Goal: Task Accomplishment & Management: Manage account settings

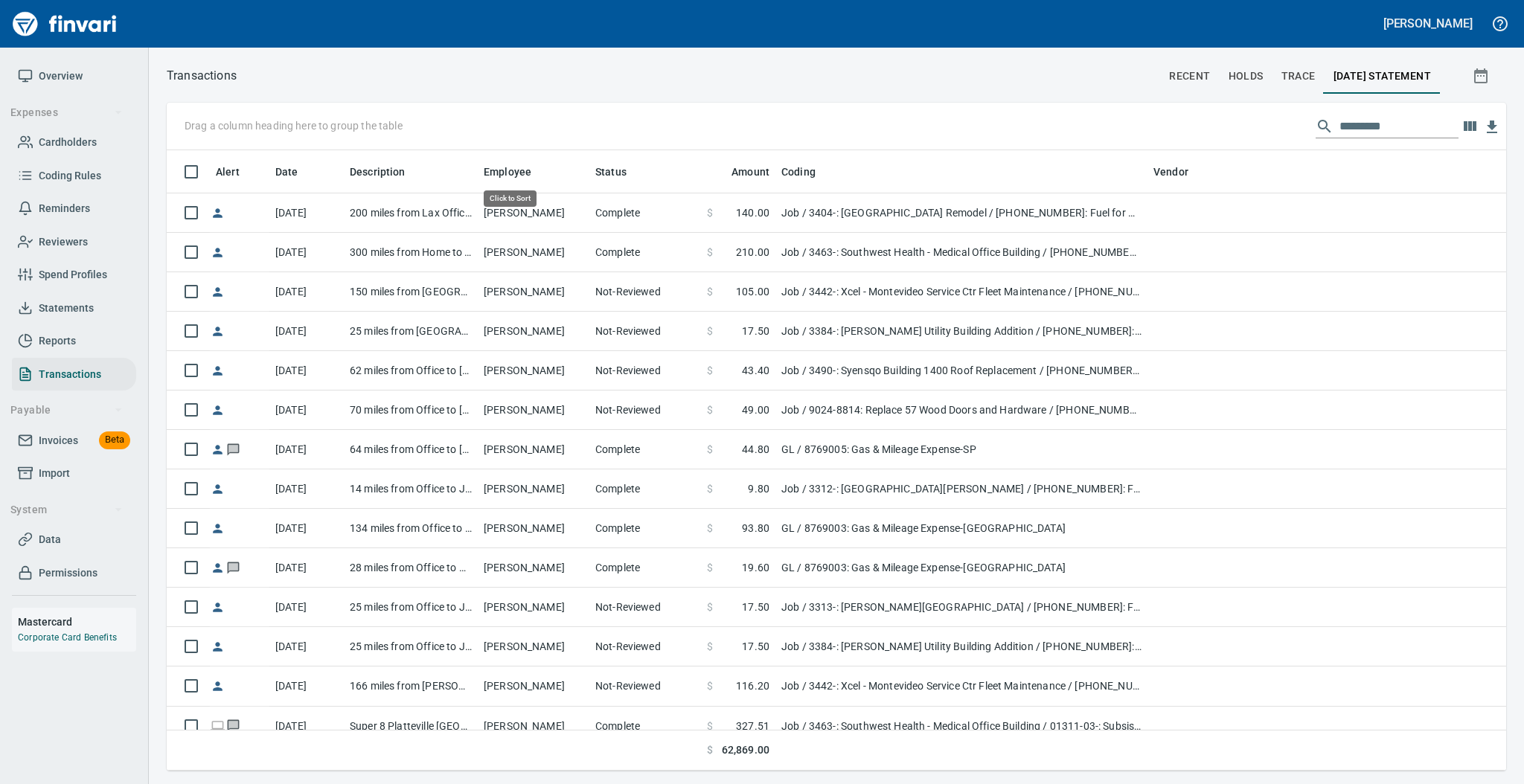
scroll to position [606, 1308]
click at [92, 309] on span "Statements" at bounding box center [66, 308] width 55 height 19
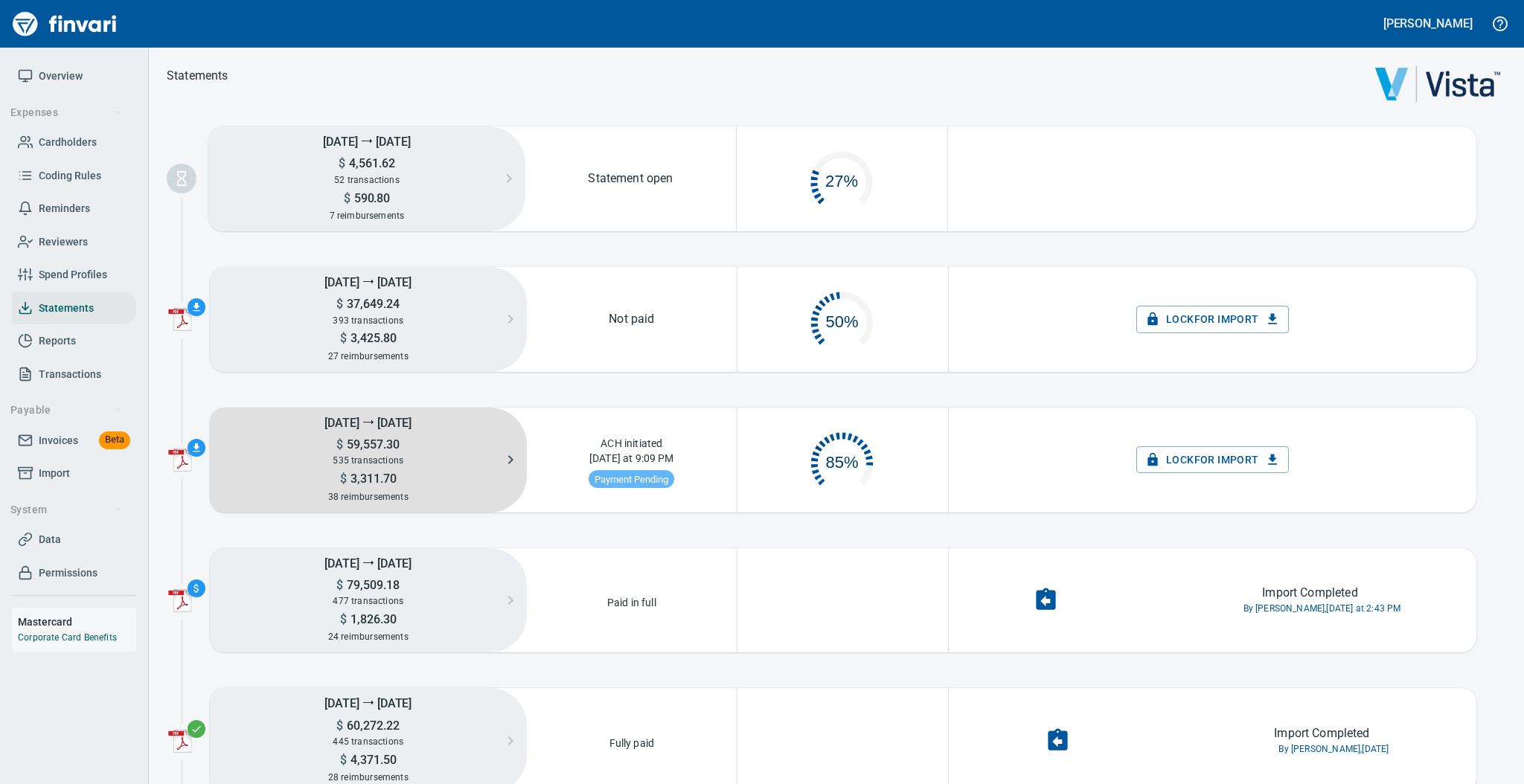
scroll to position [70, 192]
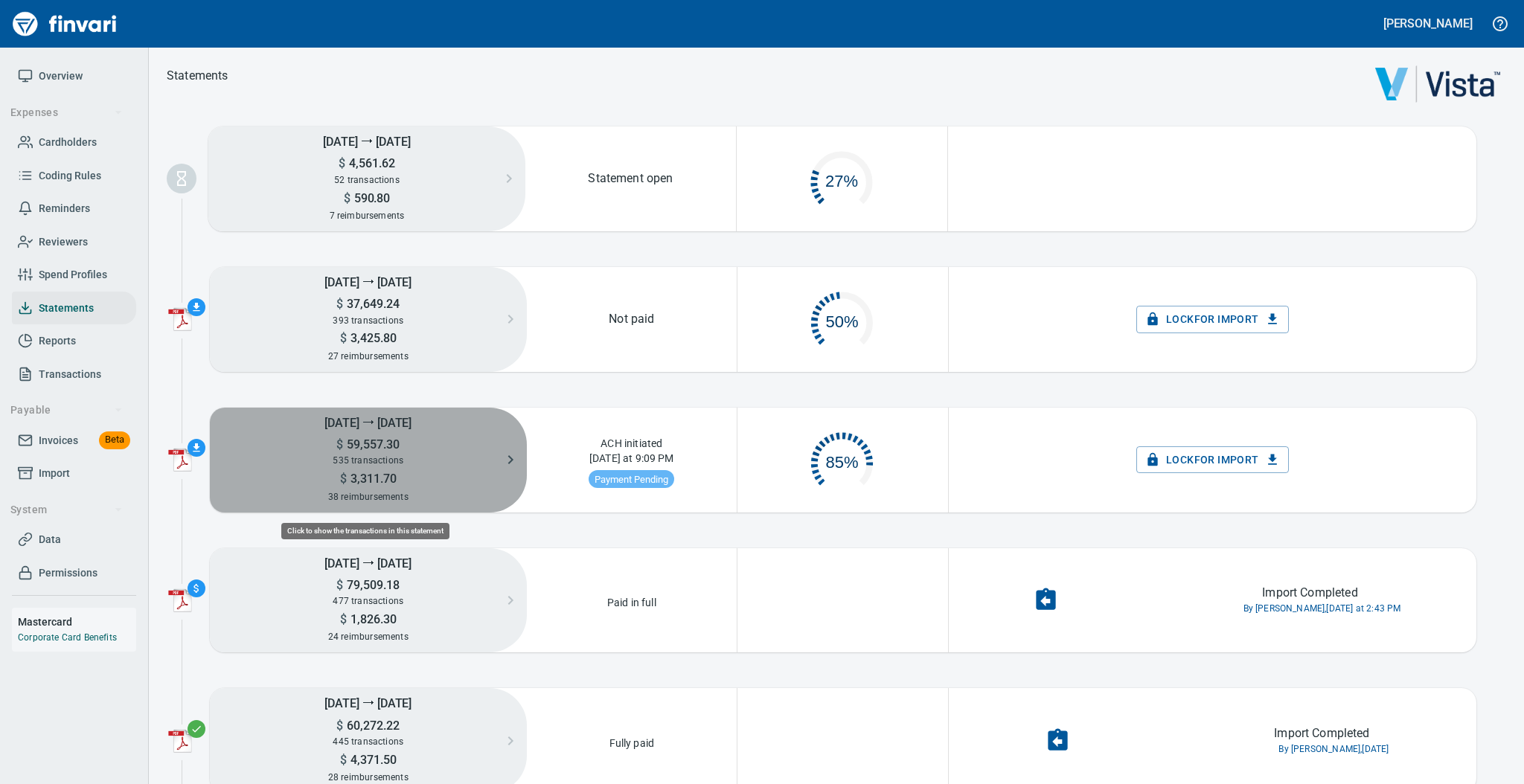
click at [364, 441] on span "59,557.30" at bounding box center [371, 444] width 57 height 14
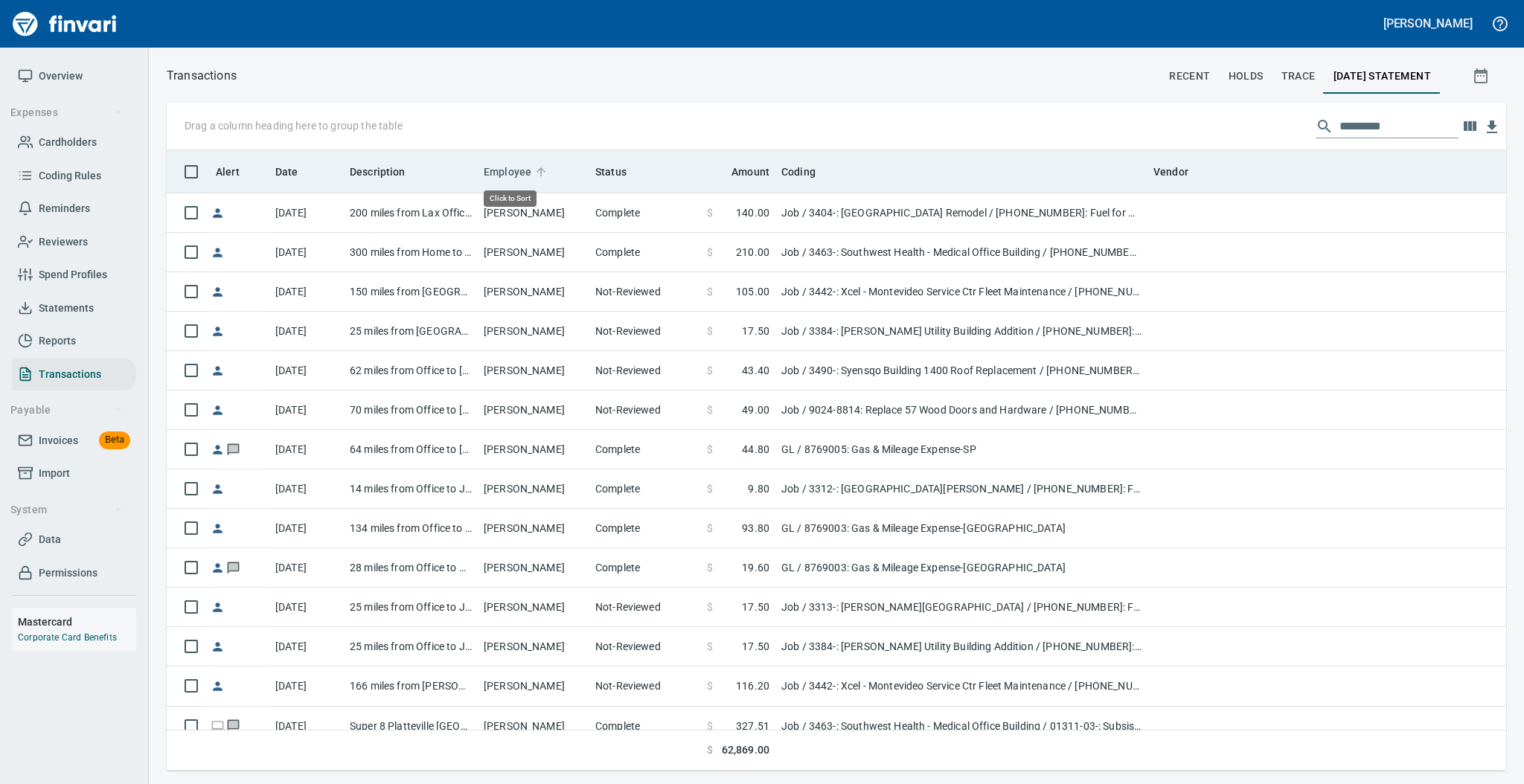
scroll to position [606, 1308]
click at [538, 171] on icon at bounding box center [540, 171] width 13 height 13
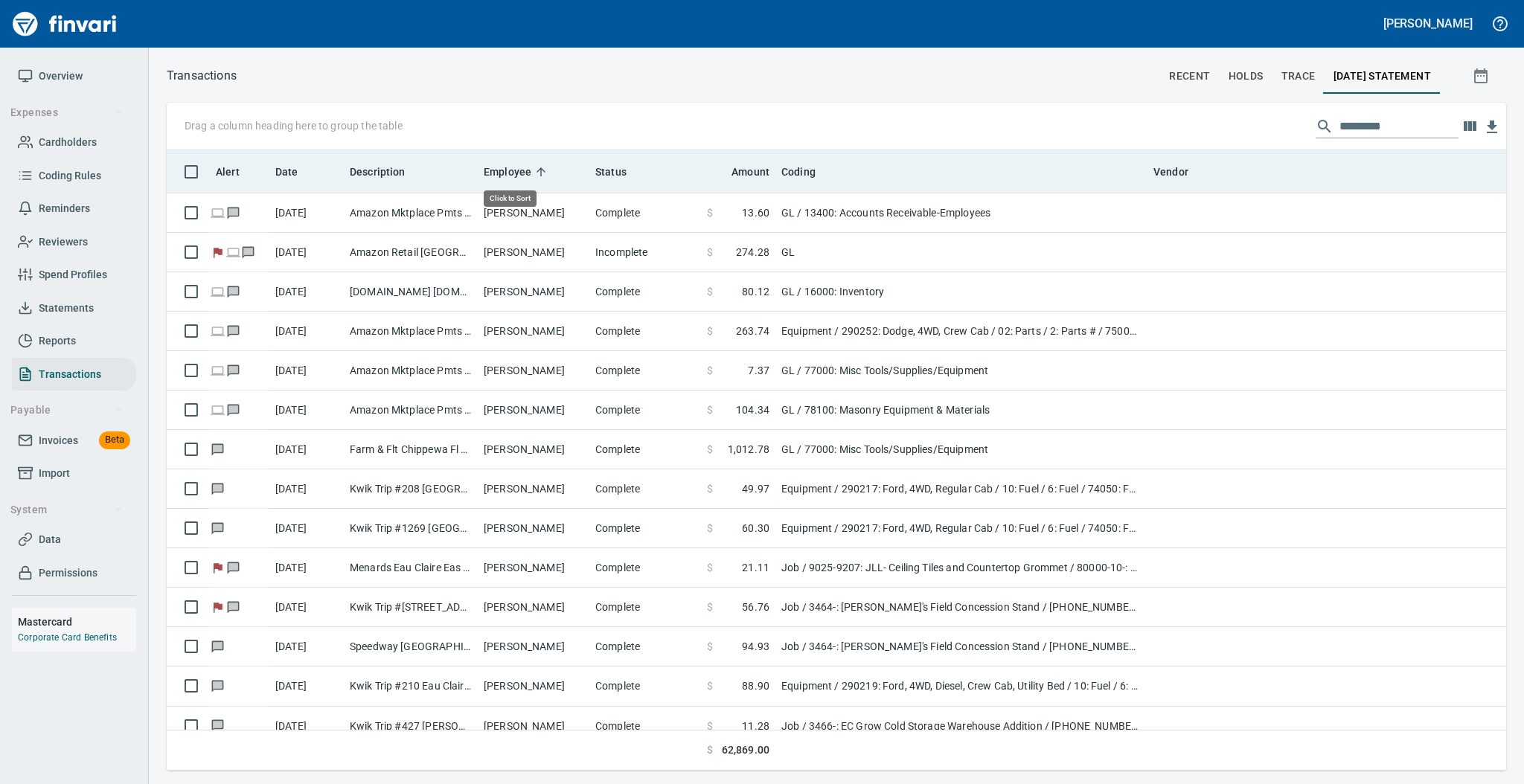
click at [538, 171] on icon at bounding box center [540, 171] width 13 height 13
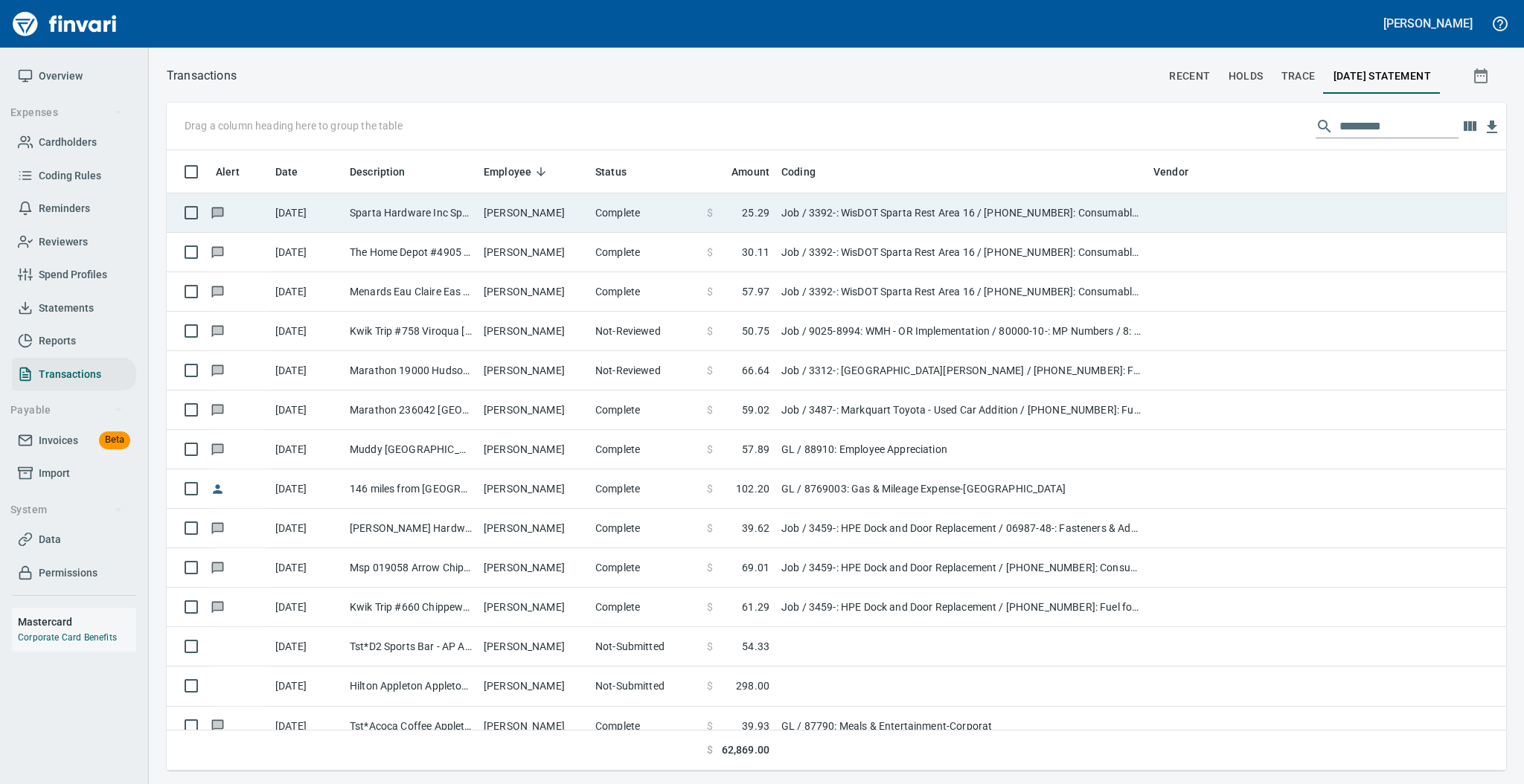
click at [509, 204] on td "[PERSON_NAME]" at bounding box center [533, 213] width 112 height 40
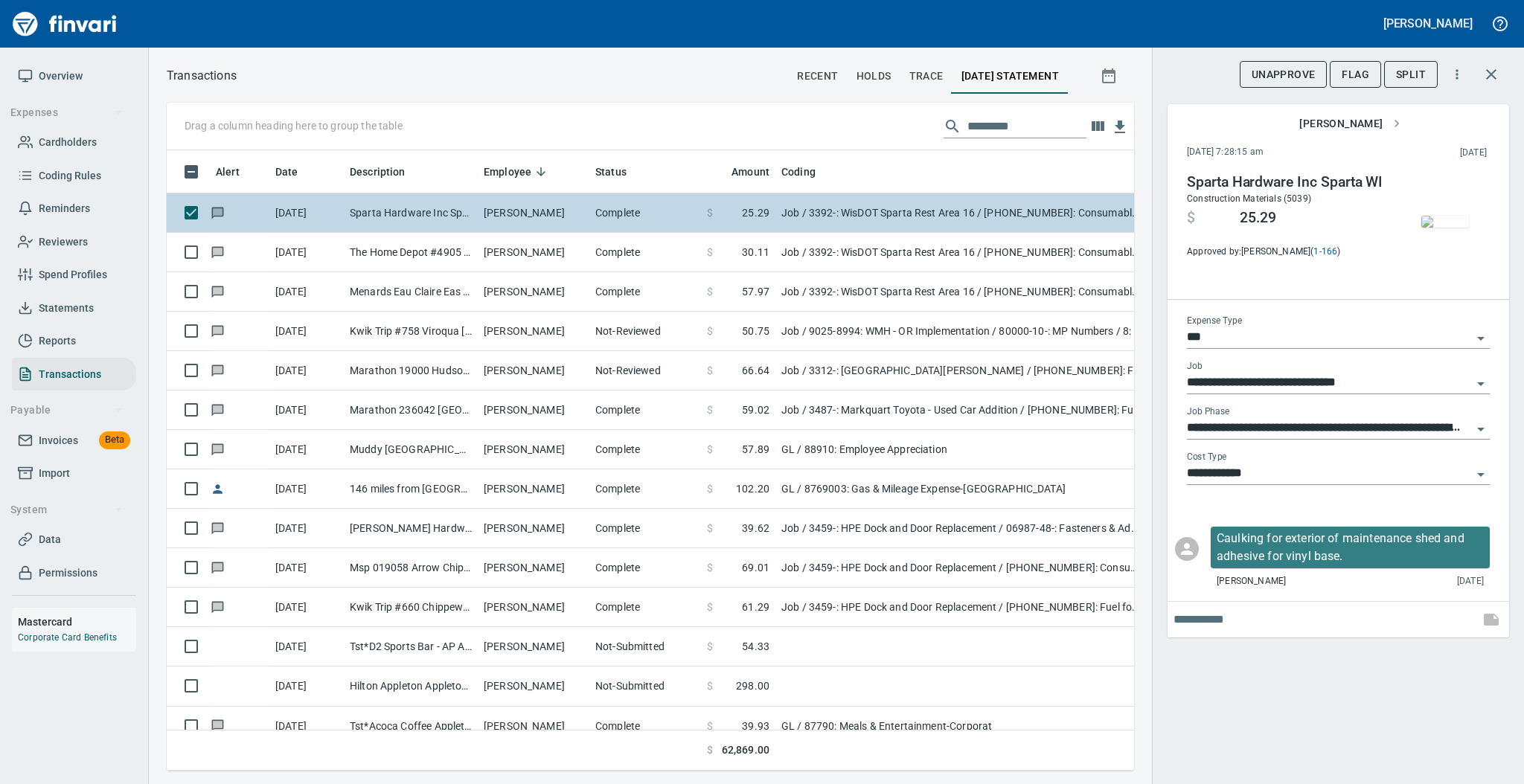
scroll to position [591, 937]
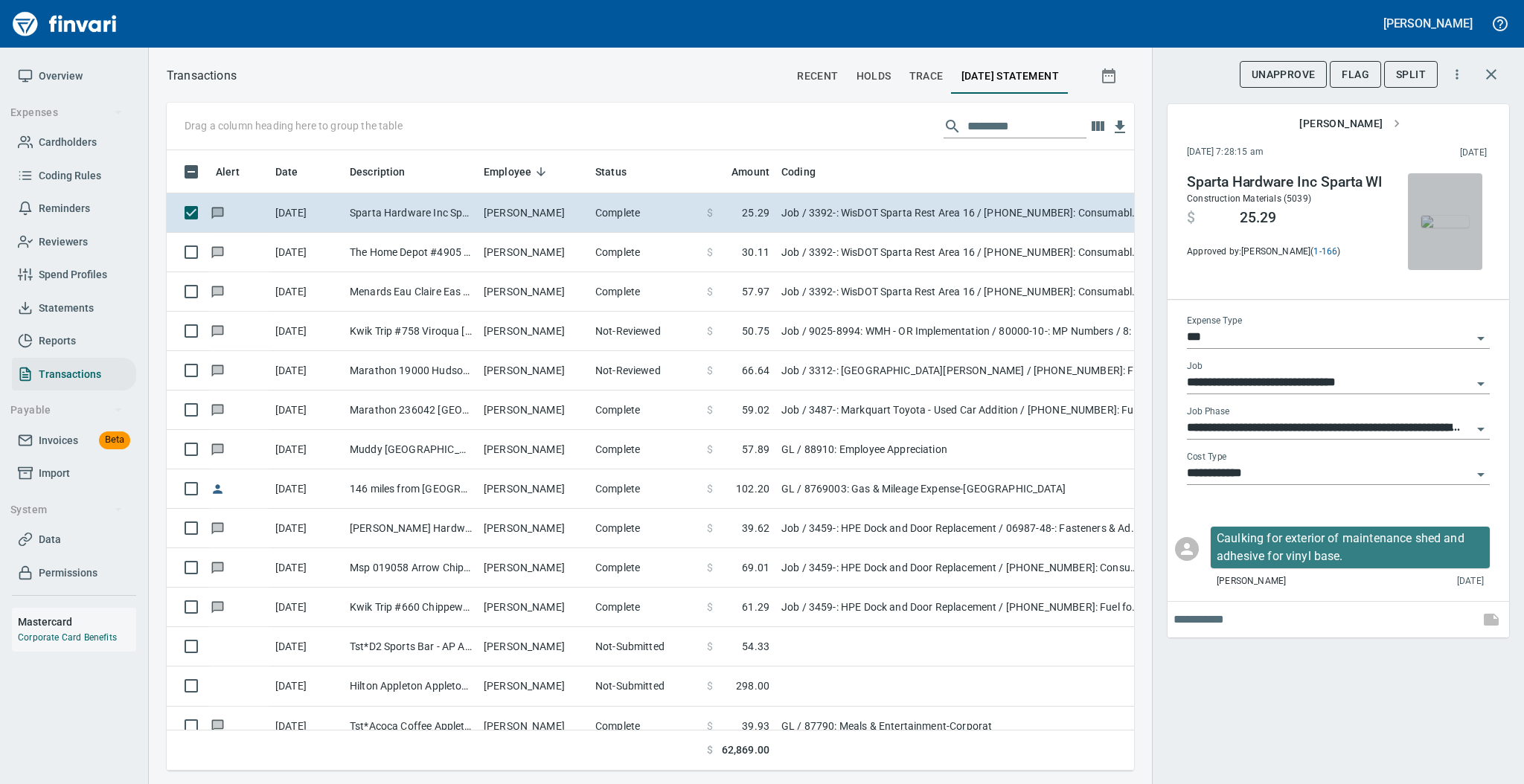
click at [1437, 220] on img "button" at bounding box center [1445, 221] width 48 height 12
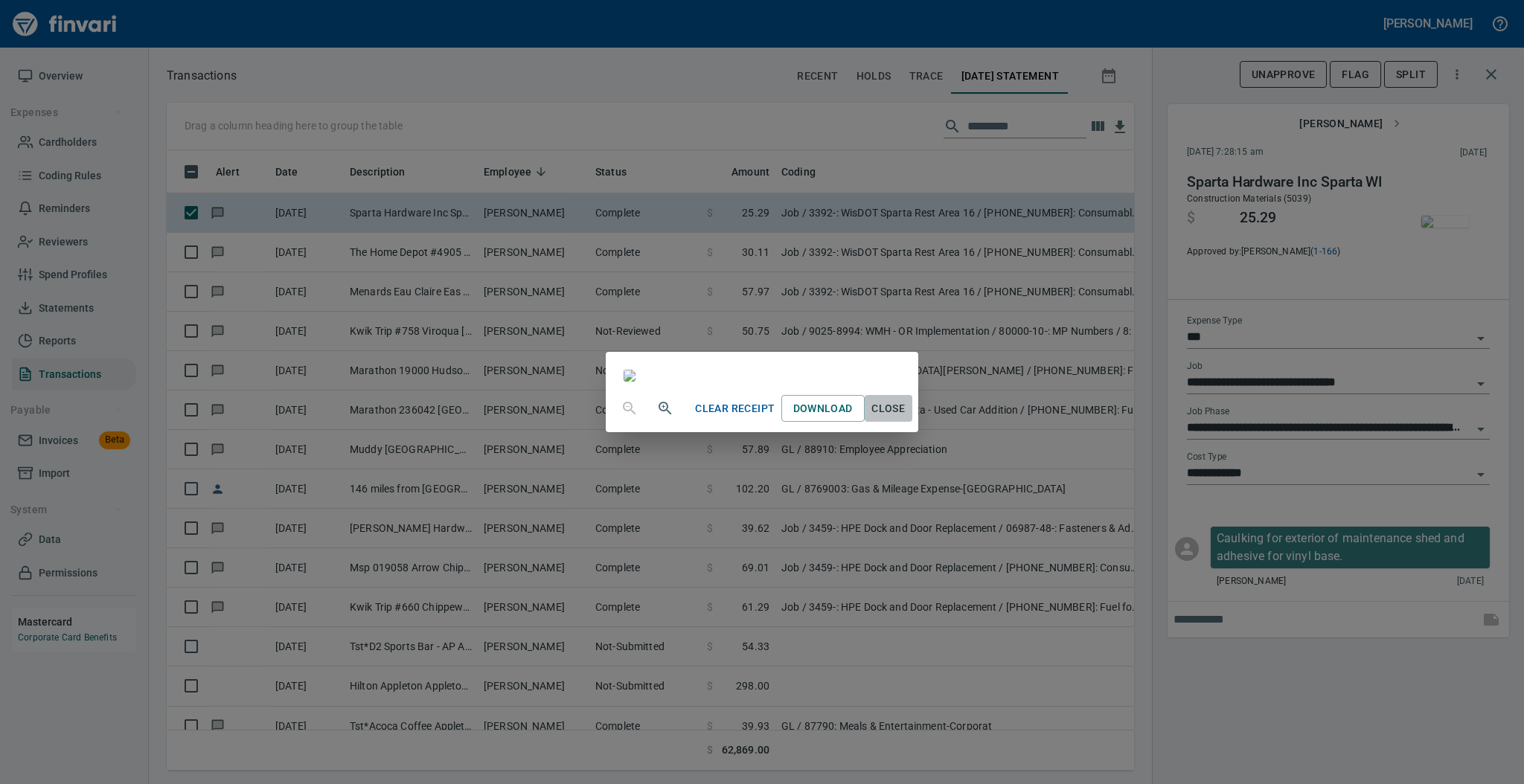
click at [906, 417] on span "Close" at bounding box center [888, 408] width 36 height 19
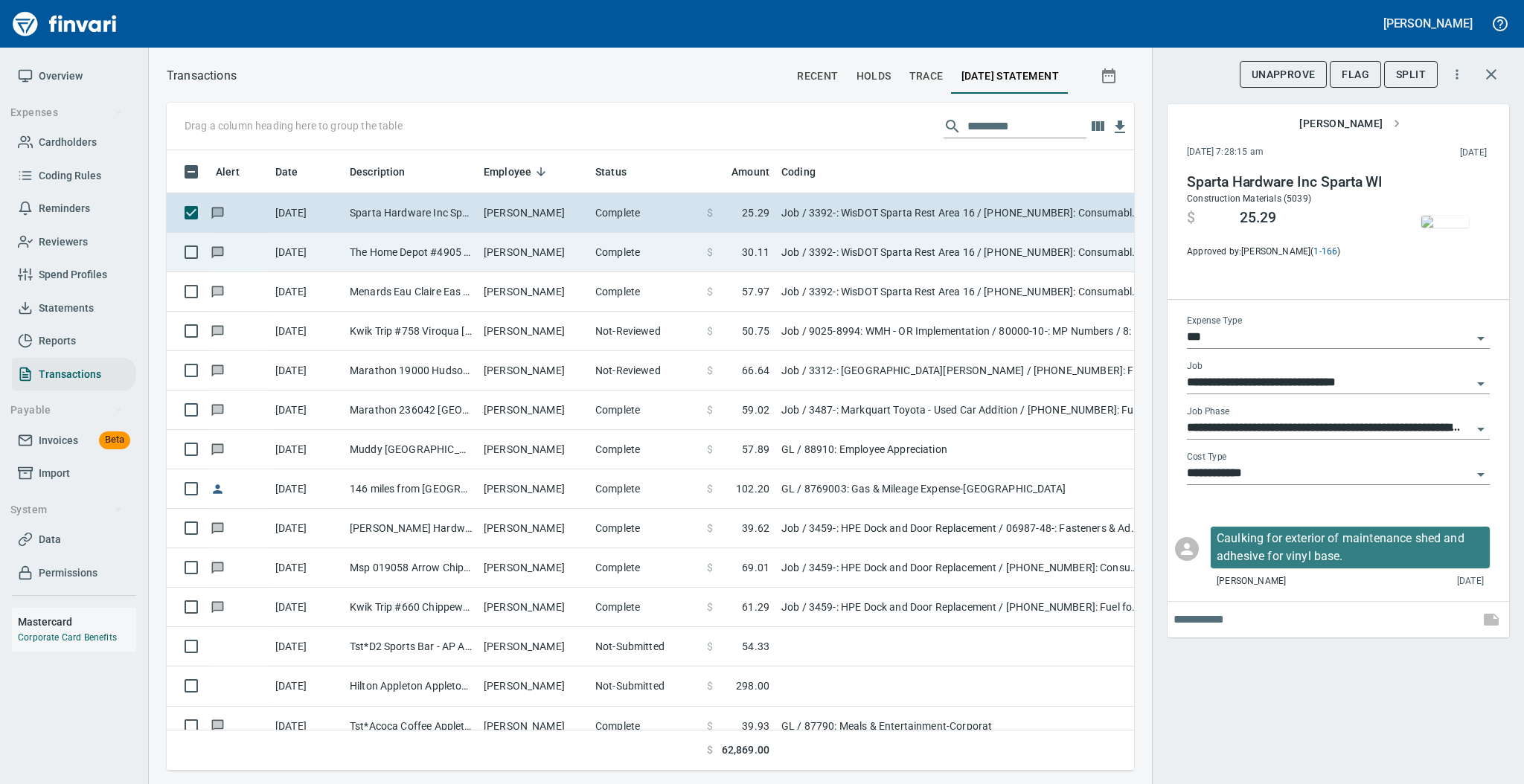
click at [552, 254] on td "[PERSON_NAME]" at bounding box center [533, 253] width 112 height 40
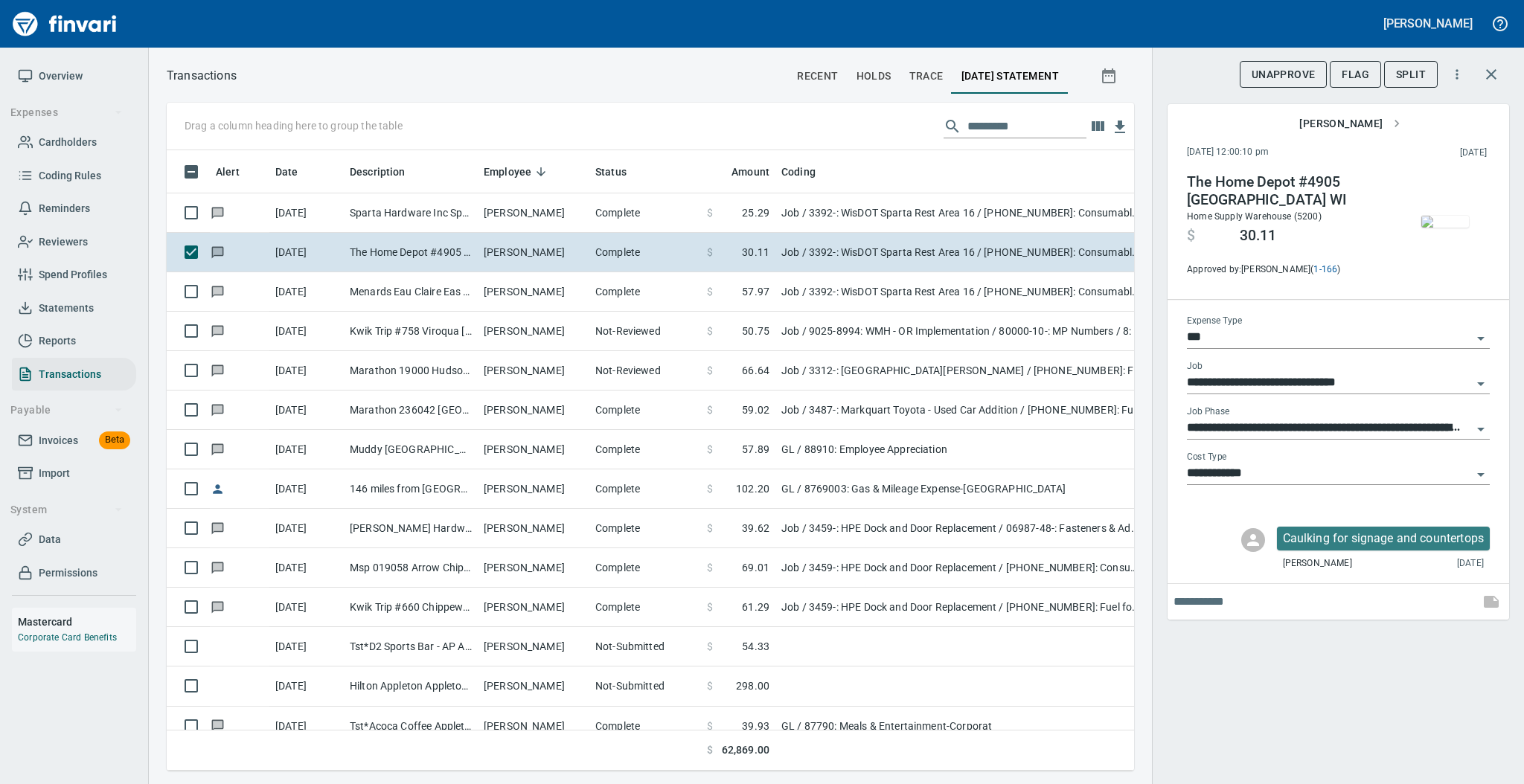
click at [1445, 223] on img "button" at bounding box center [1445, 221] width 48 height 12
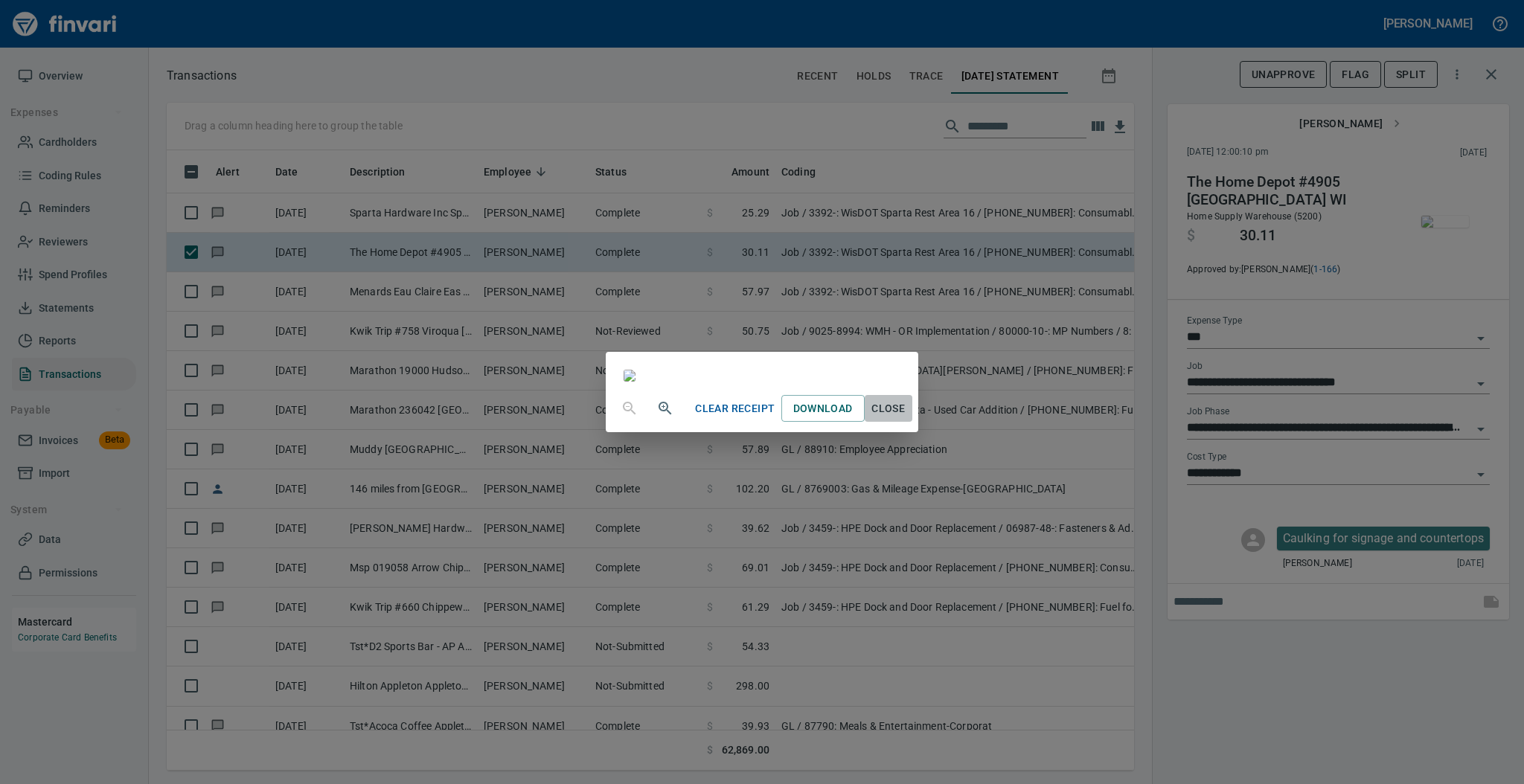
click at [906, 417] on span "Close" at bounding box center [888, 408] width 36 height 19
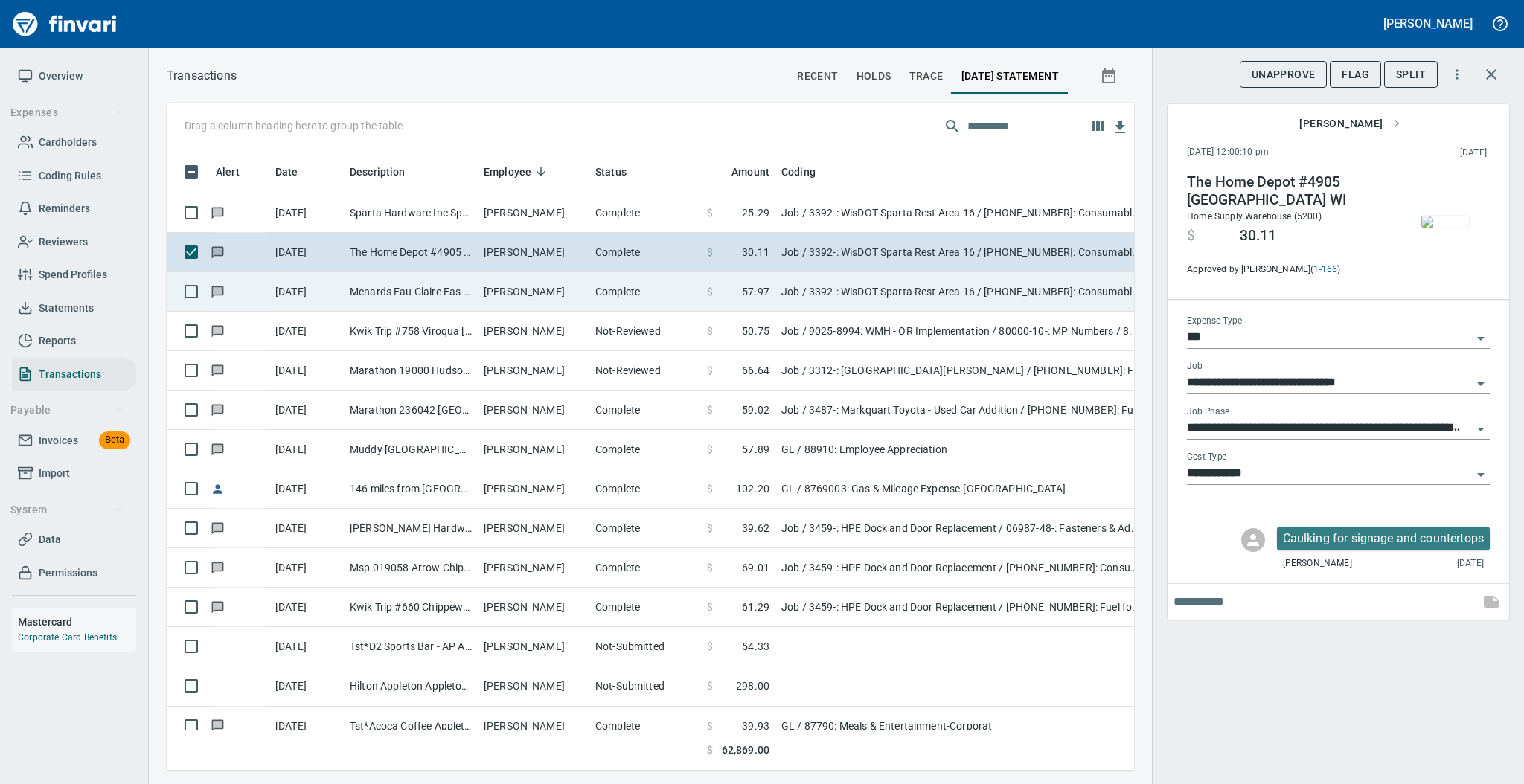
click at [512, 296] on td "[PERSON_NAME]" at bounding box center [533, 292] width 112 height 40
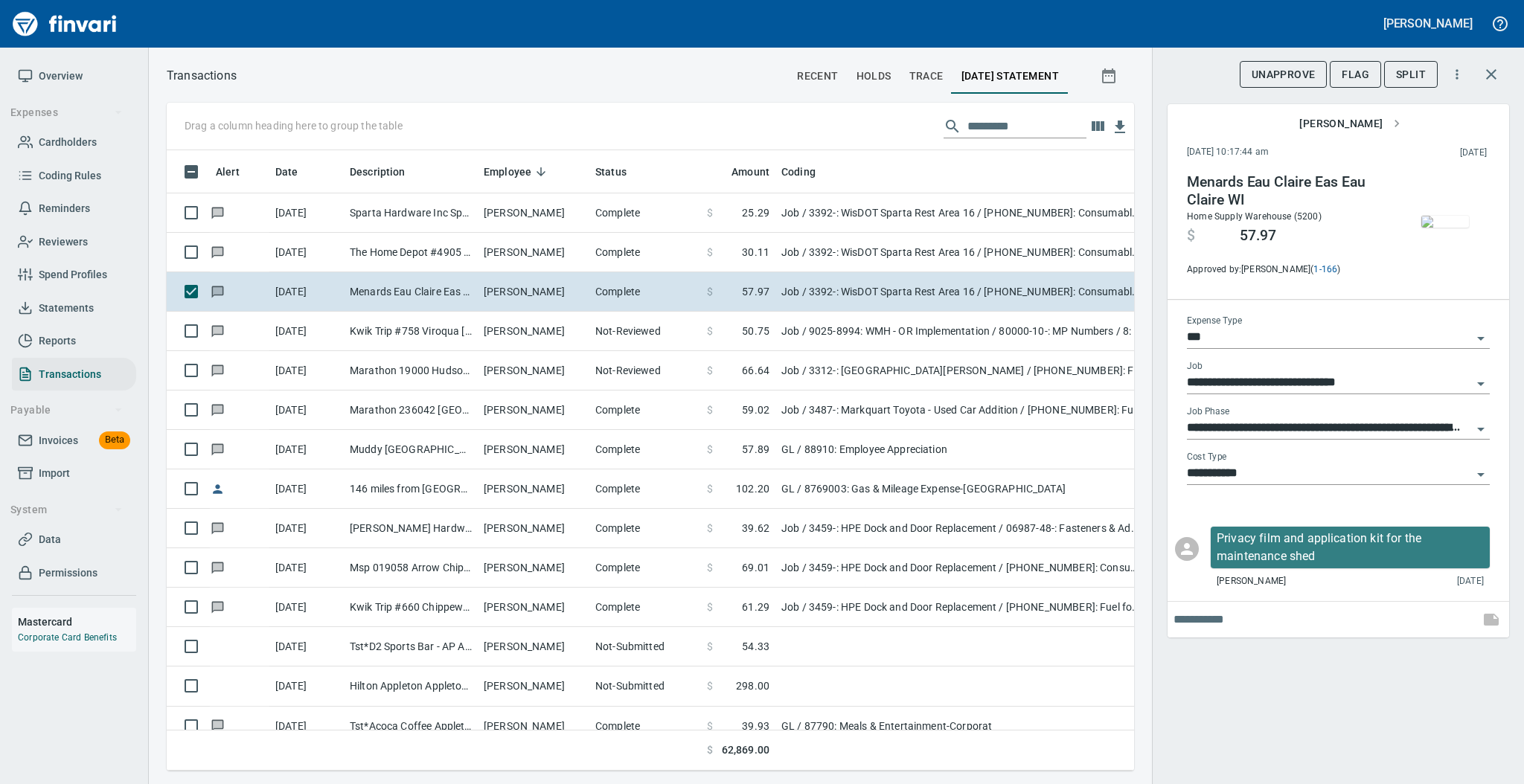
click at [1435, 221] on img "button" at bounding box center [1445, 221] width 48 height 12
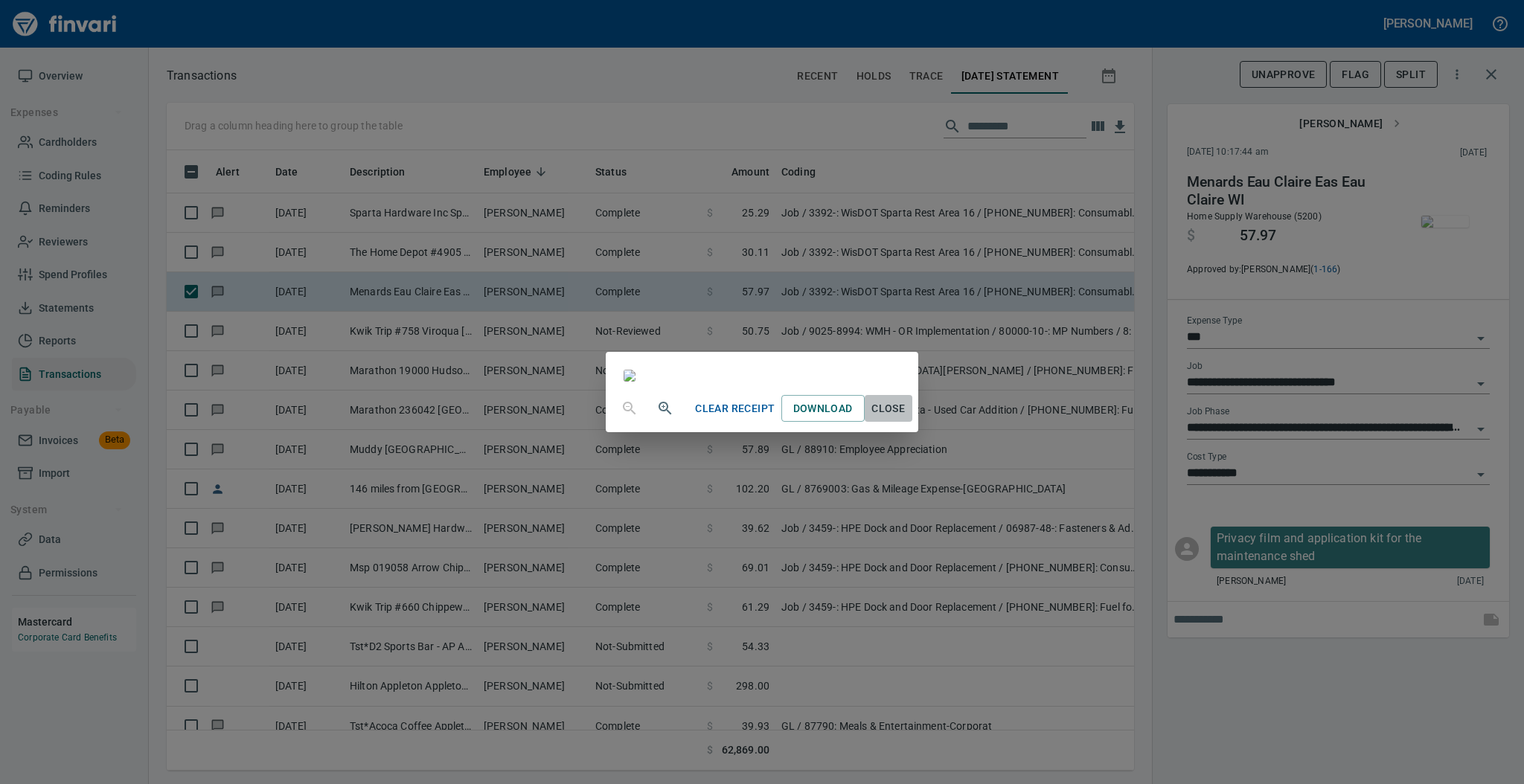
click at [906, 417] on span "Close" at bounding box center [888, 408] width 36 height 19
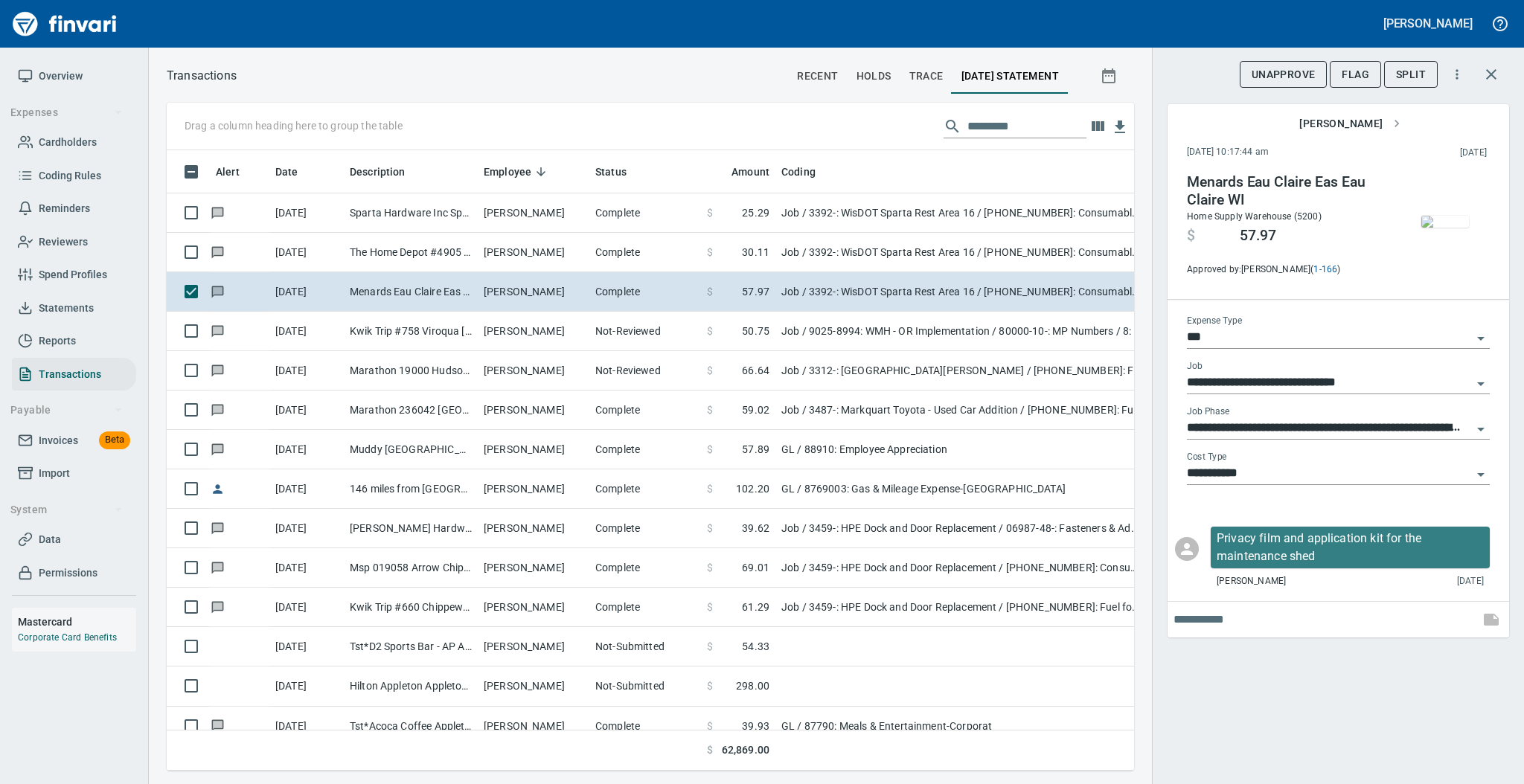
click at [1269, 468] on input "**********" at bounding box center [1330, 473] width 285 height 21
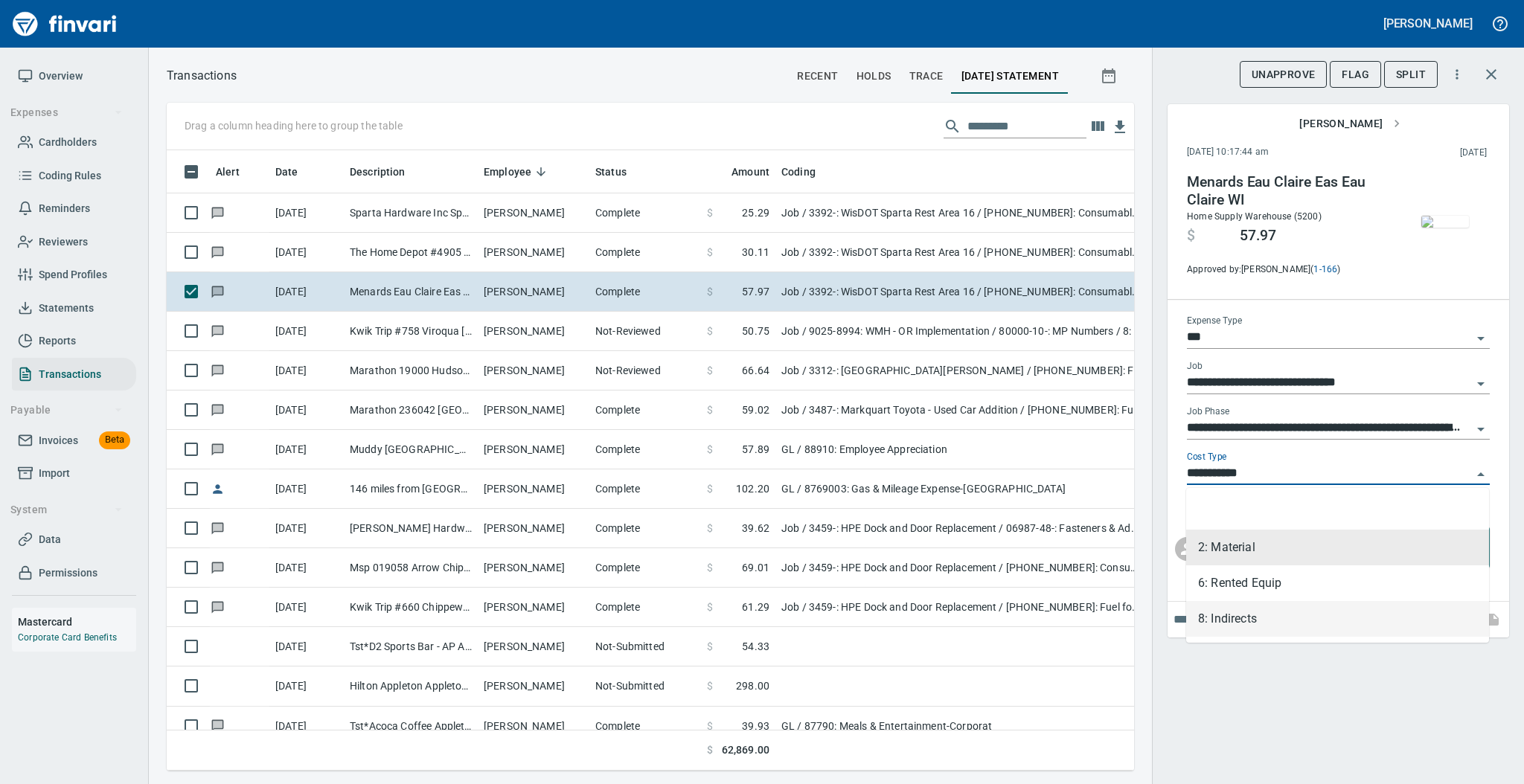
click at [1244, 618] on li "8: Indirects" at bounding box center [1338, 619] width 303 height 36
type input "**********"
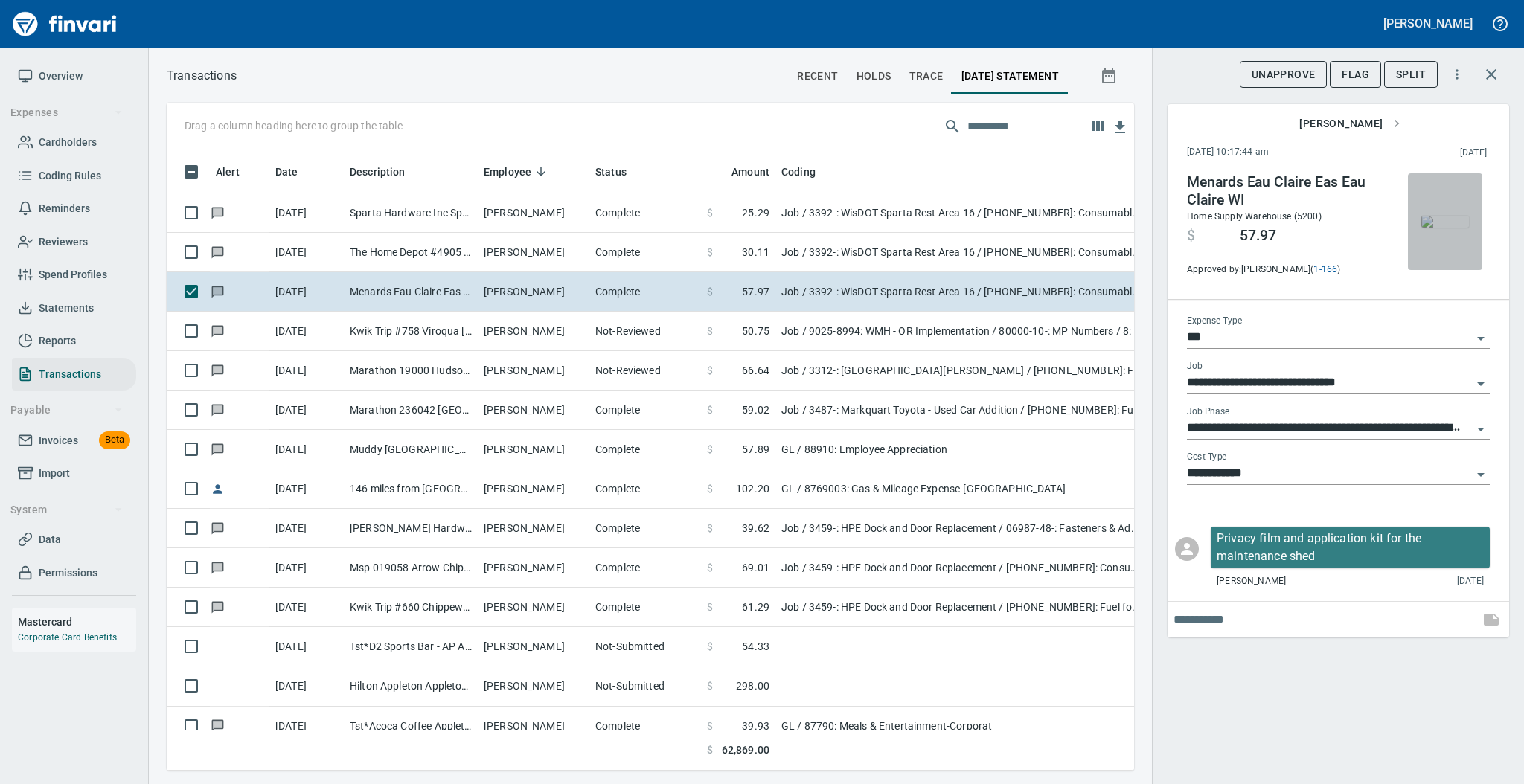
click at [1444, 222] on img "button" at bounding box center [1445, 221] width 48 height 12
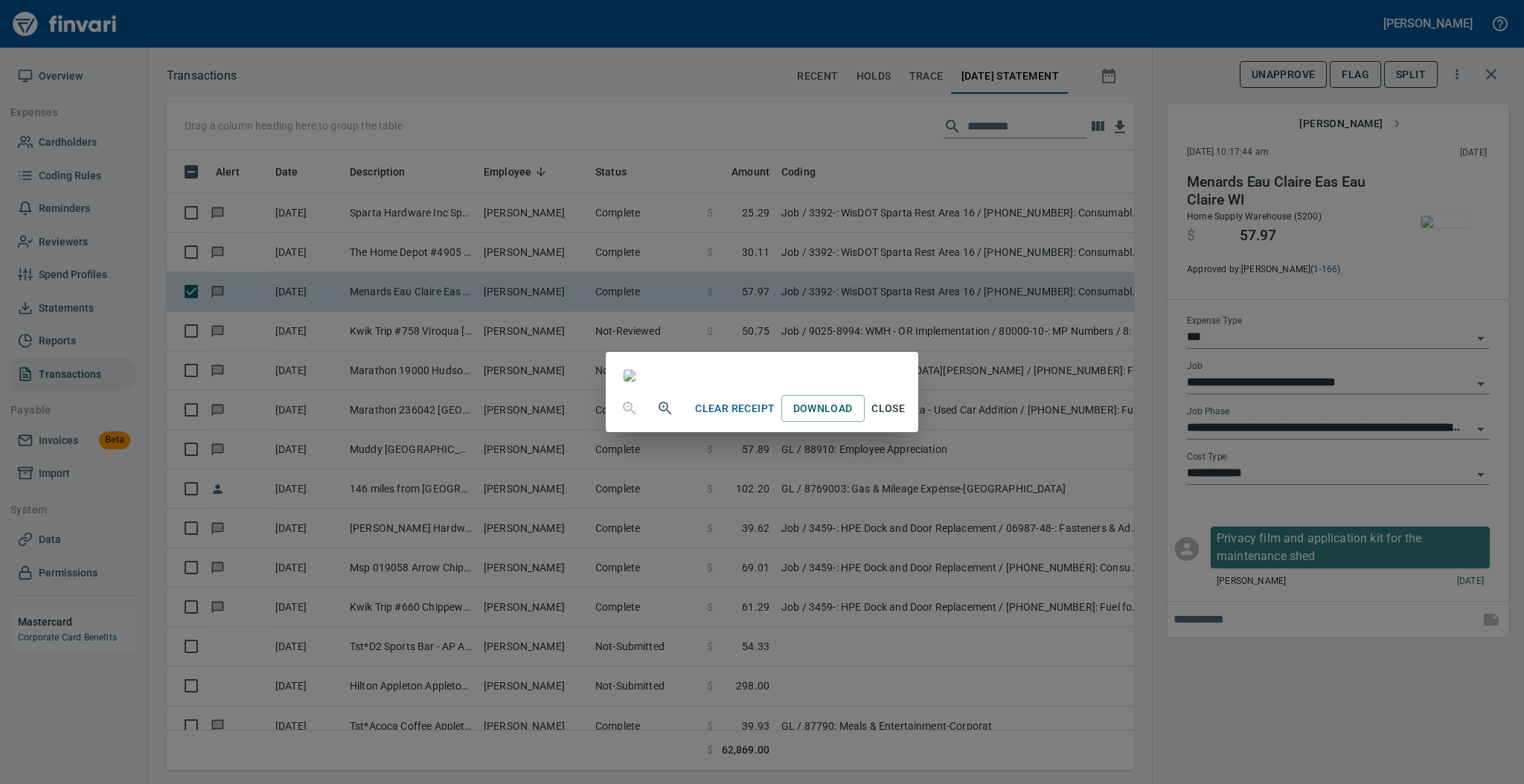
click at [906, 417] on span "Close" at bounding box center [888, 408] width 36 height 19
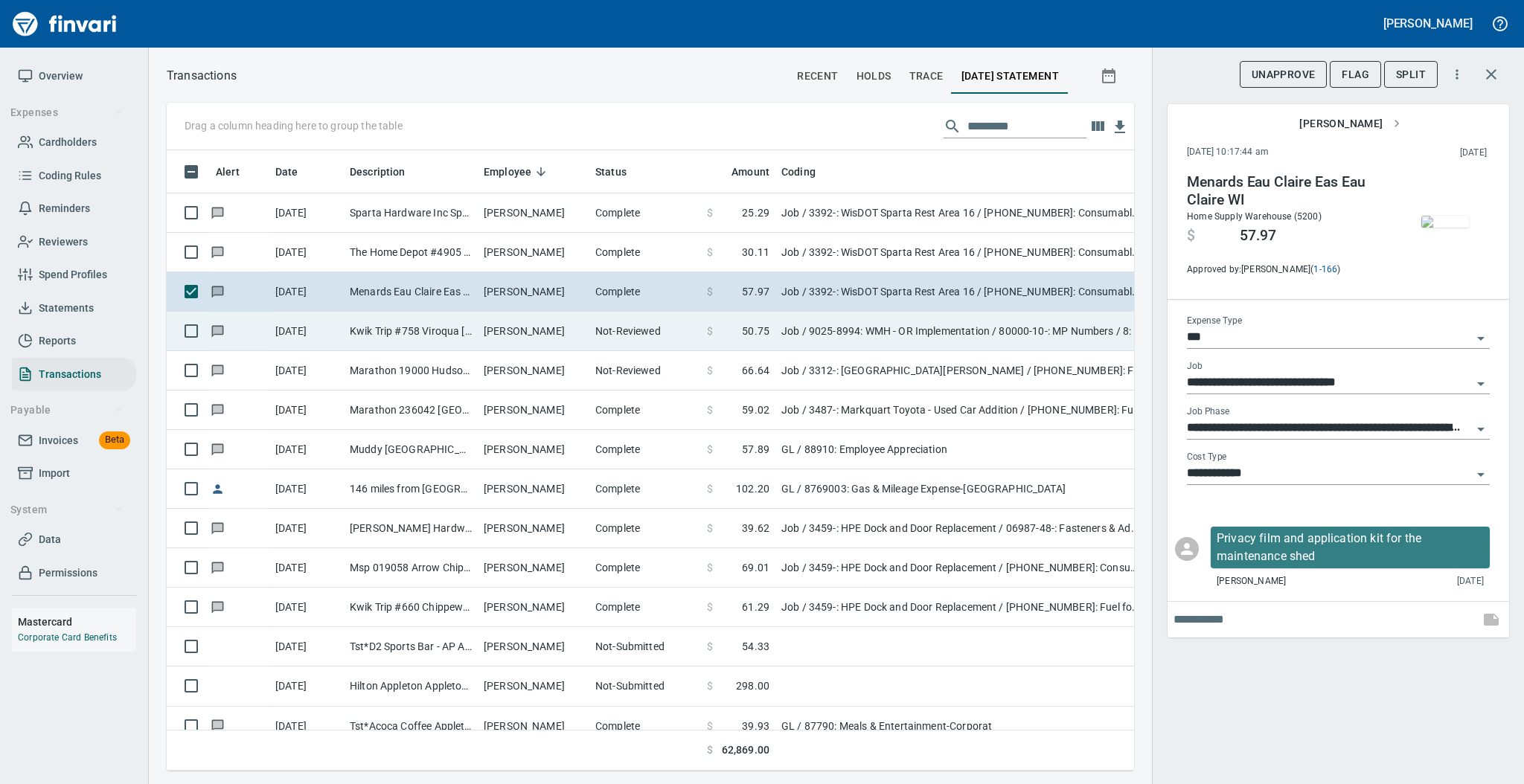
click at [526, 329] on td "[PERSON_NAME]" at bounding box center [533, 332] width 112 height 40
type input "**********"
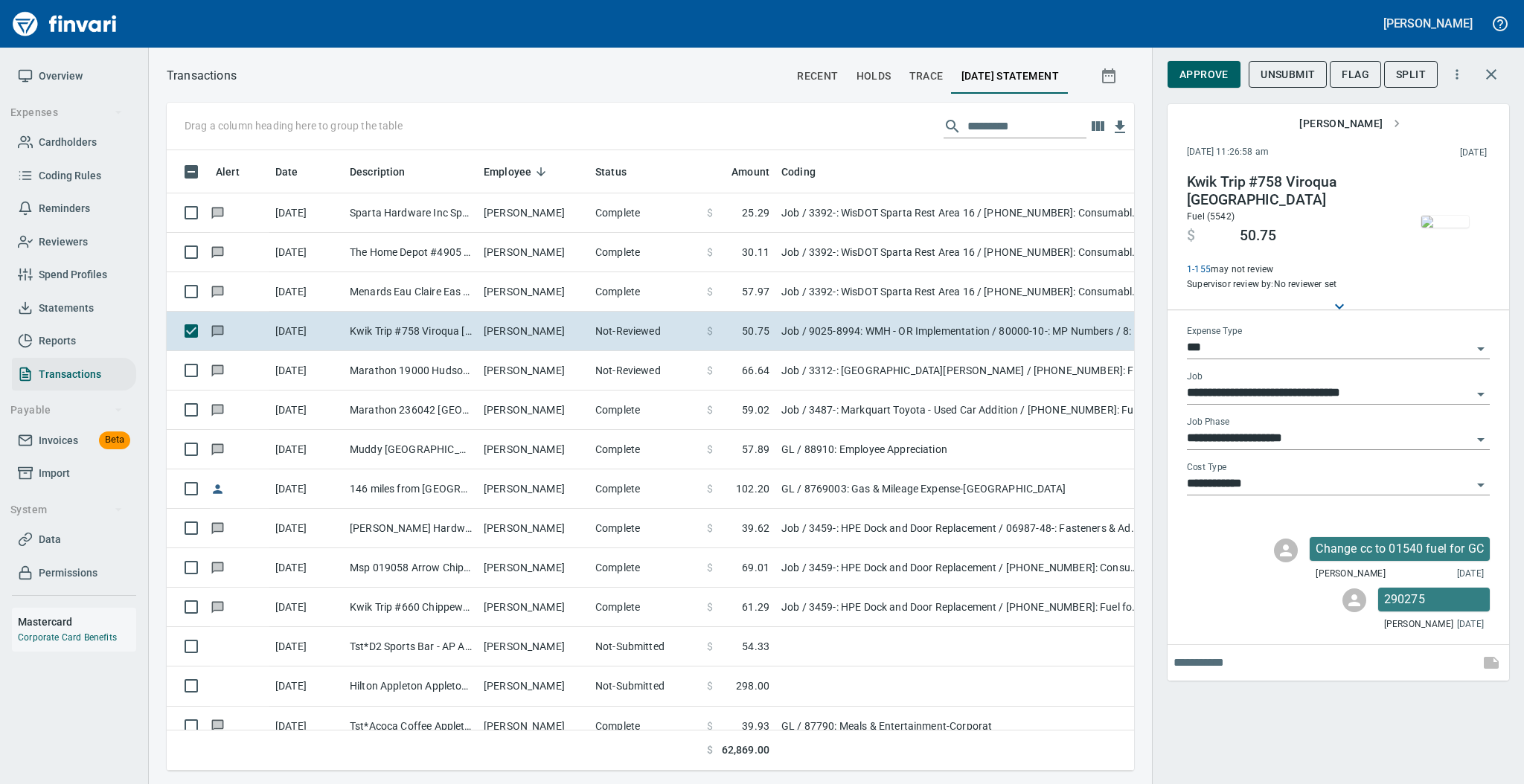
click at [1434, 225] on img "button" at bounding box center [1445, 221] width 48 height 12
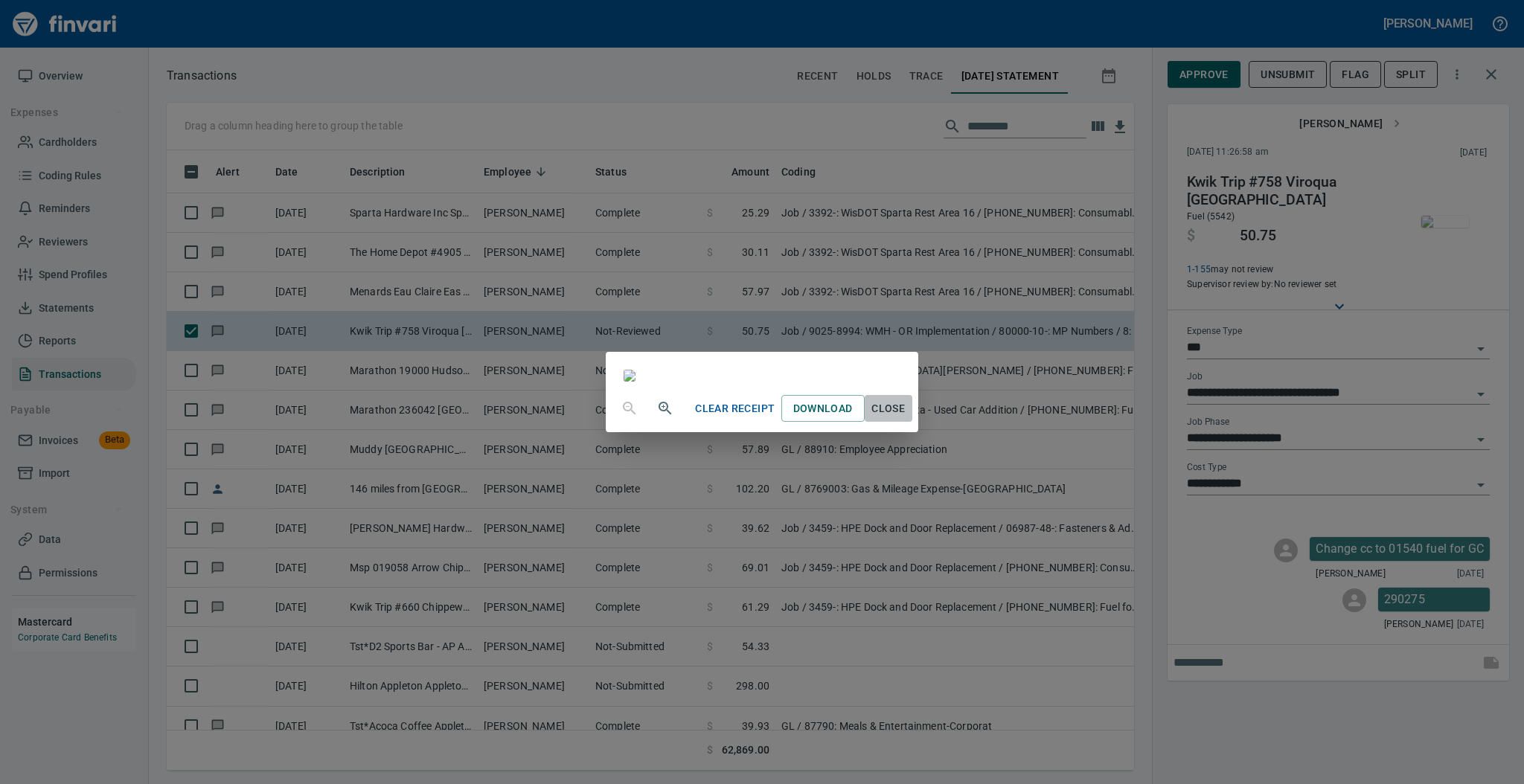
click at [906, 417] on span "Close" at bounding box center [888, 408] width 36 height 19
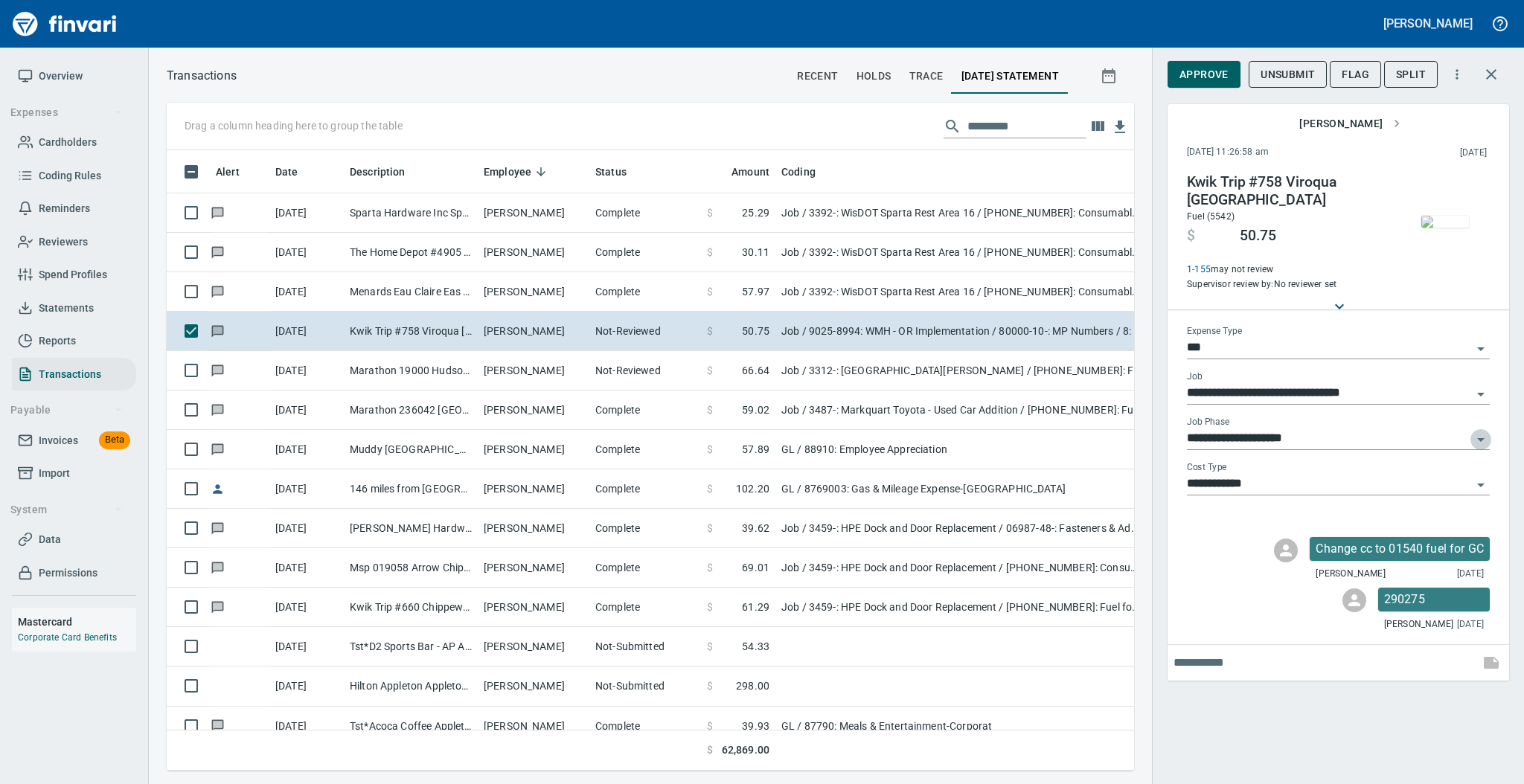
click at [1478, 438] on icon "Open" at bounding box center [1480, 440] width 7 height 4
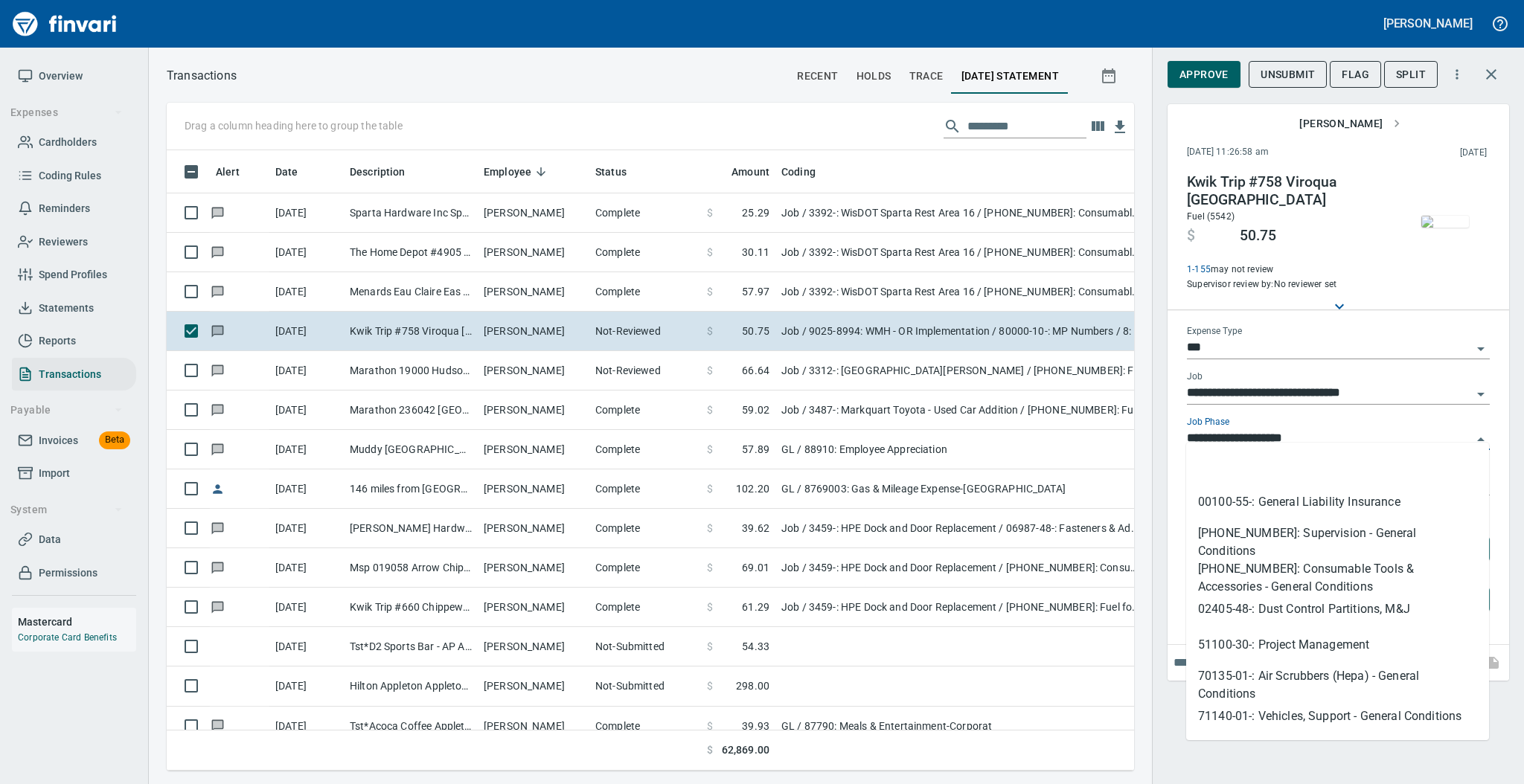
scroll to position [66, 0]
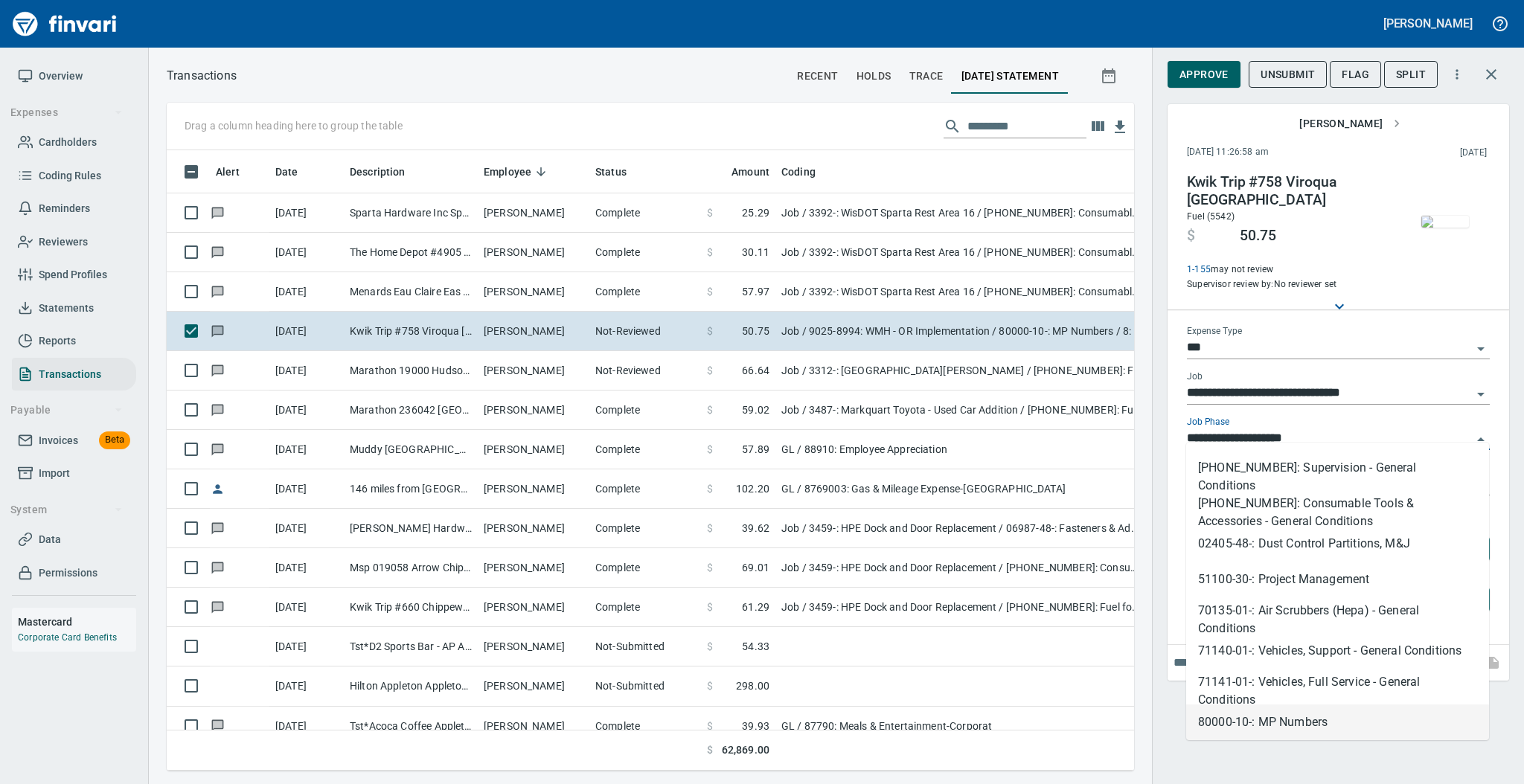
click at [1478, 430] on icon "Close" at bounding box center [1480, 439] width 18 height 18
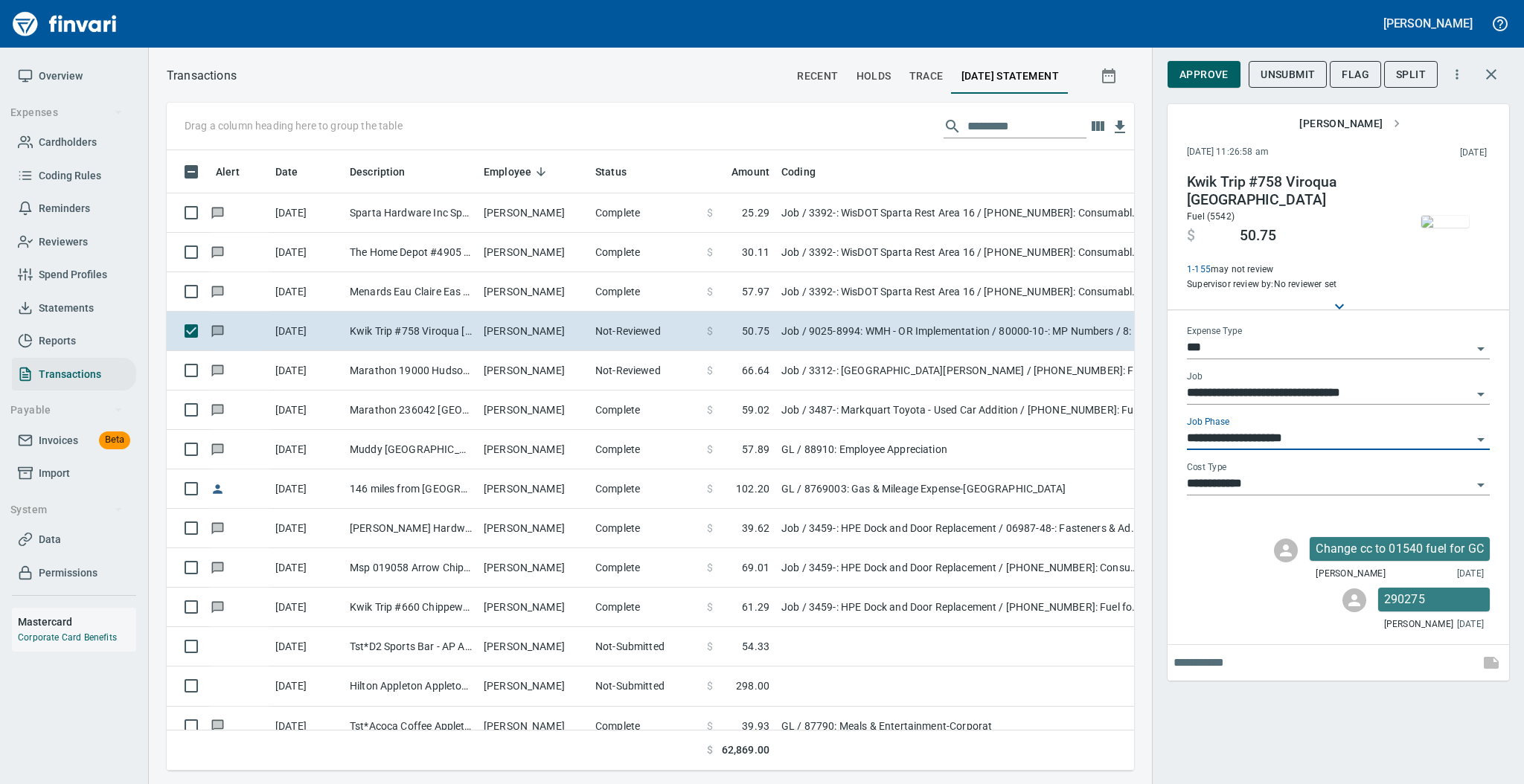
scroll to position [591, 937]
click at [1346, 76] on span "Flag" at bounding box center [1356, 75] width 28 height 19
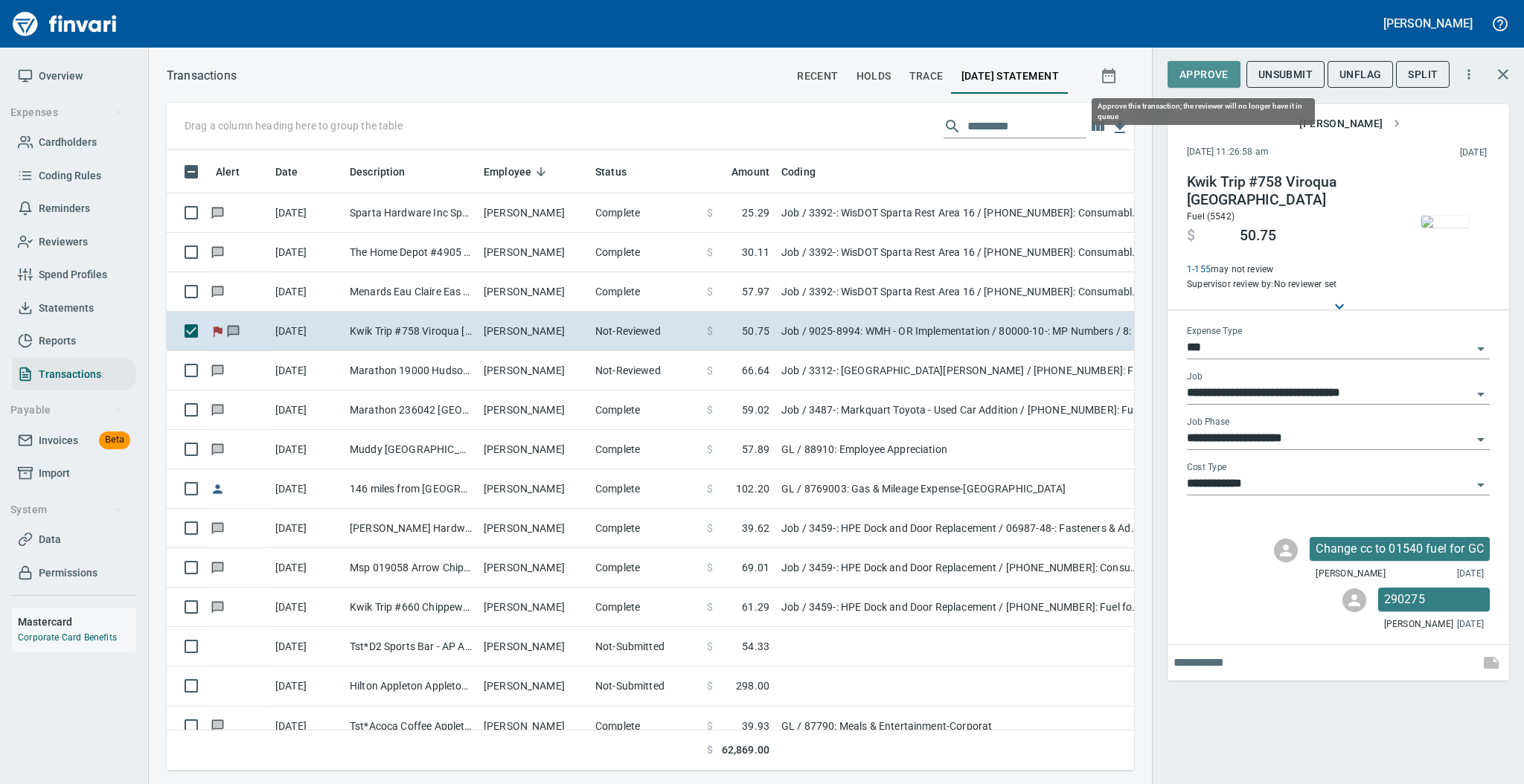
click at [1189, 81] on span "Approve" at bounding box center [1203, 75] width 49 height 19
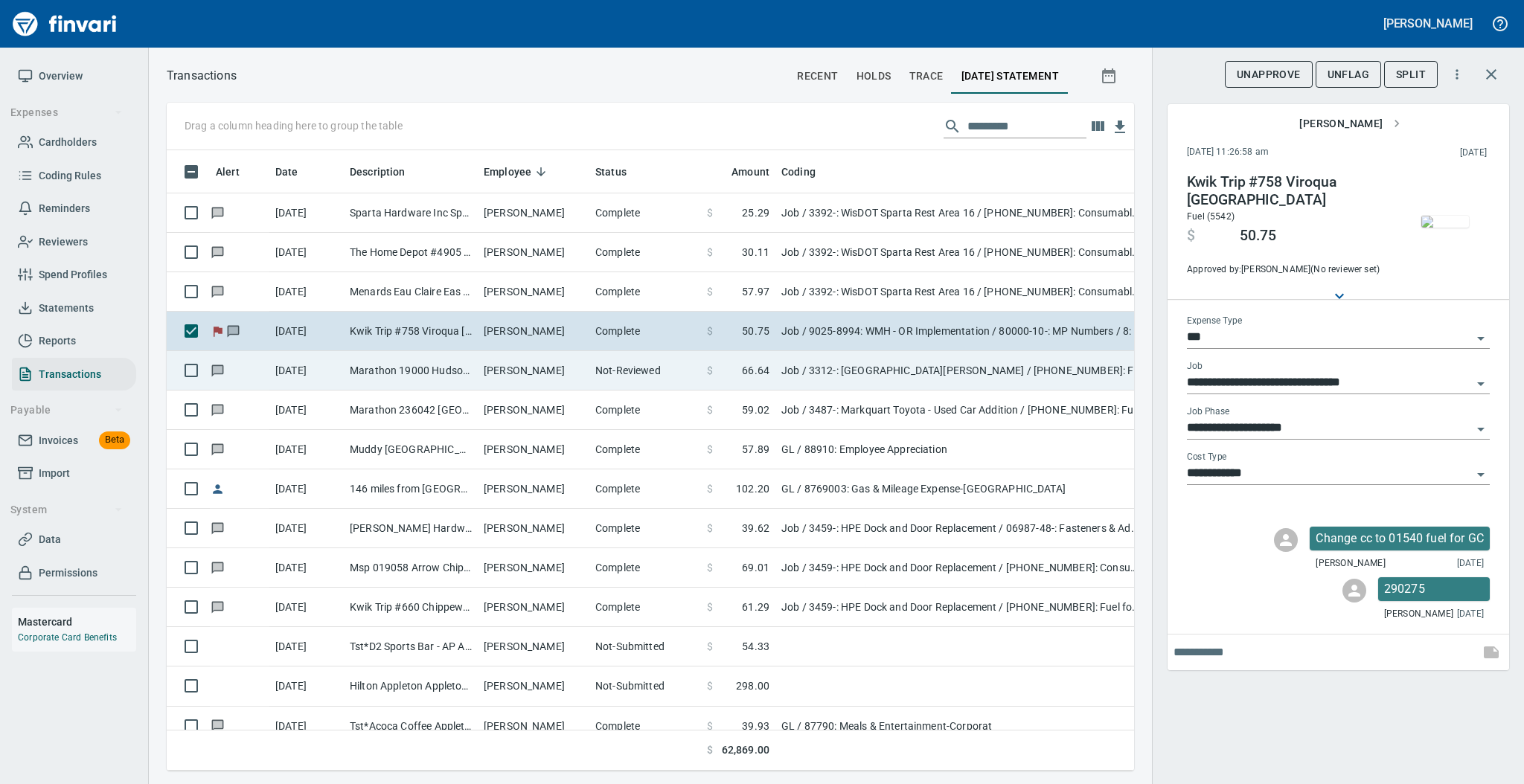
click at [568, 383] on td "[PERSON_NAME]" at bounding box center [533, 371] width 112 height 40
type input "**********"
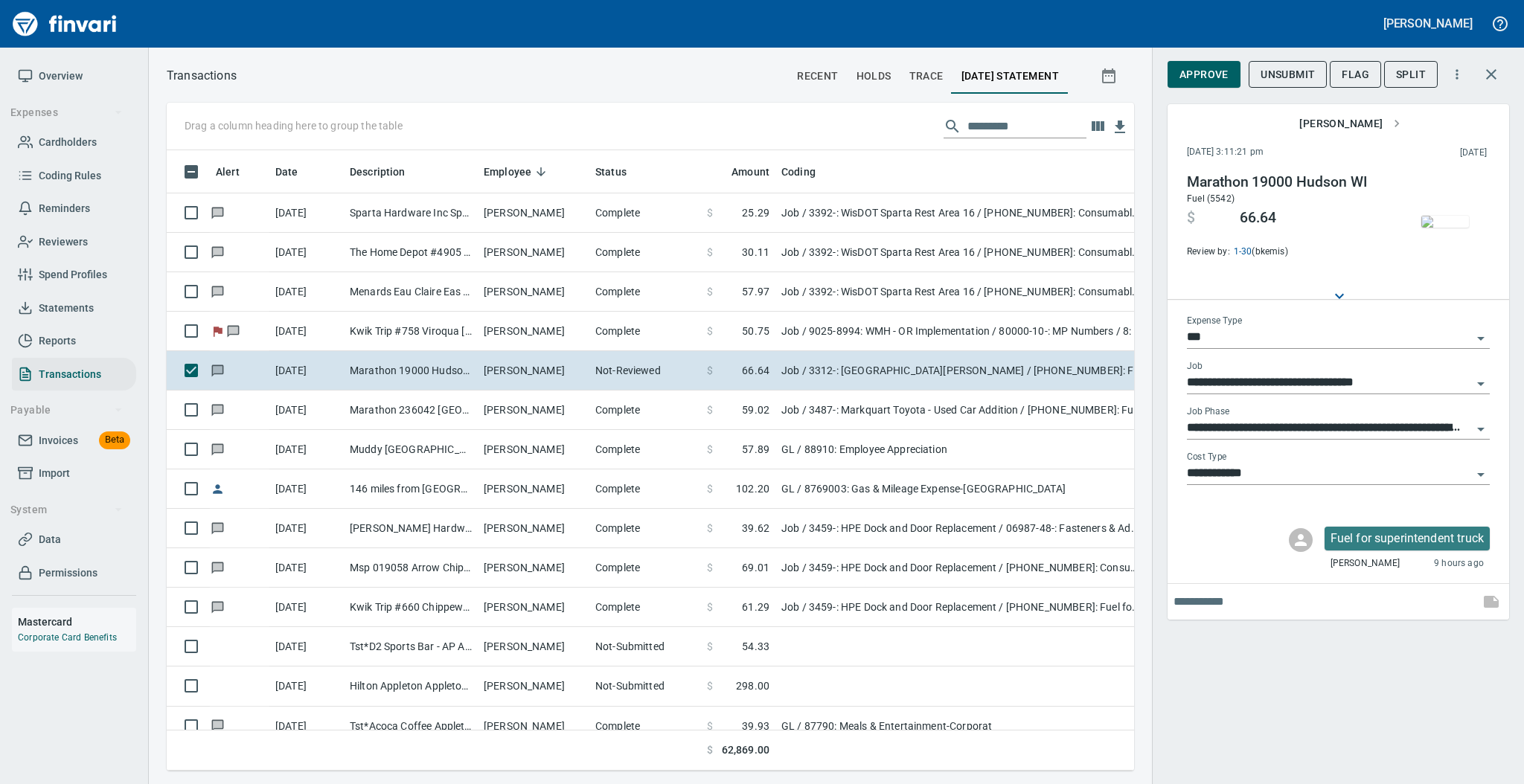
click at [46, 536] on span "Data" at bounding box center [50, 539] width 22 height 19
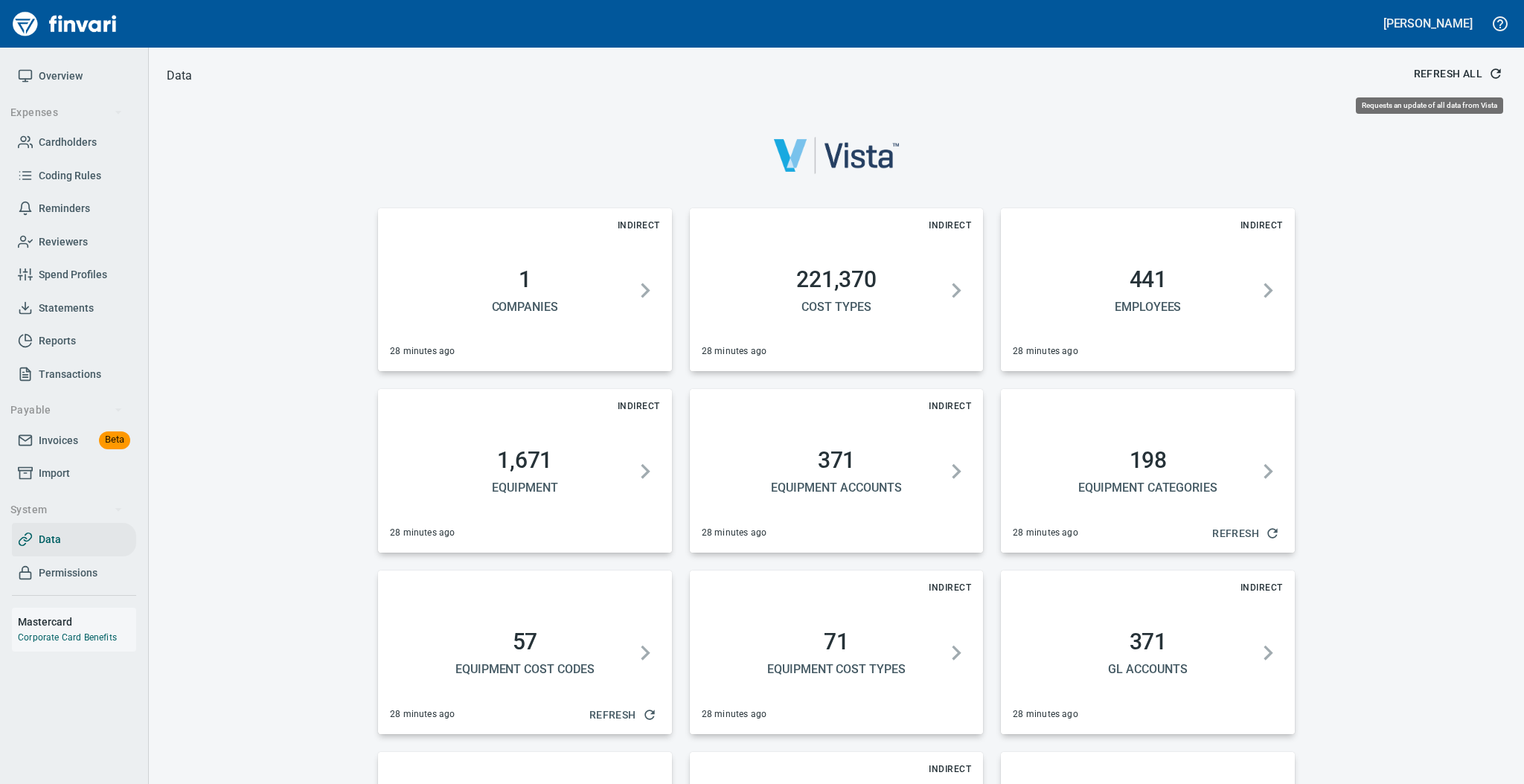
click at [1488, 75] on icon "button" at bounding box center [1495, 73] width 15 height 15
click at [90, 304] on span "Statements" at bounding box center [66, 308] width 55 height 19
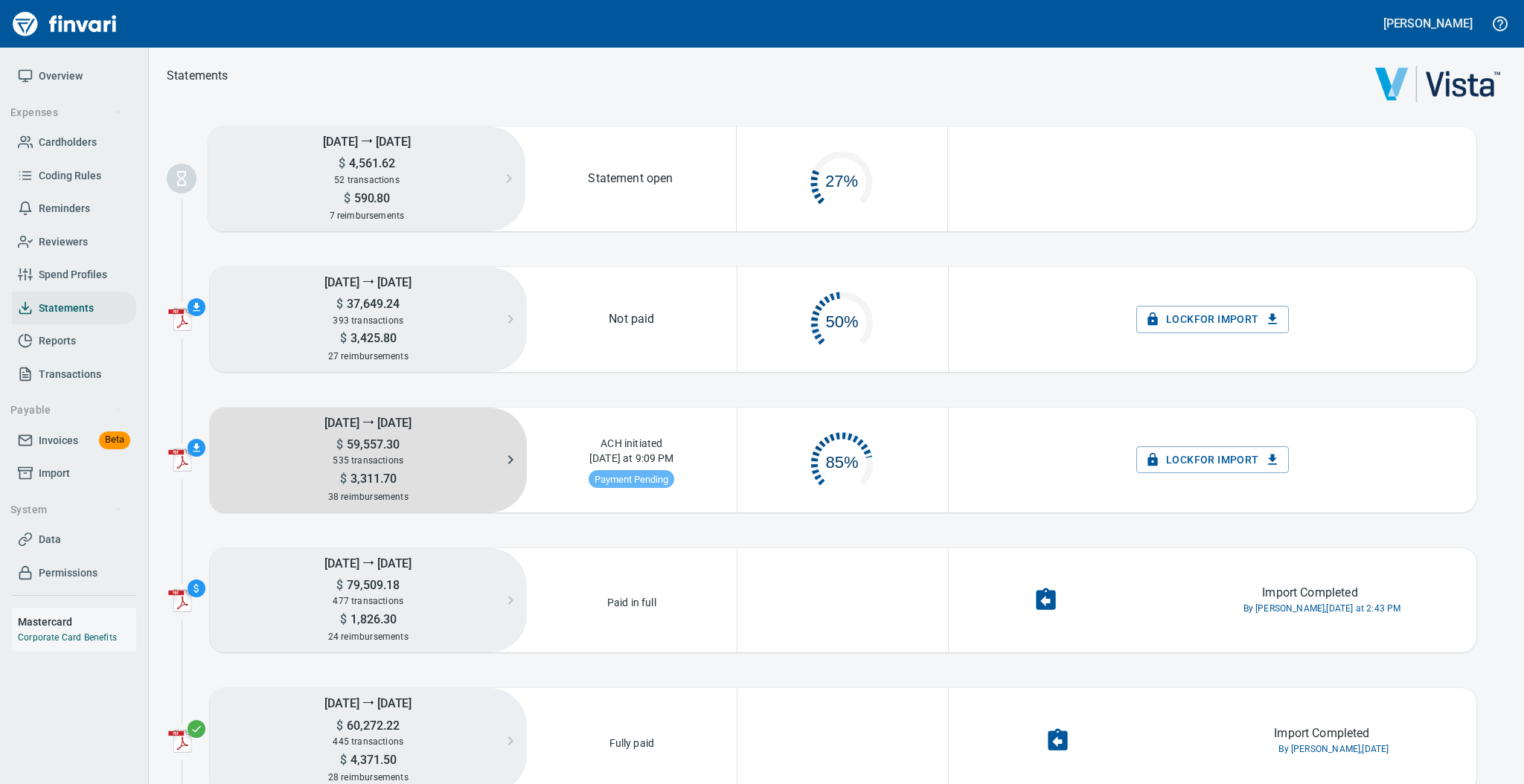
scroll to position [70, 192]
click at [355, 459] on span "535 transactions" at bounding box center [368, 460] width 71 height 10
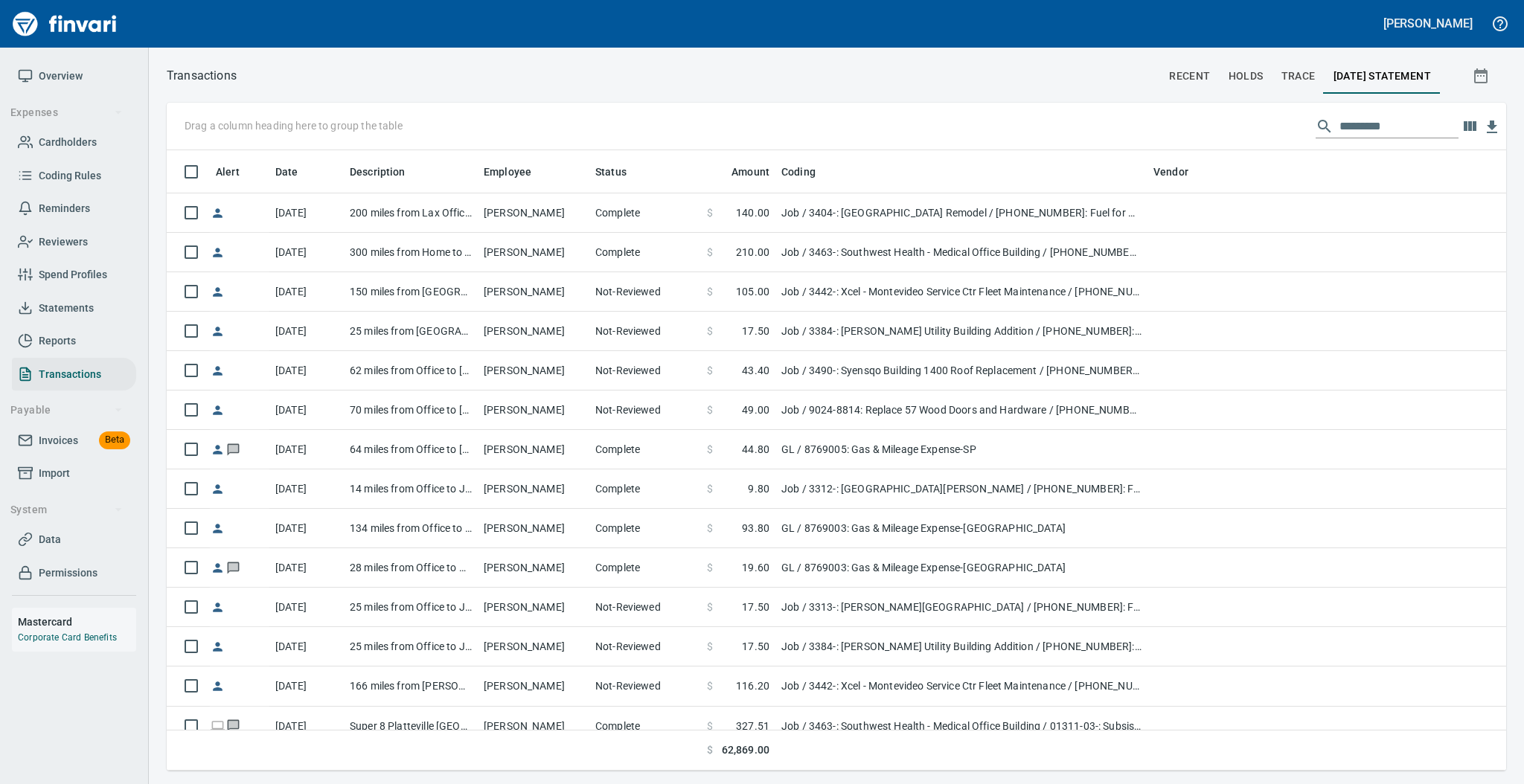
scroll to position [1, 1]
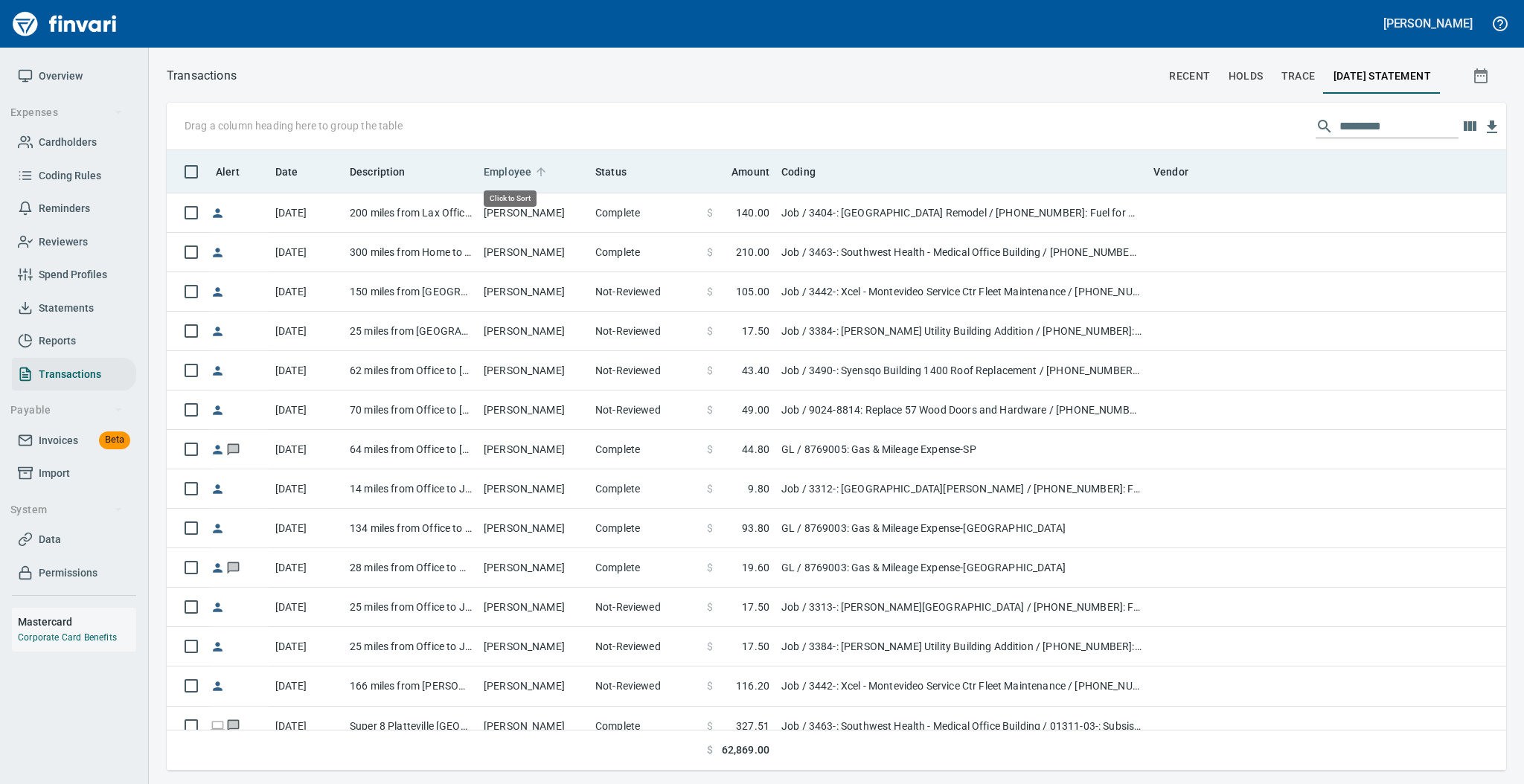
click at [542, 168] on icon at bounding box center [540, 171] width 13 height 13
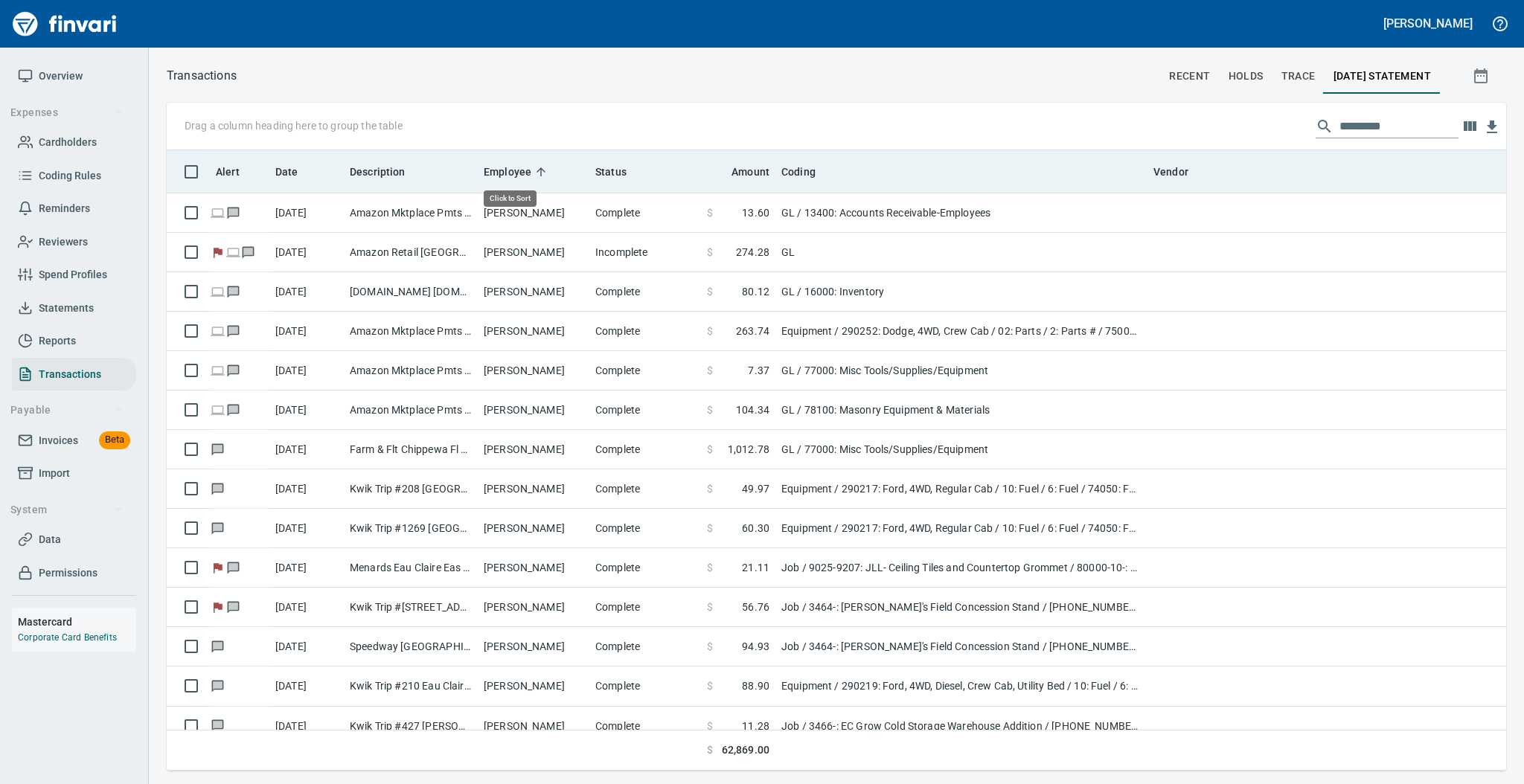
click at [542, 168] on icon at bounding box center [540, 171] width 13 height 13
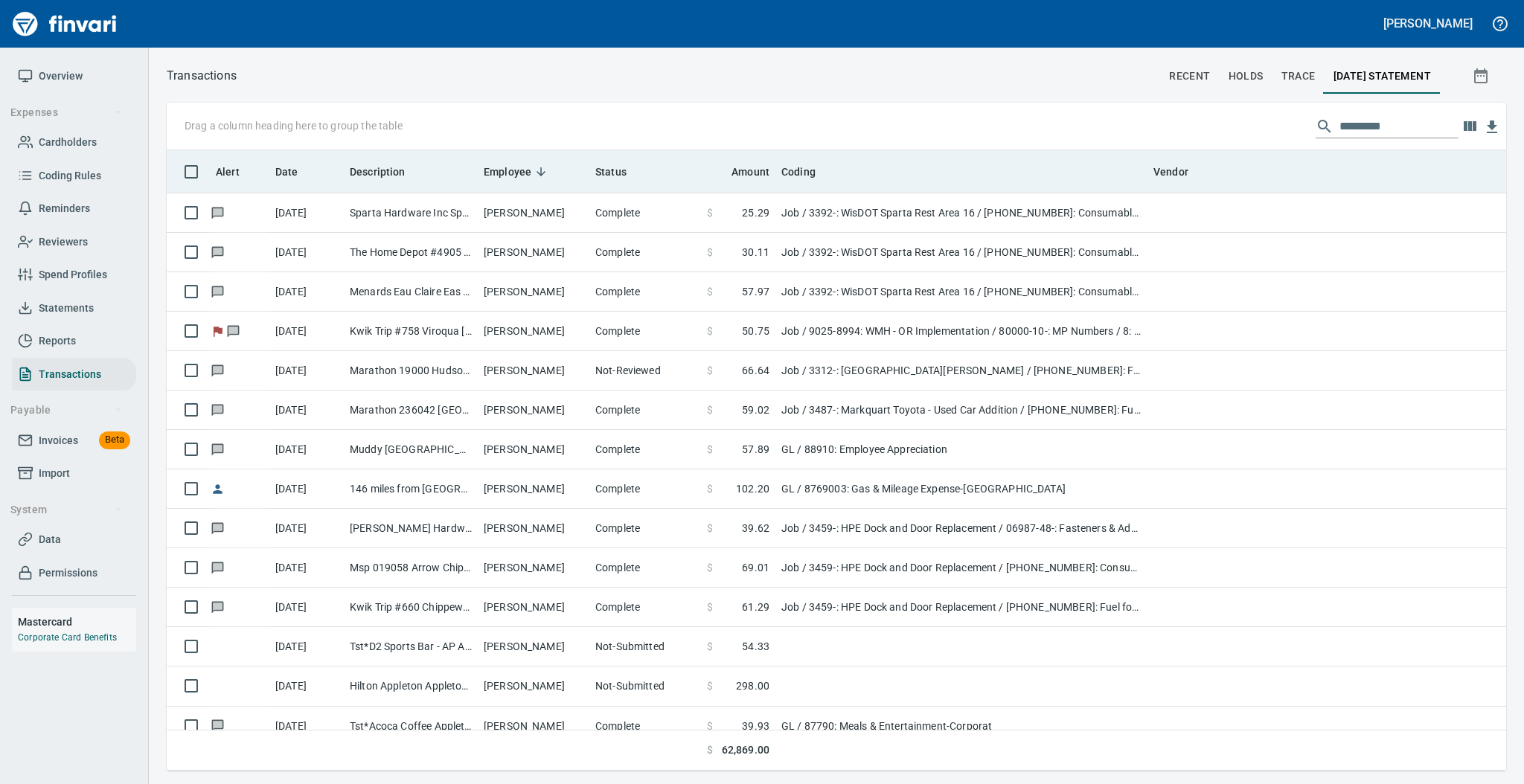
scroll to position [606, 1308]
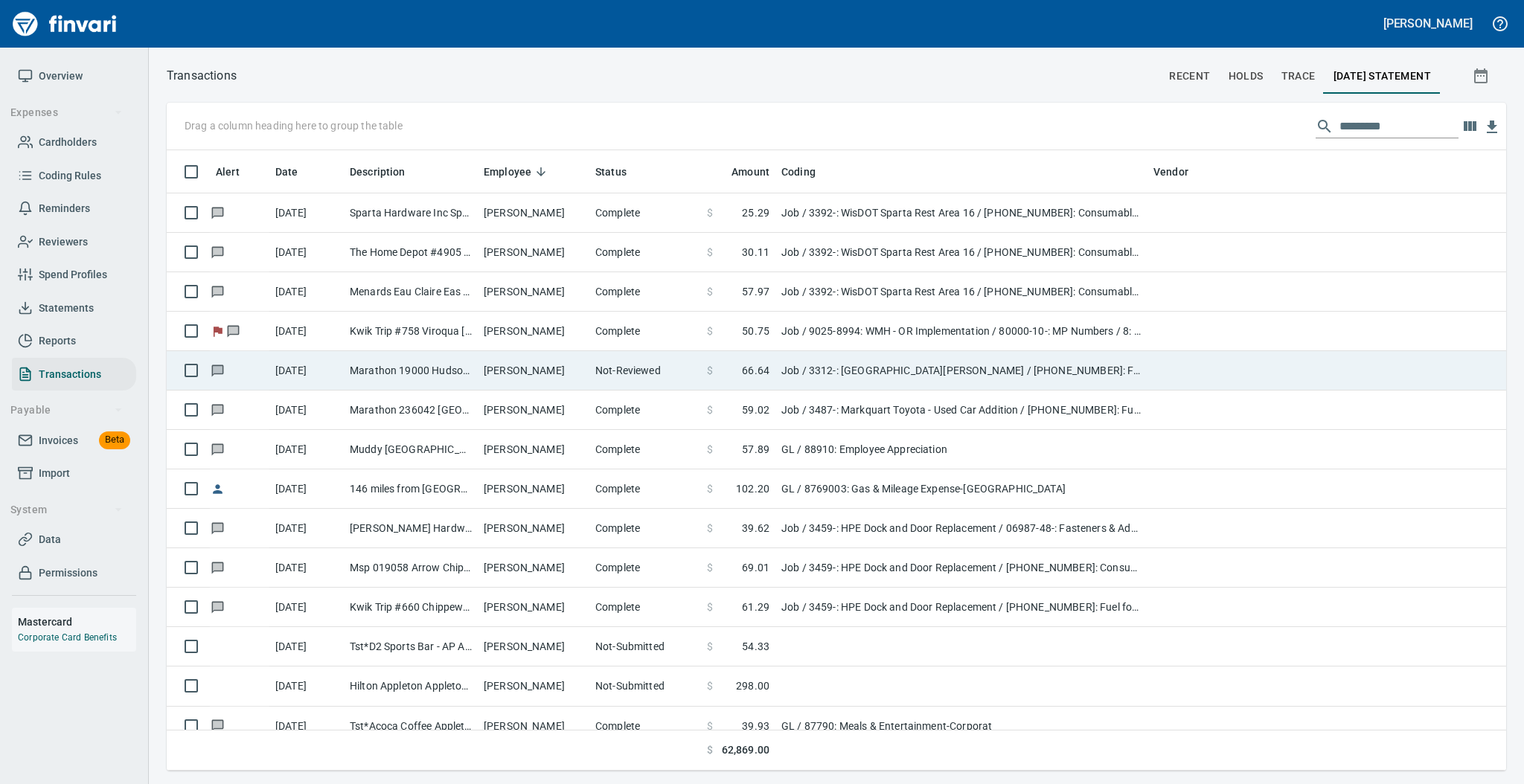
click at [434, 367] on td "Marathon 19000 Hudson WI" at bounding box center [411, 371] width 134 height 40
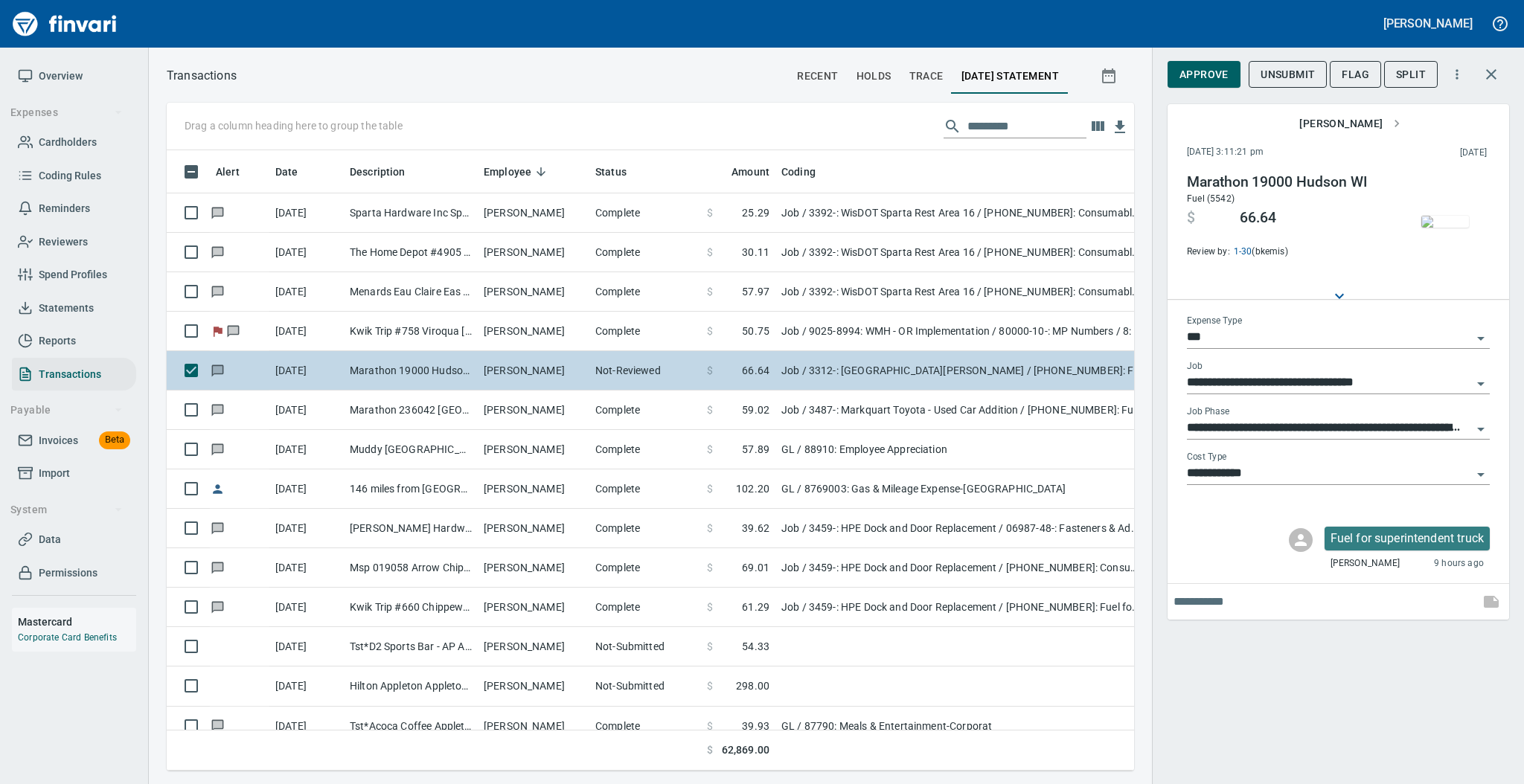
scroll to position [591, 937]
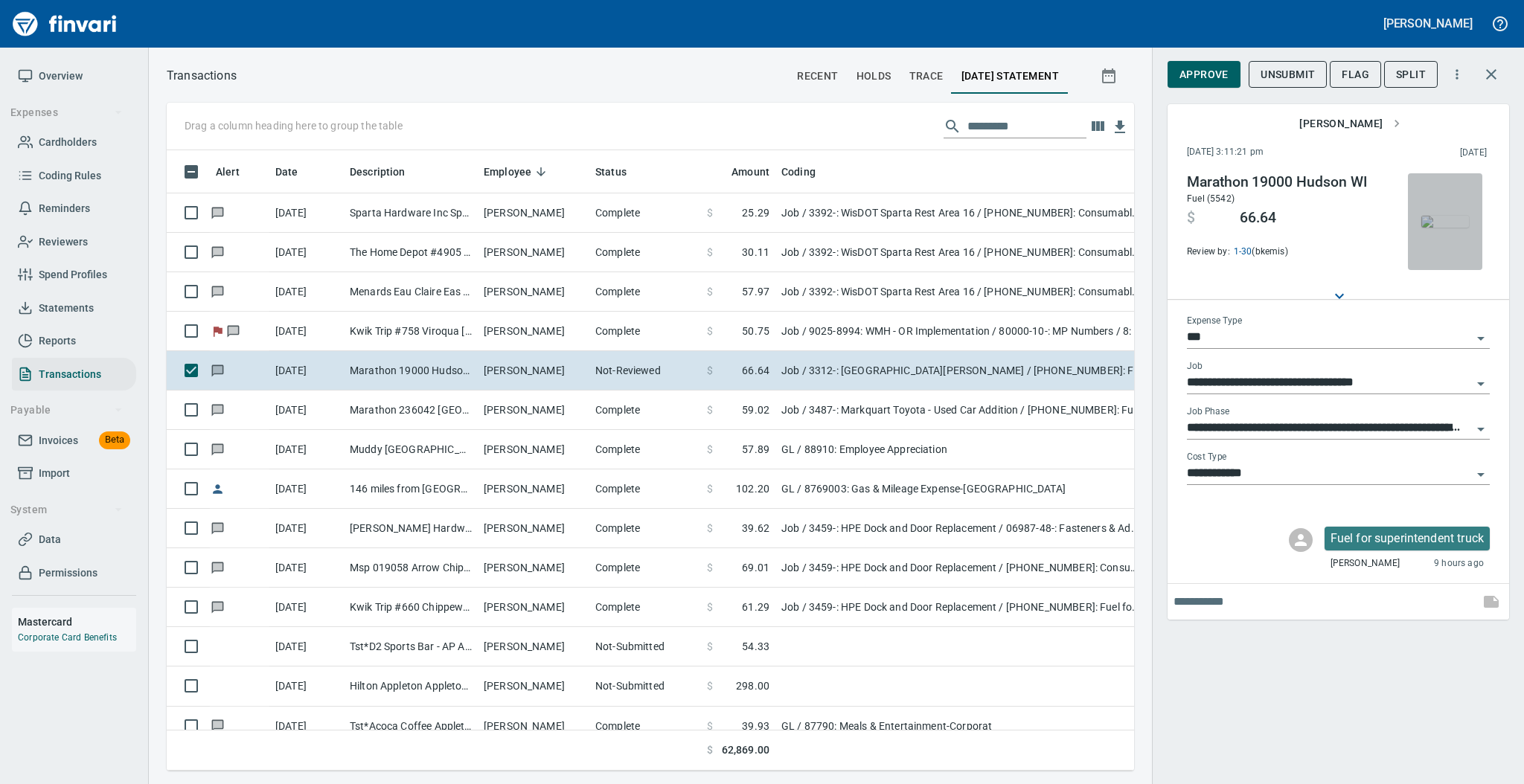
click at [1437, 221] on img "button" at bounding box center [1445, 221] width 48 height 12
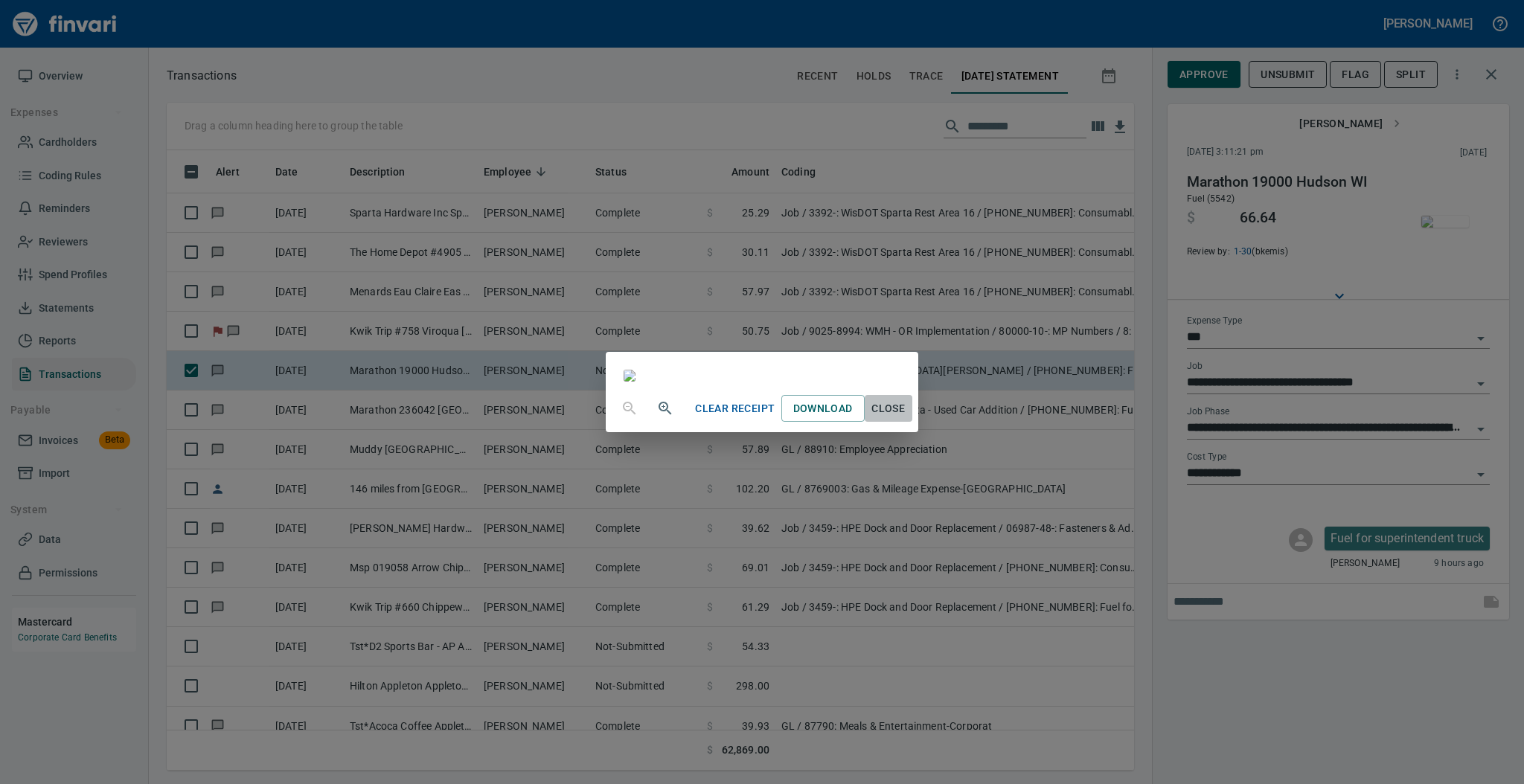
click at [906, 417] on span "Close" at bounding box center [888, 408] width 36 height 19
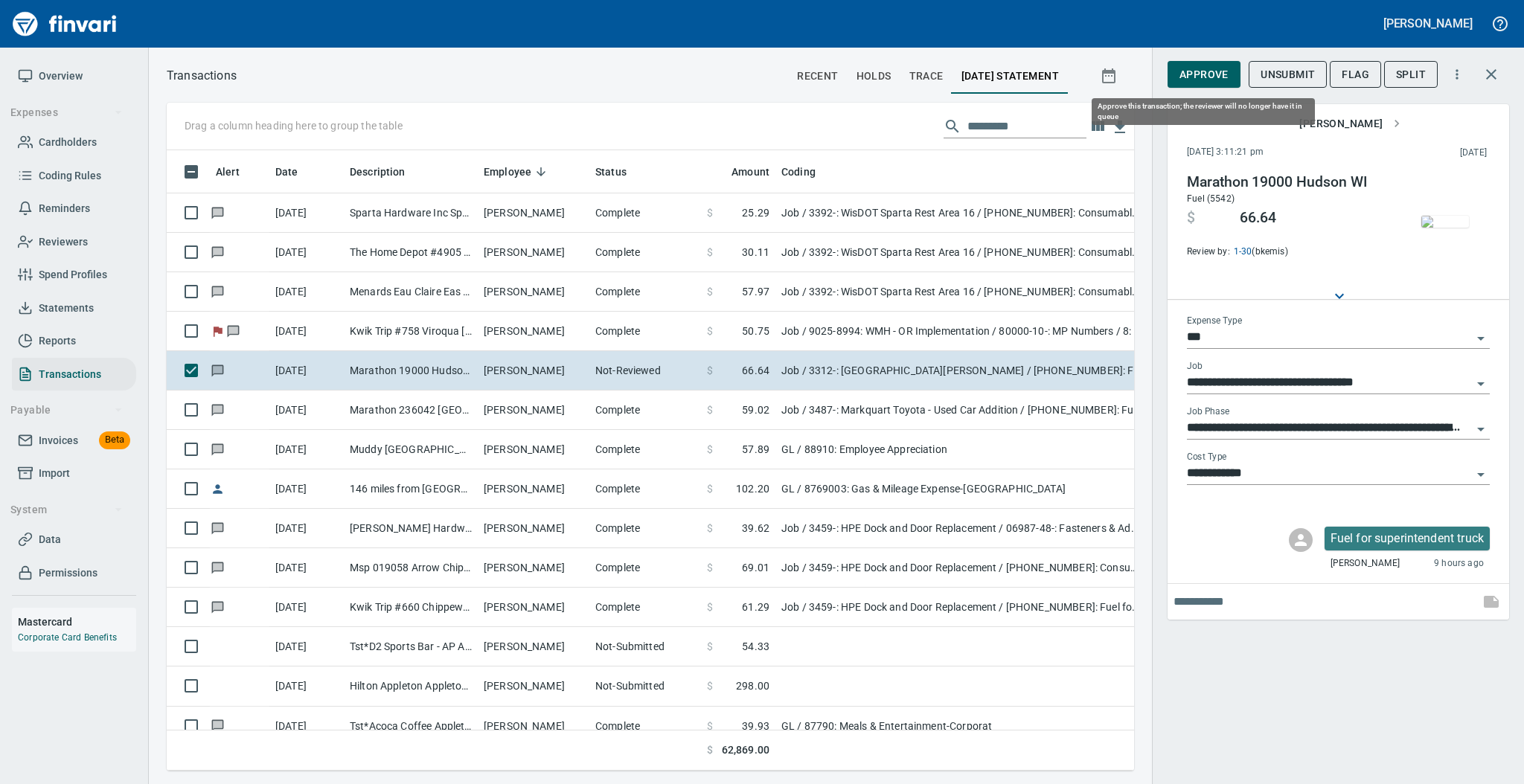
click at [1189, 72] on span "Approve" at bounding box center [1203, 75] width 49 height 19
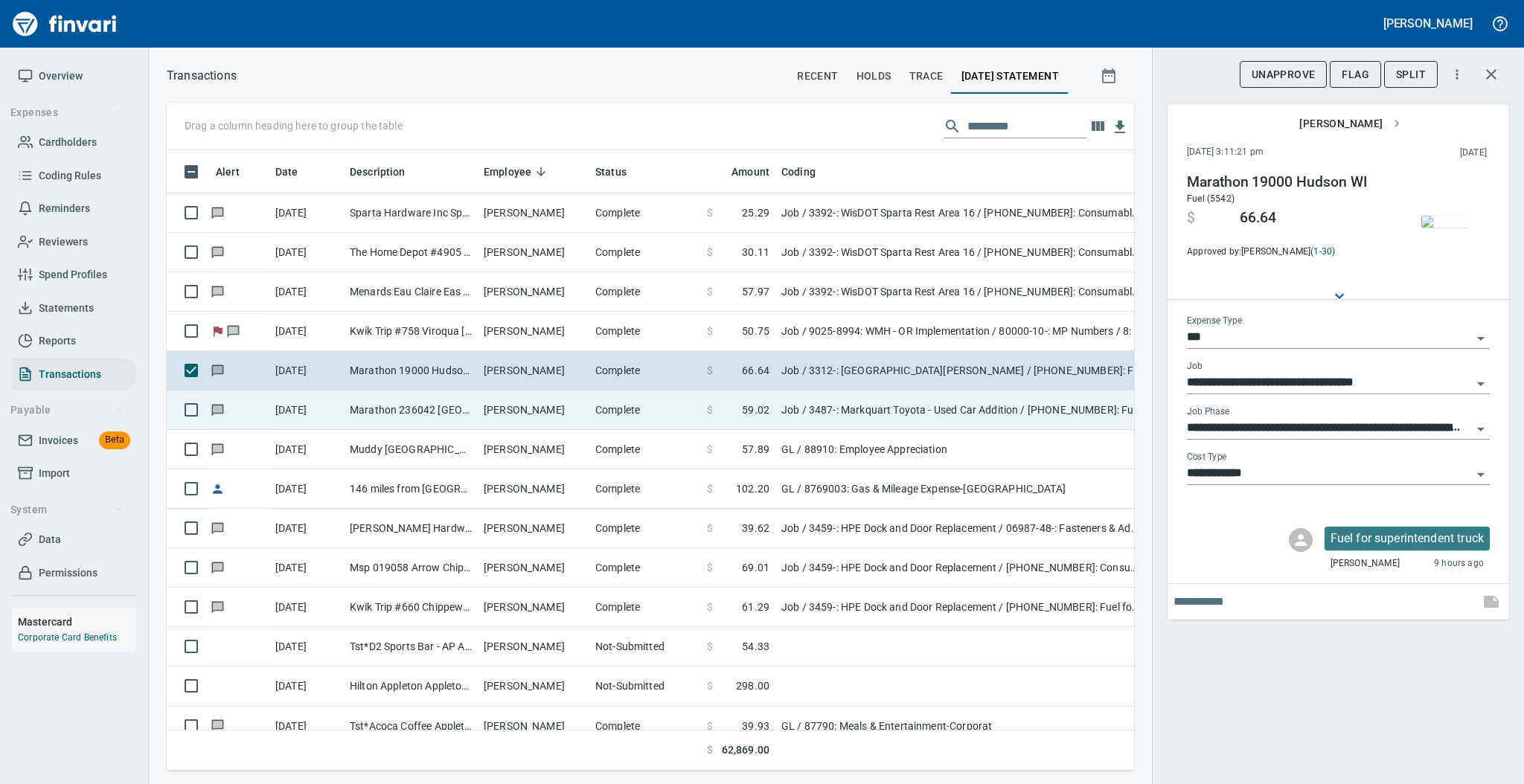
click at [491, 405] on td "[PERSON_NAME]" at bounding box center [533, 410] width 112 height 40
type input "**********"
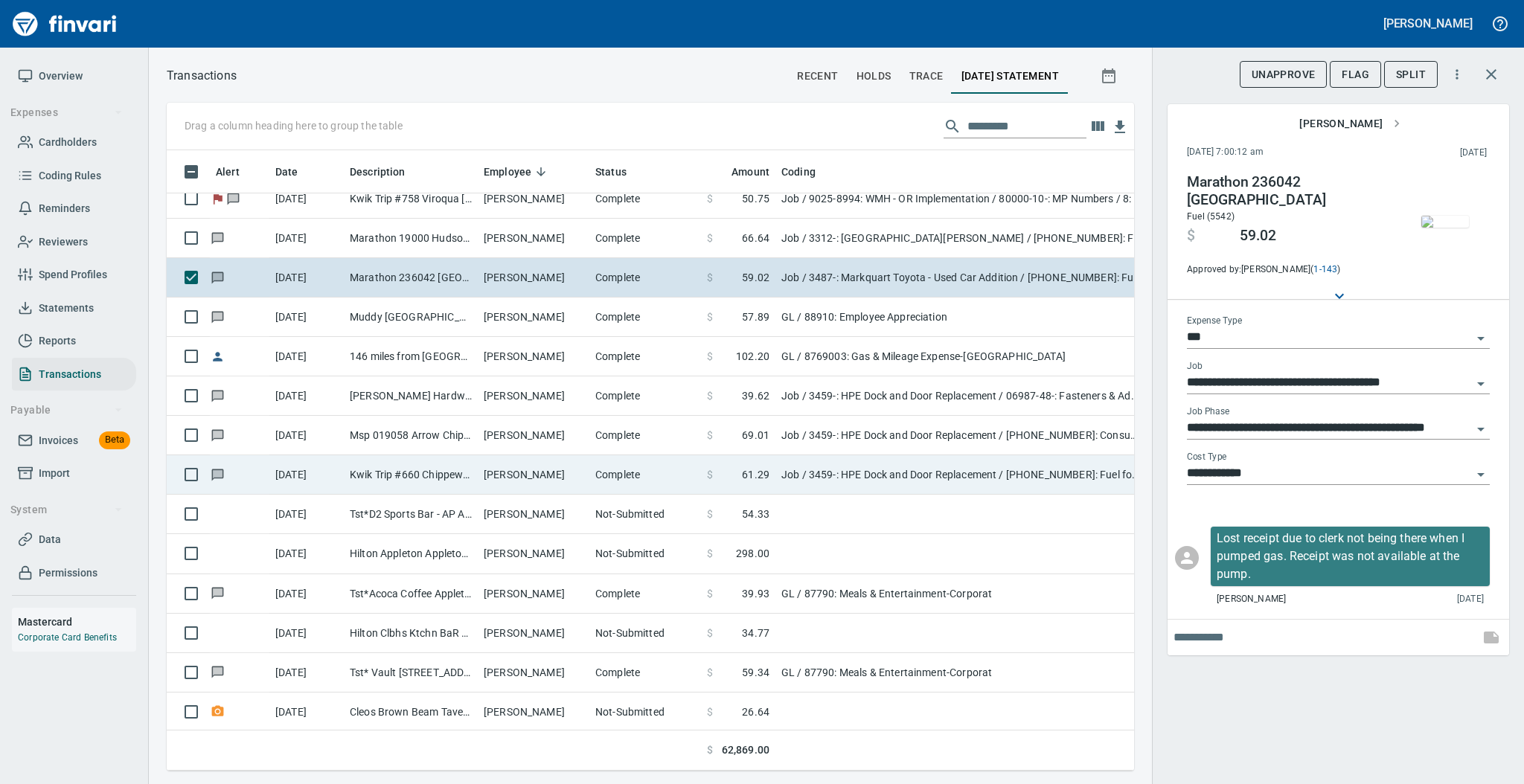
scroll to position [99, 0]
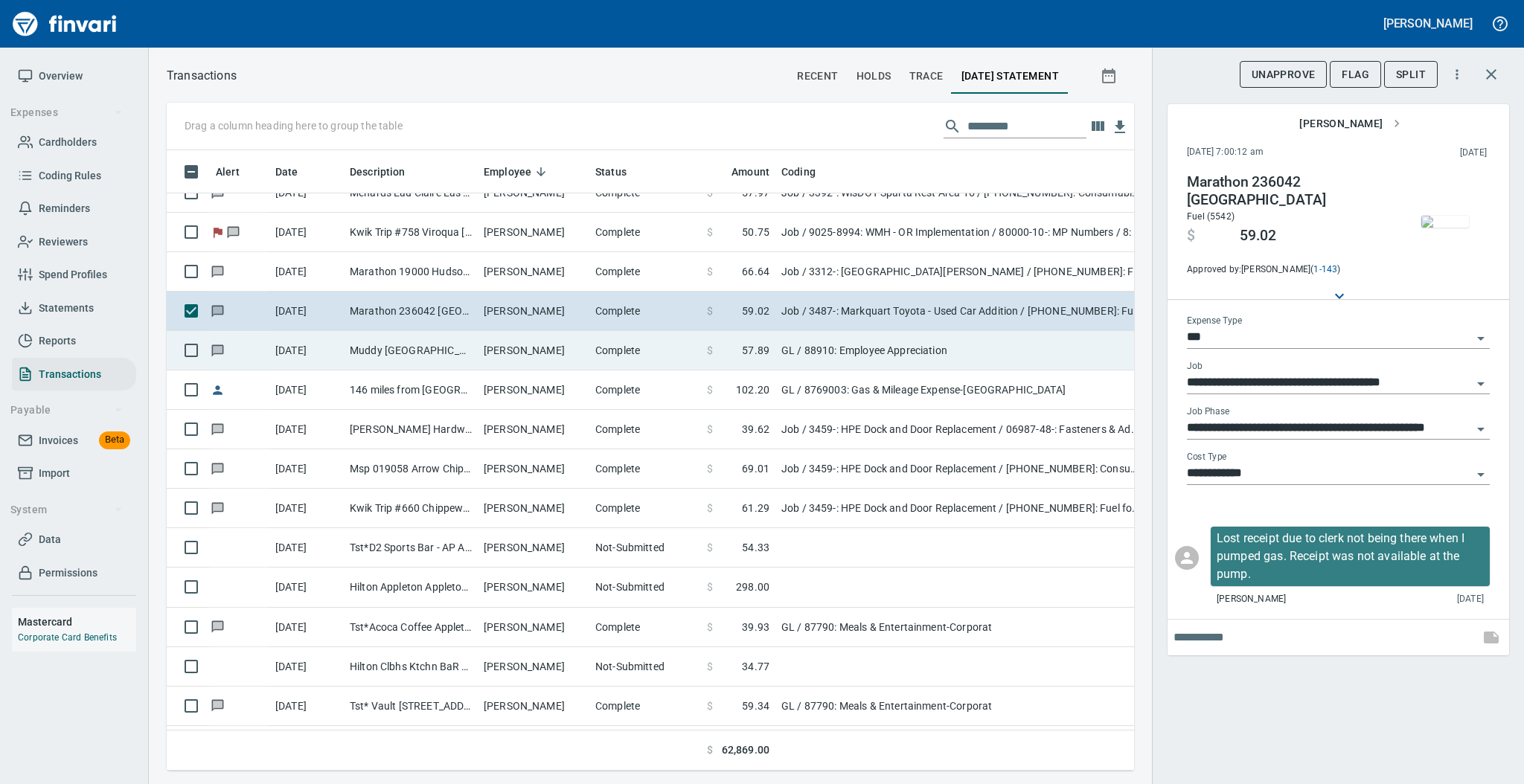
click at [462, 354] on td "Muddy [GEOGRAPHIC_DATA] [GEOGRAPHIC_DATA] [GEOGRAPHIC_DATA] [GEOGRAPHIC_DATA]" at bounding box center [411, 351] width 134 height 40
type input "**"
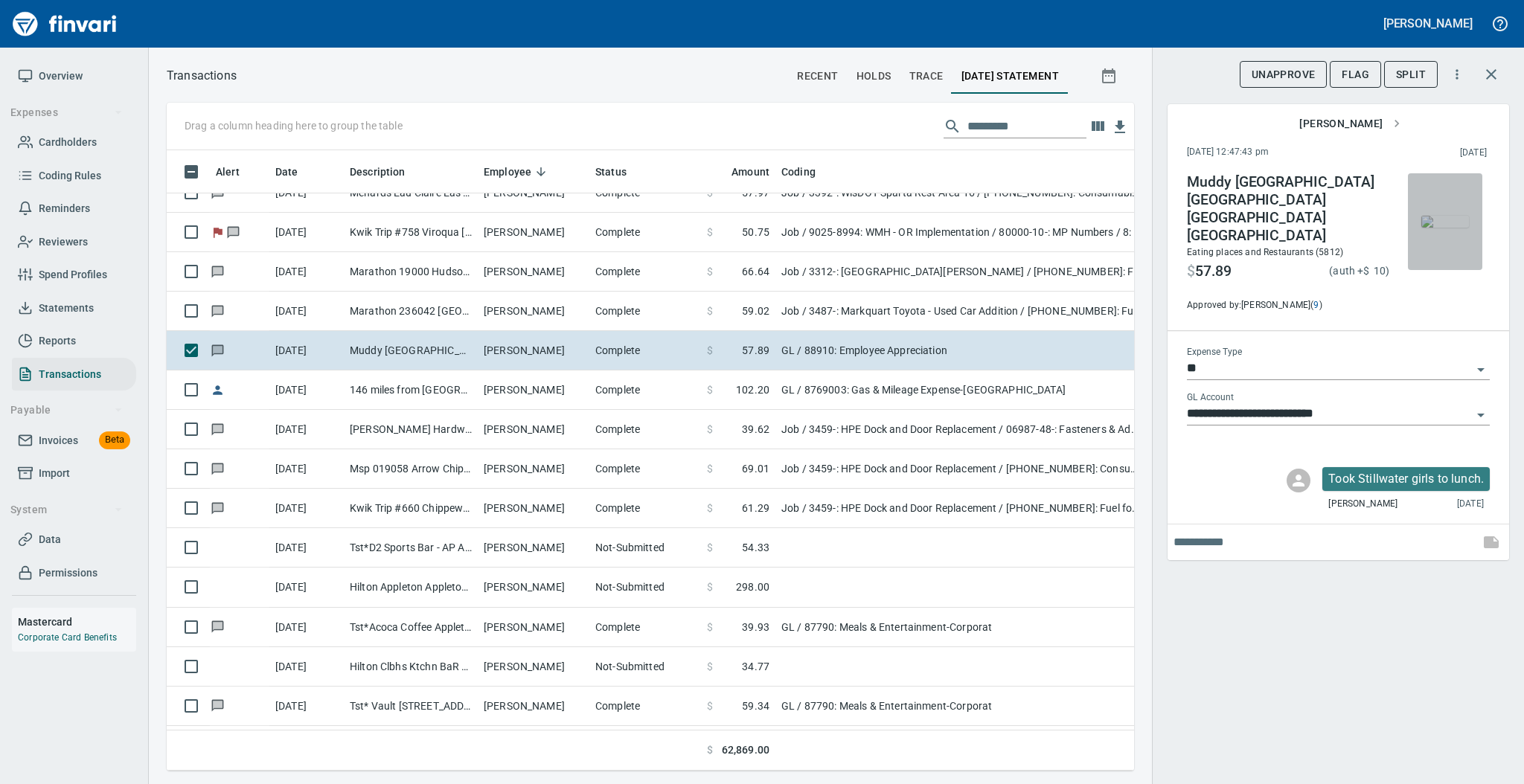
click at [1438, 223] on img "button" at bounding box center [1445, 221] width 48 height 12
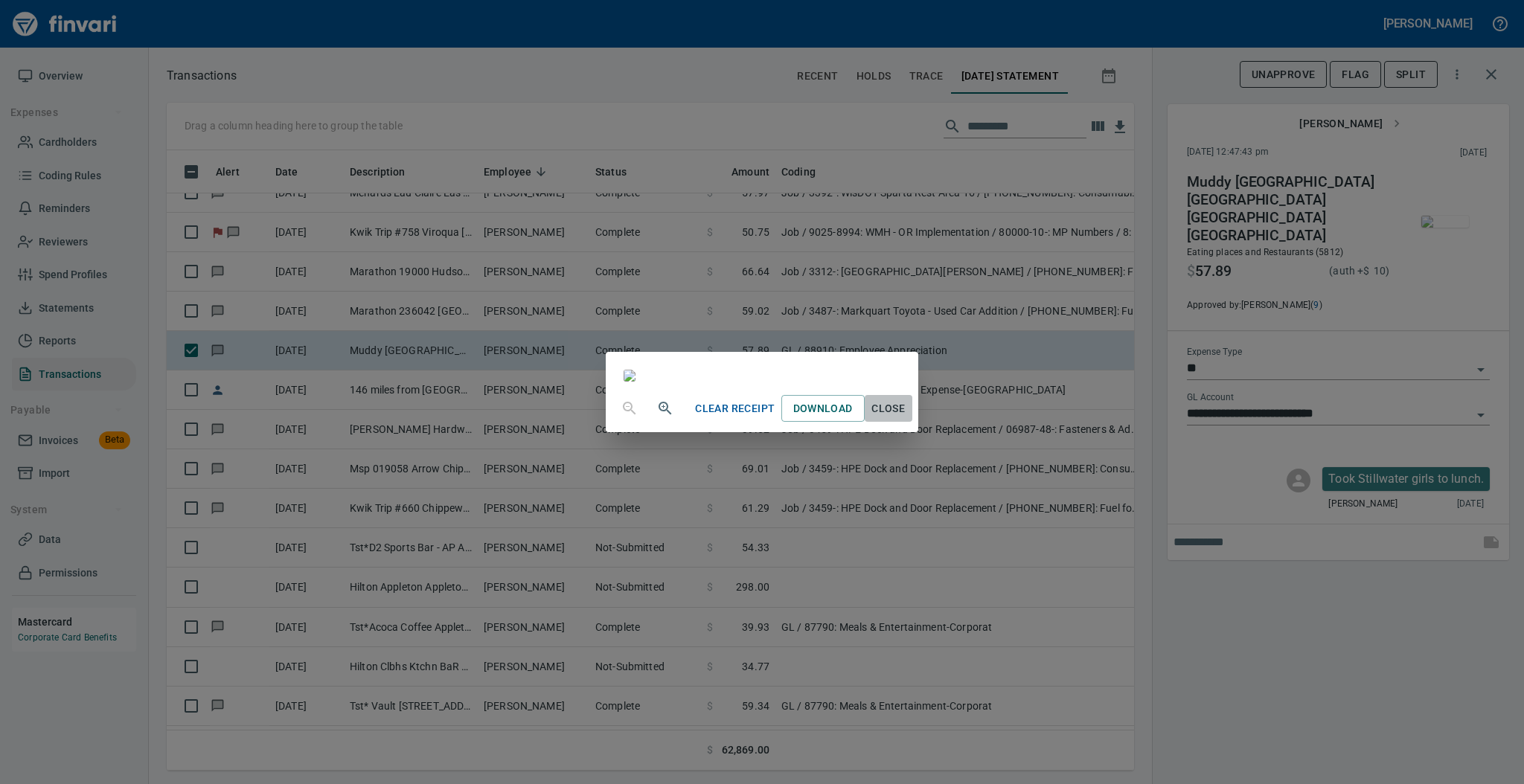
click at [906, 417] on span "Close" at bounding box center [888, 408] width 36 height 19
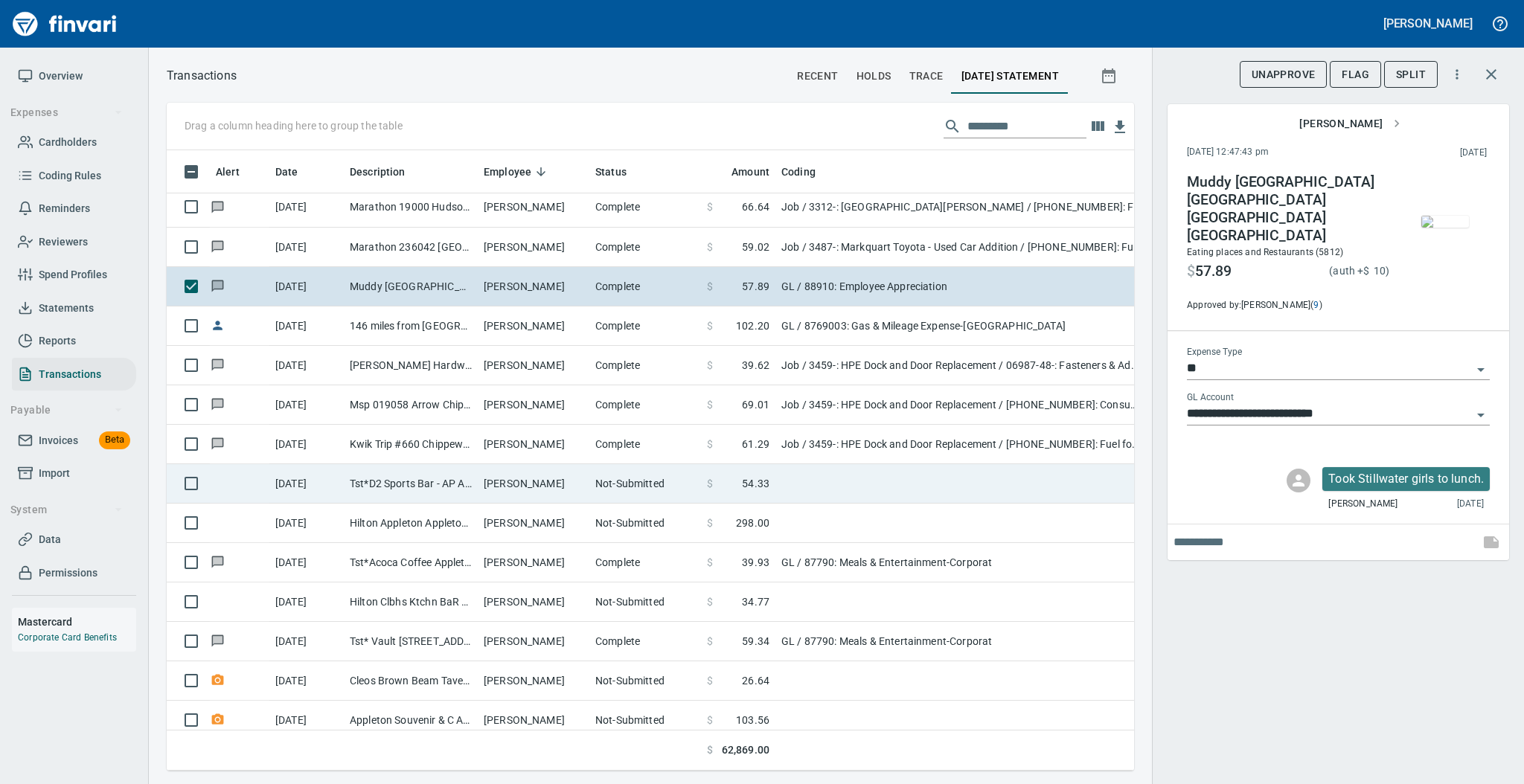
scroll to position [198, 0]
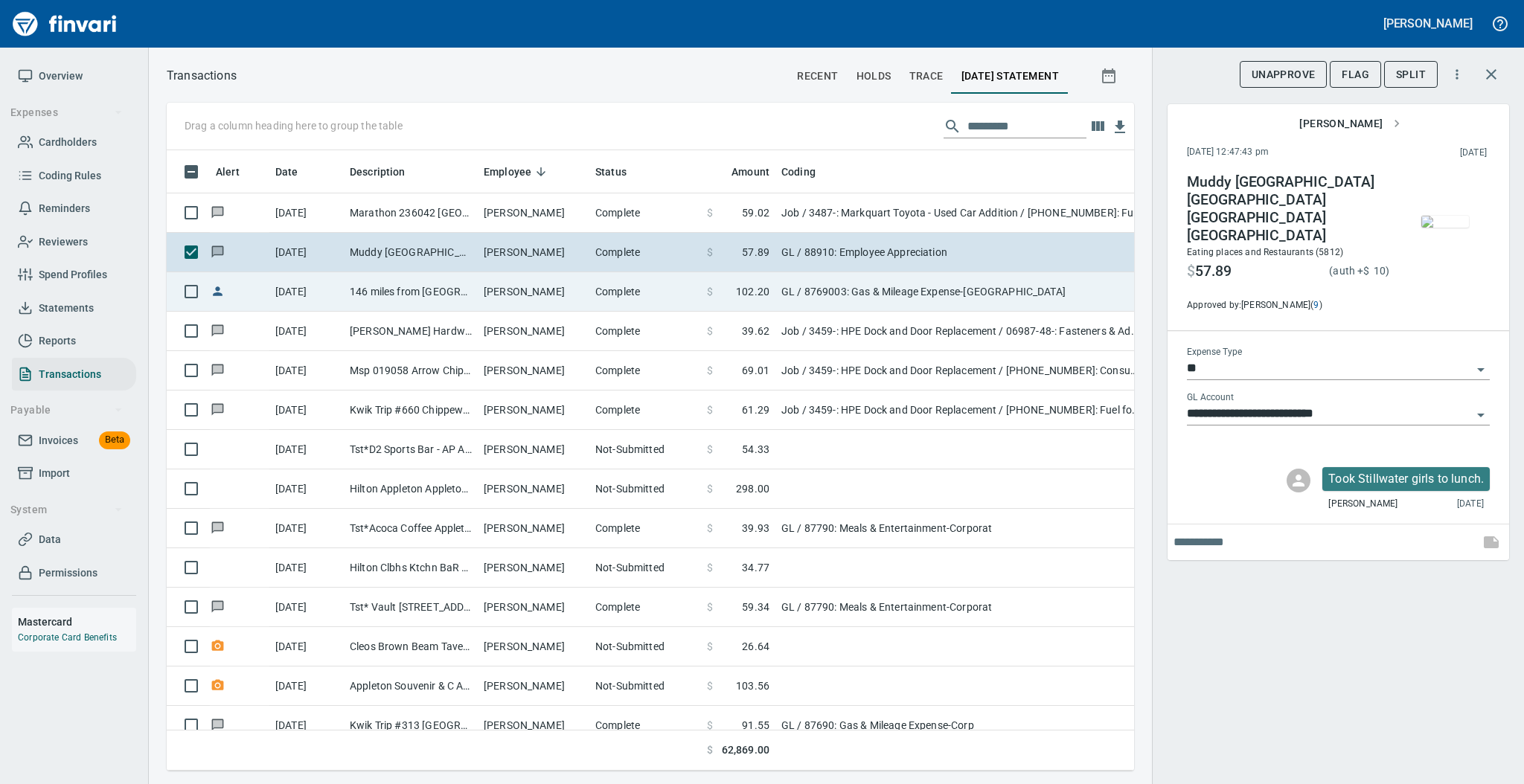
click at [454, 290] on td "146 miles from [GEOGRAPHIC_DATA] to [GEOGRAPHIC_DATA]" at bounding box center [411, 292] width 134 height 40
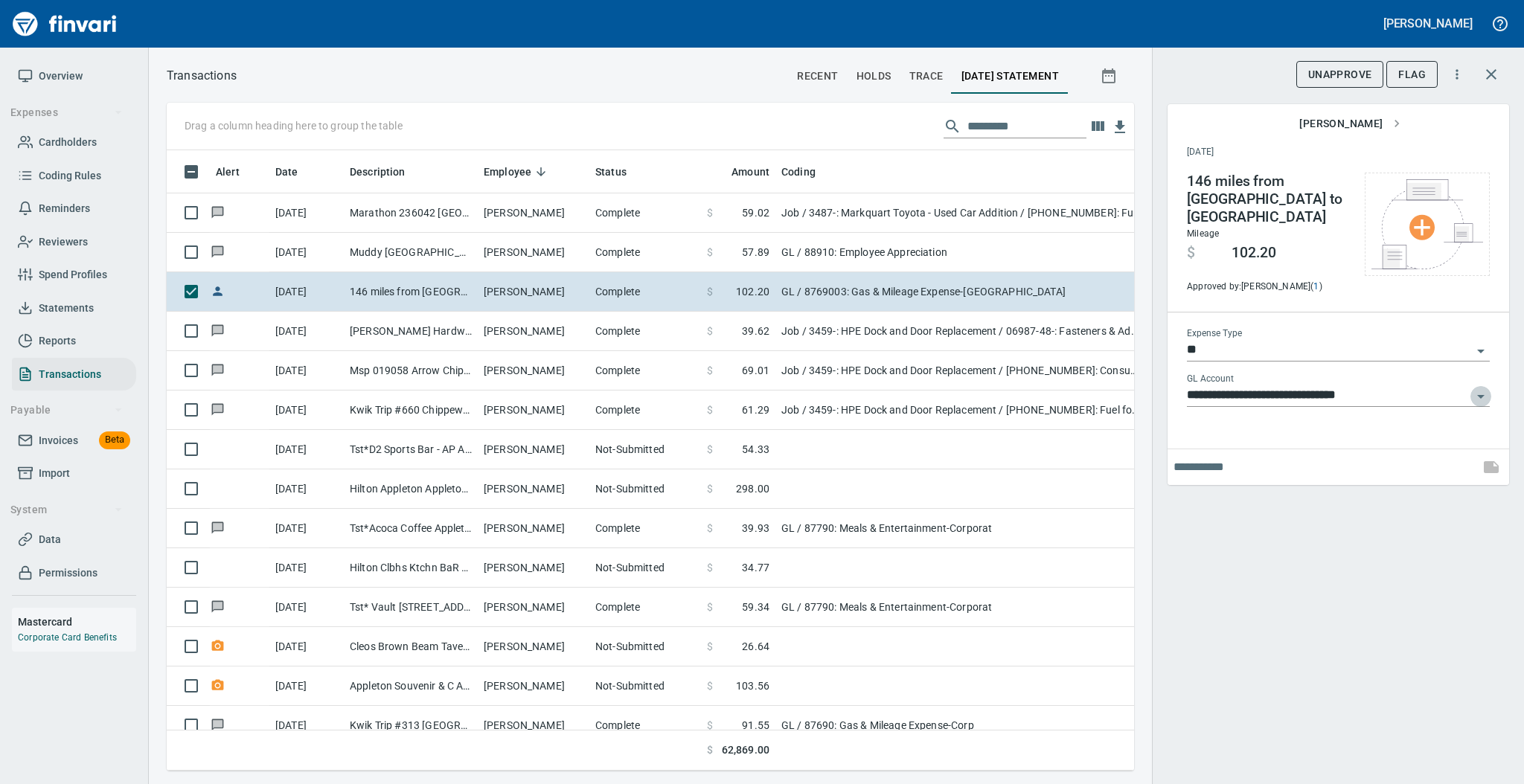
click at [1477, 388] on icon "Open" at bounding box center [1480, 396] width 18 height 18
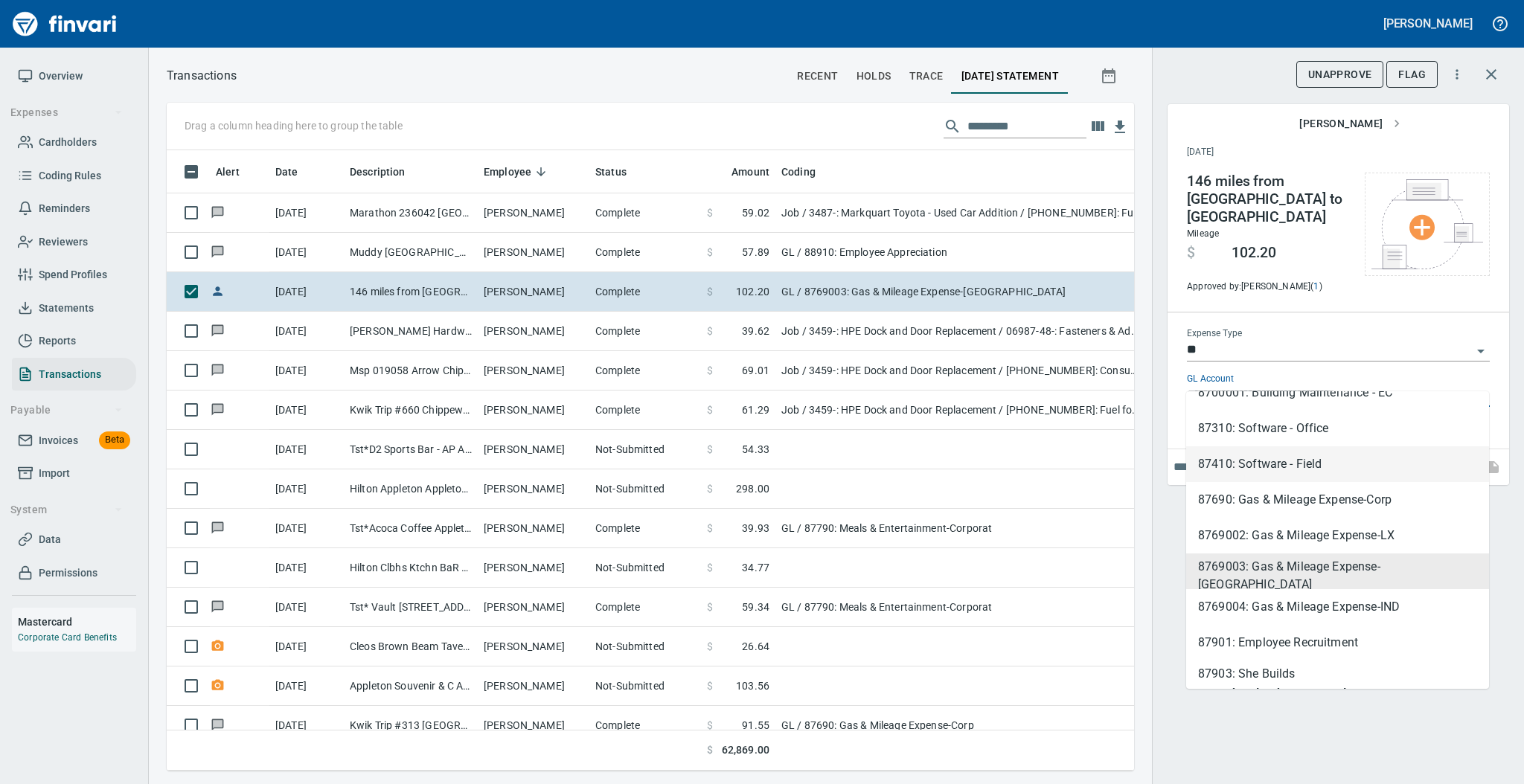
scroll to position [595, 0]
click at [1379, 494] on li "87690: Gas & Mileage Expense-Corp" at bounding box center [1338, 498] width 303 height 36
type input "**********"
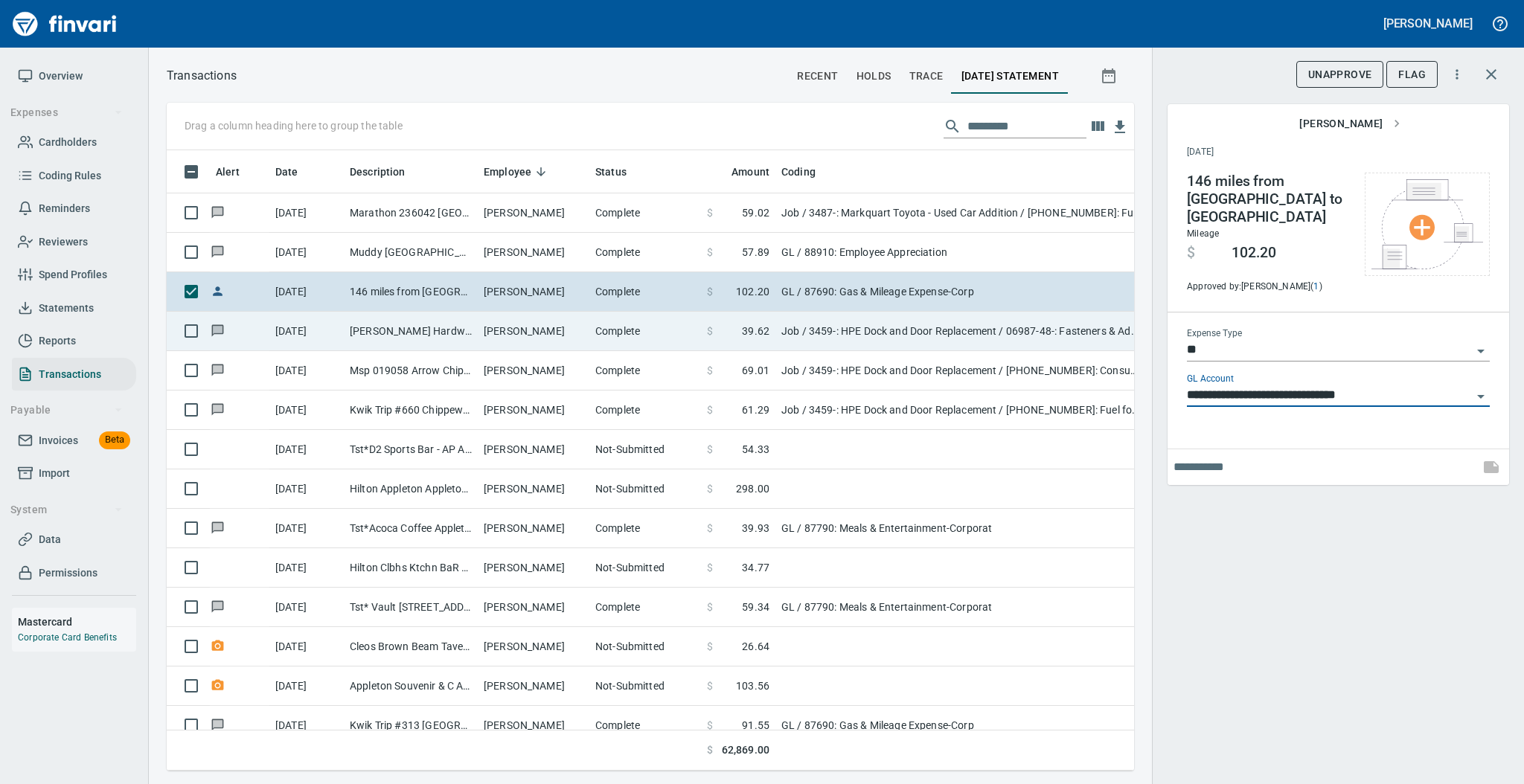
click at [416, 330] on td "[PERSON_NAME] Hardware Chippewa Fall WI" at bounding box center [411, 332] width 134 height 40
type input "***"
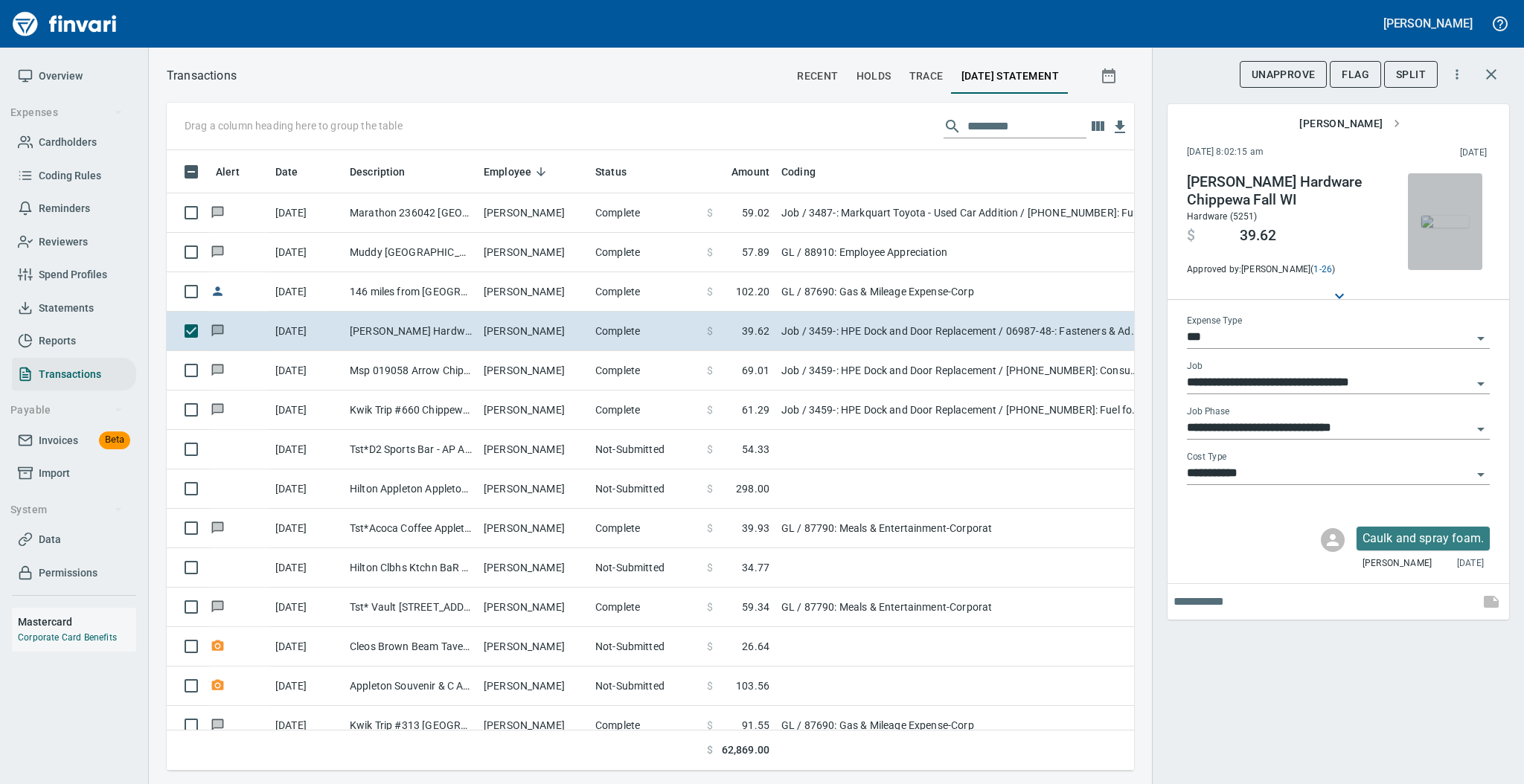
click at [1436, 215] on img "button" at bounding box center [1445, 221] width 48 height 12
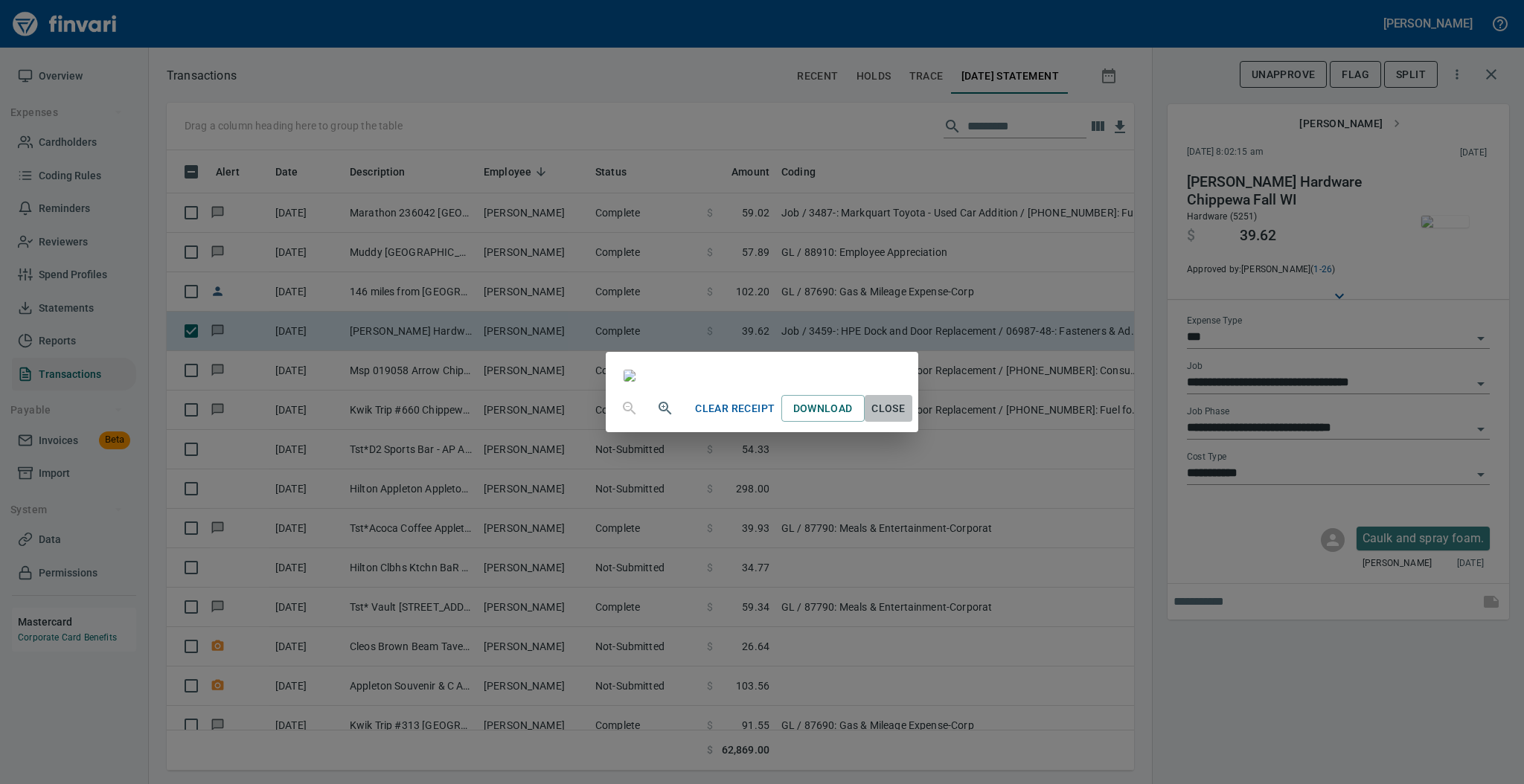
click at [906, 417] on span "Close" at bounding box center [888, 408] width 36 height 19
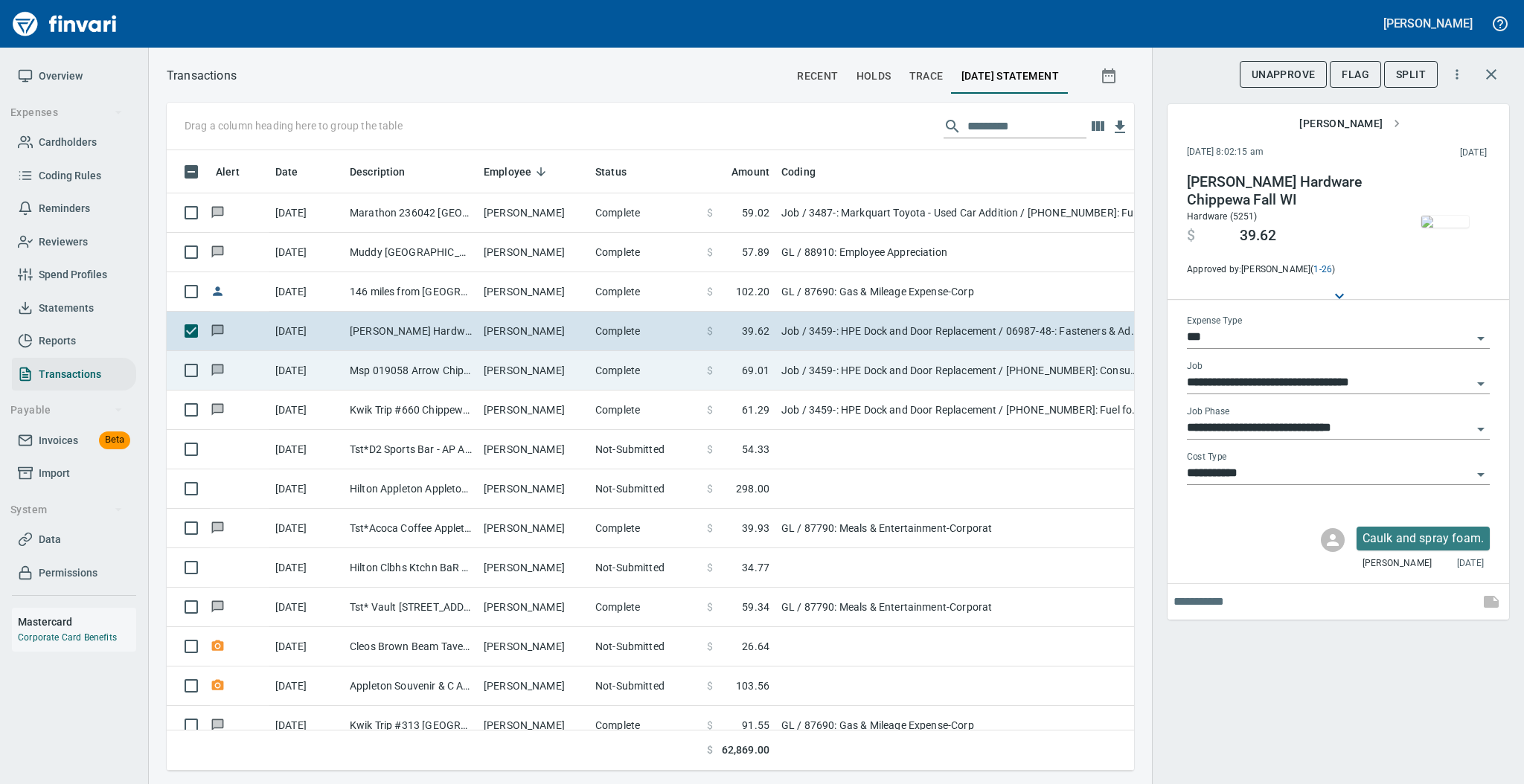
click at [477, 373] on td "[PERSON_NAME]" at bounding box center [533, 371] width 112 height 40
type input "**********"
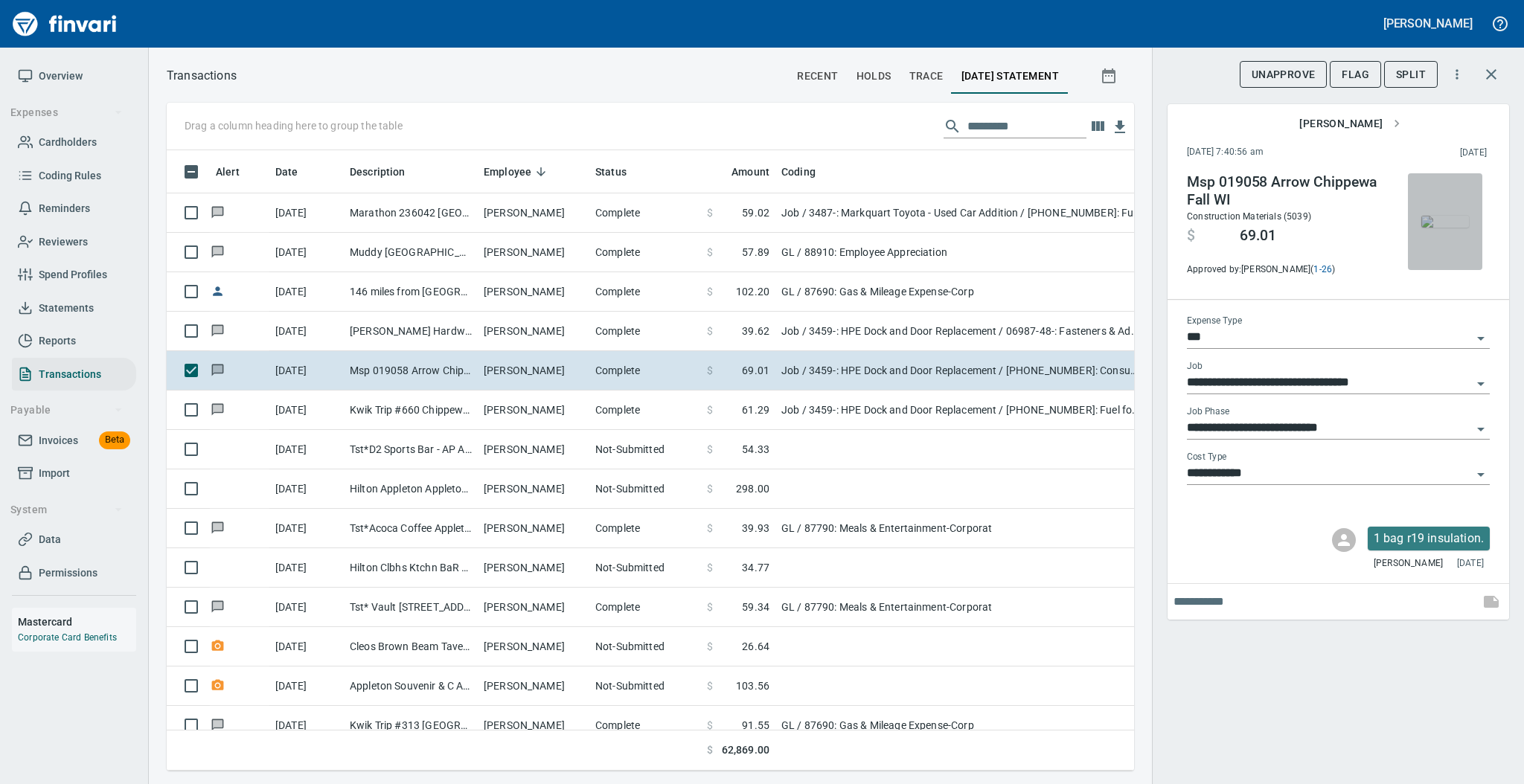
click at [1436, 224] on img "button" at bounding box center [1445, 221] width 48 height 12
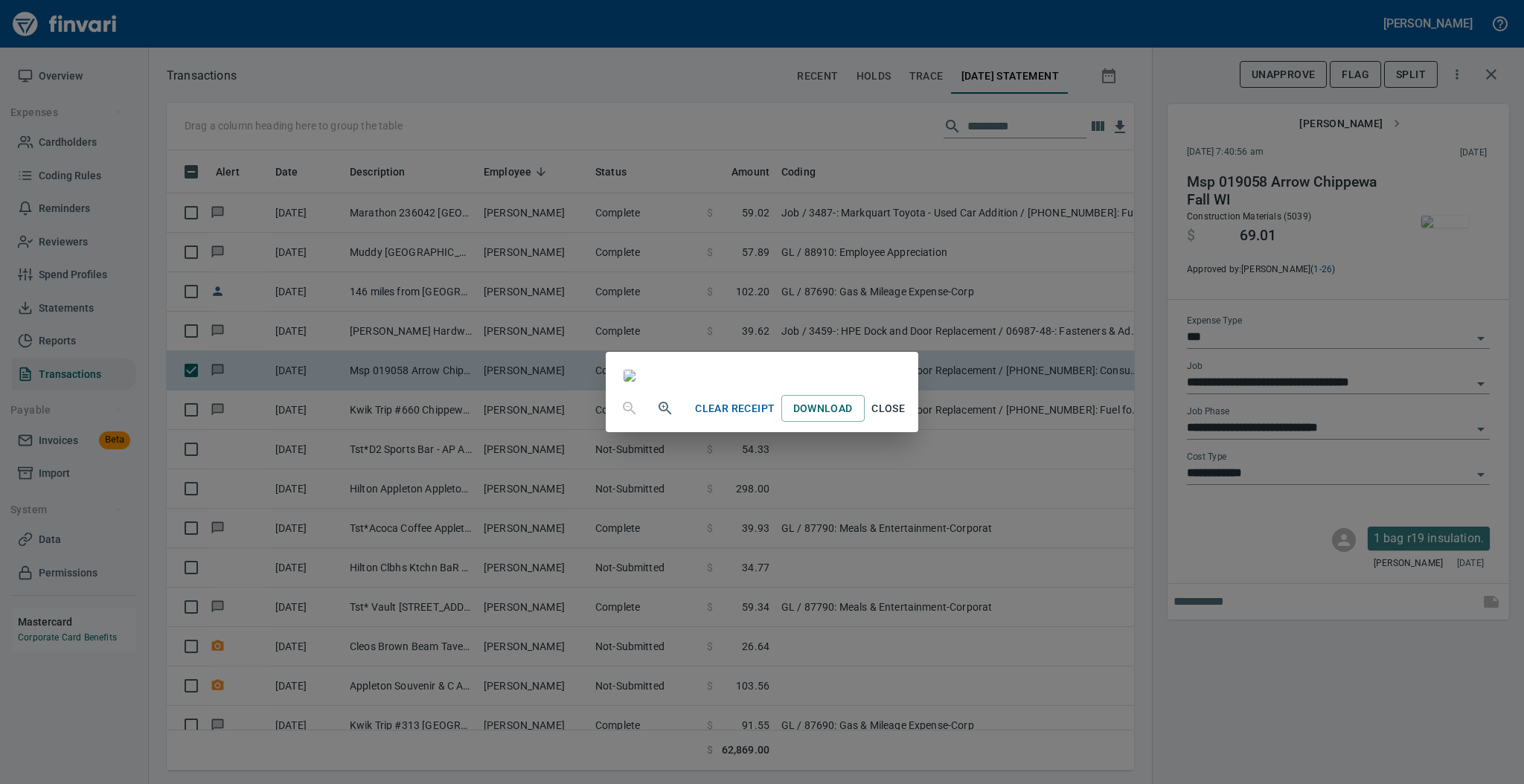
scroll to position [90, 0]
click at [906, 417] on span "Close" at bounding box center [888, 408] width 36 height 19
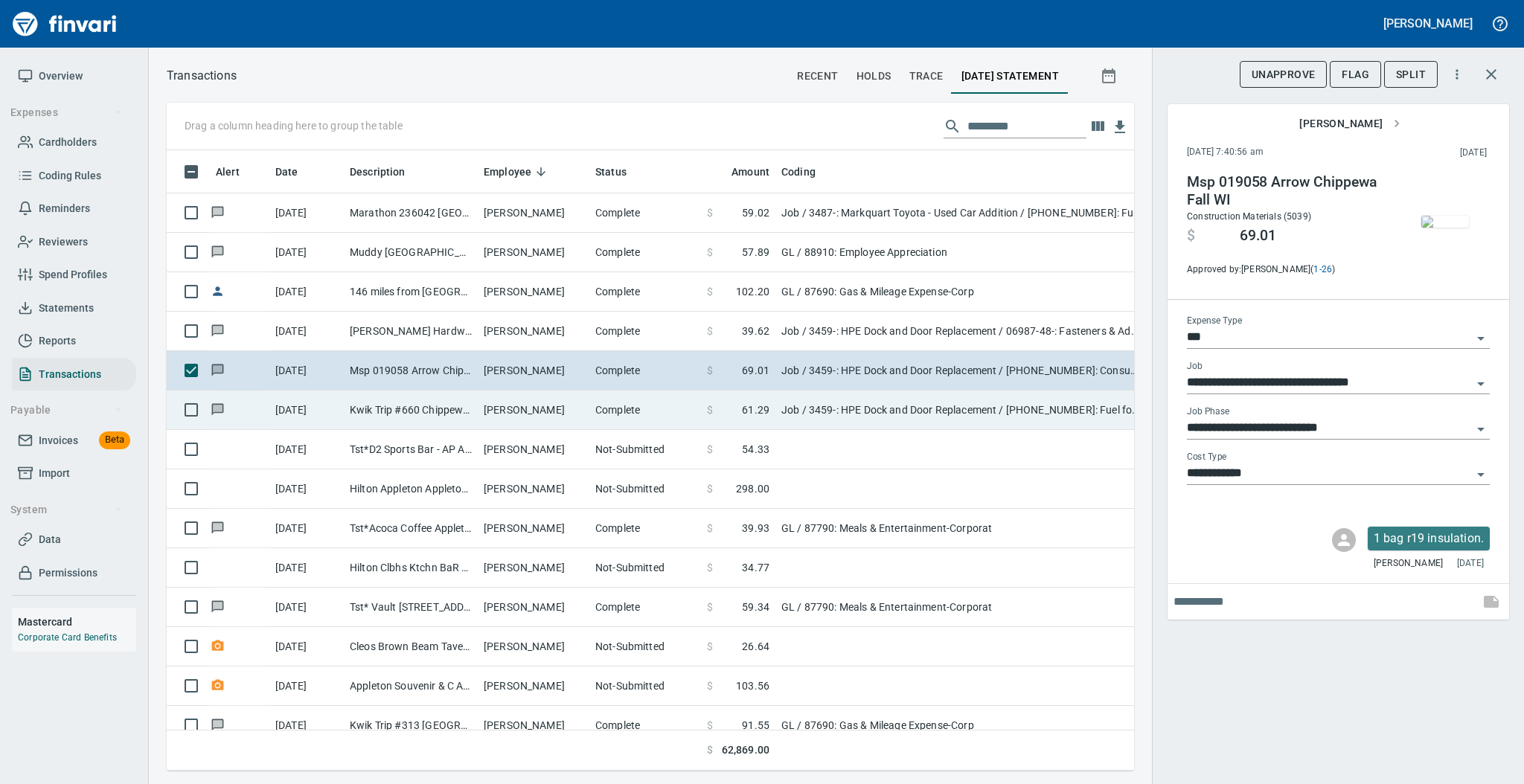
click at [602, 417] on td "Complete" at bounding box center [645, 410] width 112 height 40
type input "**********"
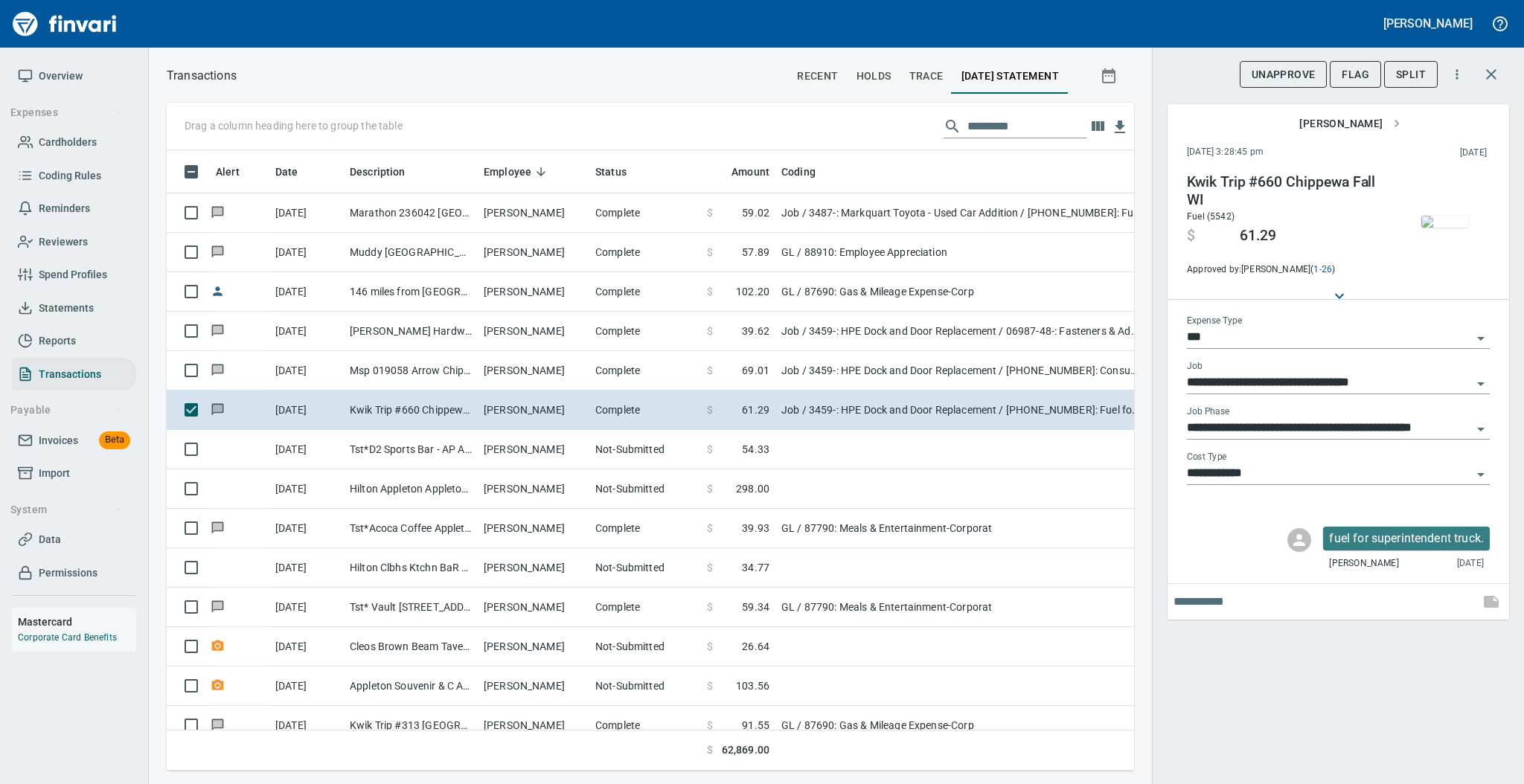
click at [1441, 222] on img "button" at bounding box center [1445, 221] width 48 height 12
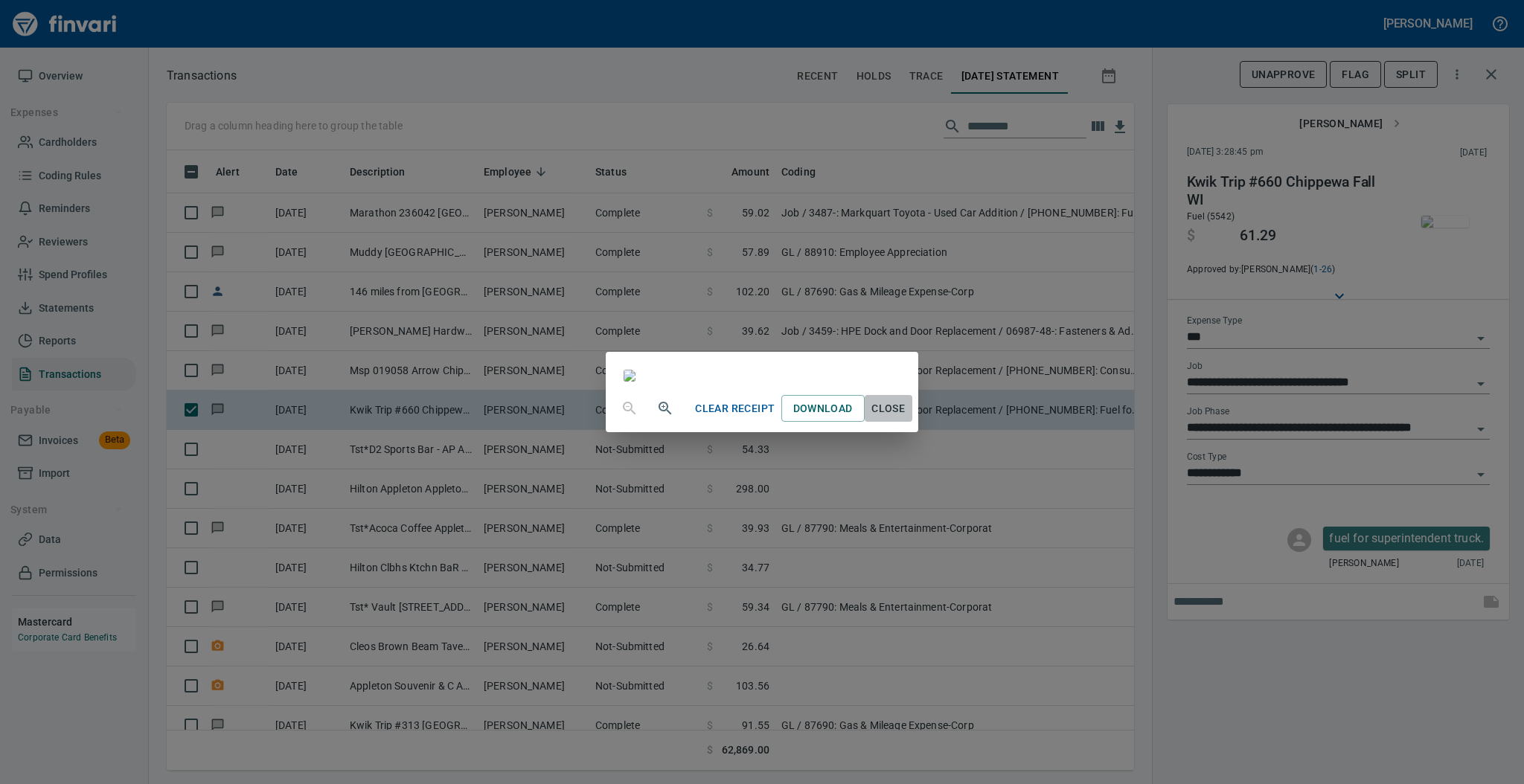
click at [906, 417] on span "Close" at bounding box center [888, 408] width 36 height 19
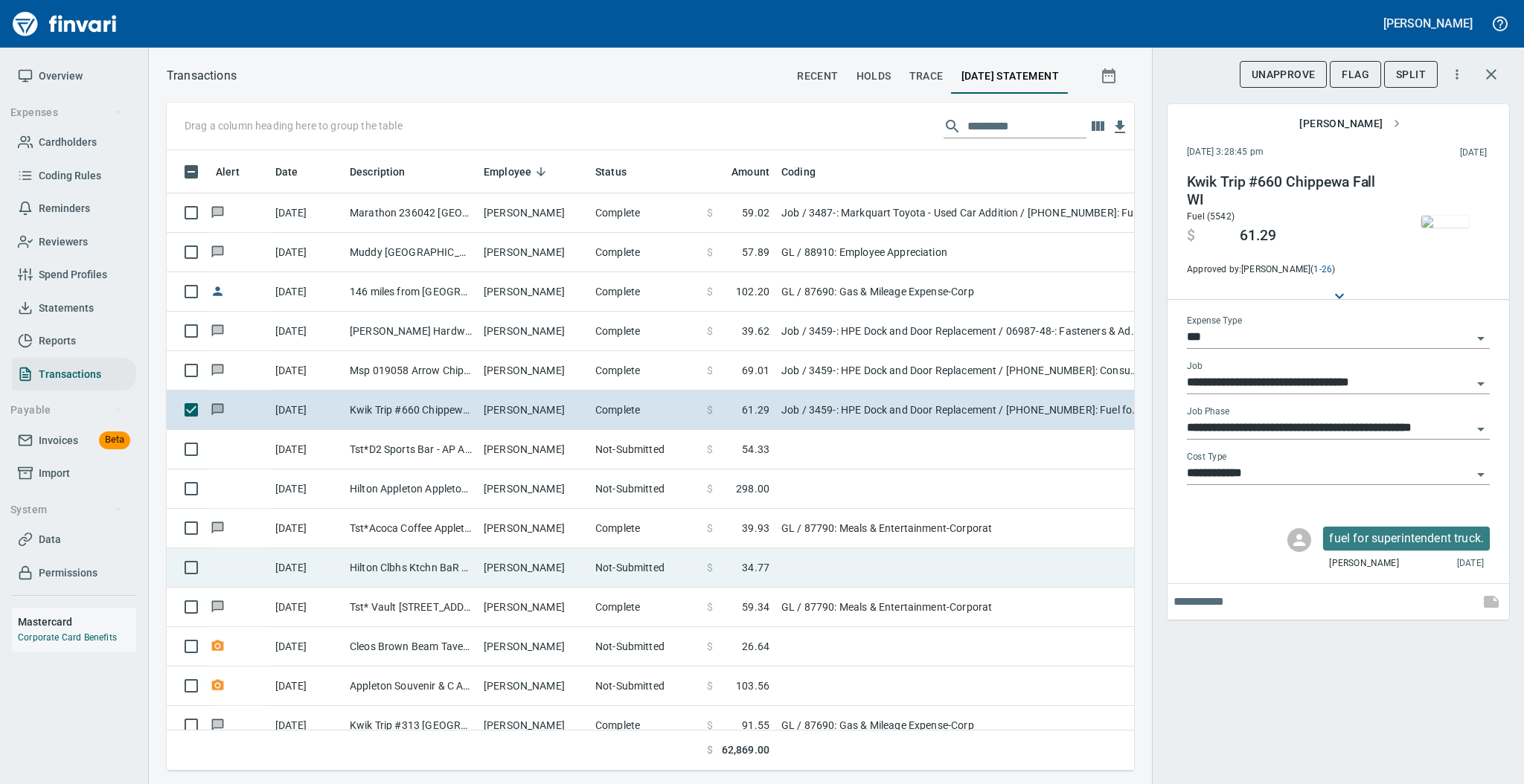
scroll to position [298, 0]
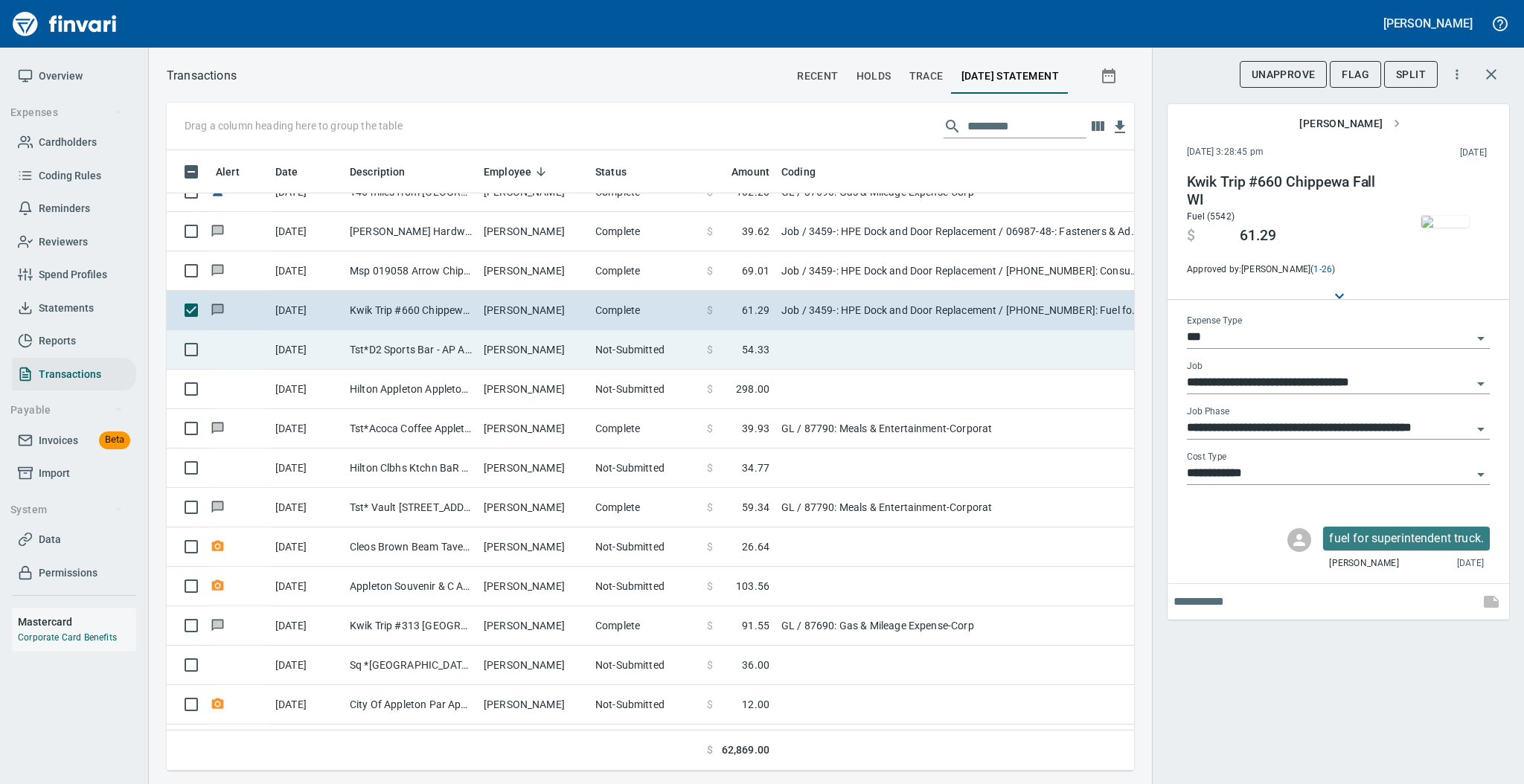
click at [545, 354] on td "[PERSON_NAME]" at bounding box center [533, 350] width 112 height 40
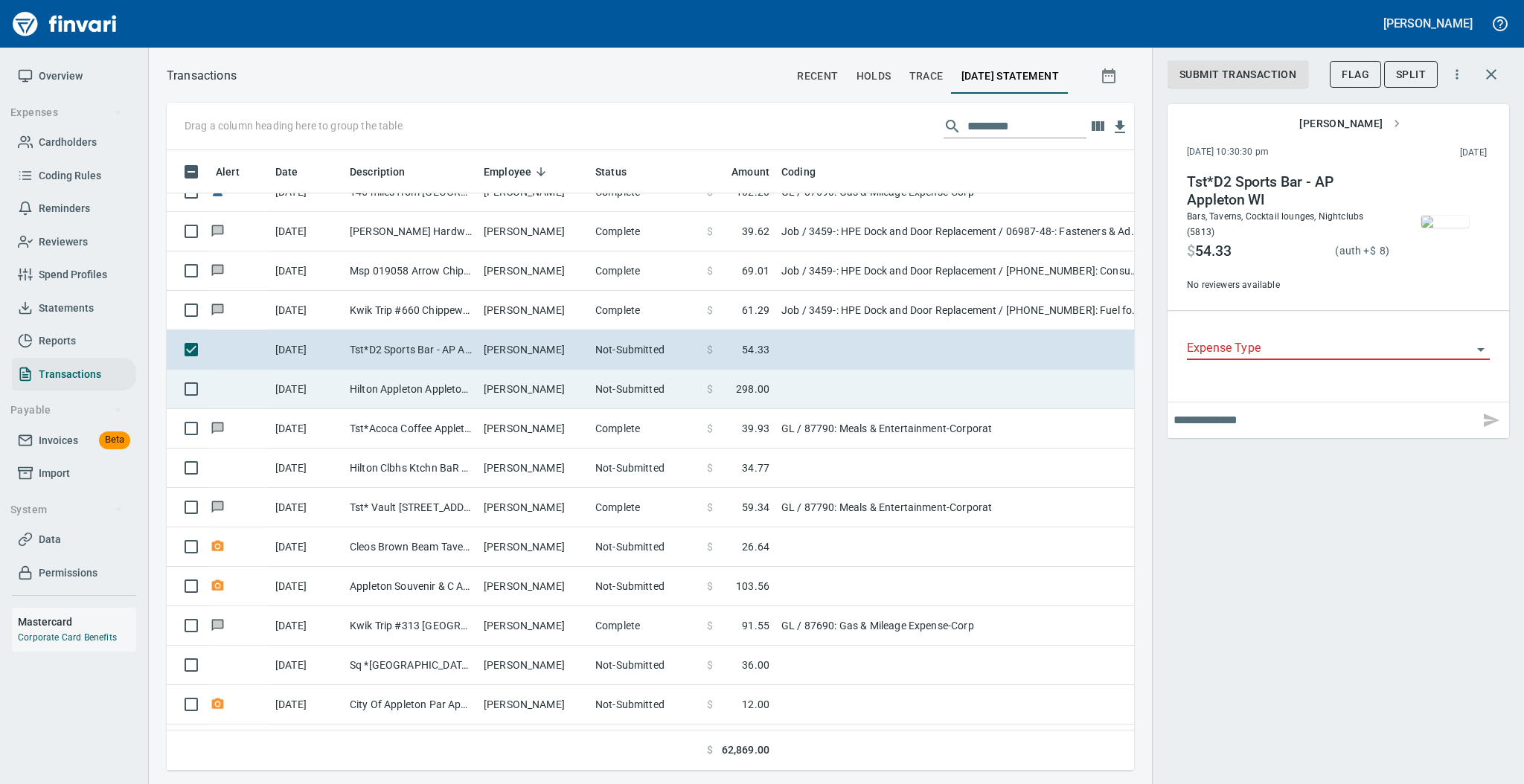
click at [587, 391] on td "[PERSON_NAME]" at bounding box center [533, 390] width 112 height 40
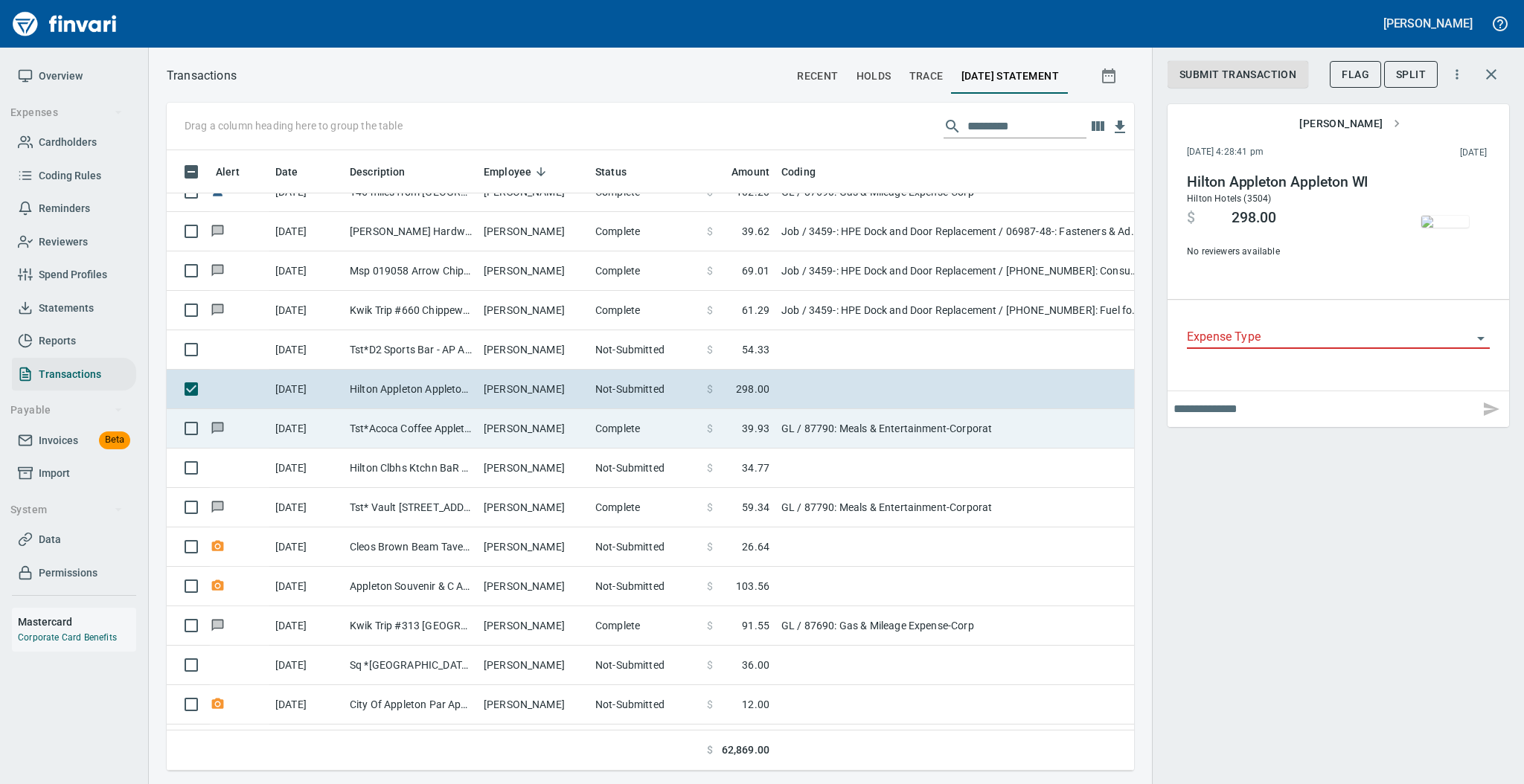
click at [330, 432] on td "[DATE]" at bounding box center [306, 429] width 75 height 40
type input "**"
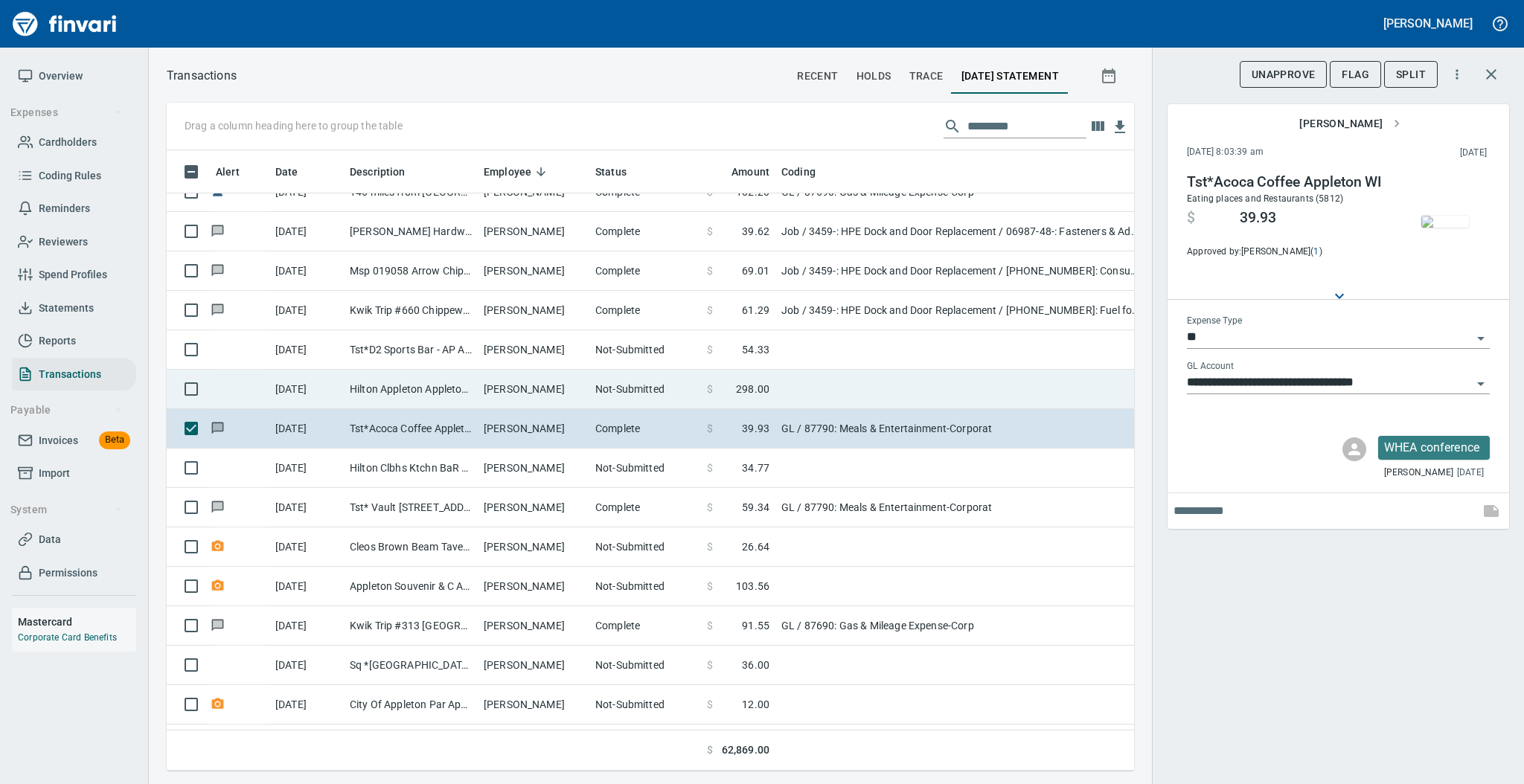
click at [407, 381] on td "Hilton Appleton Appleton WI" at bounding box center [411, 390] width 134 height 40
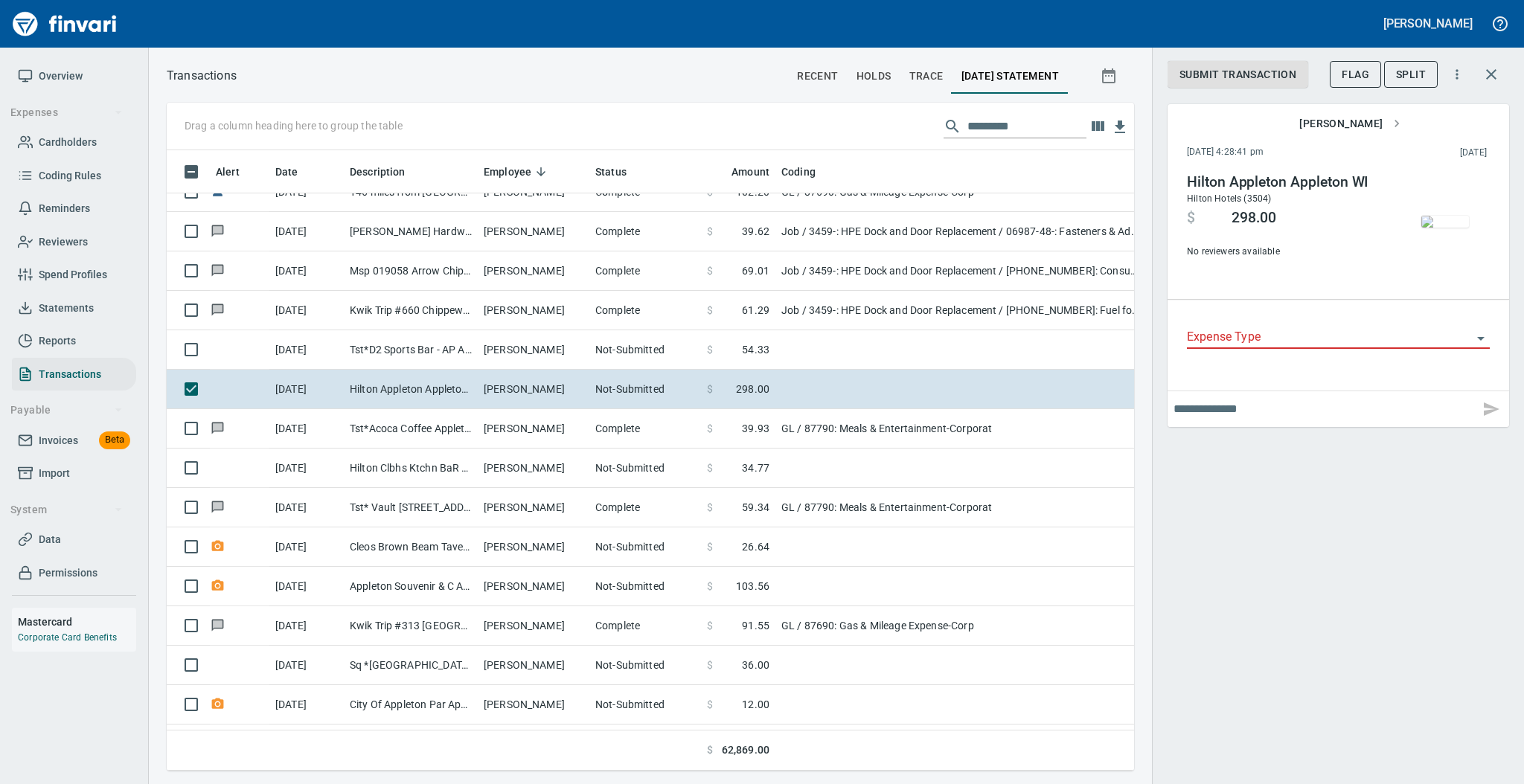
click at [1480, 337] on icon "Open" at bounding box center [1480, 339] width 7 height 4
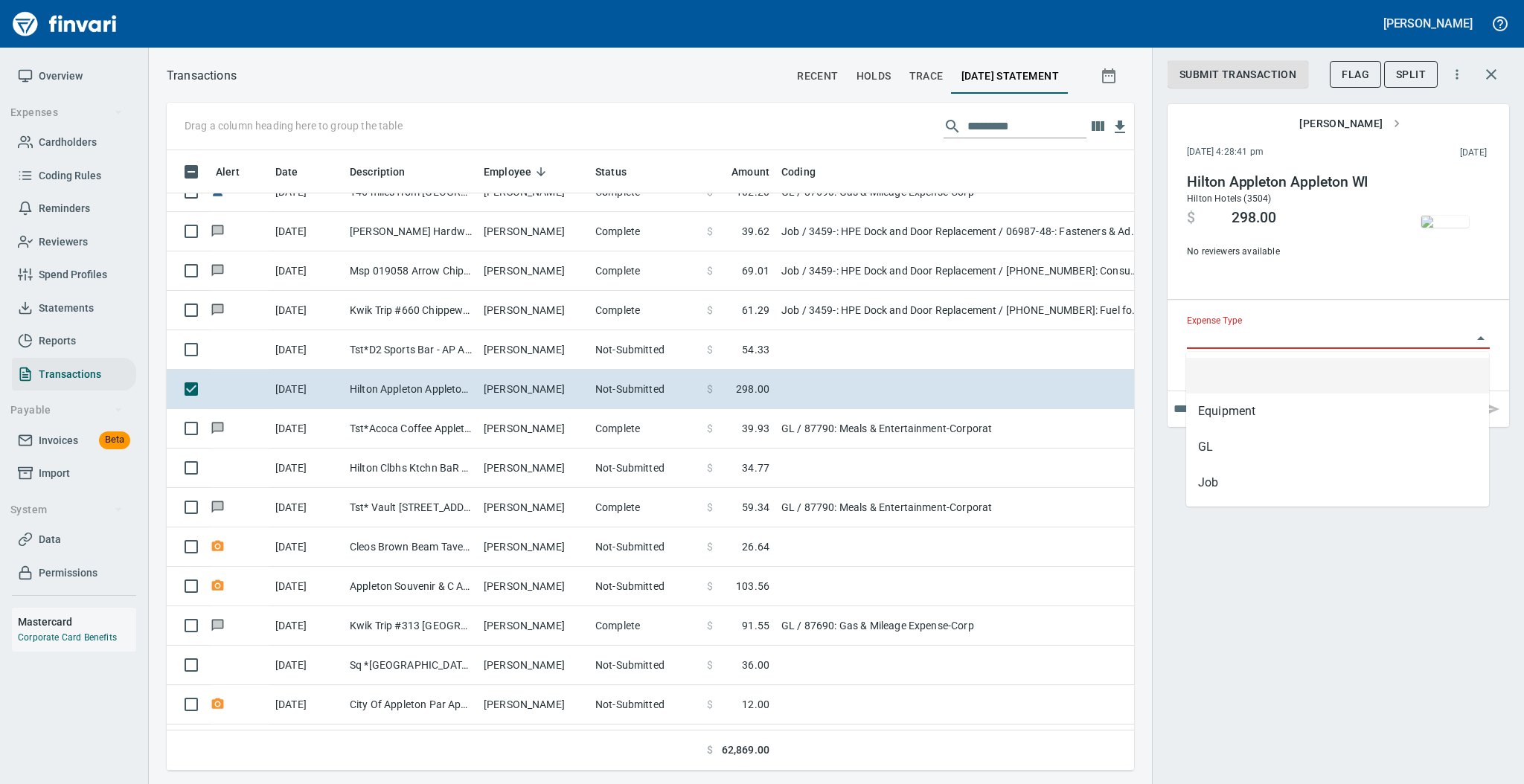
scroll to position [591, 937]
click at [1265, 447] on li "GL" at bounding box center [1338, 447] width 303 height 36
type input "**"
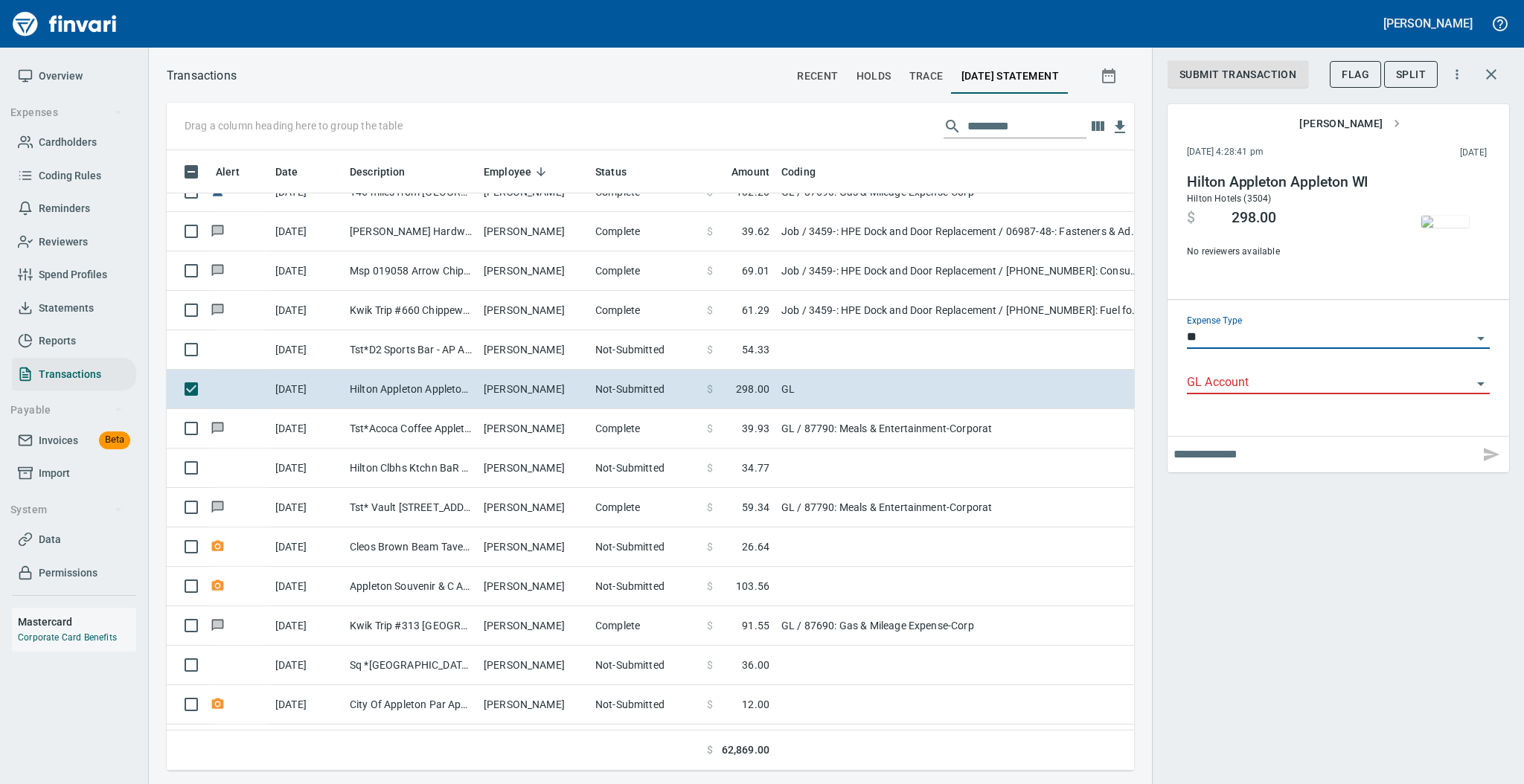
click at [1483, 382] on icon "Open" at bounding box center [1480, 384] width 18 height 18
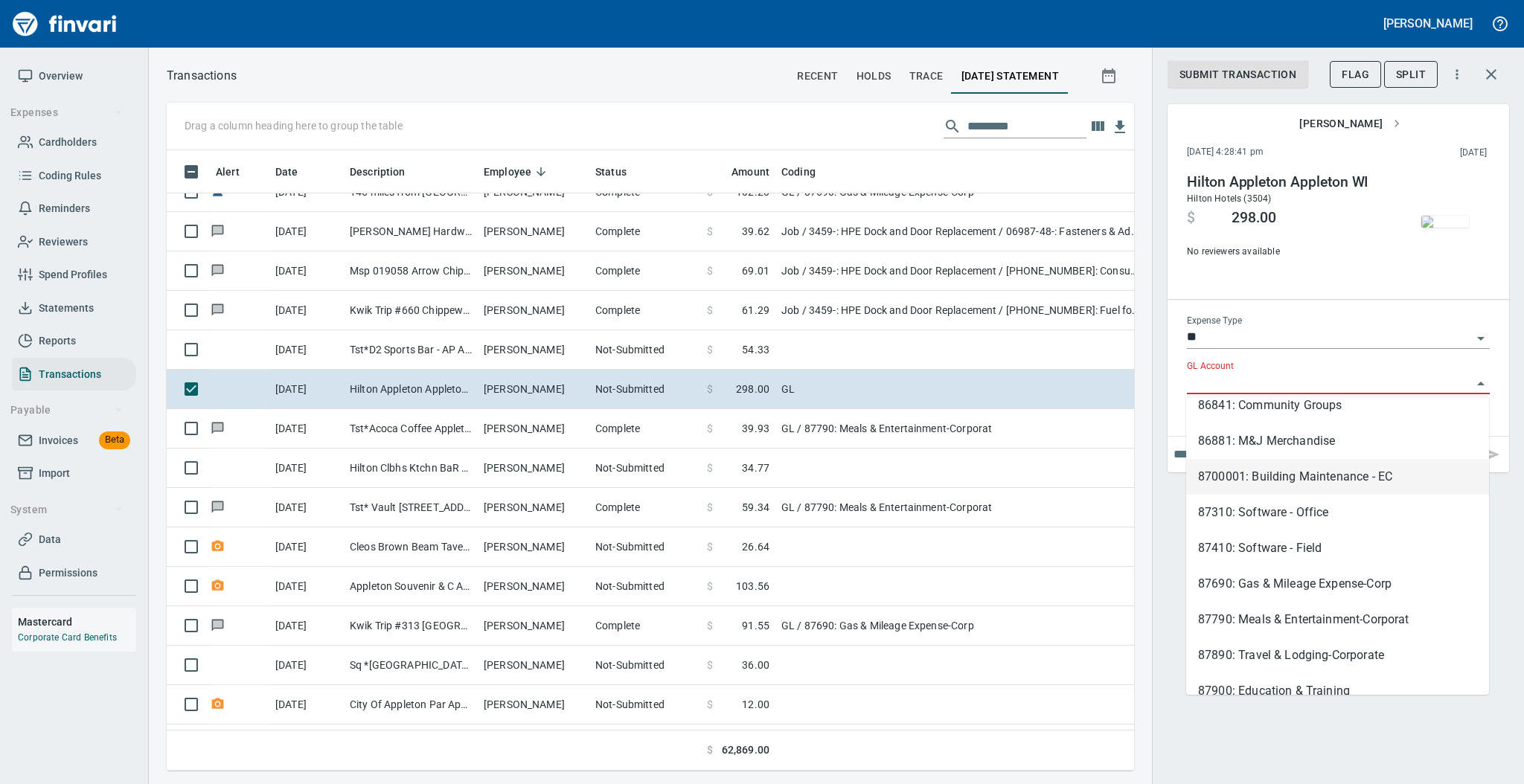
scroll to position [793, 0]
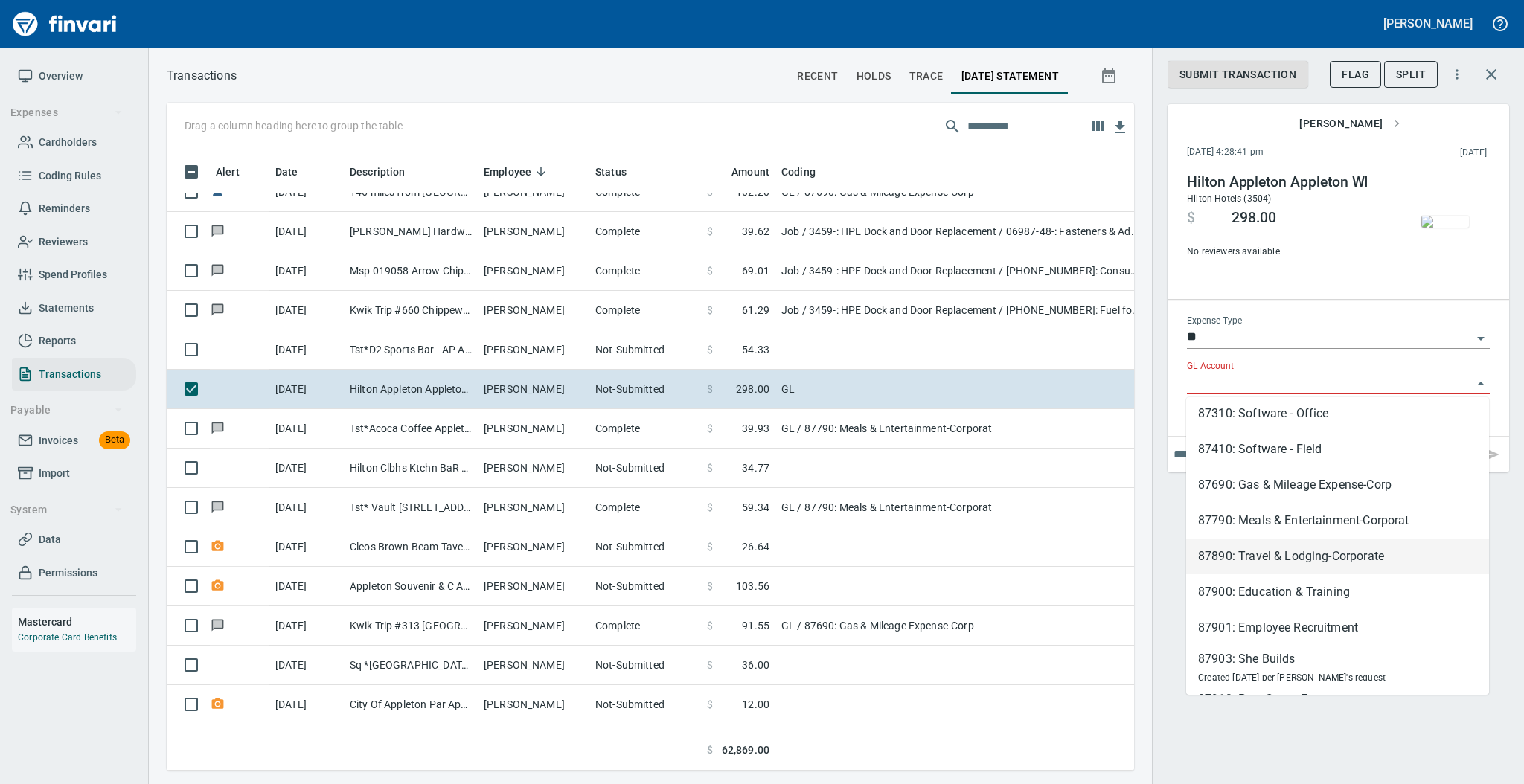
click at [1358, 556] on li "87890: Travel & Lodging-Corporate" at bounding box center [1338, 556] width 303 height 36
type input "**********"
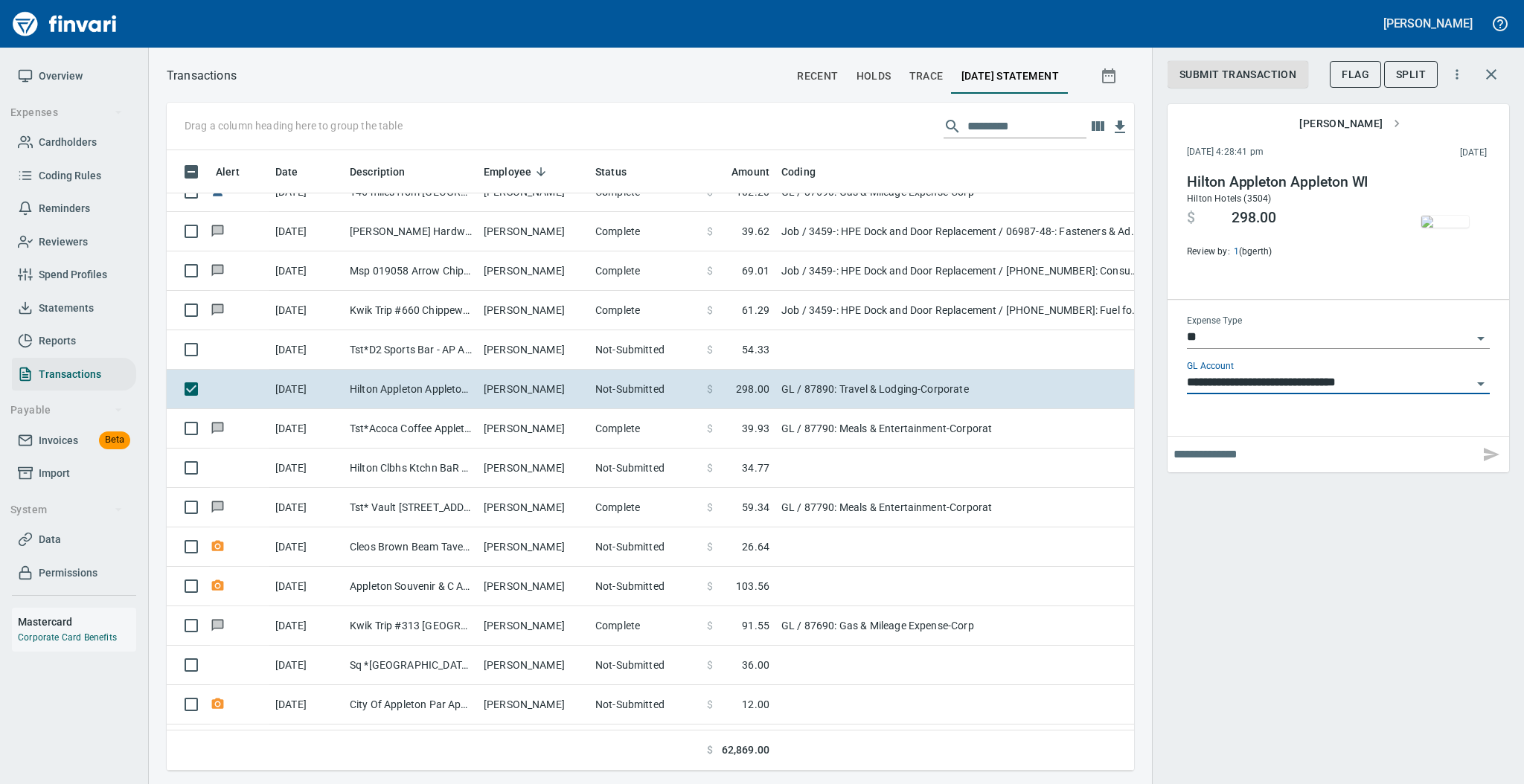
scroll to position [591, 937]
click at [1228, 75] on span "Submit Transaction" at bounding box center [1237, 75] width 117 height 19
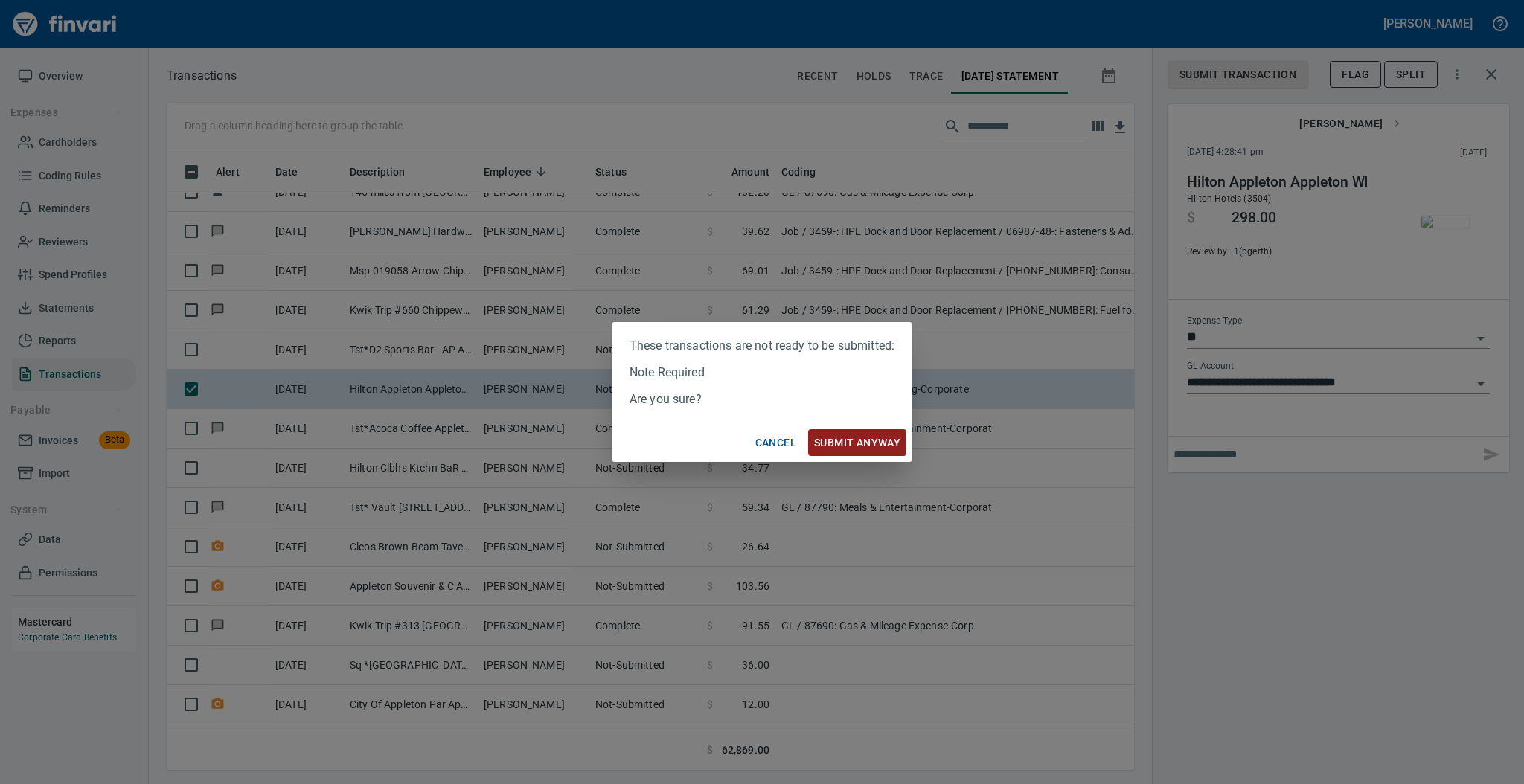
click at [852, 448] on span "Submit anyway" at bounding box center [857, 442] width 87 height 19
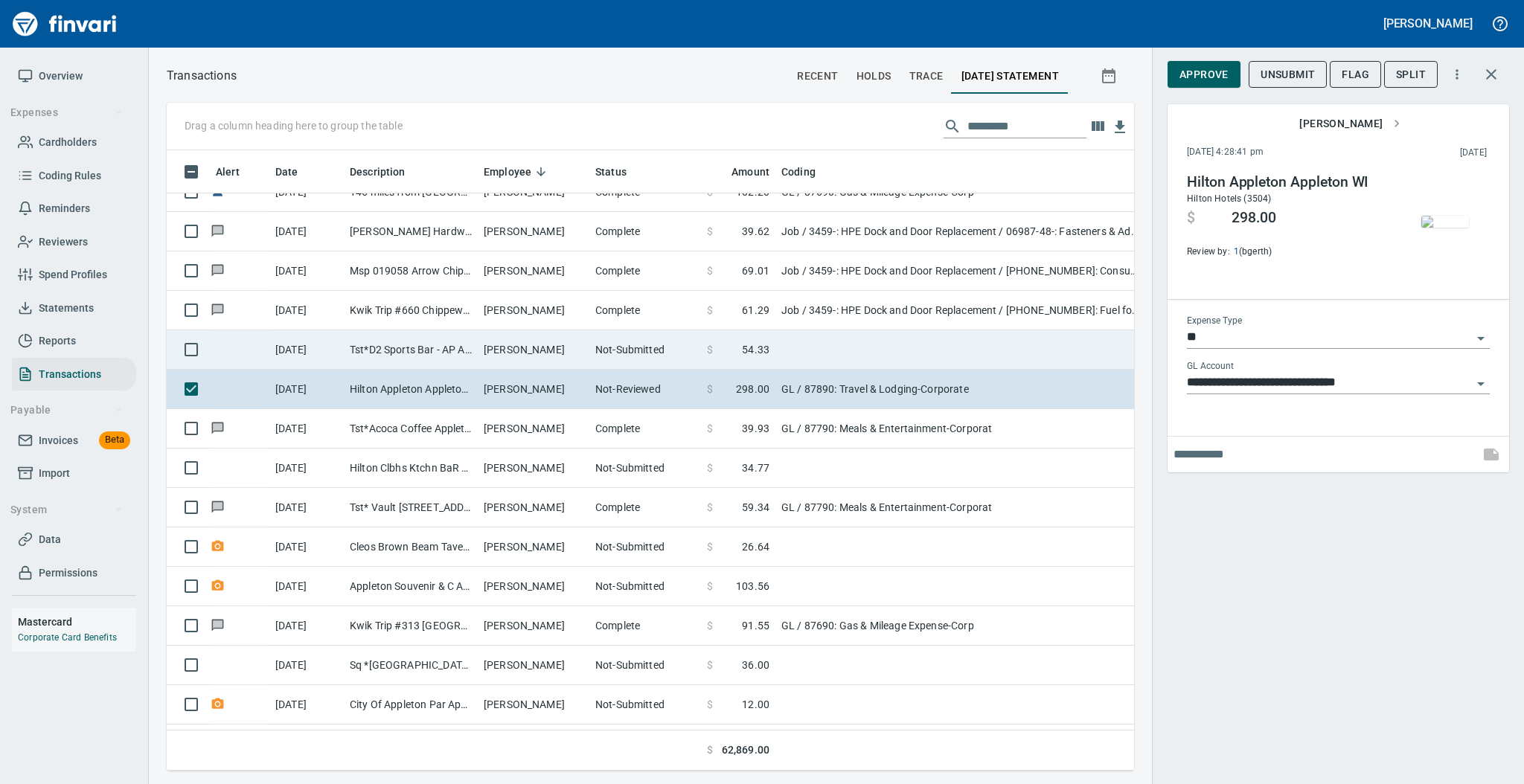
click at [530, 357] on td "[PERSON_NAME]" at bounding box center [533, 350] width 112 height 40
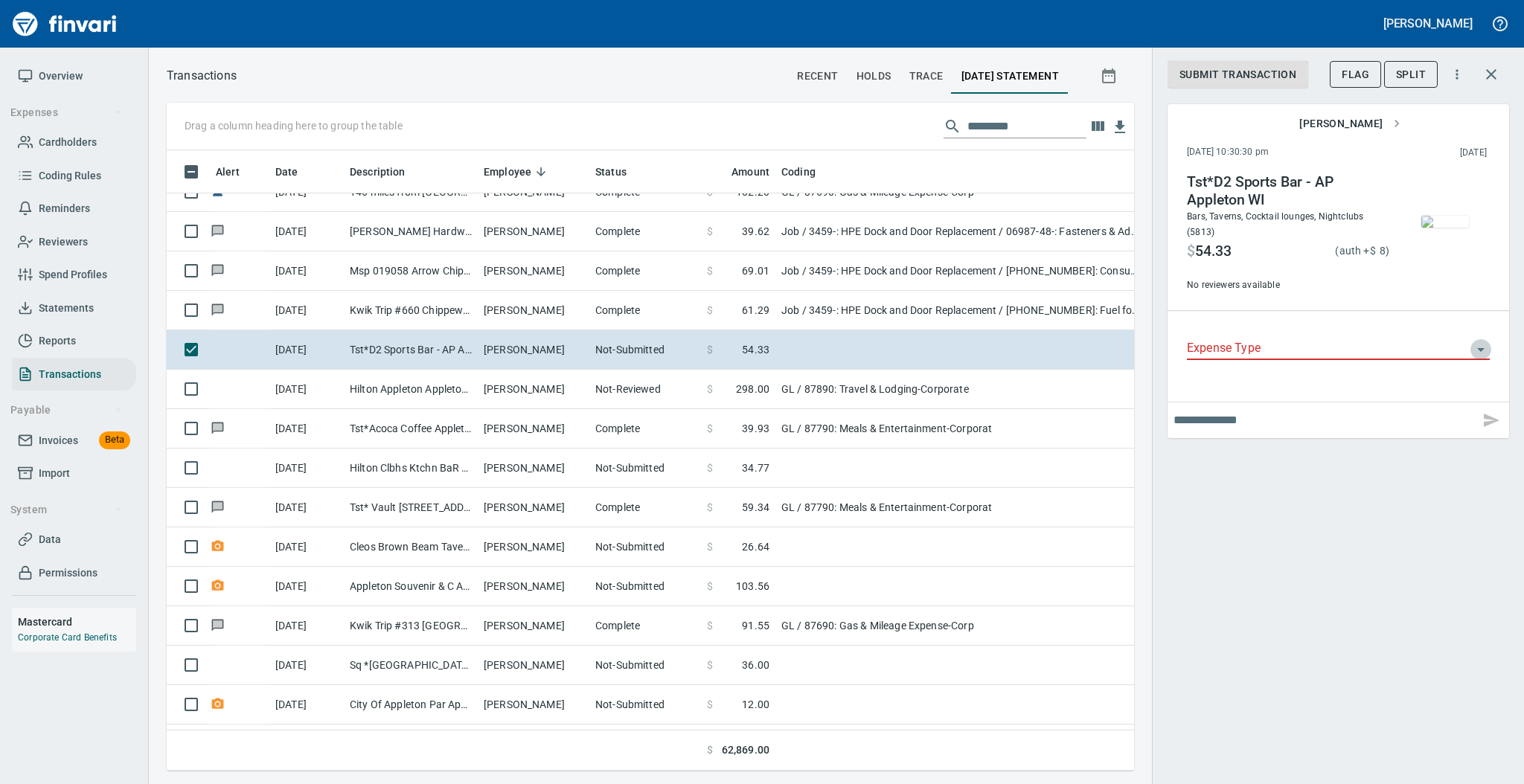
click at [1480, 345] on icon "Open" at bounding box center [1480, 350] width 18 height 18
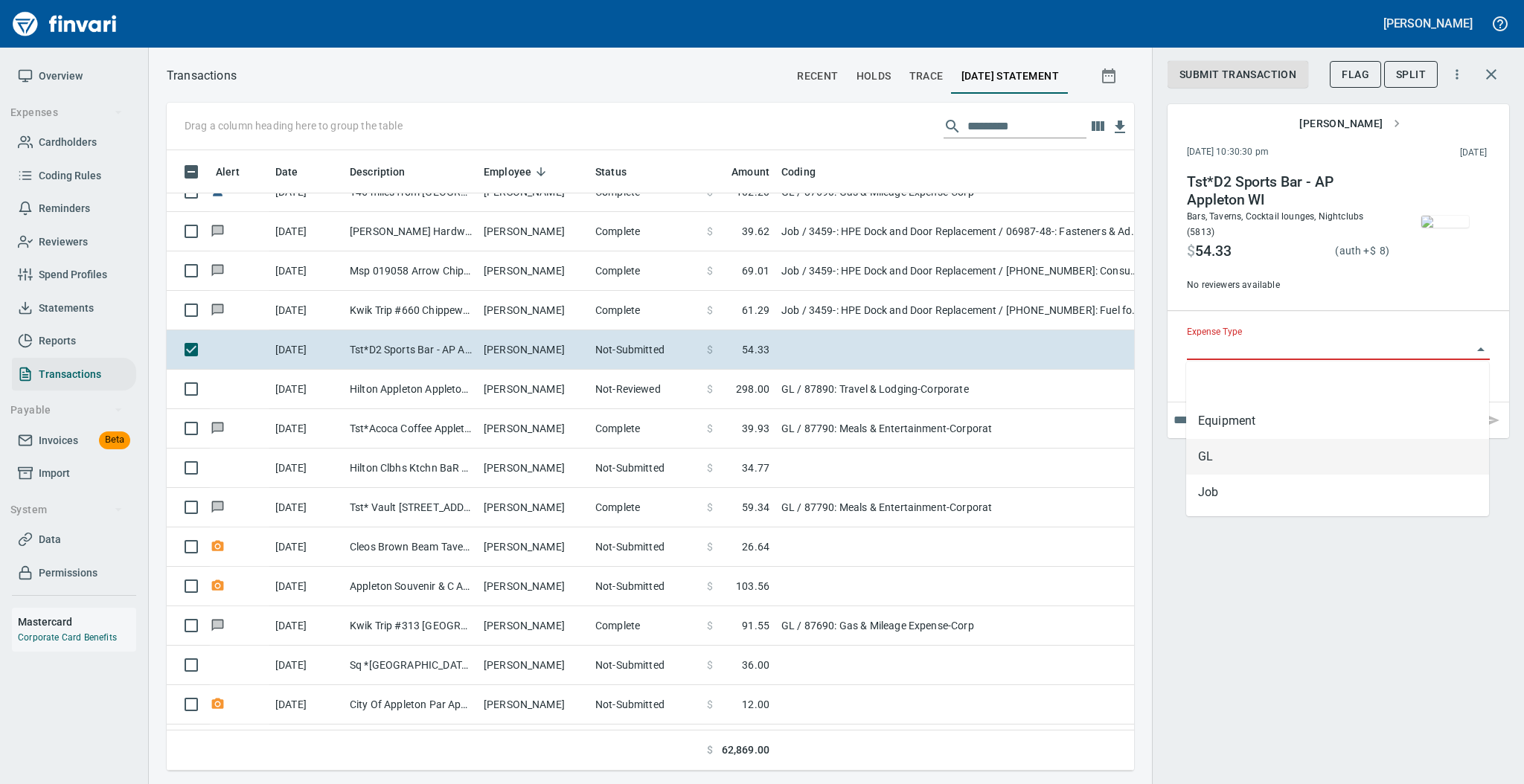
click at [1274, 455] on li "GL" at bounding box center [1338, 456] width 303 height 36
type input "**"
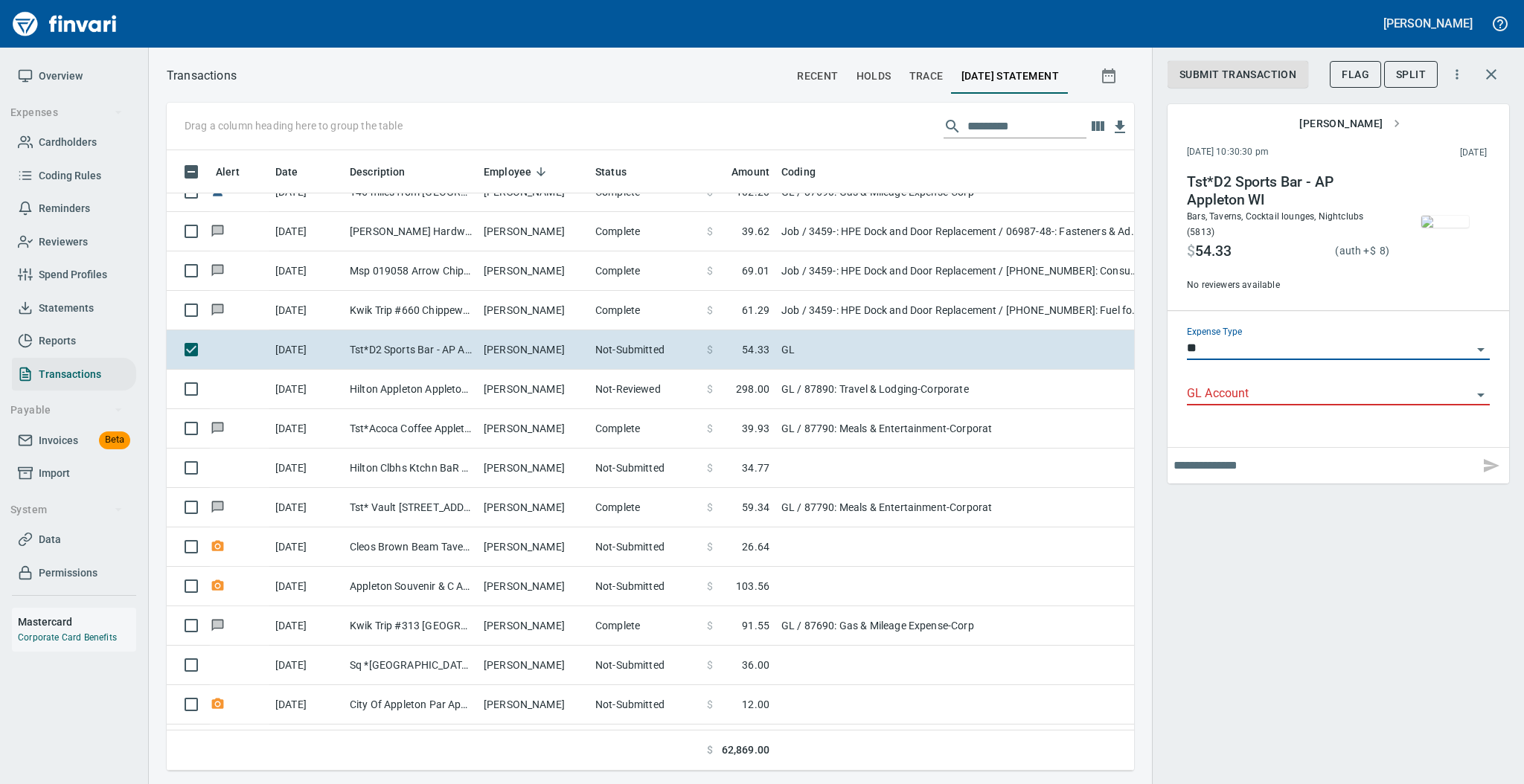
click at [1480, 393] on icon "Open" at bounding box center [1480, 395] width 7 height 4
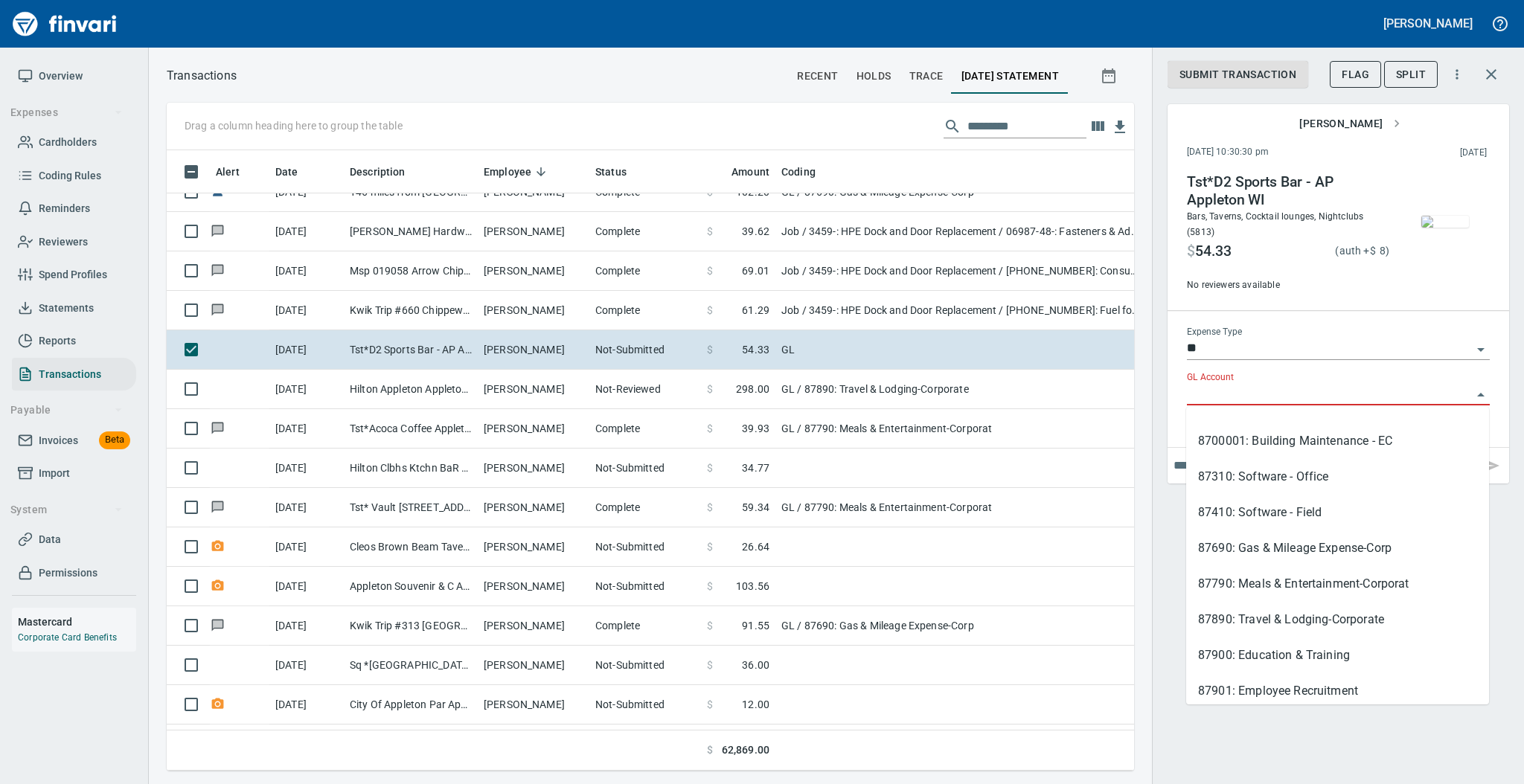
scroll to position [793, 0]
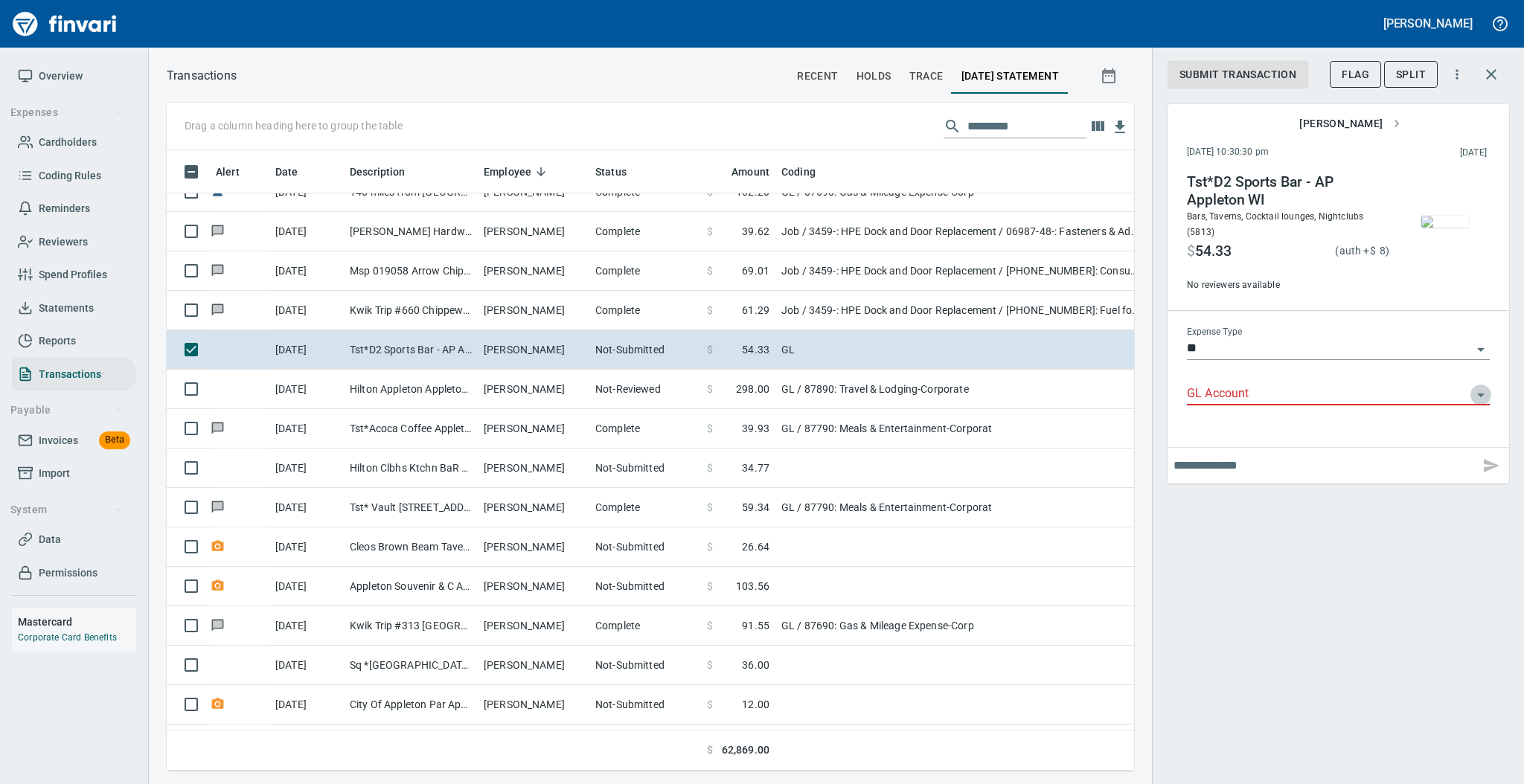
click at [1476, 389] on icon "Open" at bounding box center [1480, 394] width 18 height 18
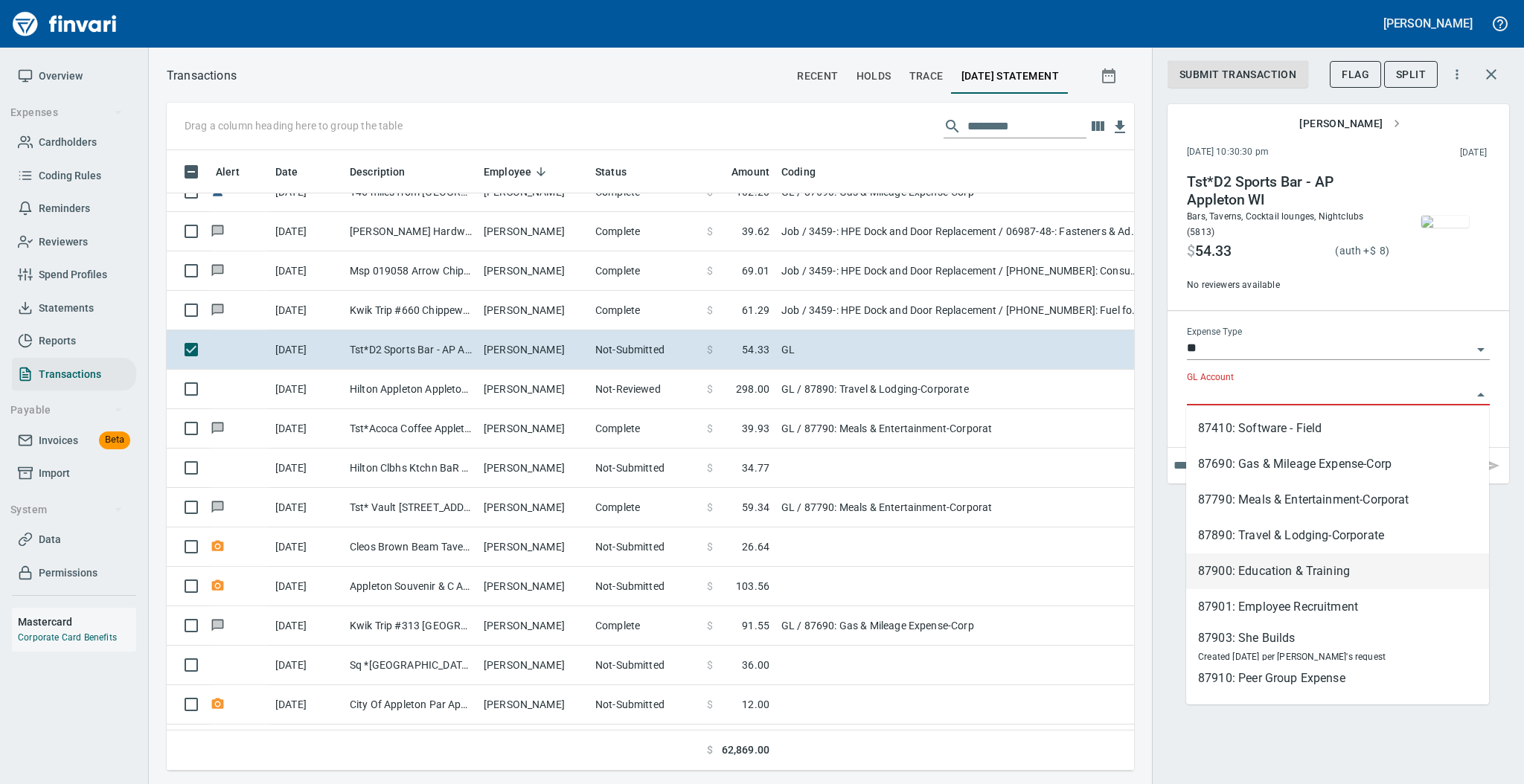
scroll to position [789, 0]
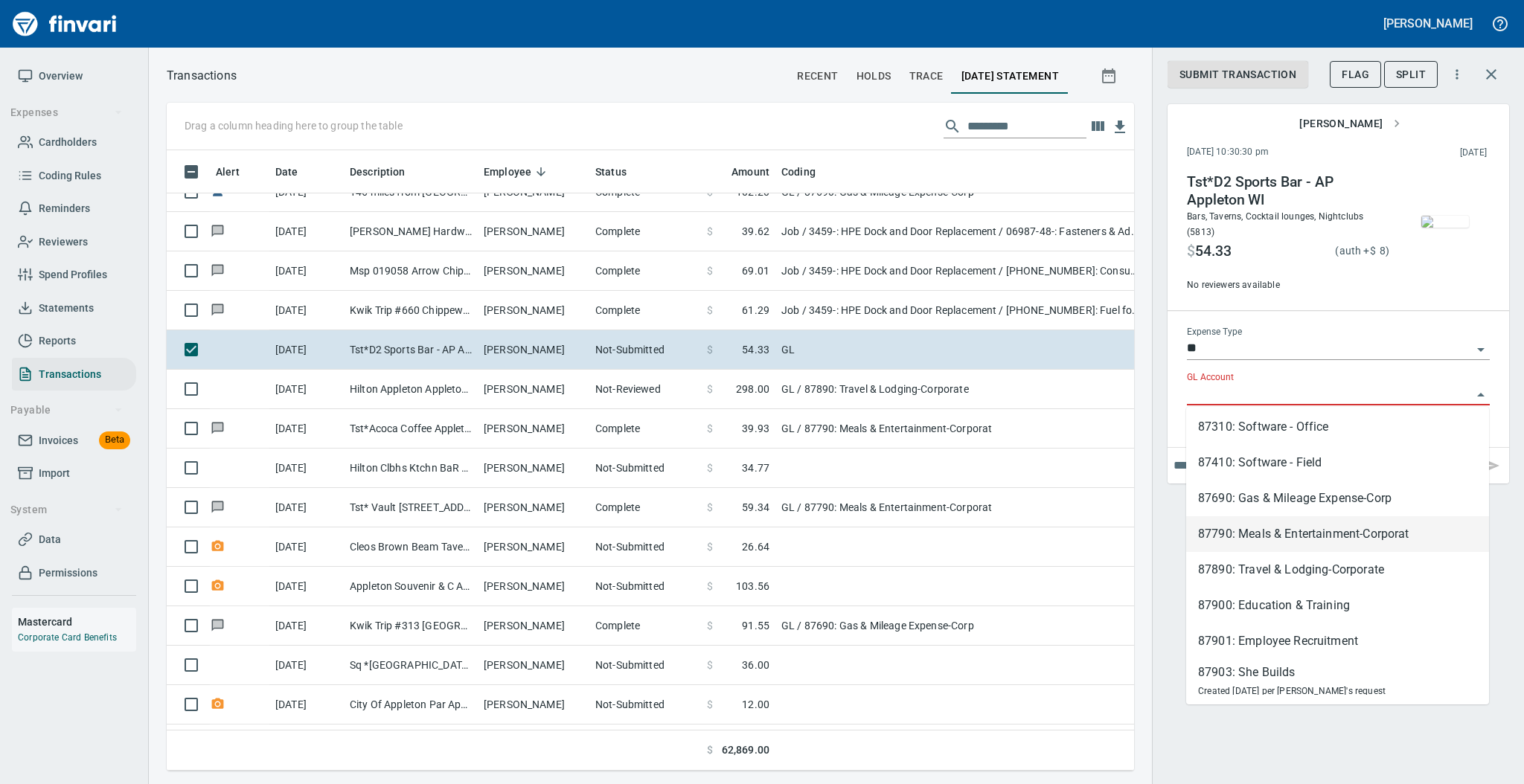
click at [1319, 537] on li "87790: Meals & Entertainment-Corporat" at bounding box center [1338, 534] width 303 height 36
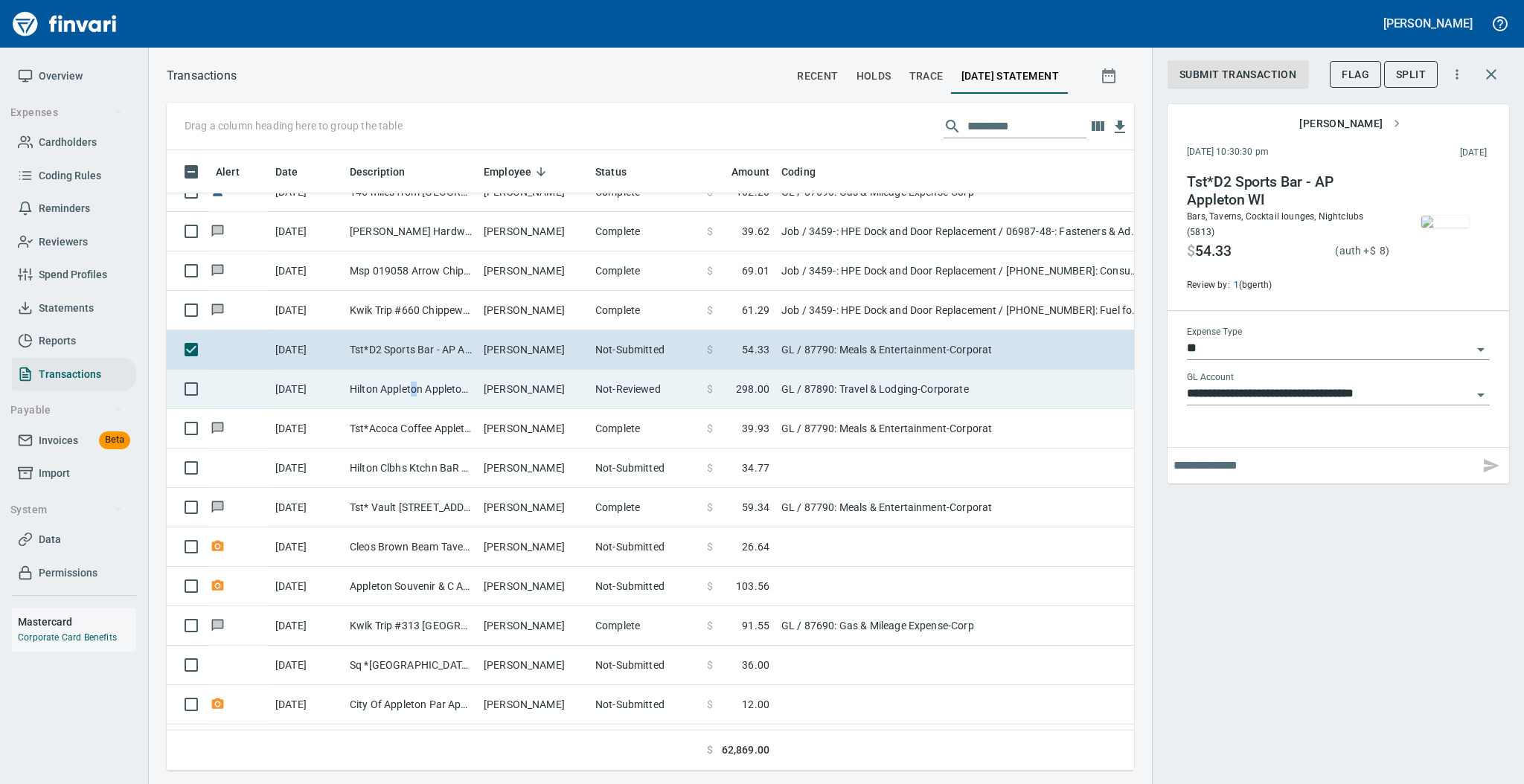
click at [414, 392] on td "Hilton Appleton Appleton WI" at bounding box center [411, 390] width 134 height 40
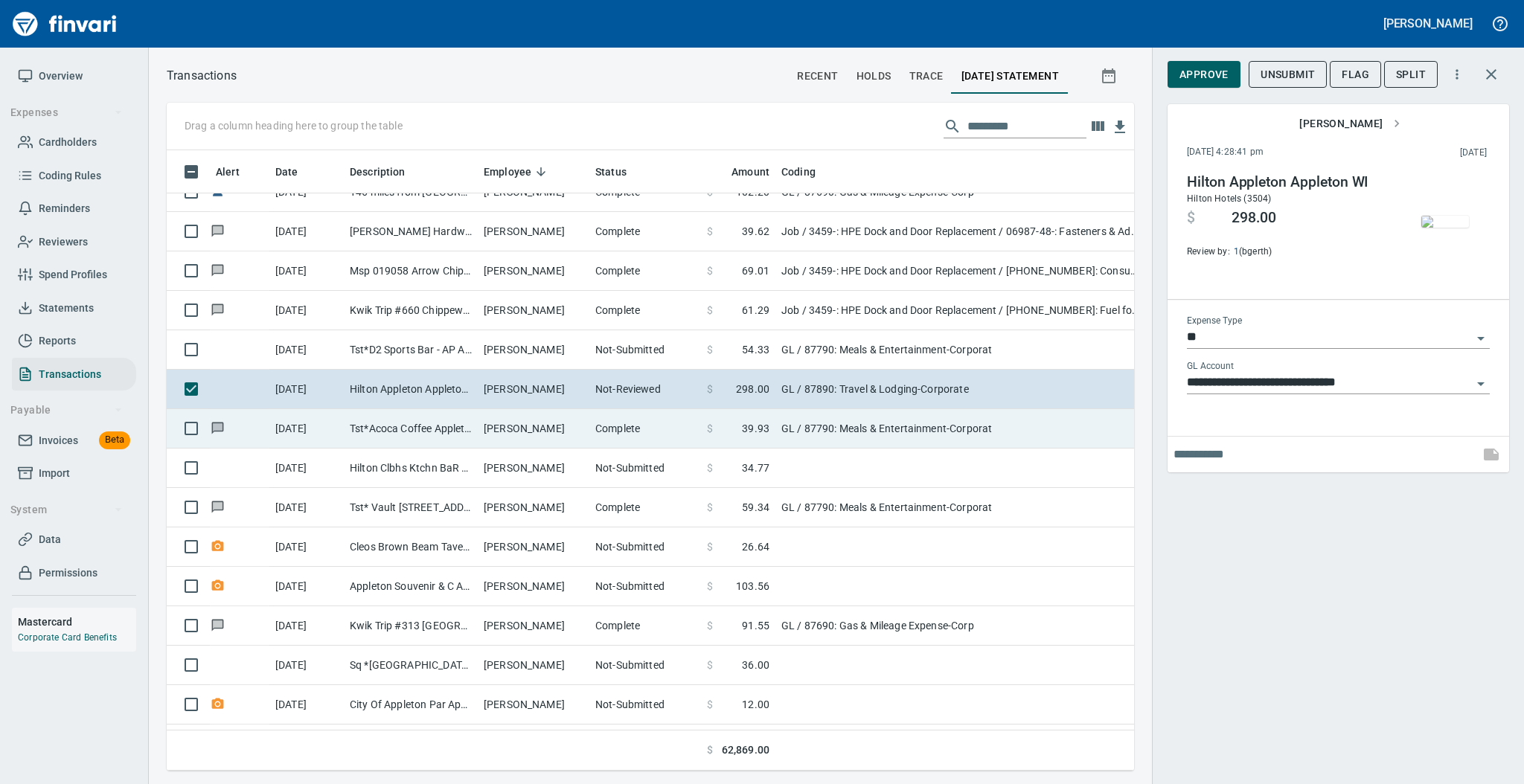
click at [404, 426] on td "Tst*Acoca Coffee Appleton WI" at bounding box center [411, 429] width 134 height 40
type input "**********"
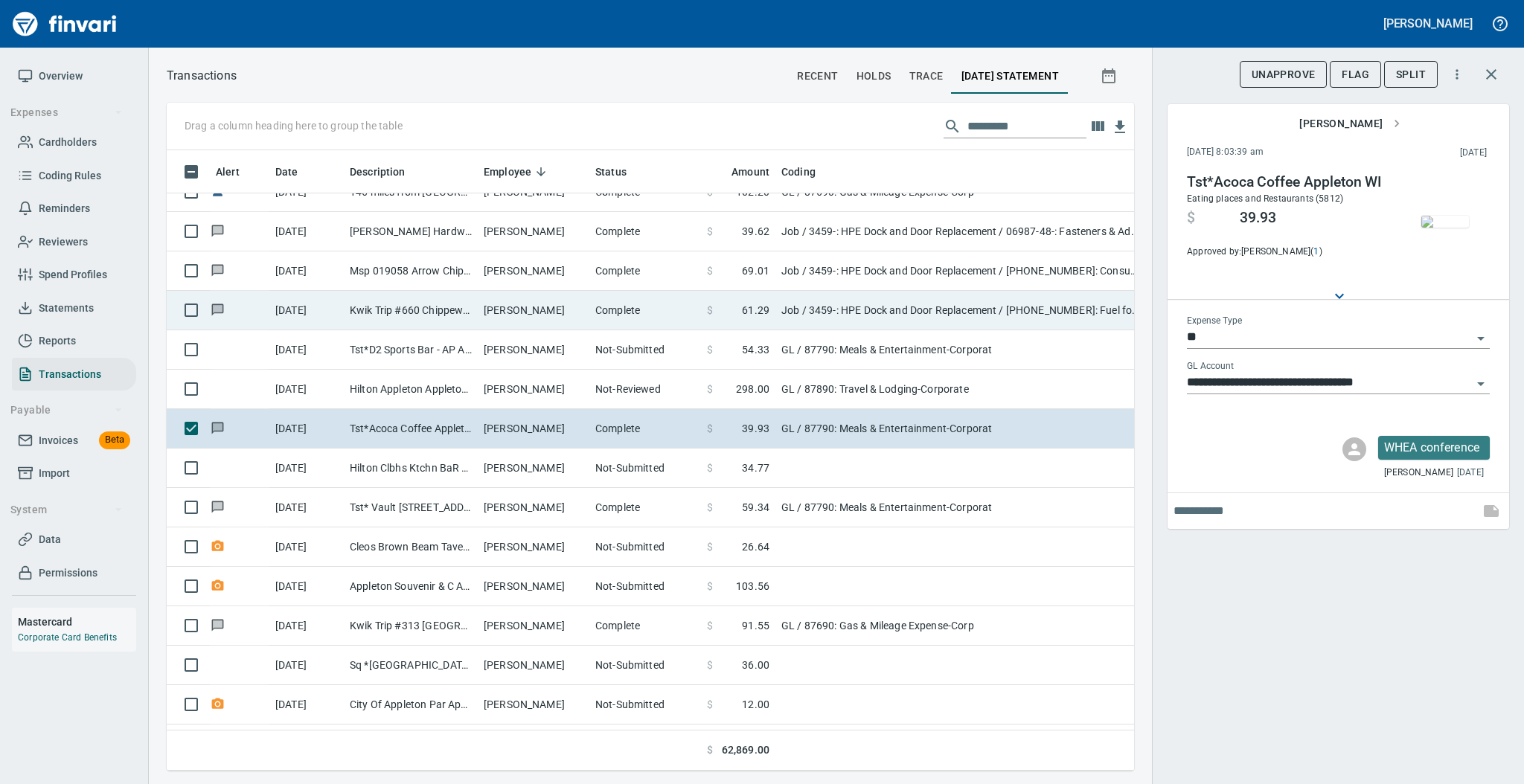
drag, startPoint x: 515, startPoint y: 353, endPoint x: 653, endPoint y: 309, distance: 144.8
click at [515, 351] on td "[PERSON_NAME]" at bounding box center [533, 350] width 112 height 40
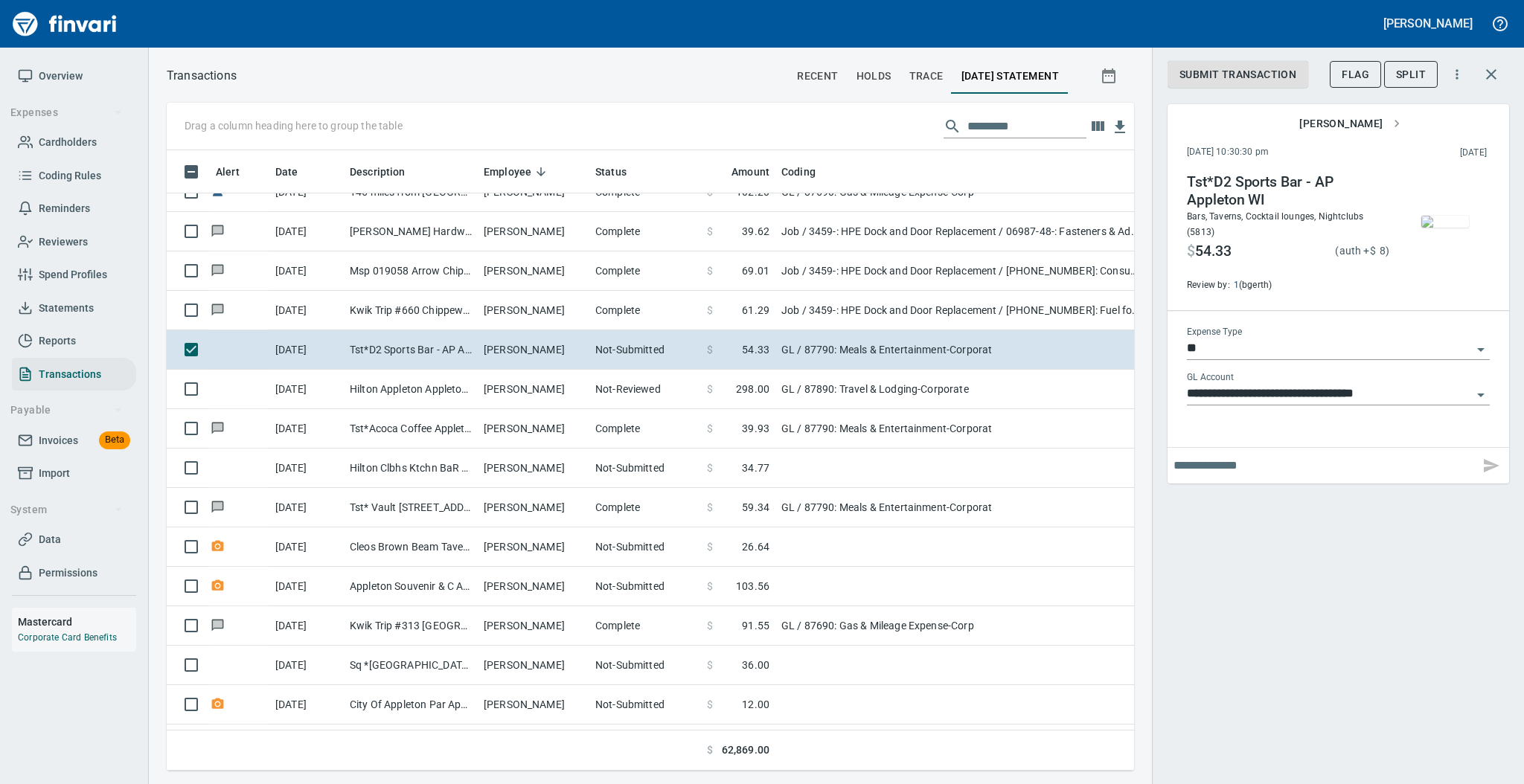
scroll to position [591, 937]
click at [1208, 71] on span "Submit Transaction" at bounding box center [1237, 75] width 117 height 19
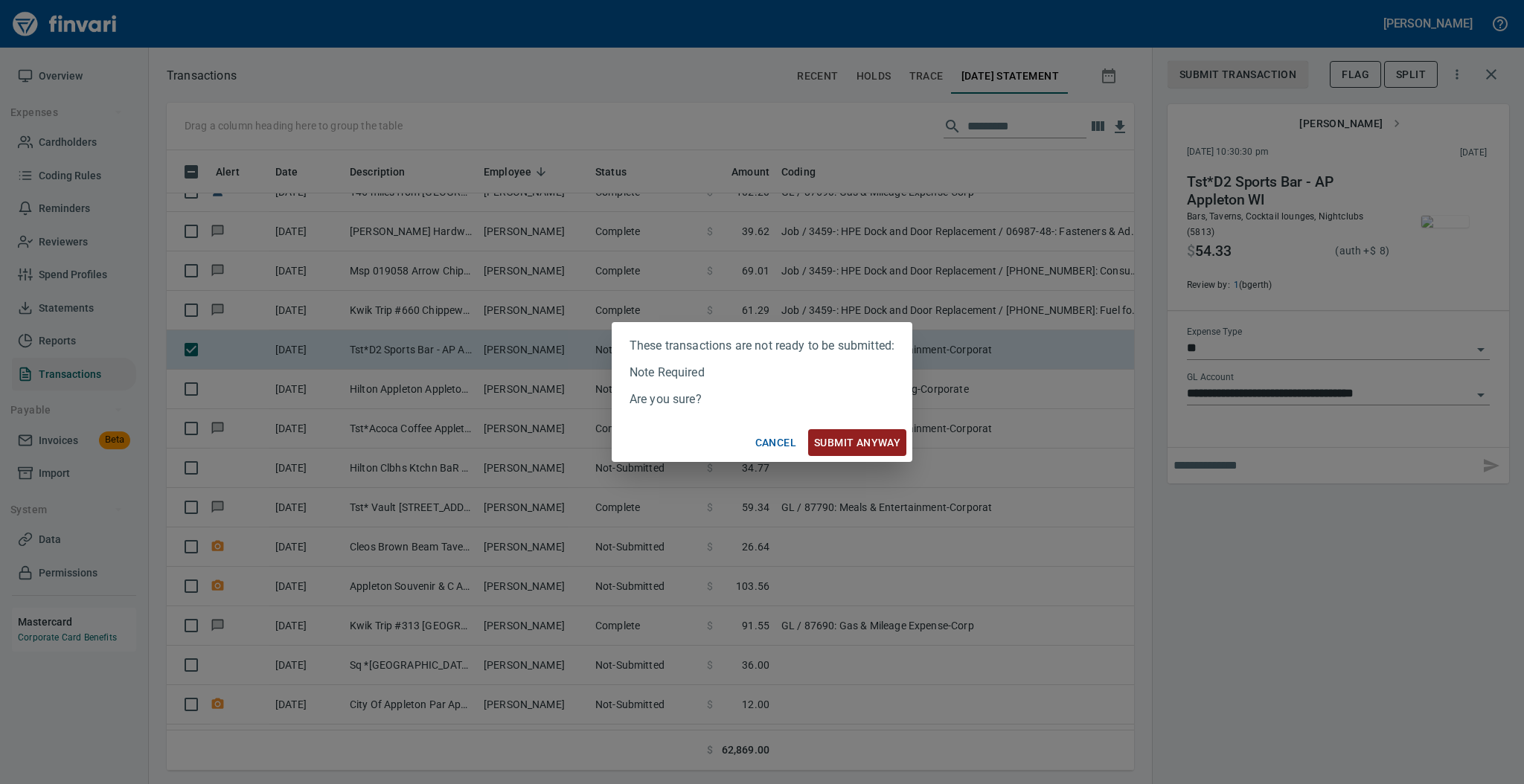
click at [851, 443] on span "Submit anyway" at bounding box center [857, 442] width 87 height 19
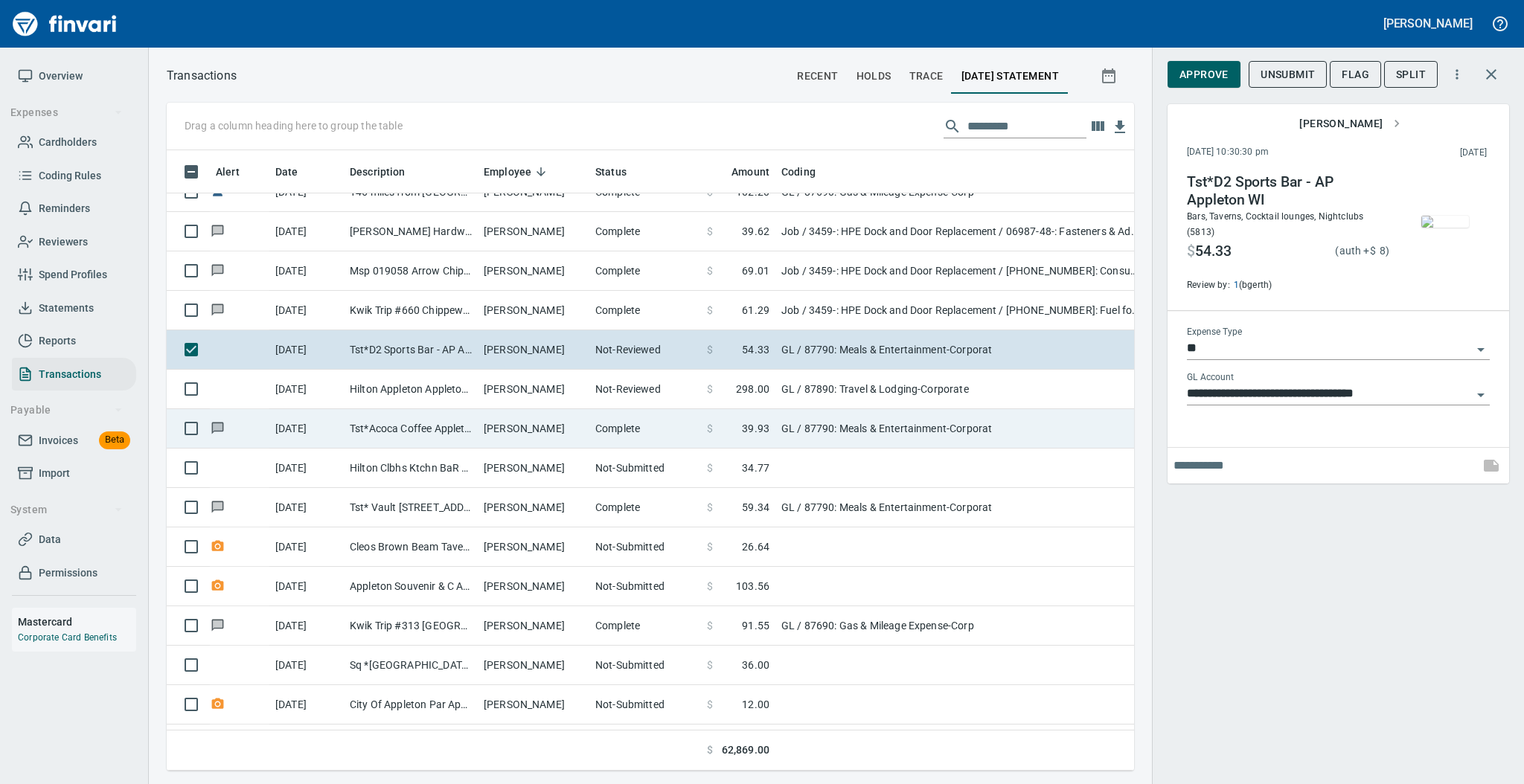
click at [422, 431] on td "Tst*Acoca Coffee Appleton WI" at bounding box center [411, 429] width 134 height 40
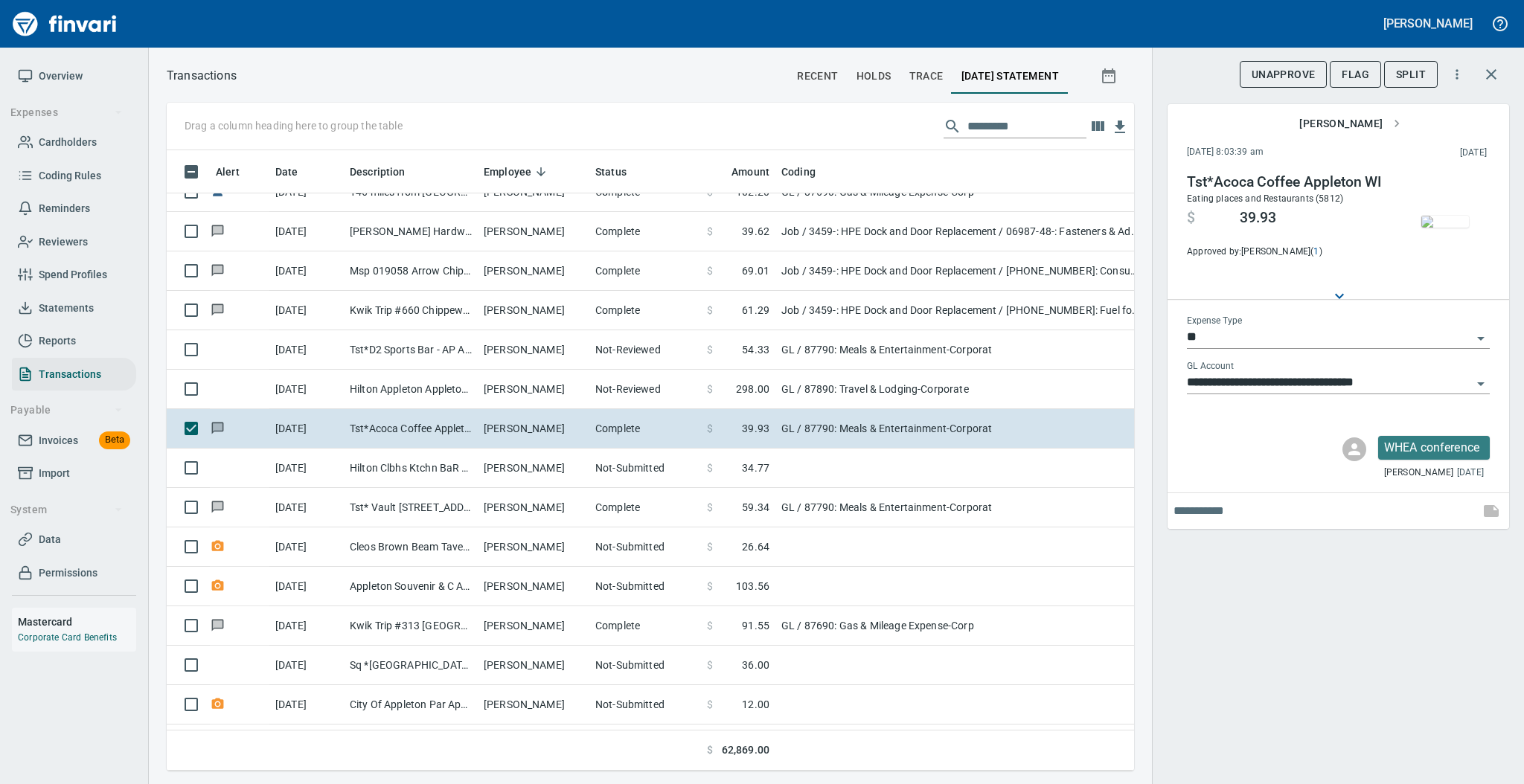
click at [1444, 221] on img "button" at bounding box center [1445, 221] width 48 height 12
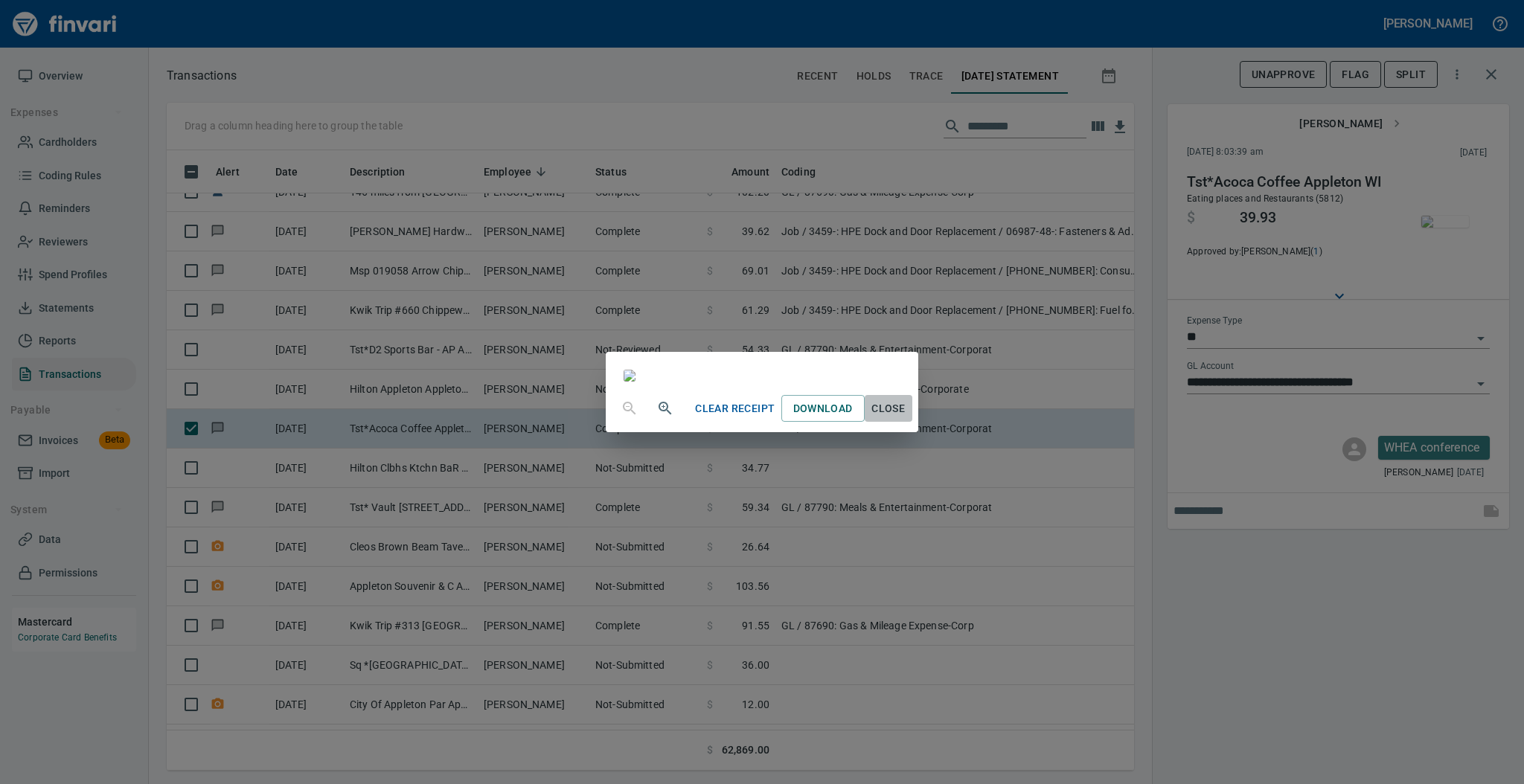
click at [906, 417] on span "Close" at bounding box center [888, 408] width 36 height 19
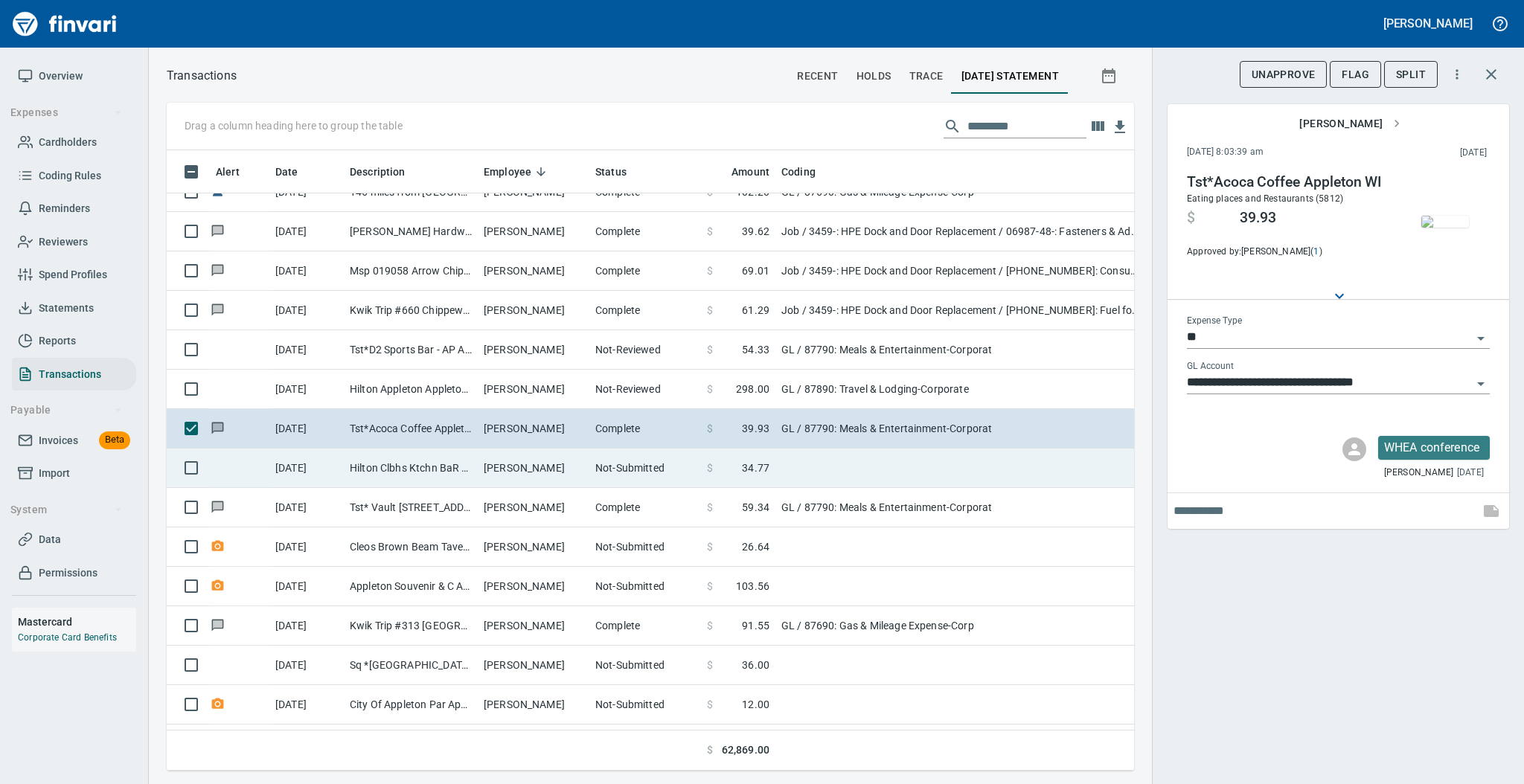
click at [466, 471] on td "Hilton Clbhs Ktchn BaR Appleton WI" at bounding box center [411, 468] width 134 height 40
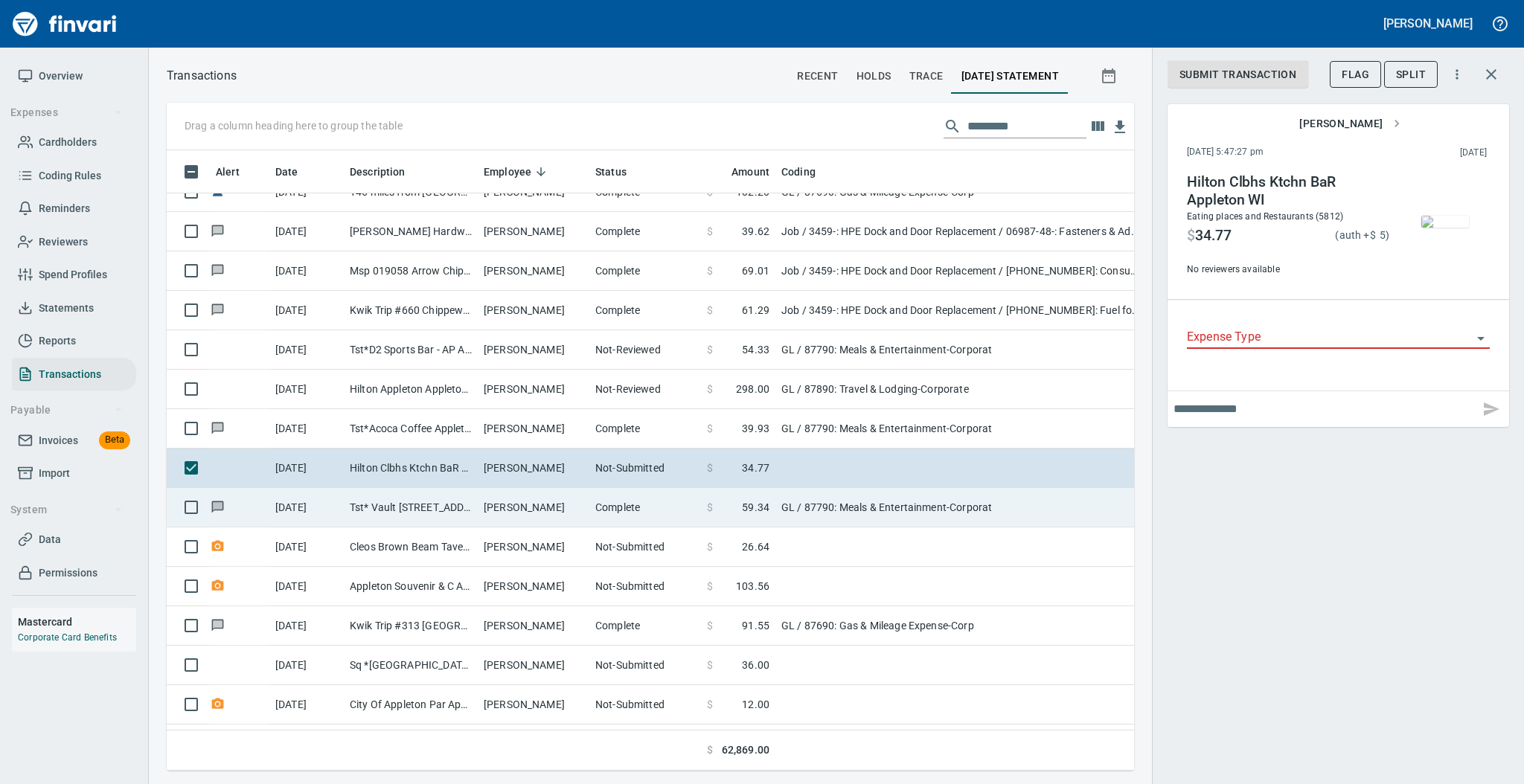
click at [549, 506] on td "[PERSON_NAME]" at bounding box center [533, 508] width 112 height 40
type input "**"
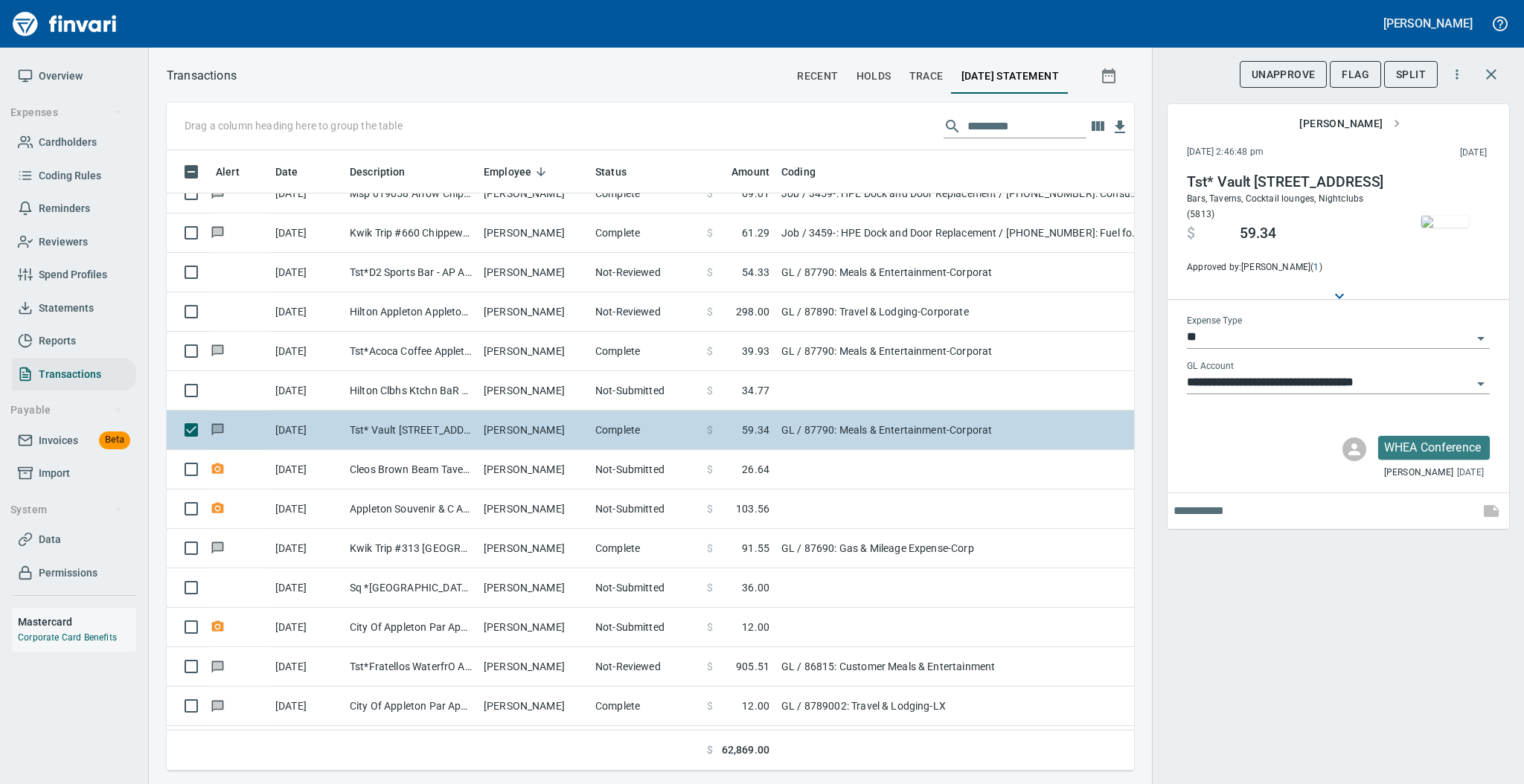
scroll to position [396, 0]
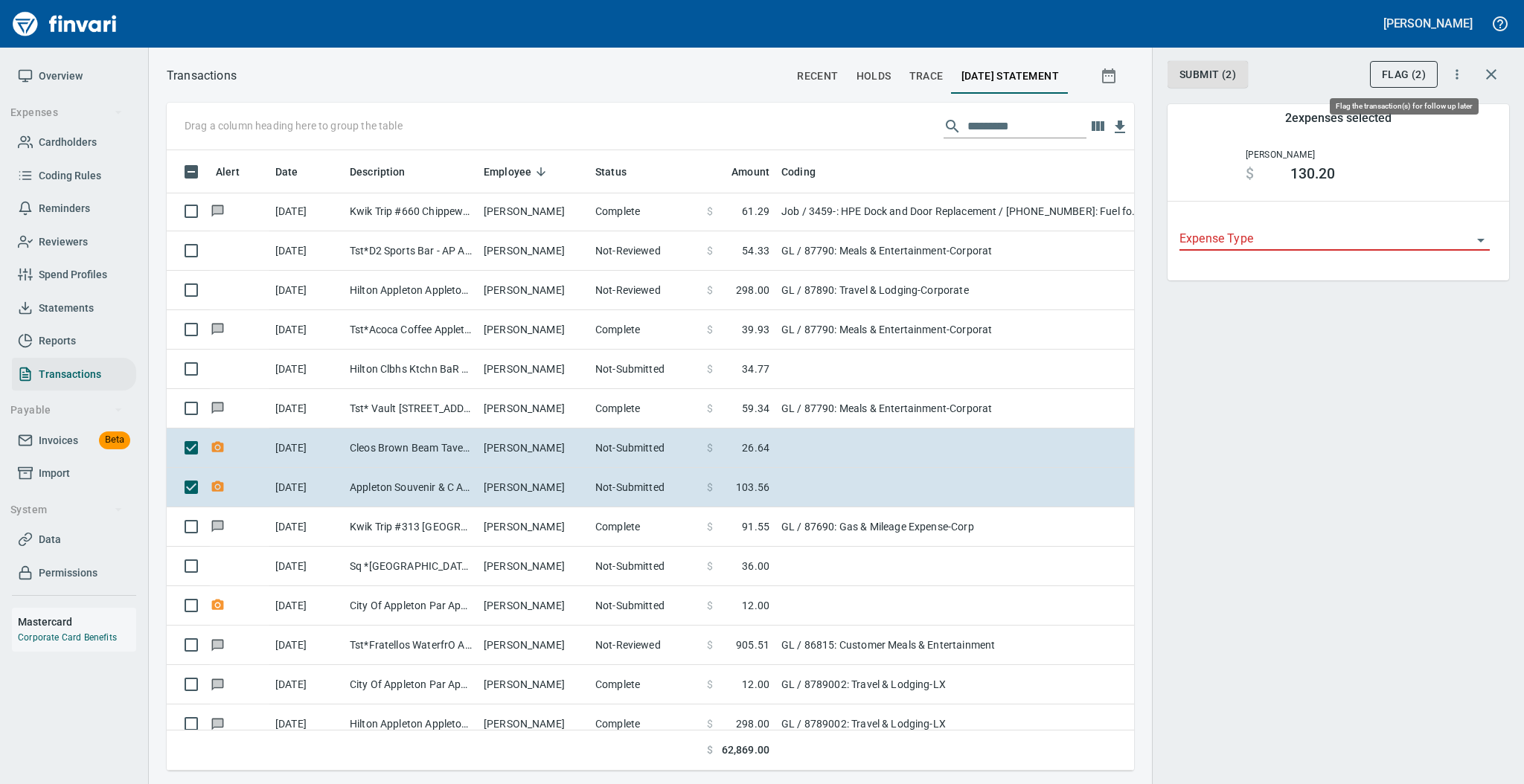
scroll to position [591, 937]
click at [1403, 78] on span "Flag (2)" at bounding box center [1403, 75] width 44 height 19
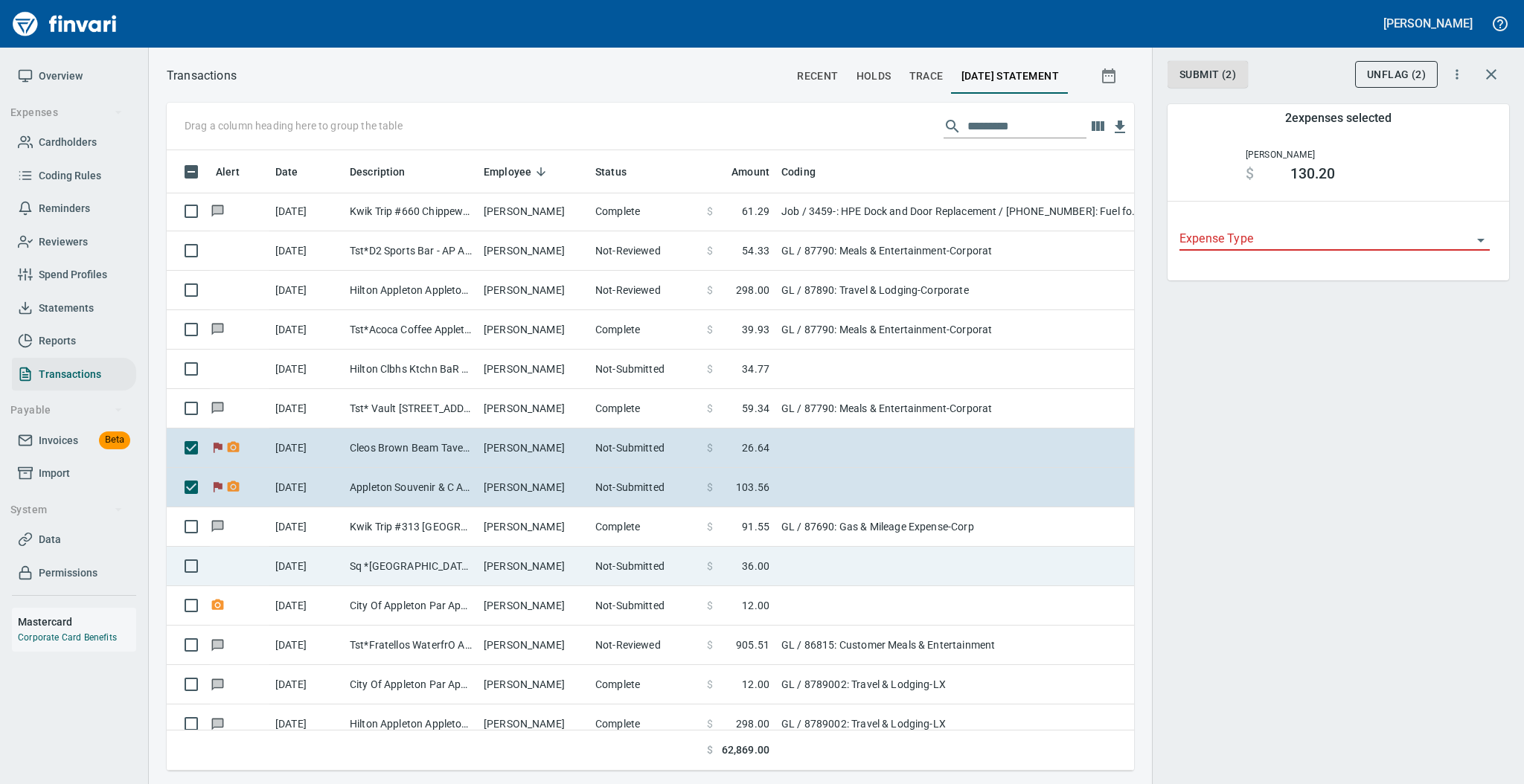
click at [391, 565] on td "Sq *[GEOGRAPHIC_DATA] [GEOGRAPHIC_DATA]" at bounding box center [411, 567] width 134 height 40
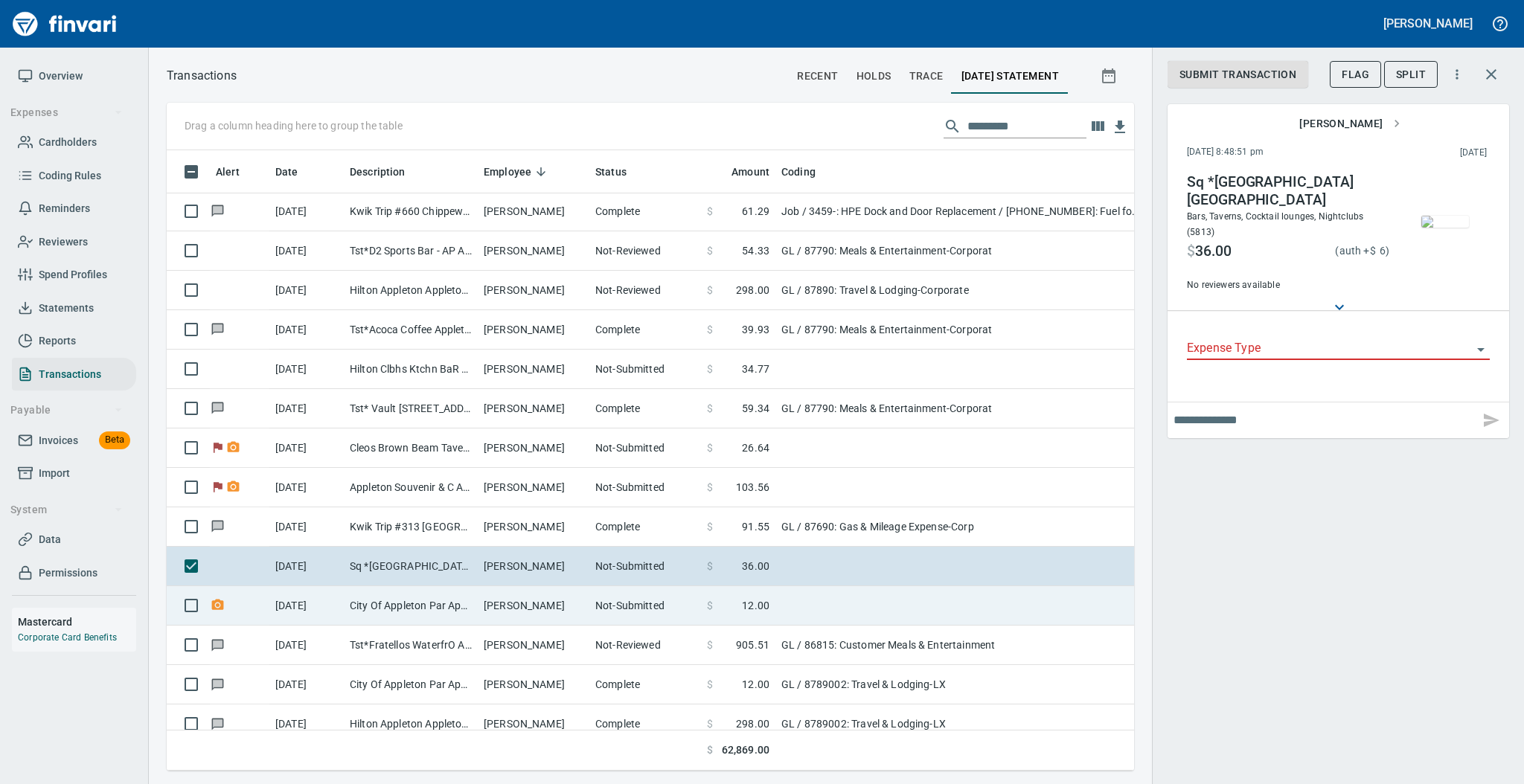
click at [415, 603] on td "City Of Appleton Par Appleton [GEOGRAPHIC_DATA]" at bounding box center [411, 606] width 134 height 40
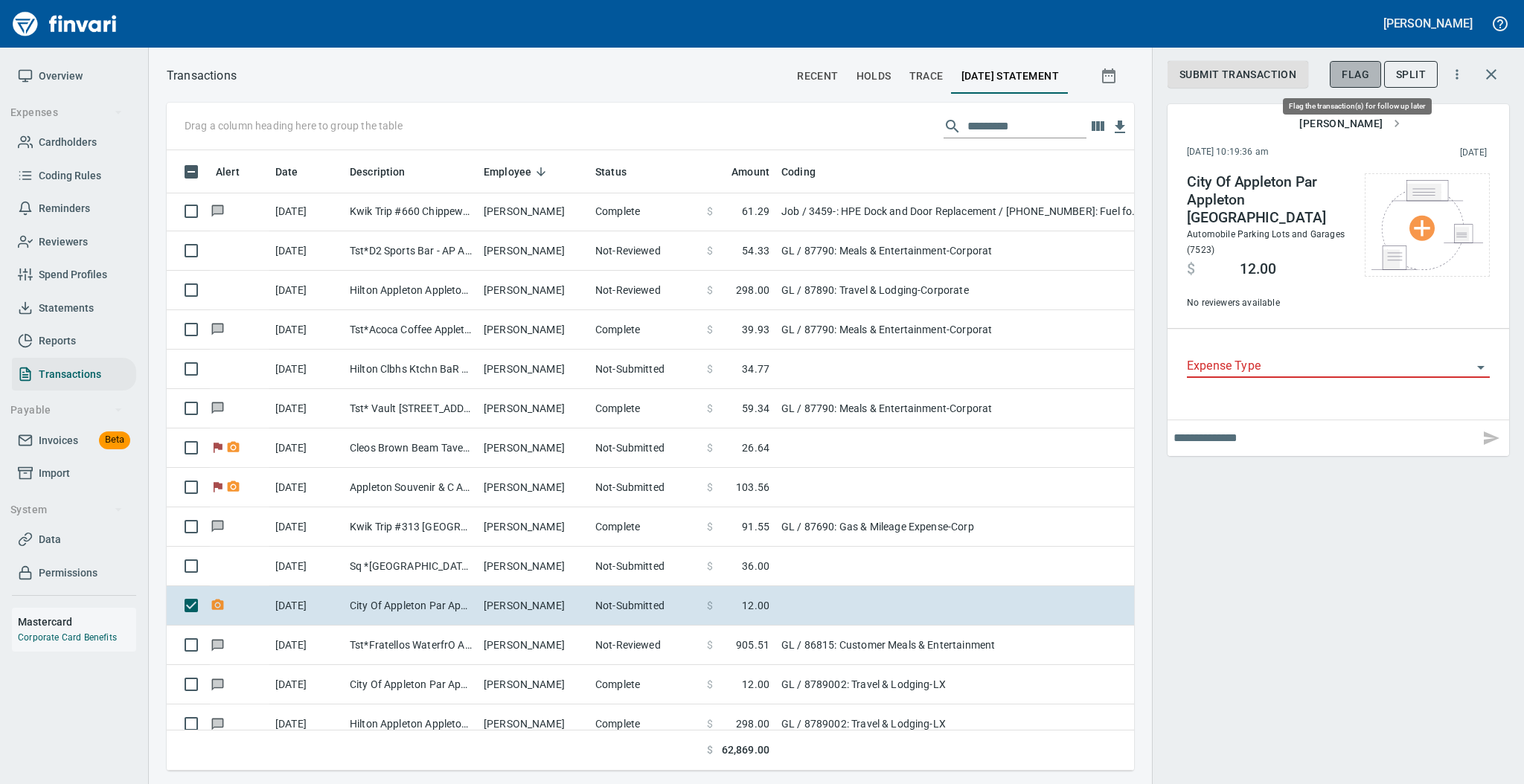
click at [1360, 78] on span "Flag" at bounding box center [1356, 75] width 28 height 19
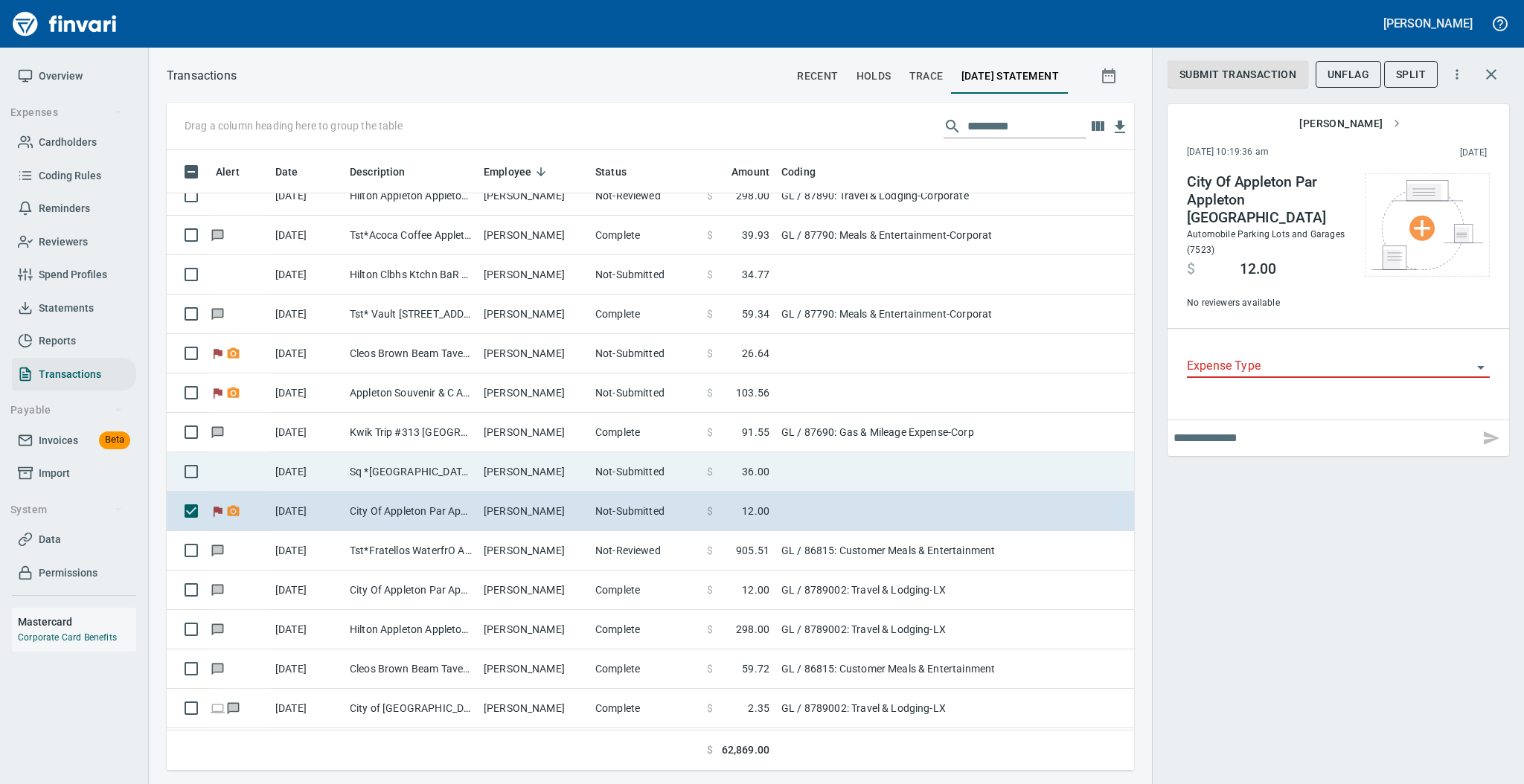
scroll to position [495, 0]
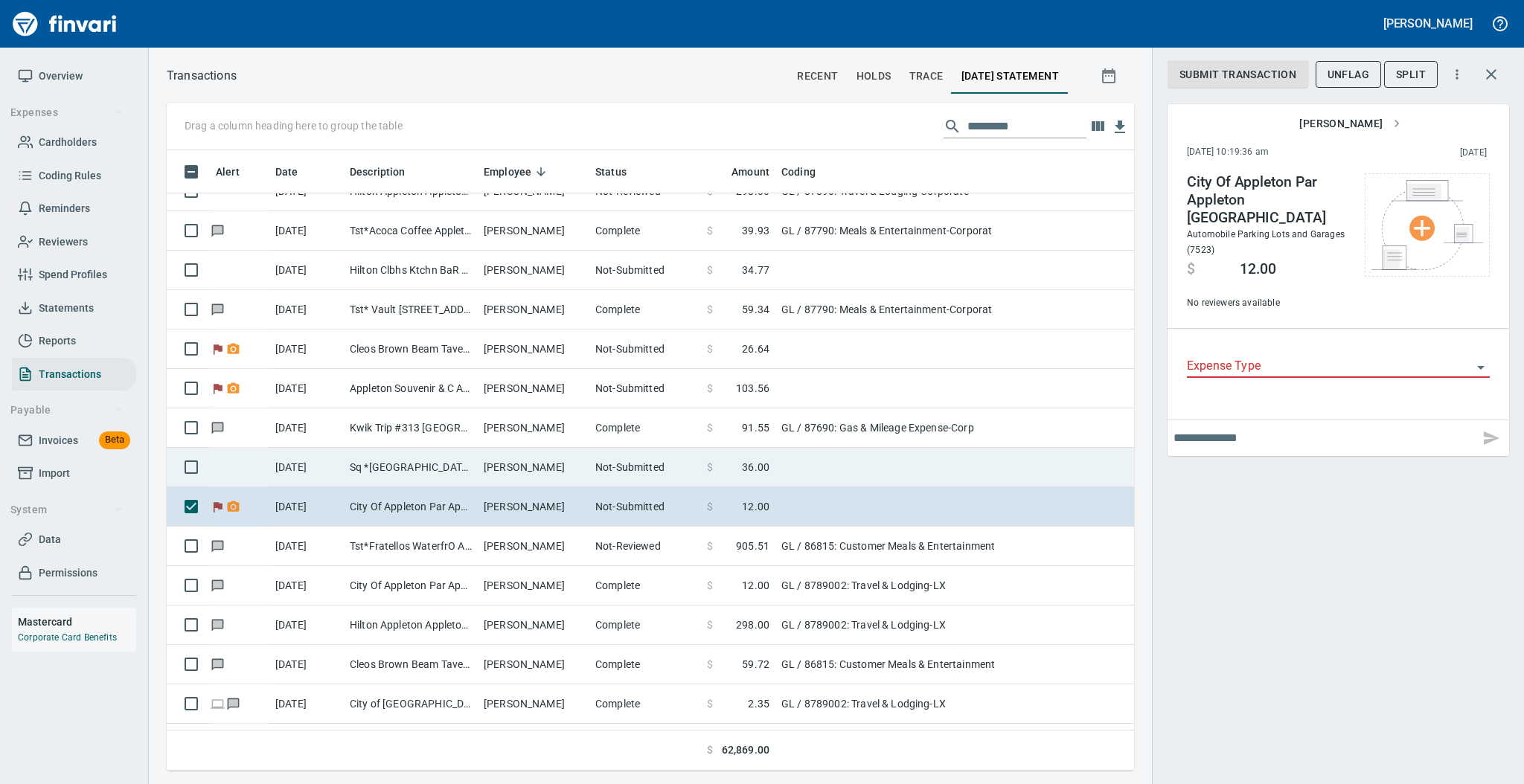
click at [410, 458] on td "Sq *[GEOGRAPHIC_DATA] [GEOGRAPHIC_DATA]" at bounding box center [411, 467] width 134 height 40
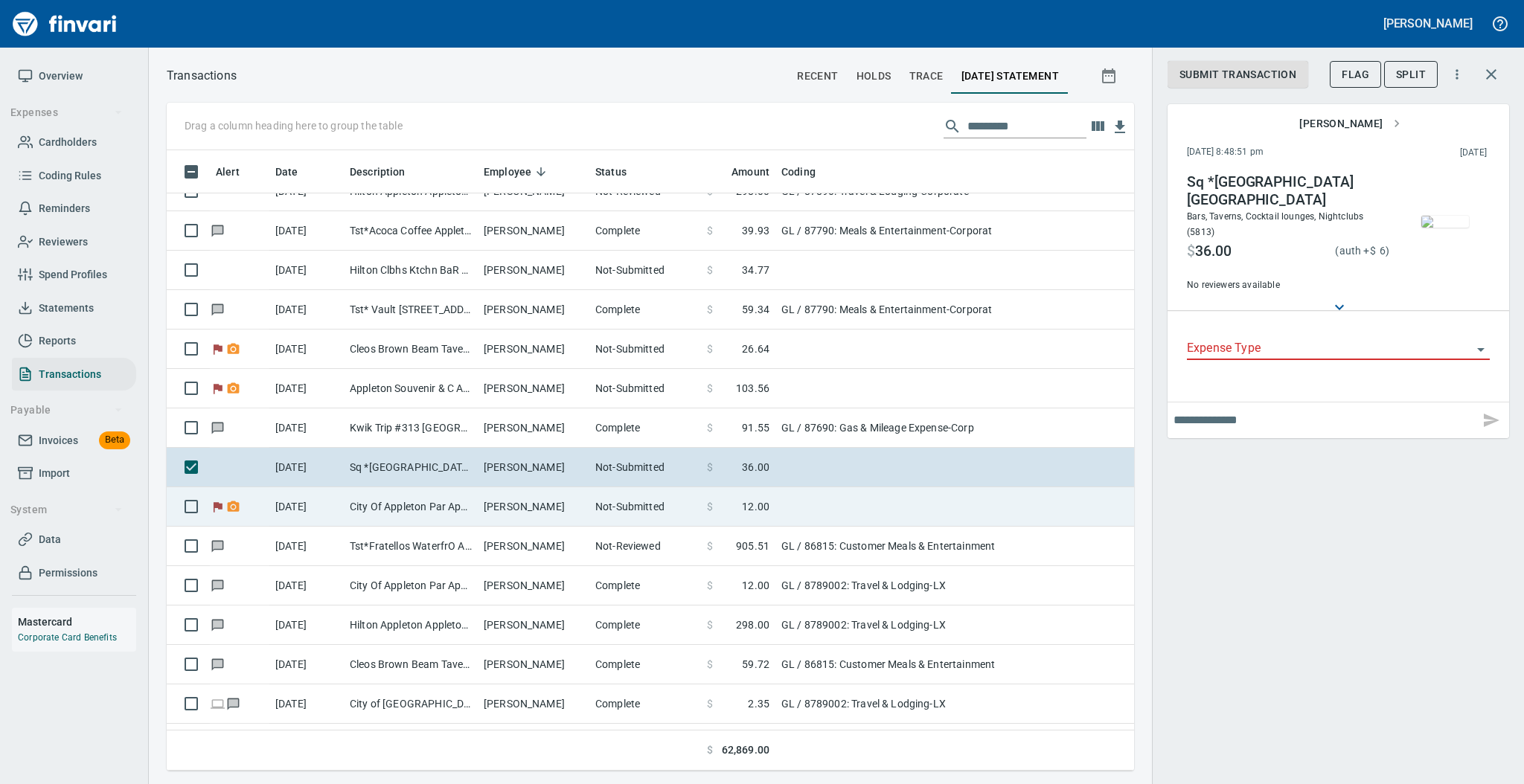
scroll to position [595, 0]
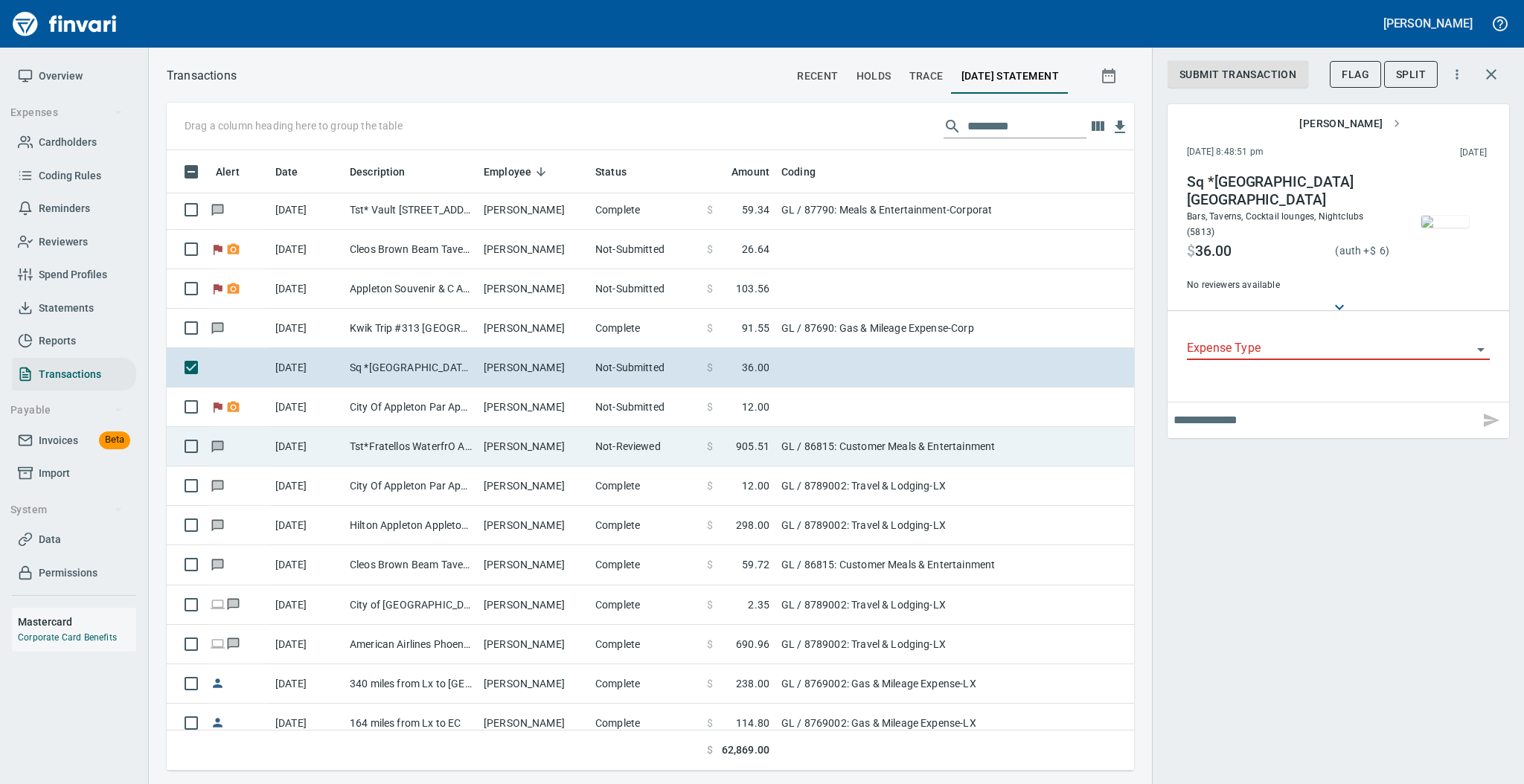
click at [416, 435] on td "Tst*Fratellos WaterfrO Appleton [GEOGRAPHIC_DATA]" at bounding box center [411, 446] width 134 height 40
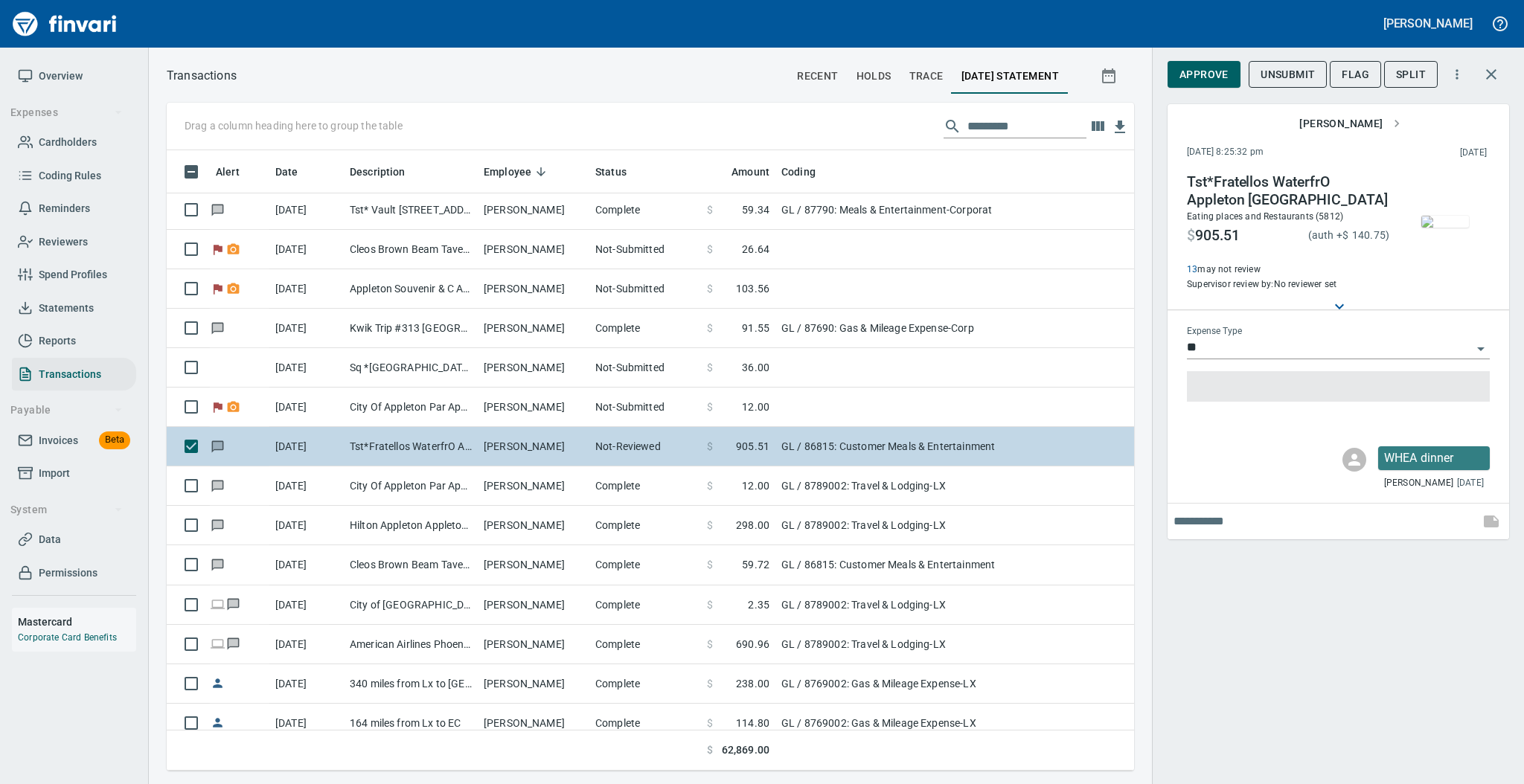
type input "**"
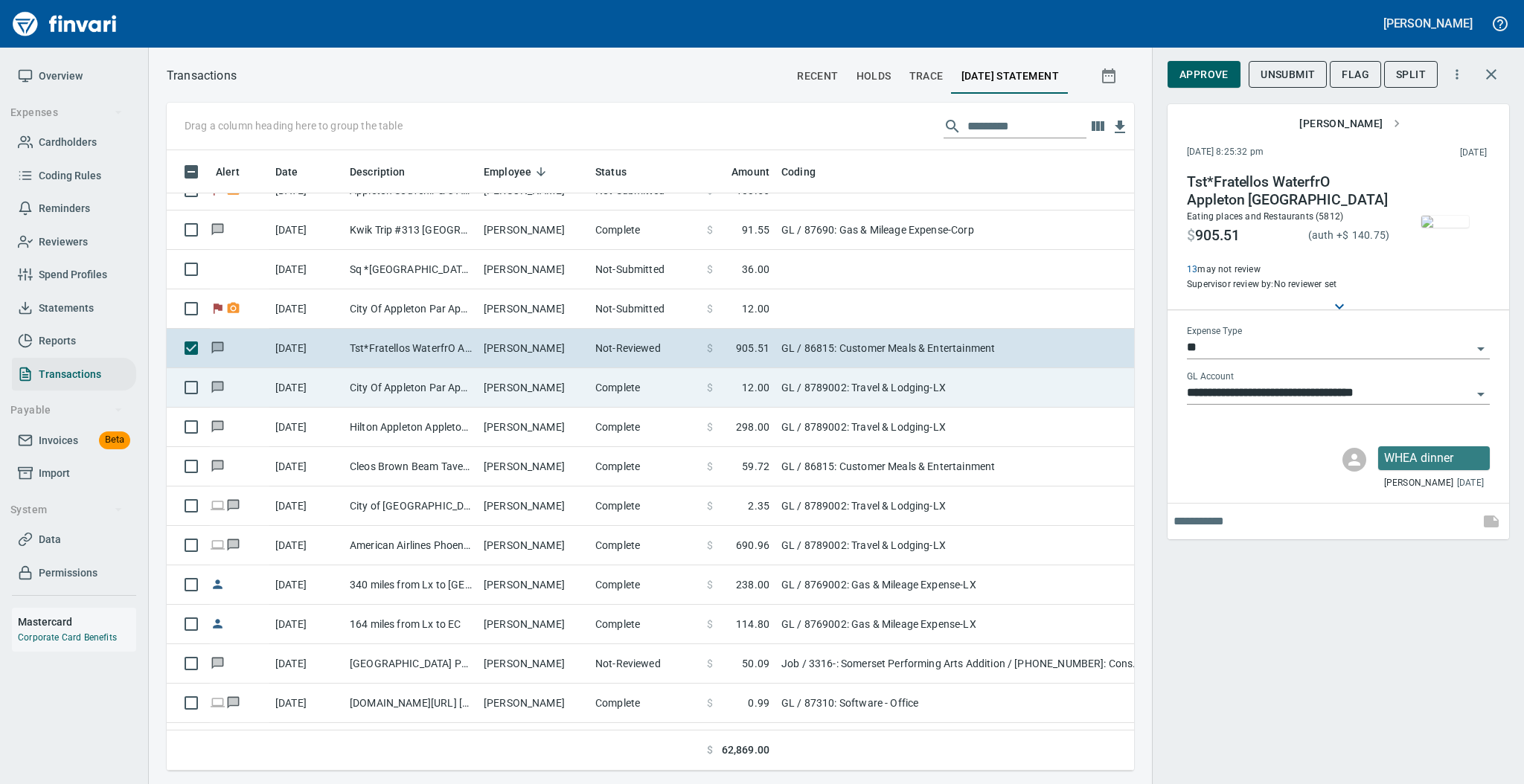
click at [423, 383] on td "City Of Appleton Par Appleton [GEOGRAPHIC_DATA]" at bounding box center [411, 388] width 134 height 40
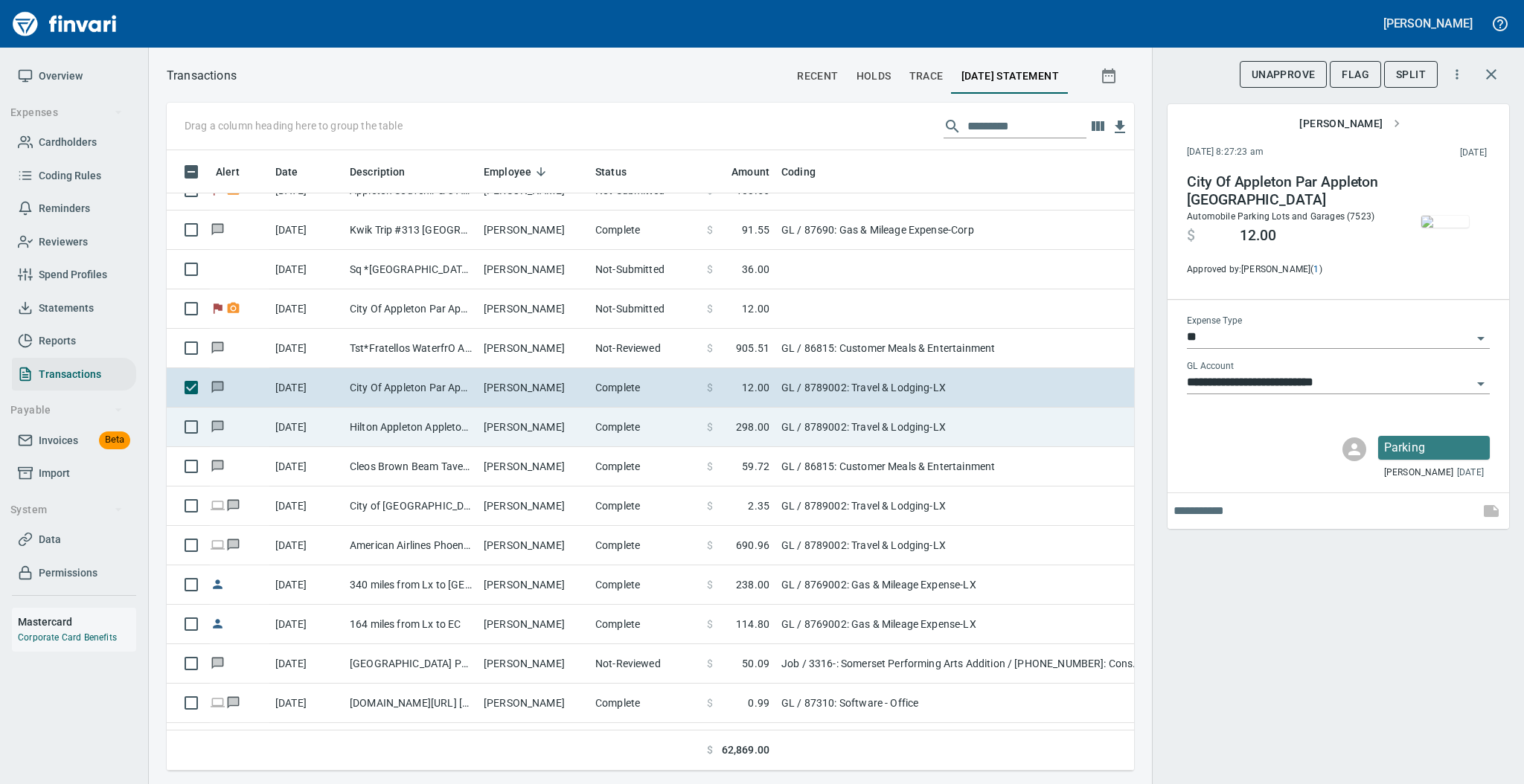
click at [427, 420] on td "Hilton Appleton Appleton WI" at bounding box center [411, 427] width 134 height 40
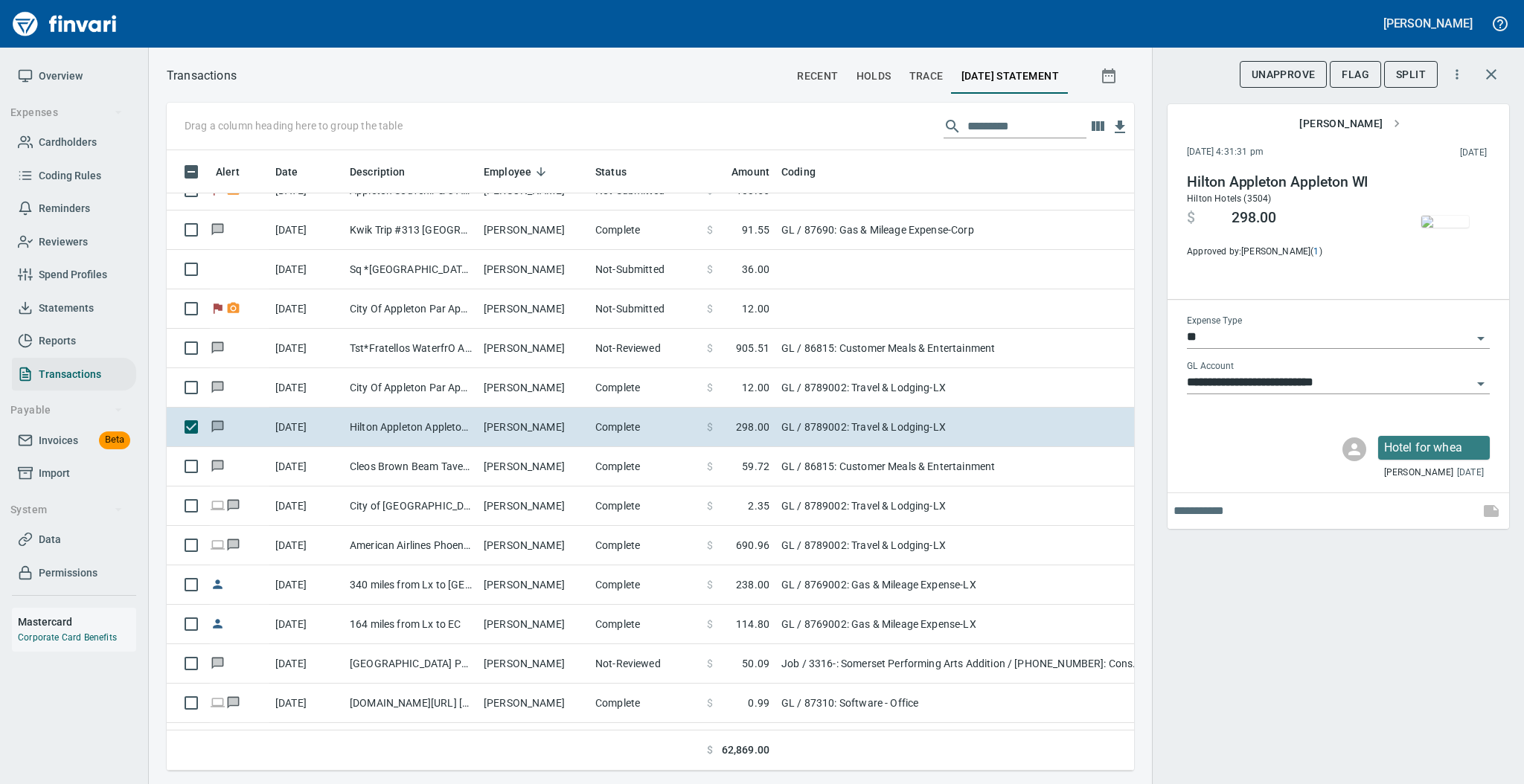
click at [1447, 215] on img "button" at bounding box center [1445, 221] width 48 height 12
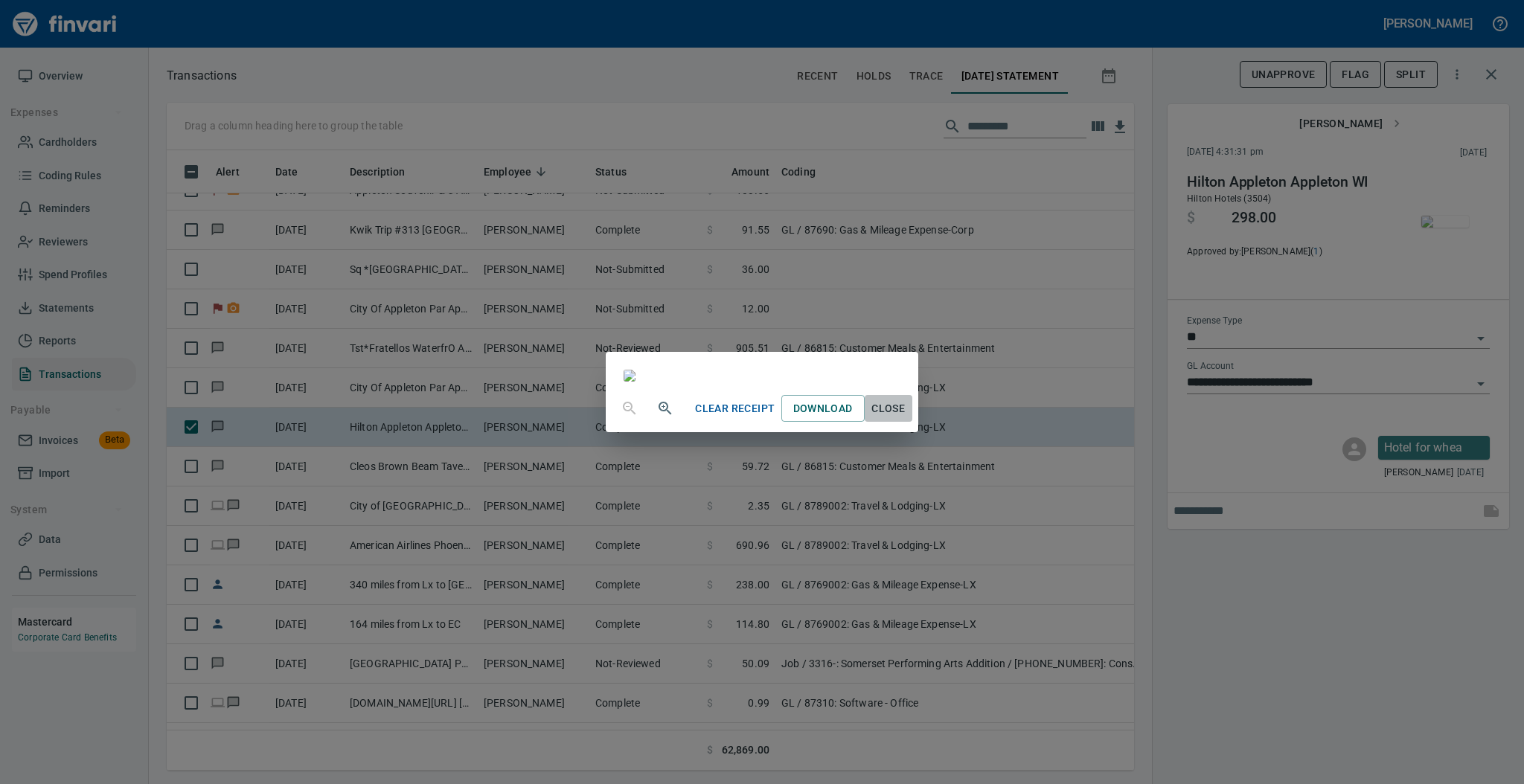
click at [906, 417] on span "Close" at bounding box center [888, 408] width 36 height 19
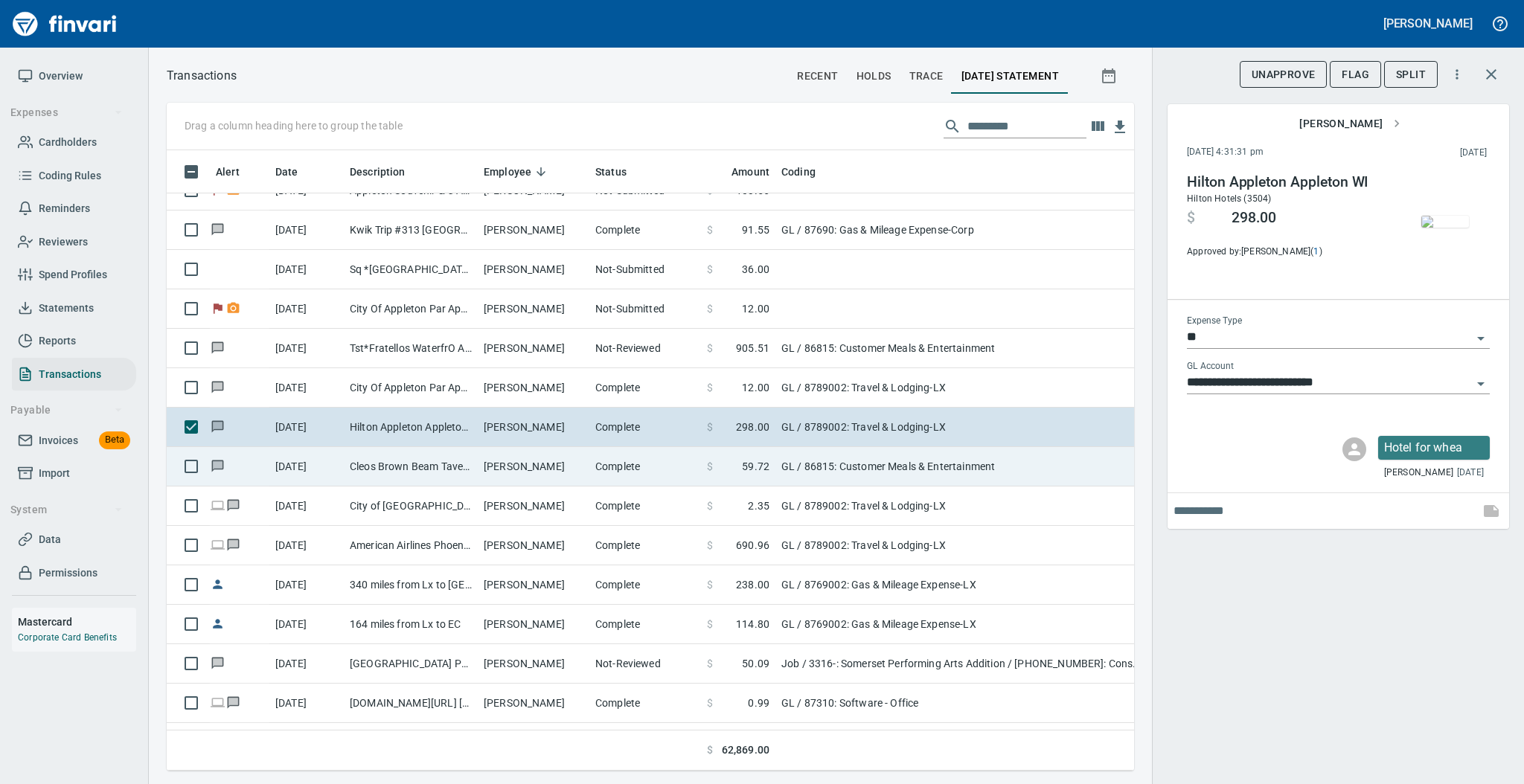
click at [508, 475] on td "[PERSON_NAME]" at bounding box center [533, 467] width 112 height 40
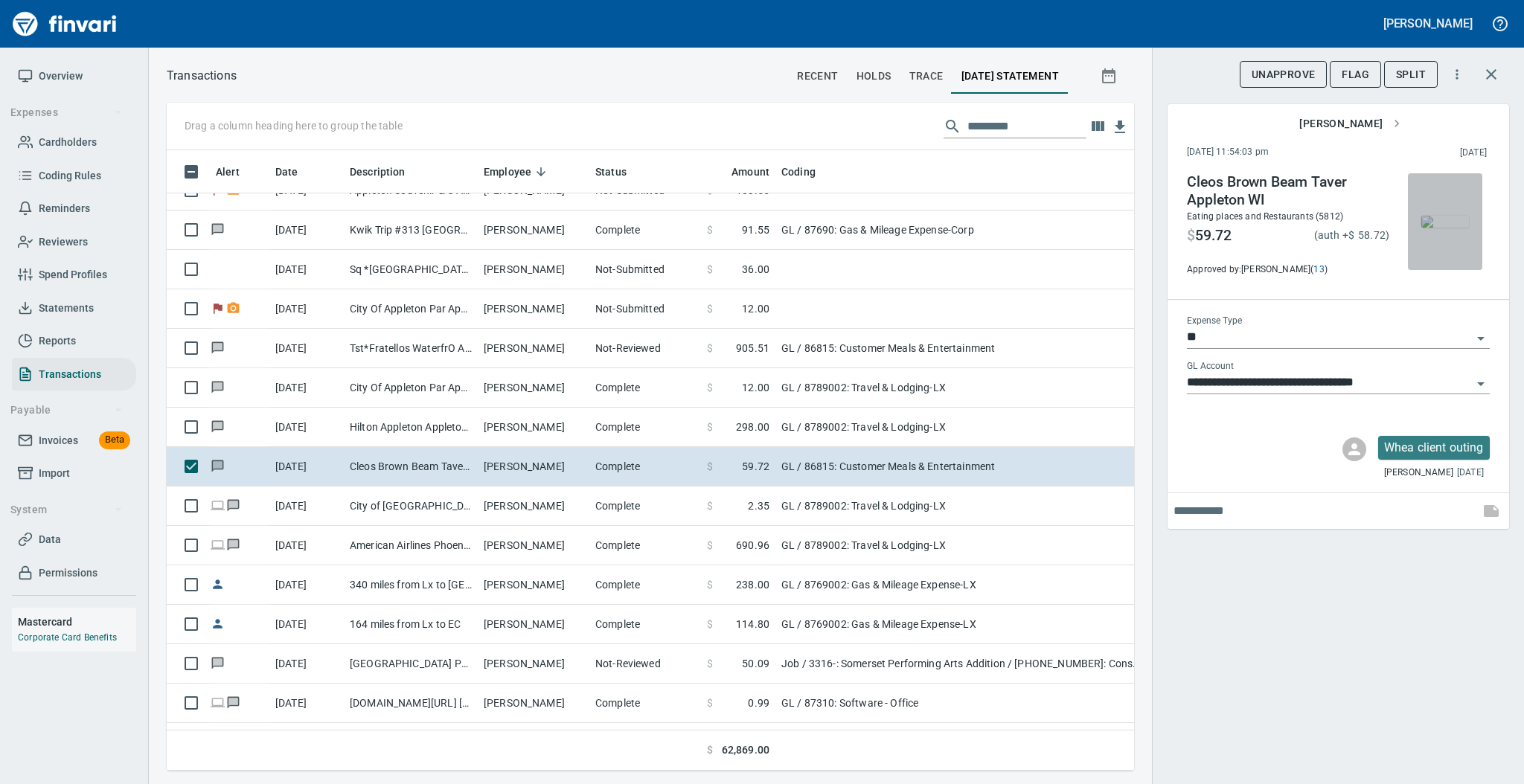
click at [1440, 227] on img "button" at bounding box center [1445, 221] width 48 height 12
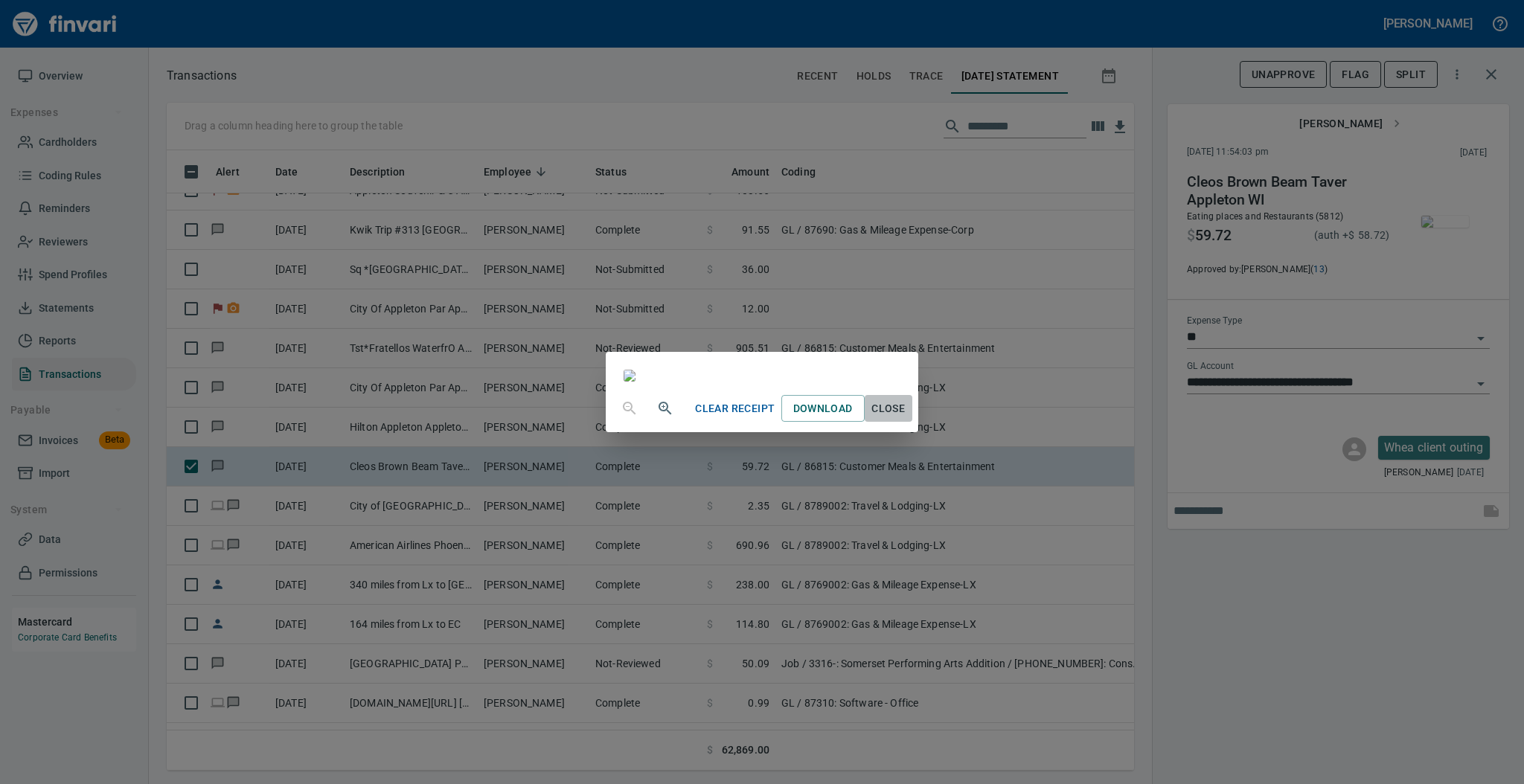
click at [906, 417] on span "Close" at bounding box center [888, 408] width 36 height 19
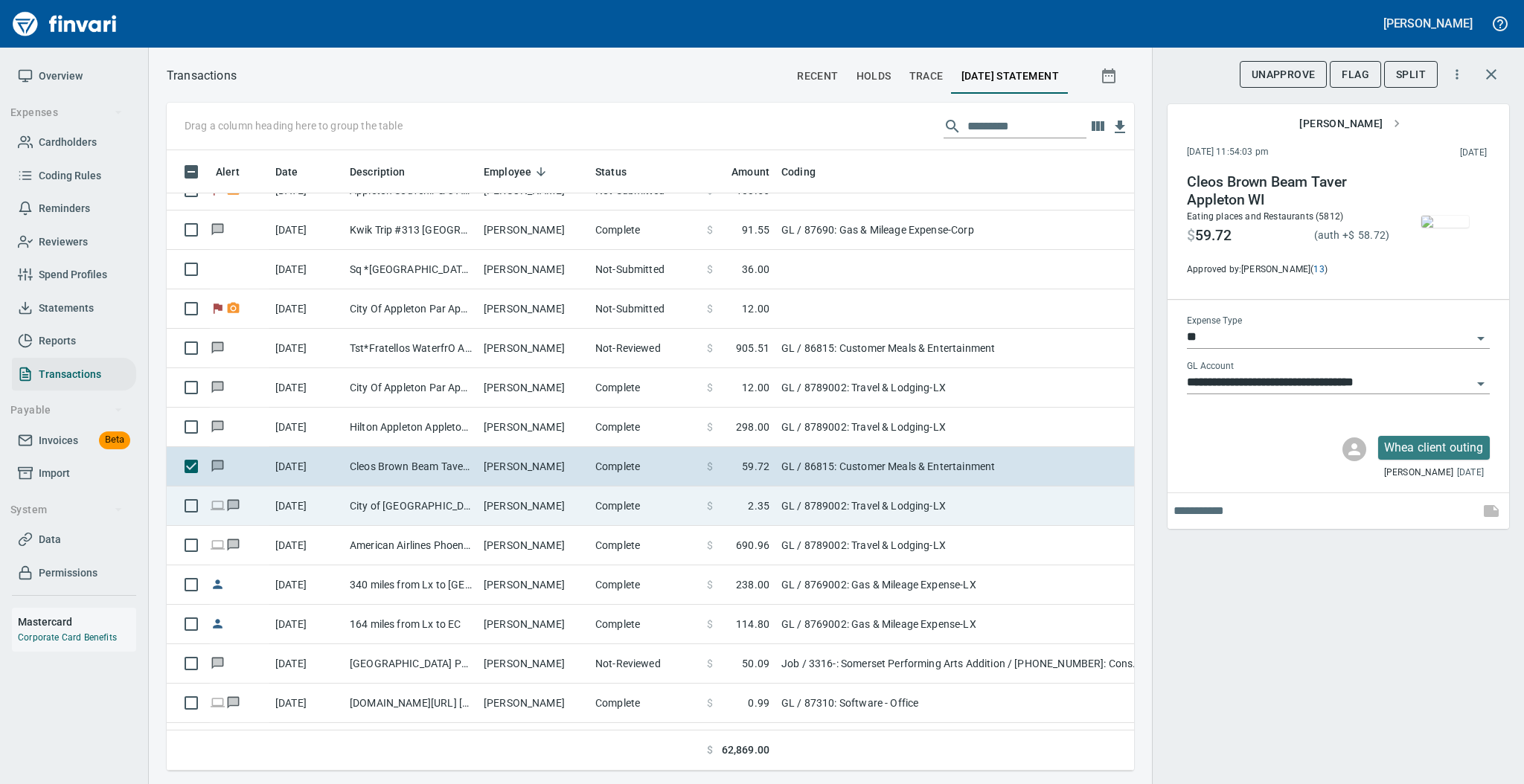
click at [468, 501] on td "City of [GEOGRAPHIC_DATA], [GEOGRAPHIC_DATA] [GEOGRAPHIC_DATA]" at bounding box center [411, 506] width 134 height 40
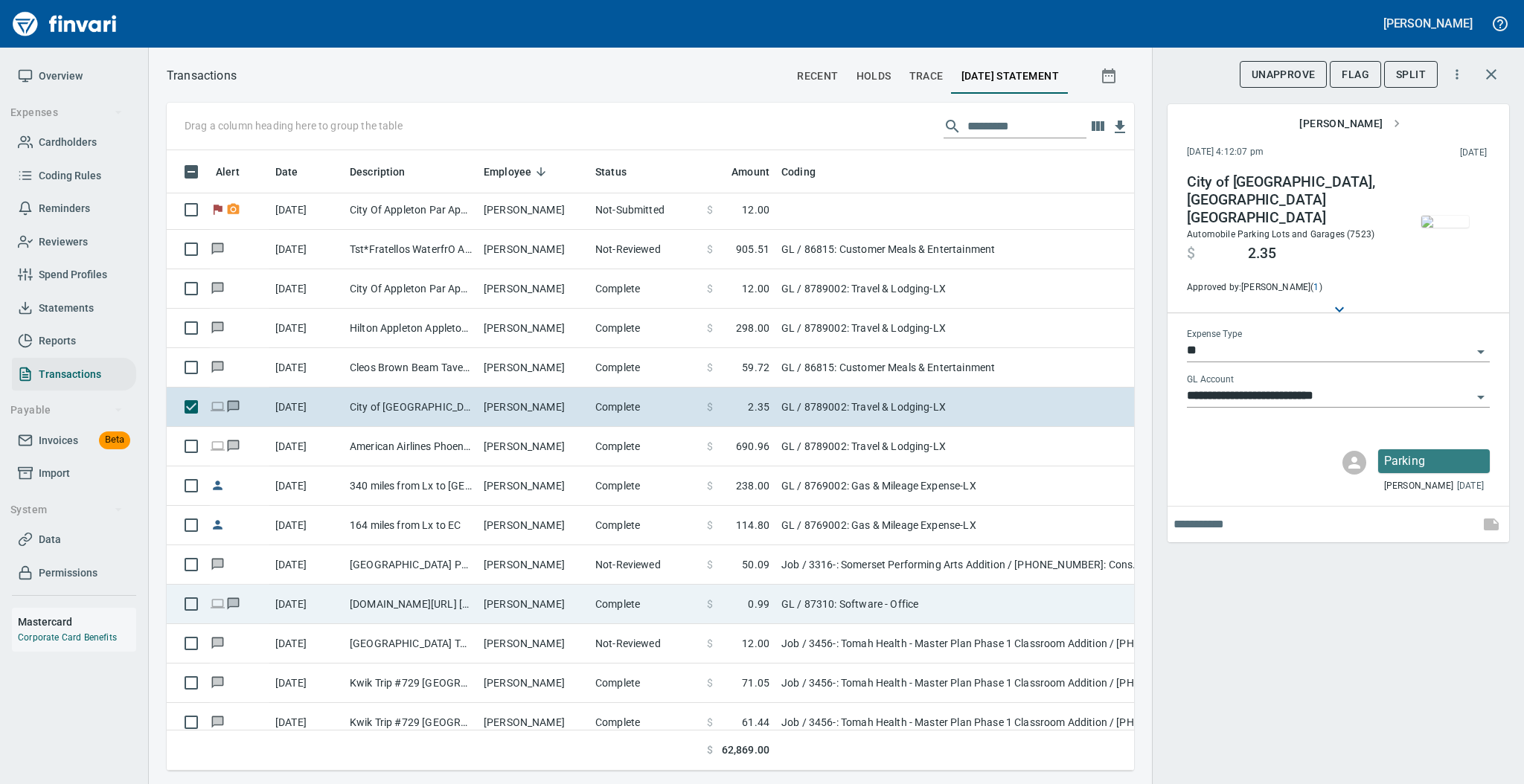
scroll to position [893, 0]
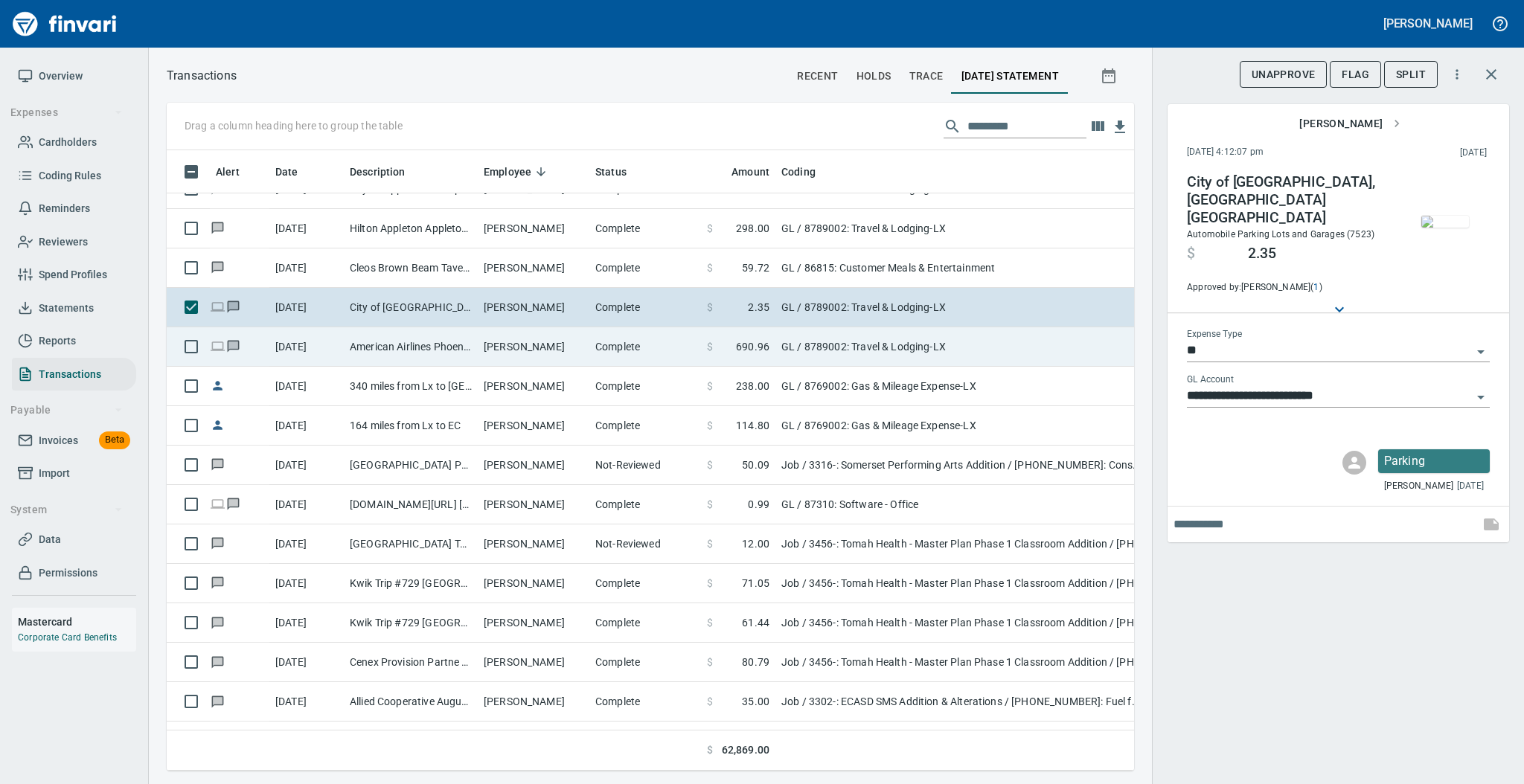
click at [441, 351] on td "American Airlines Phoenix AZ" at bounding box center [411, 347] width 134 height 40
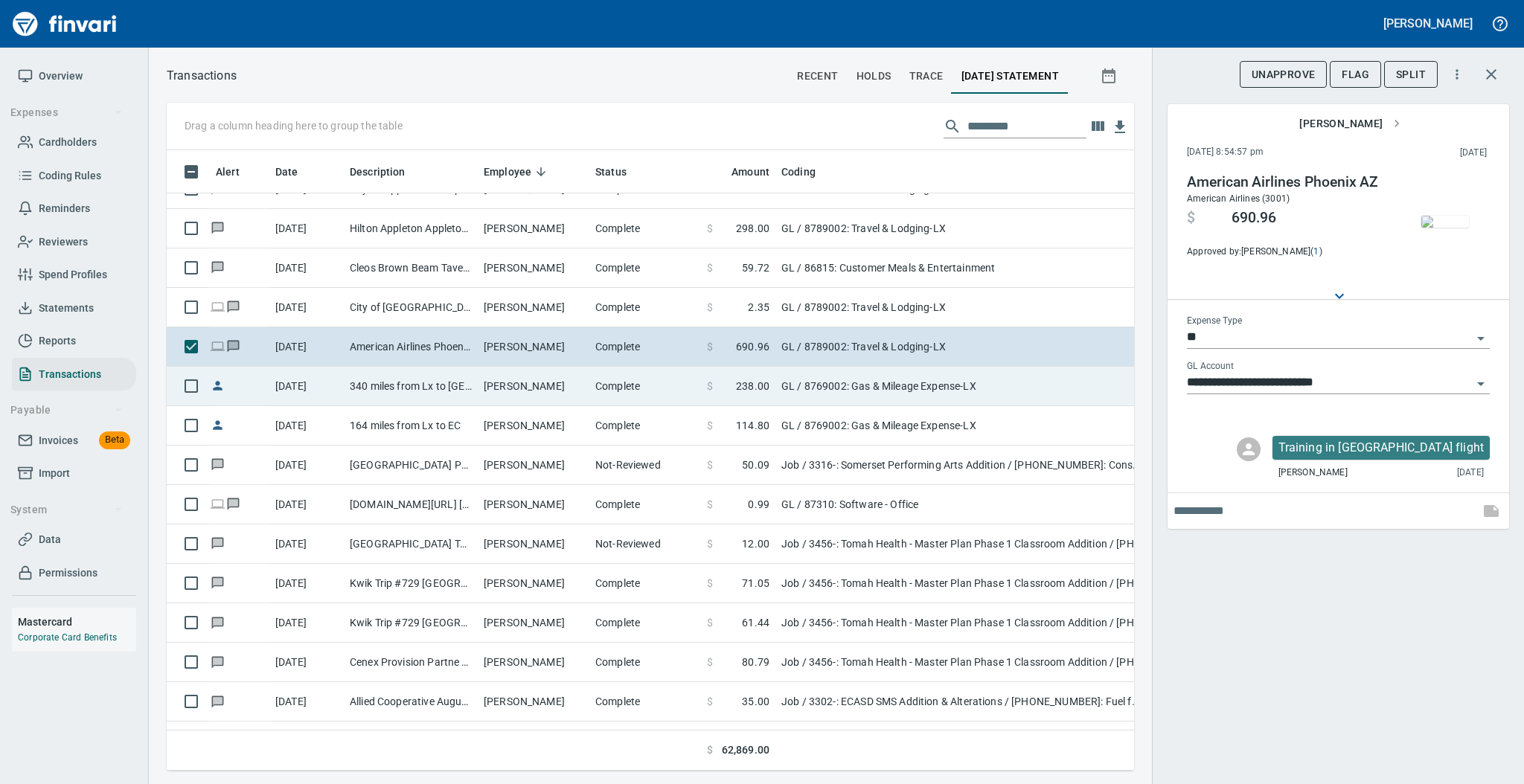
click at [442, 390] on td "340 miles from Lx to [GEOGRAPHIC_DATA]" at bounding box center [411, 387] width 134 height 40
type input "**********"
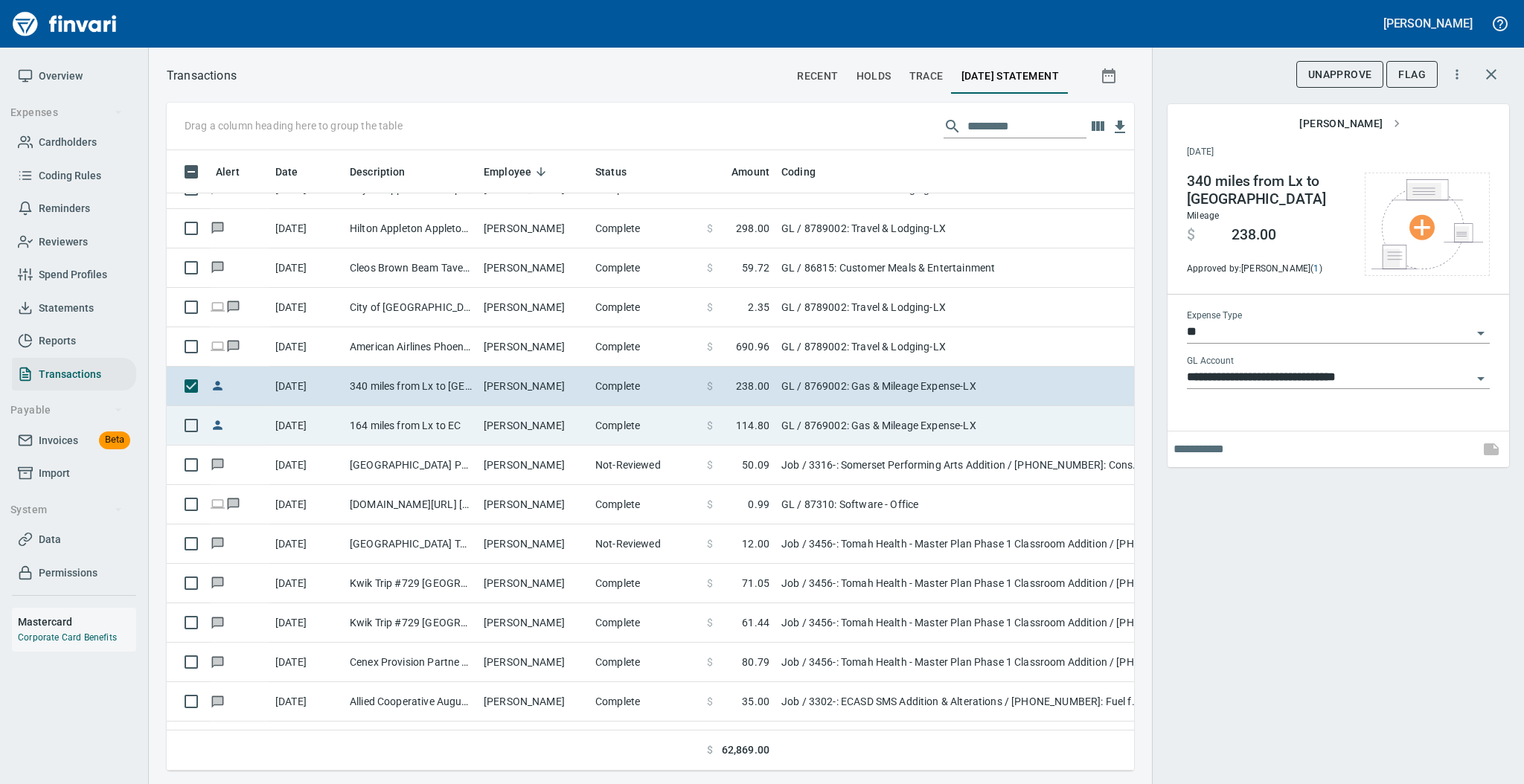
click at [451, 417] on td "164 miles from Lx to EC" at bounding box center [411, 426] width 134 height 40
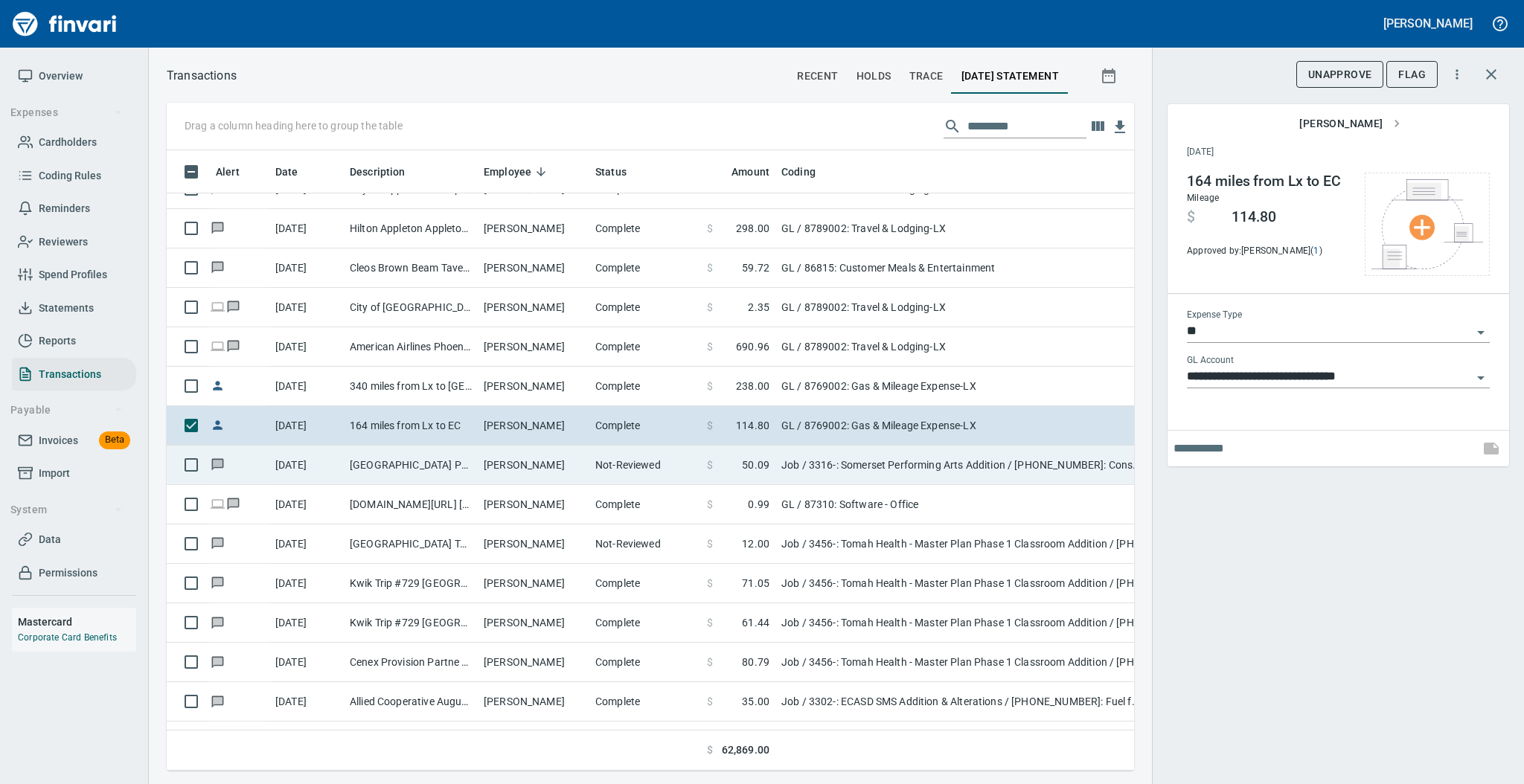
click at [454, 469] on td "[GEOGRAPHIC_DATA] Parts City [GEOGRAPHIC_DATA] [GEOGRAPHIC_DATA]" at bounding box center [411, 465] width 134 height 40
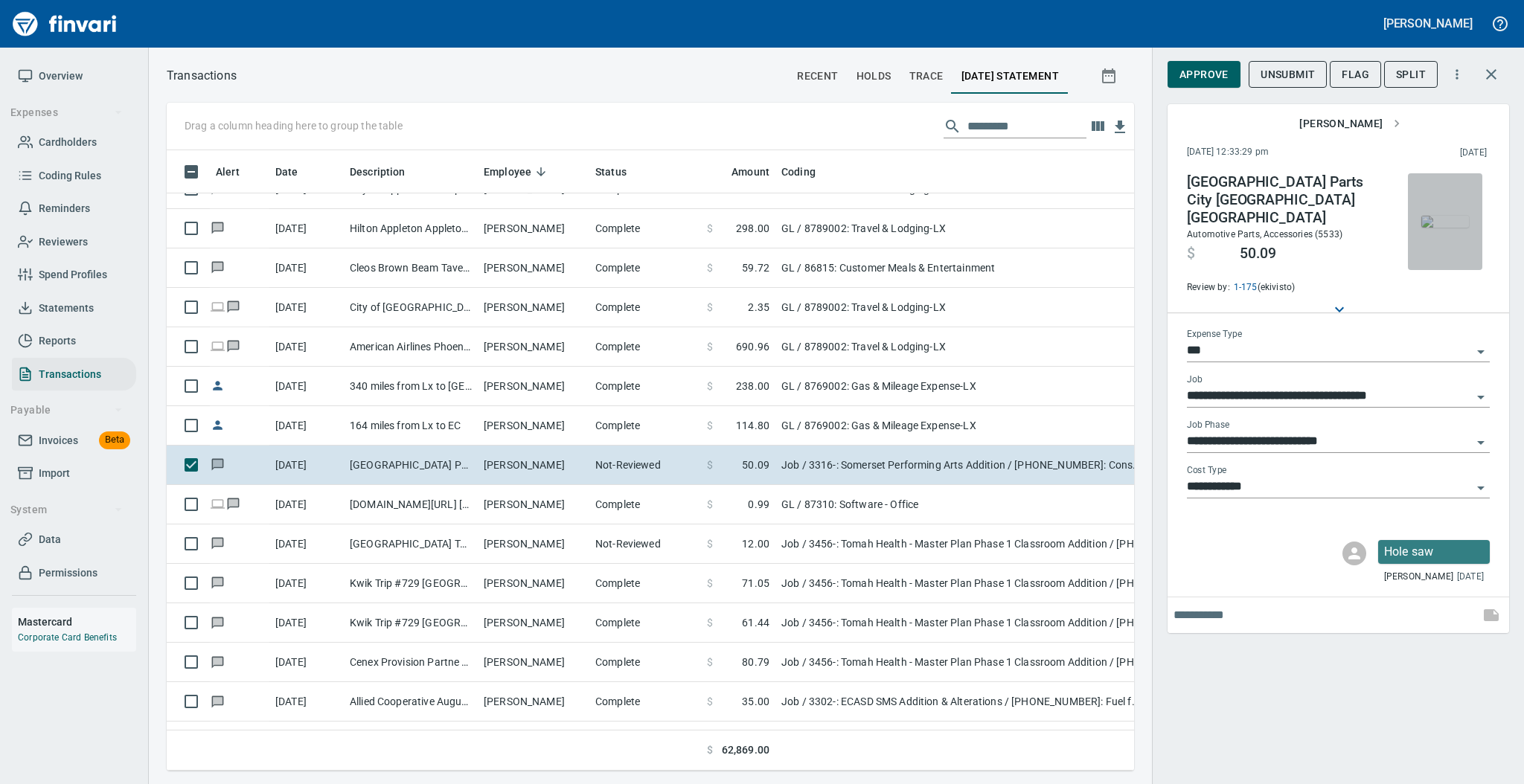
click at [1446, 215] on img "button" at bounding box center [1445, 221] width 48 height 12
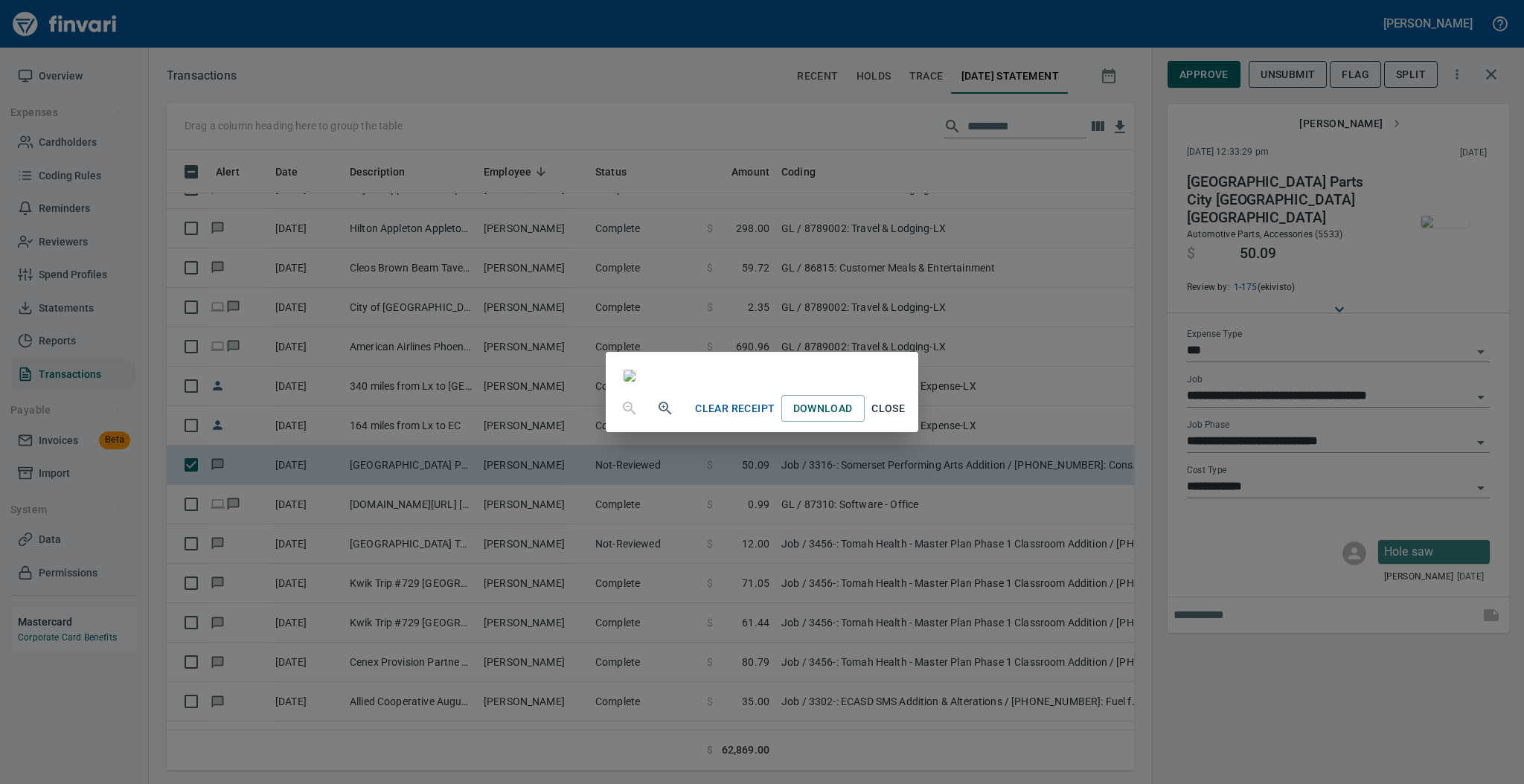
click at [906, 417] on span "Close" at bounding box center [888, 408] width 36 height 19
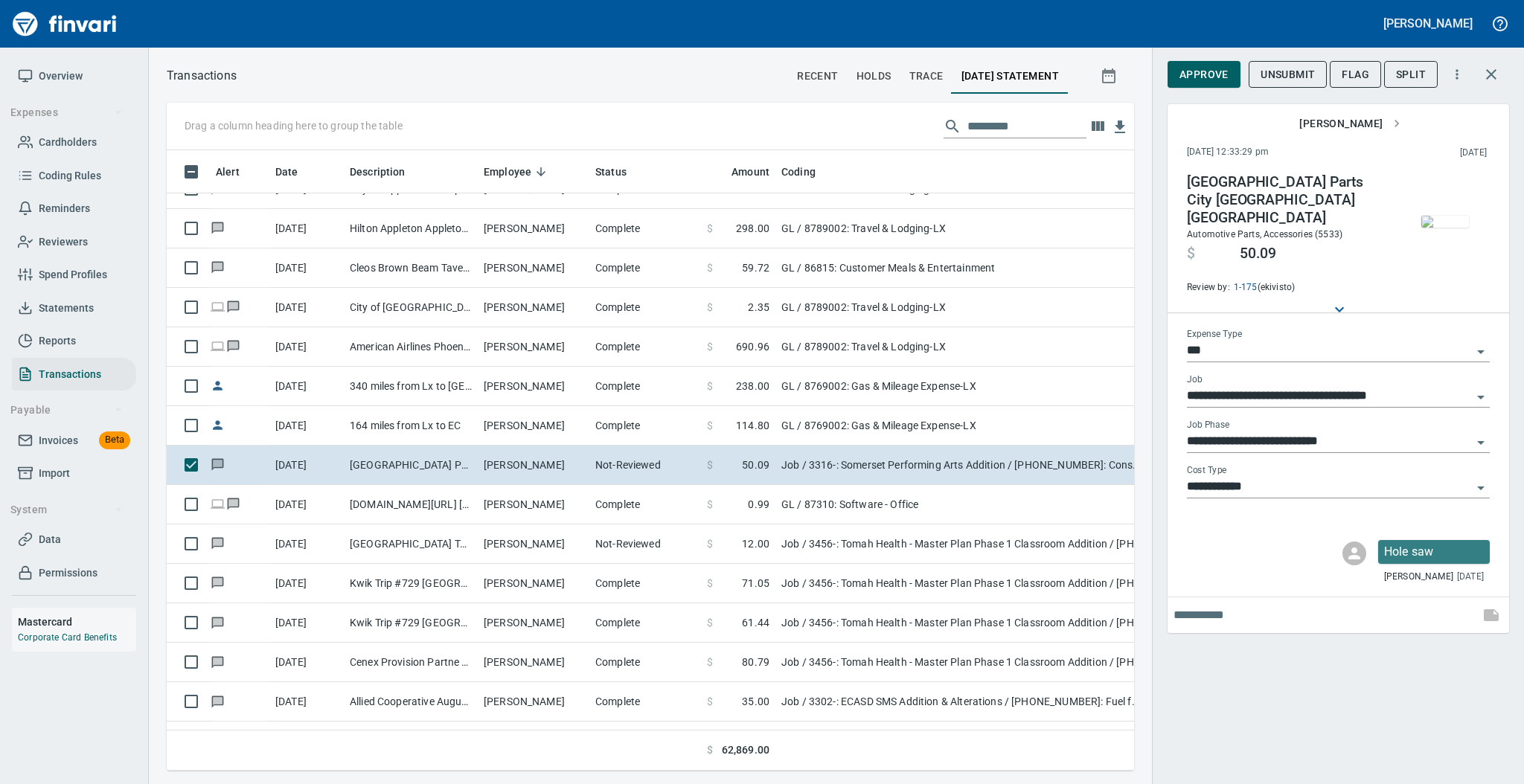
scroll to position [591, 937]
click at [1196, 75] on span "Approve" at bounding box center [1203, 75] width 49 height 19
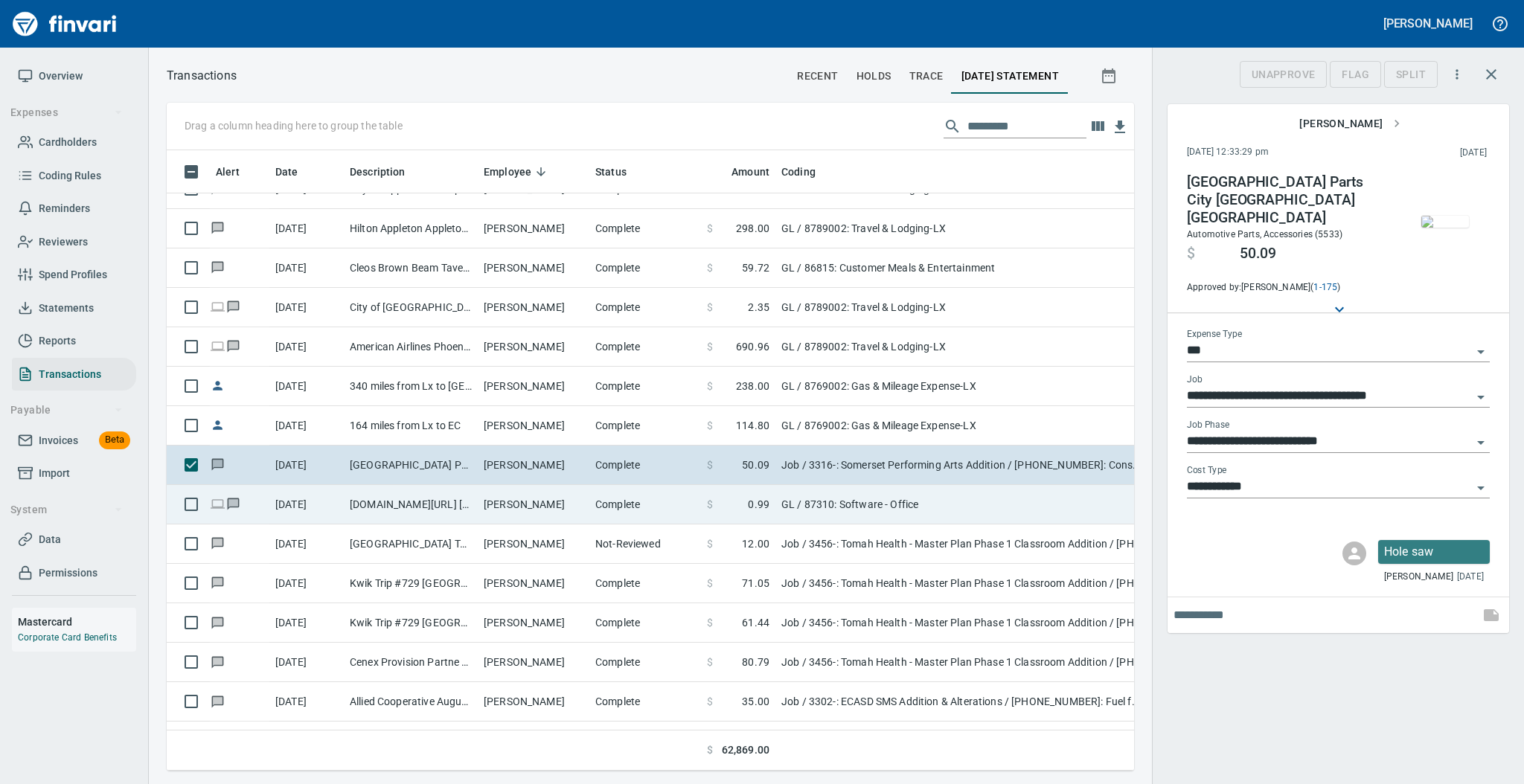
click at [529, 507] on td "[PERSON_NAME]" at bounding box center [533, 505] width 112 height 40
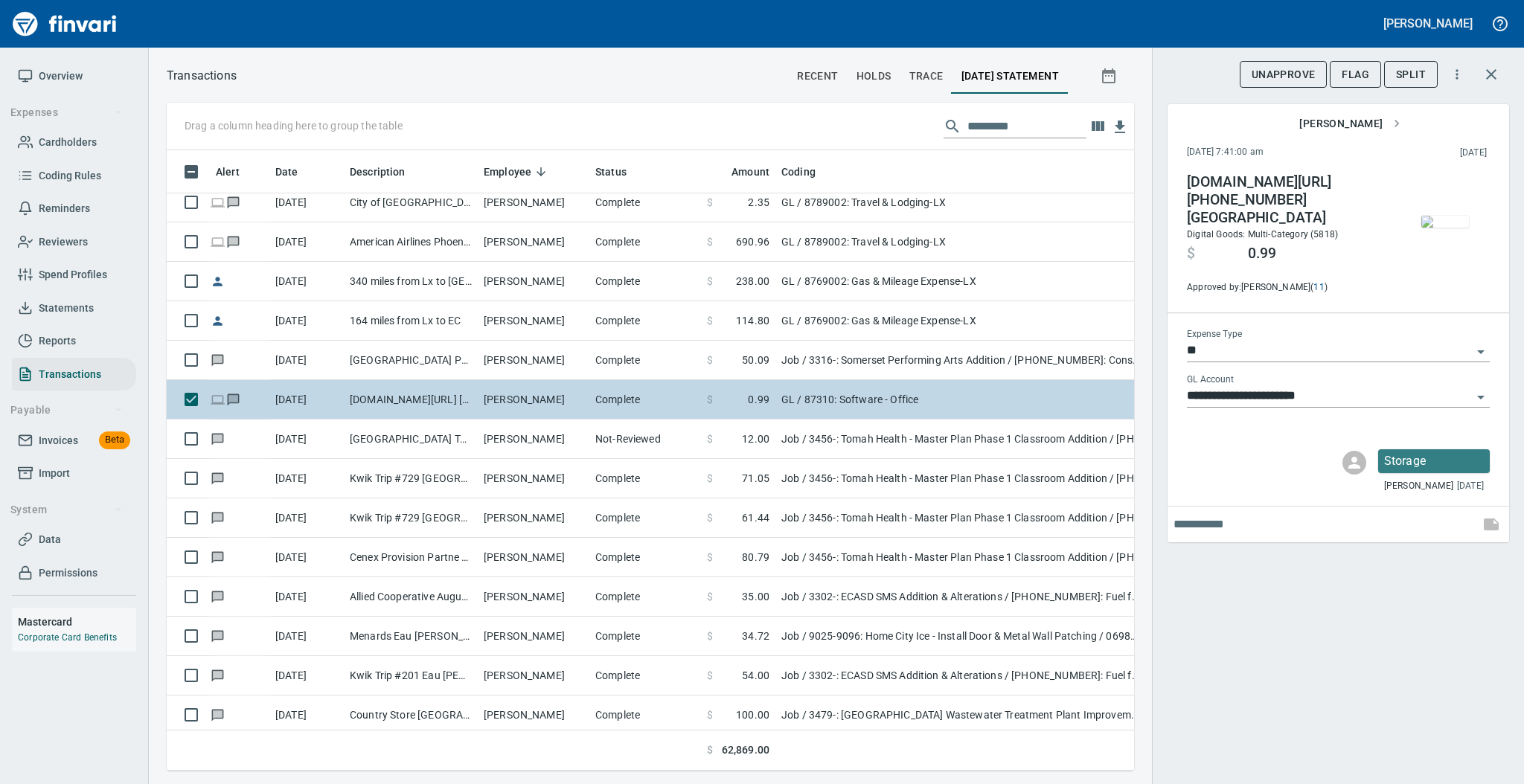
scroll to position [1090, 0]
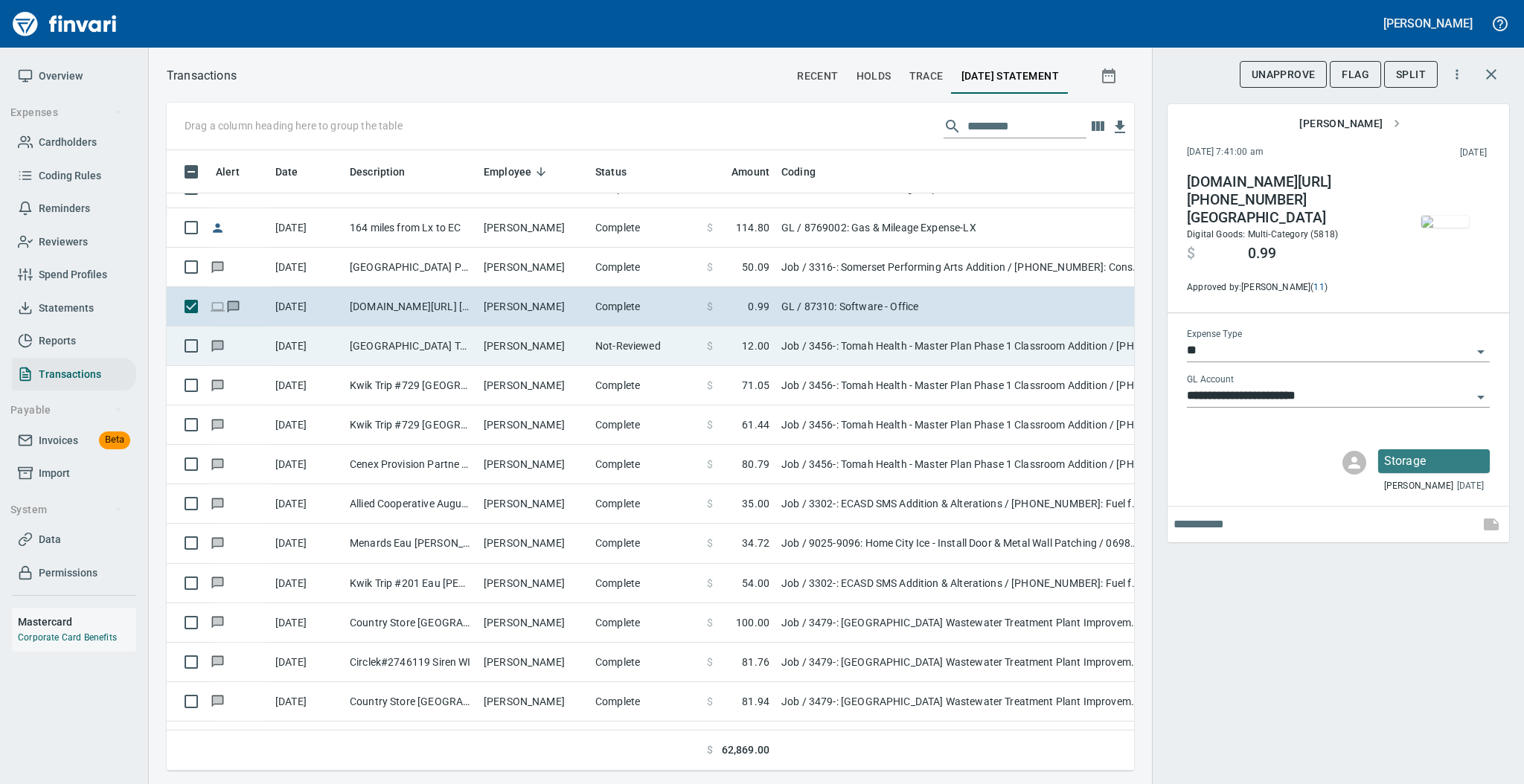
click at [539, 352] on td "[PERSON_NAME]" at bounding box center [533, 347] width 112 height 40
type input "***"
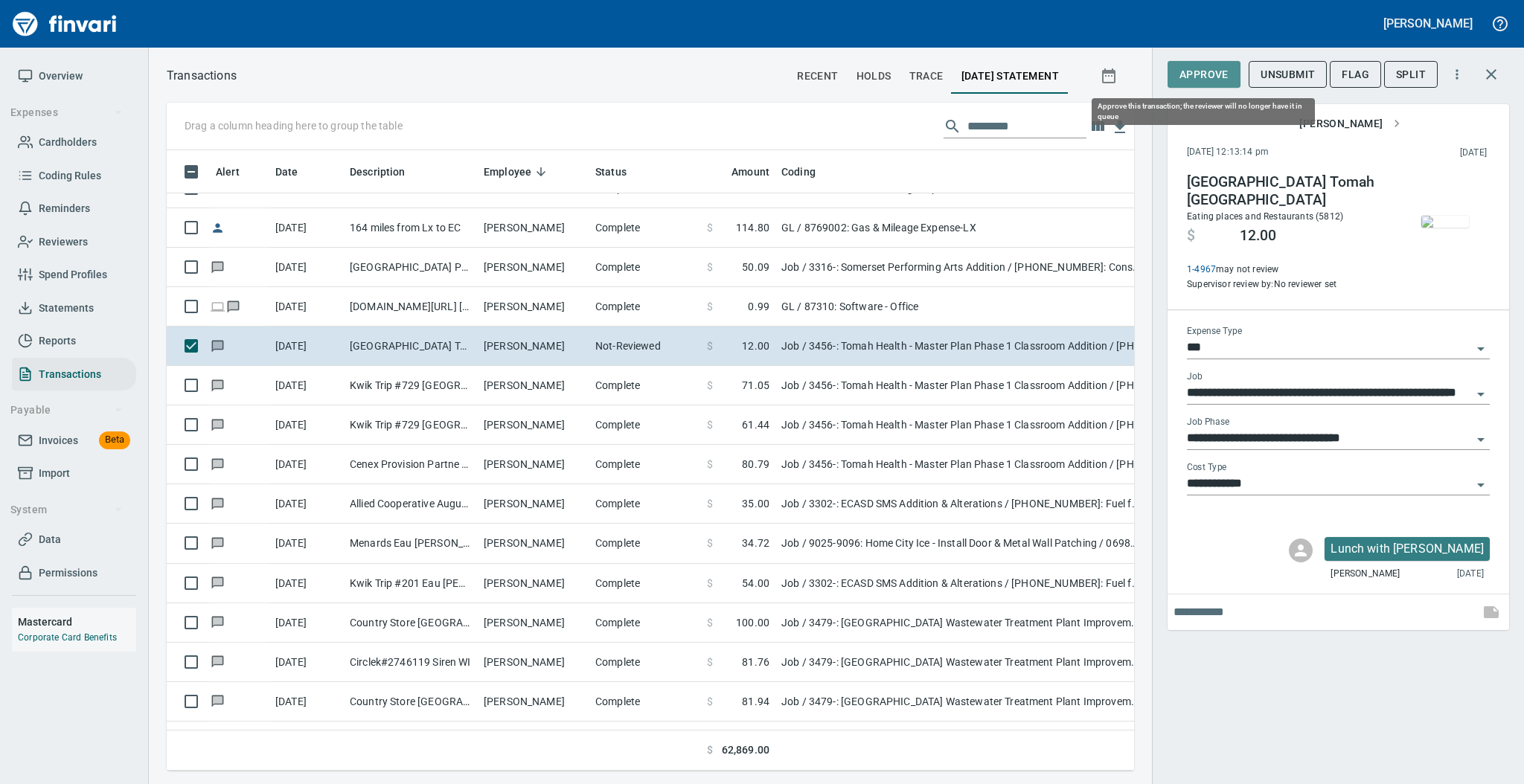
click at [1188, 78] on span "Approve" at bounding box center [1203, 75] width 49 height 19
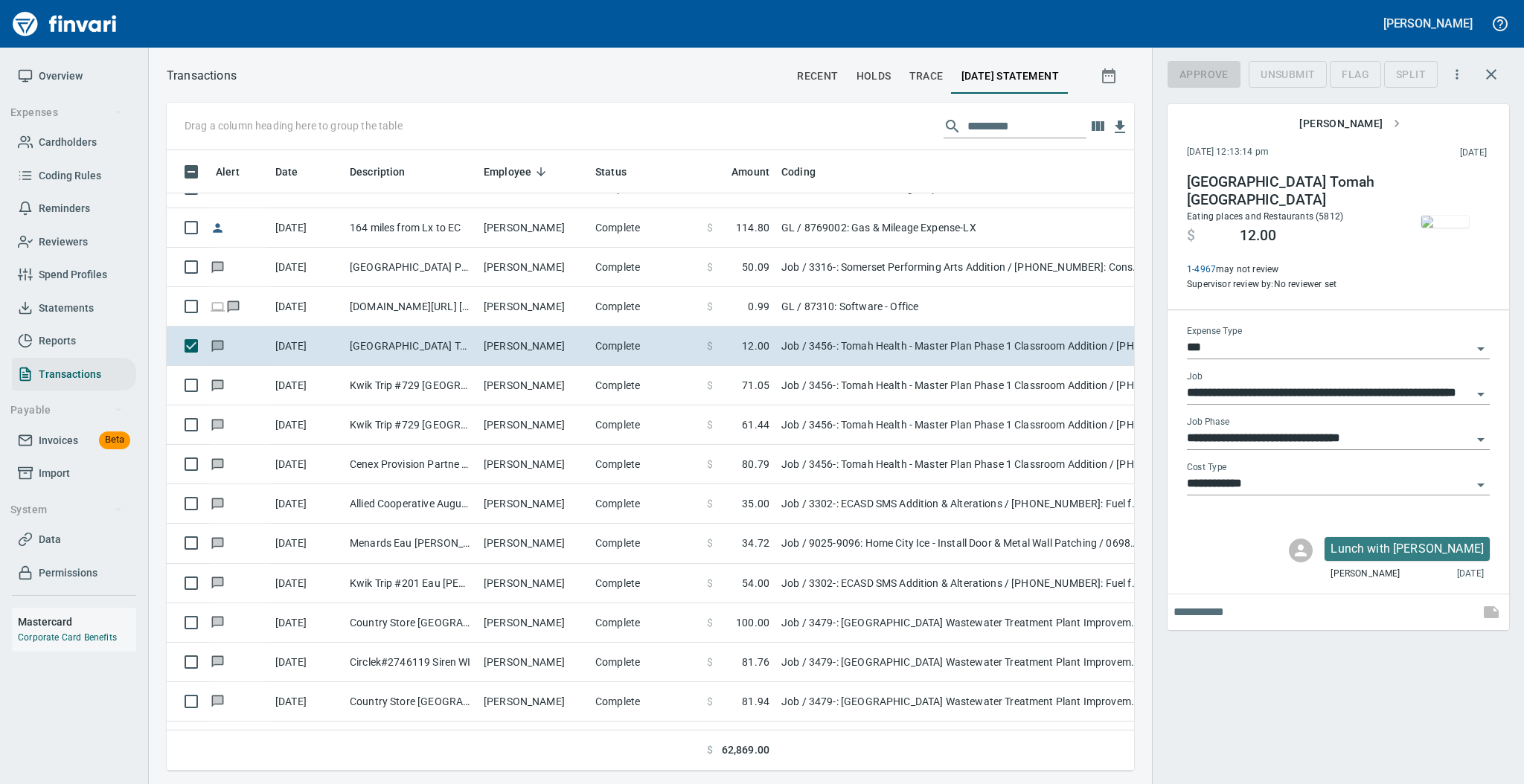
scroll to position [591, 937]
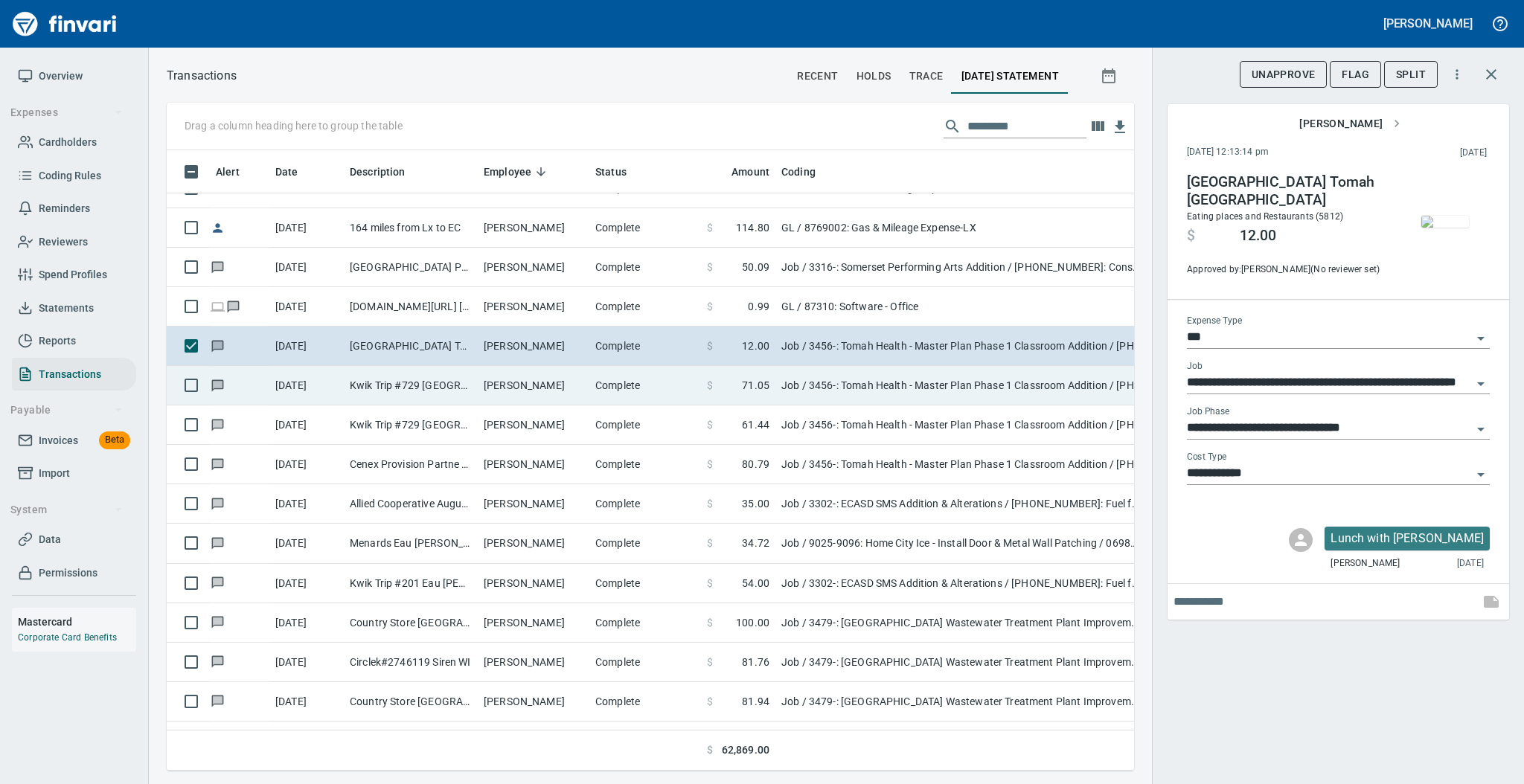
click at [471, 389] on td "Kwik Trip #729 [GEOGRAPHIC_DATA] [GEOGRAPHIC_DATA]" at bounding box center [411, 386] width 134 height 40
type input "**********"
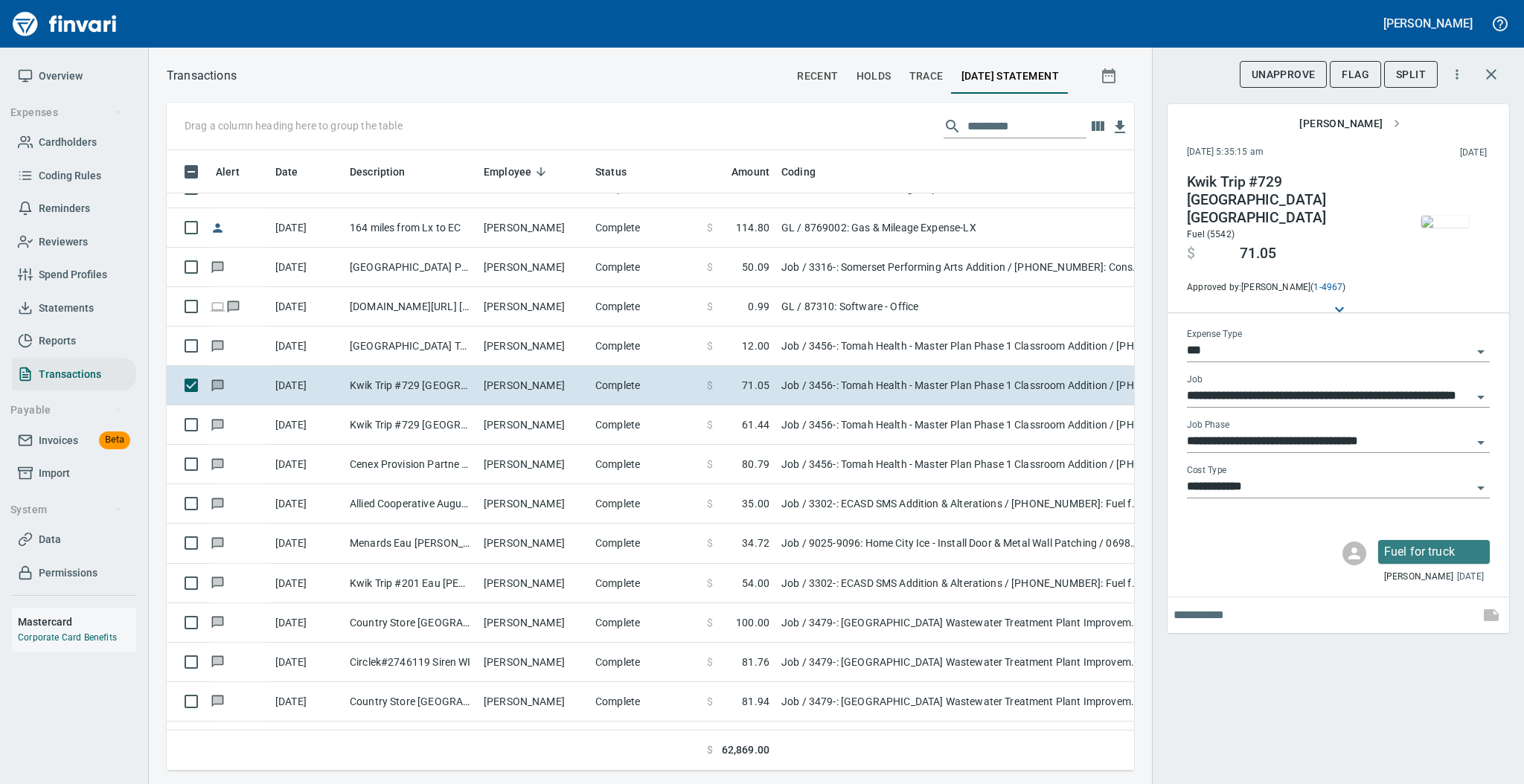
click at [1436, 215] on img "button" at bounding box center [1445, 221] width 48 height 12
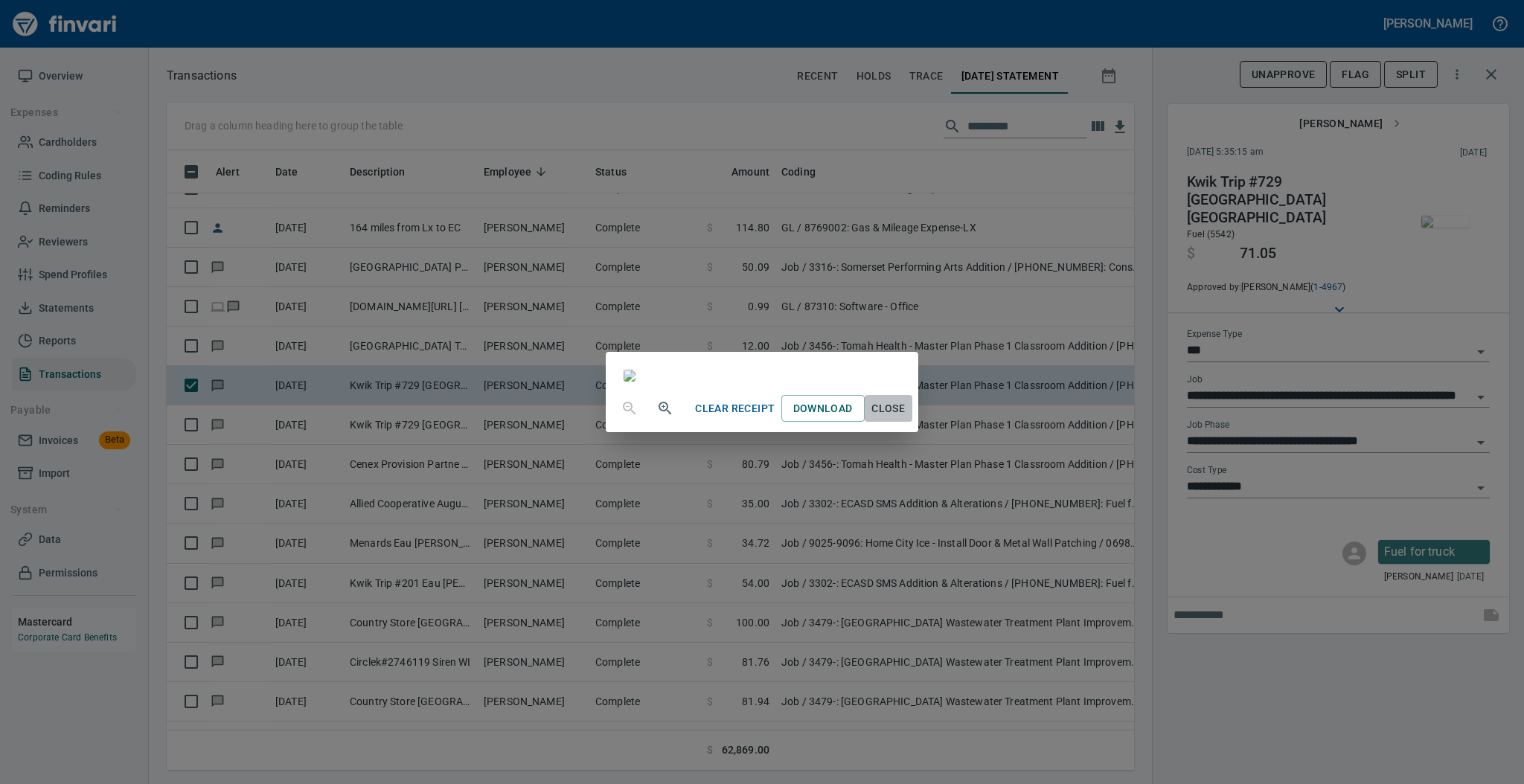
click at [906, 417] on span "Close" at bounding box center [888, 408] width 36 height 19
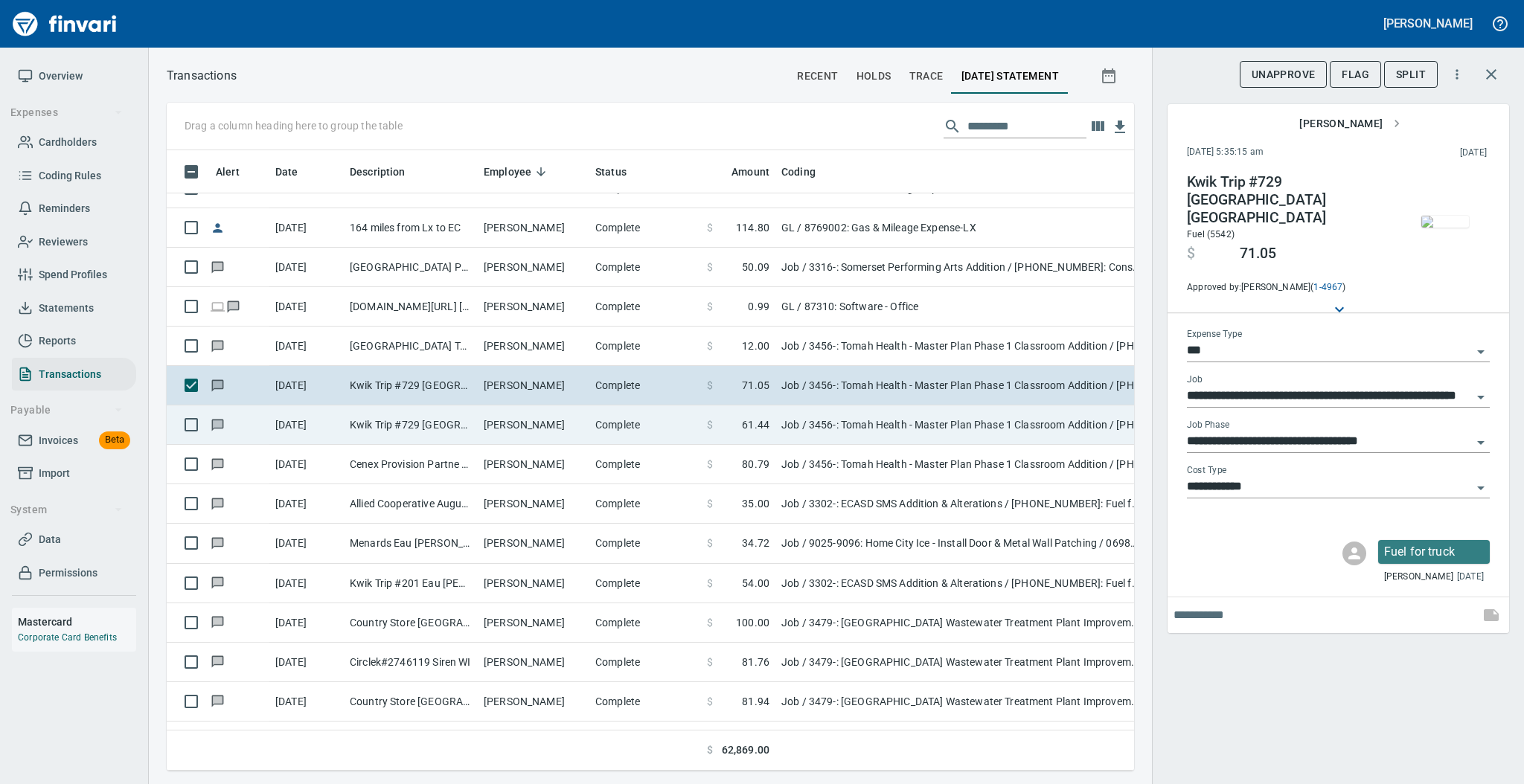
click at [516, 429] on td "[PERSON_NAME]" at bounding box center [533, 425] width 112 height 40
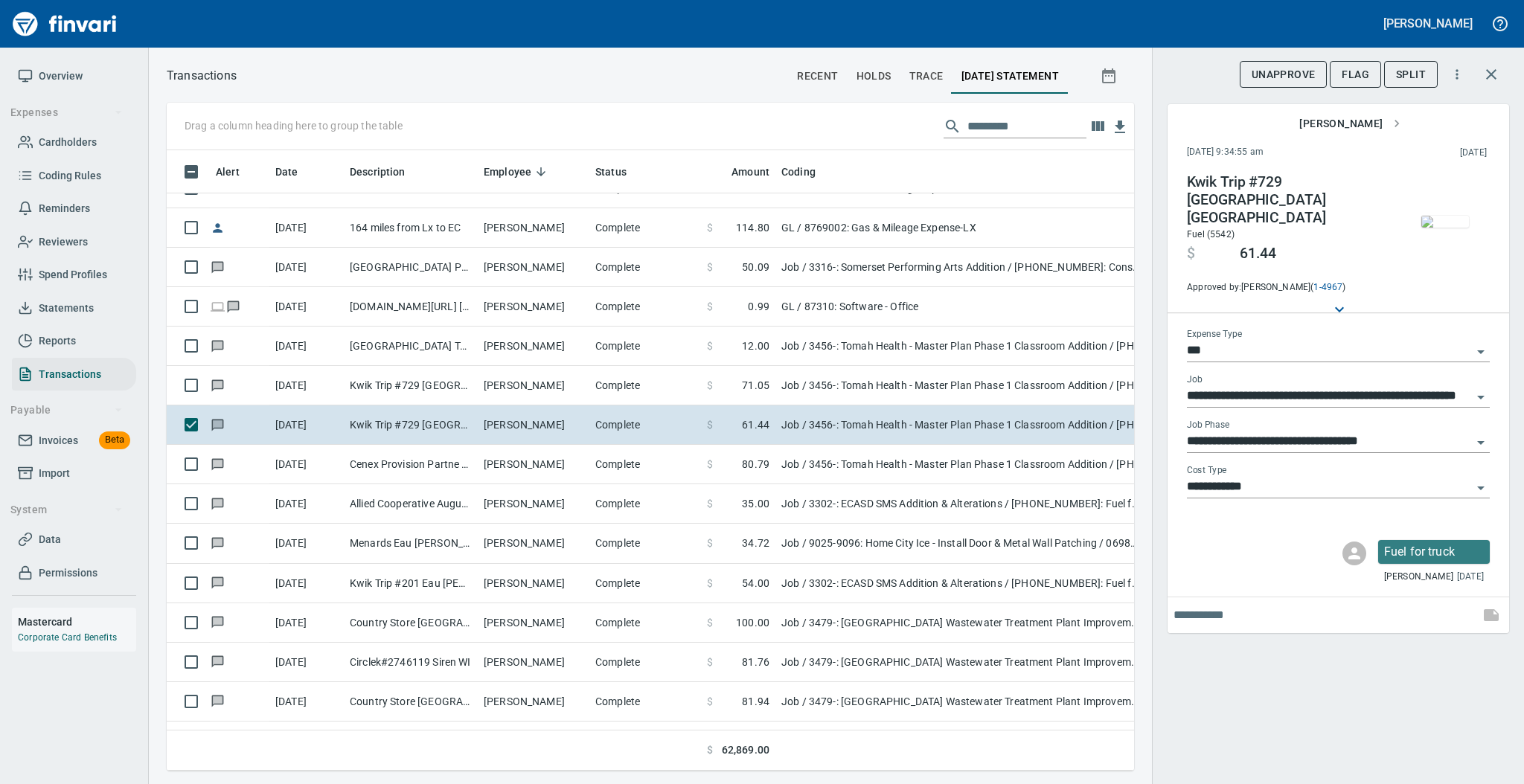
click at [1445, 224] on img "button" at bounding box center [1445, 221] width 48 height 12
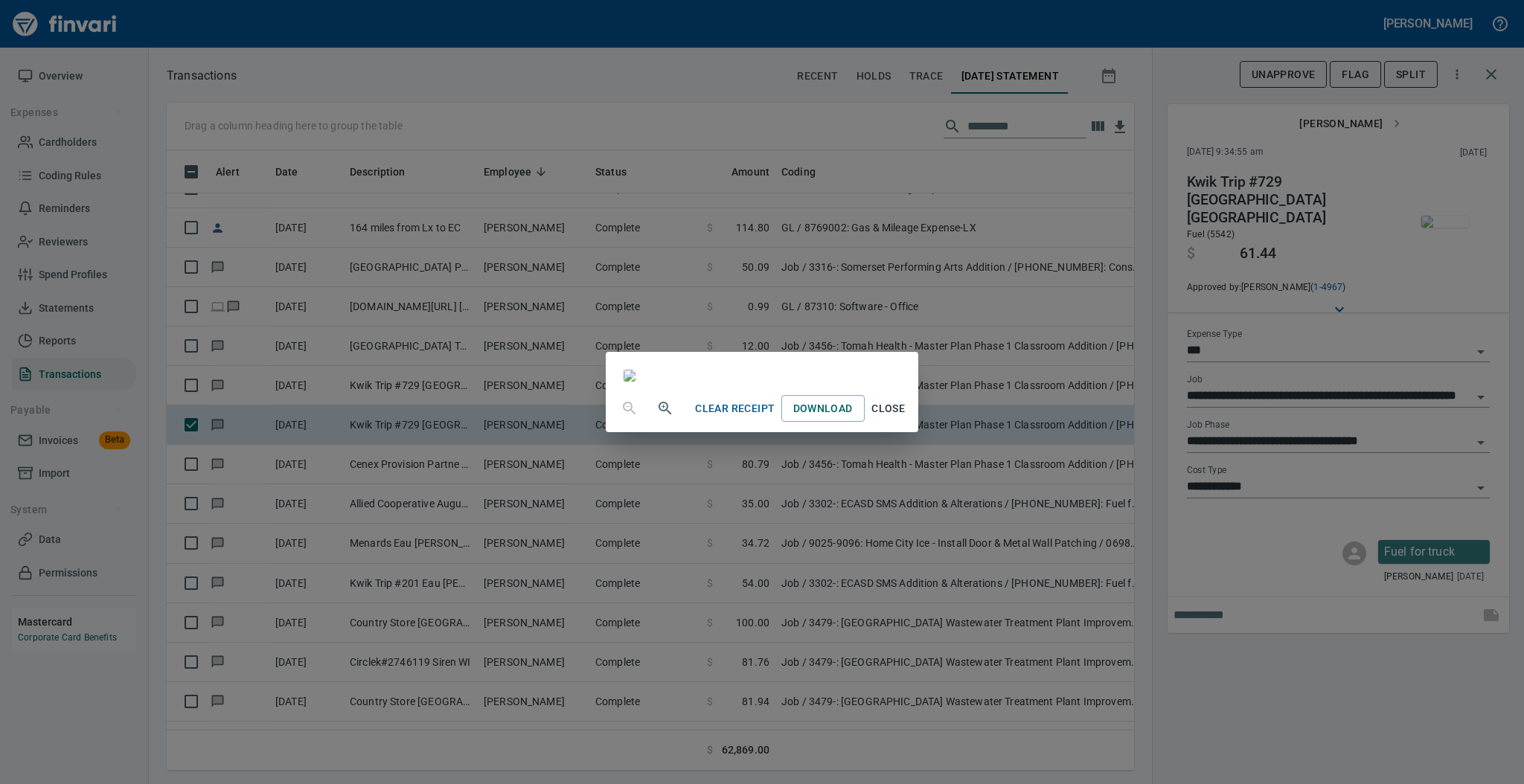
click at [906, 417] on span "Close" at bounding box center [888, 408] width 36 height 19
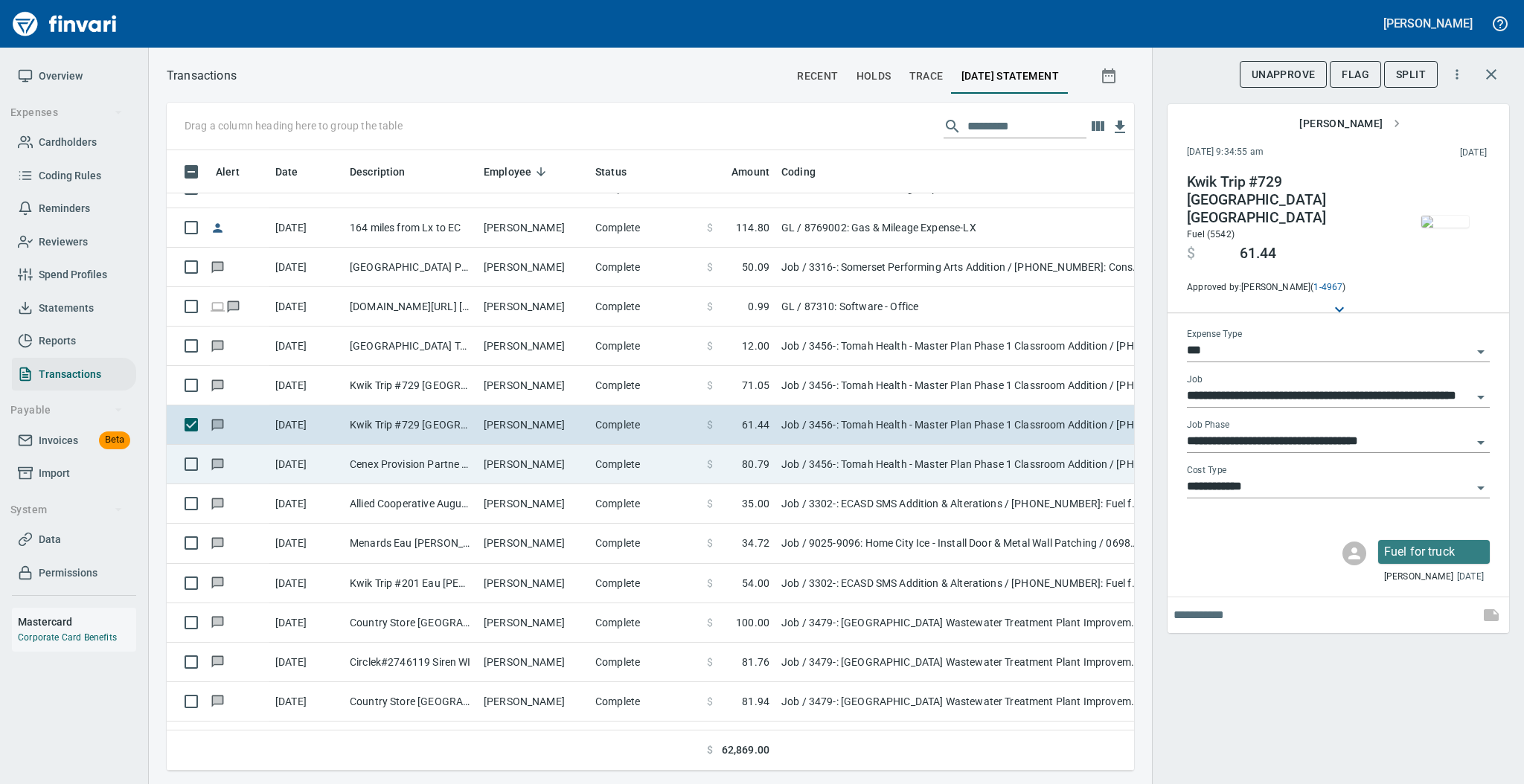
click at [603, 458] on td "Complete" at bounding box center [645, 464] width 112 height 40
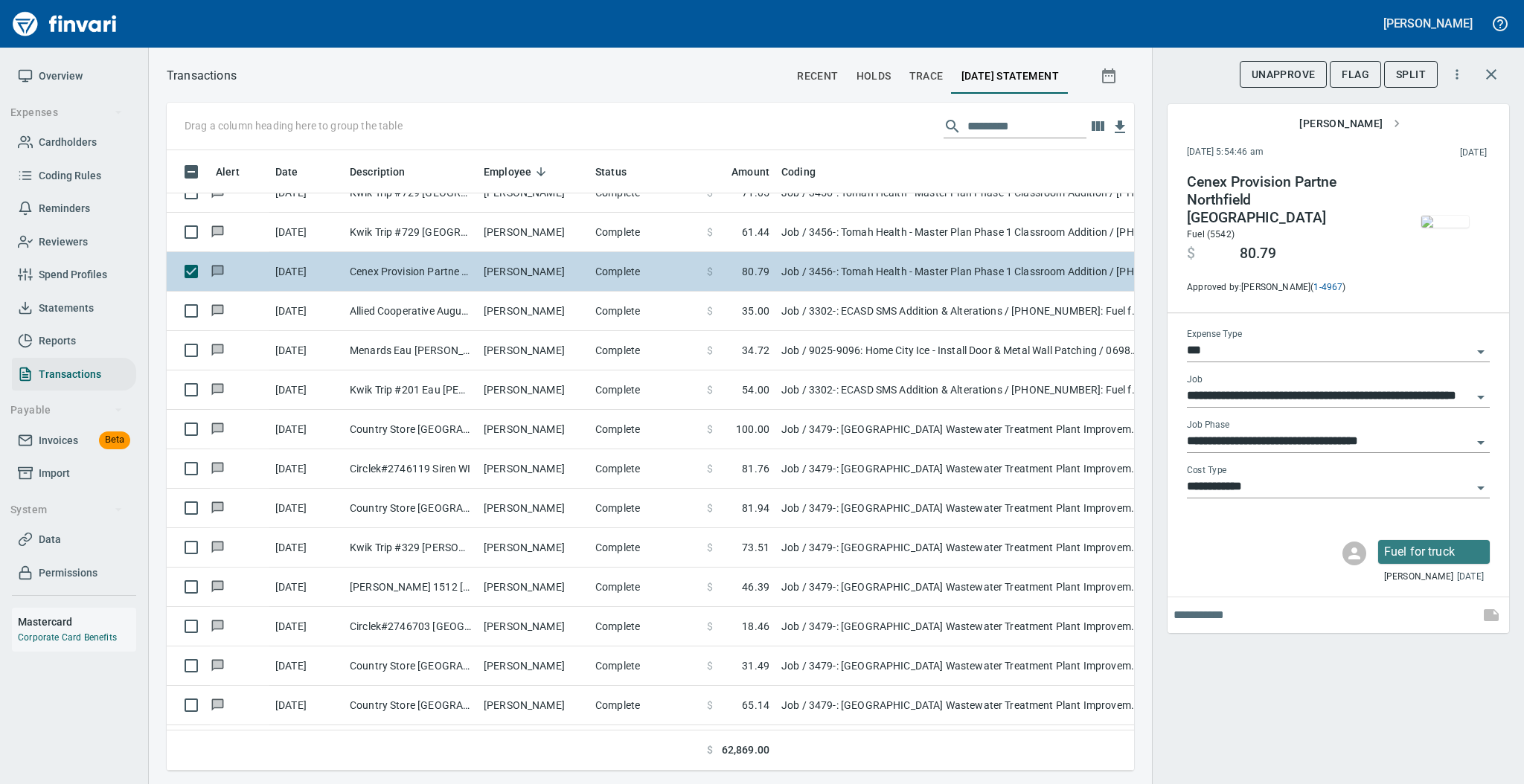
scroll to position [1289, 0]
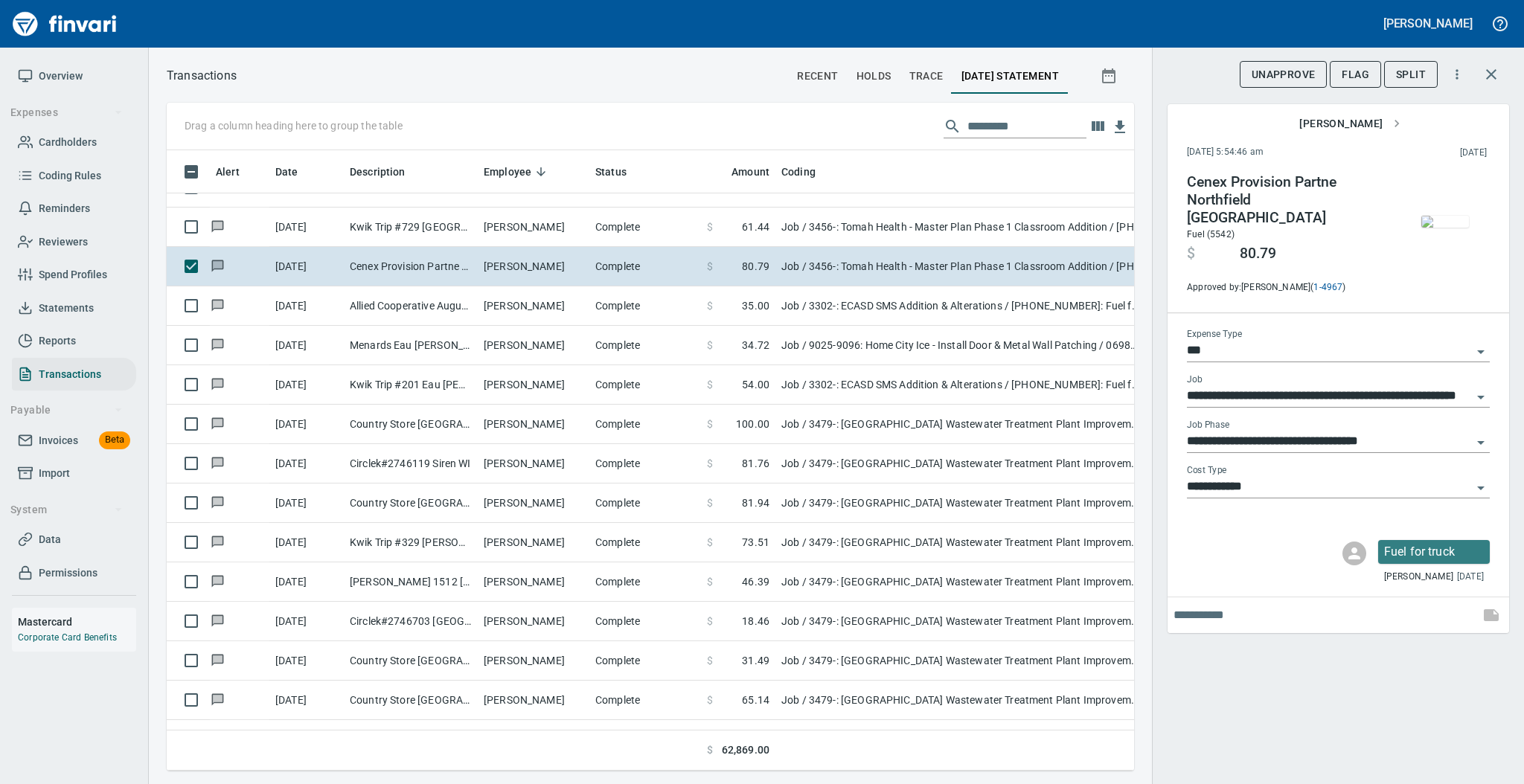
click at [1433, 221] on img "button" at bounding box center [1445, 221] width 48 height 12
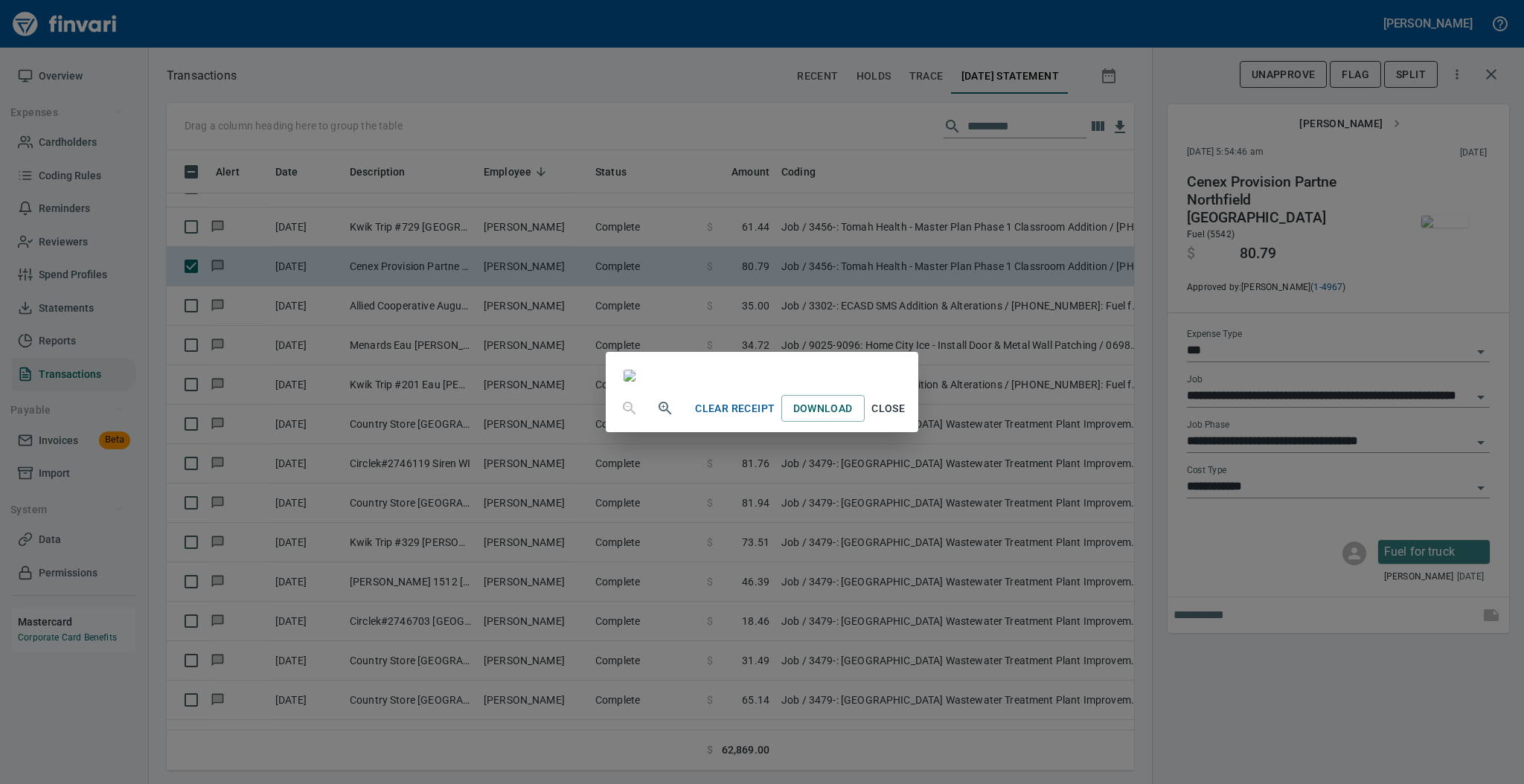
click at [906, 417] on span "Close" at bounding box center [888, 408] width 36 height 19
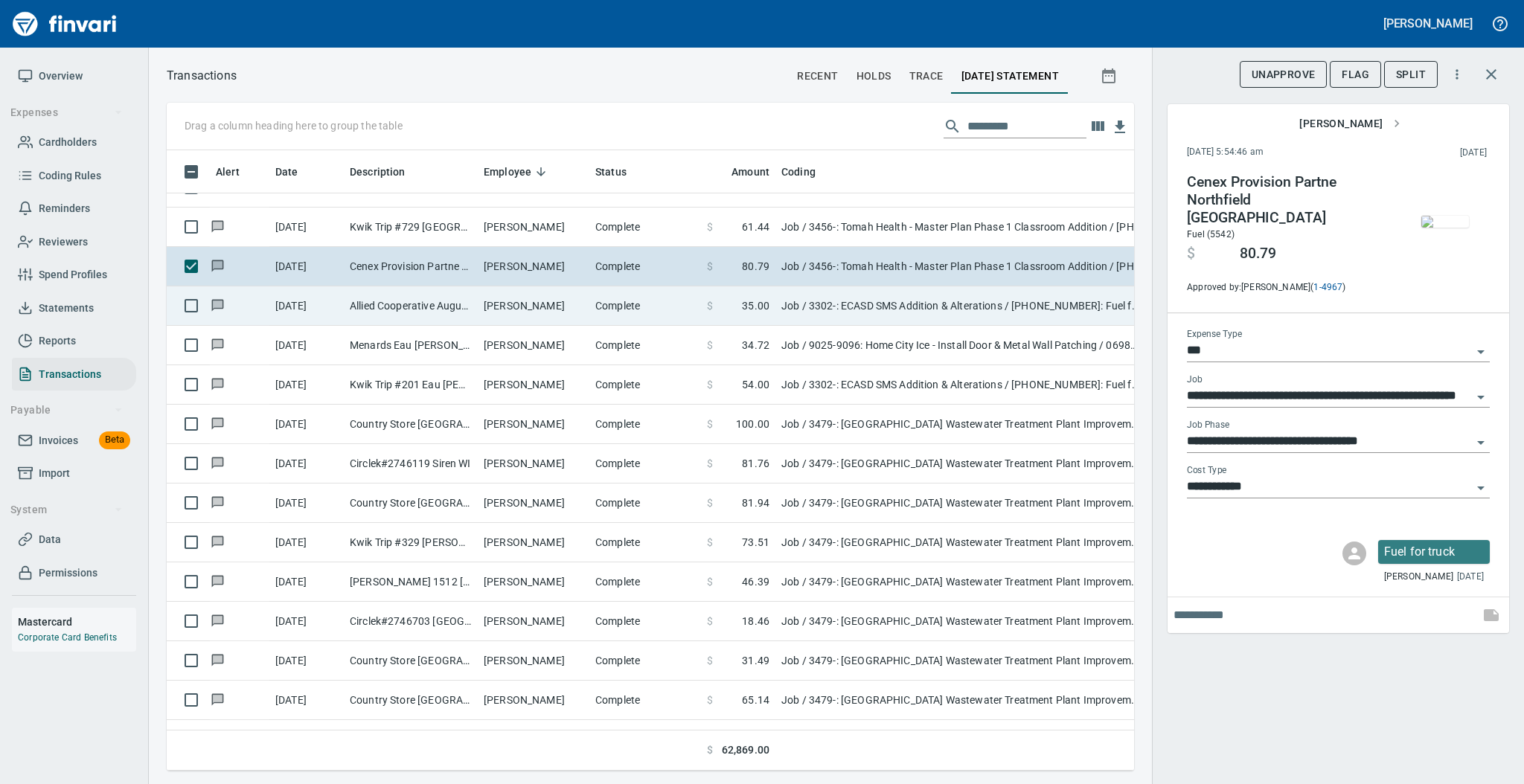
click at [439, 308] on td "Allied Cooperative Augusta [GEOGRAPHIC_DATA]" at bounding box center [411, 306] width 134 height 40
type input "**********"
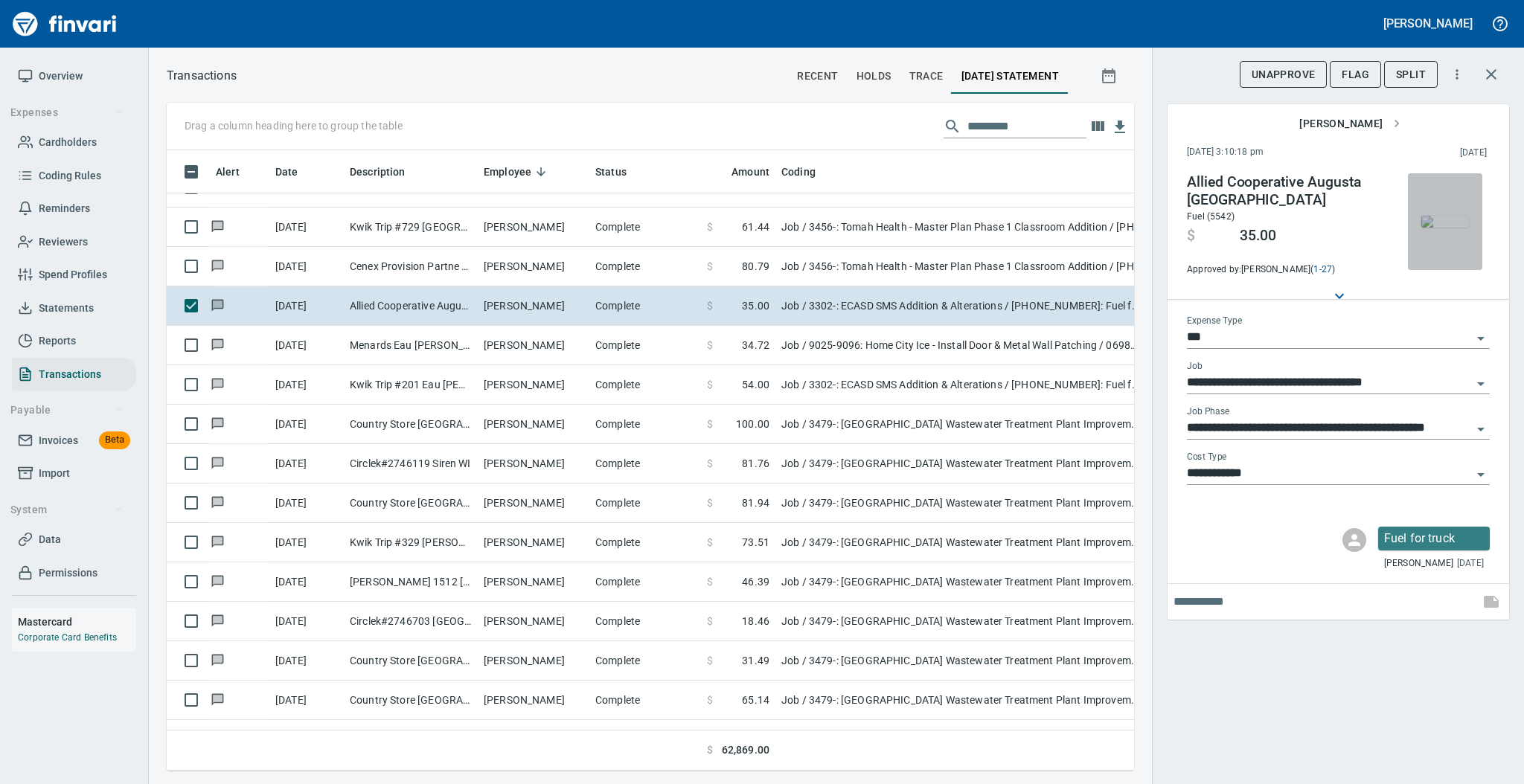
click at [1440, 215] on img "button" at bounding box center [1445, 221] width 48 height 12
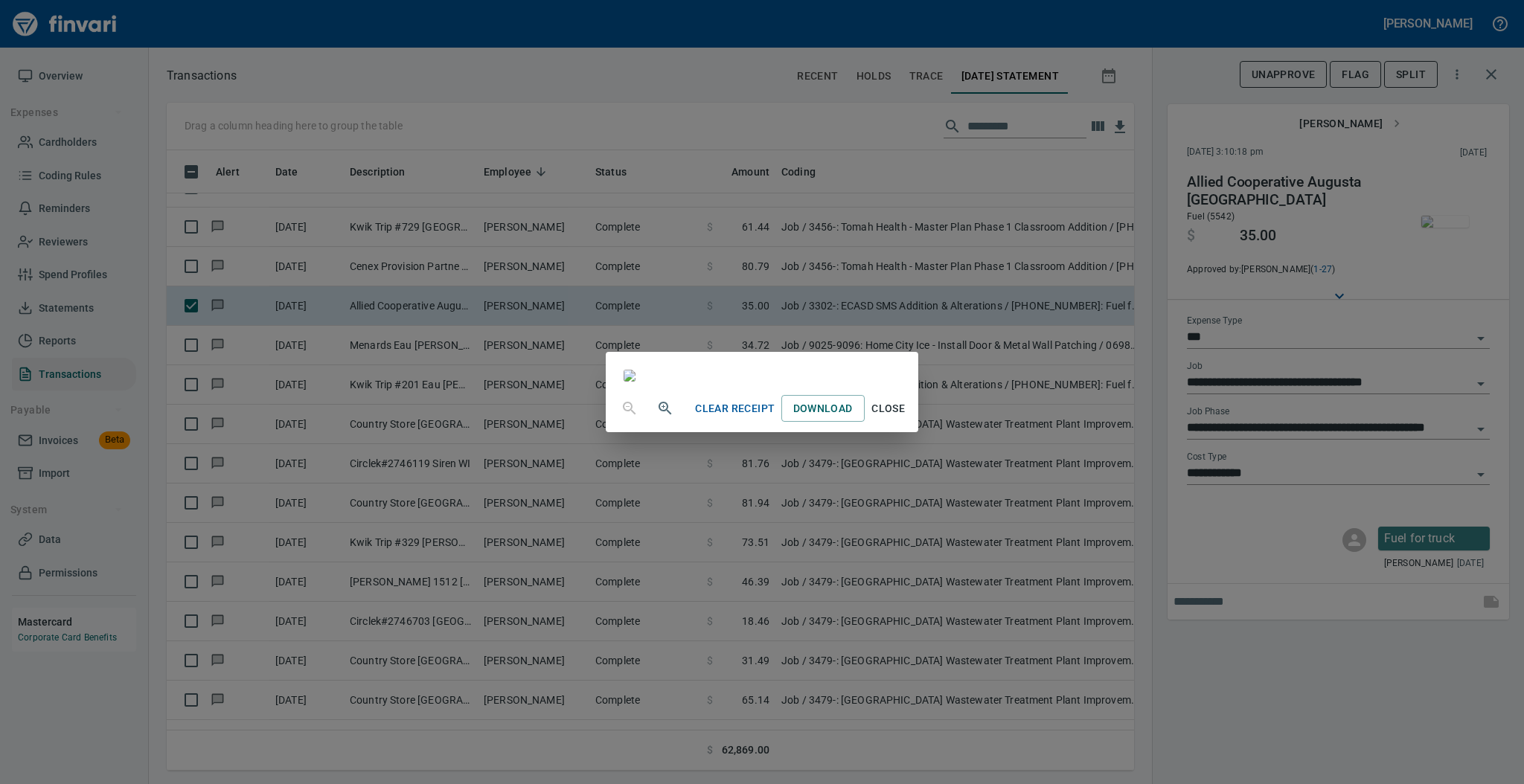
click at [906, 417] on span "Close" at bounding box center [888, 408] width 36 height 19
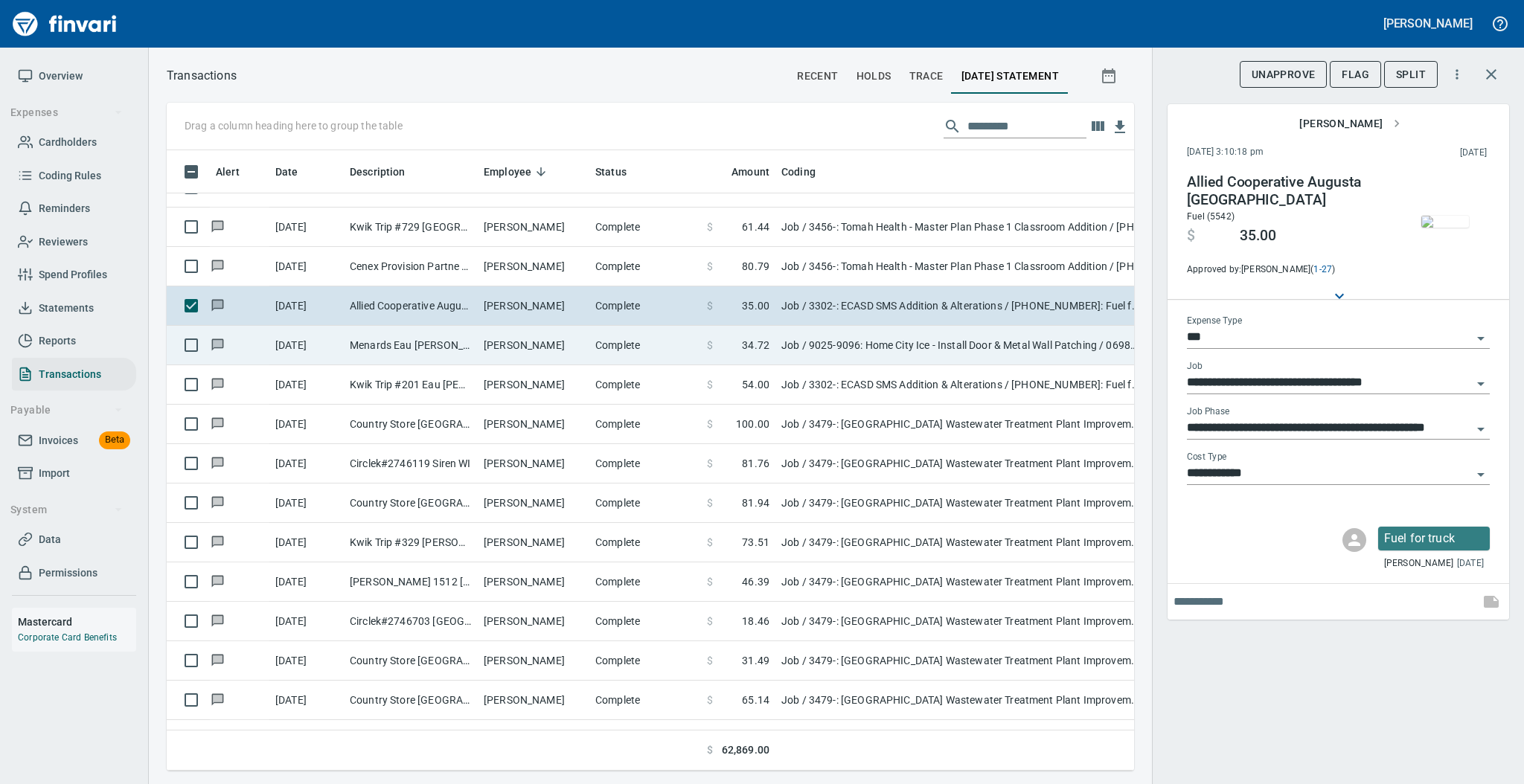
click at [370, 343] on td "Menards Eau [PERSON_NAME] [PERSON_NAME] Eau [PERSON_NAME]" at bounding box center [411, 346] width 134 height 40
type input "**********"
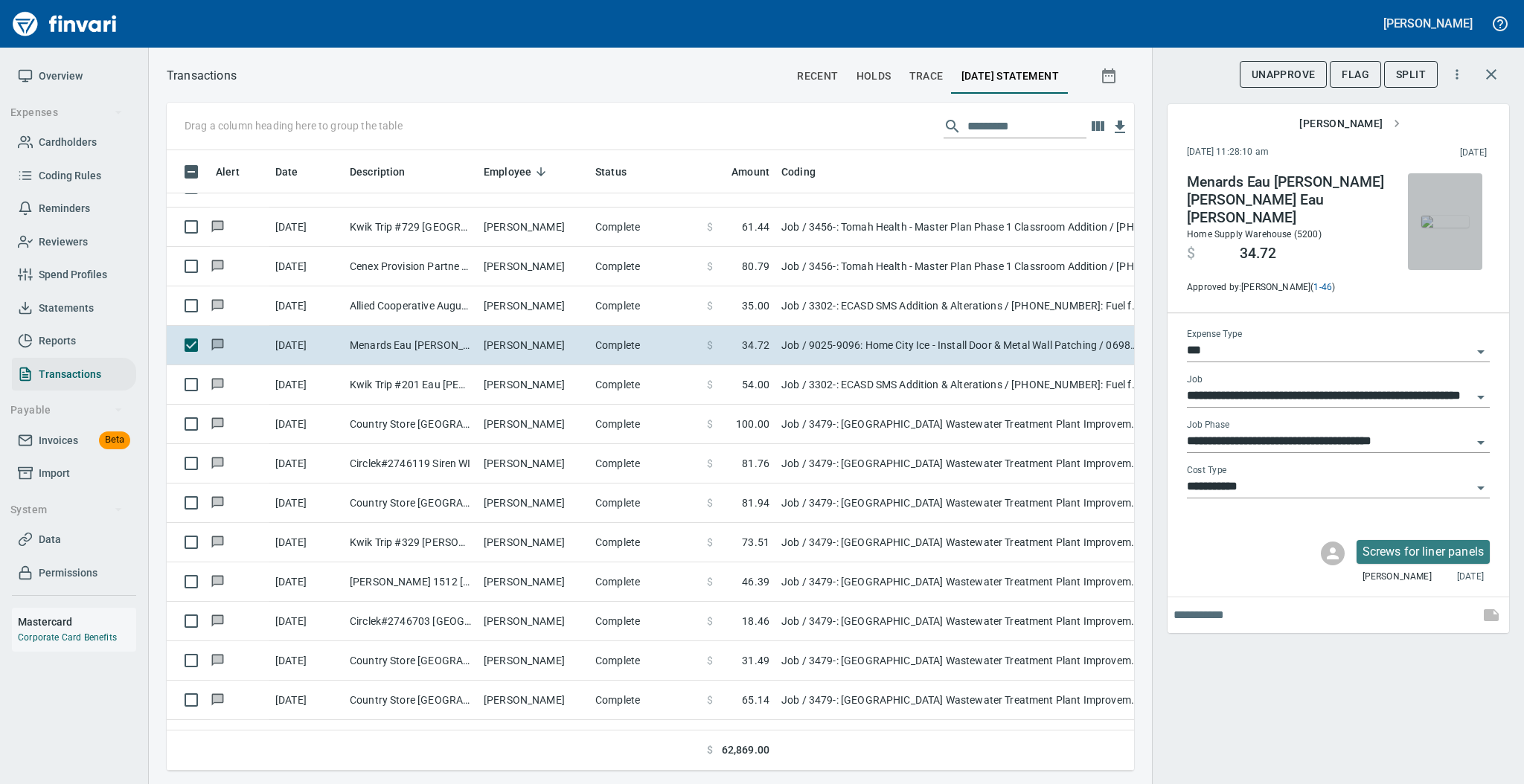
click at [1439, 215] on img "button" at bounding box center [1445, 221] width 48 height 12
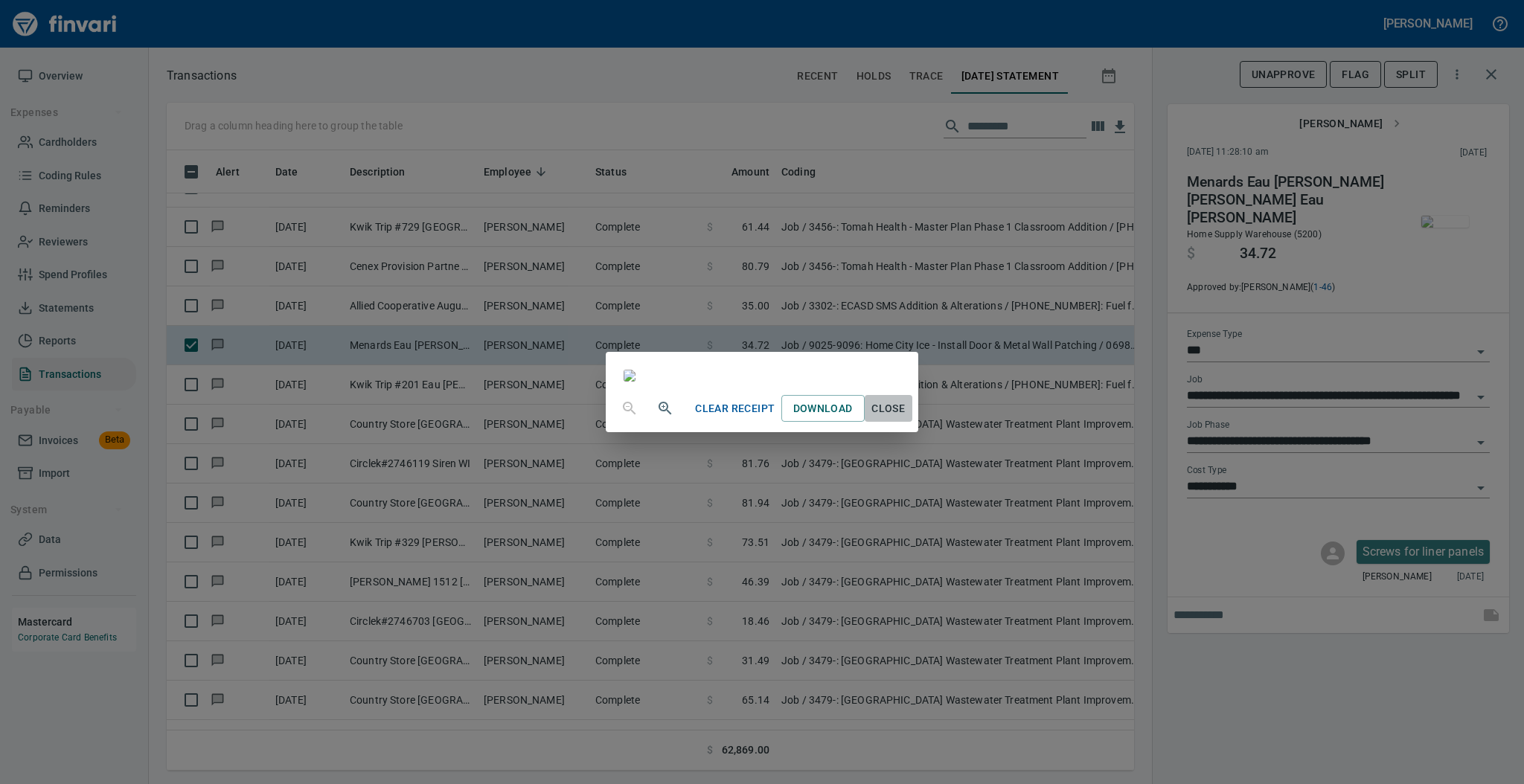
click at [906, 417] on span "Close" at bounding box center [888, 408] width 36 height 19
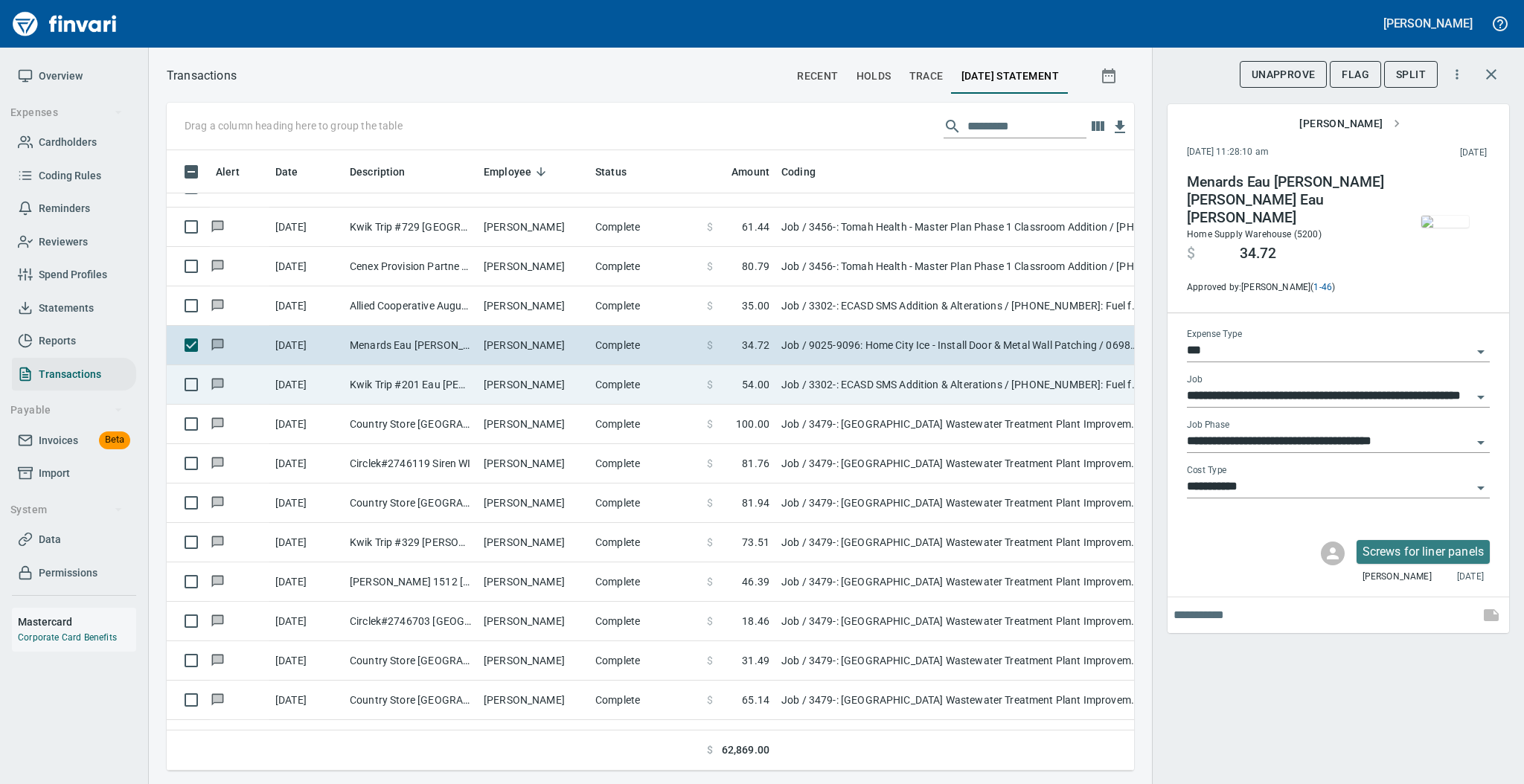
click at [468, 388] on td "Kwik Trip #201 Eau [PERSON_NAME]" at bounding box center [411, 386] width 134 height 40
type input "**********"
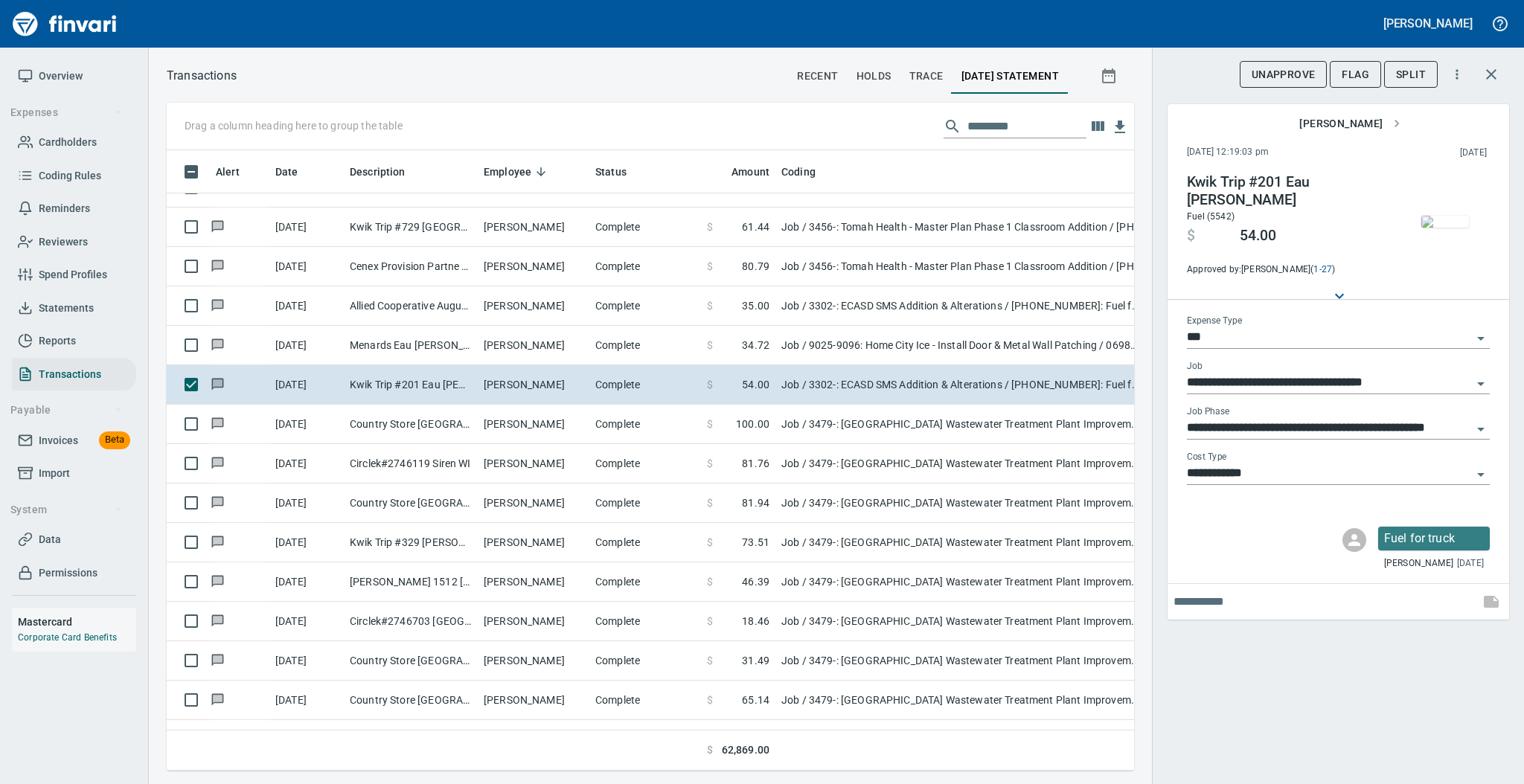
click at [1436, 215] on img "button" at bounding box center [1445, 221] width 48 height 12
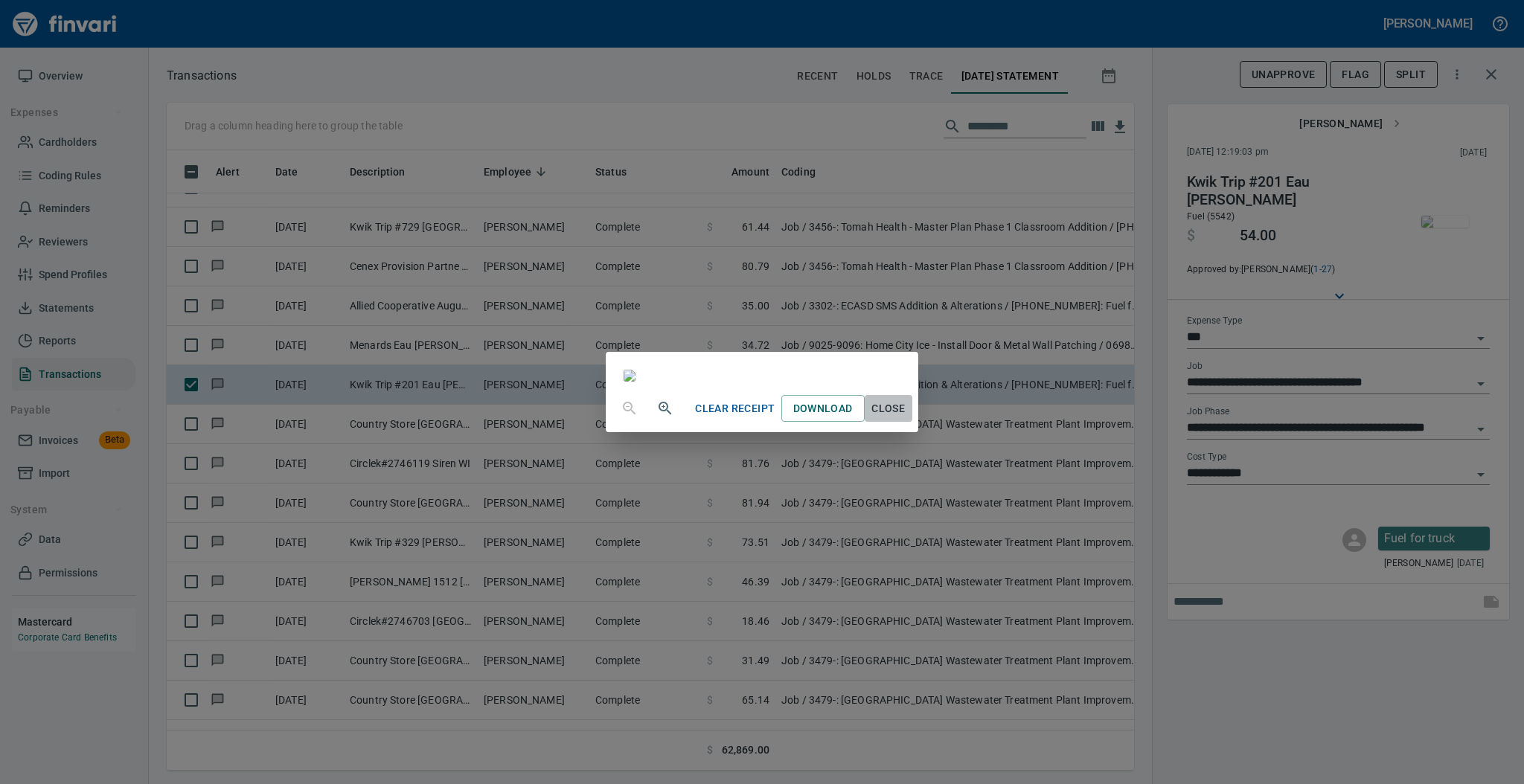
click at [906, 417] on span "Close" at bounding box center [888, 408] width 36 height 19
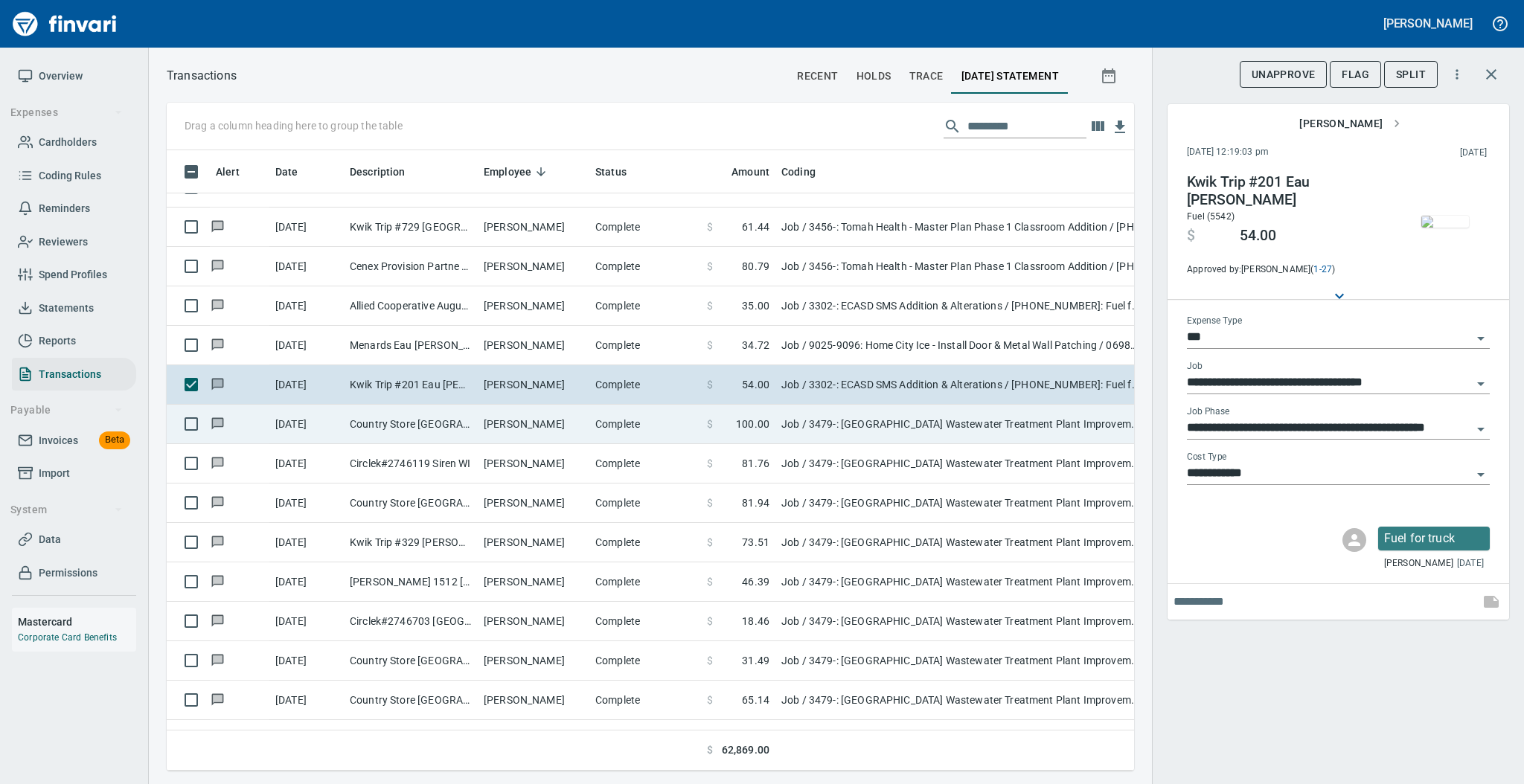
click at [454, 420] on td "Country Store [GEOGRAPHIC_DATA] [GEOGRAPHIC_DATA]" at bounding box center [411, 424] width 134 height 40
type input "**********"
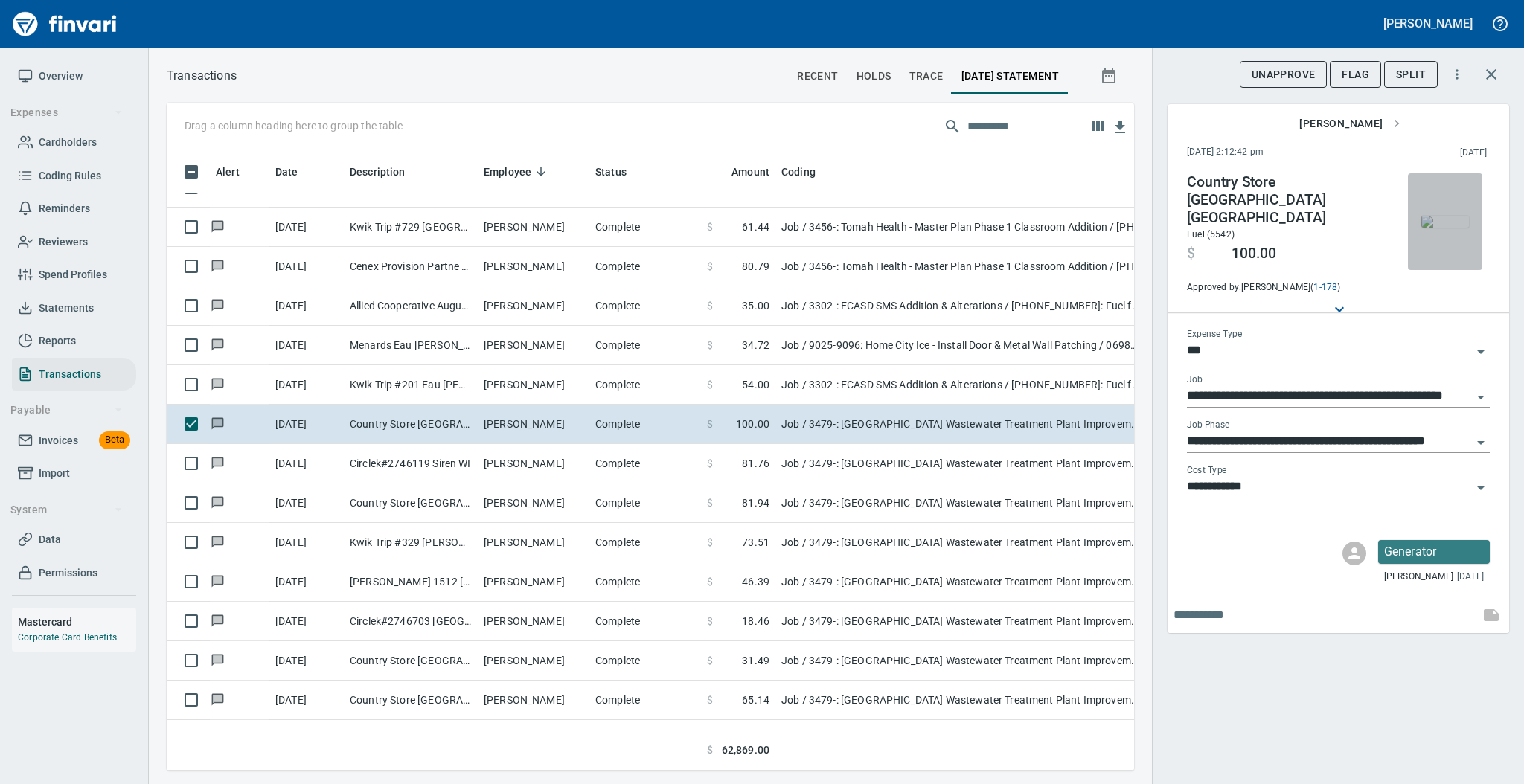
click at [1438, 215] on img "button" at bounding box center [1445, 221] width 48 height 12
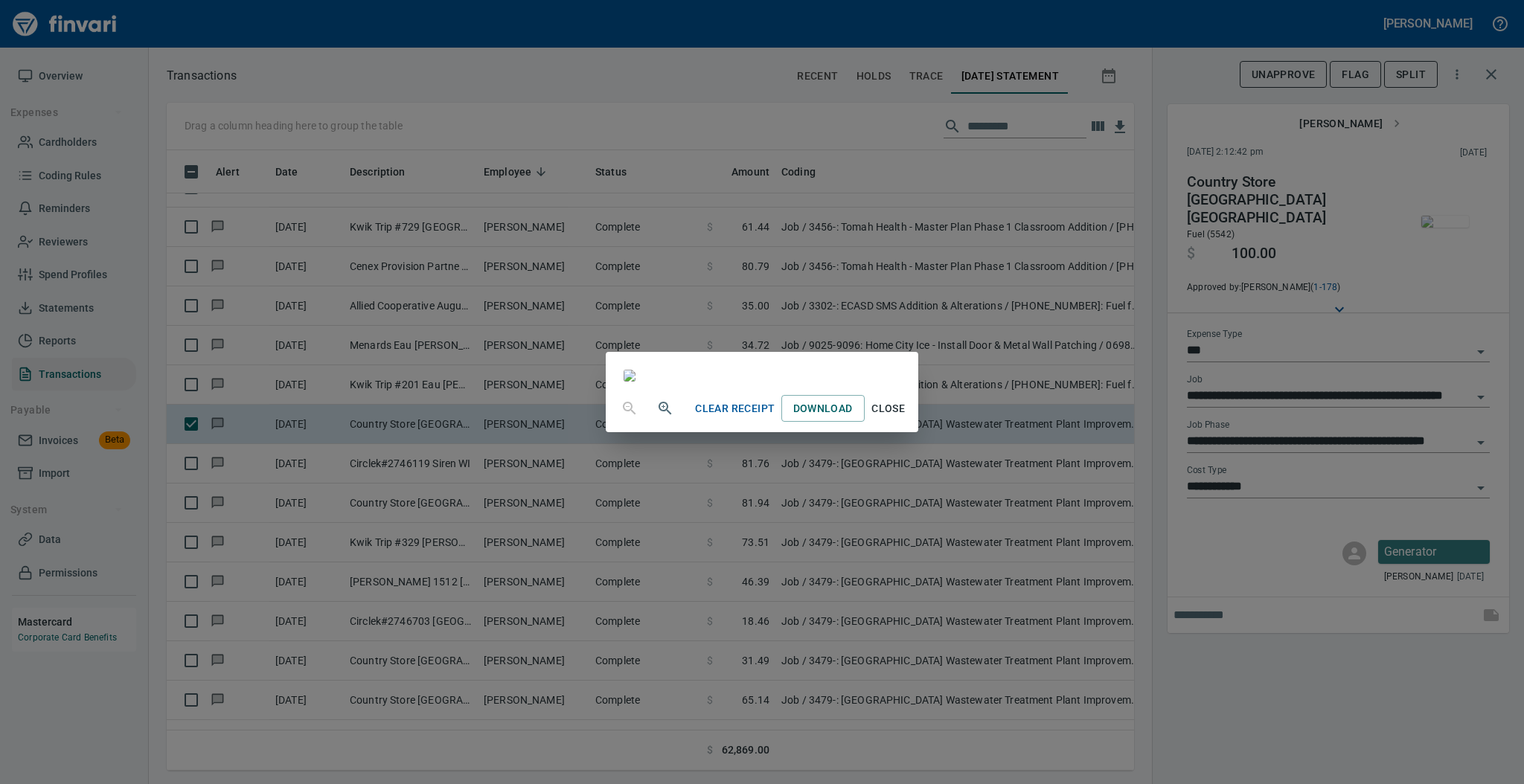
click at [906, 417] on span "Close" at bounding box center [888, 408] width 36 height 19
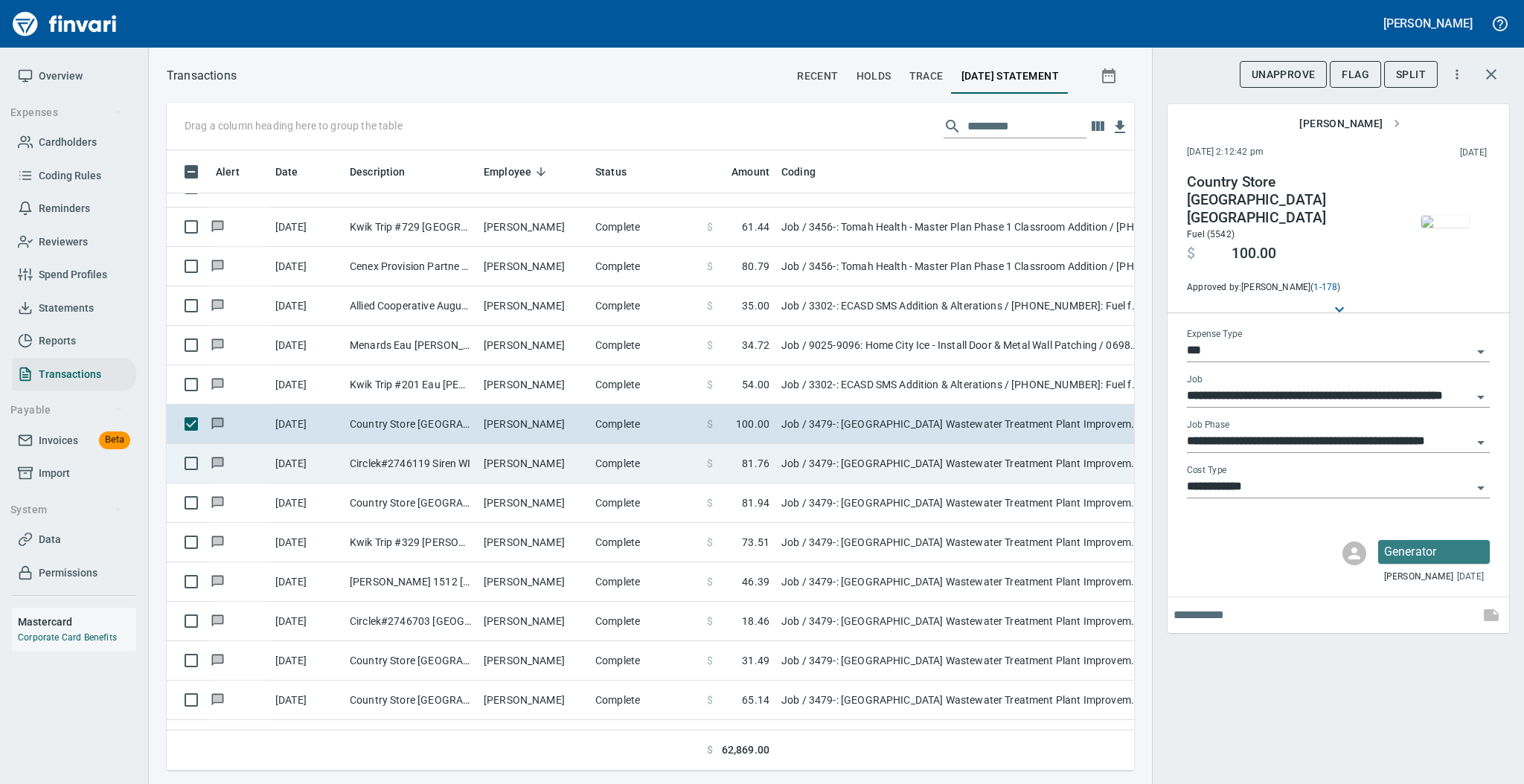
click at [491, 463] on td "[PERSON_NAME]" at bounding box center [533, 464] width 112 height 40
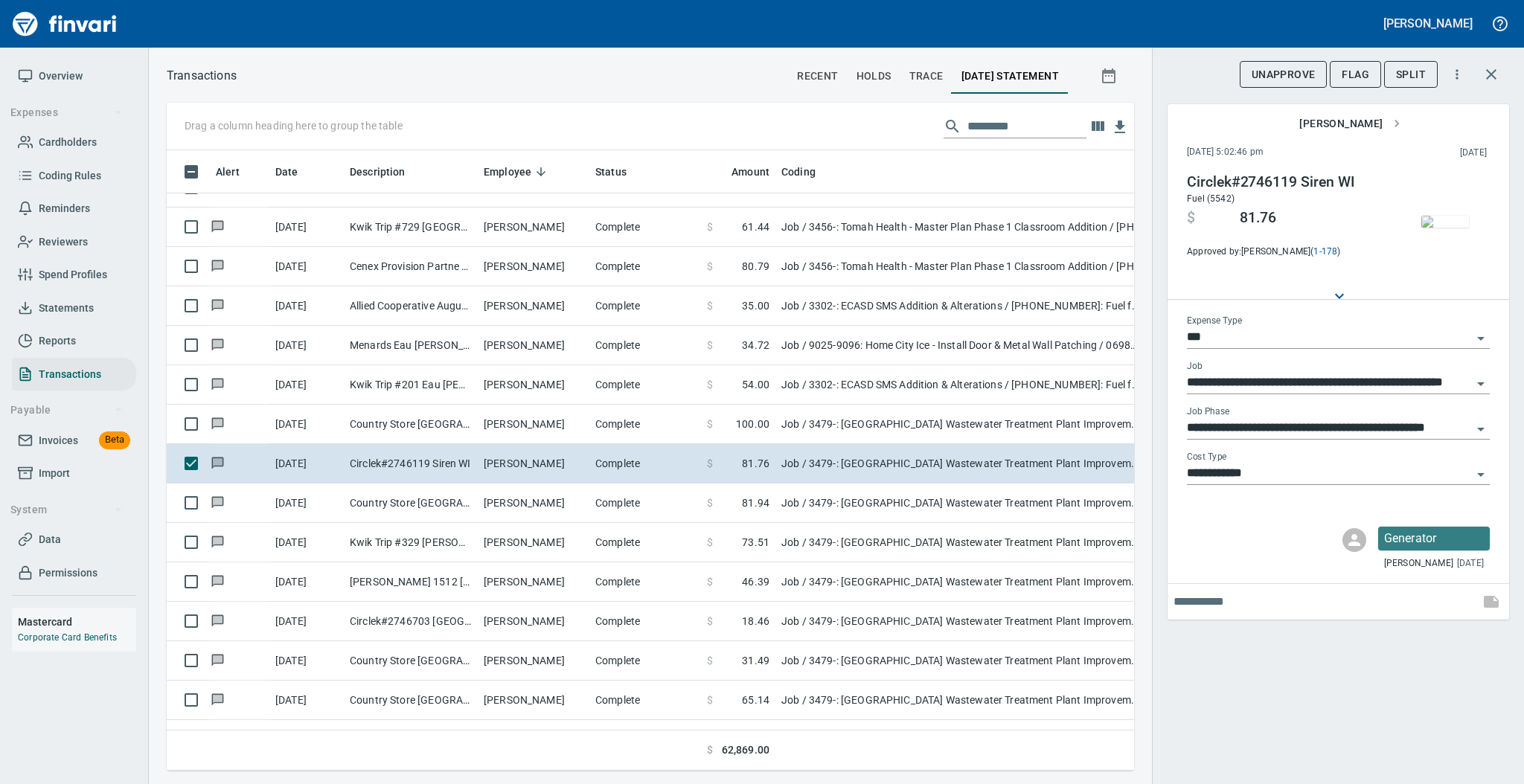
click at [1446, 215] on img "button" at bounding box center [1445, 221] width 48 height 12
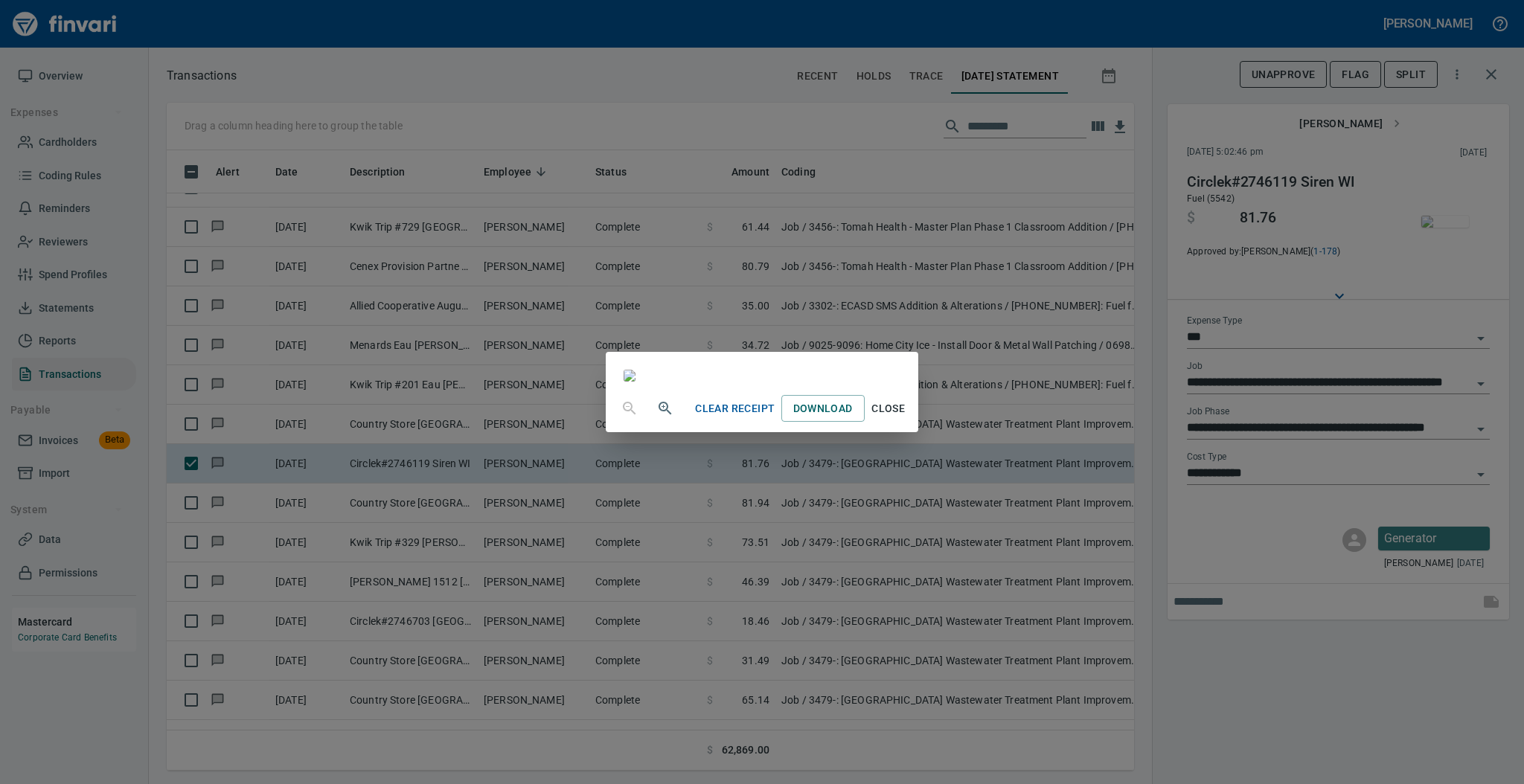
click at [906, 417] on span "Close" at bounding box center [888, 408] width 36 height 19
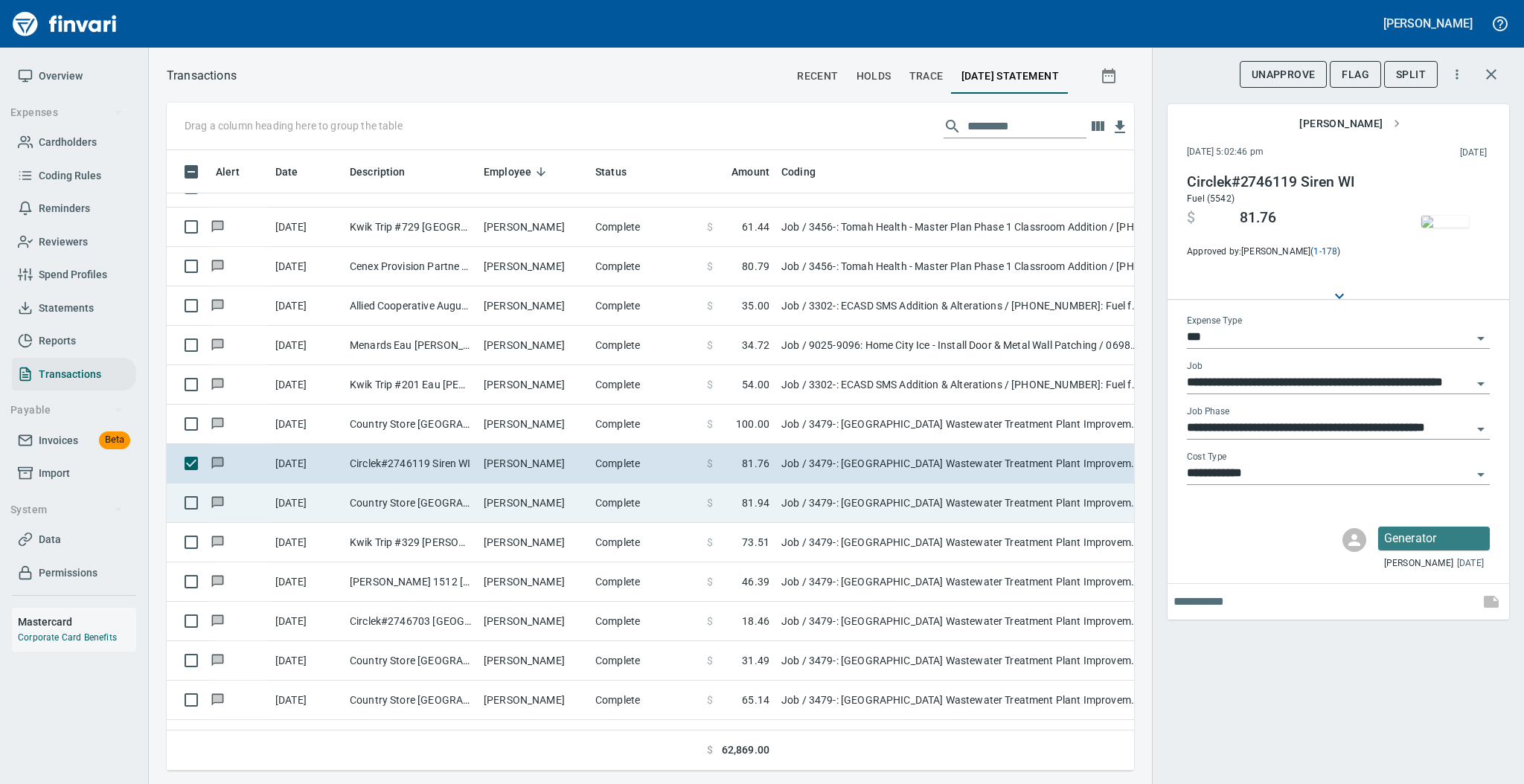
click at [565, 509] on td "[PERSON_NAME]" at bounding box center [533, 503] width 112 height 40
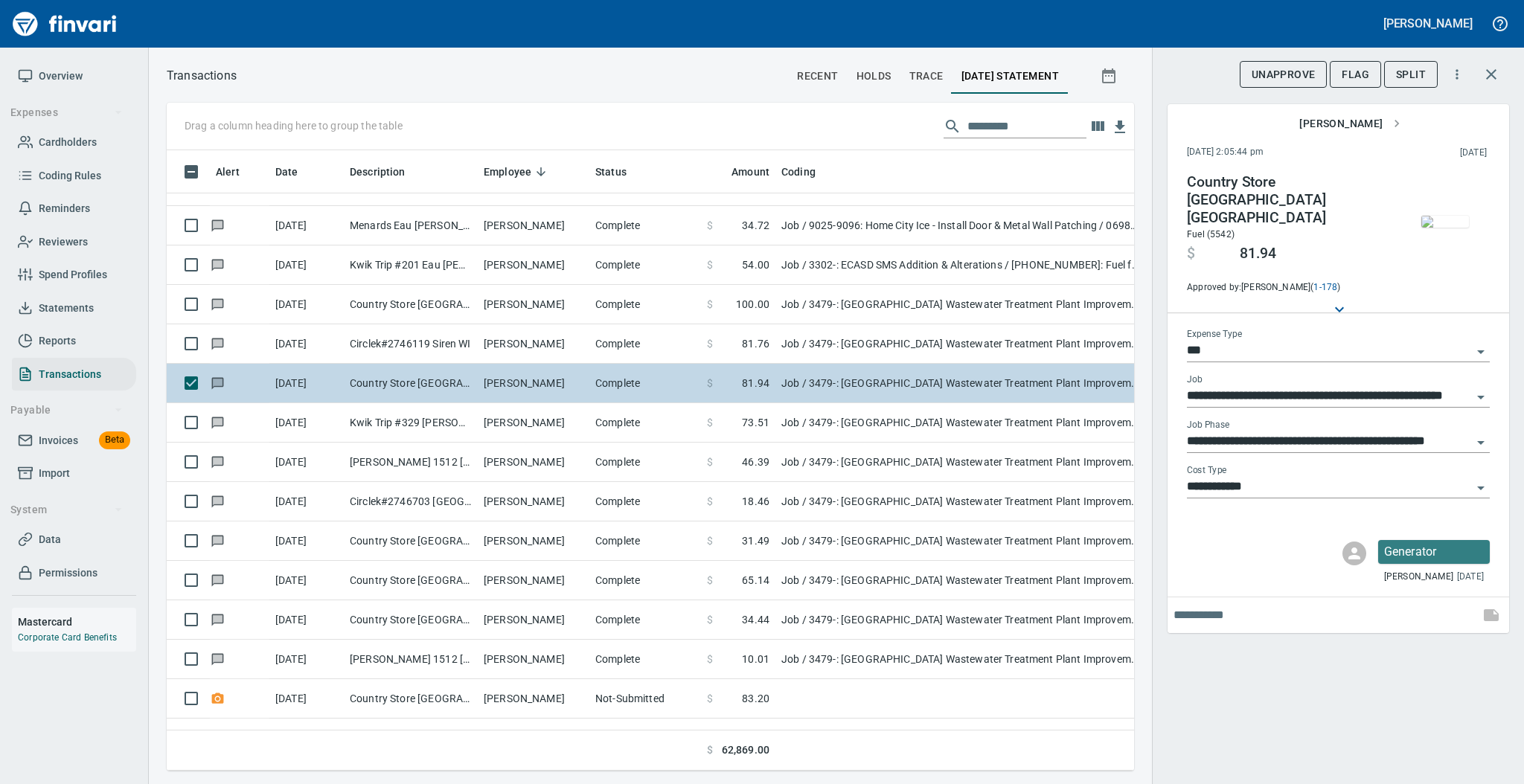
scroll to position [1487, 0]
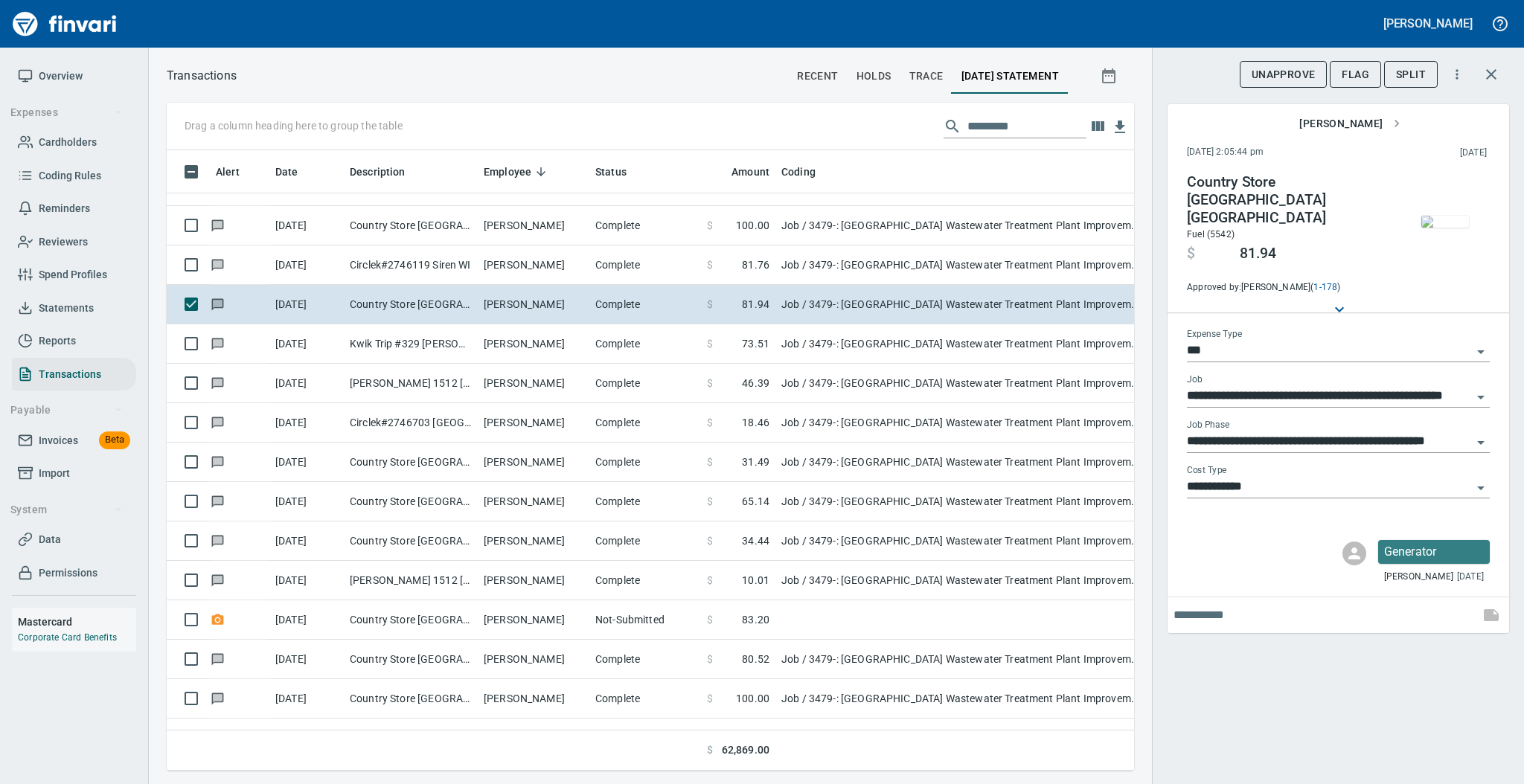
click at [1433, 218] on img "button" at bounding box center [1445, 221] width 48 height 12
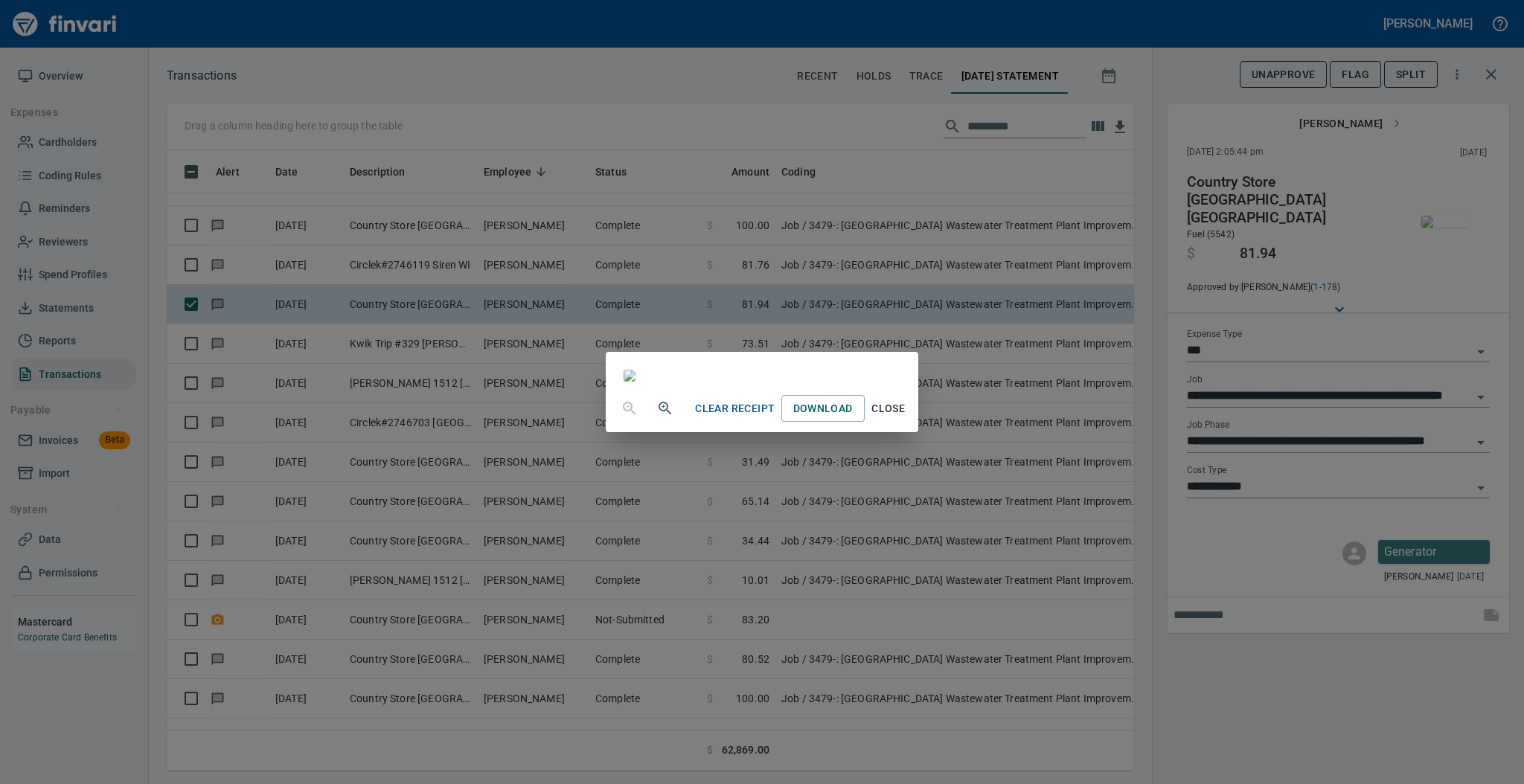
click at [906, 417] on span "Close" at bounding box center [888, 408] width 36 height 19
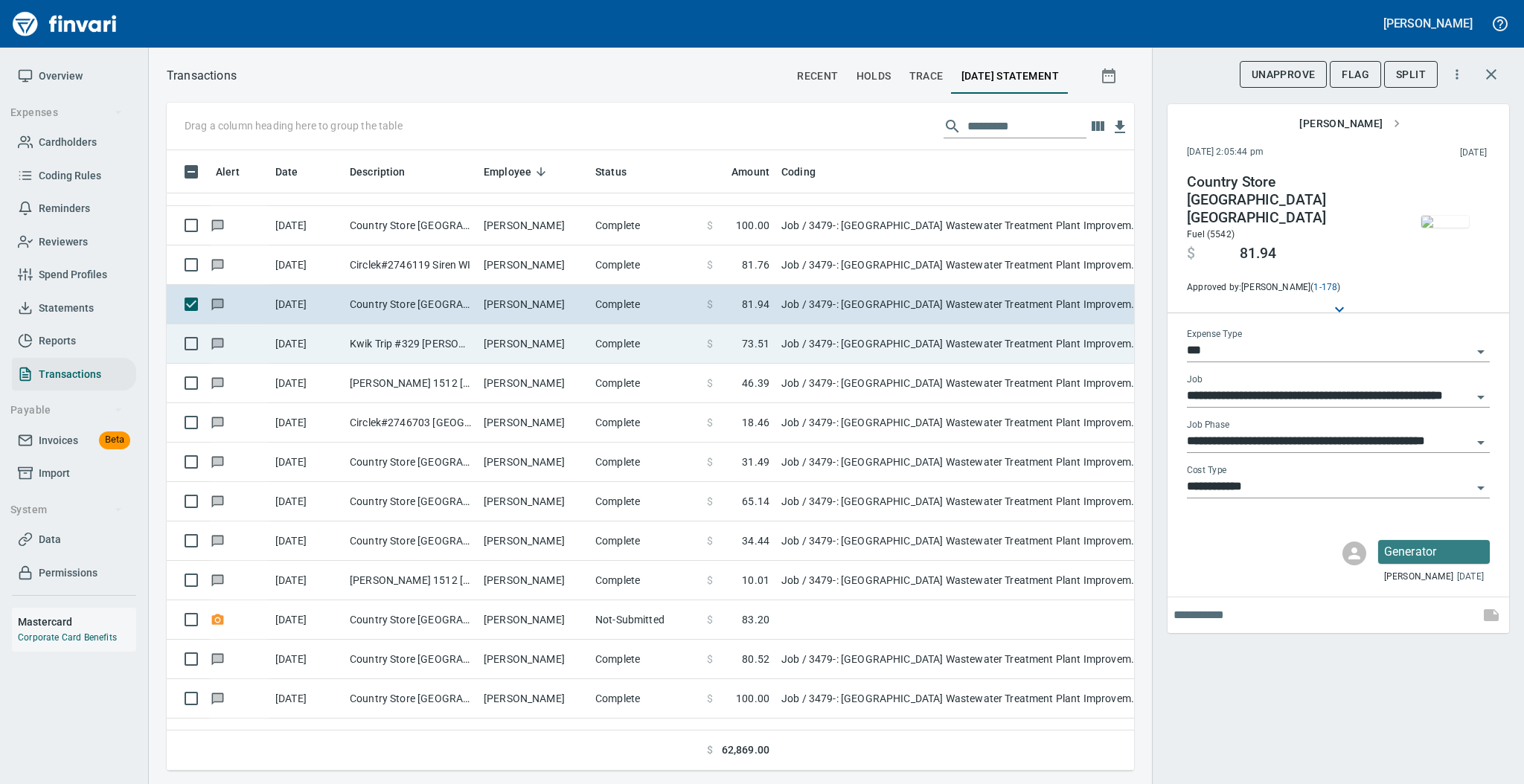
click at [638, 354] on td "Complete" at bounding box center [645, 344] width 112 height 40
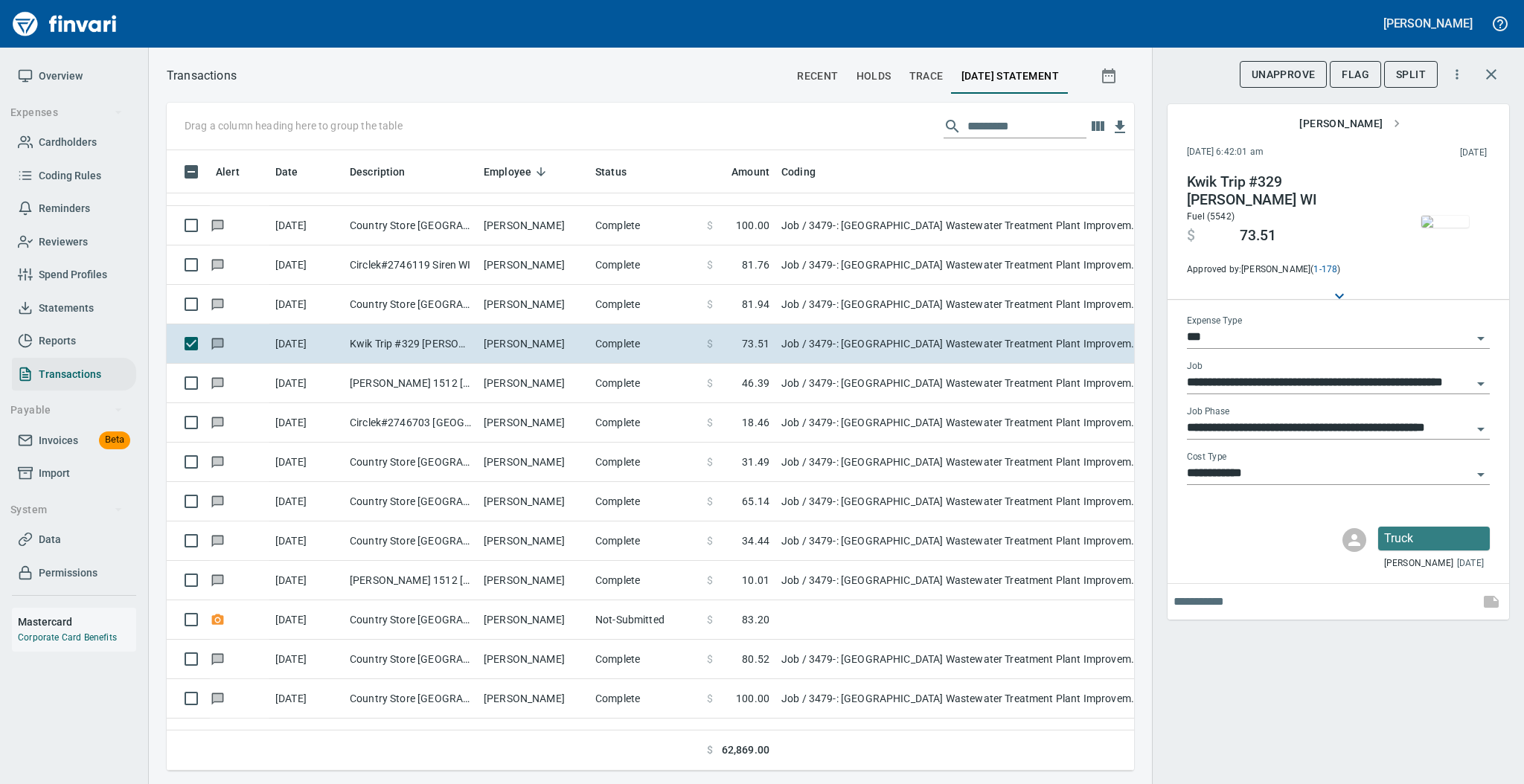
click at [1446, 221] on img "button" at bounding box center [1445, 221] width 48 height 12
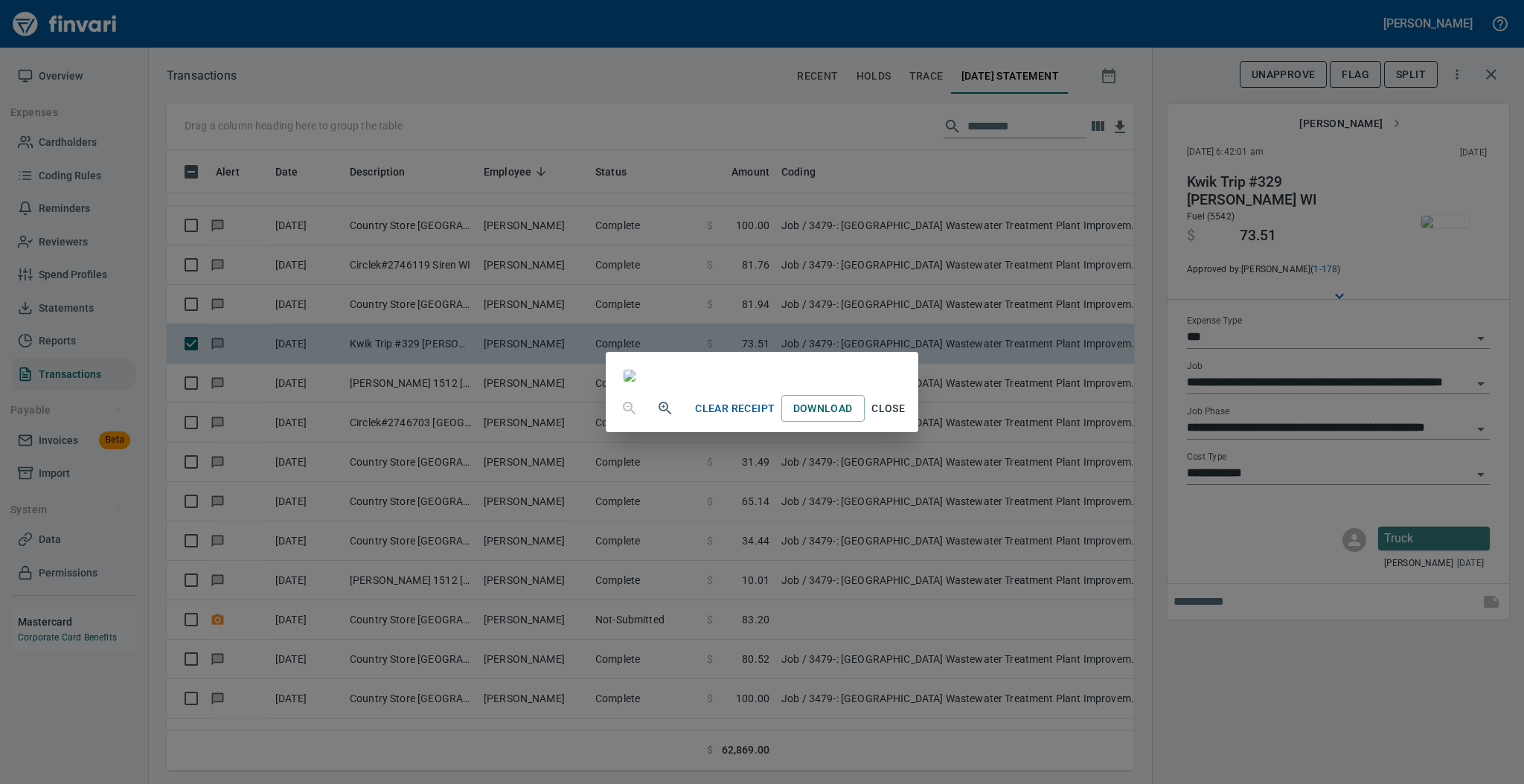
click at [906, 417] on span "Close" at bounding box center [888, 408] width 36 height 19
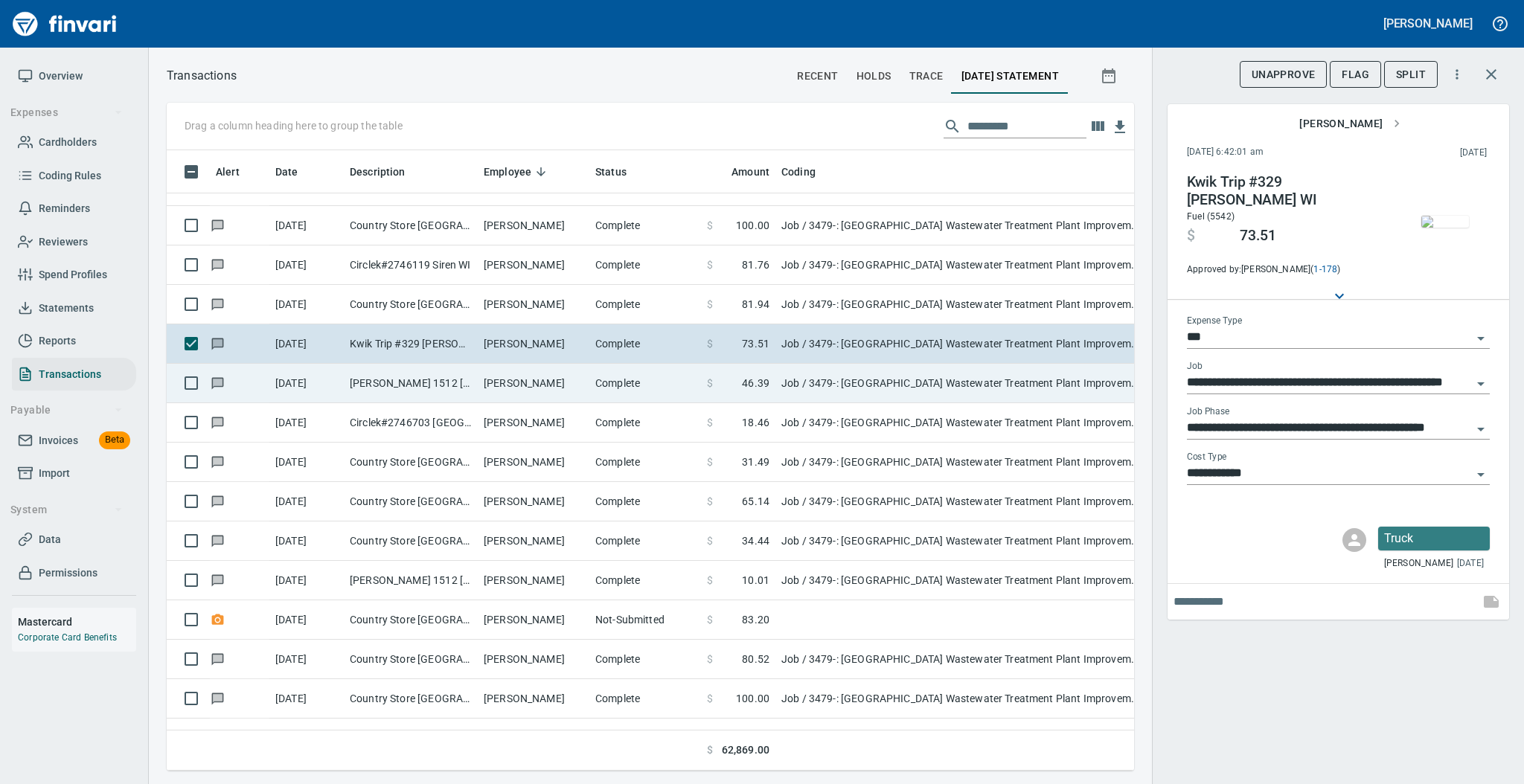
click at [383, 379] on td "[PERSON_NAME] 1512 [GEOGRAPHIC_DATA] WI" at bounding box center [411, 384] width 134 height 40
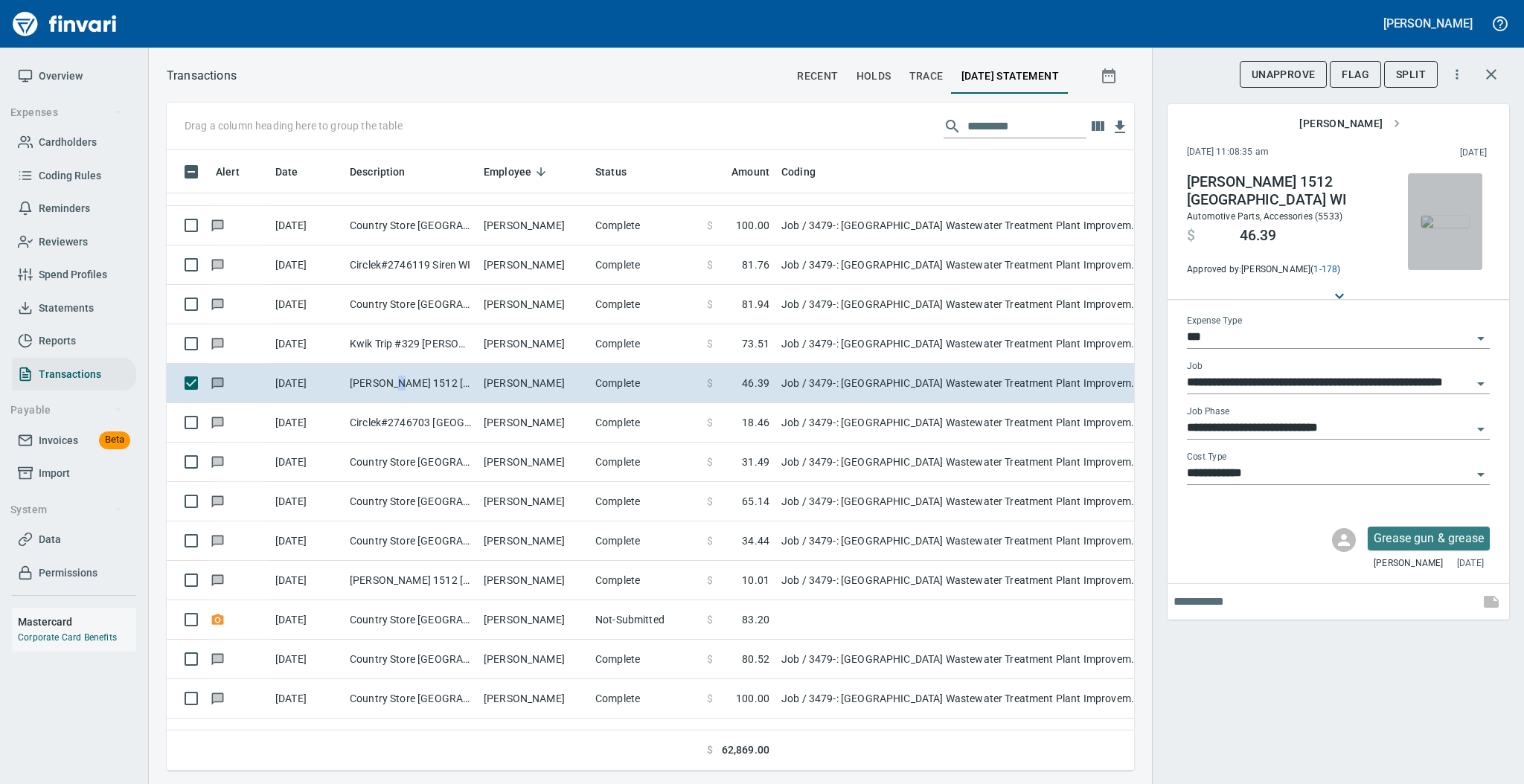
click at [1451, 222] on img "button" at bounding box center [1445, 221] width 48 height 12
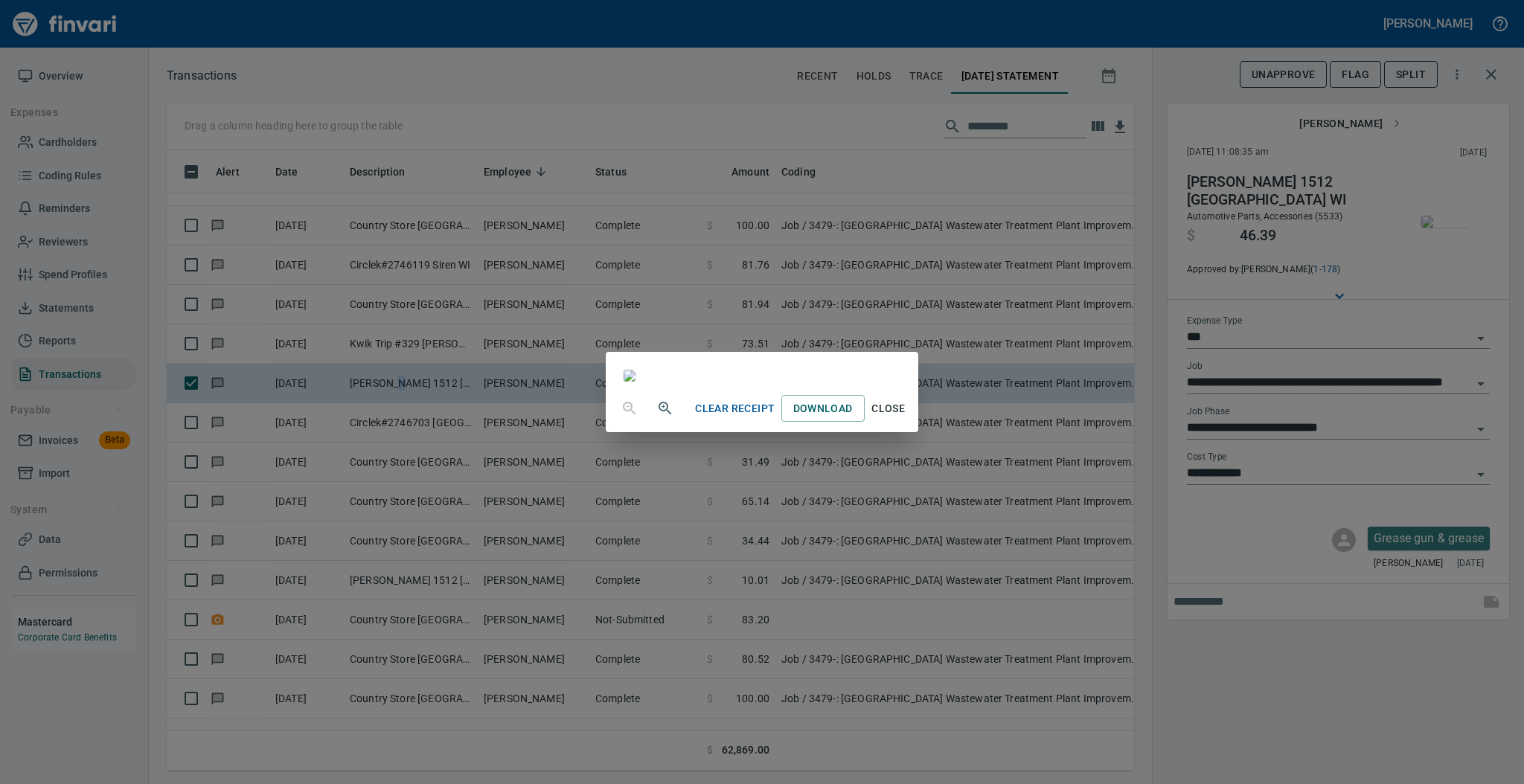
click at [906, 417] on span "Close" at bounding box center [888, 408] width 36 height 19
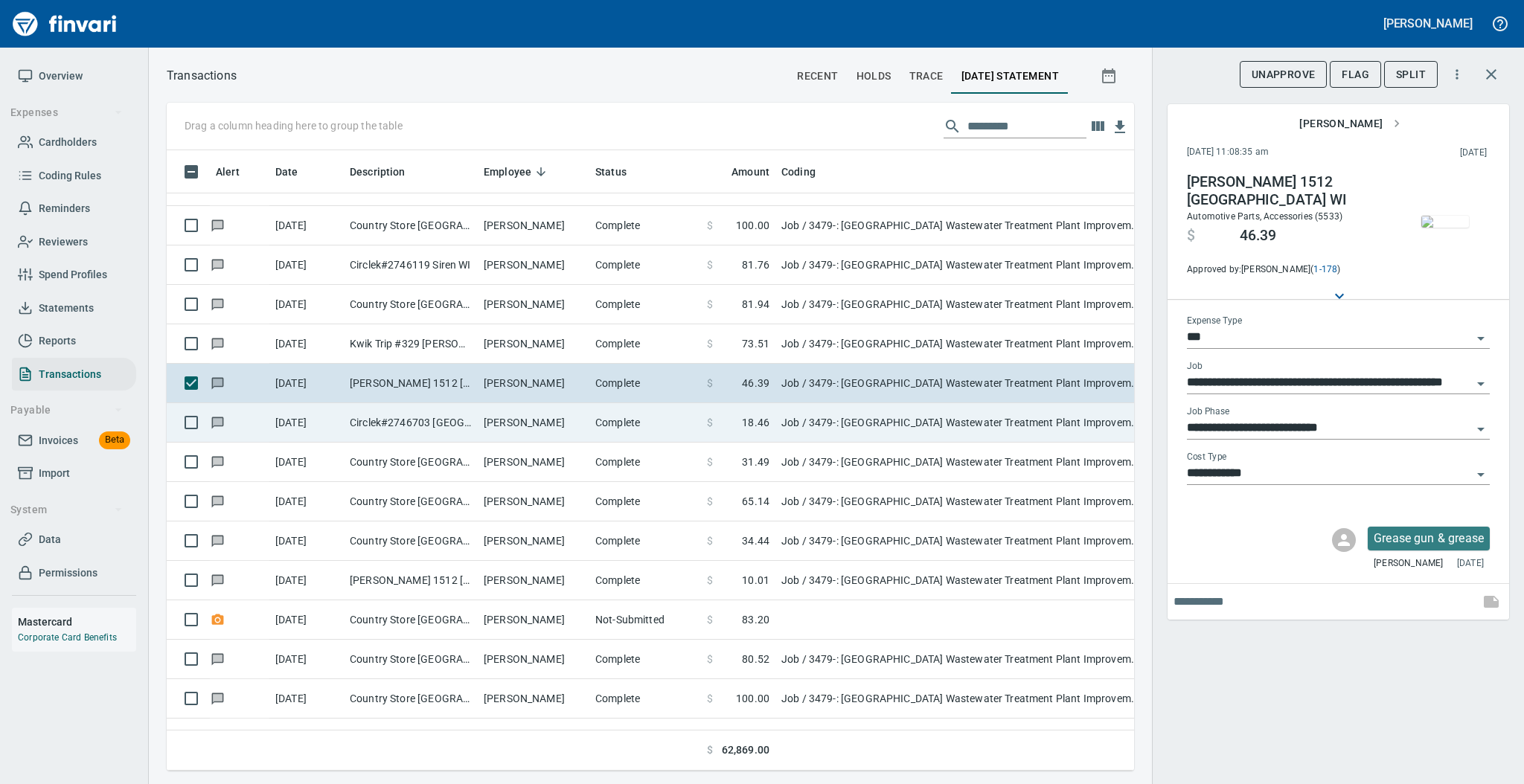
click at [600, 425] on td "Complete" at bounding box center [645, 423] width 112 height 40
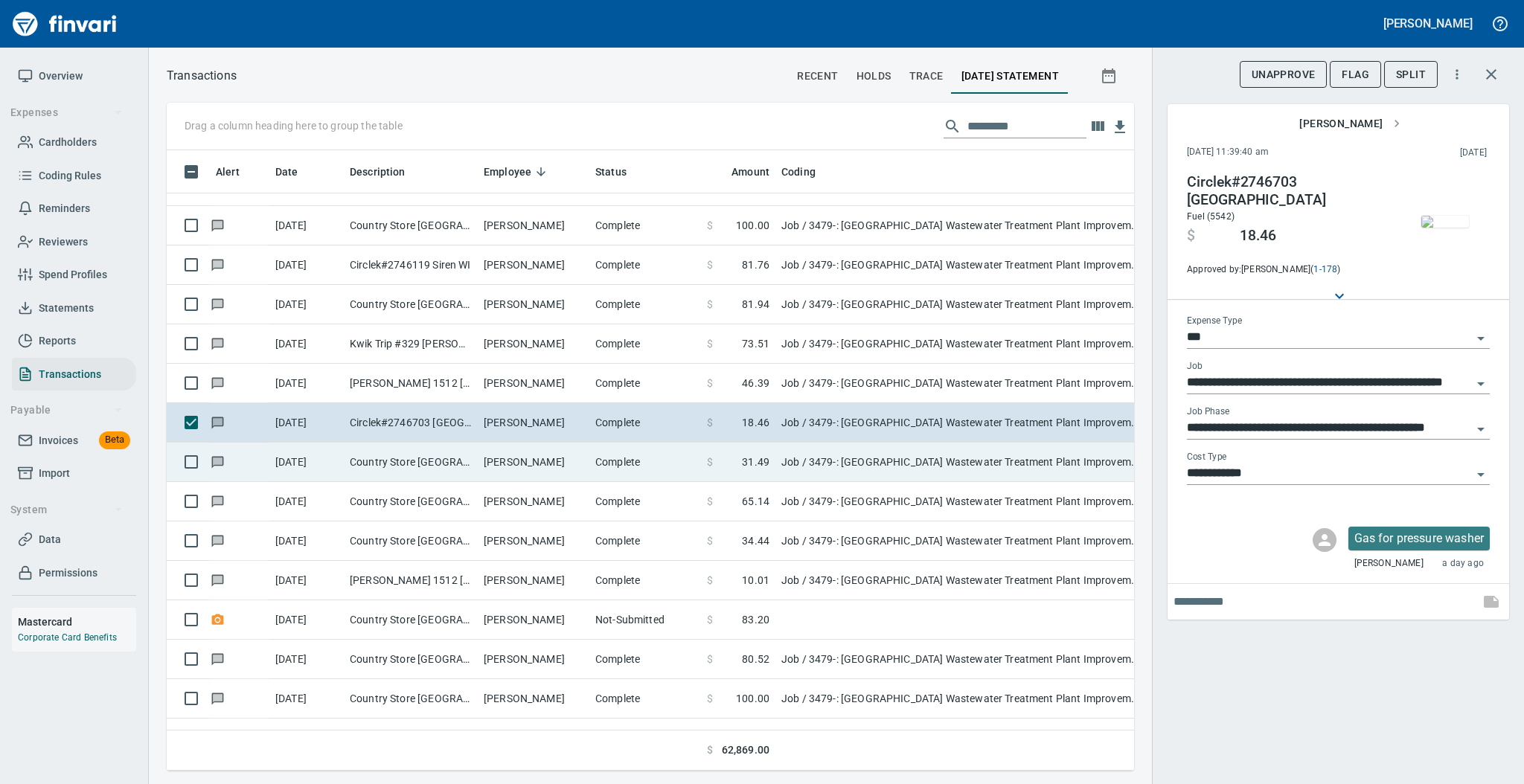
click at [483, 459] on td "[PERSON_NAME]" at bounding box center [533, 462] width 112 height 40
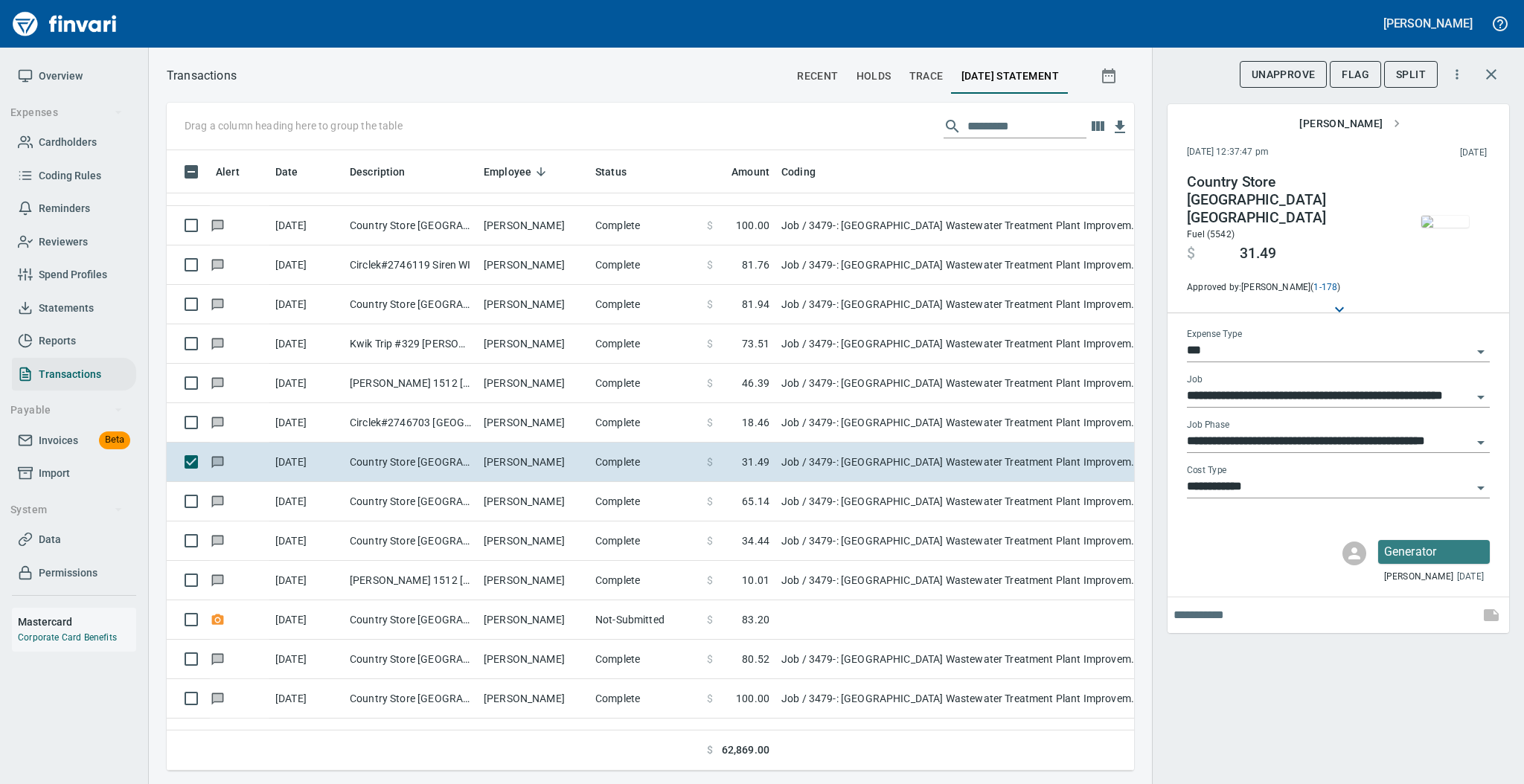
click at [1455, 215] on img "button" at bounding box center [1445, 221] width 48 height 12
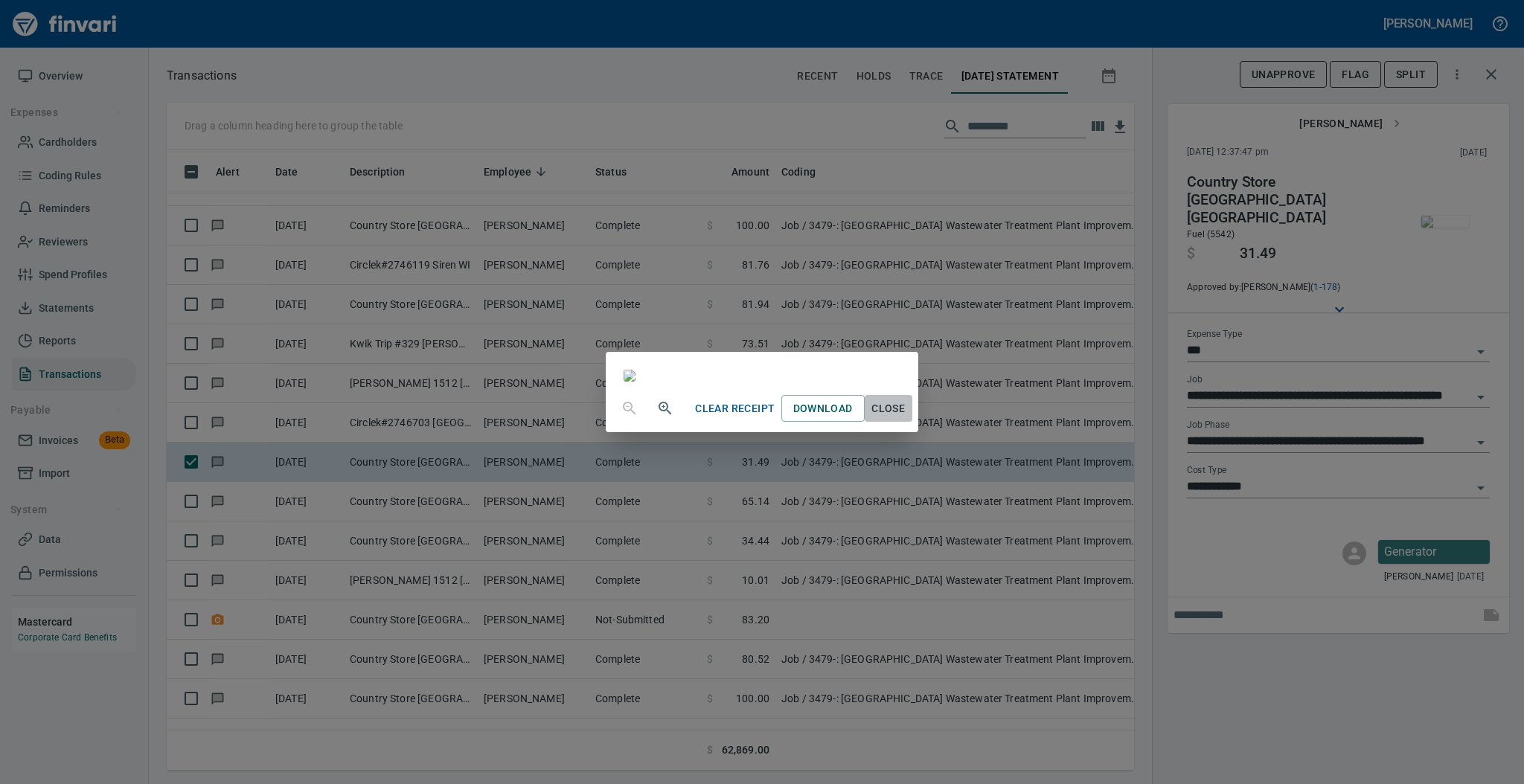
click at [906, 417] on span "Close" at bounding box center [888, 408] width 36 height 19
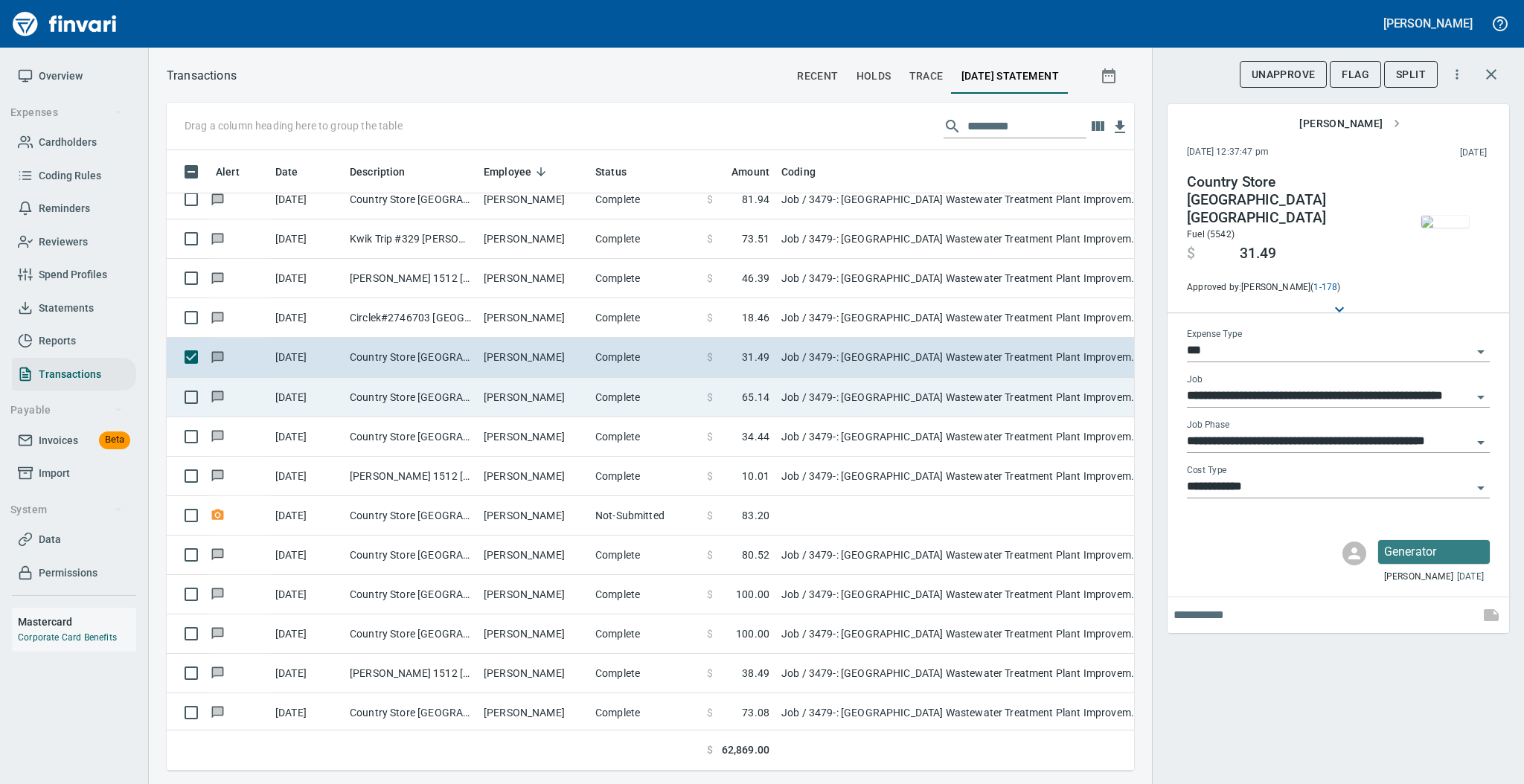
scroll to position [1685, 0]
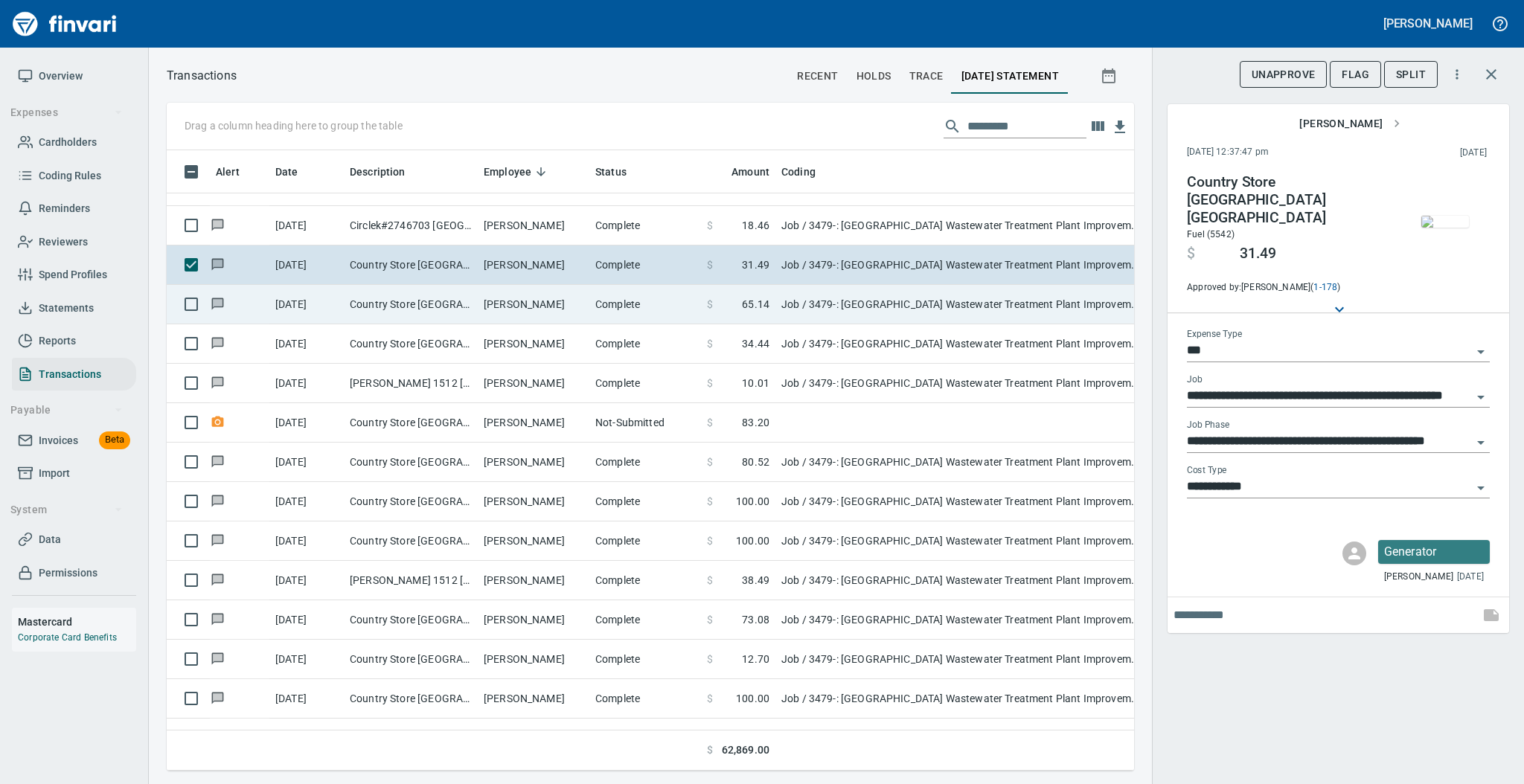
click at [522, 313] on td "[PERSON_NAME]" at bounding box center [533, 305] width 112 height 40
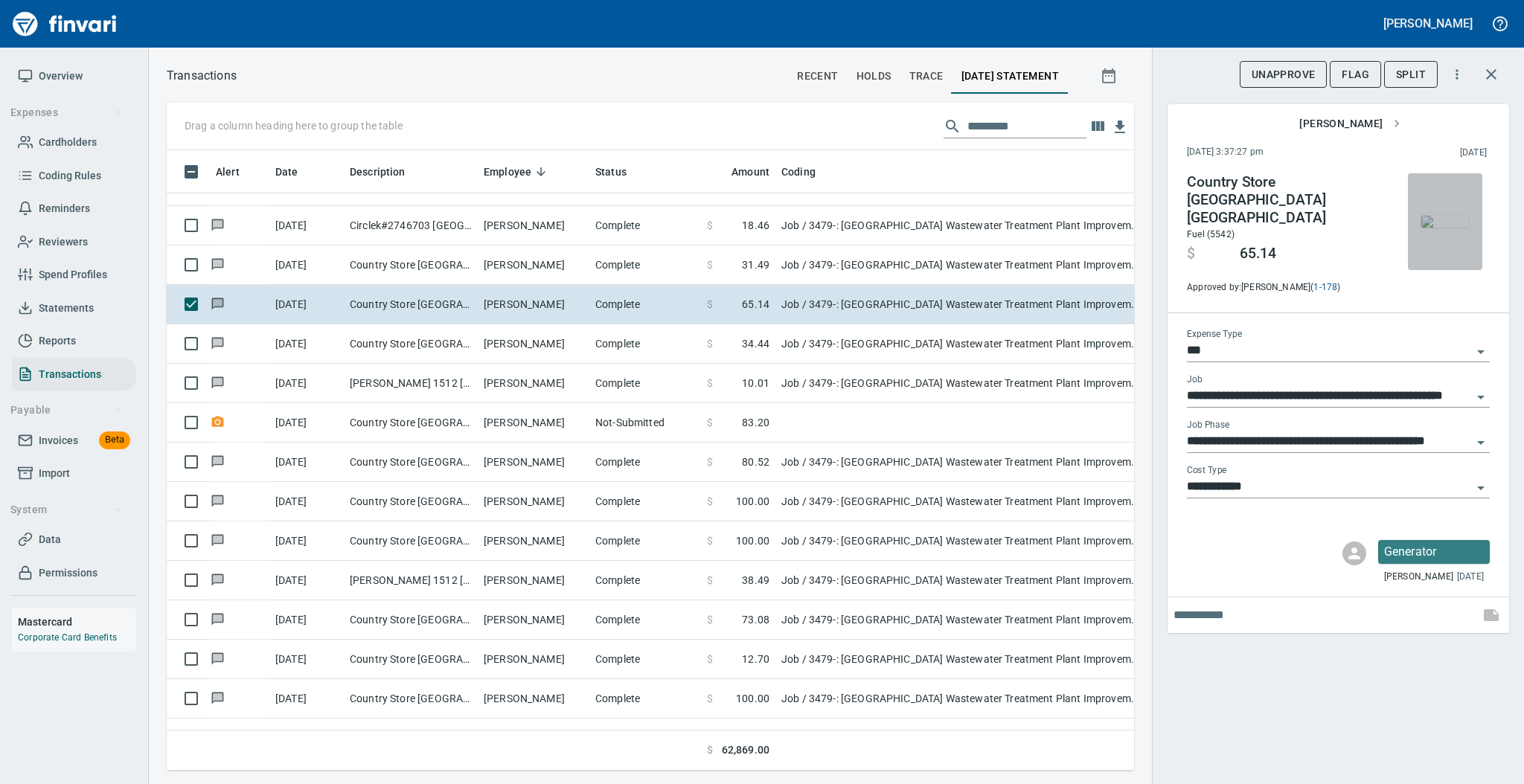
click at [1454, 222] on img "button" at bounding box center [1445, 221] width 48 height 12
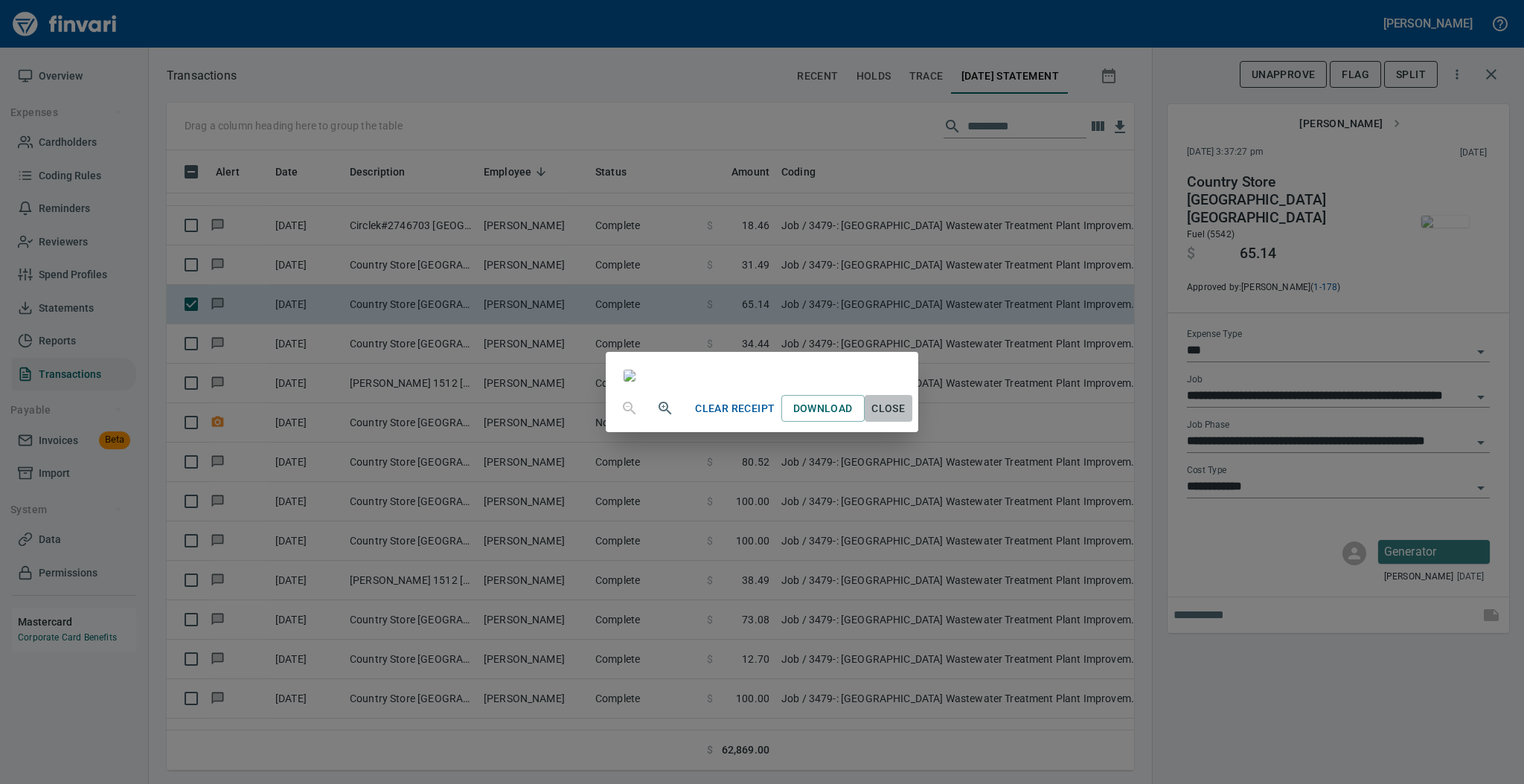
click at [906, 417] on span "Close" at bounding box center [888, 408] width 36 height 19
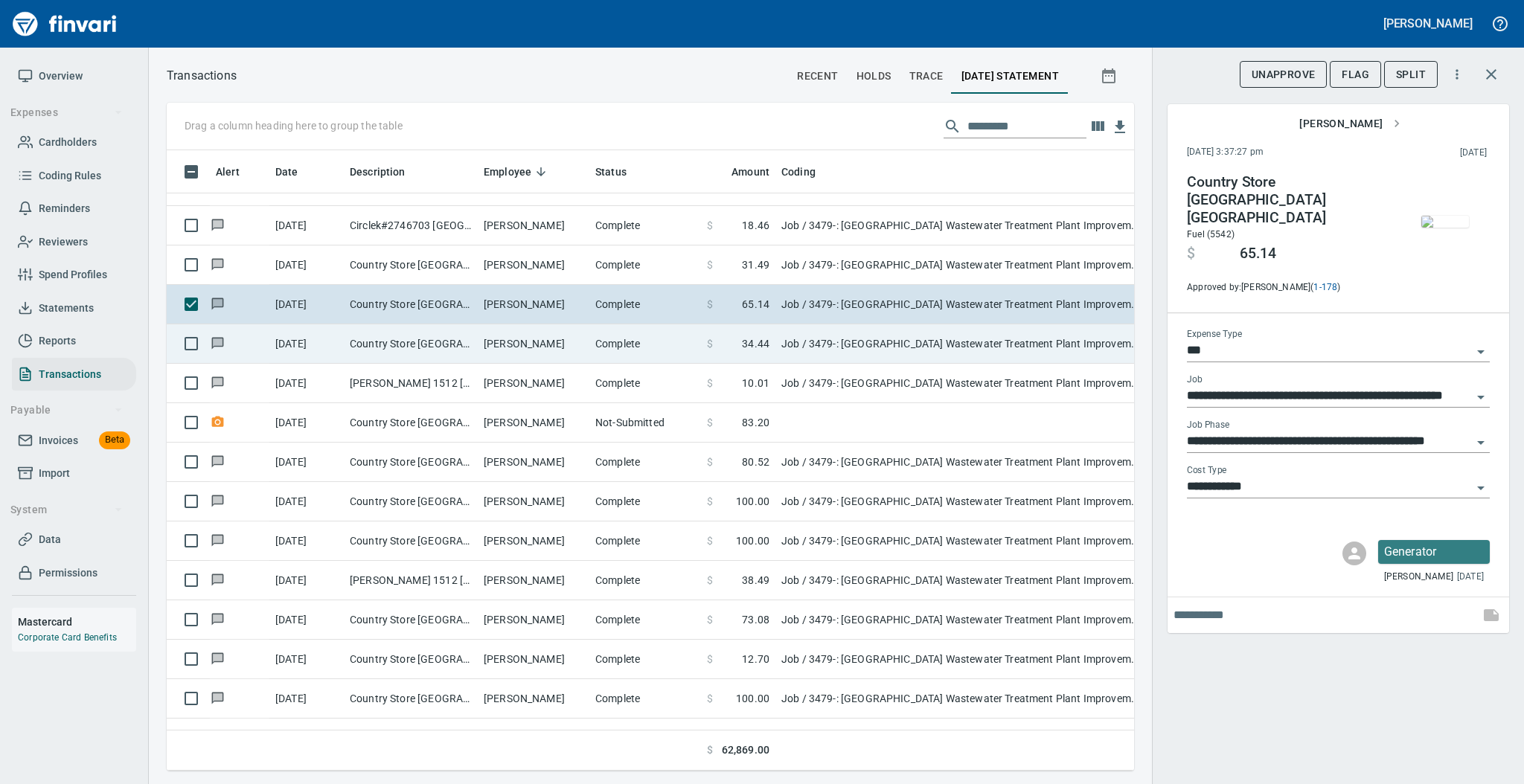
click at [576, 342] on td "[PERSON_NAME]" at bounding box center [533, 344] width 112 height 40
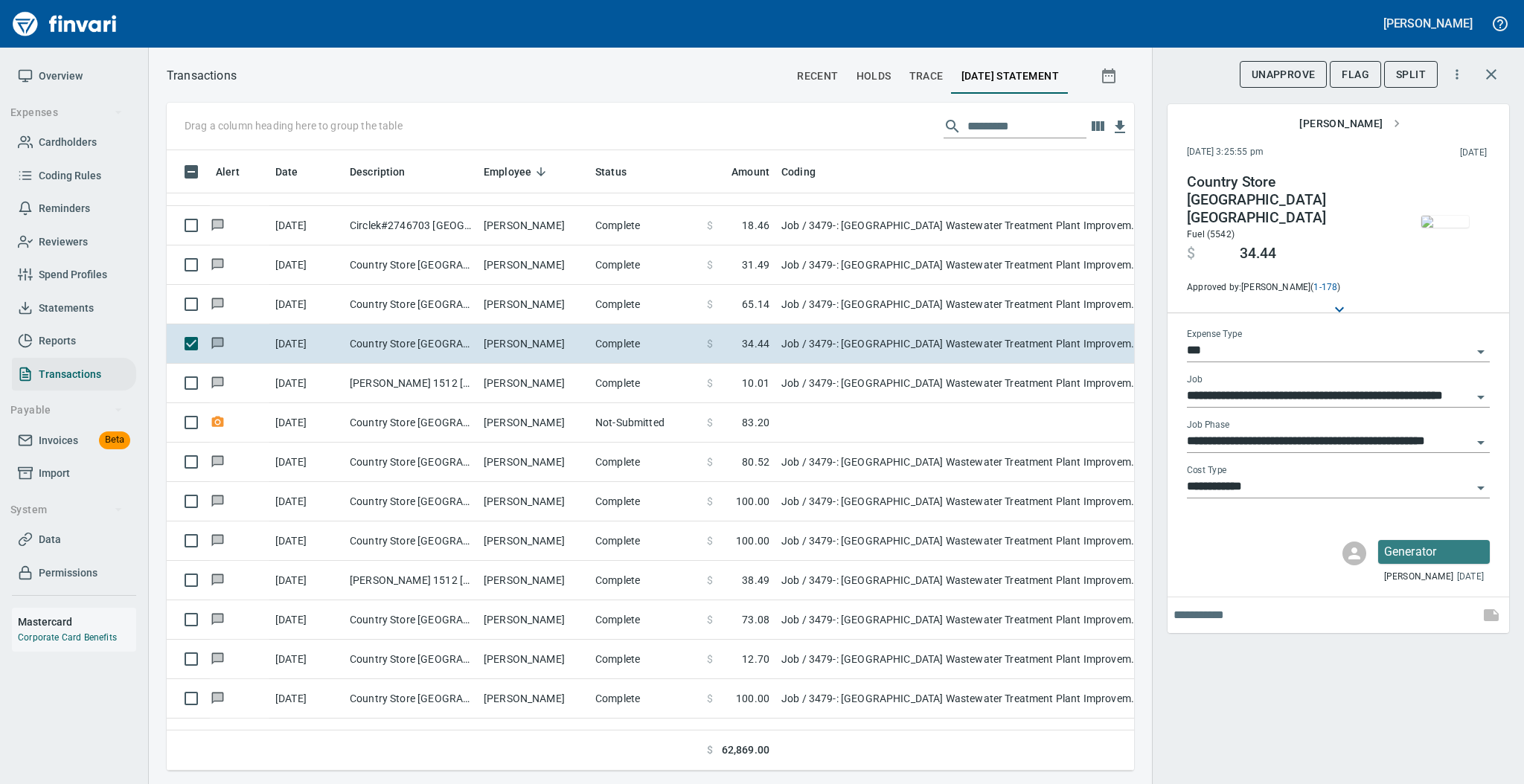
click at [1431, 223] on img "button" at bounding box center [1445, 221] width 48 height 12
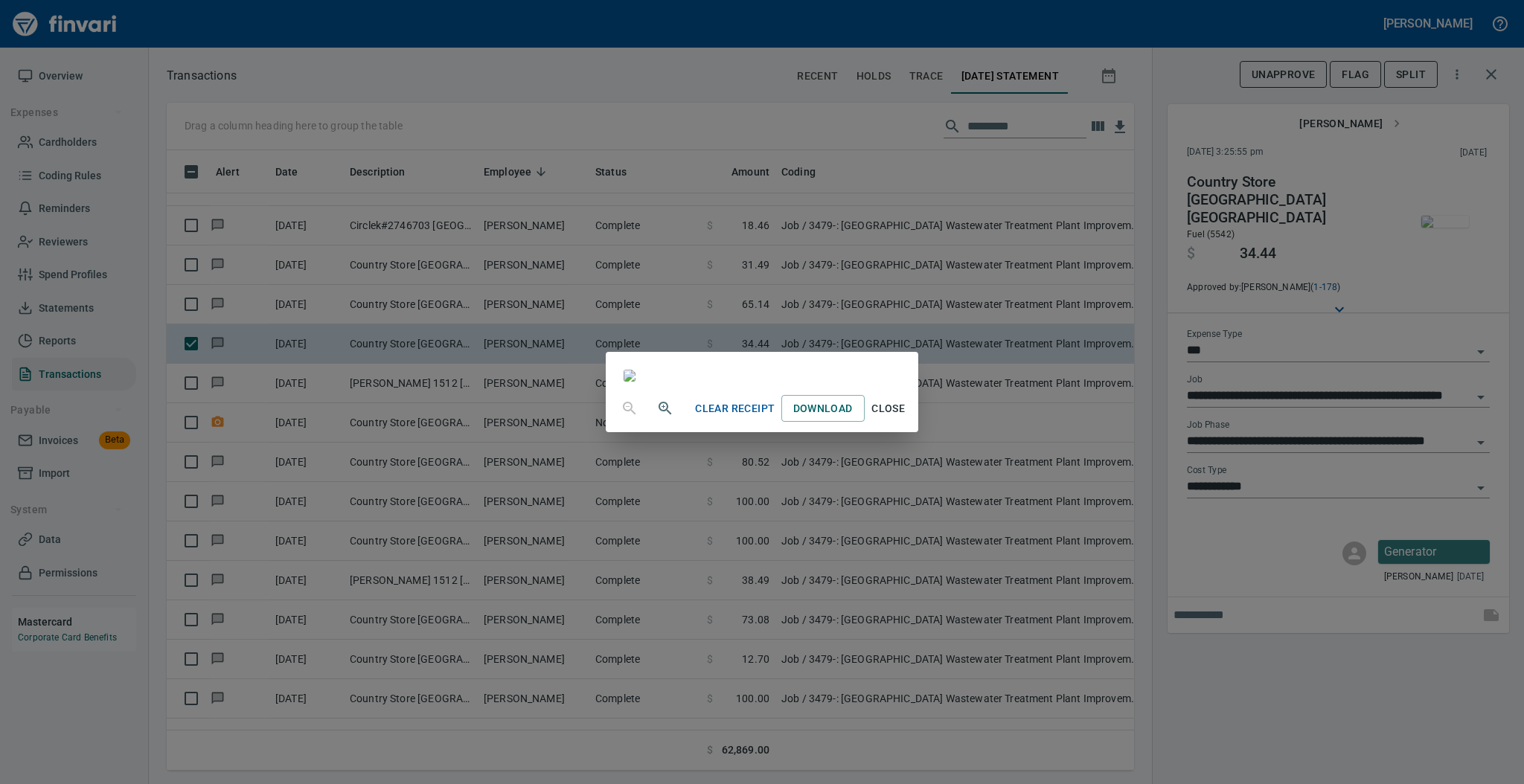
click at [906, 417] on span "Close" at bounding box center [888, 408] width 36 height 19
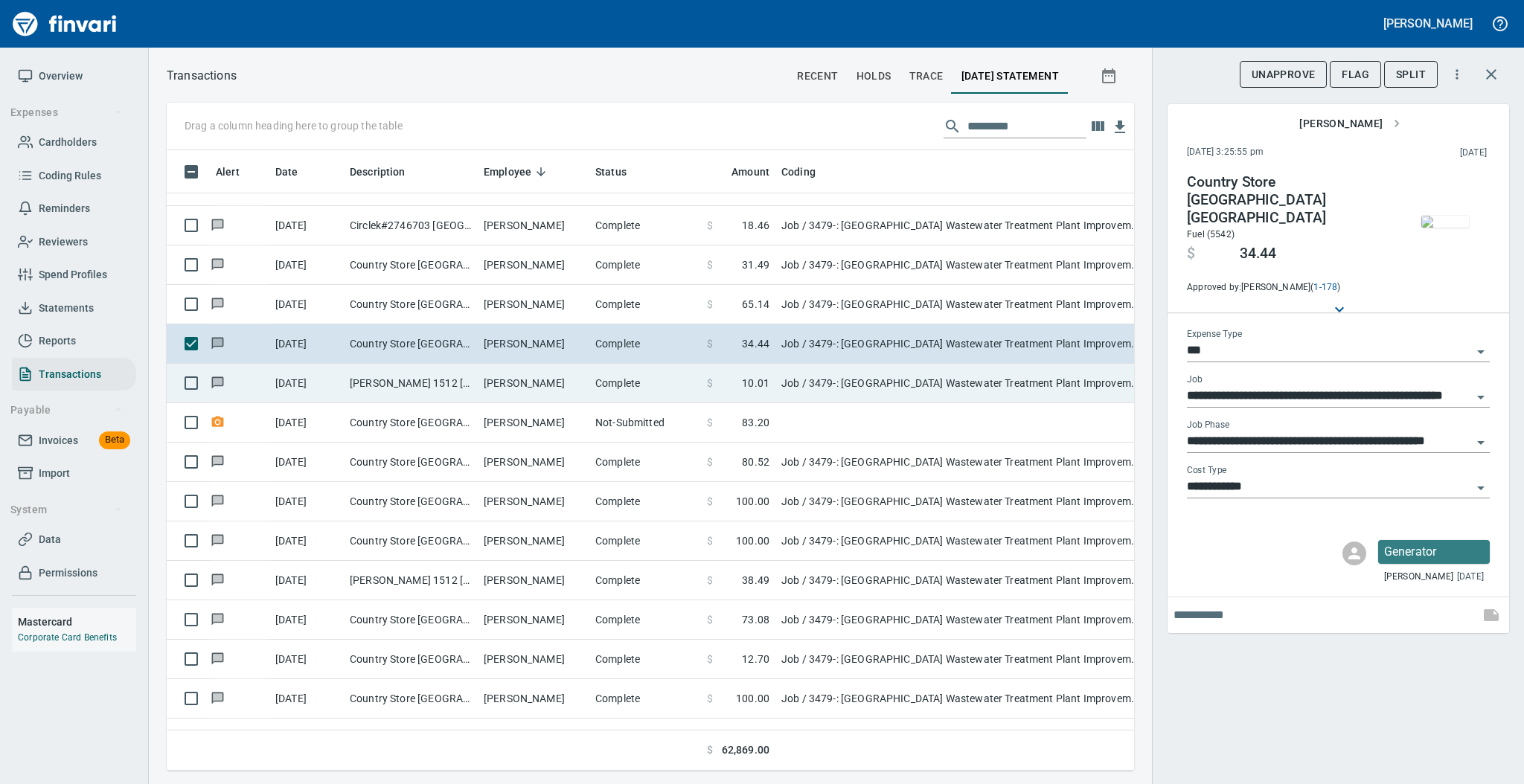
click at [501, 380] on td "[PERSON_NAME]" at bounding box center [533, 384] width 112 height 40
type input "**********"
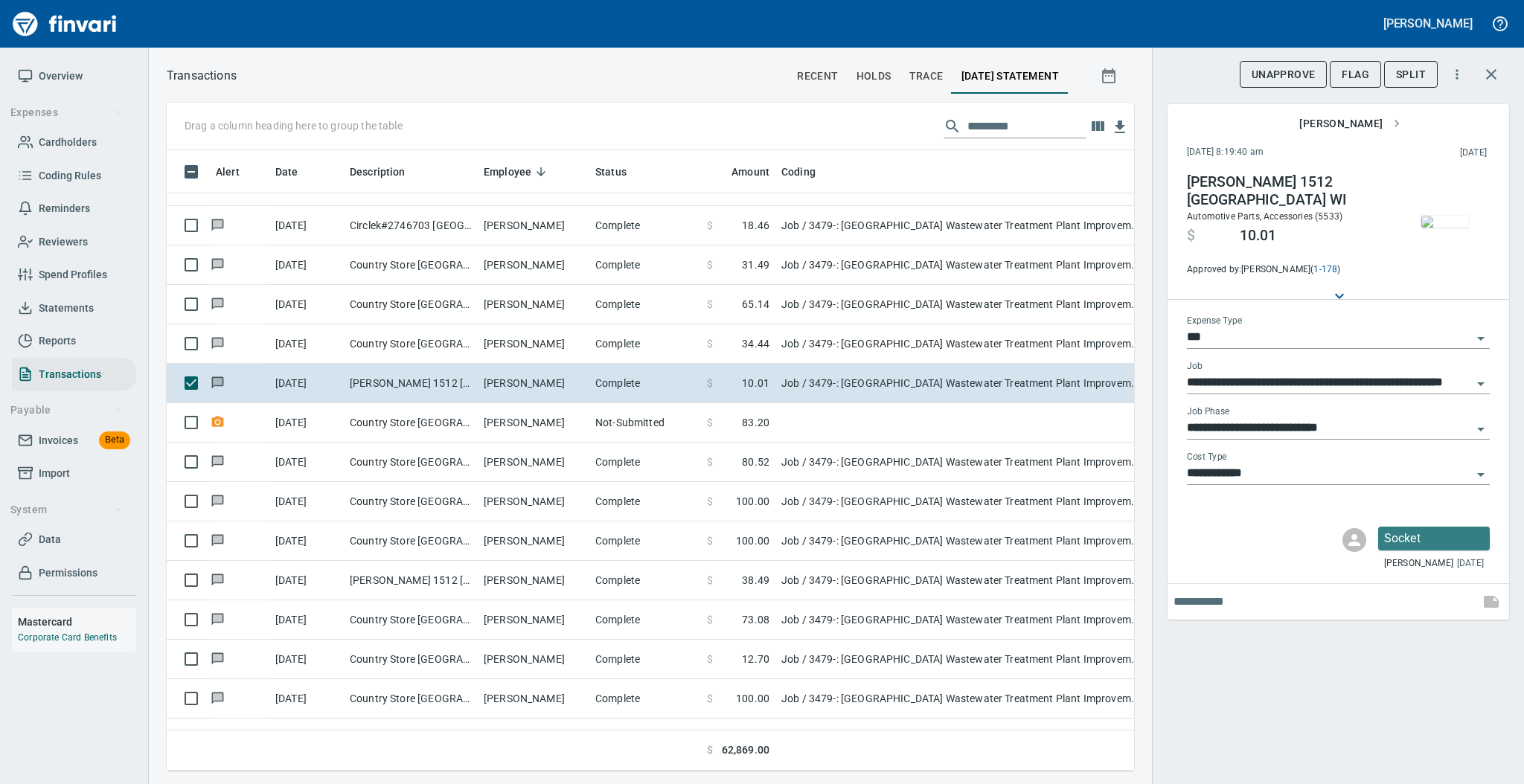
click at [1436, 215] on img "button" at bounding box center [1445, 221] width 48 height 12
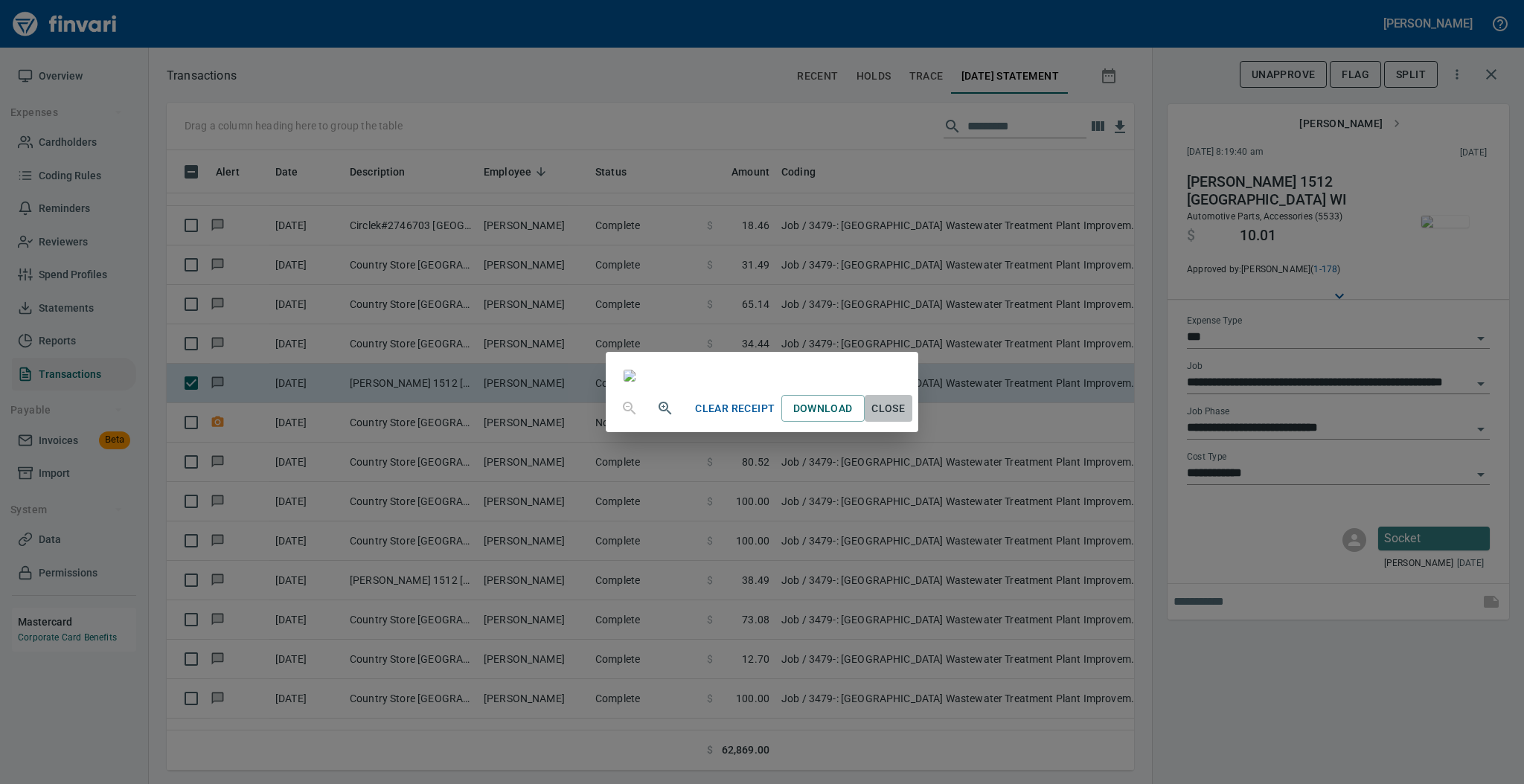
click at [906, 417] on span "Close" at bounding box center [888, 408] width 36 height 19
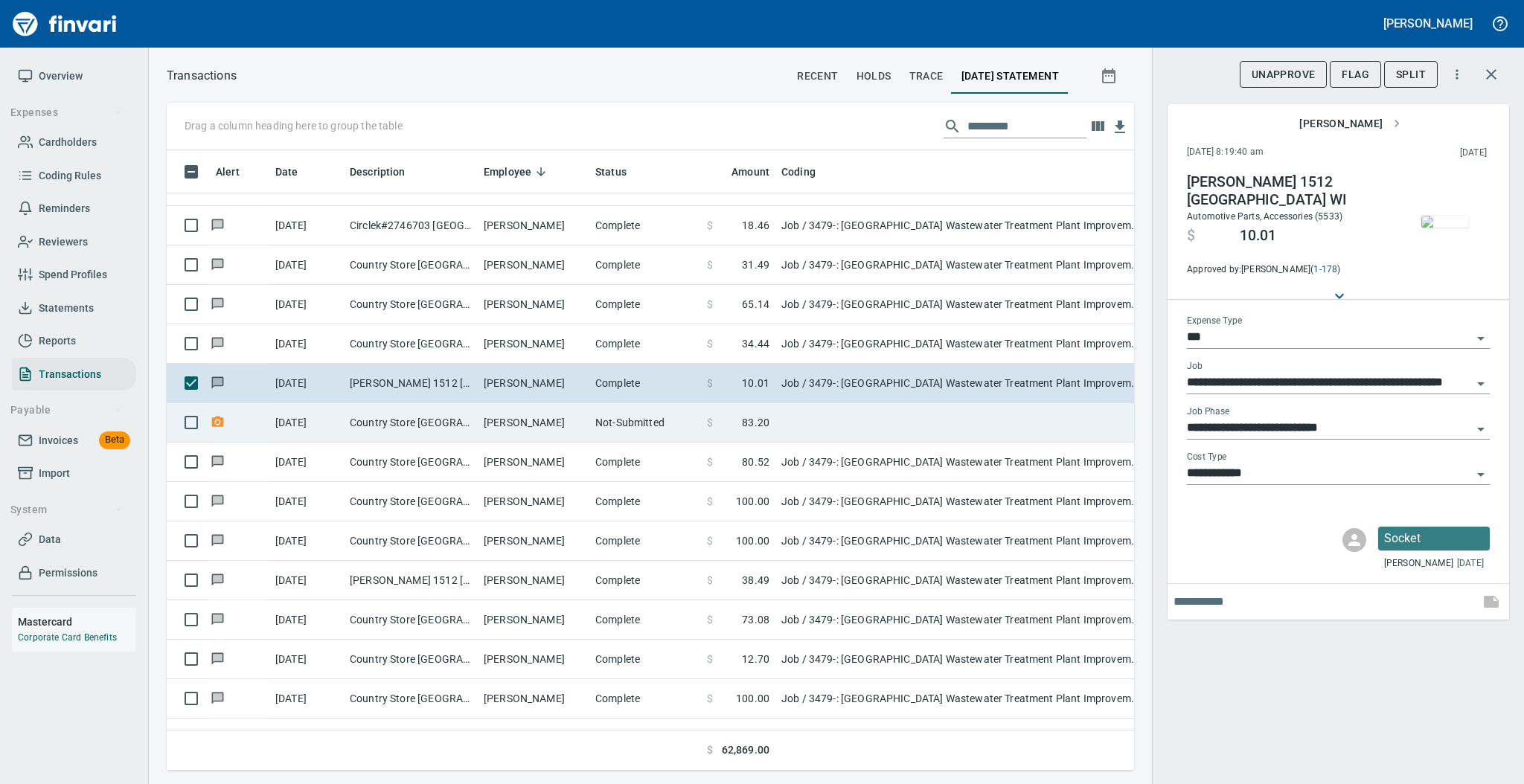
click at [439, 423] on td "Country Store [GEOGRAPHIC_DATA] [GEOGRAPHIC_DATA]" at bounding box center [411, 423] width 134 height 40
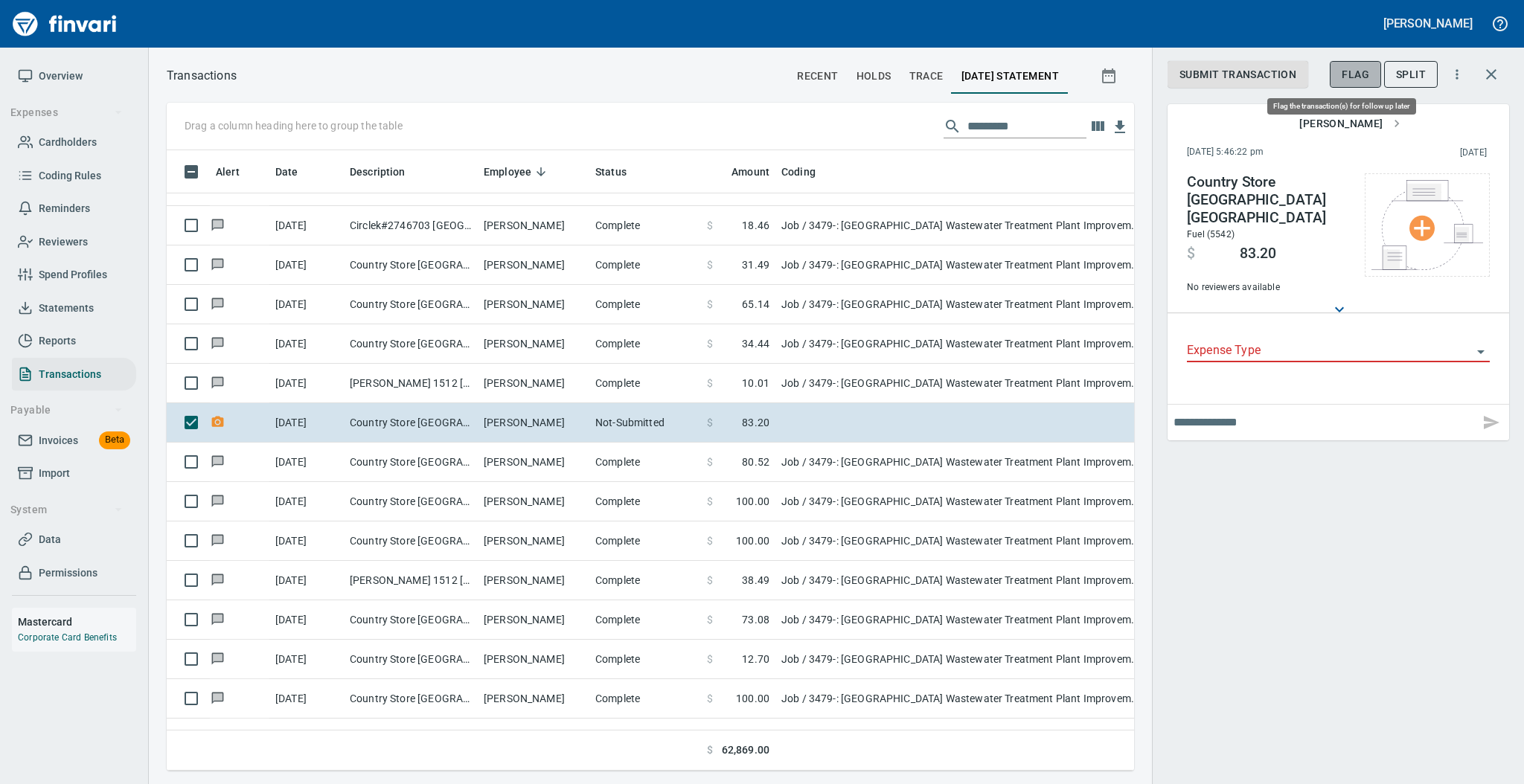
click at [1360, 69] on span "Flag" at bounding box center [1356, 75] width 28 height 19
click at [1199, 410] on input "text" at bounding box center [1323, 422] width 300 height 24
type input "**********"
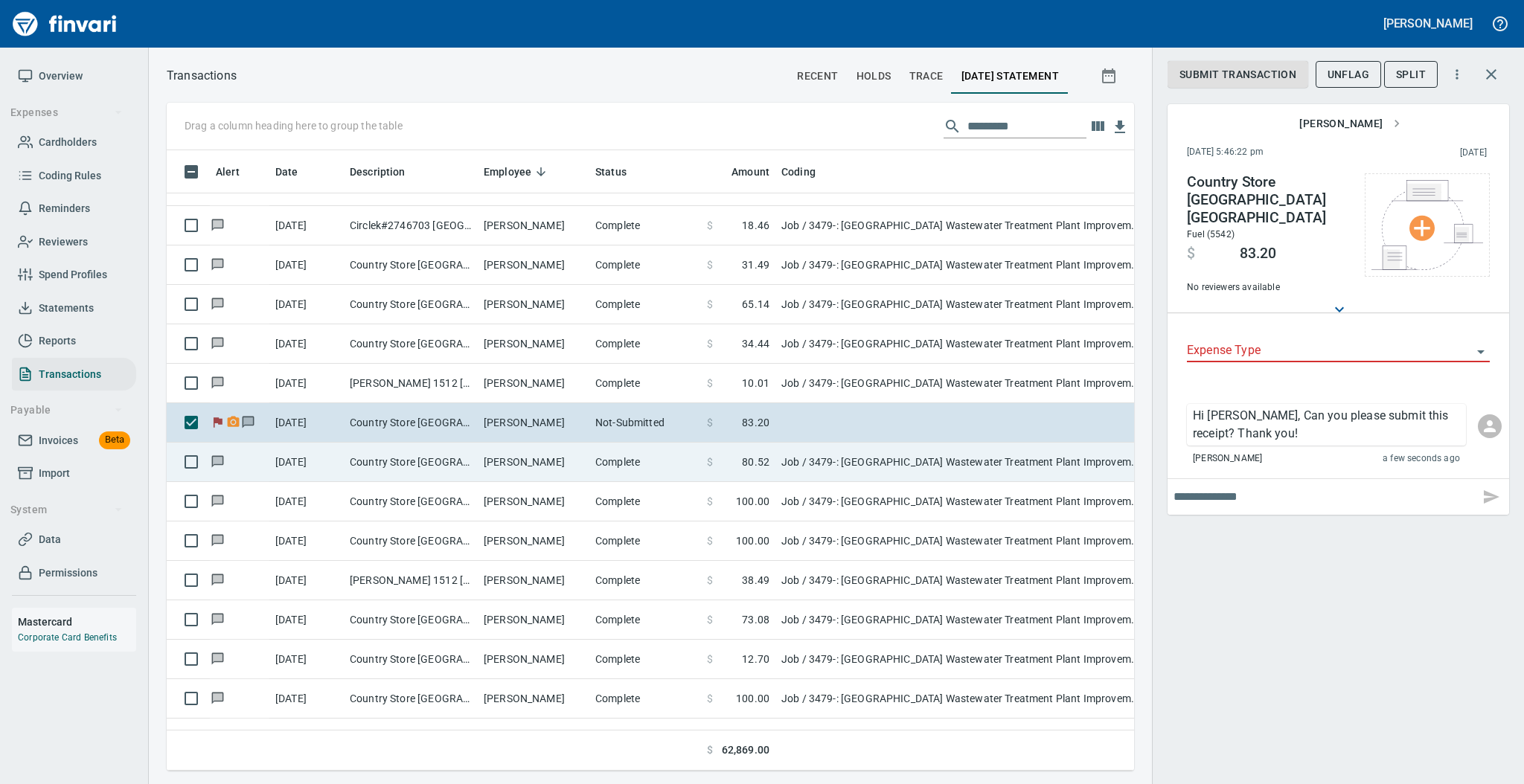
click at [450, 453] on td "Country Store [GEOGRAPHIC_DATA] [GEOGRAPHIC_DATA]" at bounding box center [411, 462] width 134 height 40
type input "***"
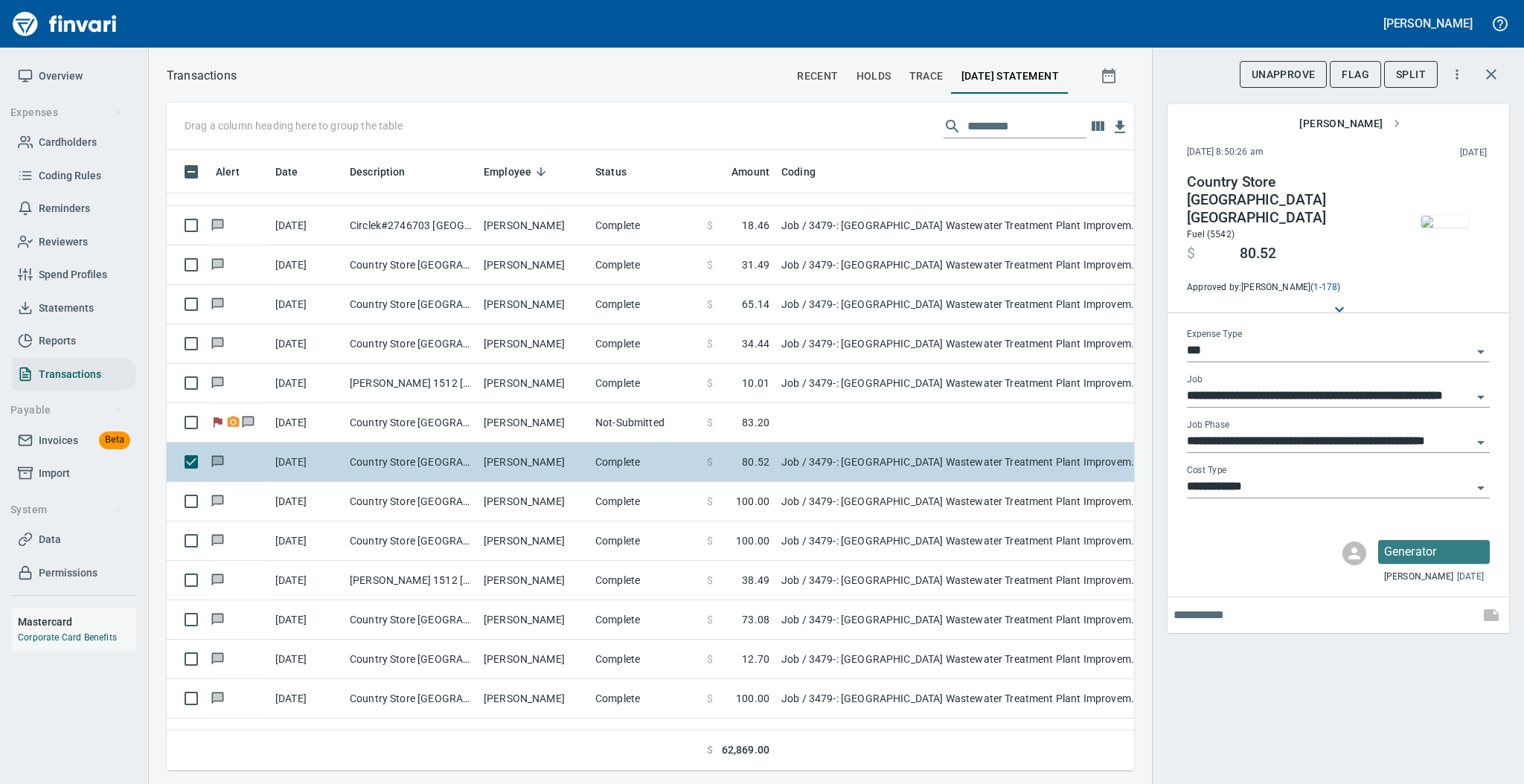
scroll to position [1784, 0]
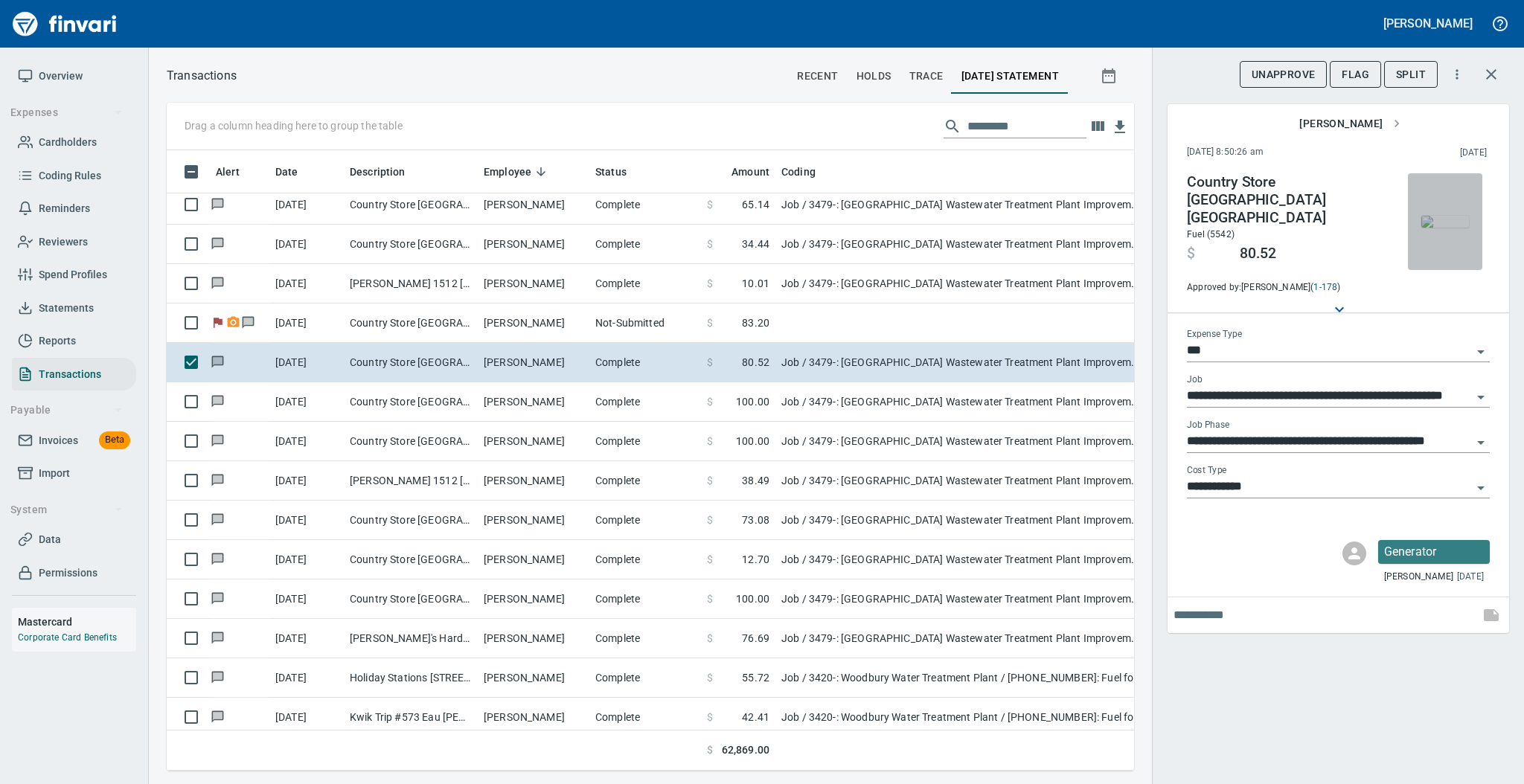
click at [1444, 227] on img "button" at bounding box center [1445, 221] width 48 height 12
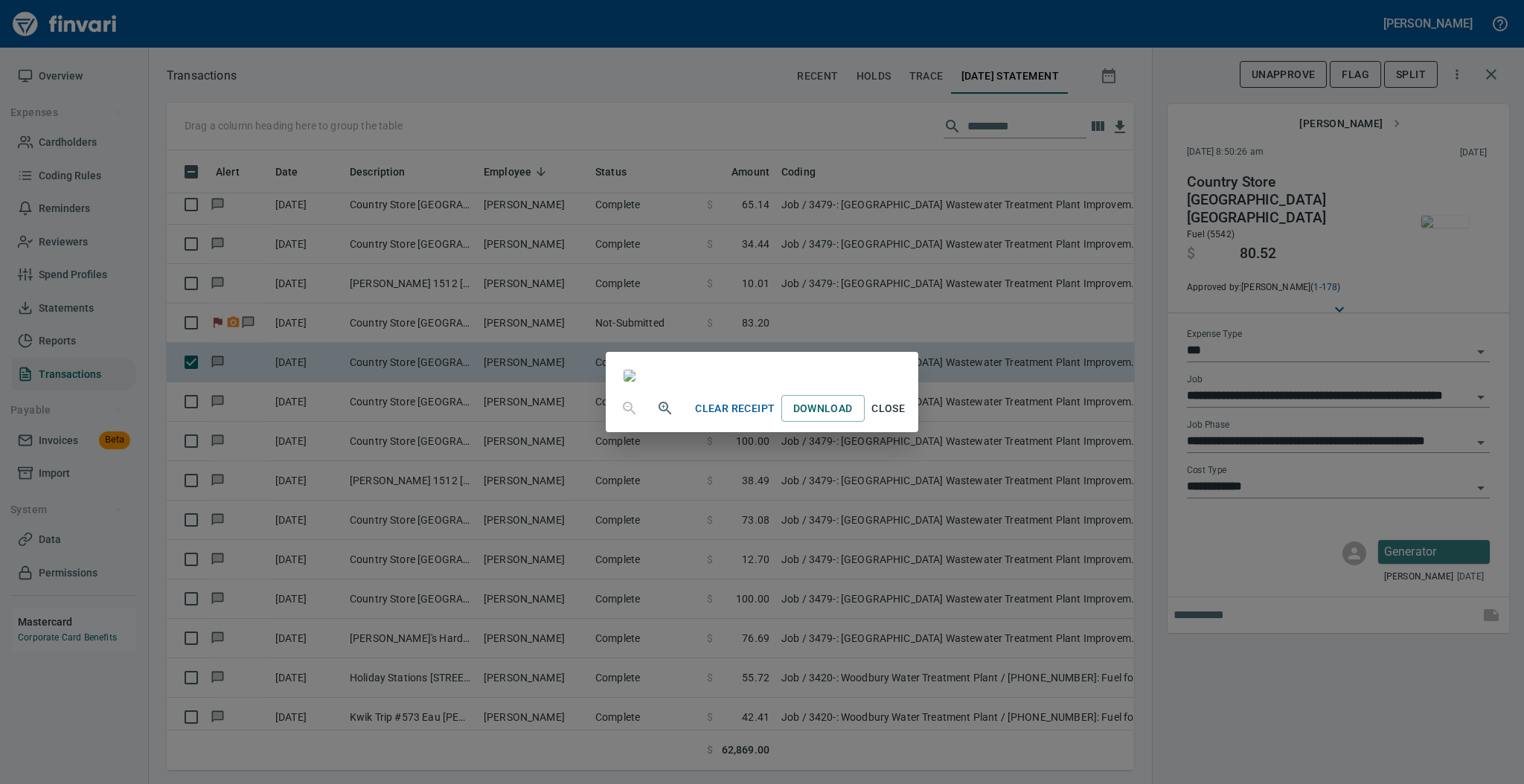
click at [906, 417] on span "Close" at bounding box center [888, 408] width 36 height 19
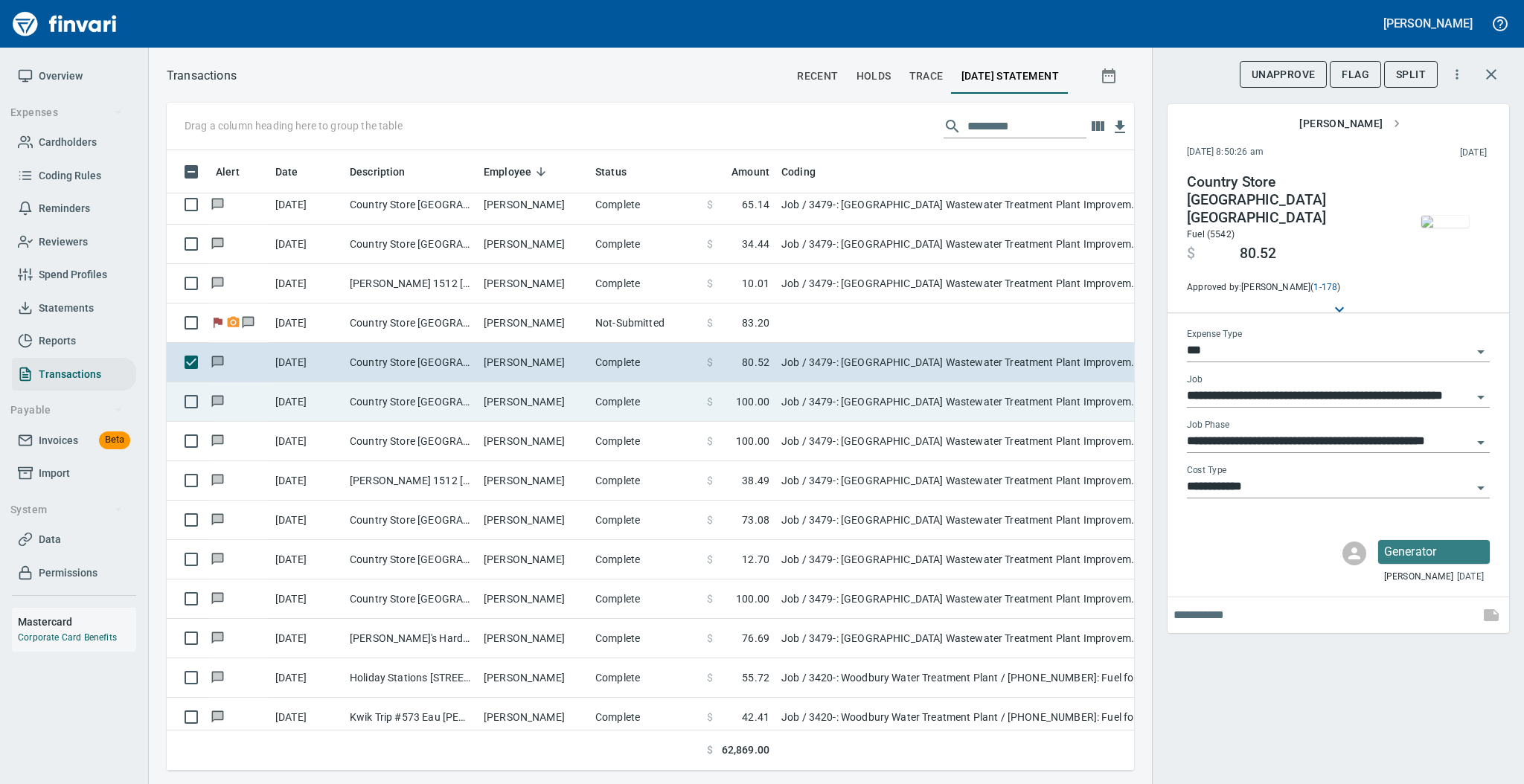
click at [498, 400] on td "[PERSON_NAME]" at bounding box center [533, 402] width 112 height 40
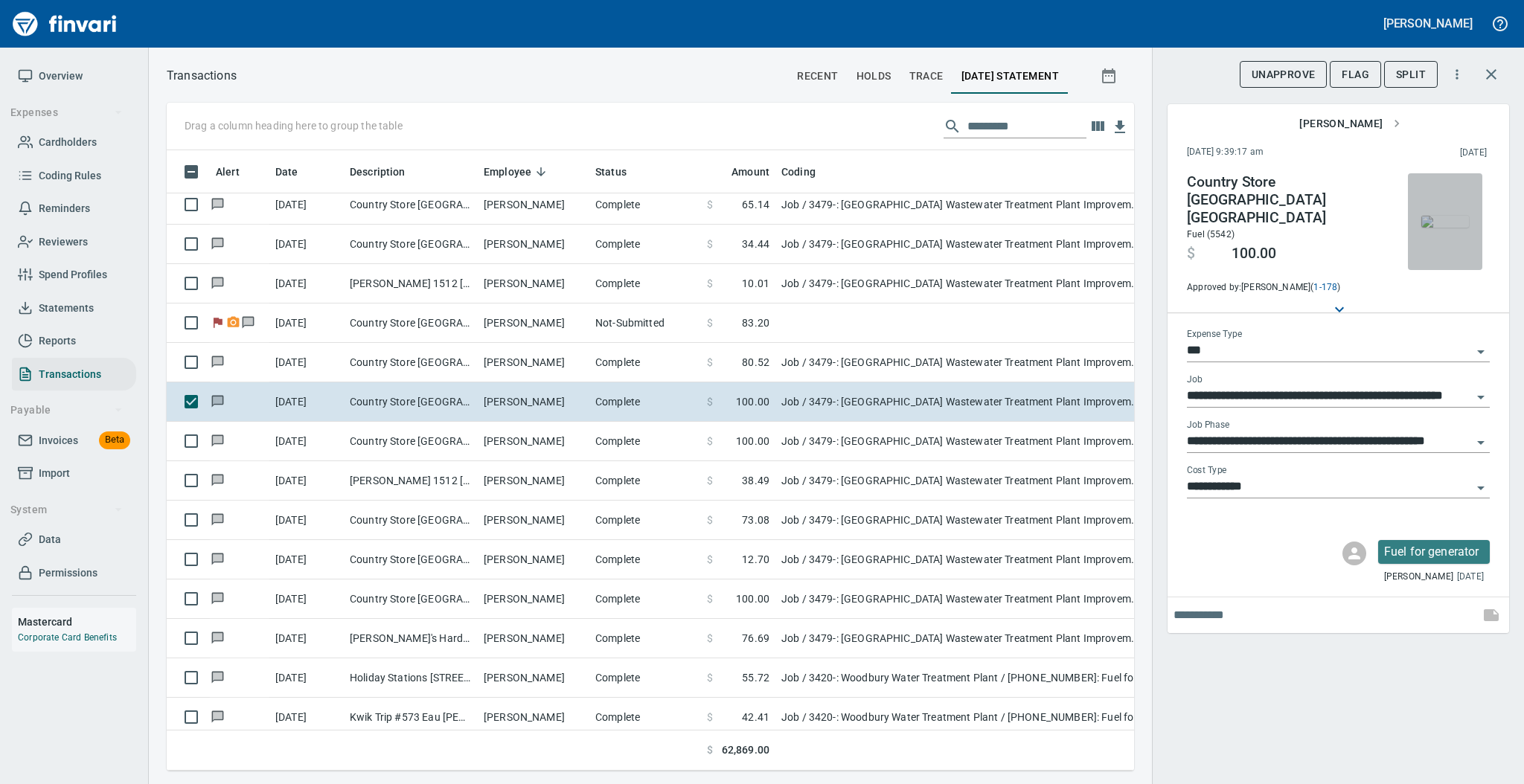
click at [1433, 221] on img "button" at bounding box center [1445, 221] width 48 height 12
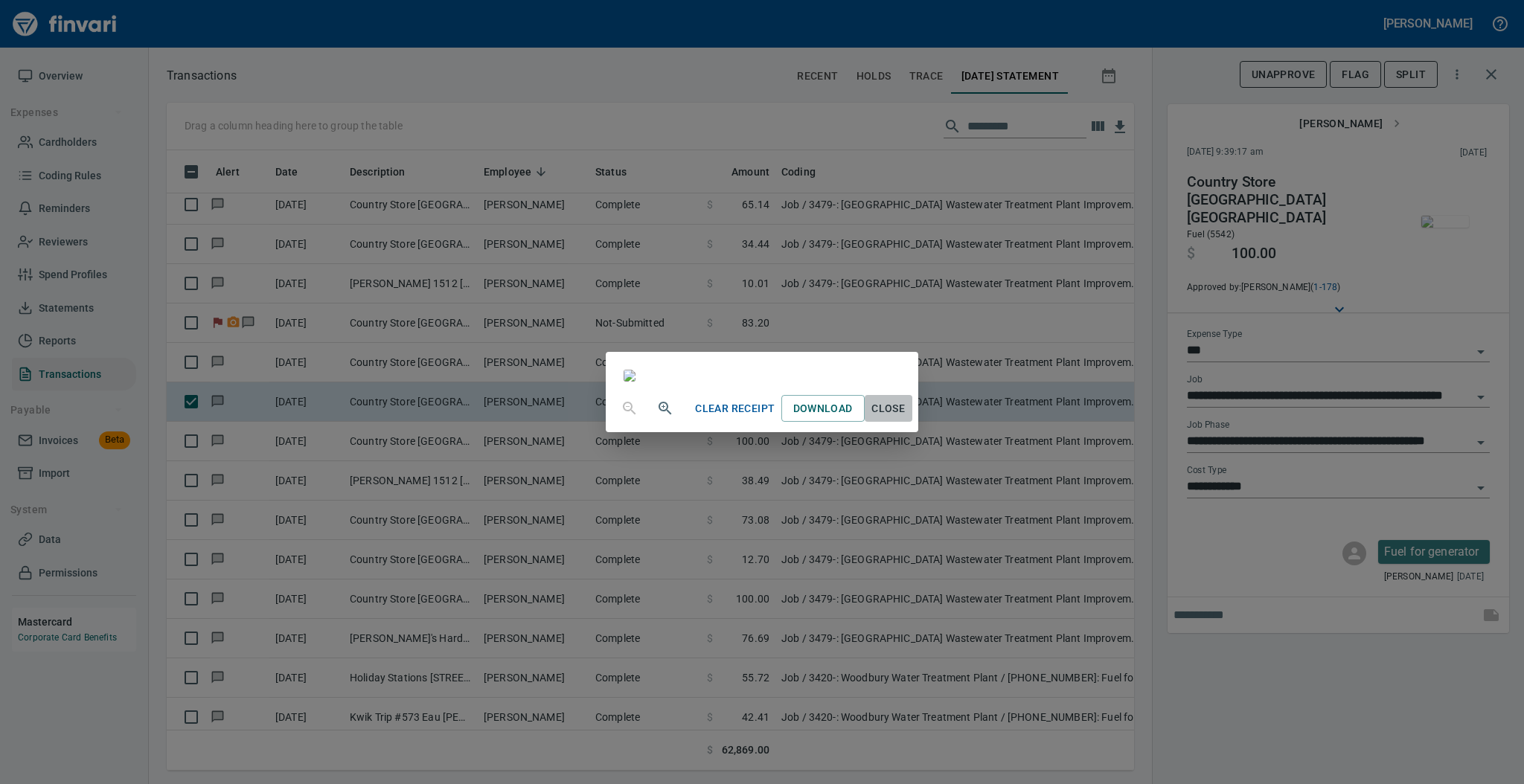
click at [906, 417] on span "Close" at bounding box center [888, 408] width 36 height 19
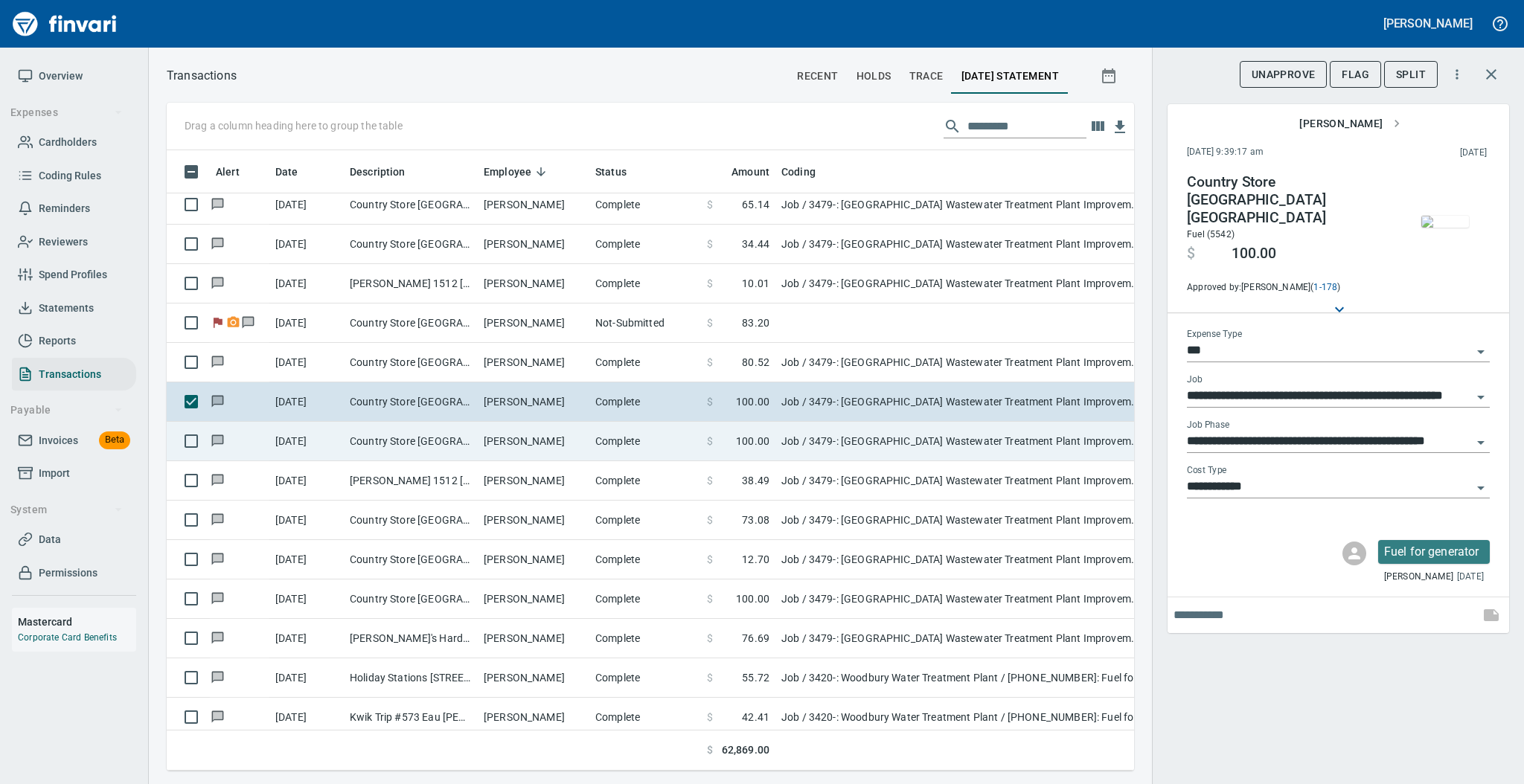
click at [400, 439] on td "Country Store [GEOGRAPHIC_DATA] [GEOGRAPHIC_DATA]" at bounding box center [411, 441] width 134 height 40
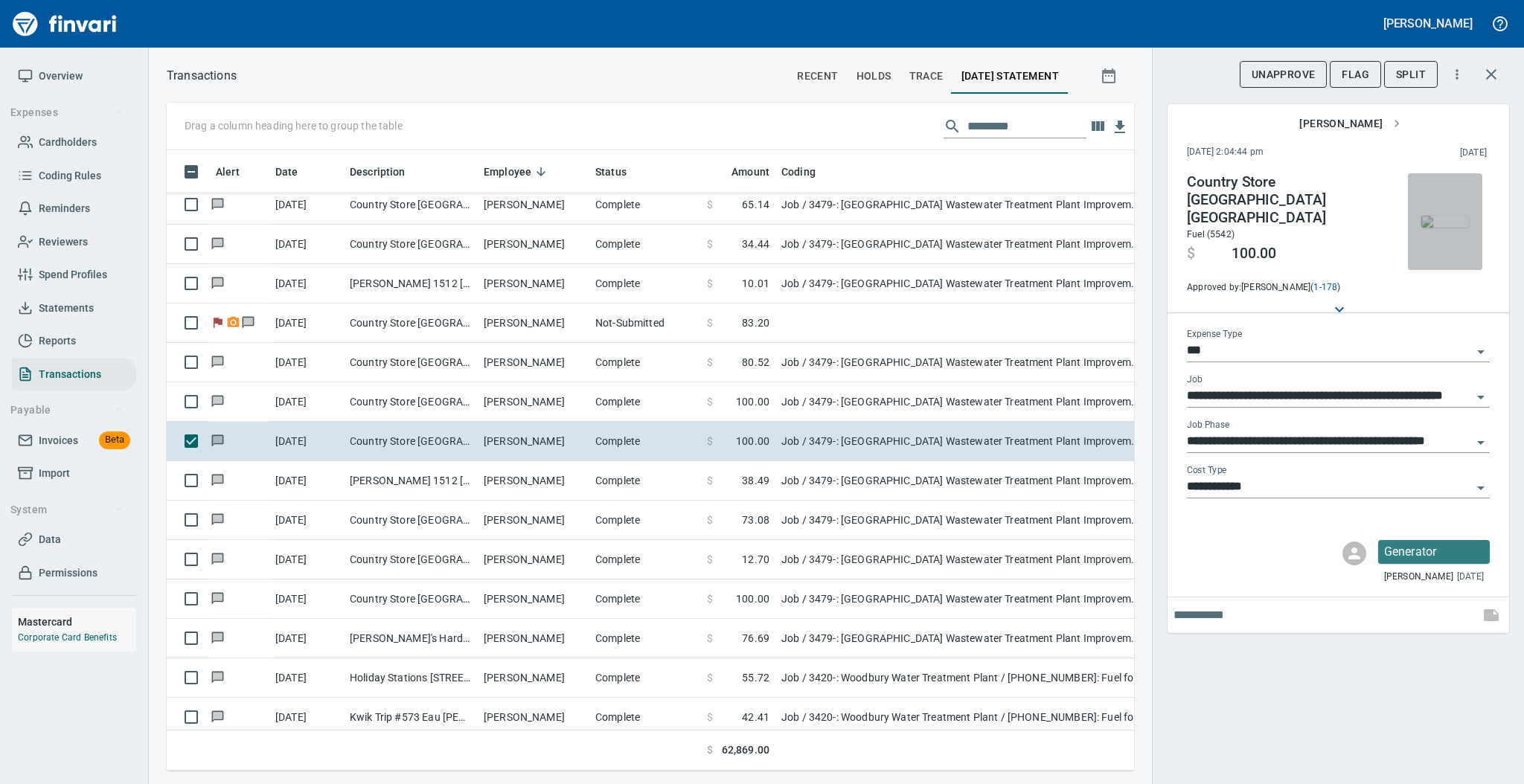
click at [1434, 227] on img "button" at bounding box center [1445, 221] width 48 height 12
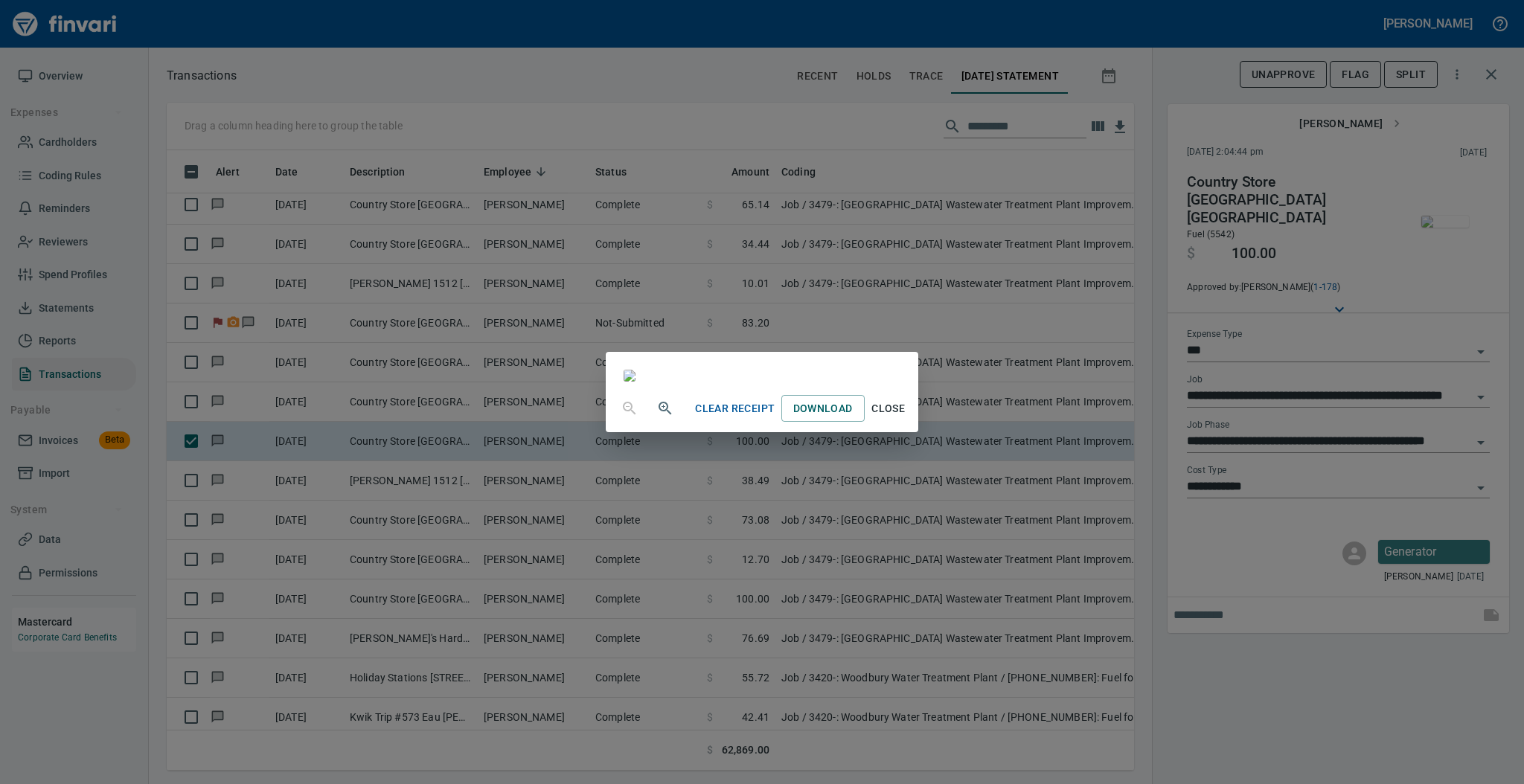
click at [906, 417] on span "Close" at bounding box center [888, 408] width 36 height 19
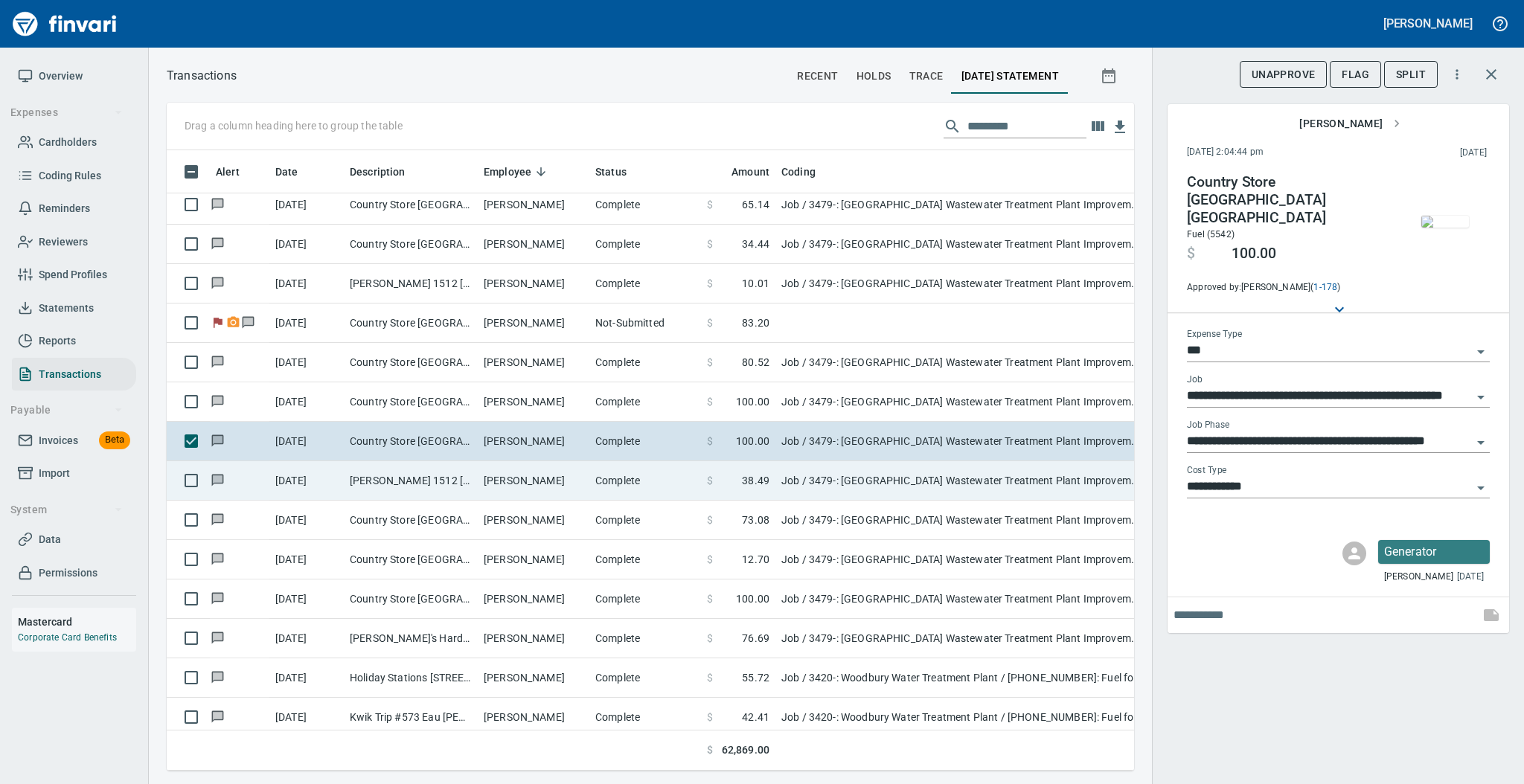
click at [477, 479] on td "[PERSON_NAME]" at bounding box center [533, 481] width 112 height 40
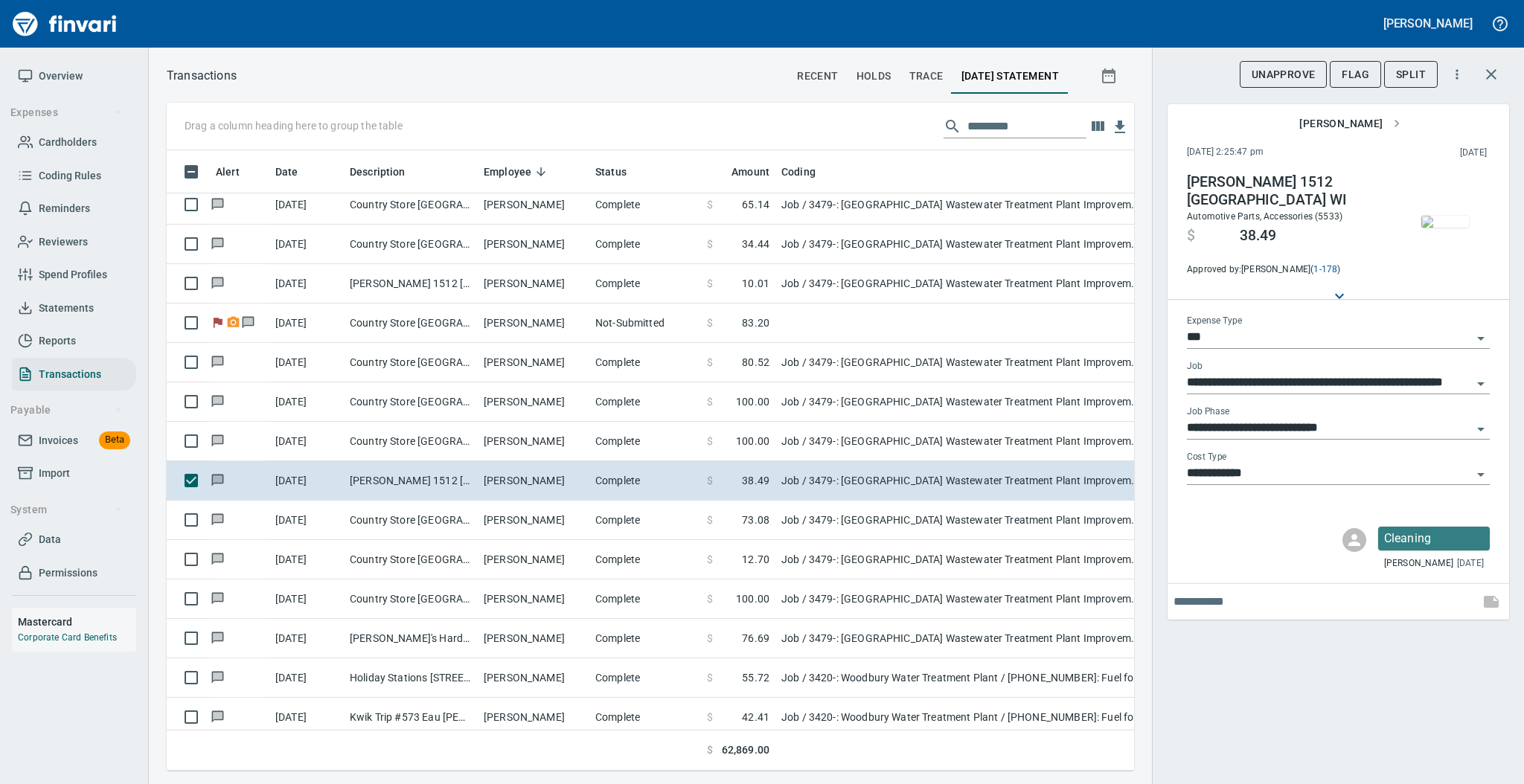
click at [1424, 221] on img "button" at bounding box center [1445, 221] width 48 height 12
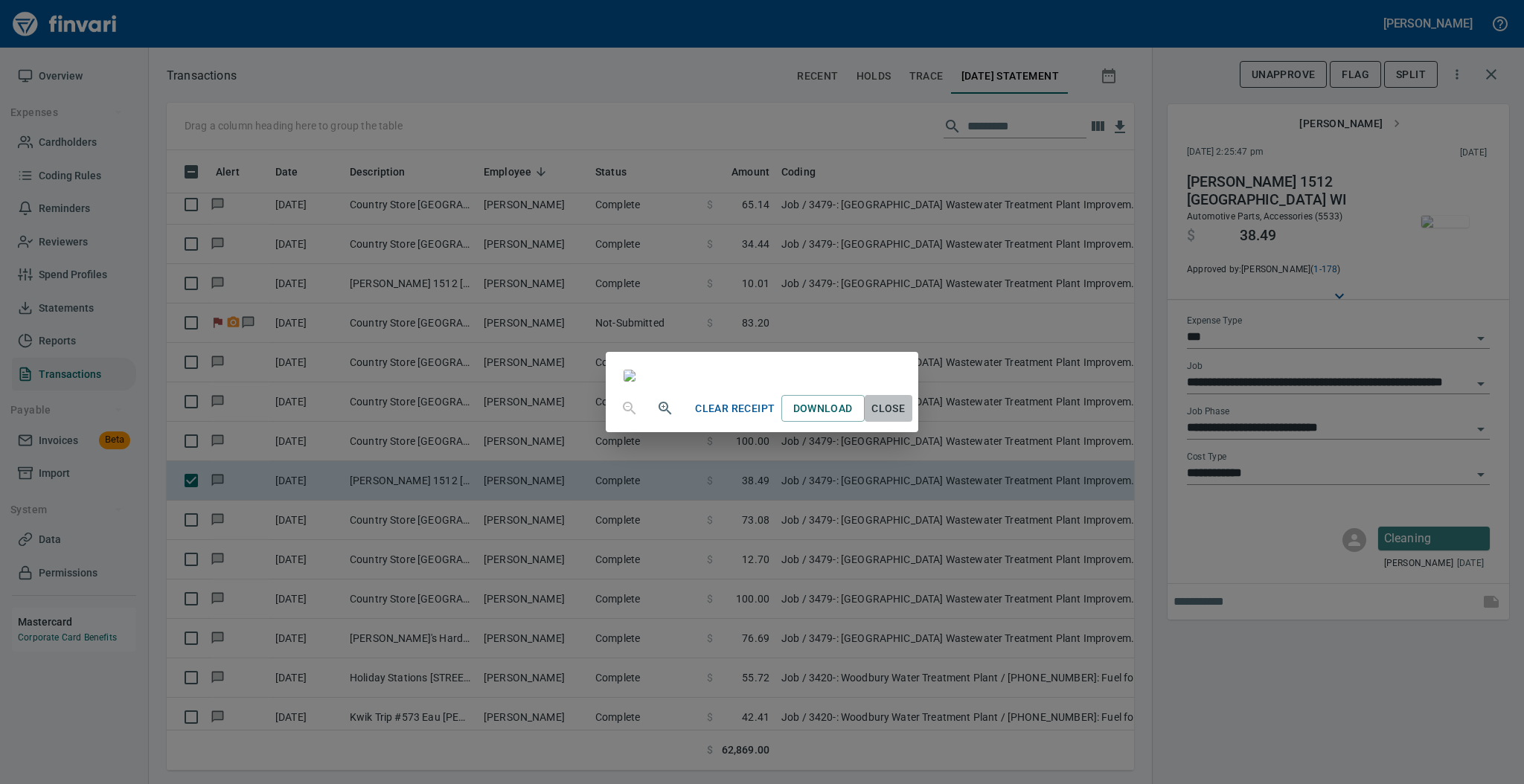
click at [906, 417] on span "Close" at bounding box center [888, 408] width 36 height 19
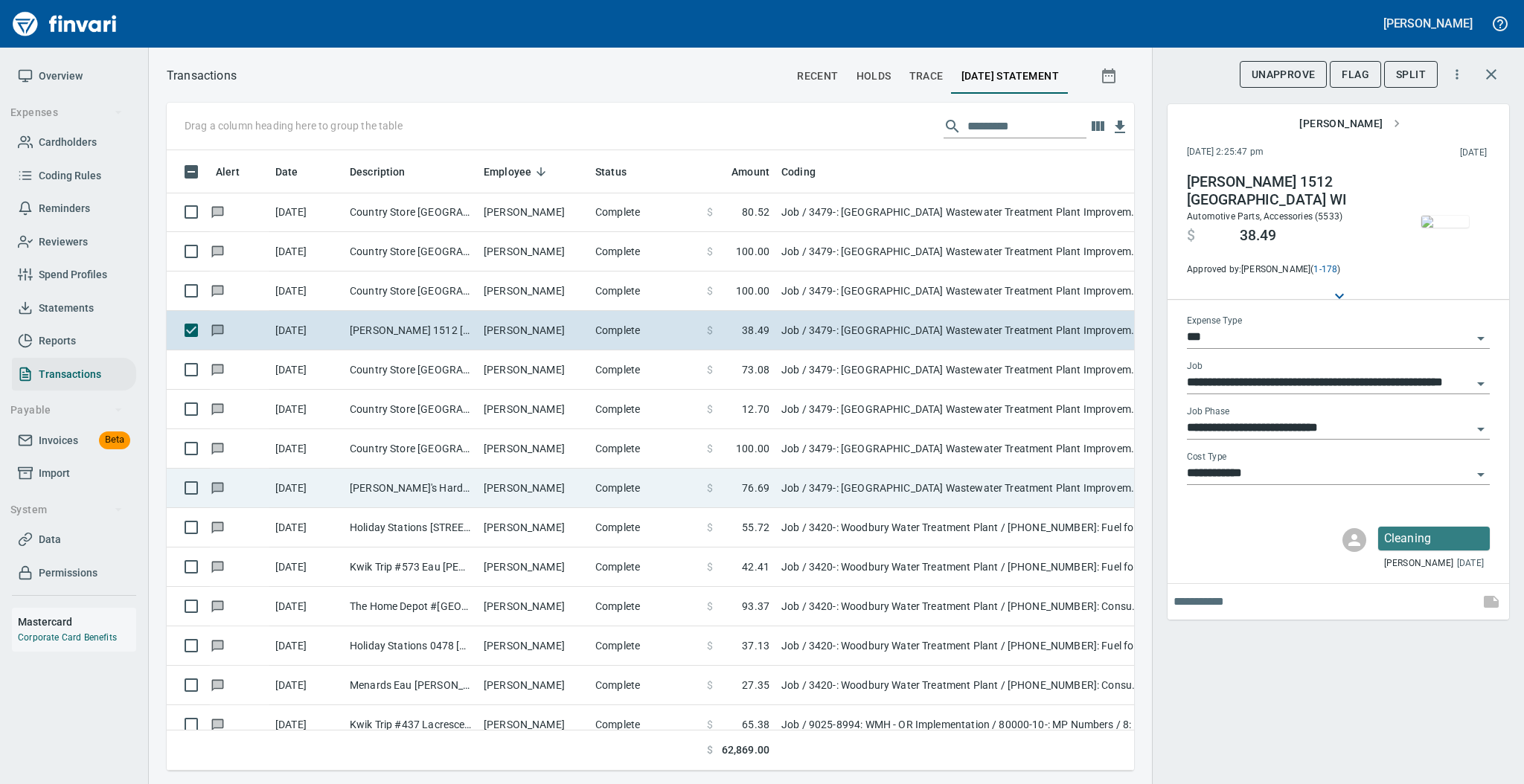
scroll to position [1982, 0]
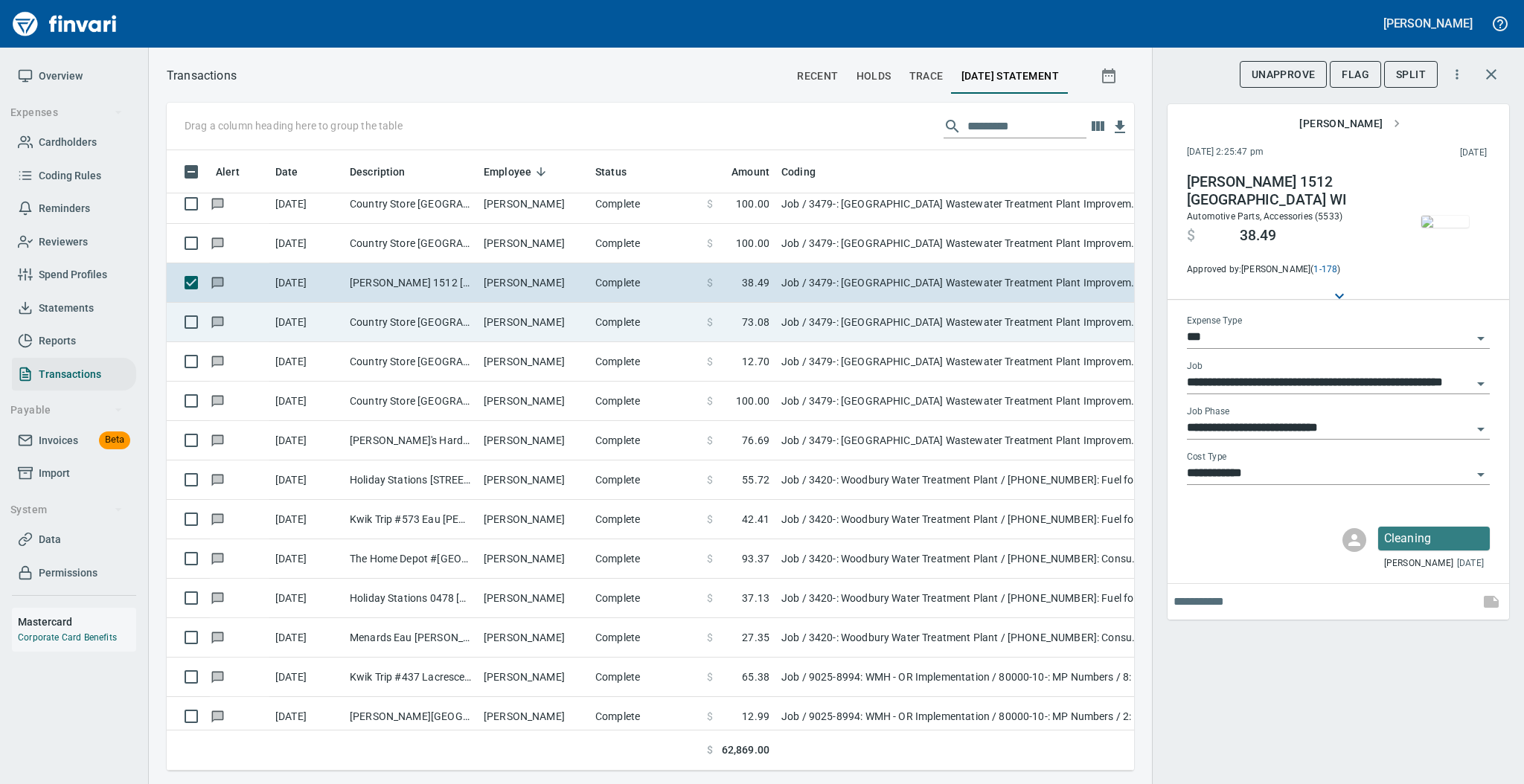
click at [526, 327] on td "[PERSON_NAME]" at bounding box center [533, 323] width 112 height 40
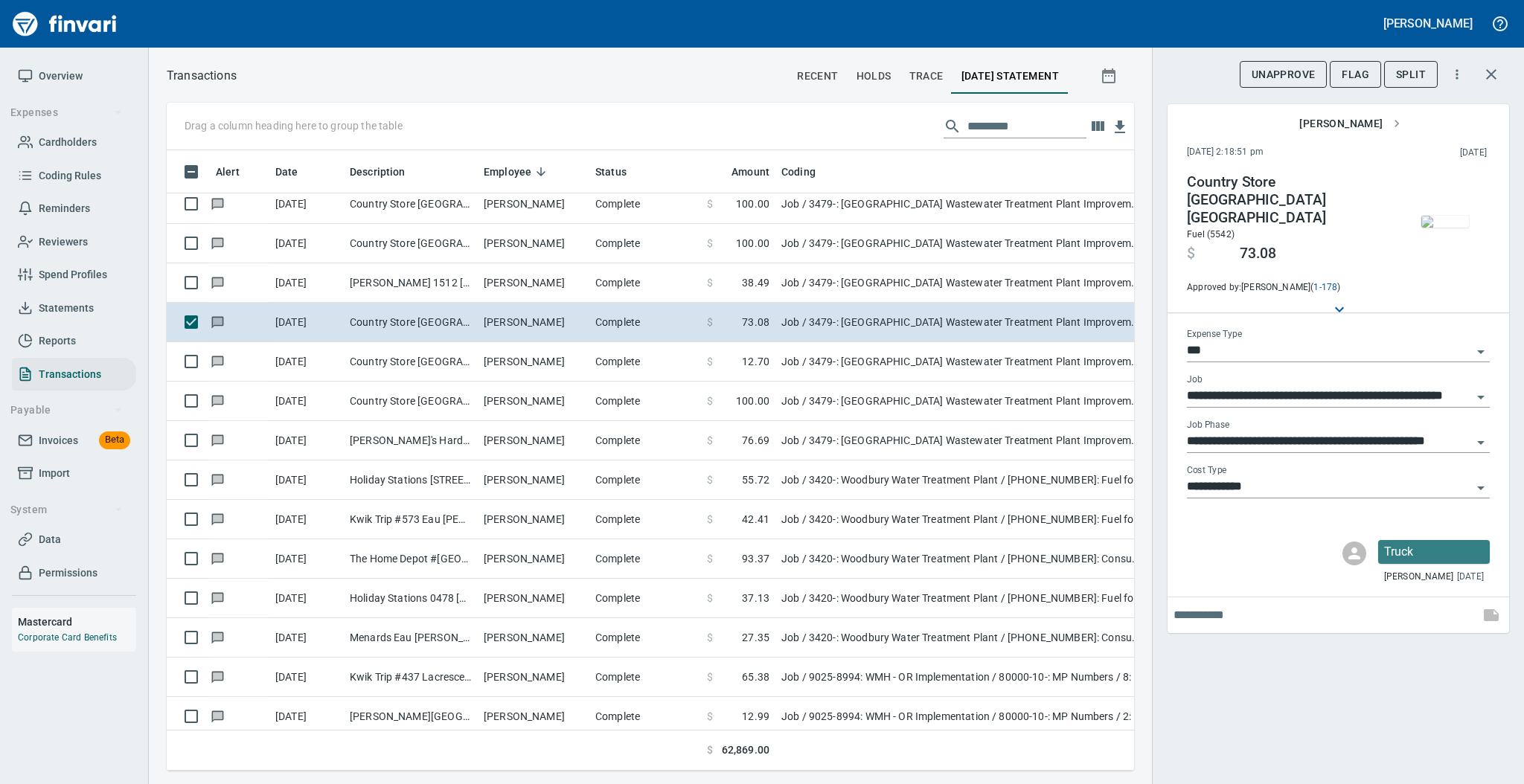
click at [1440, 215] on img "button" at bounding box center [1445, 221] width 48 height 12
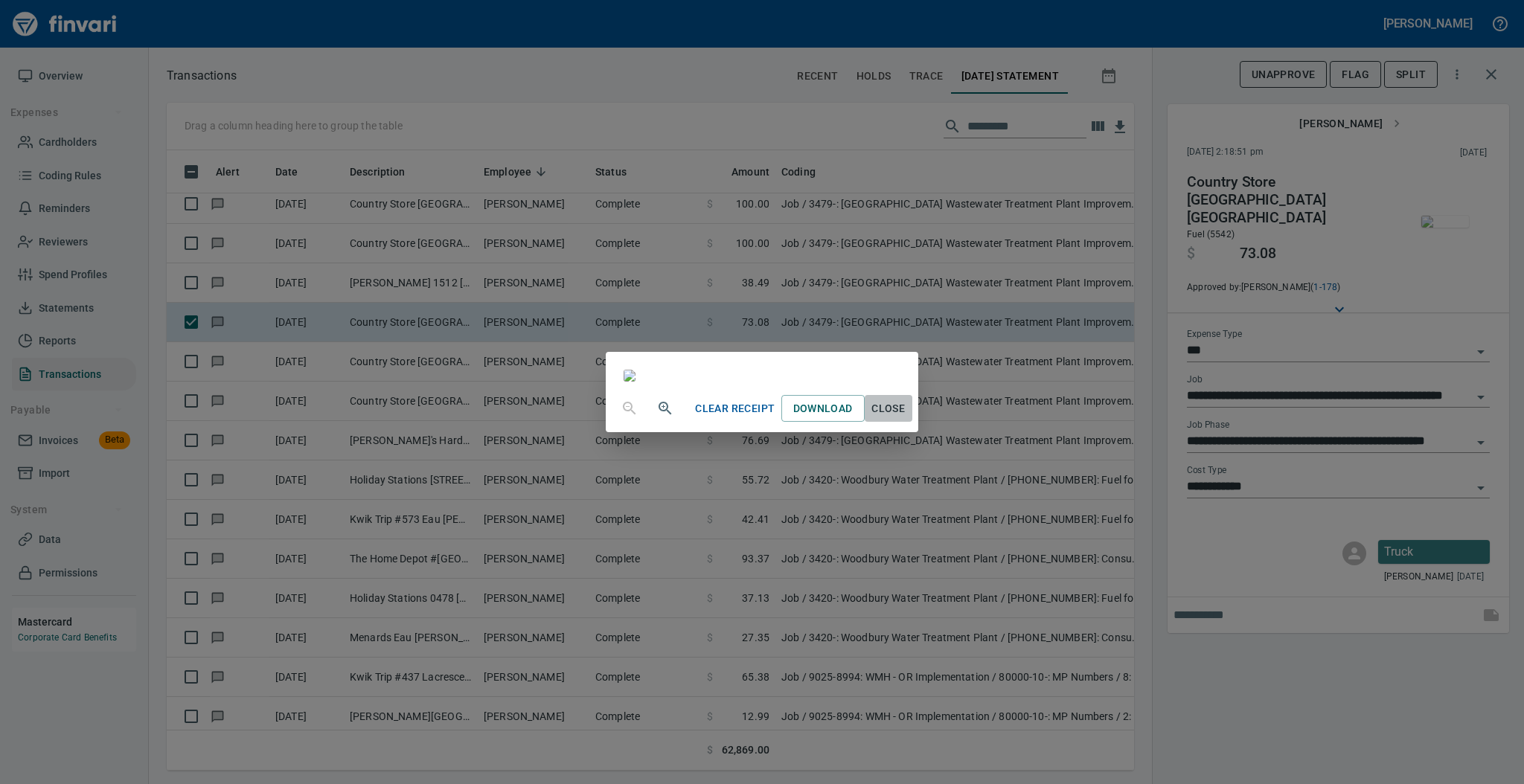
click at [906, 417] on span "Close" at bounding box center [888, 408] width 36 height 19
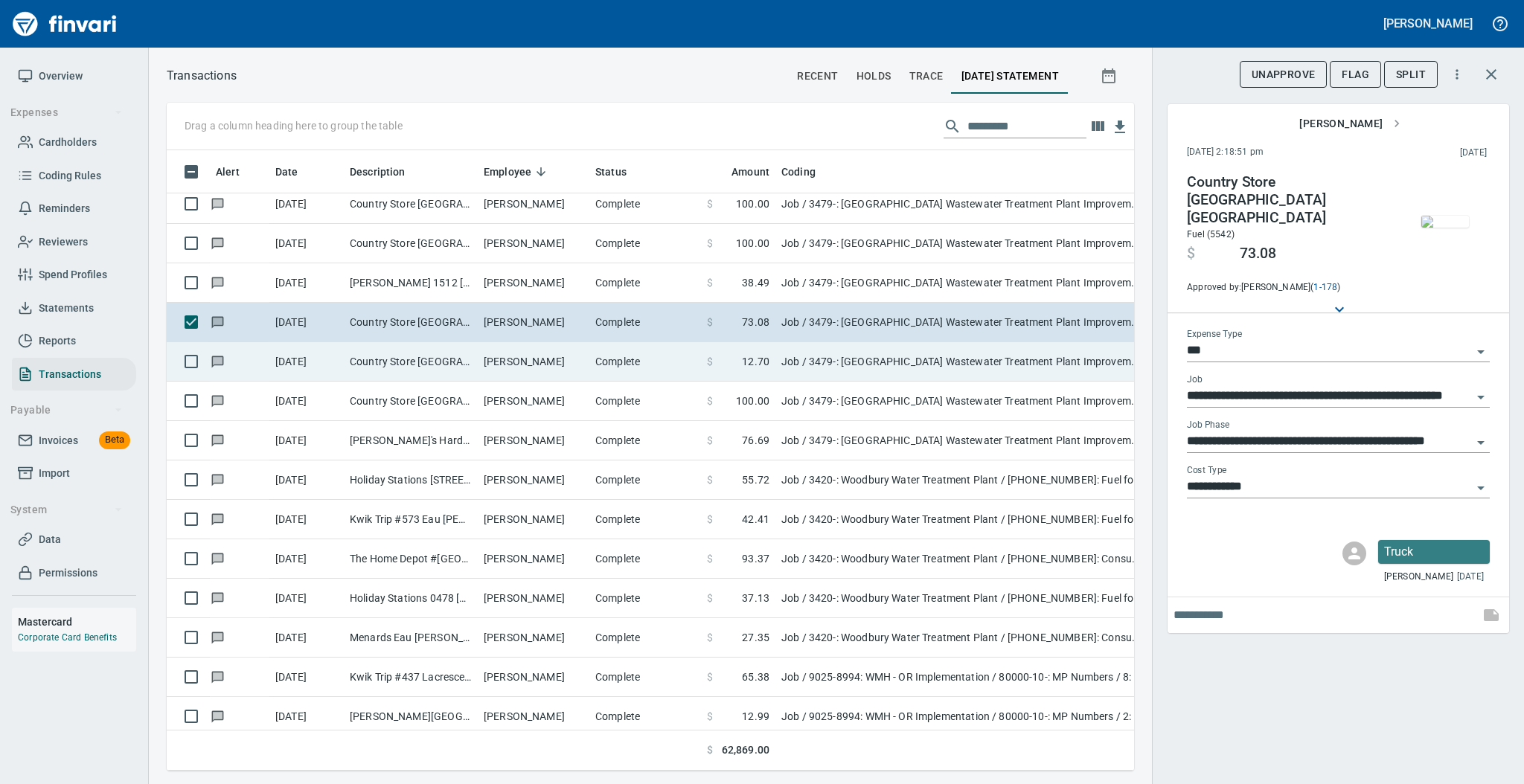
click at [457, 363] on td "Country Store [GEOGRAPHIC_DATA] [GEOGRAPHIC_DATA]" at bounding box center [411, 362] width 134 height 40
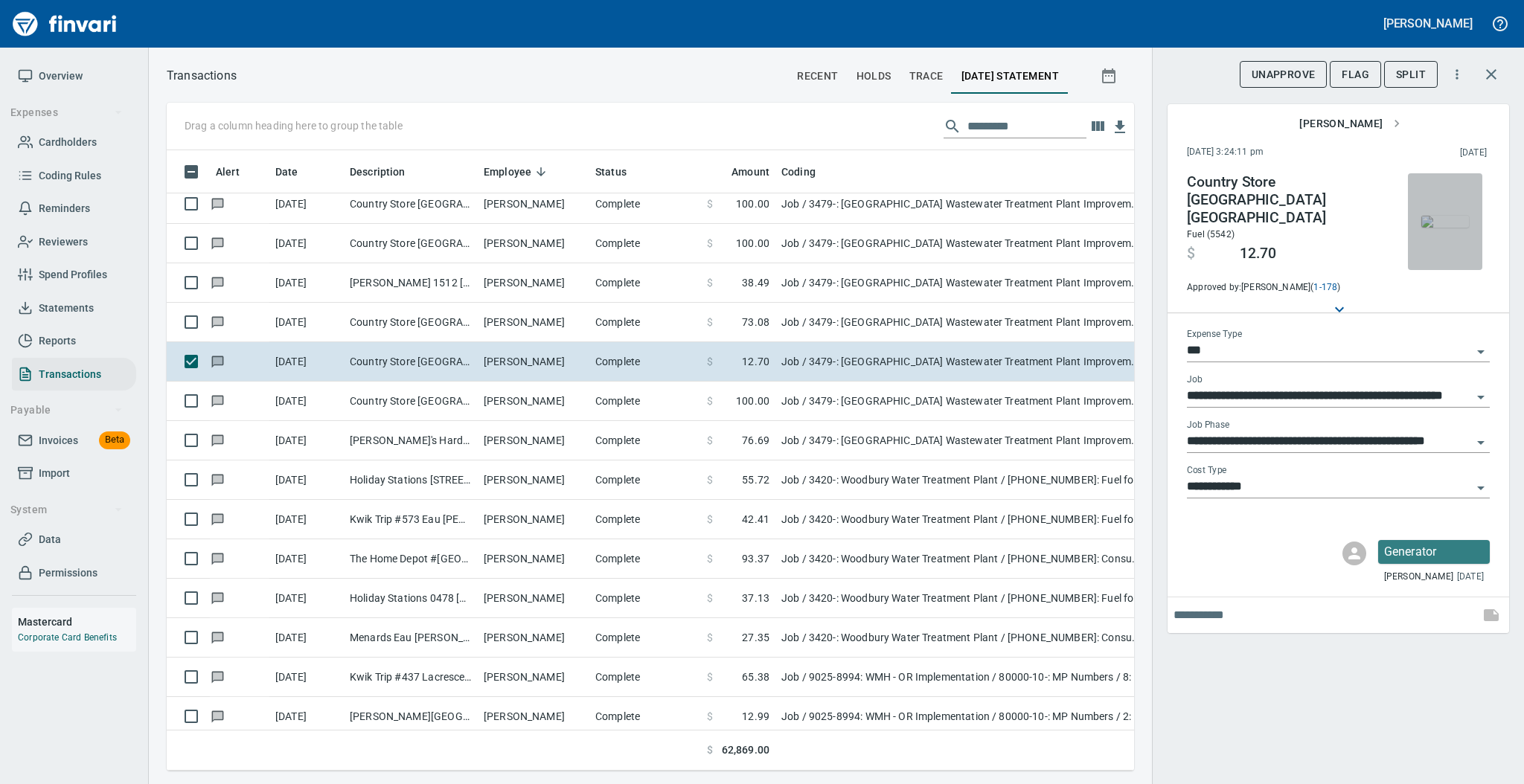
click at [1433, 215] on img "button" at bounding box center [1445, 221] width 48 height 12
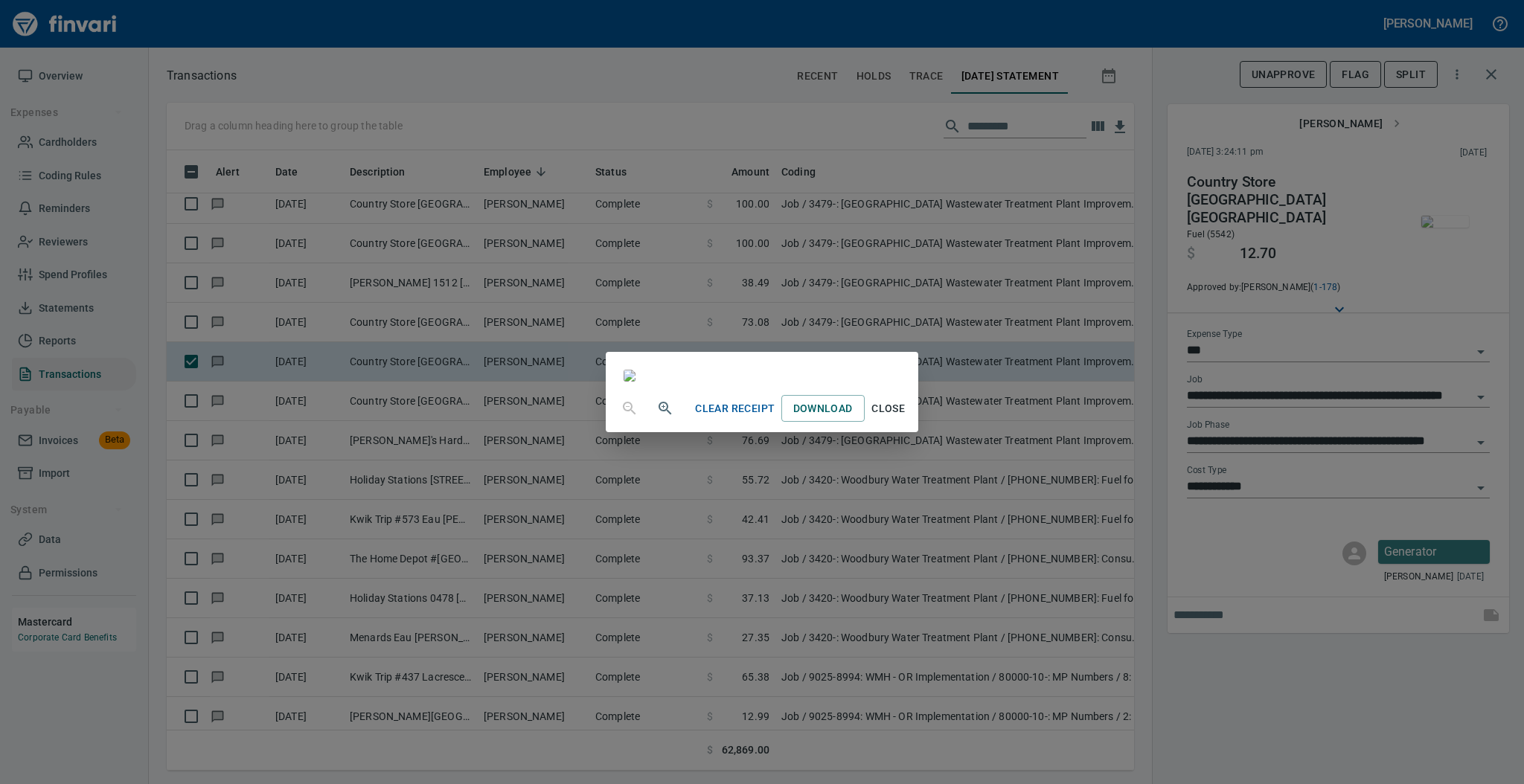
click at [906, 417] on span "Close" at bounding box center [888, 408] width 36 height 19
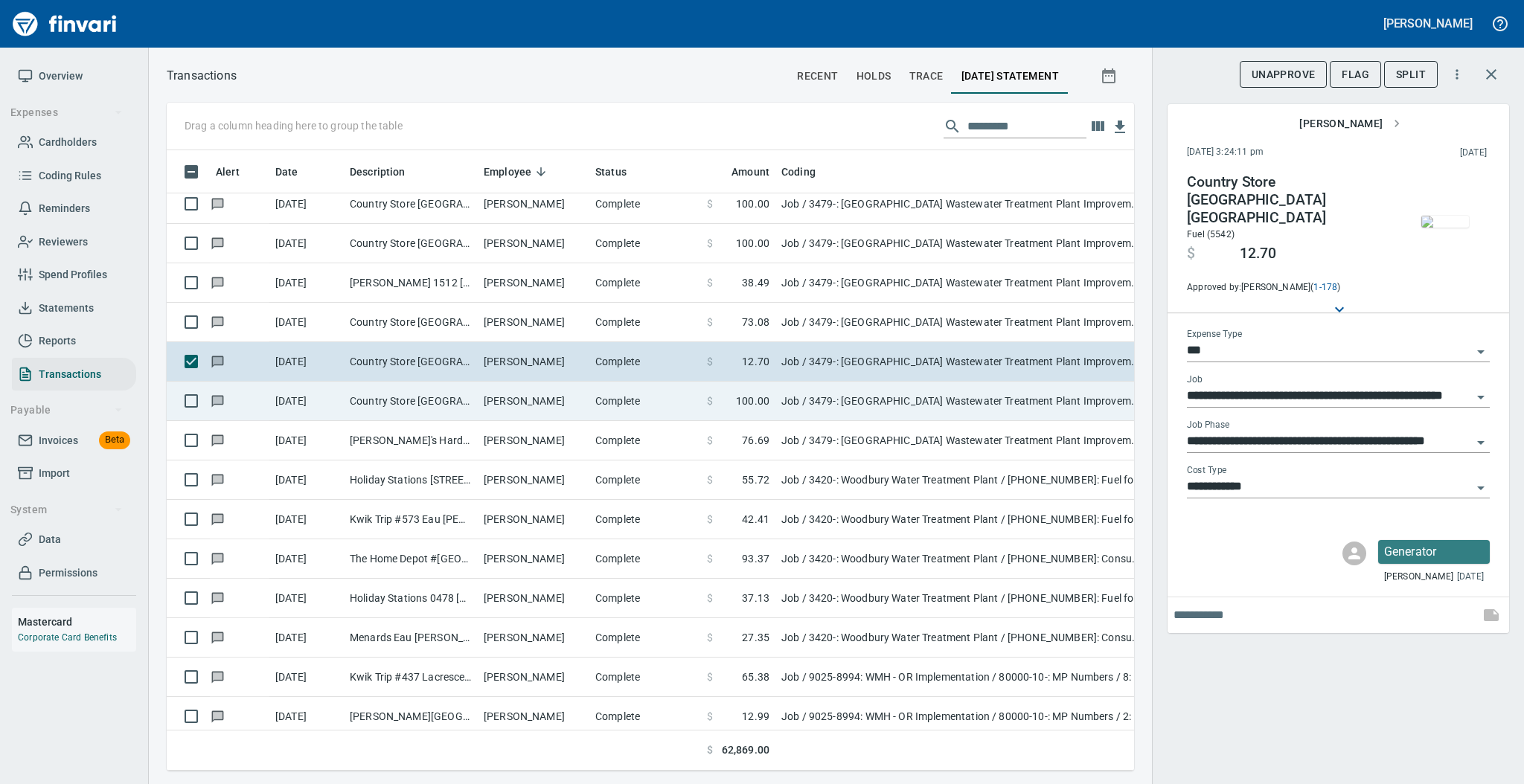
click at [451, 399] on td "Country Store [GEOGRAPHIC_DATA] [GEOGRAPHIC_DATA]" at bounding box center [411, 401] width 134 height 40
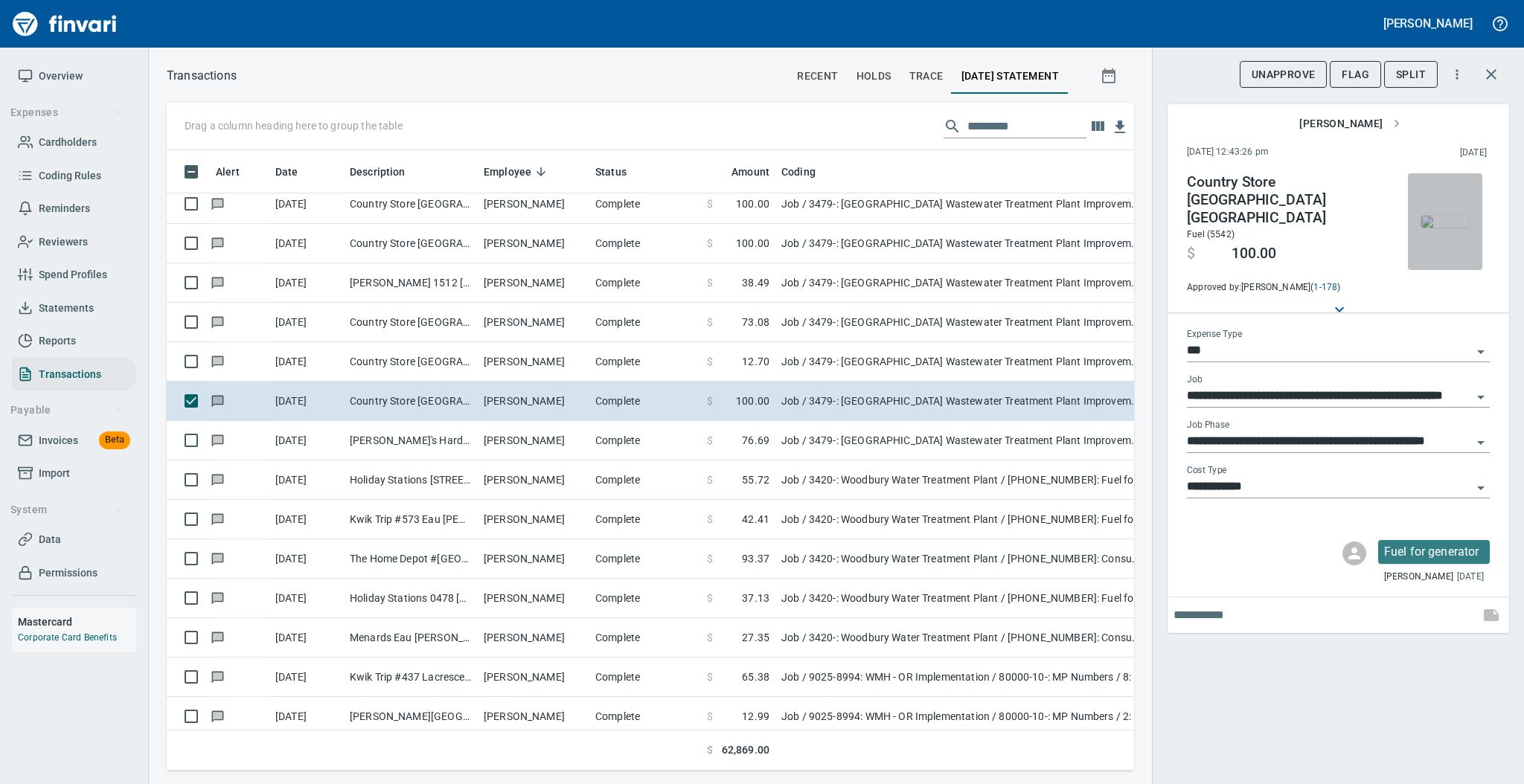
click at [1469, 227] on span "button" at bounding box center [1444, 221] width 63 height 12
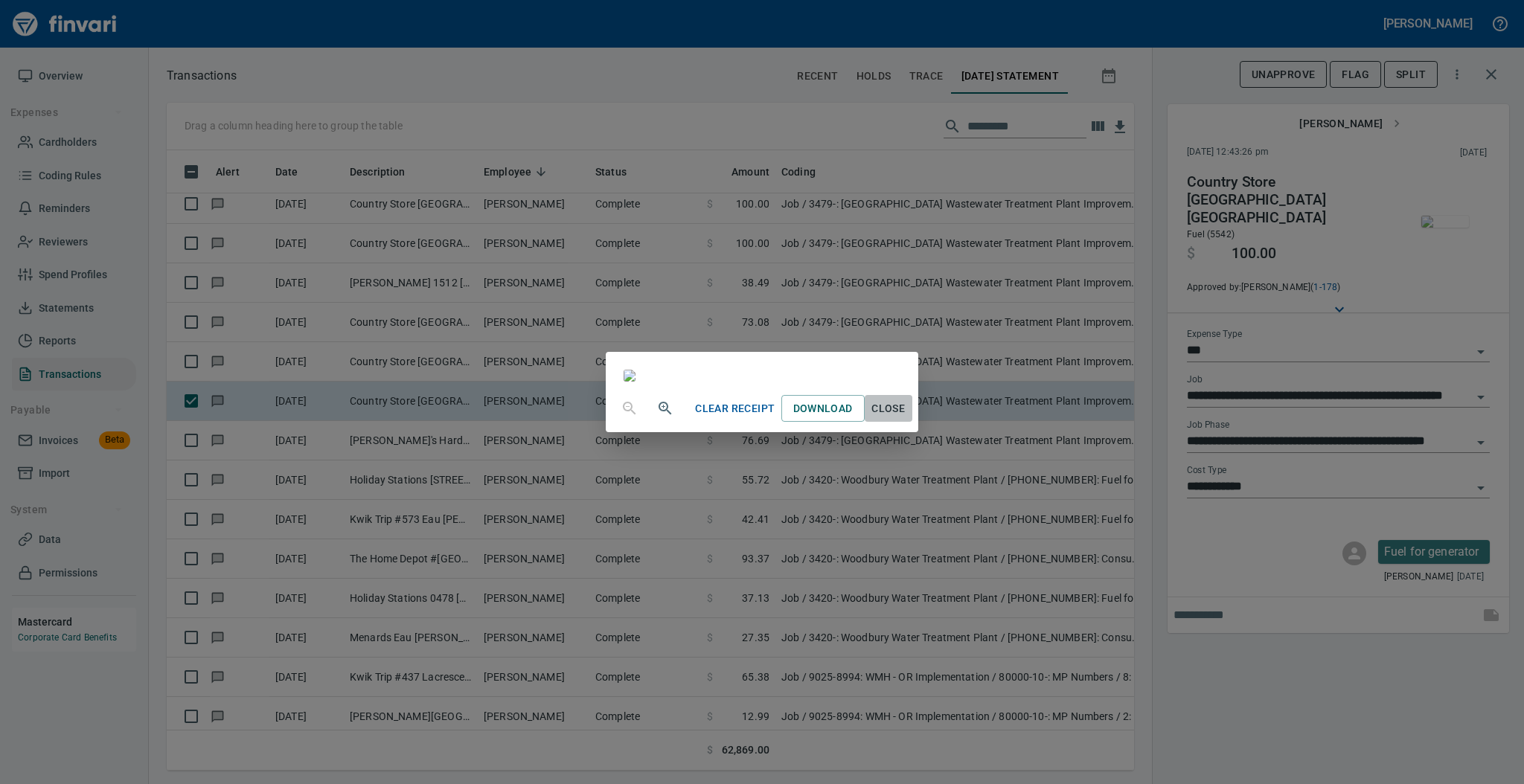
click at [906, 417] on span "Close" at bounding box center [888, 408] width 36 height 19
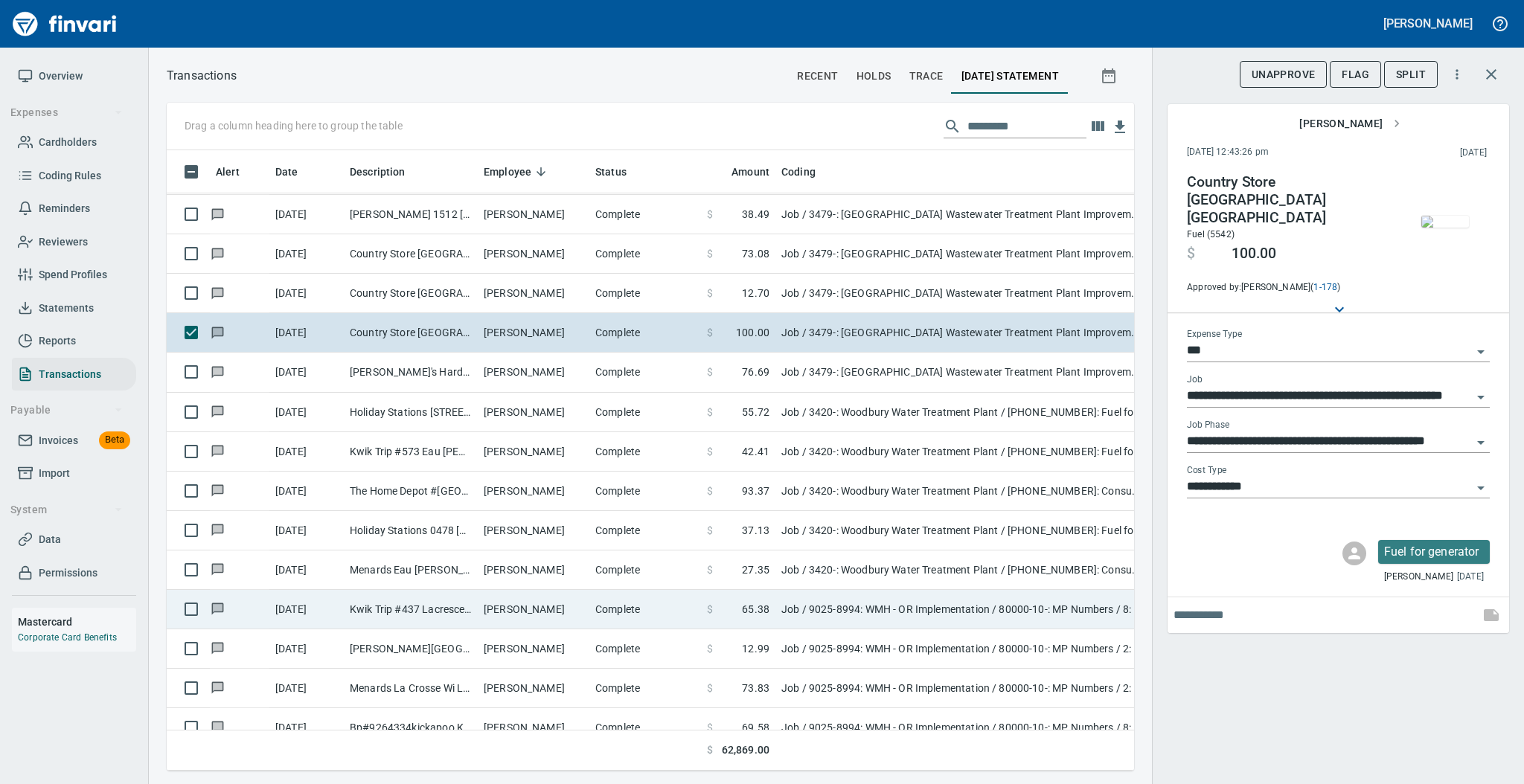
scroll to position [2082, 0]
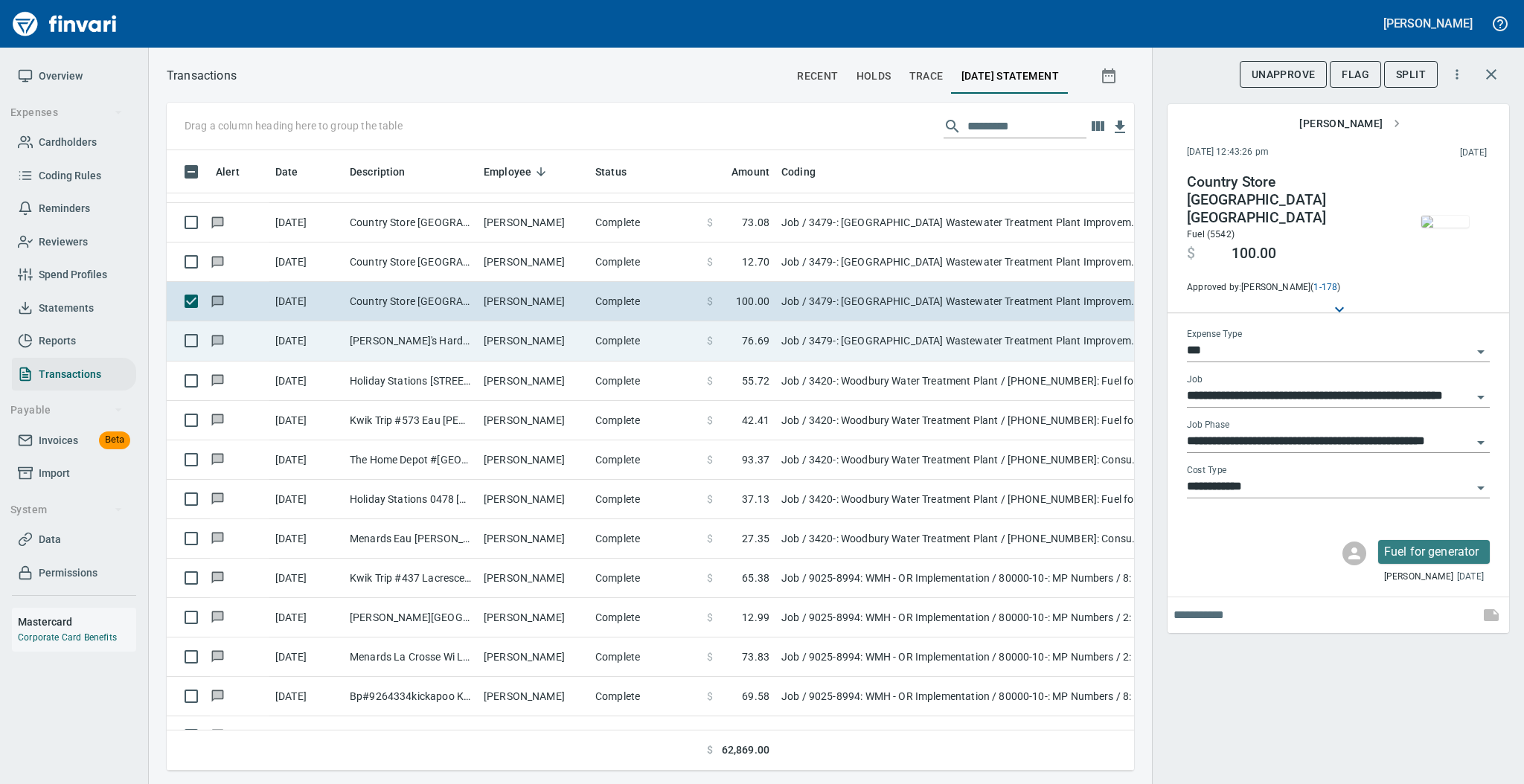
click at [482, 345] on td "[PERSON_NAME]" at bounding box center [533, 341] width 112 height 40
type input "**********"
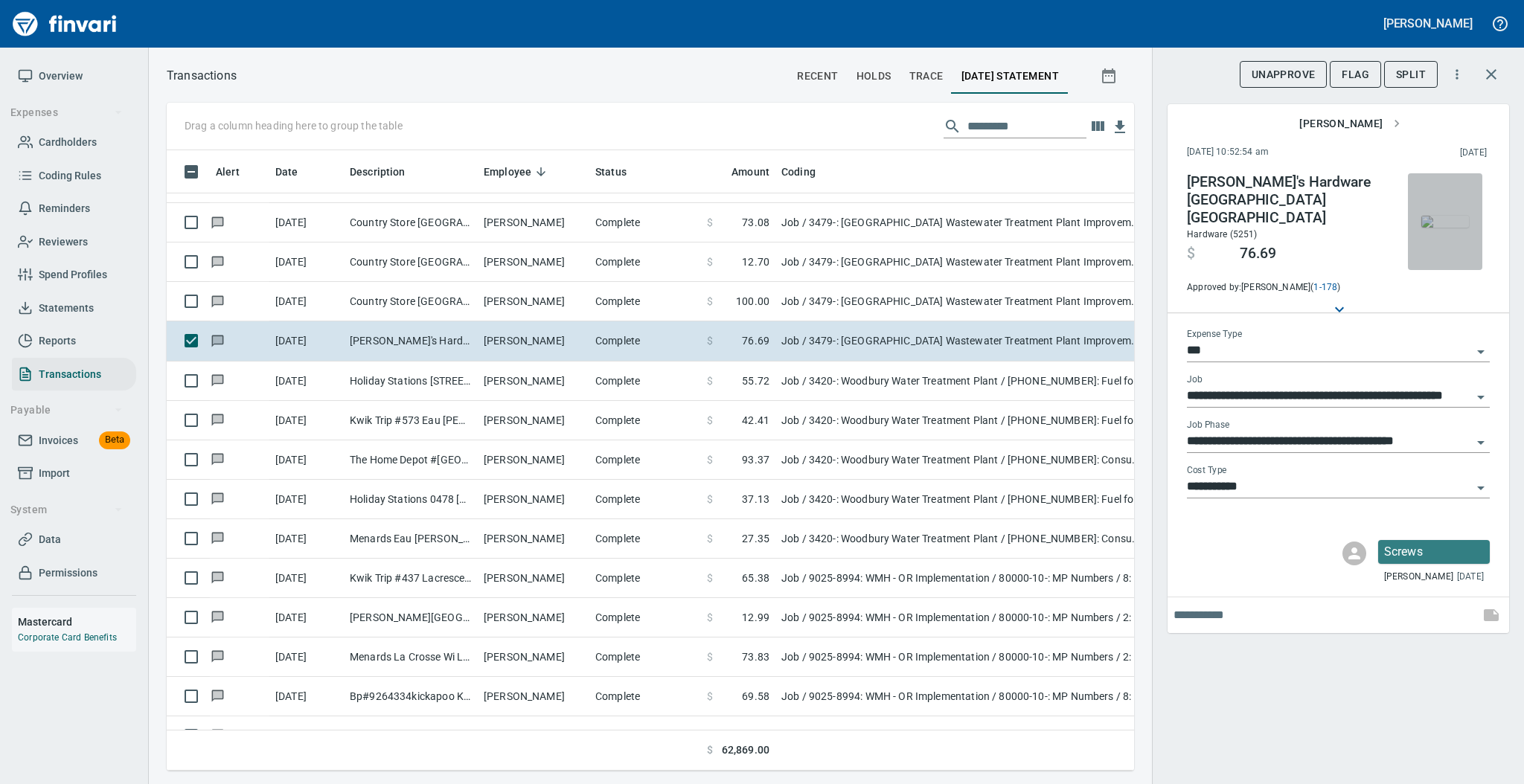
click at [1435, 215] on img "button" at bounding box center [1445, 221] width 48 height 12
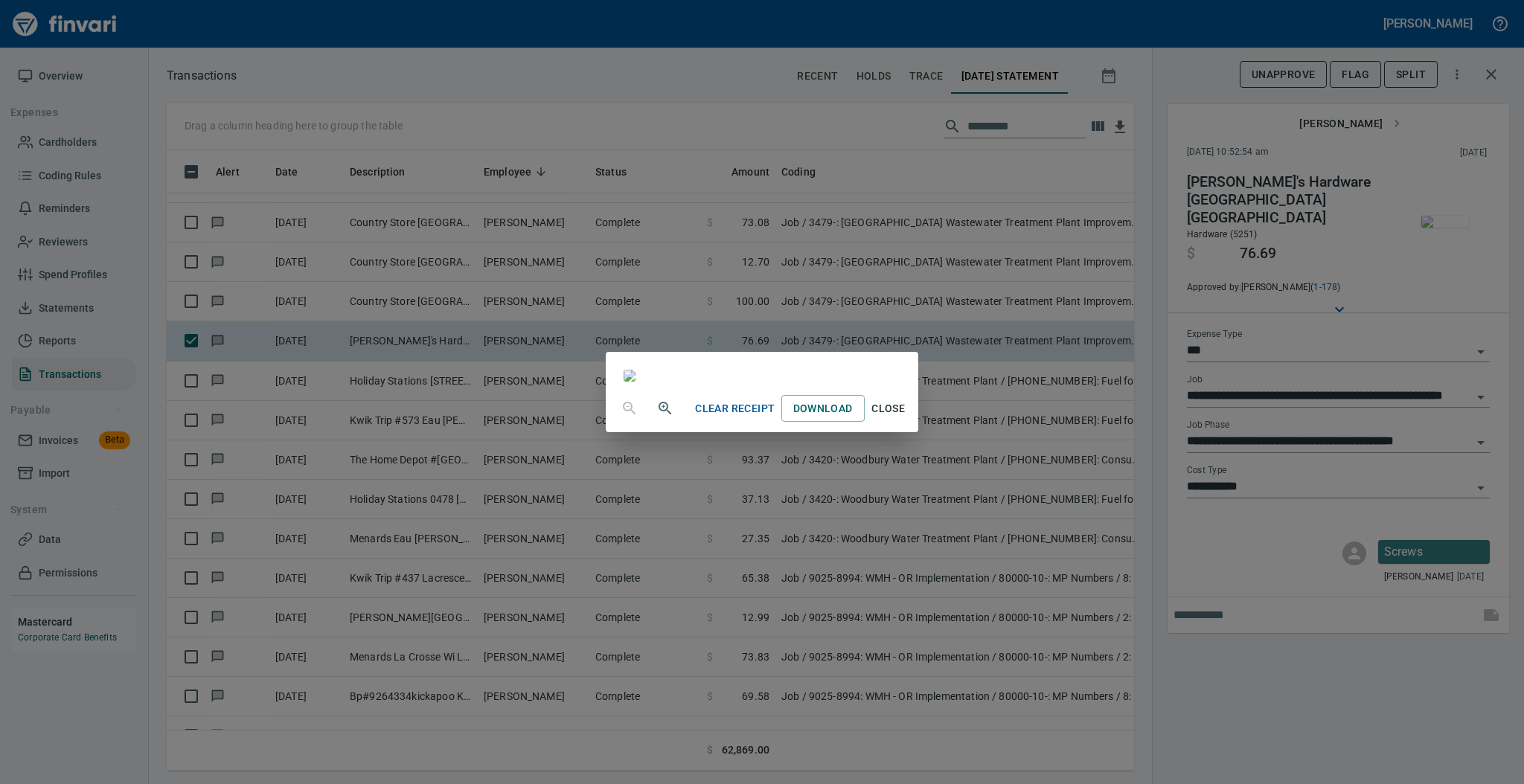
click at [906, 417] on span "Close" at bounding box center [888, 408] width 36 height 19
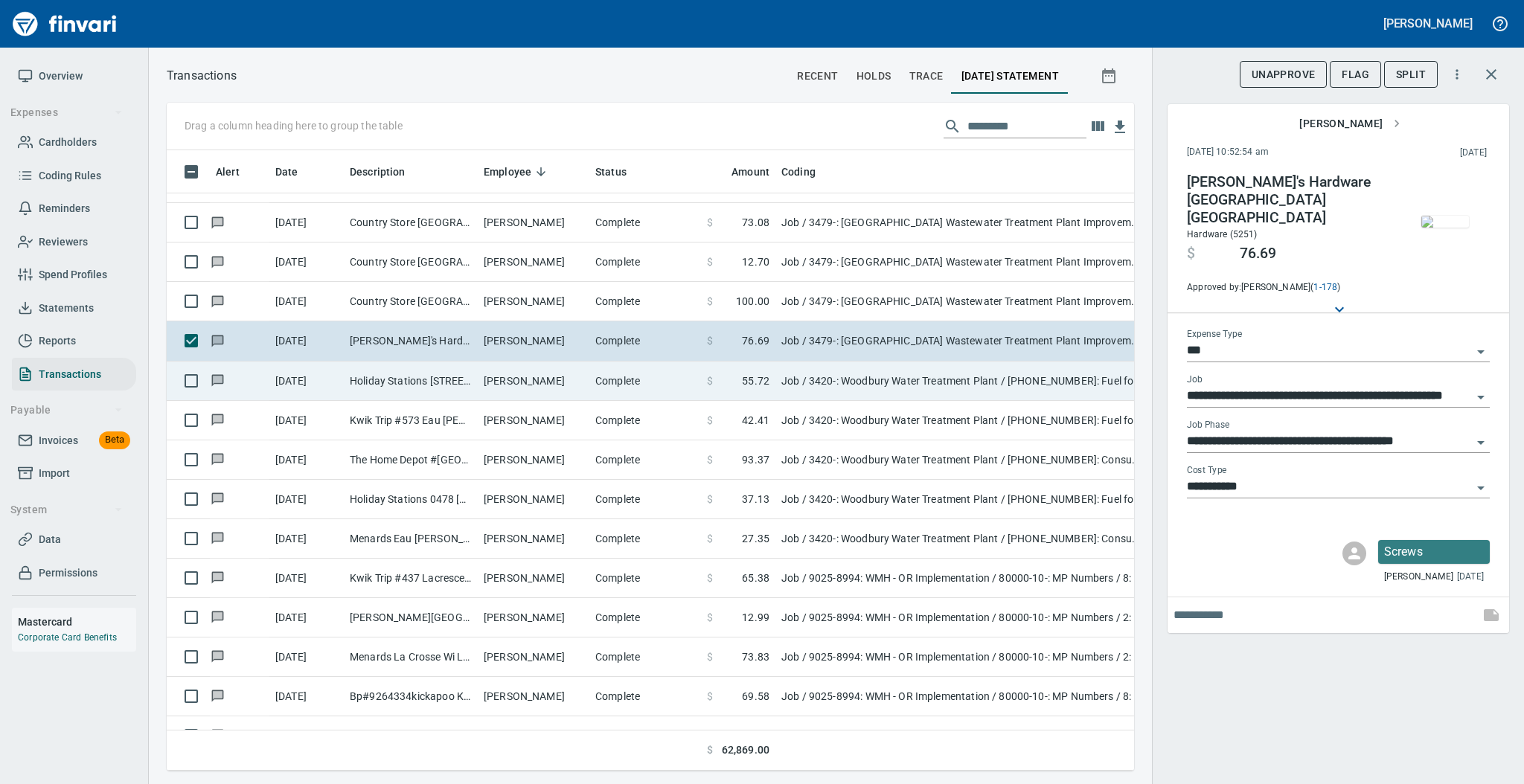
click at [611, 386] on td "Complete" at bounding box center [645, 382] width 112 height 40
type input "**********"
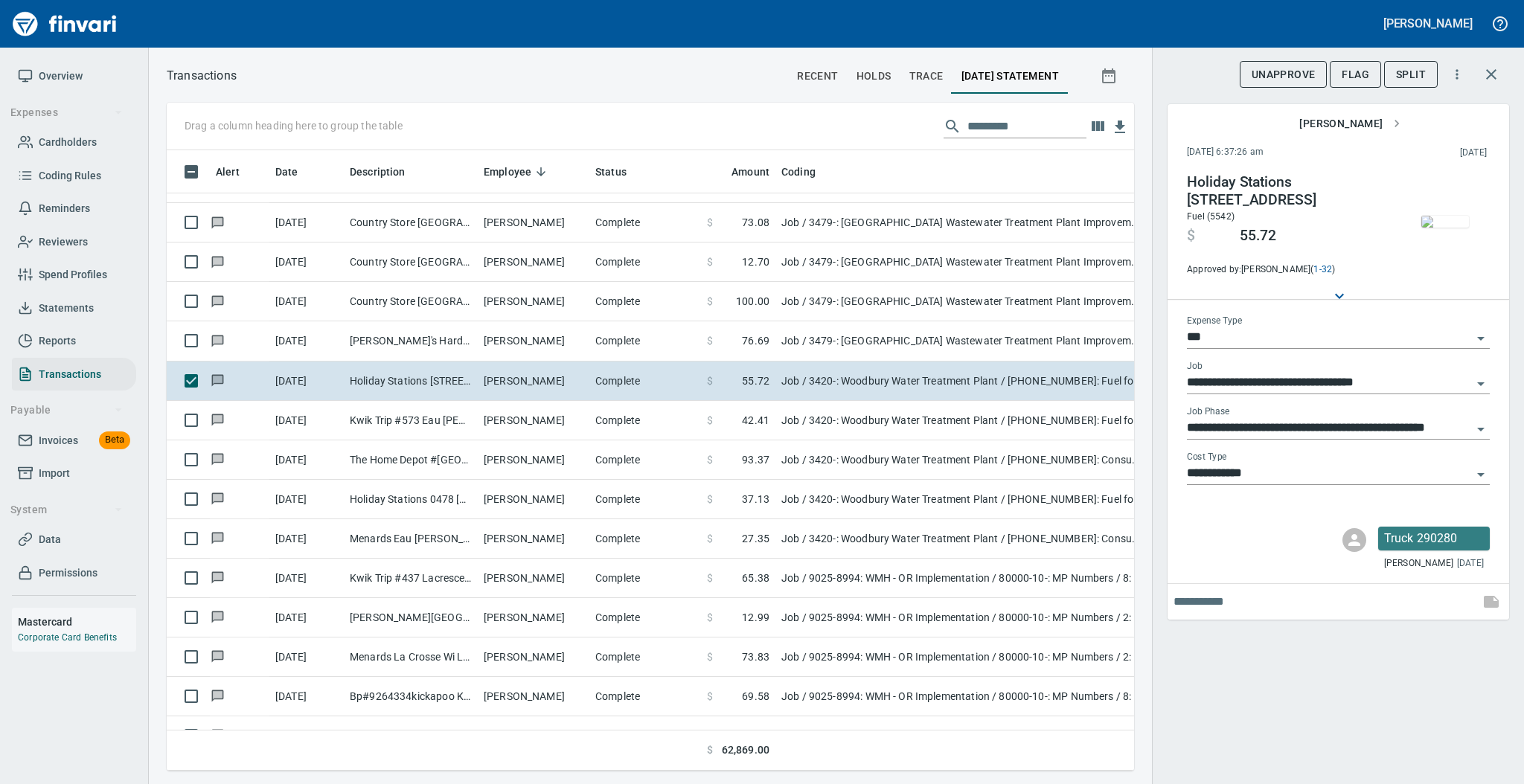
click at [1445, 227] on img "button" at bounding box center [1445, 221] width 48 height 12
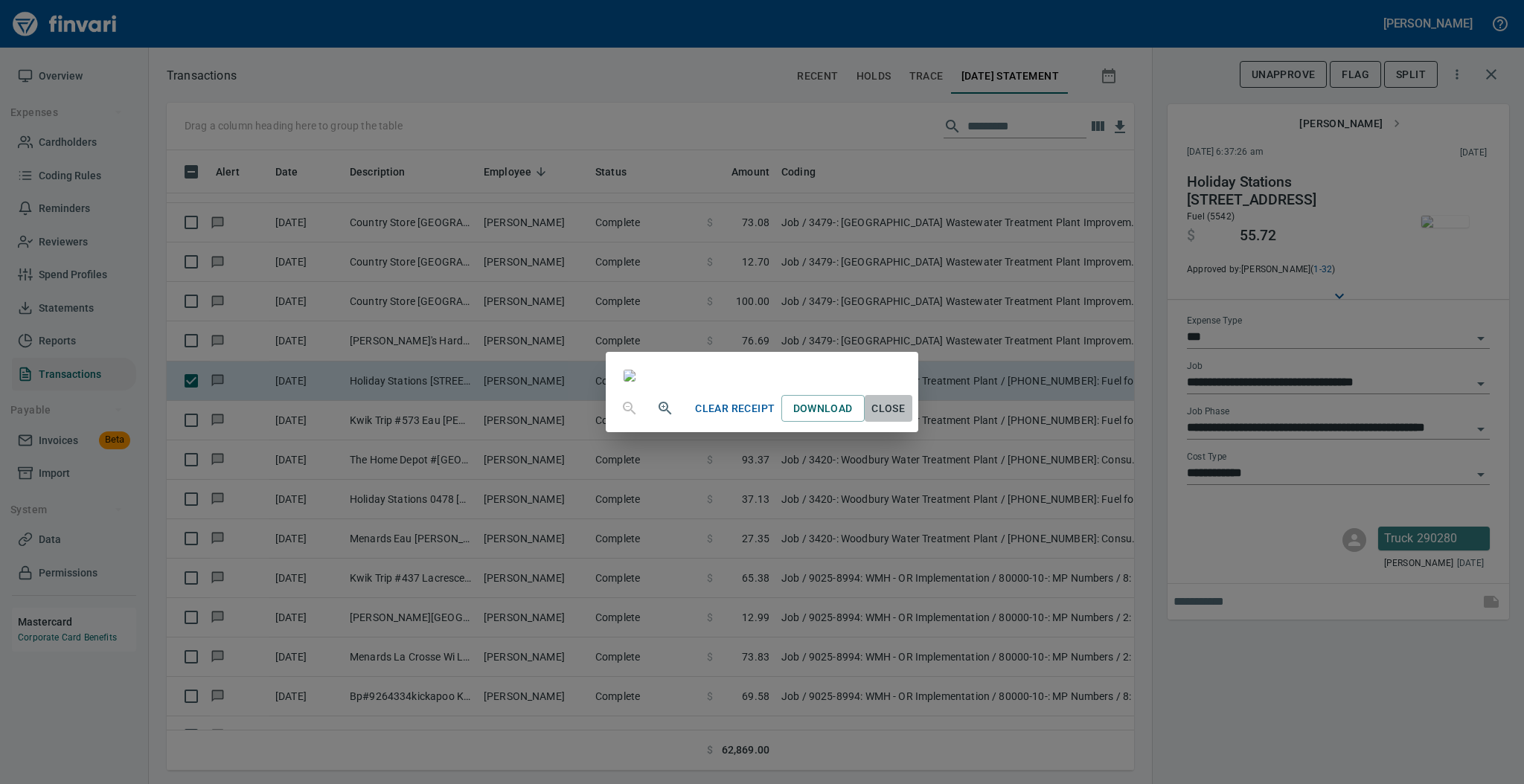
click at [906, 417] on span "Close" at bounding box center [888, 408] width 36 height 19
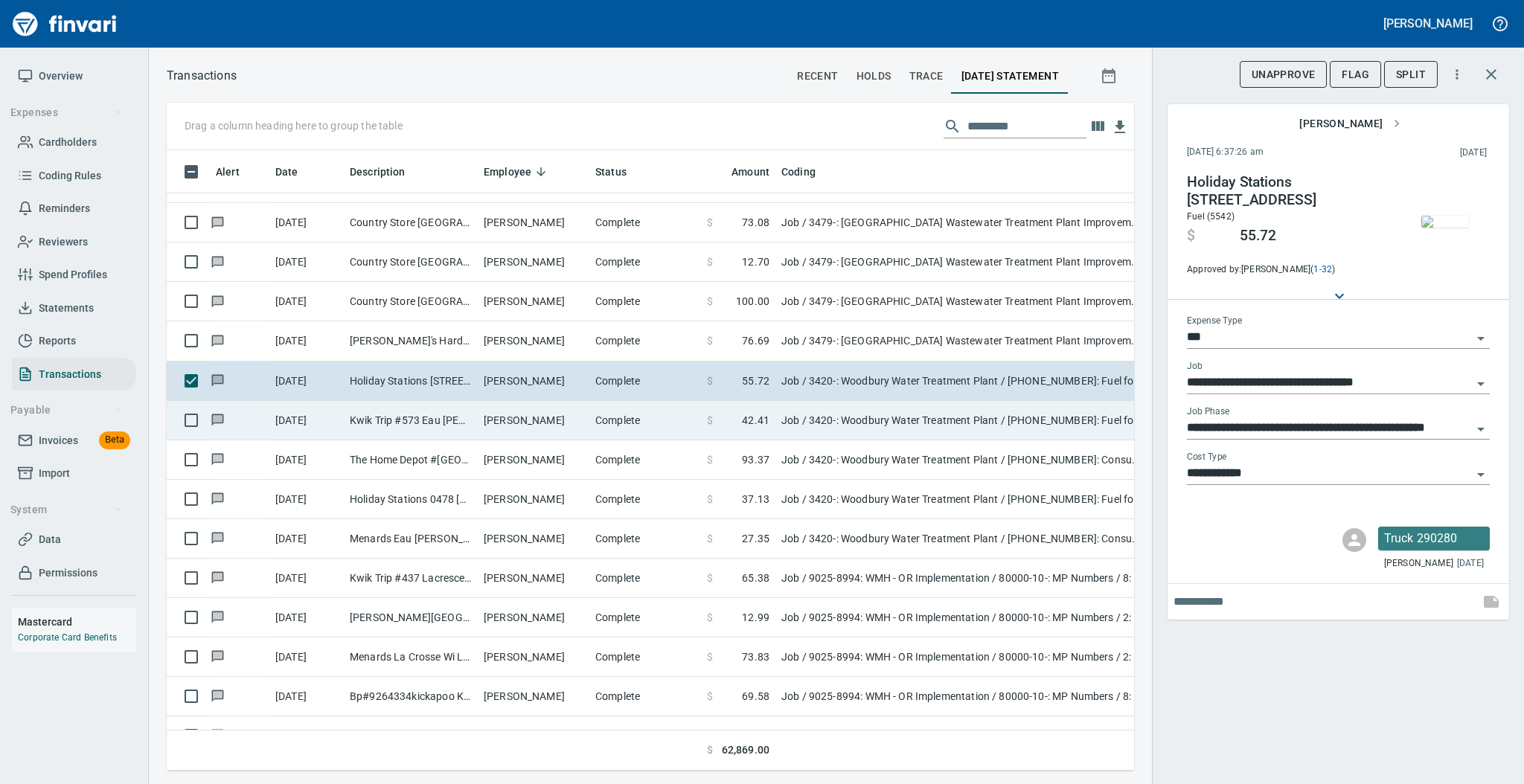
click at [495, 420] on td "[PERSON_NAME]" at bounding box center [533, 420] width 112 height 40
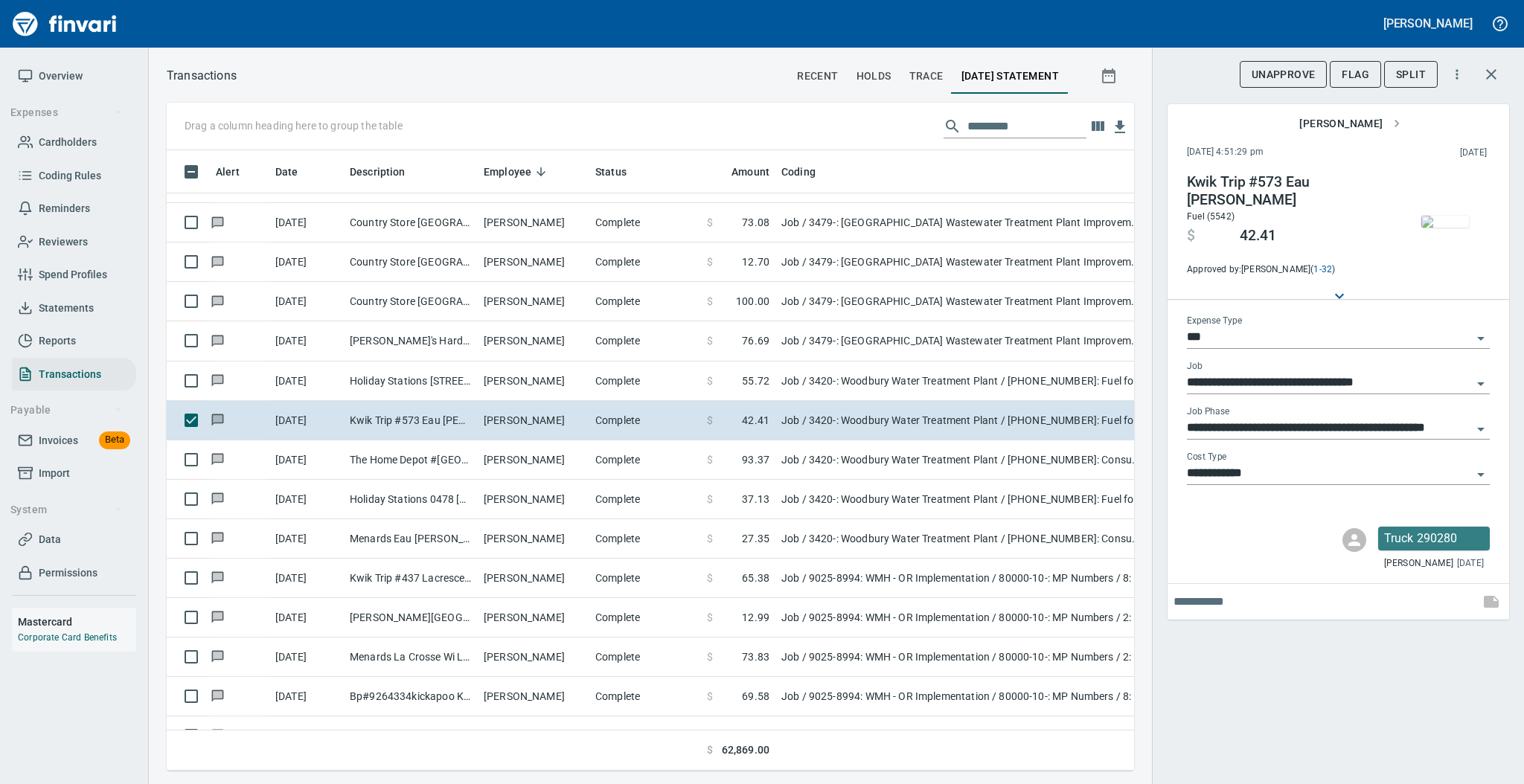
click at [1442, 224] on img "button" at bounding box center [1445, 221] width 48 height 12
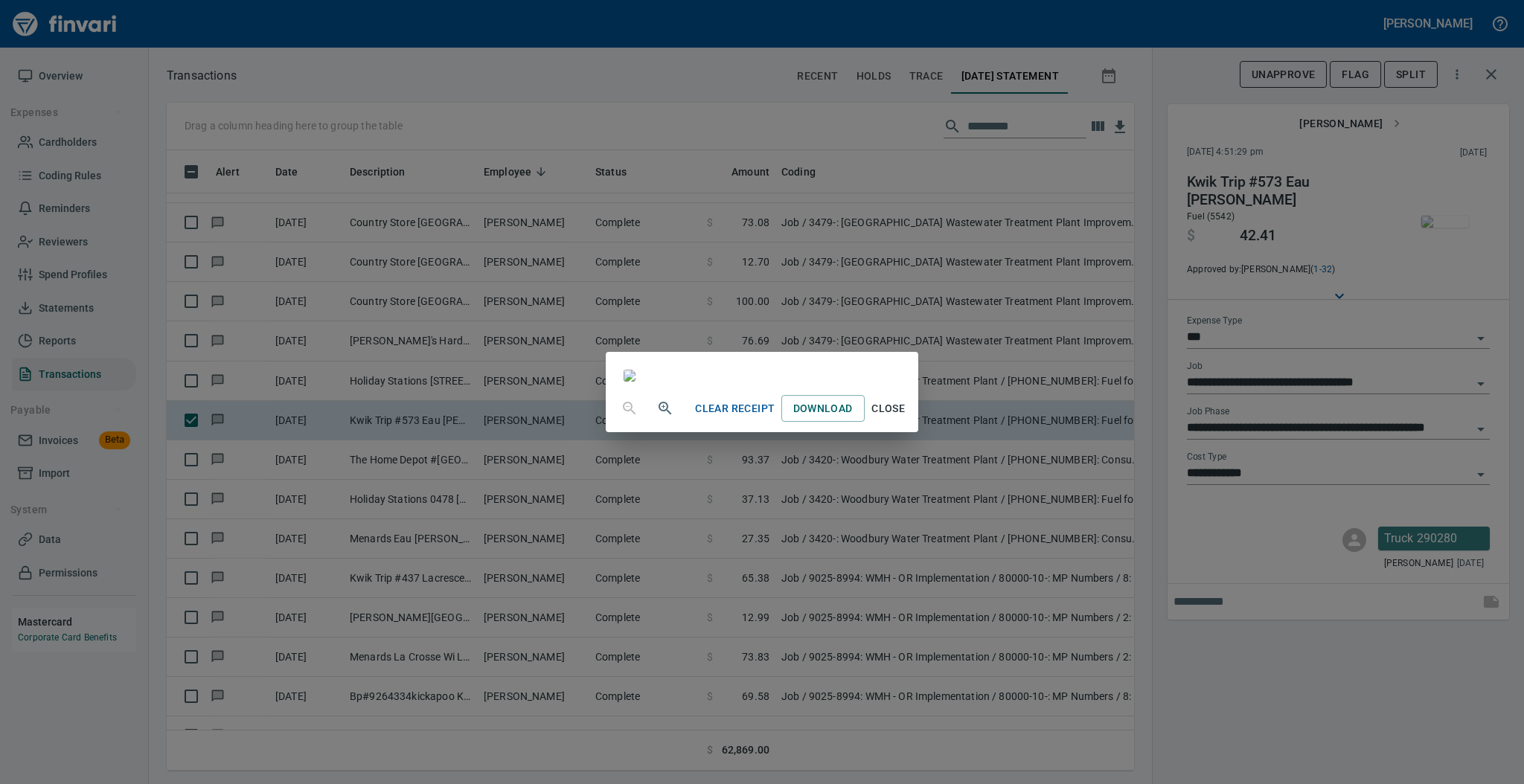
click at [906, 417] on span "Close" at bounding box center [888, 408] width 36 height 19
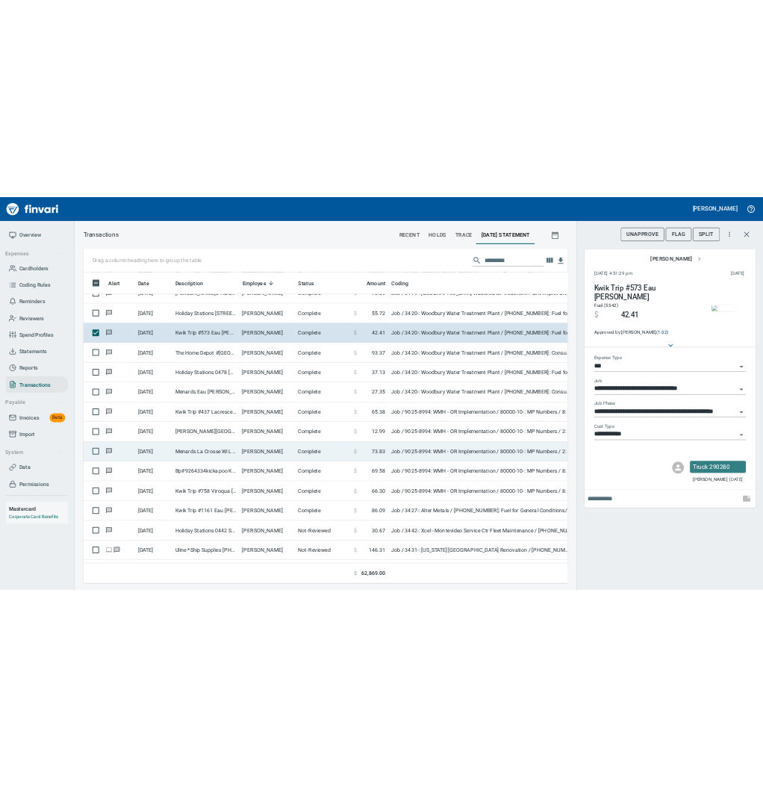
scroll to position [2289, 0]
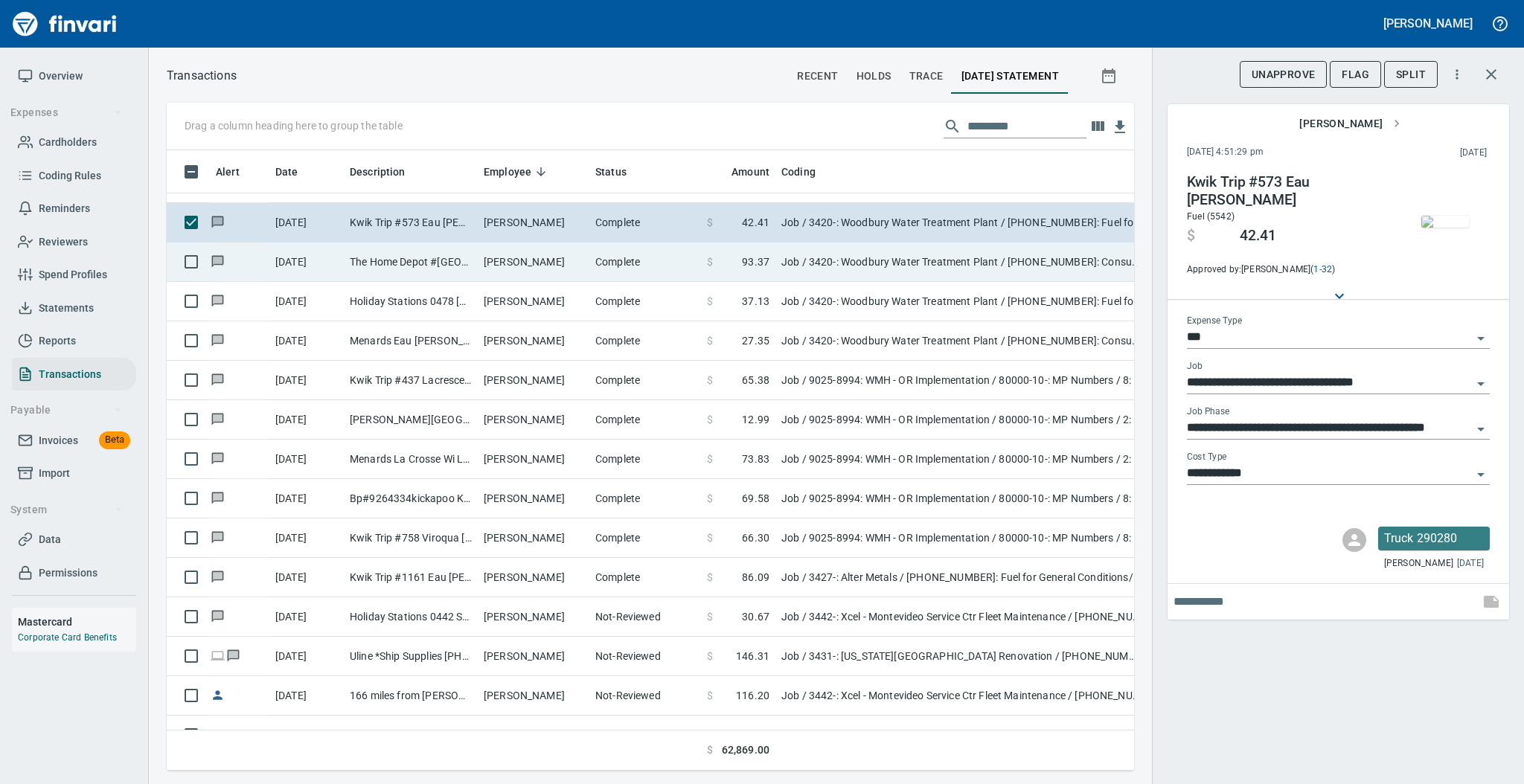
click at [479, 258] on td "[PERSON_NAME]" at bounding box center [533, 262] width 112 height 40
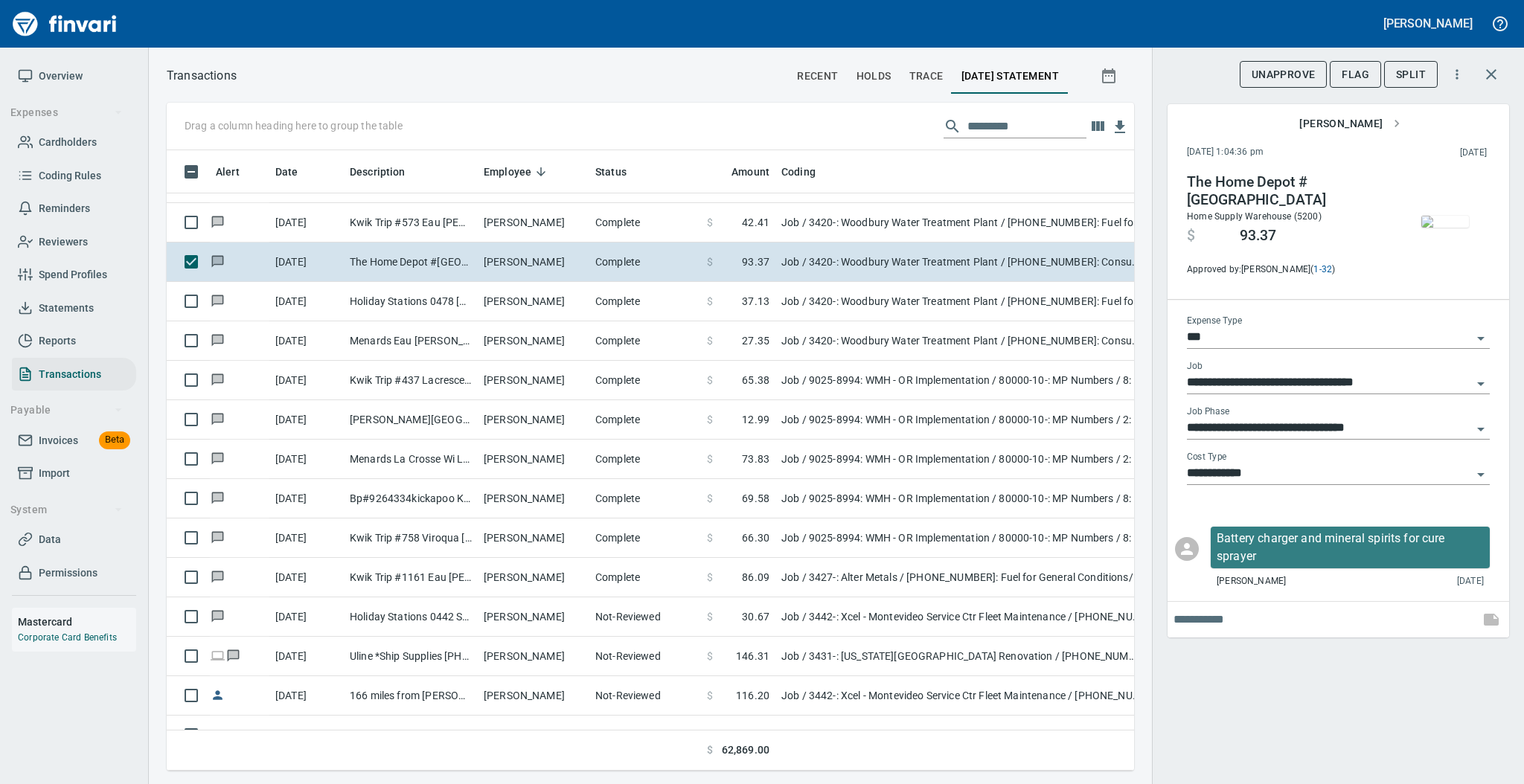
click at [1444, 217] on img "button" at bounding box center [1445, 221] width 48 height 12
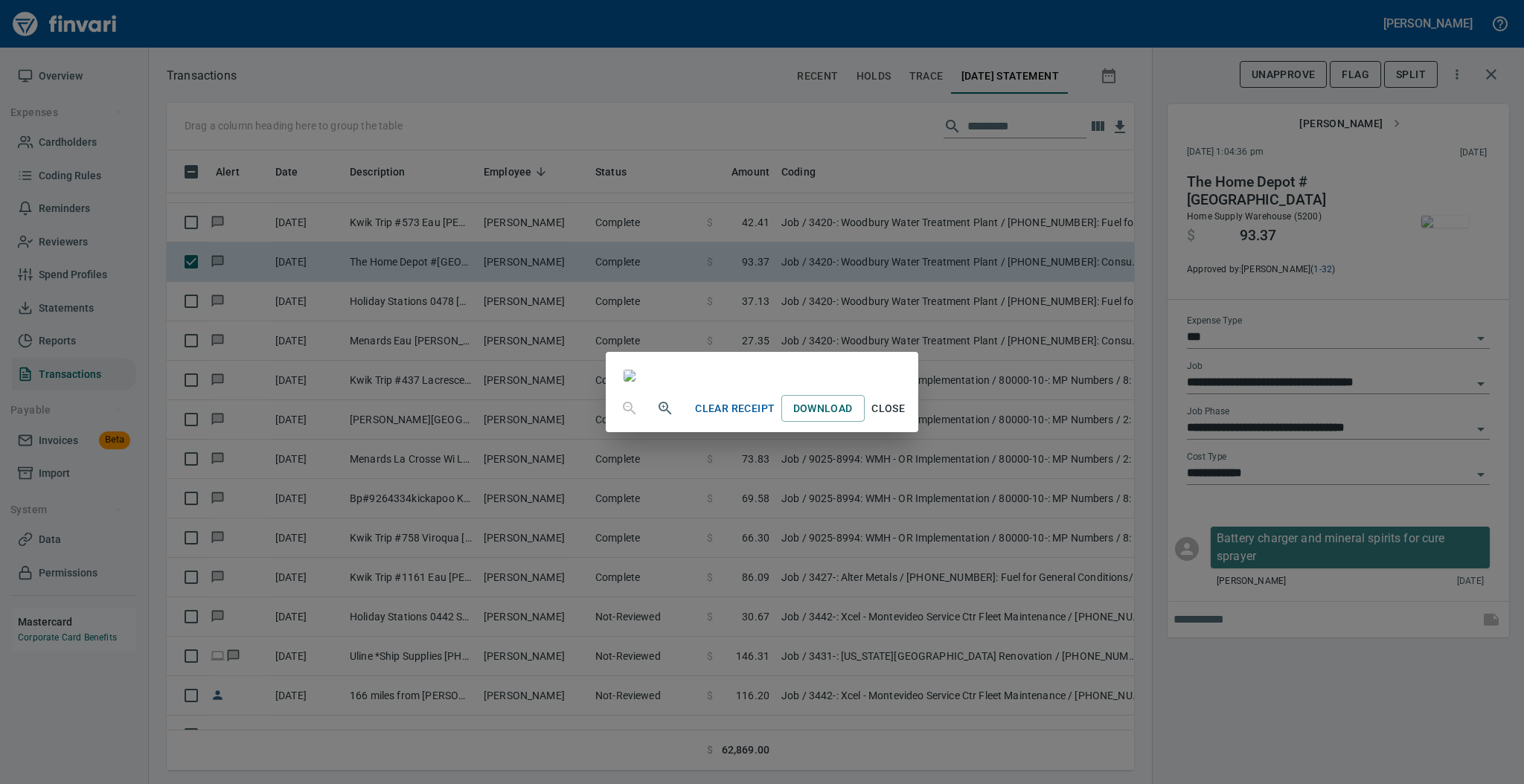
click at [906, 417] on span "Close" at bounding box center [888, 408] width 36 height 19
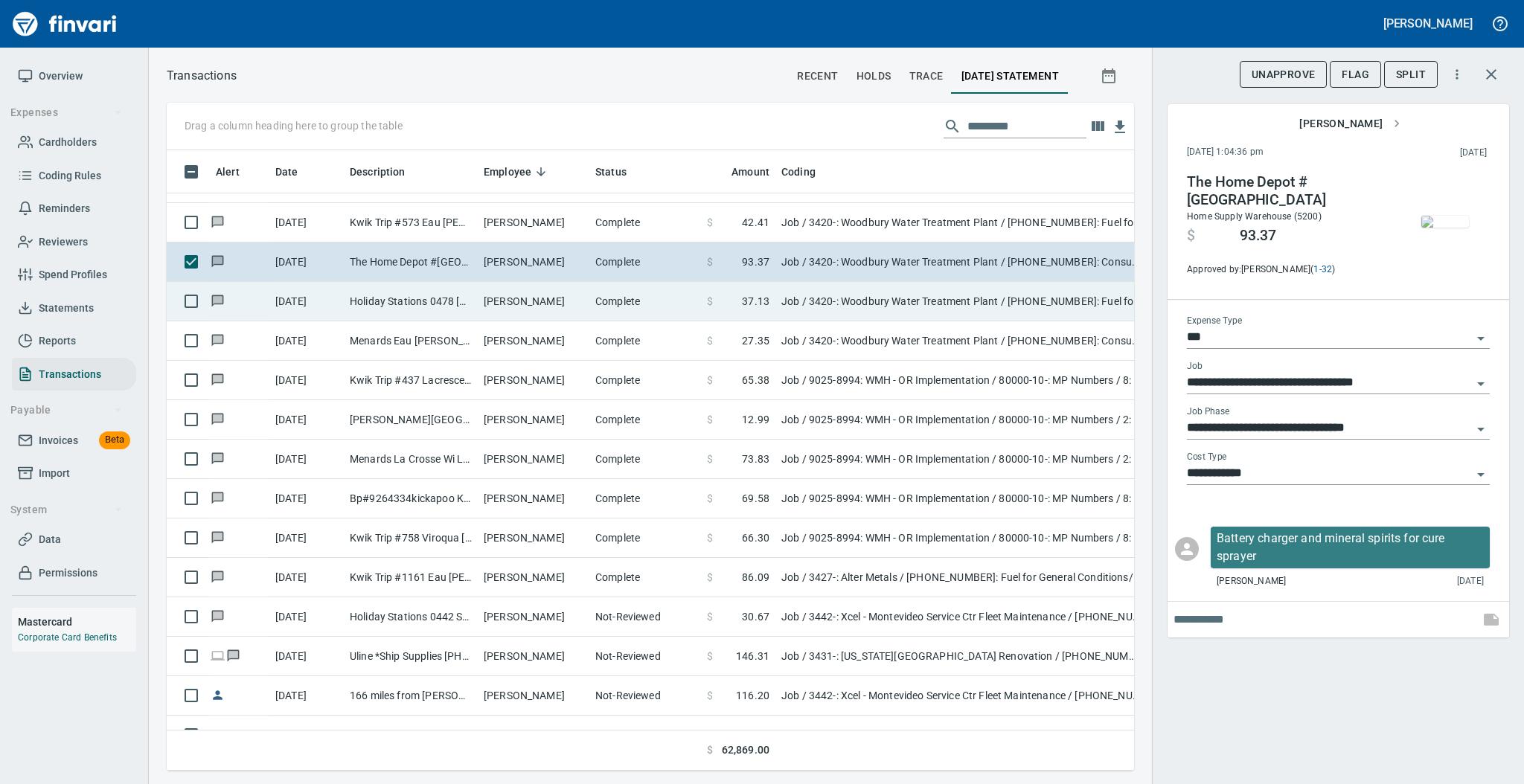
click at [465, 301] on td "Holiday Stations 0478 [GEOGRAPHIC_DATA] [GEOGRAPHIC_DATA]" at bounding box center [411, 302] width 134 height 40
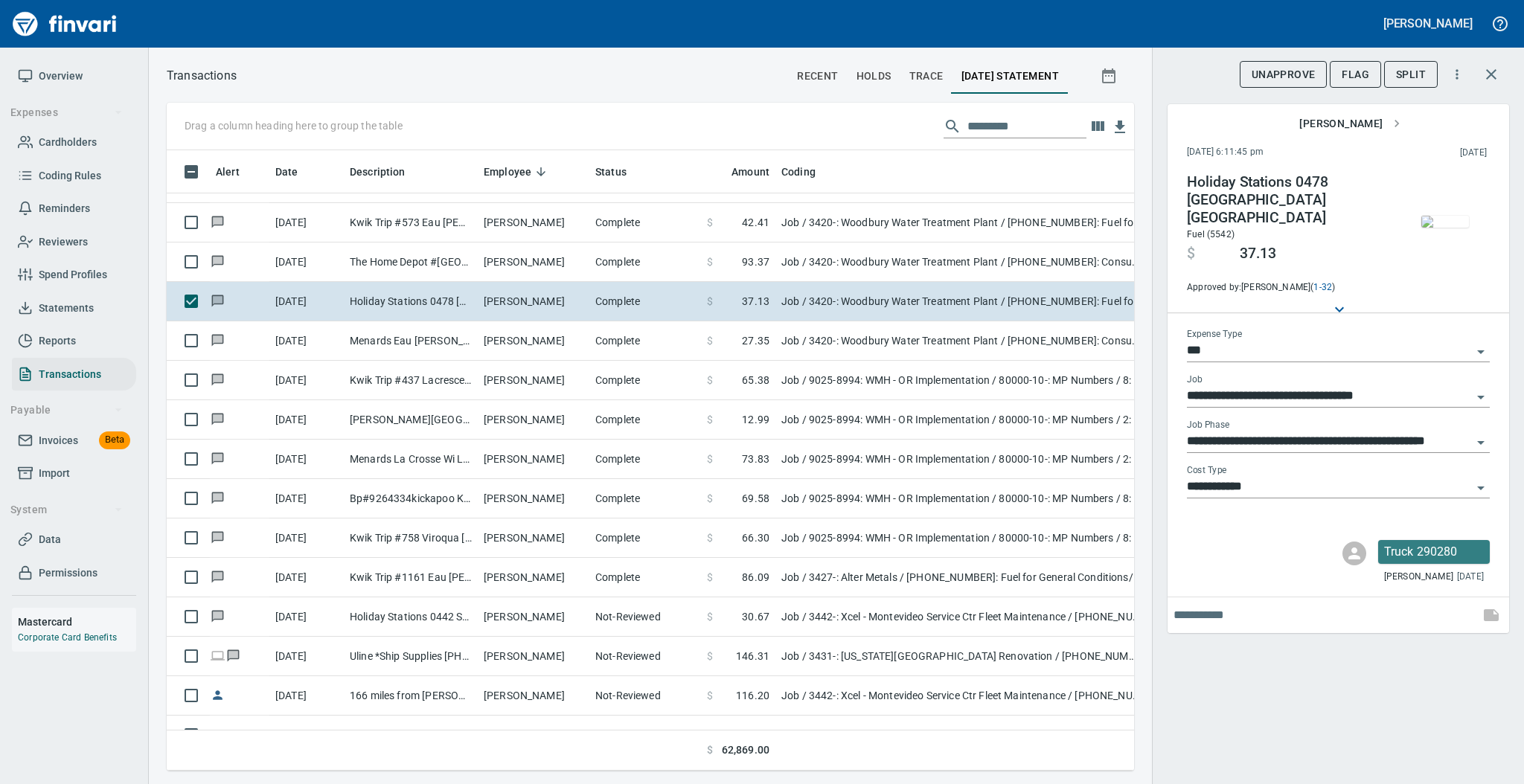
click at [1451, 215] on img "button" at bounding box center [1445, 221] width 48 height 12
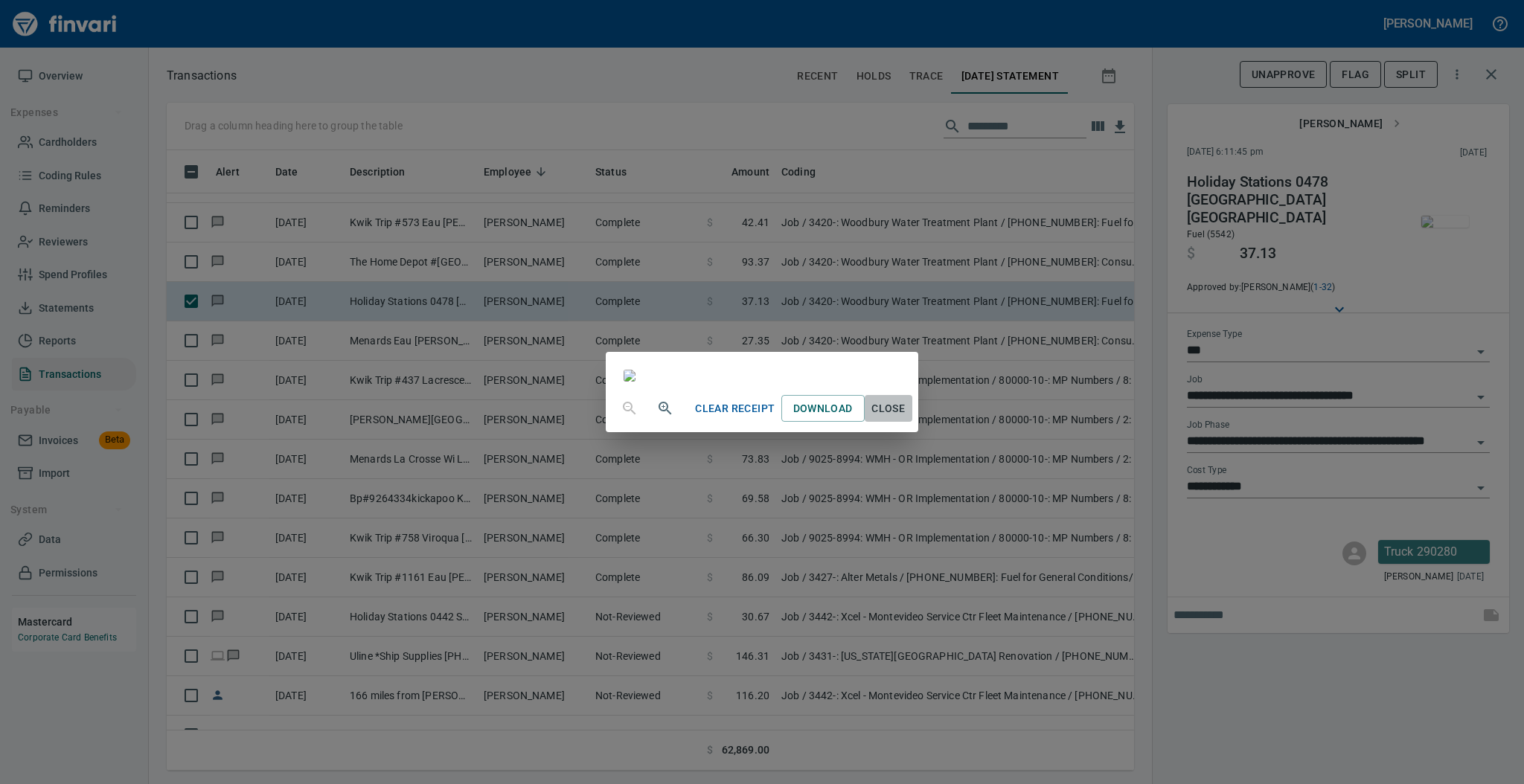
click at [906, 417] on span "Close" at bounding box center [888, 408] width 36 height 19
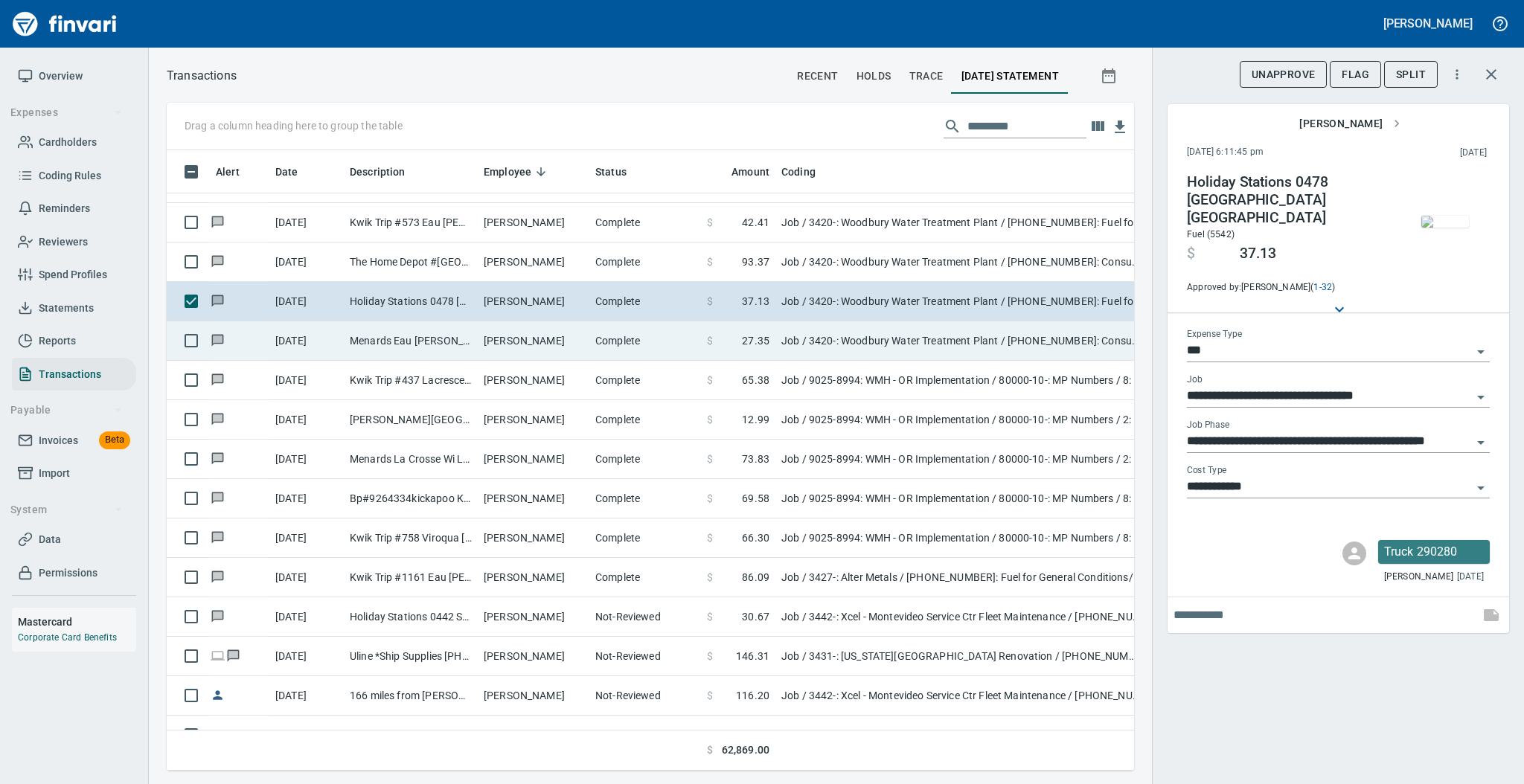
click at [549, 350] on td "[PERSON_NAME]" at bounding box center [533, 341] width 112 height 40
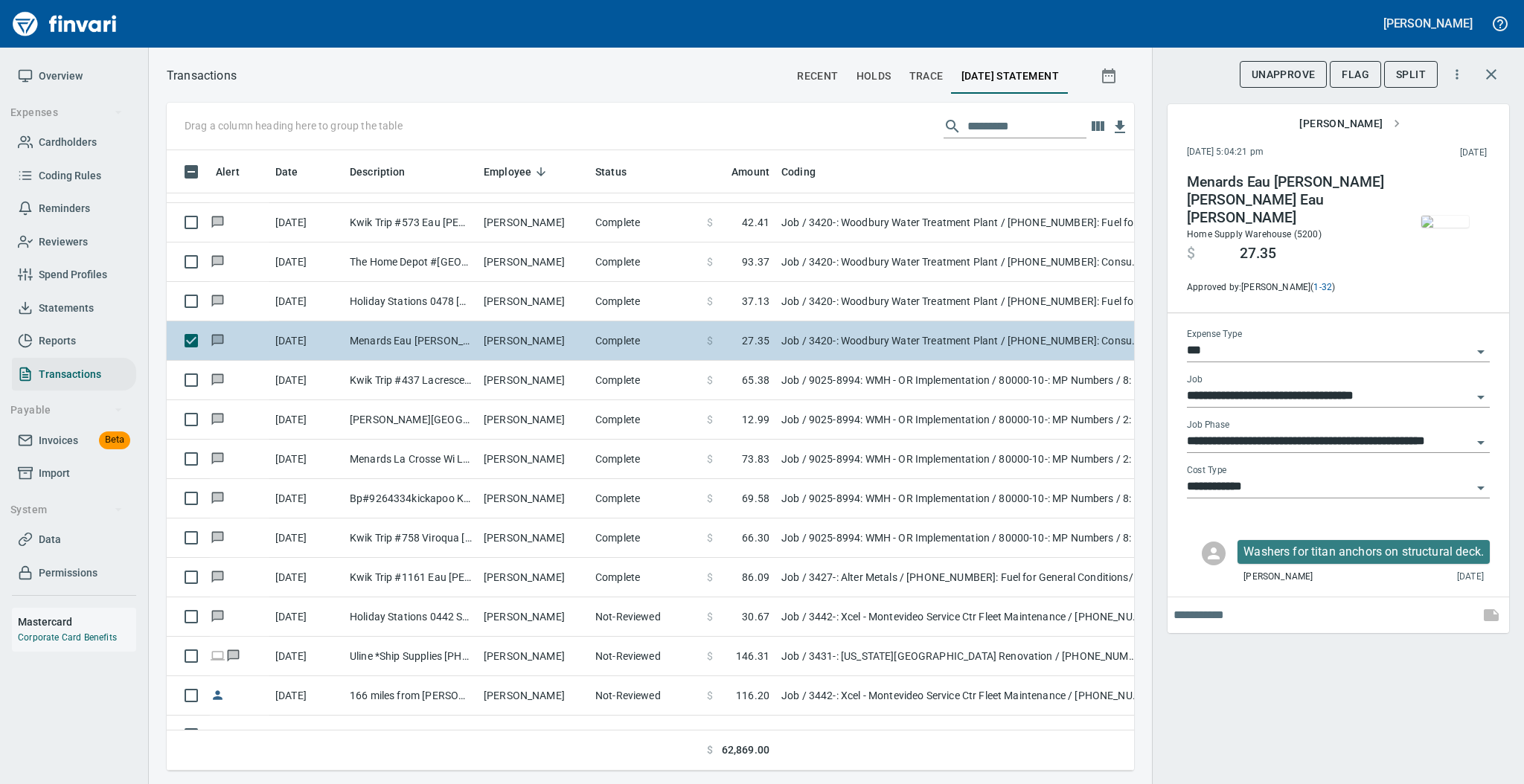
type input "**********"
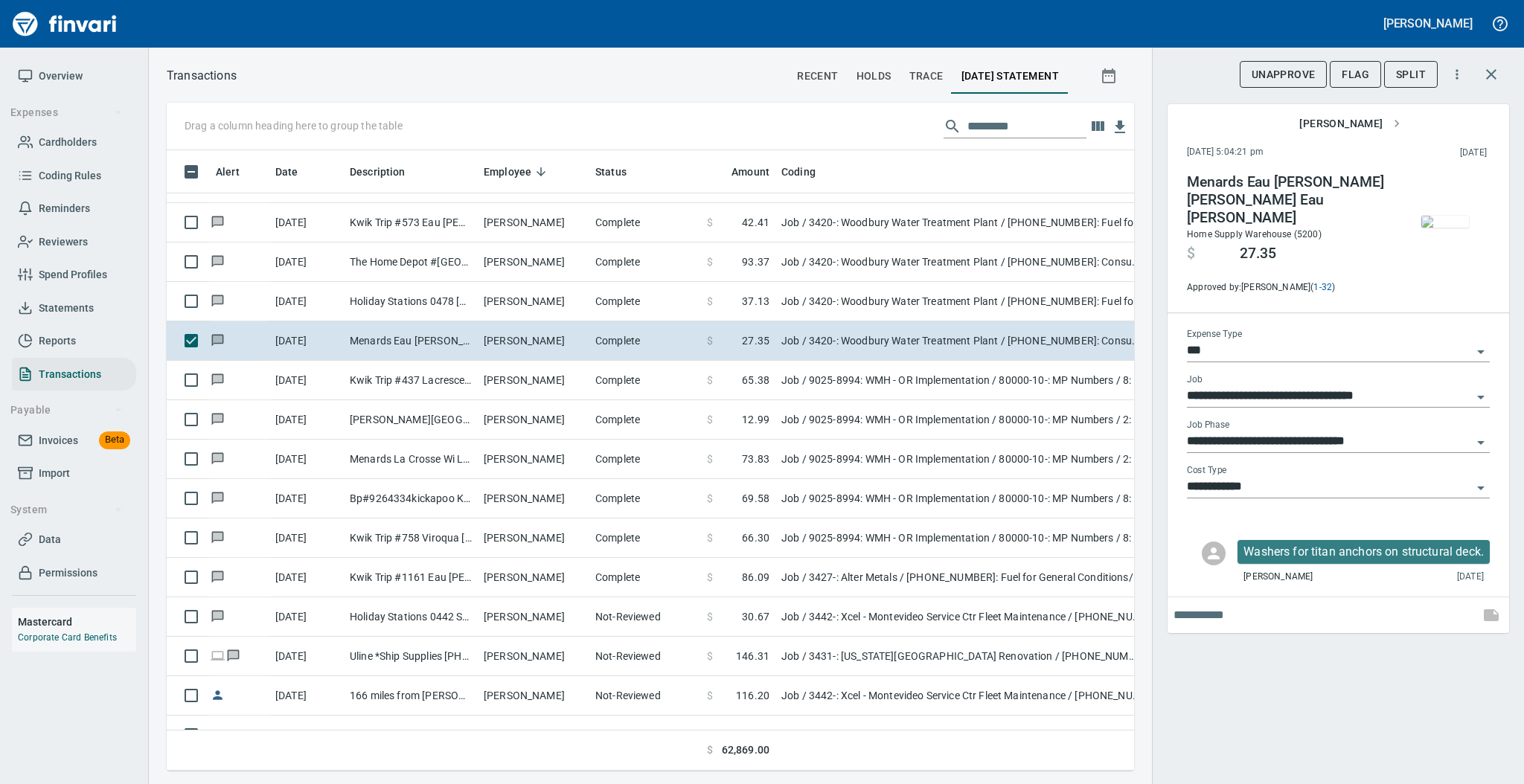
click at [1444, 215] on img "button" at bounding box center [1445, 221] width 48 height 12
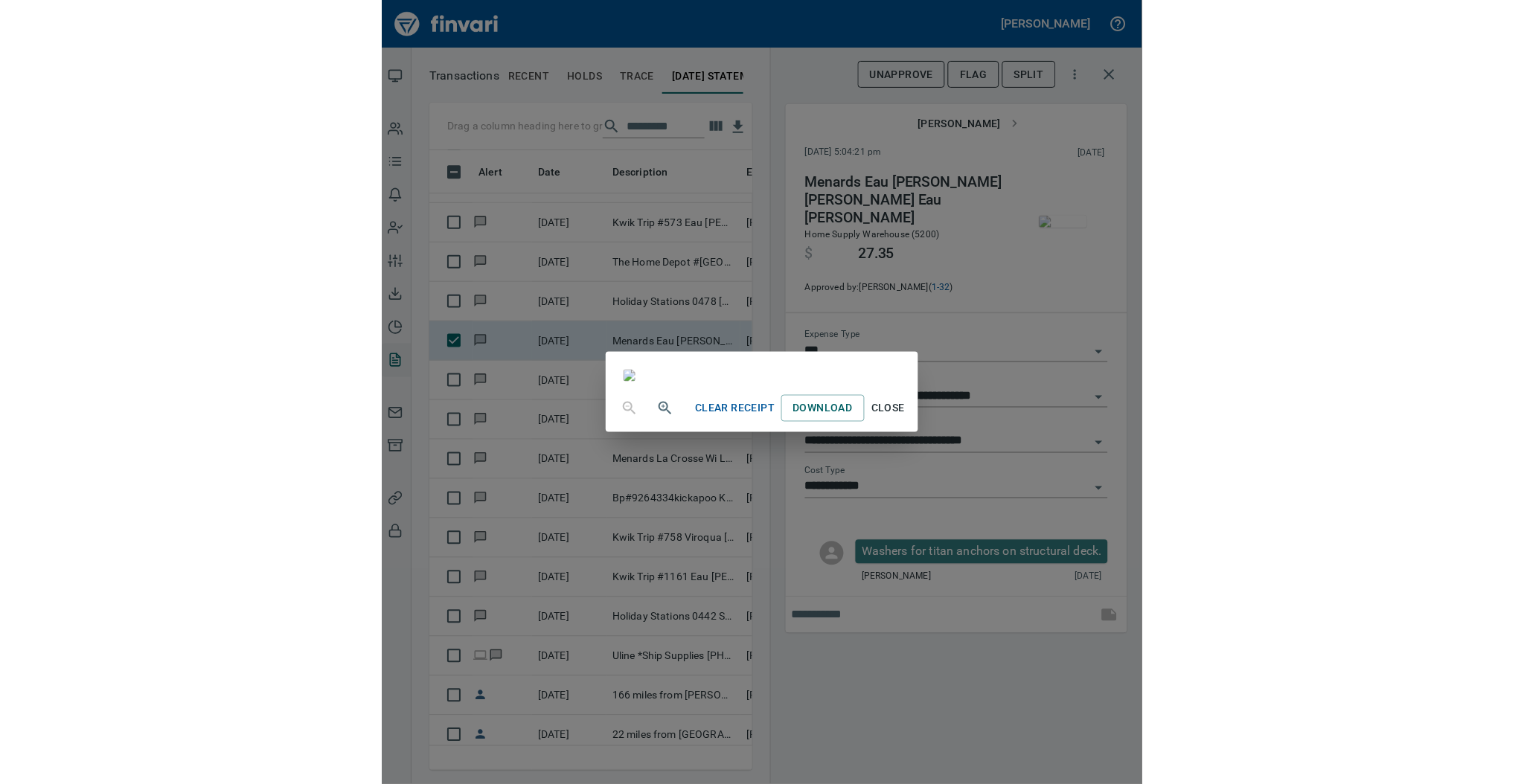
scroll to position [591, 293]
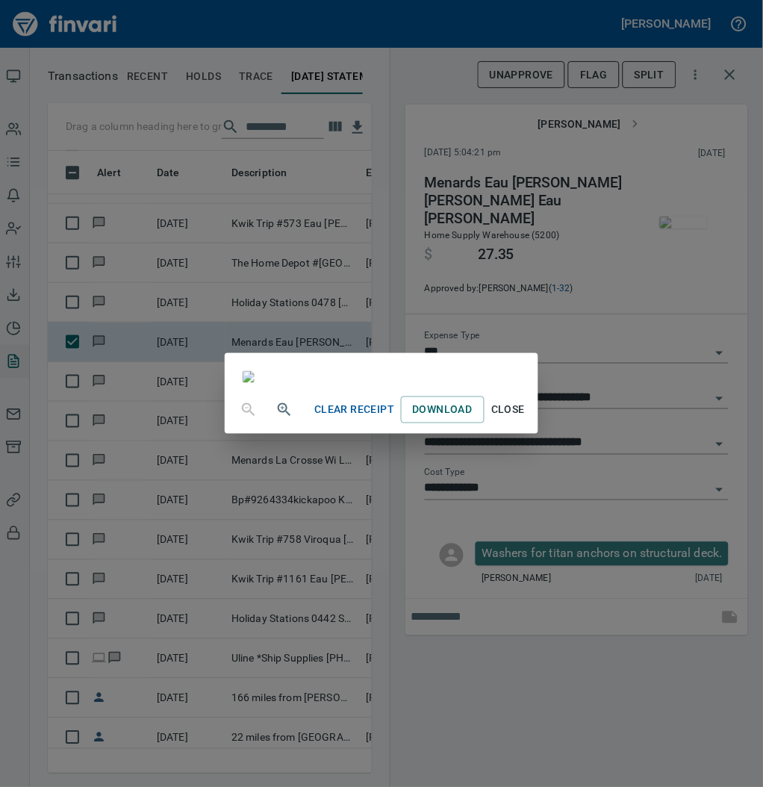
drag, startPoint x: 664, startPoint y: 746, endPoint x: 663, endPoint y: 739, distance: 7.6
click at [526, 419] on span "Close" at bounding box center [508, 410] width 36 height 19
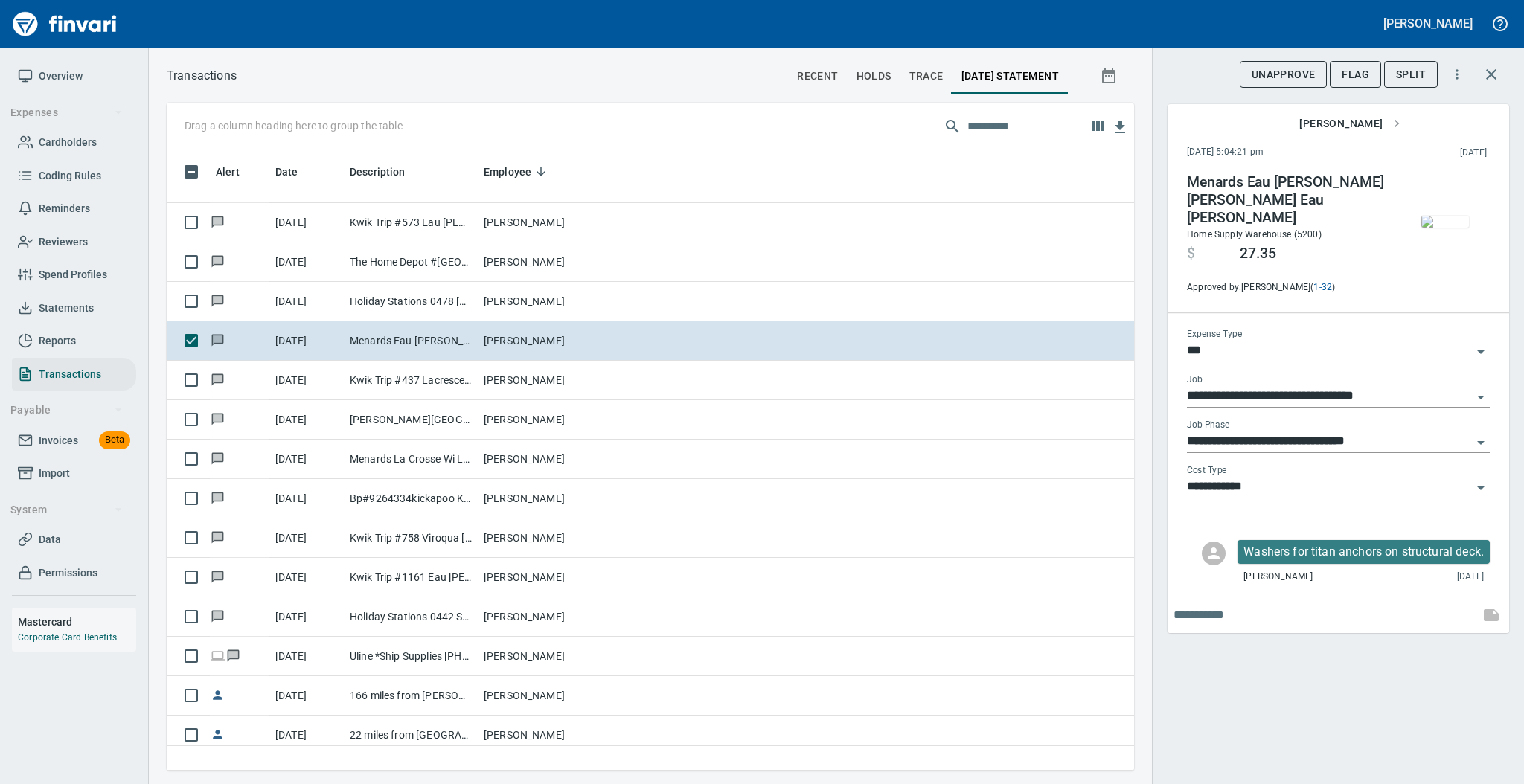
scroll to position [591, 937]
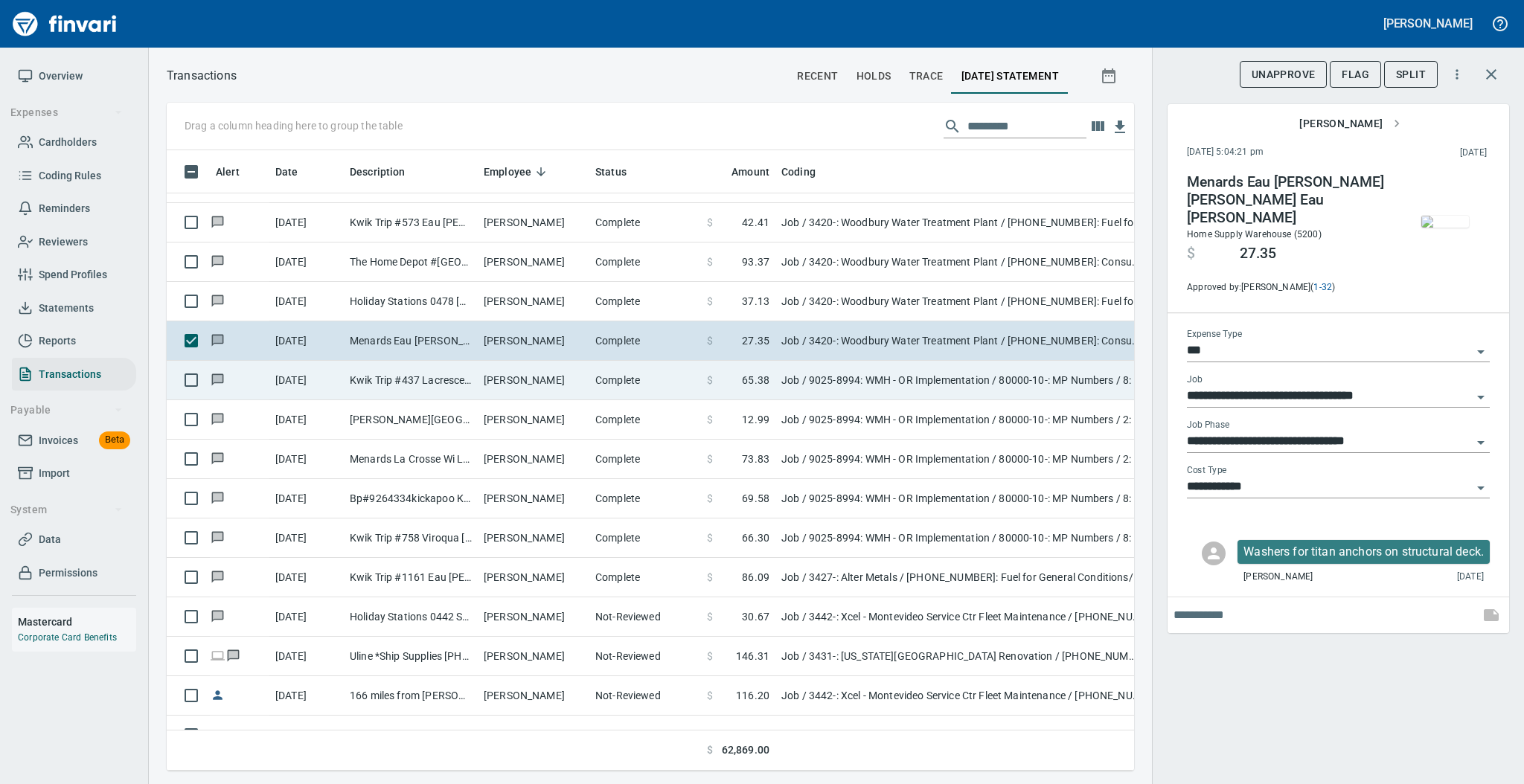
click at [553, 380] on td "[PERSON_NAME]" at bounding box center [533, 381] width 112 height 40
type input "**********"
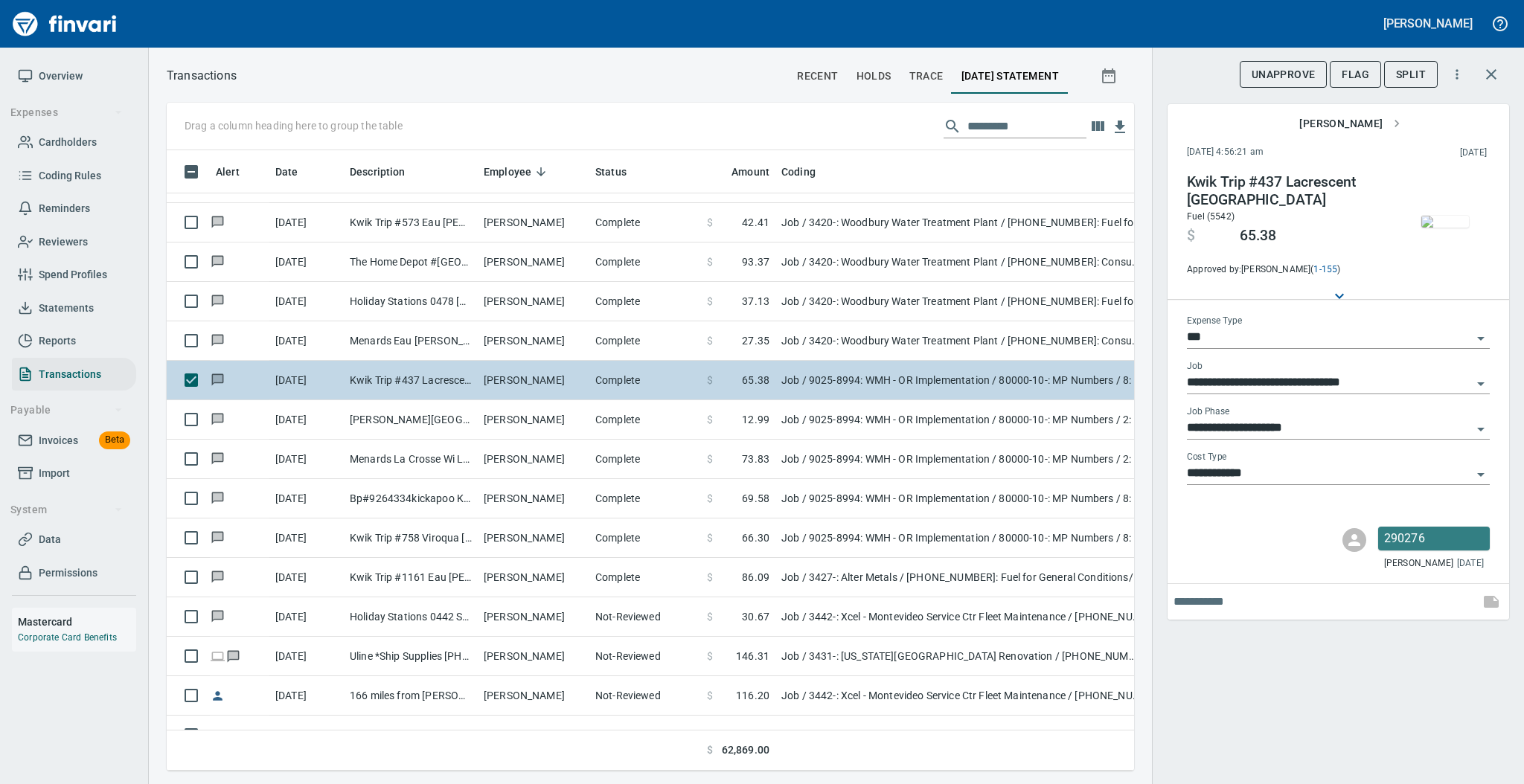
scroll to position [2380, 0]
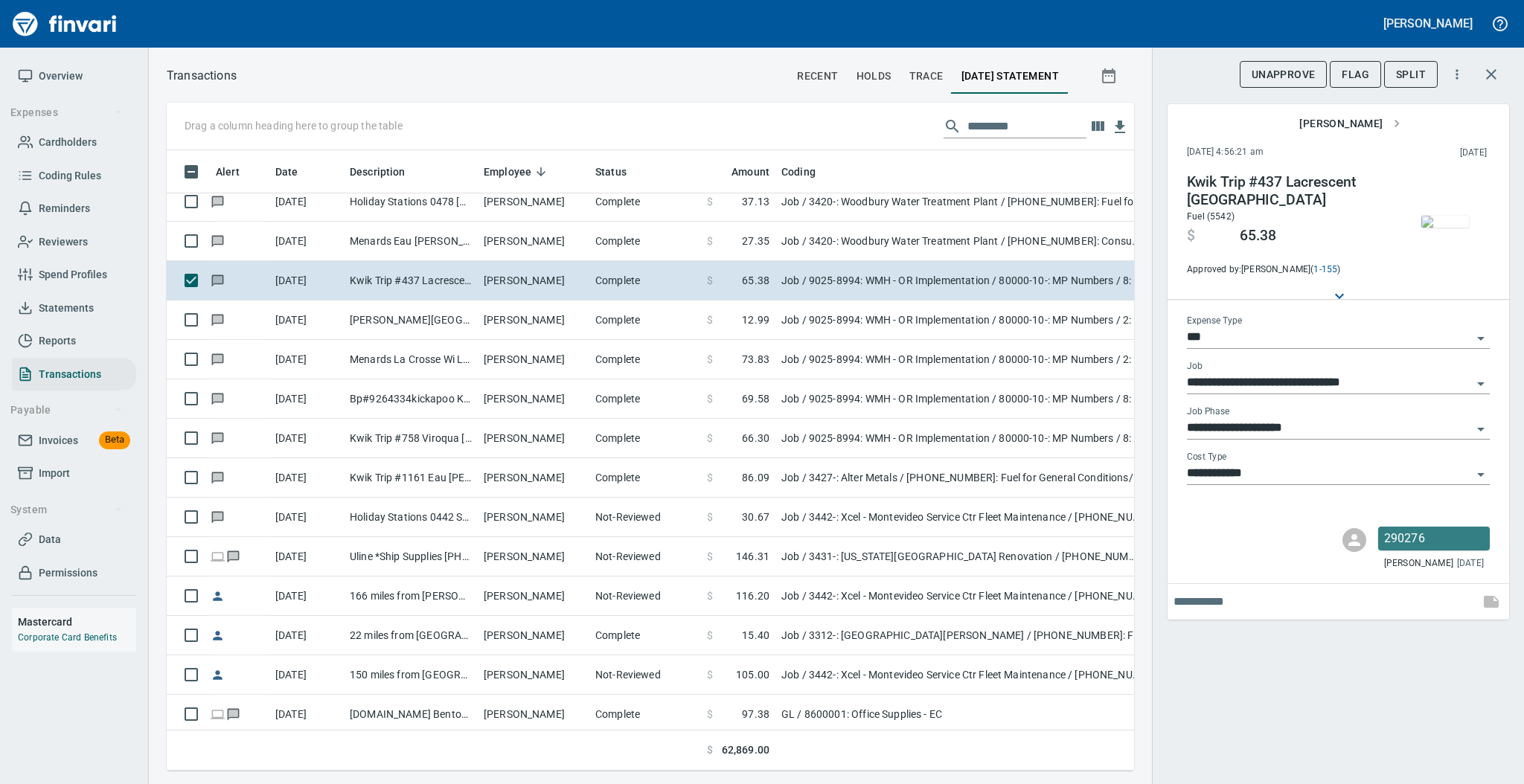
click at [1437, 215] on img "button" at bounding box center [1445, 221] width 48 height 12
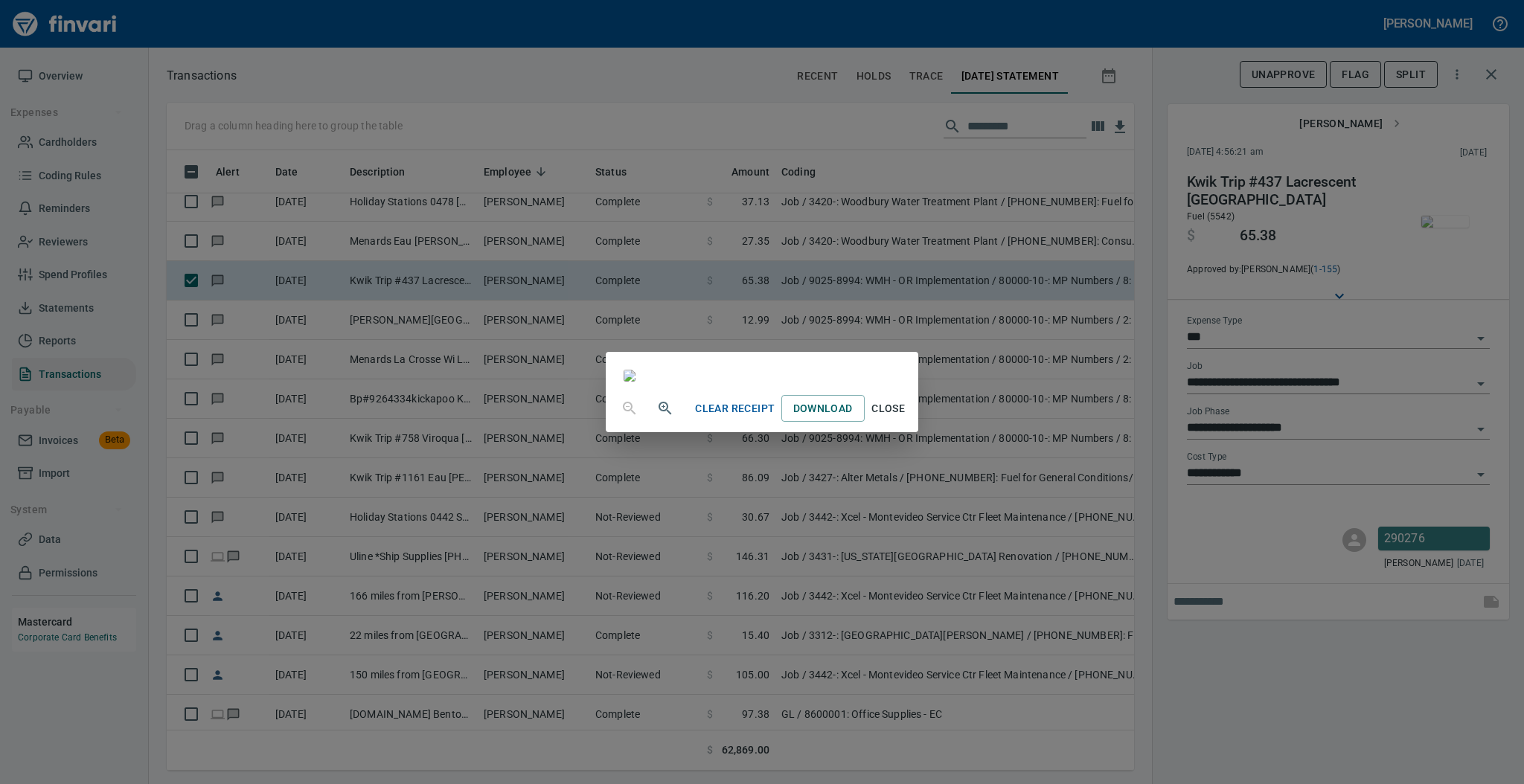
drag, startPoint x: 1038, startPoint y: 738, endPoint x: 1038, endPoint y: 729, distance: 9.0
click at [906, 417] on span "Close" at bounding box center [888, 408] width 36 height 19
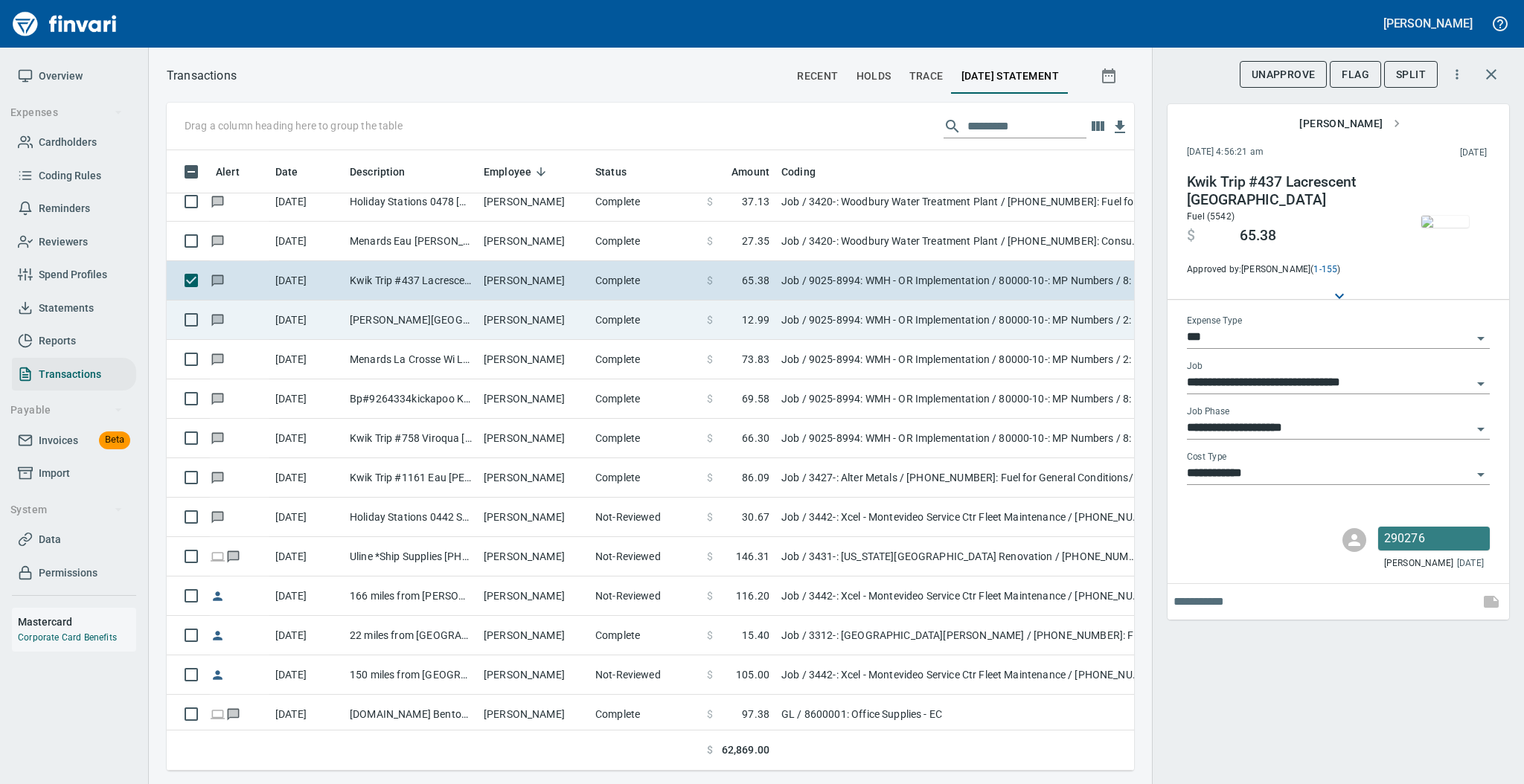
click at [482, 328] on td "[PERSON_NAME]" at bounding box center [533, 321] width 112 height 40
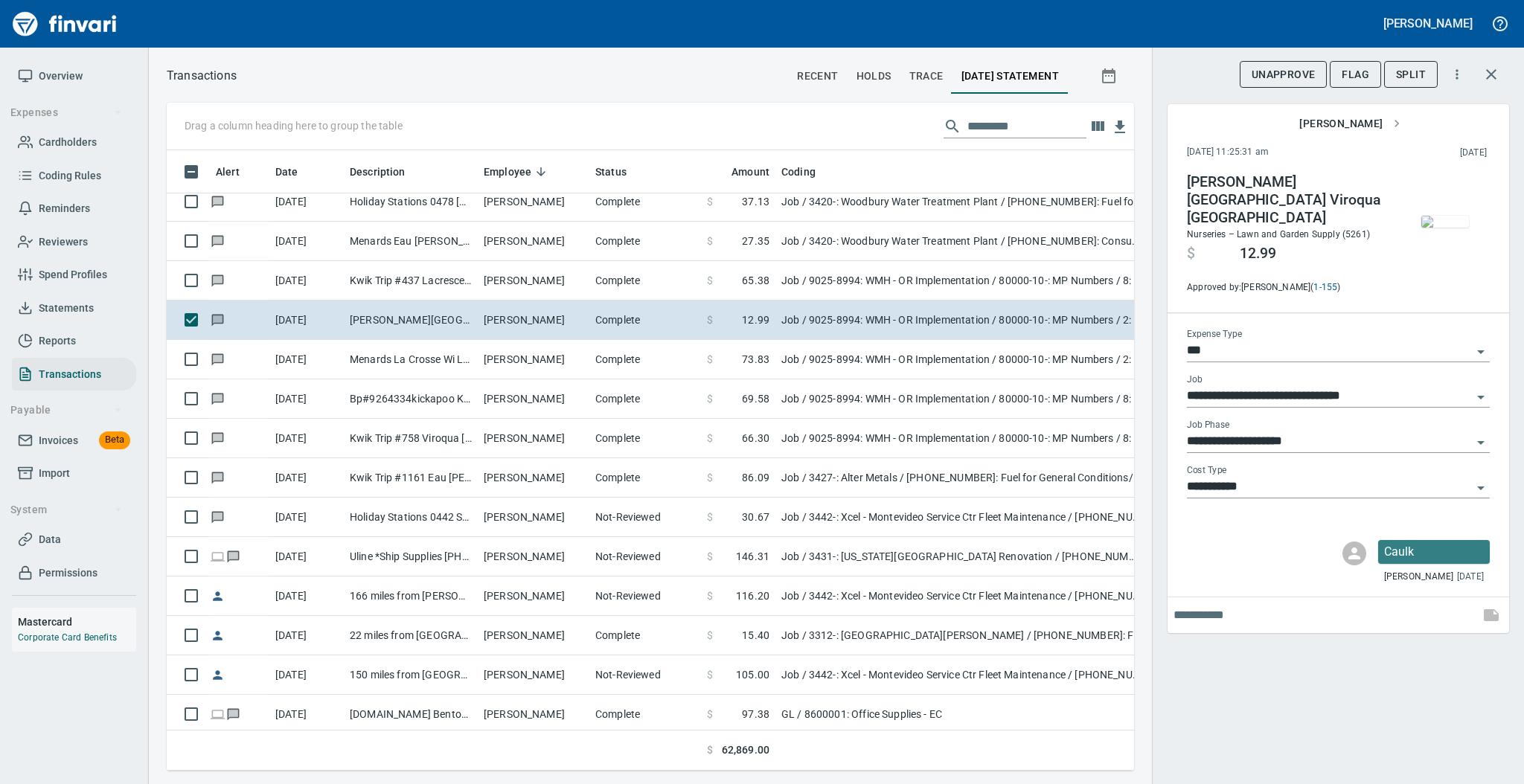
click at [1444, 219] on img "button" at bounding box center [1445, 221] width 48 height 12
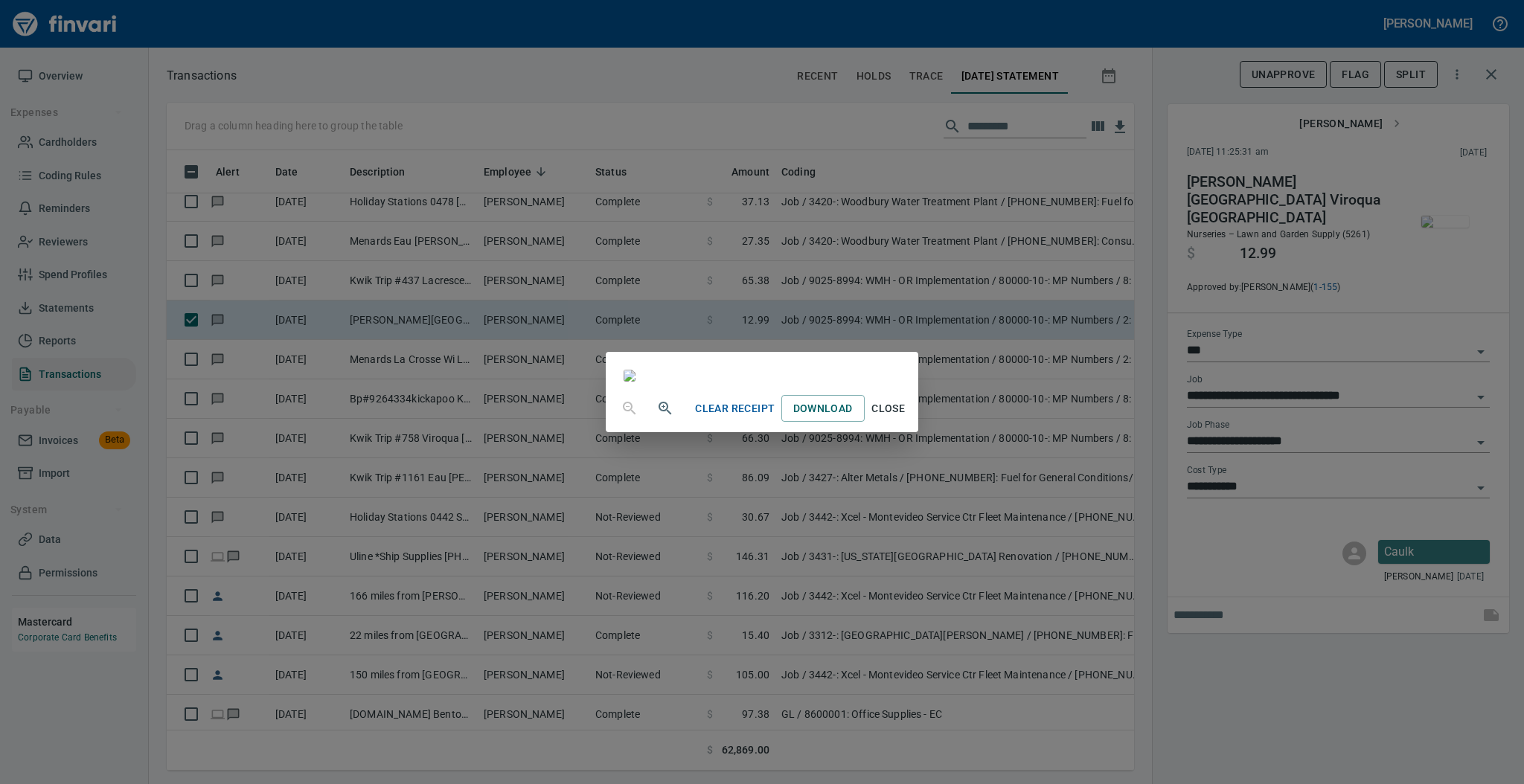
click at [906, 417] on span "Close" at bounding box center [888, 408] width 36 height 19
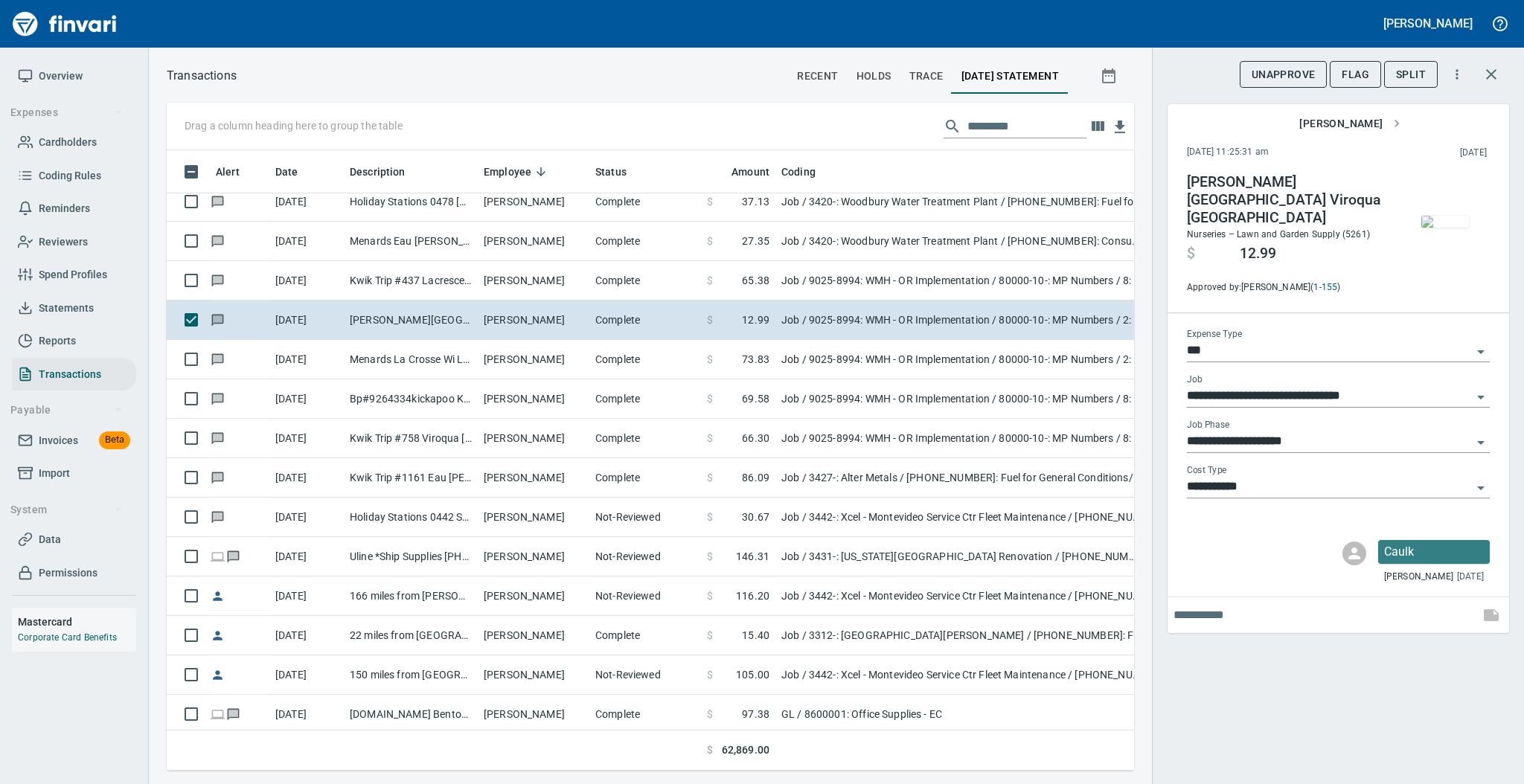
click at [1441, 215] on img "button" at bounding box center [1445, 221] width 48 height 12
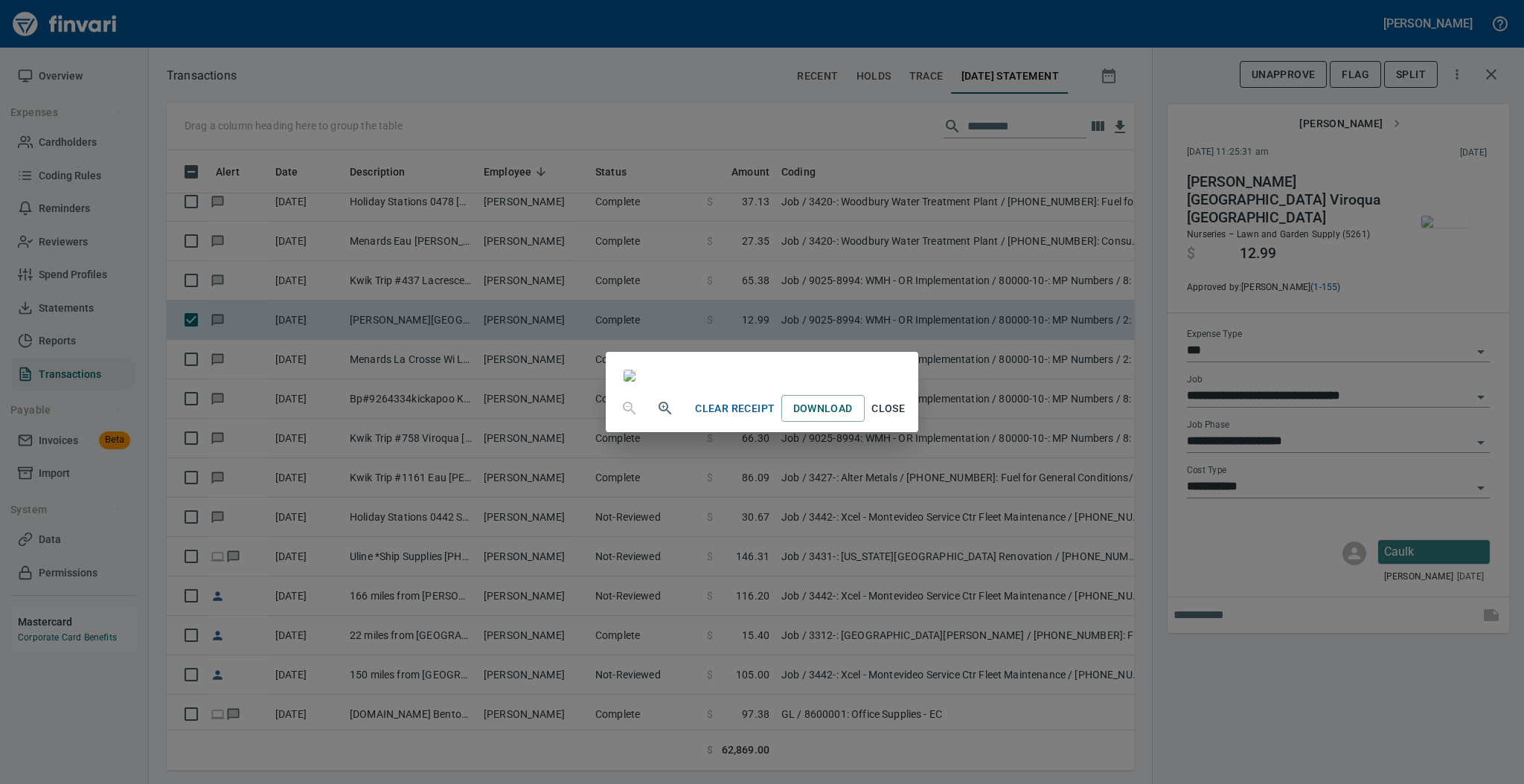
click at [906, 417] on span "Close" at bounding box center [888, 408] width 36 height 19
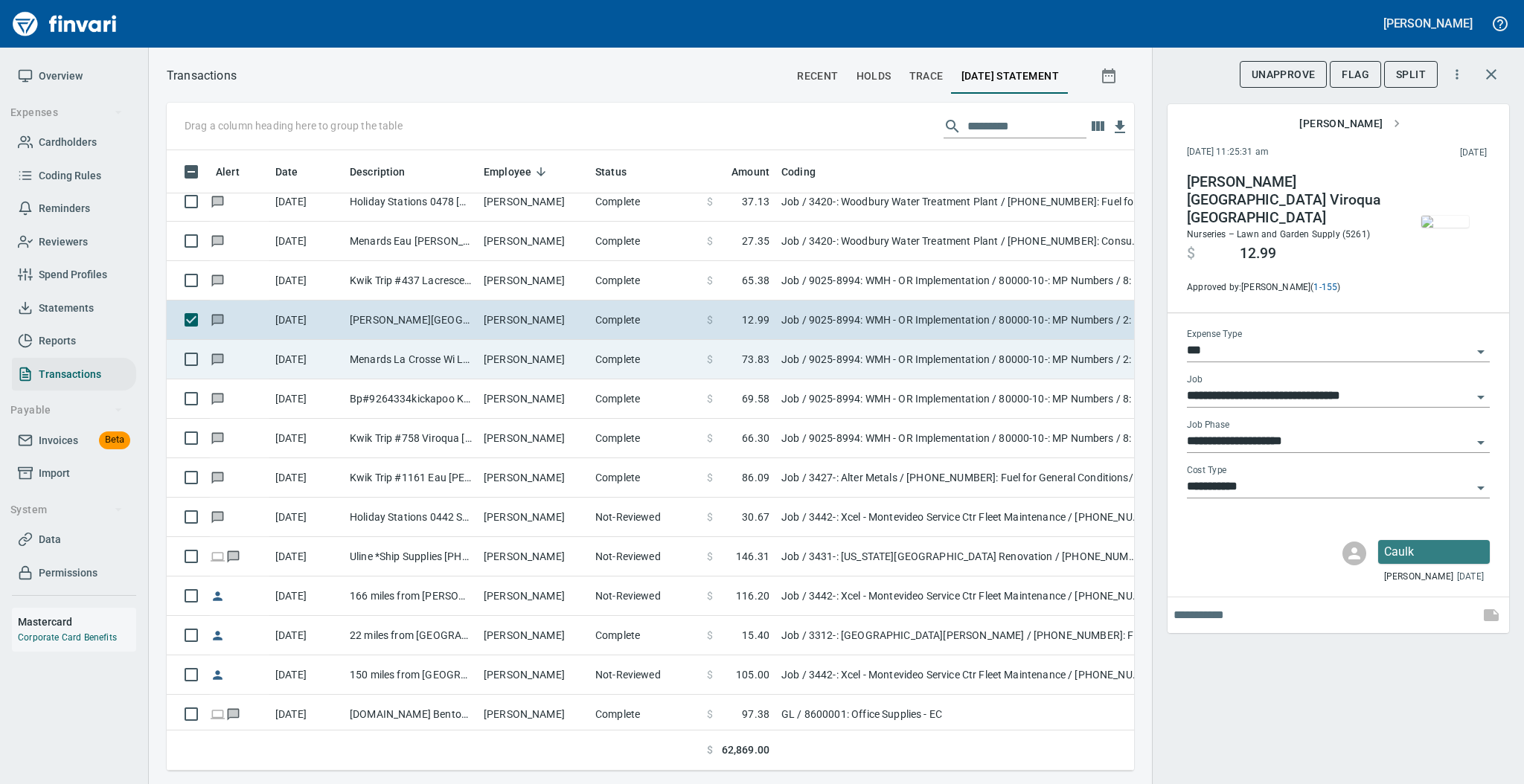
click at [524, 364] on td "[PERSON_NAME]" at bounding box center [533, 360] width 112 height 40
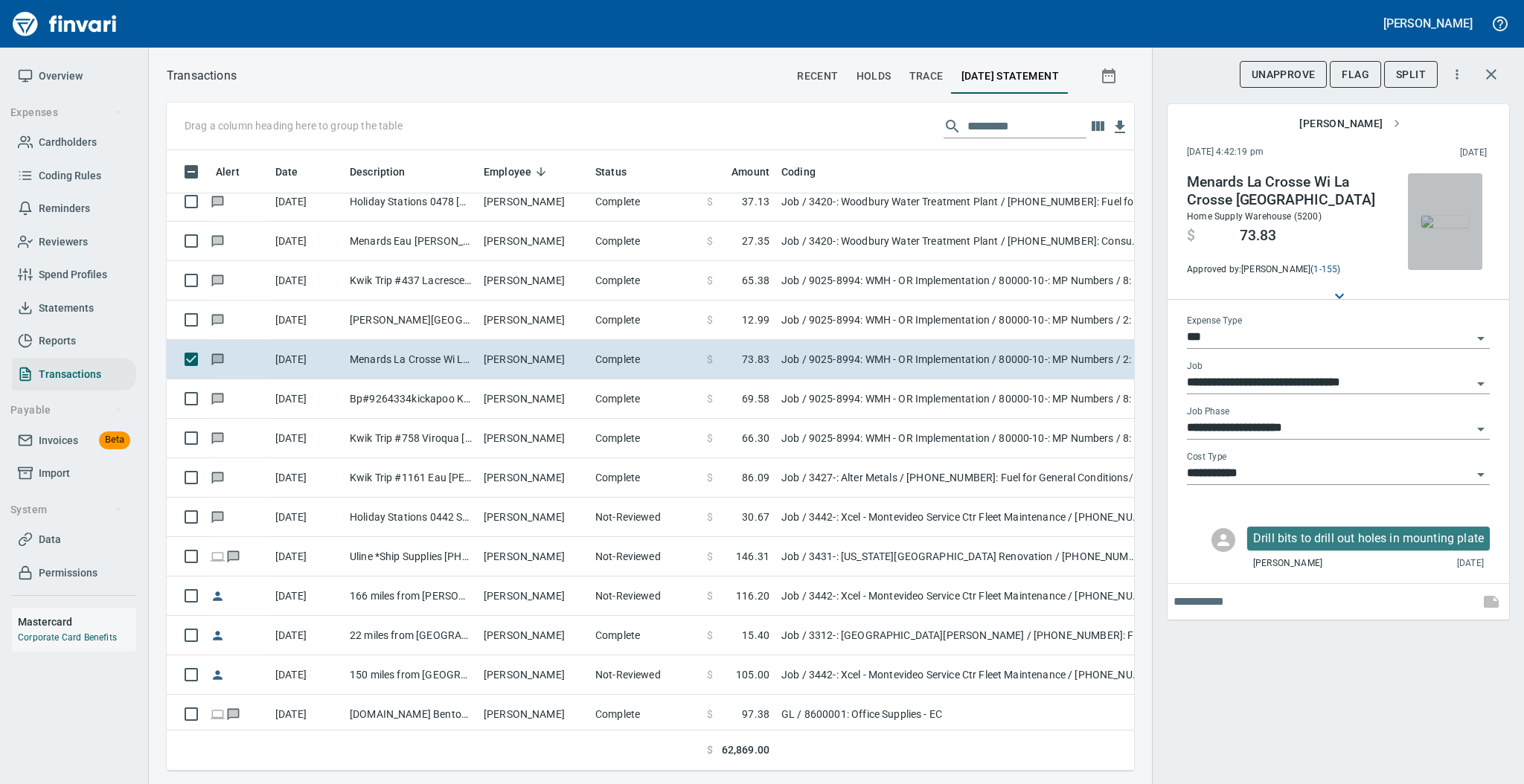
click at [1439, 215] on img "button" at bounding box center [1445, 221] width 48 height 12
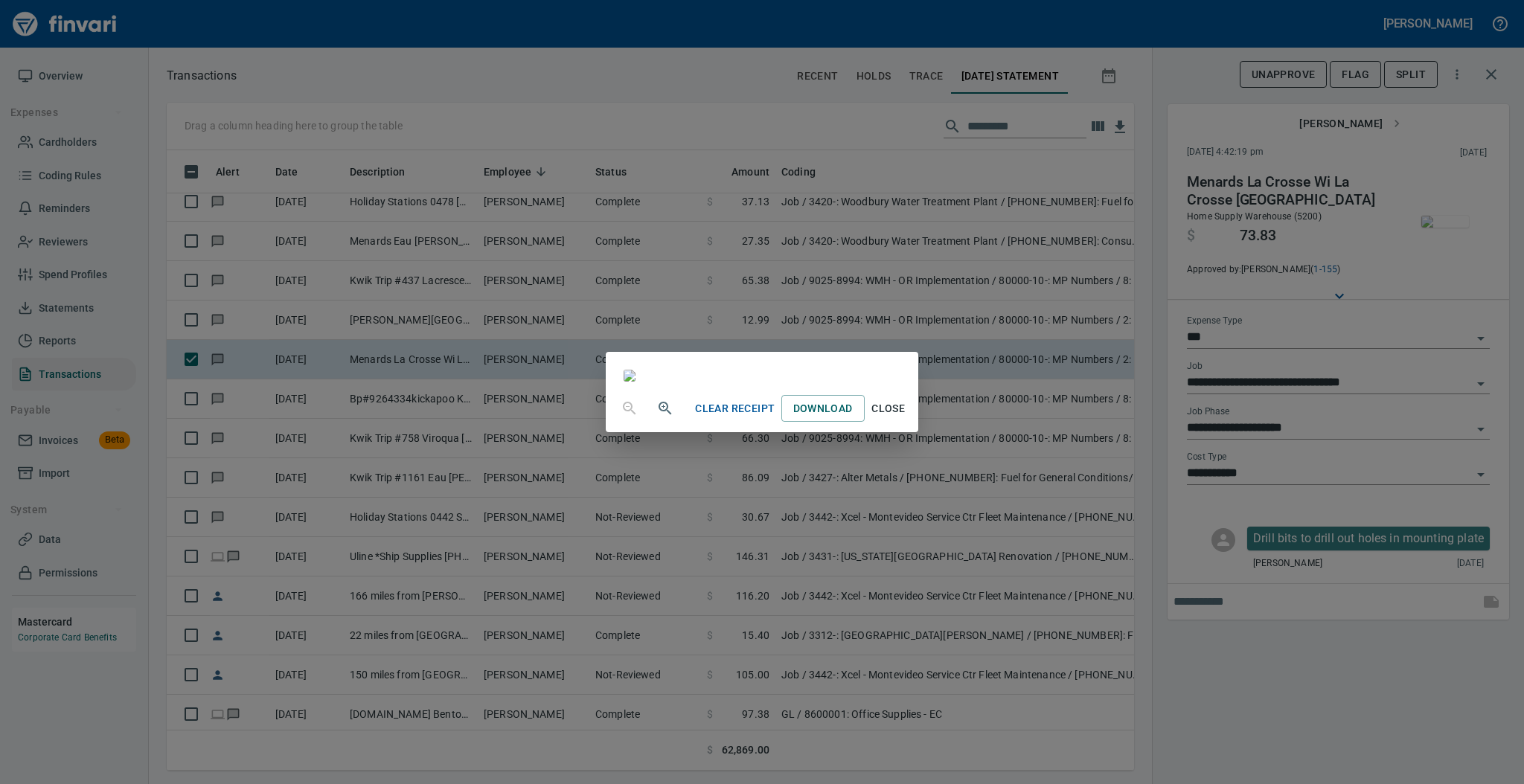
click at [906, 417] on span "Close" at bounding box center [888, 408] width 36 height 19
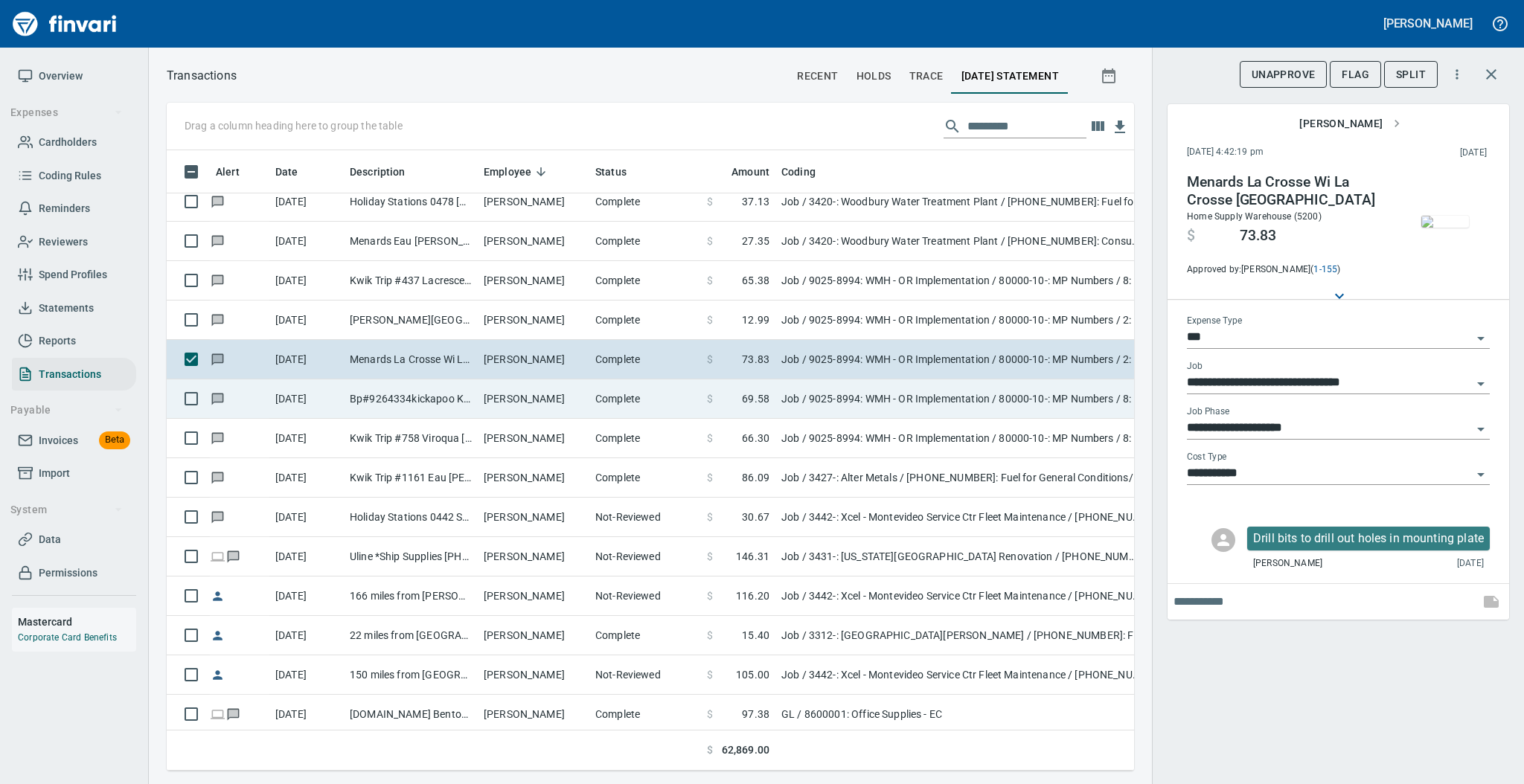
click at [347, 409] on td "Bp#9264334kickapoo Kwk [GEOGRAPHIC_DATA] [GEOGRAPHIC_DATA]" at bounding box center [411, 399] width 134 height 40
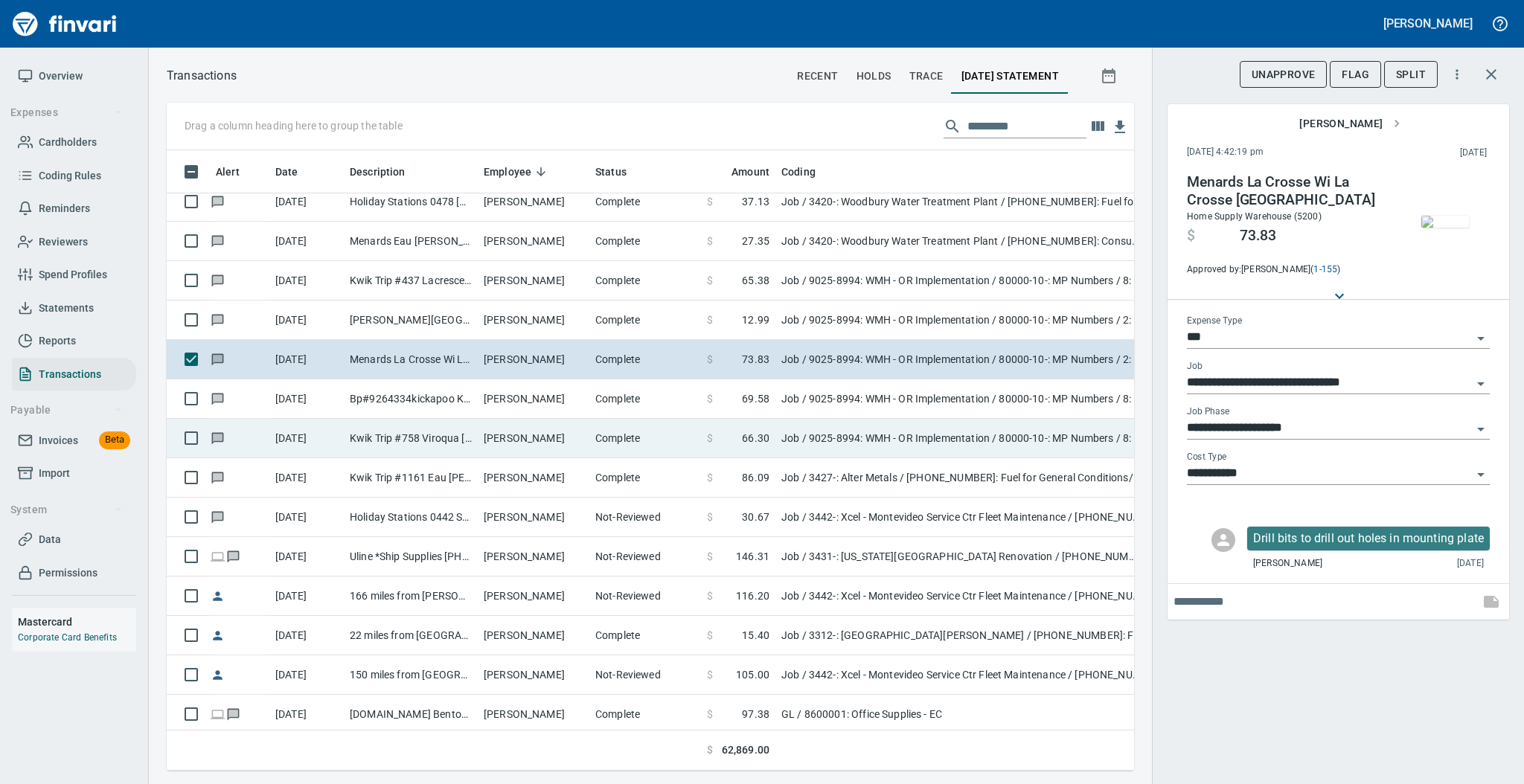
type input "**********"
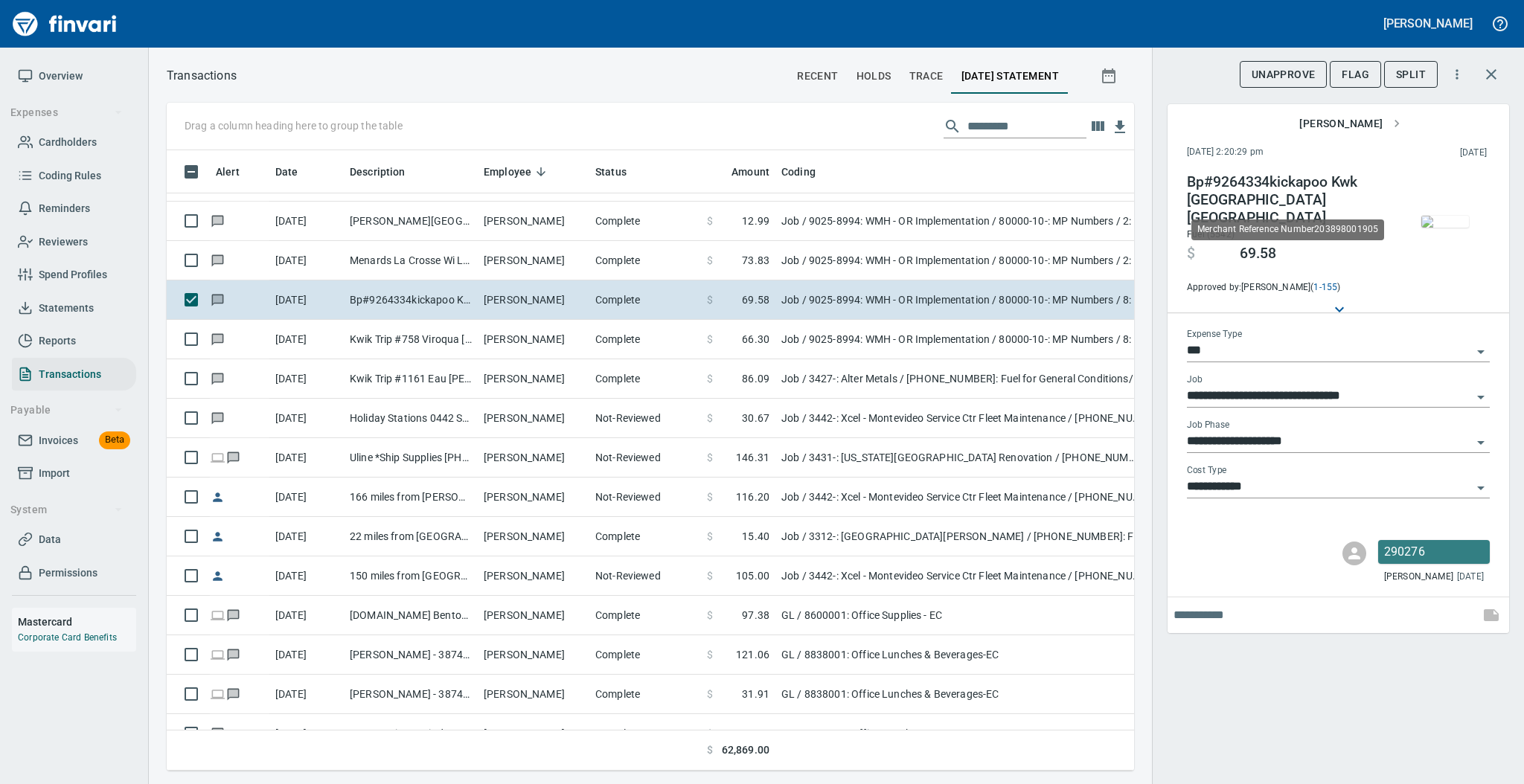
scroll to position [591, 937]
click at [1439, 215] on img "button" at bounding box center [1445, 221] width 48 height 12
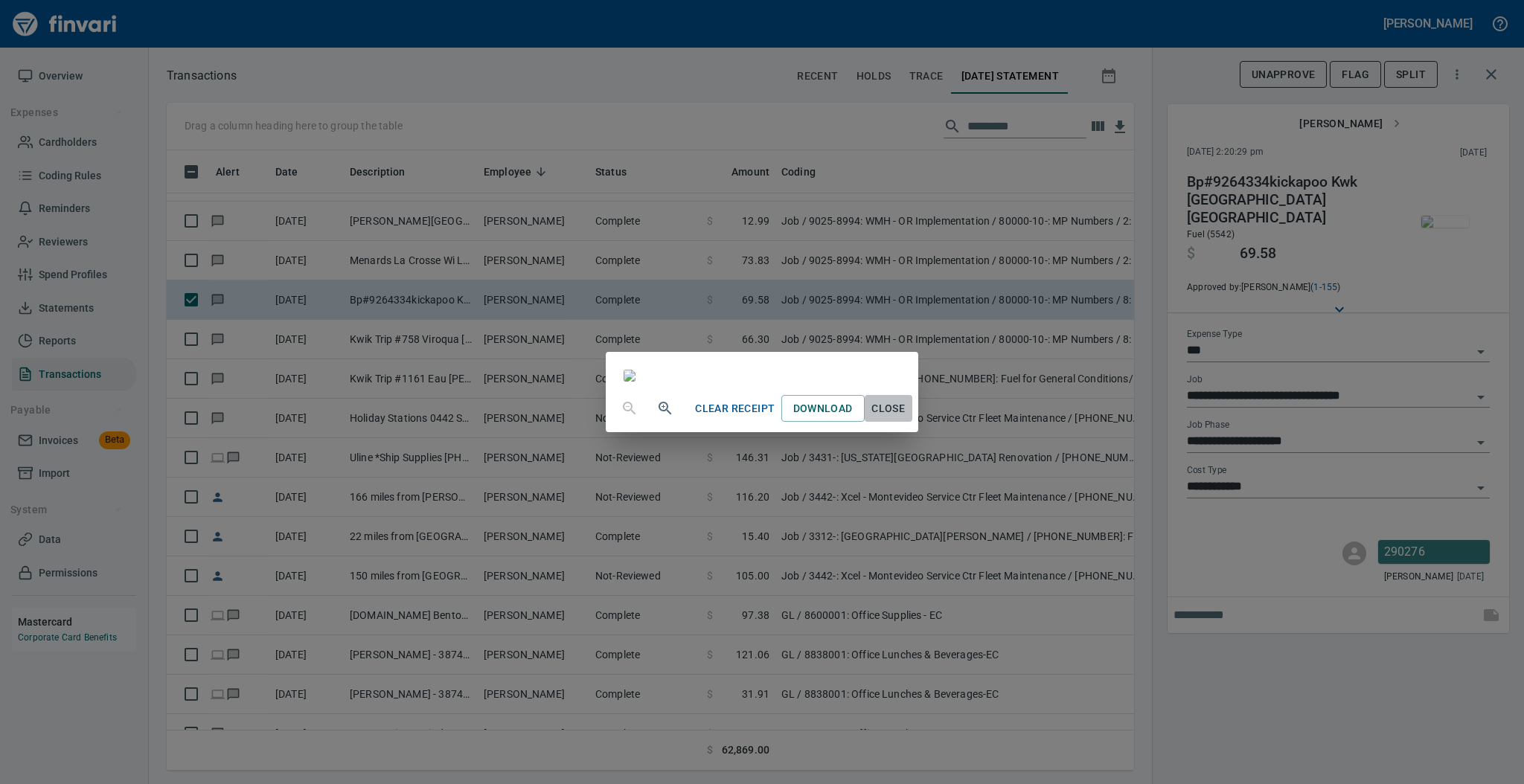
click at [906, 417] on span "Close" at bounding box center [888, 408] width 36 height 19
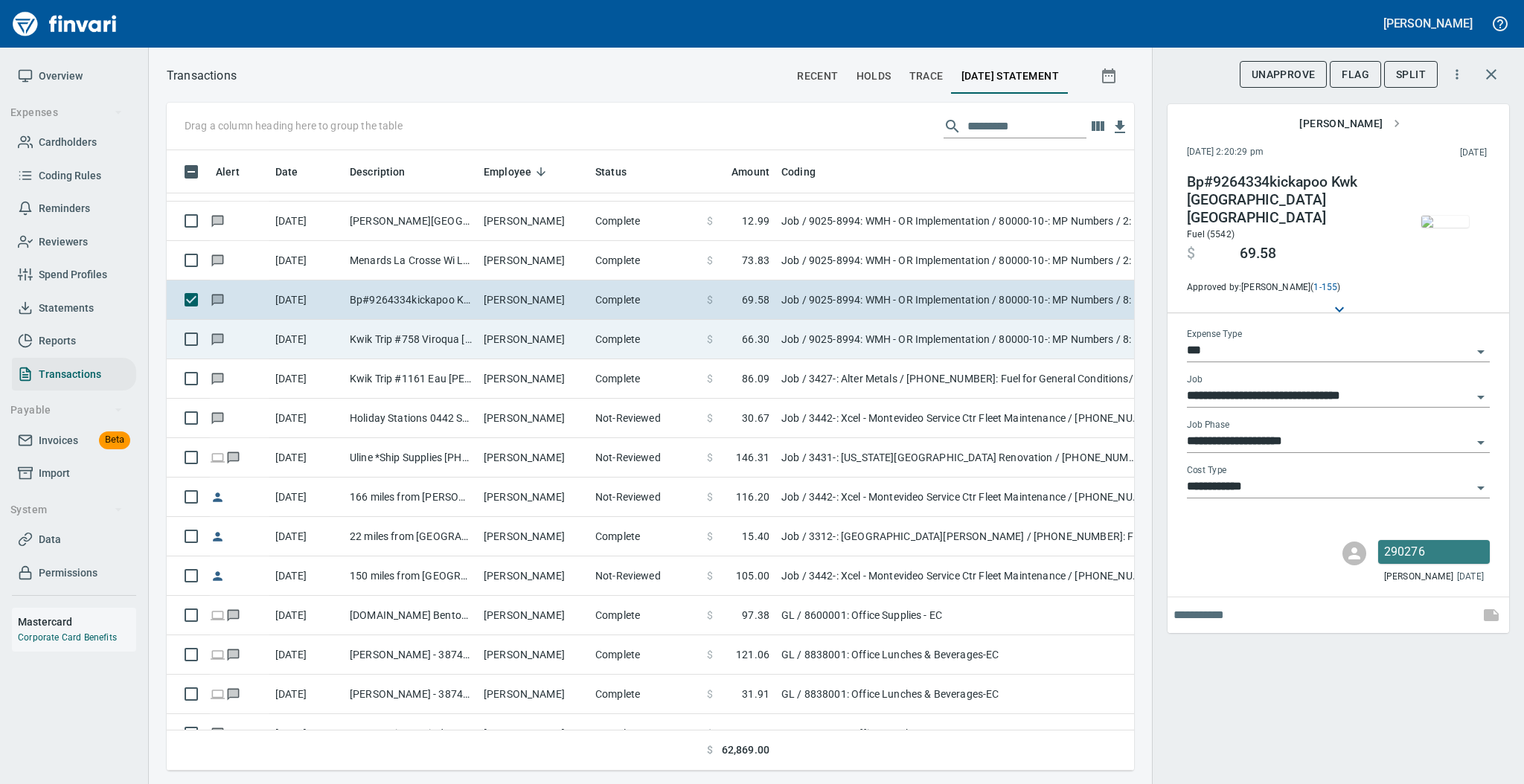
click at [570, 338] on td "[PERSON_NAME]" at bounding box center [533, 340] width 112 height 40
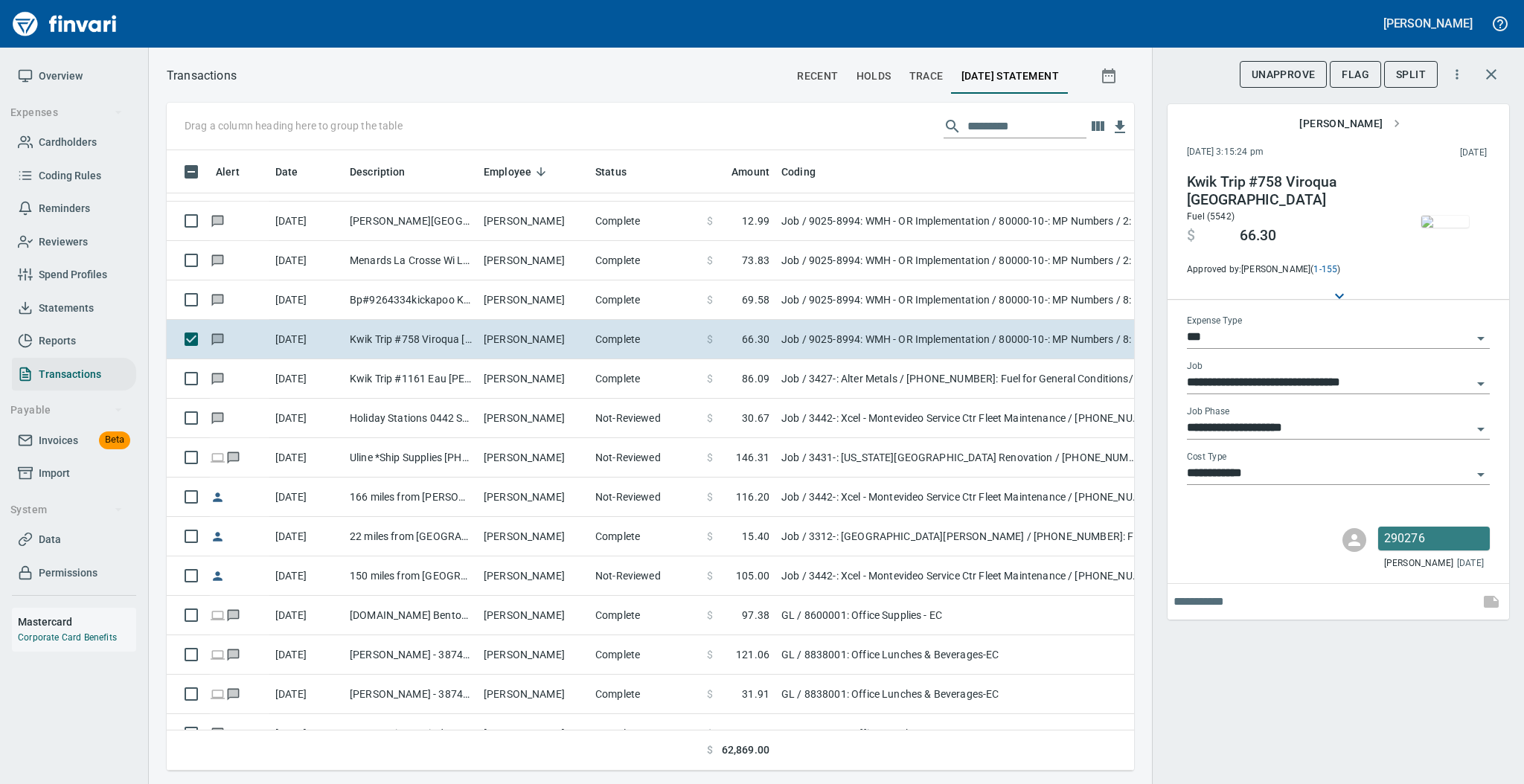
click at [1447, 220] on img "button" at bounding box center [1445, 221] width 48 height 12
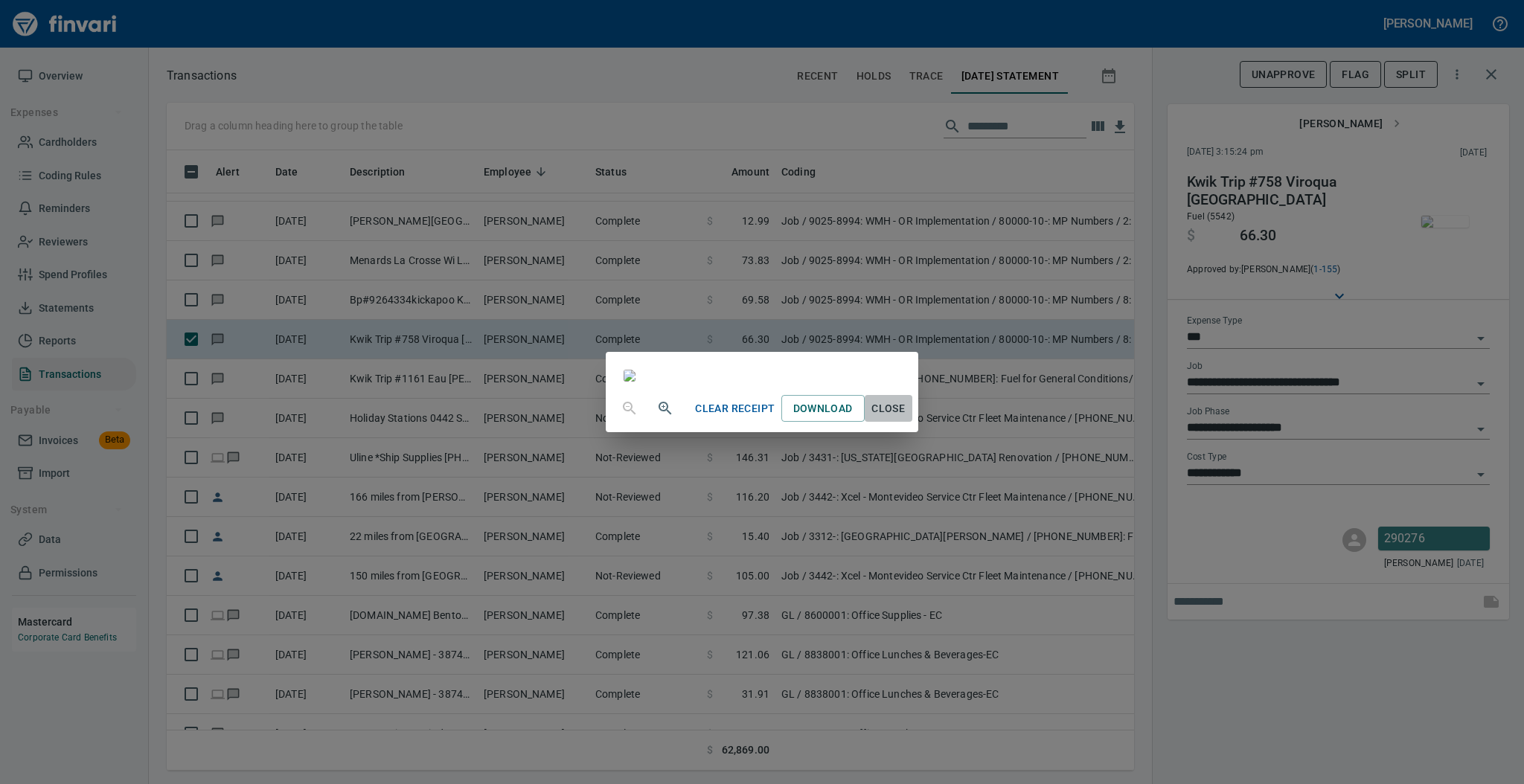
click at [906, 417] on span "Close" at bounding box center [888, 408] width 36 height 19
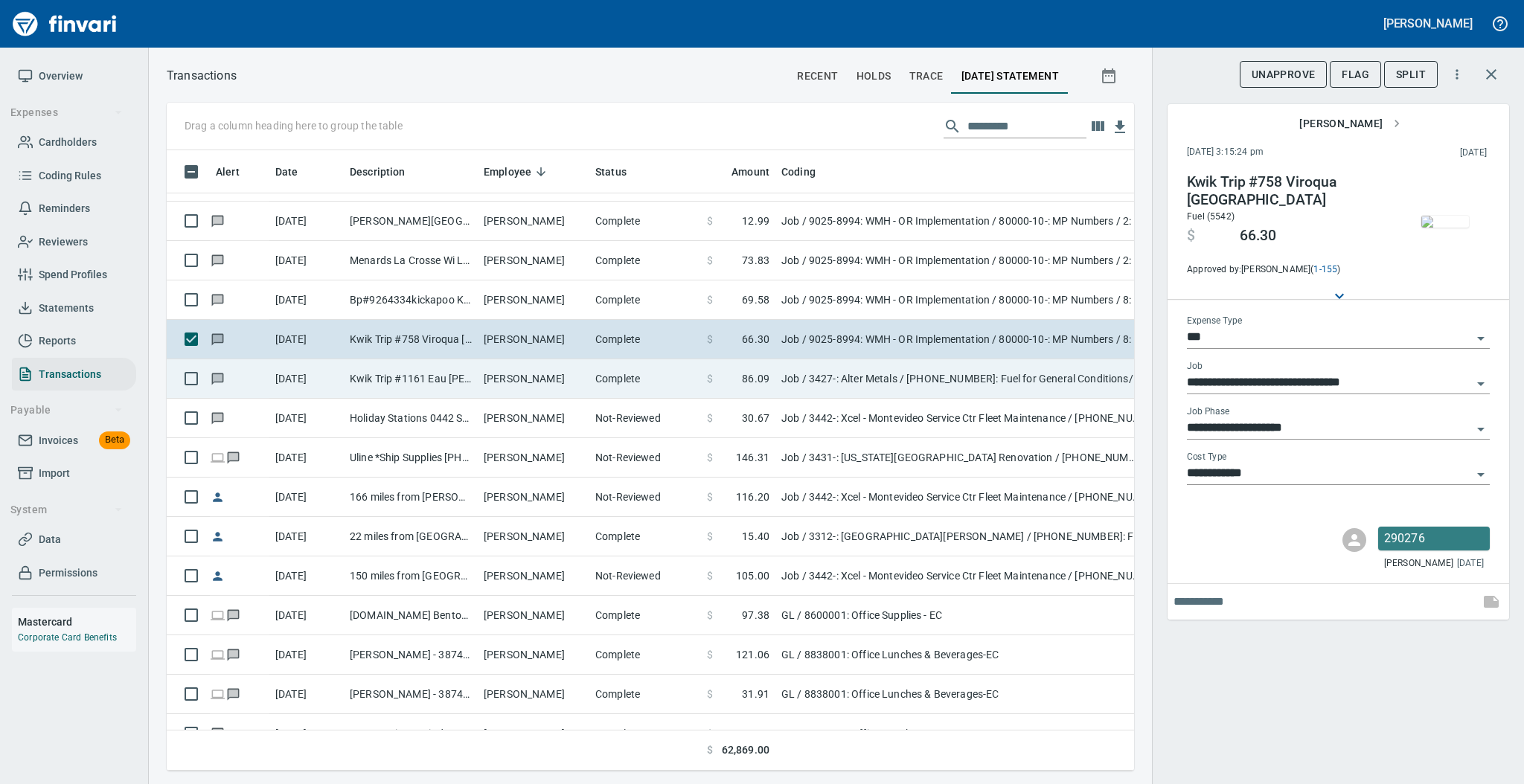
click at [531, 389] on td "[PERSON_NAME]" at bounding box center [533, 380] width 112 height 40
type input "**********"
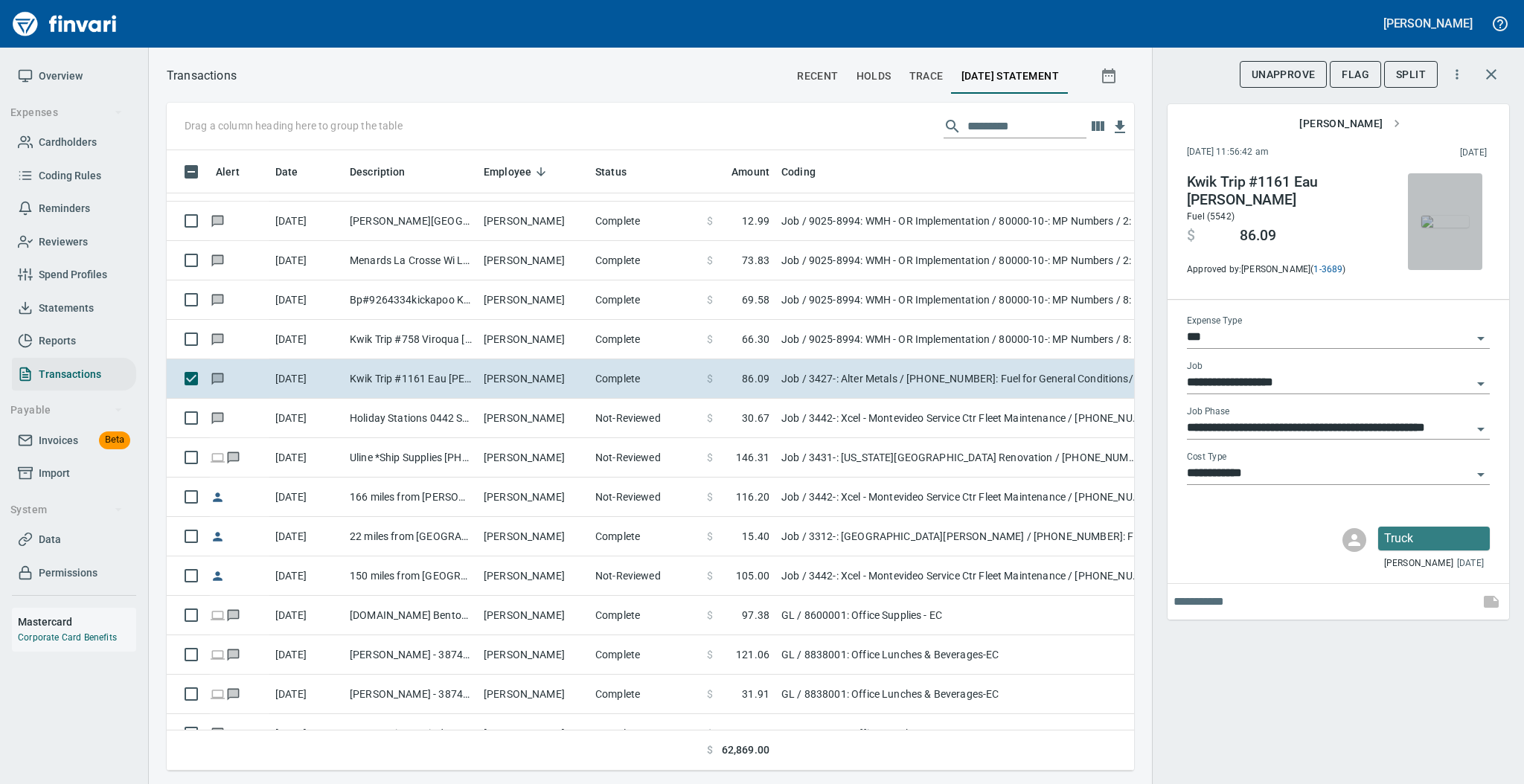
click at [1434, 215] on img "button" at bounding box center [1445, 221] width 48 height 12
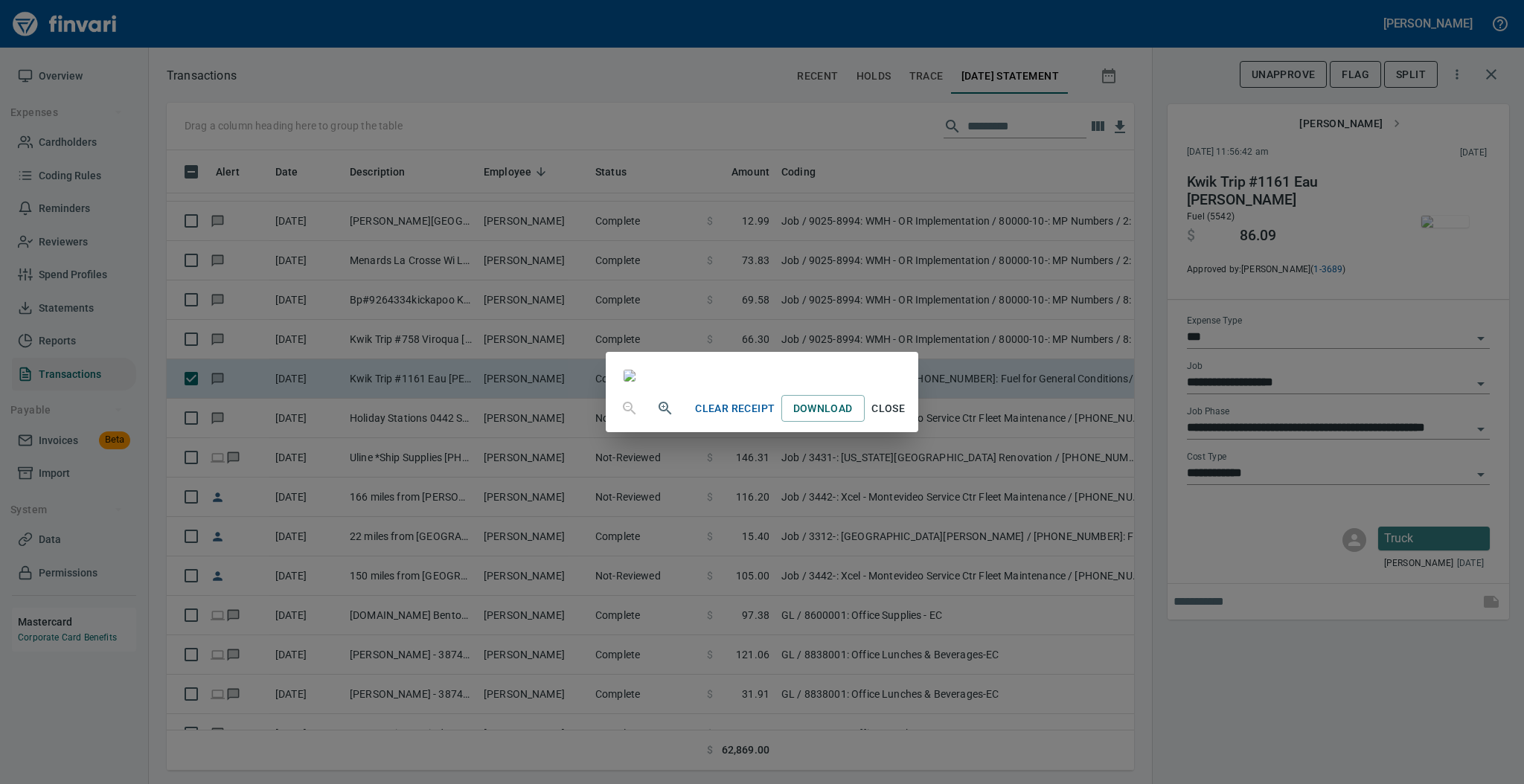
click at [906, 417] on span "Close" at bounding box center [888, 408] width 36 height 19
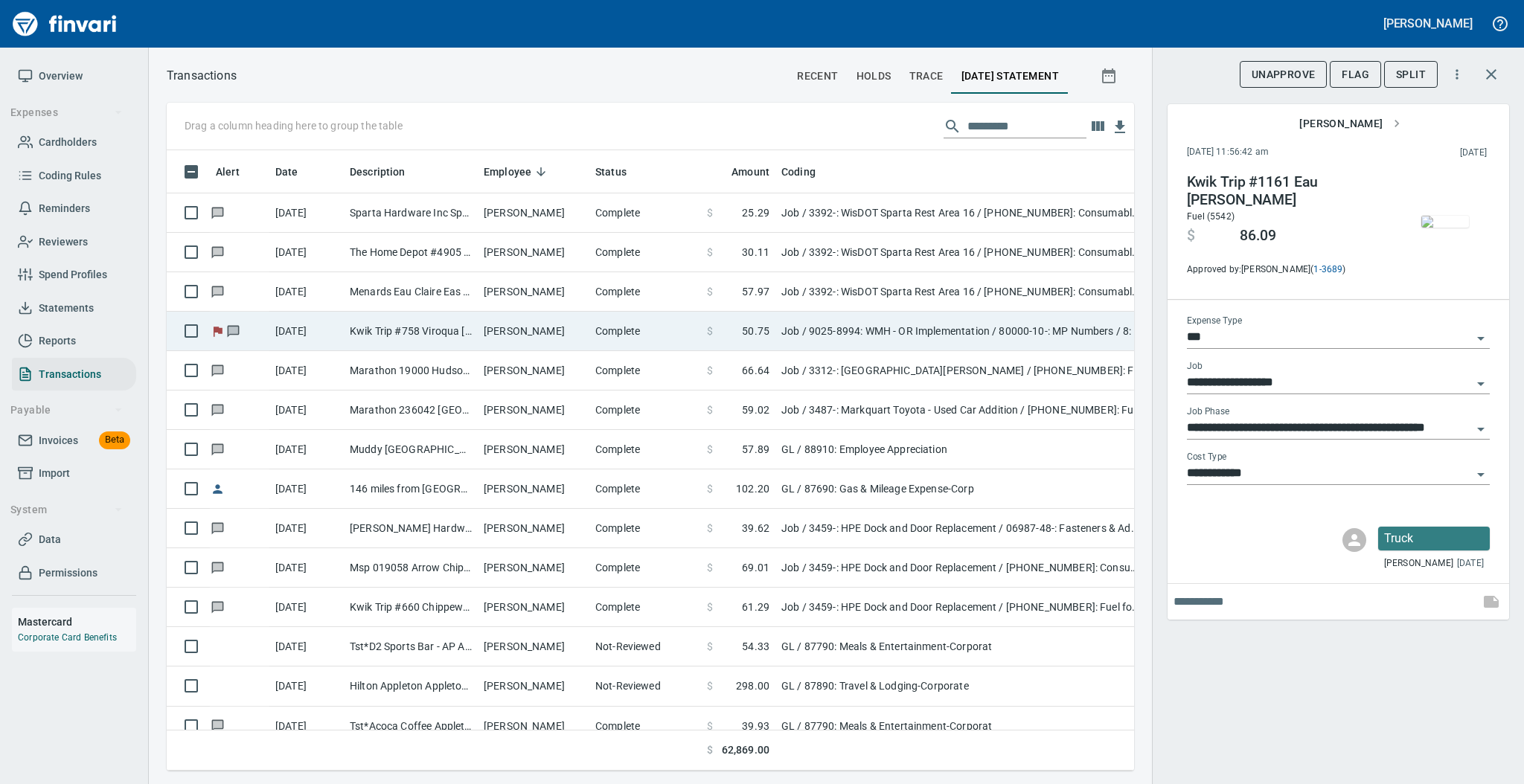
click at [509, 332] on td "[PERSON_NAME]" at bounding box center [533, 332] width 112 height 40
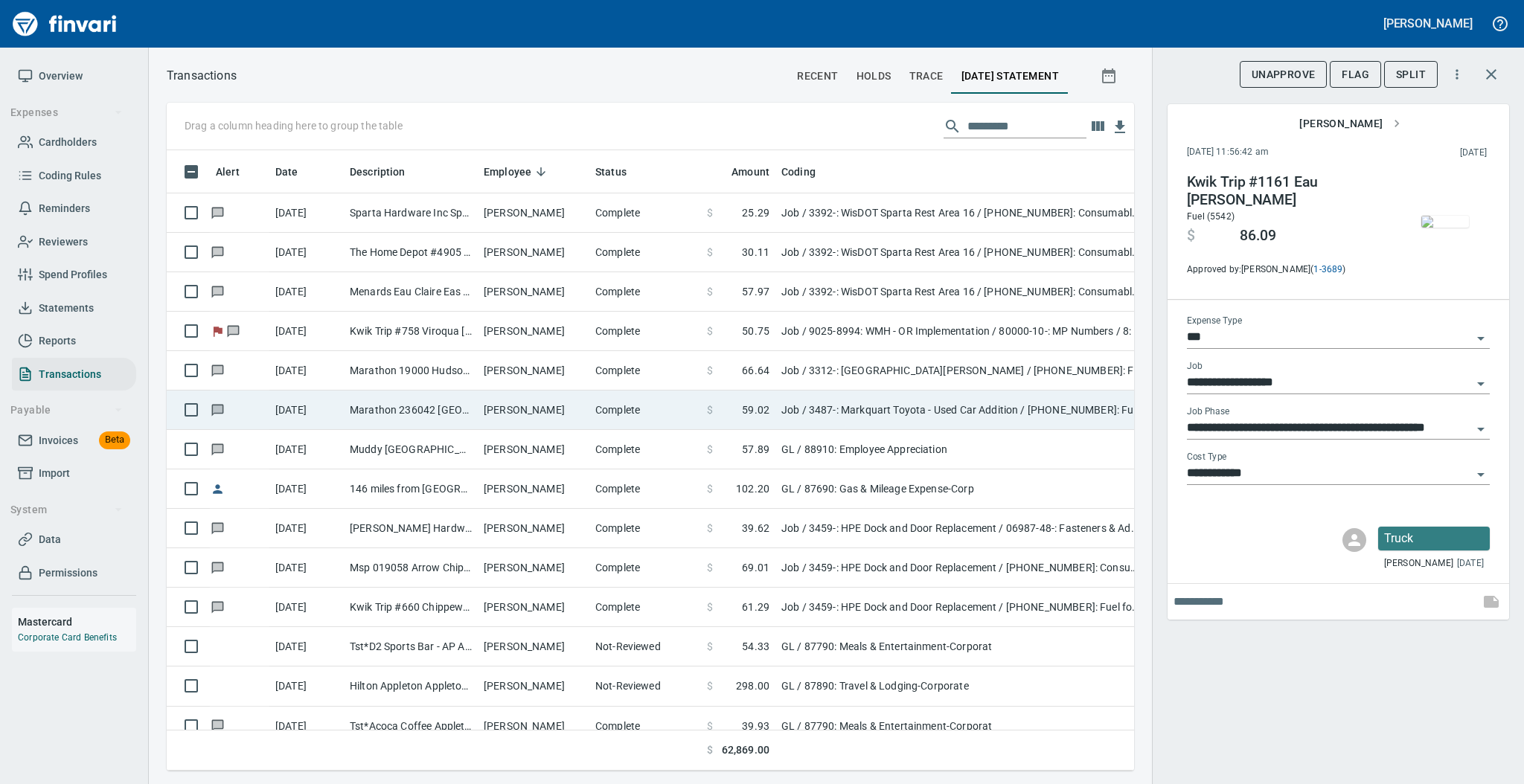
type input "**********"
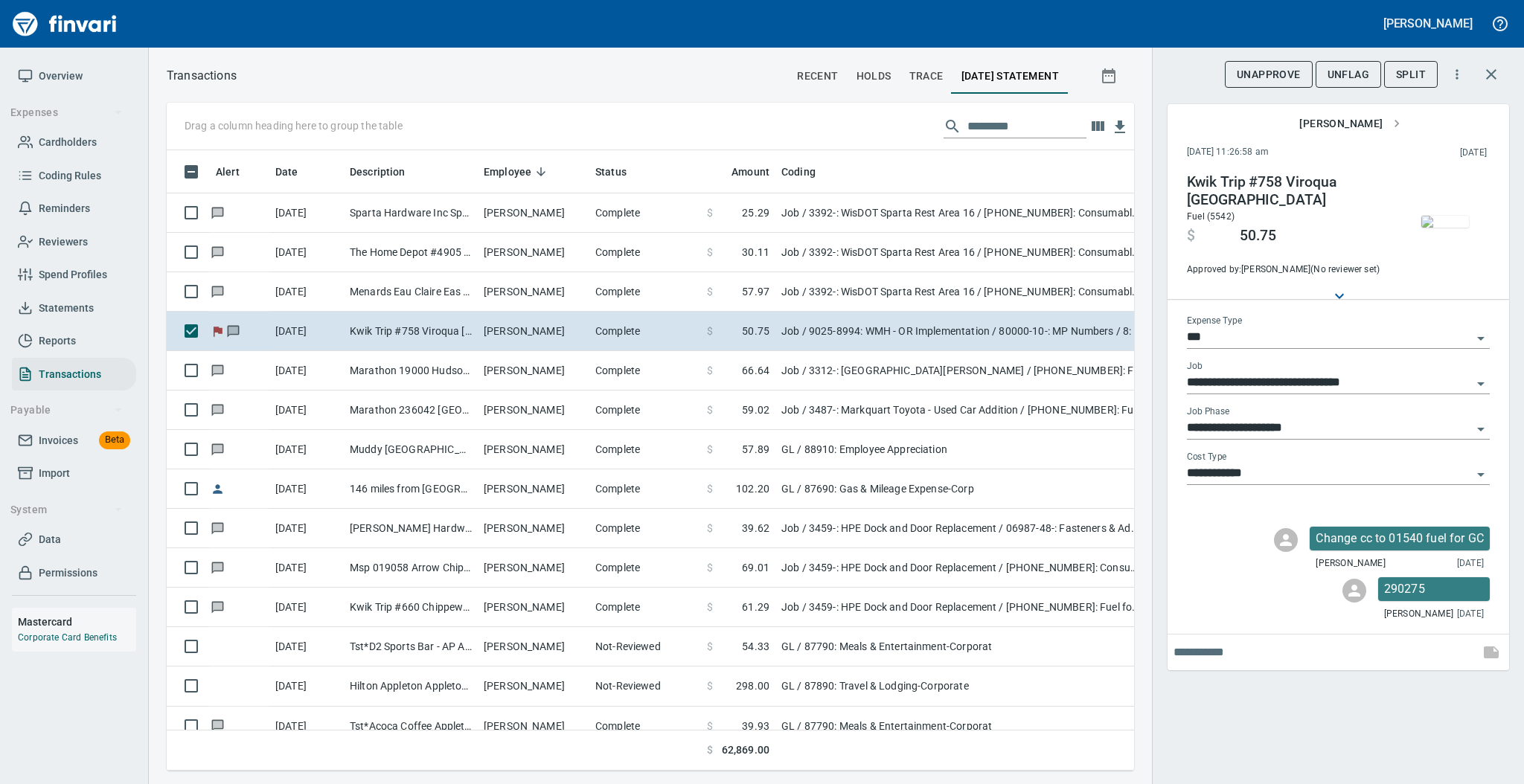
click at [1477, 426] on icon "Open" at bounding box center [1480, 429] width 18 height 18
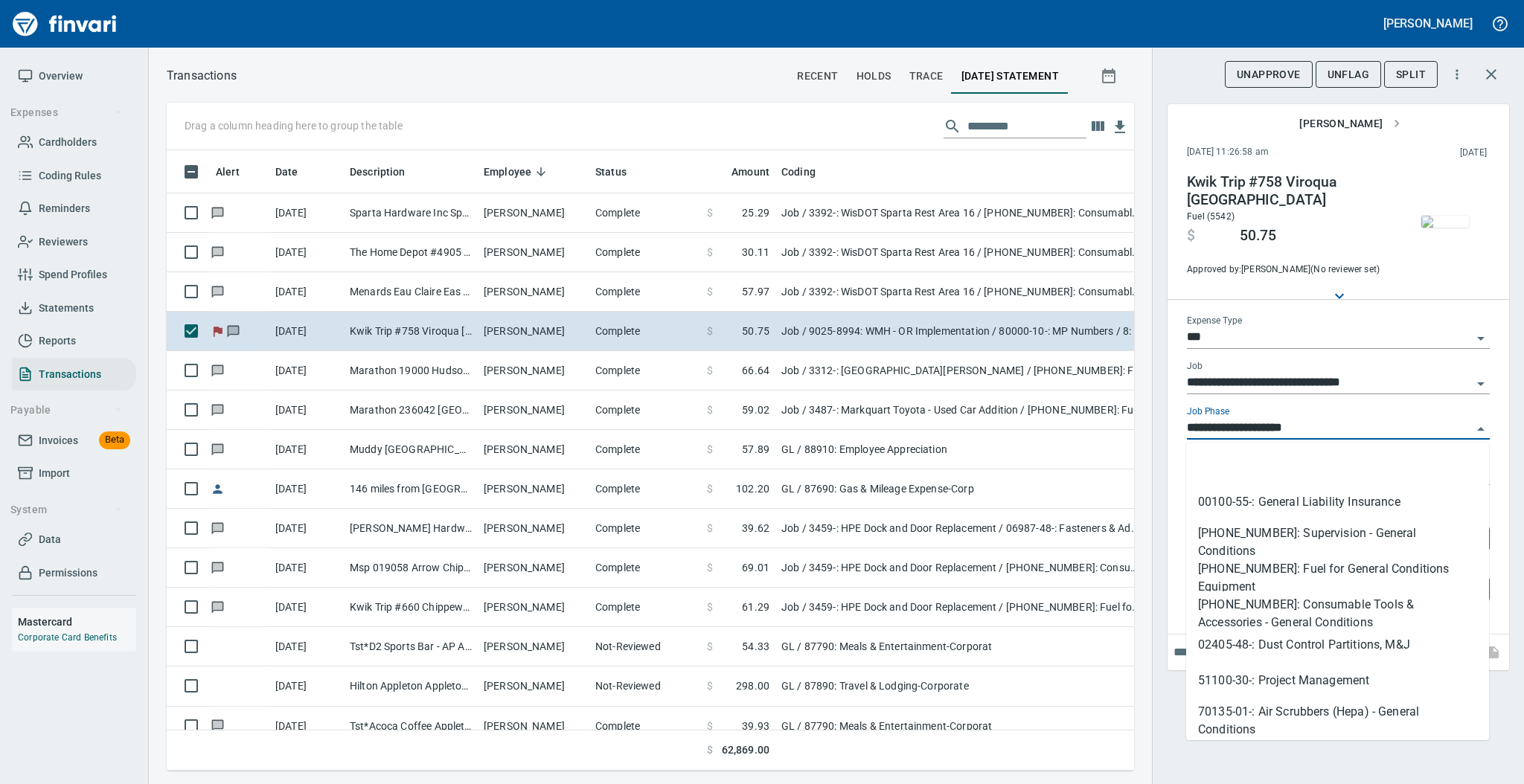
scroll to position [102, 0]
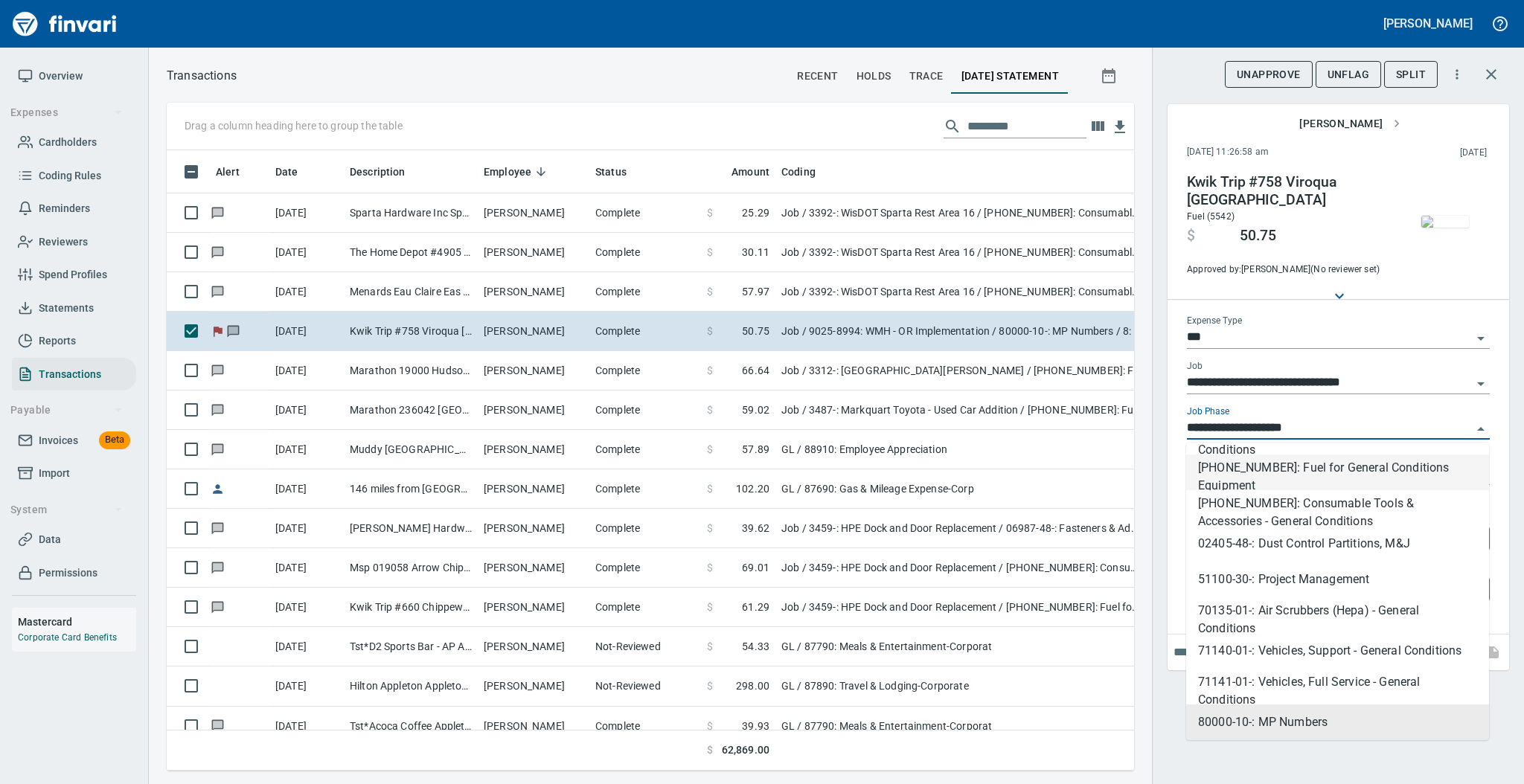
click at [1373, 465] on li "[PHONE_NUMBER]: Fuel for General Conditions Equipment" at bounding box center [1338, 472] width 303 height 36
type input "**********"
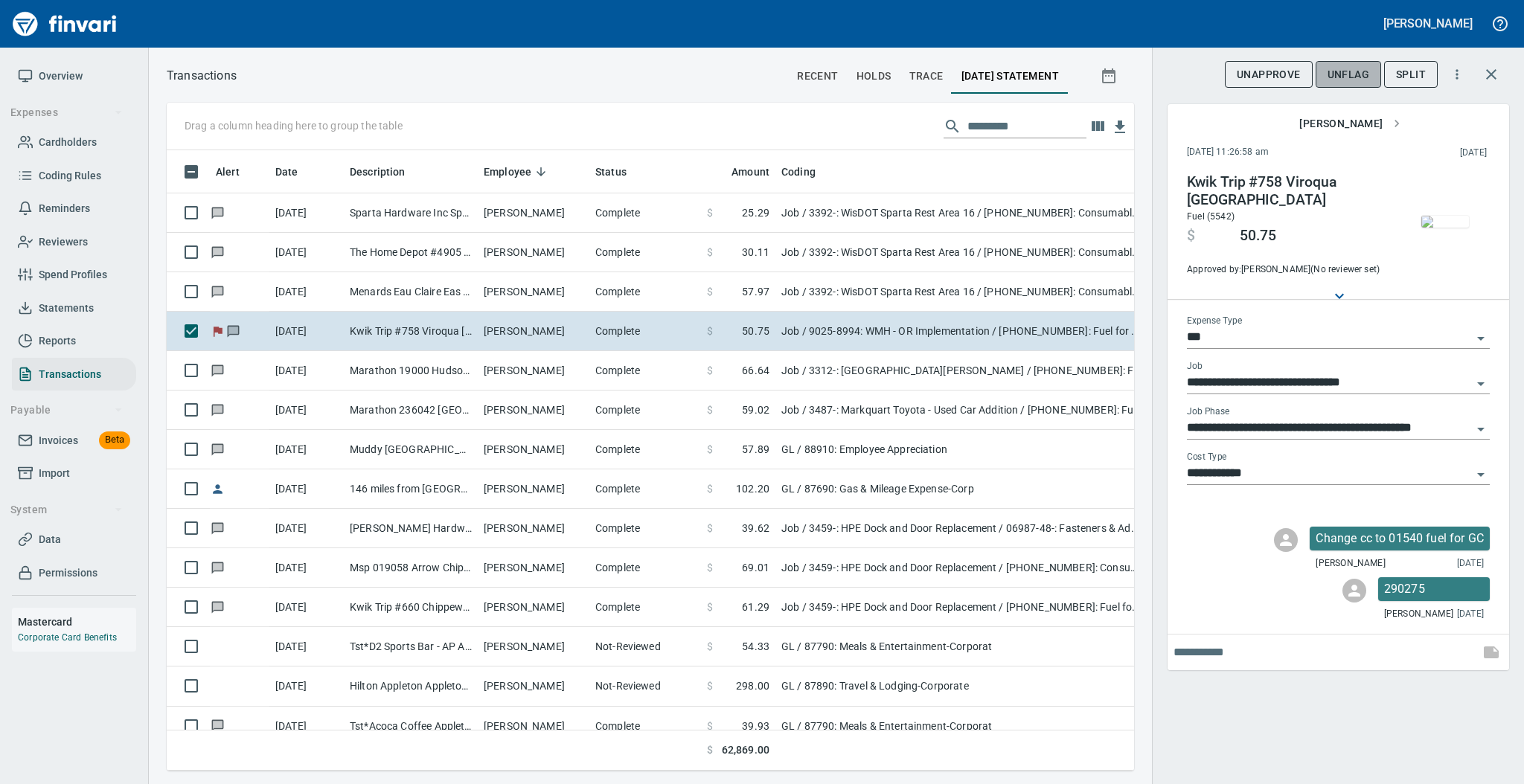
click at [1331, 70] on span "UnFlag" at bounding box center [1349, 75] width 42 height 19
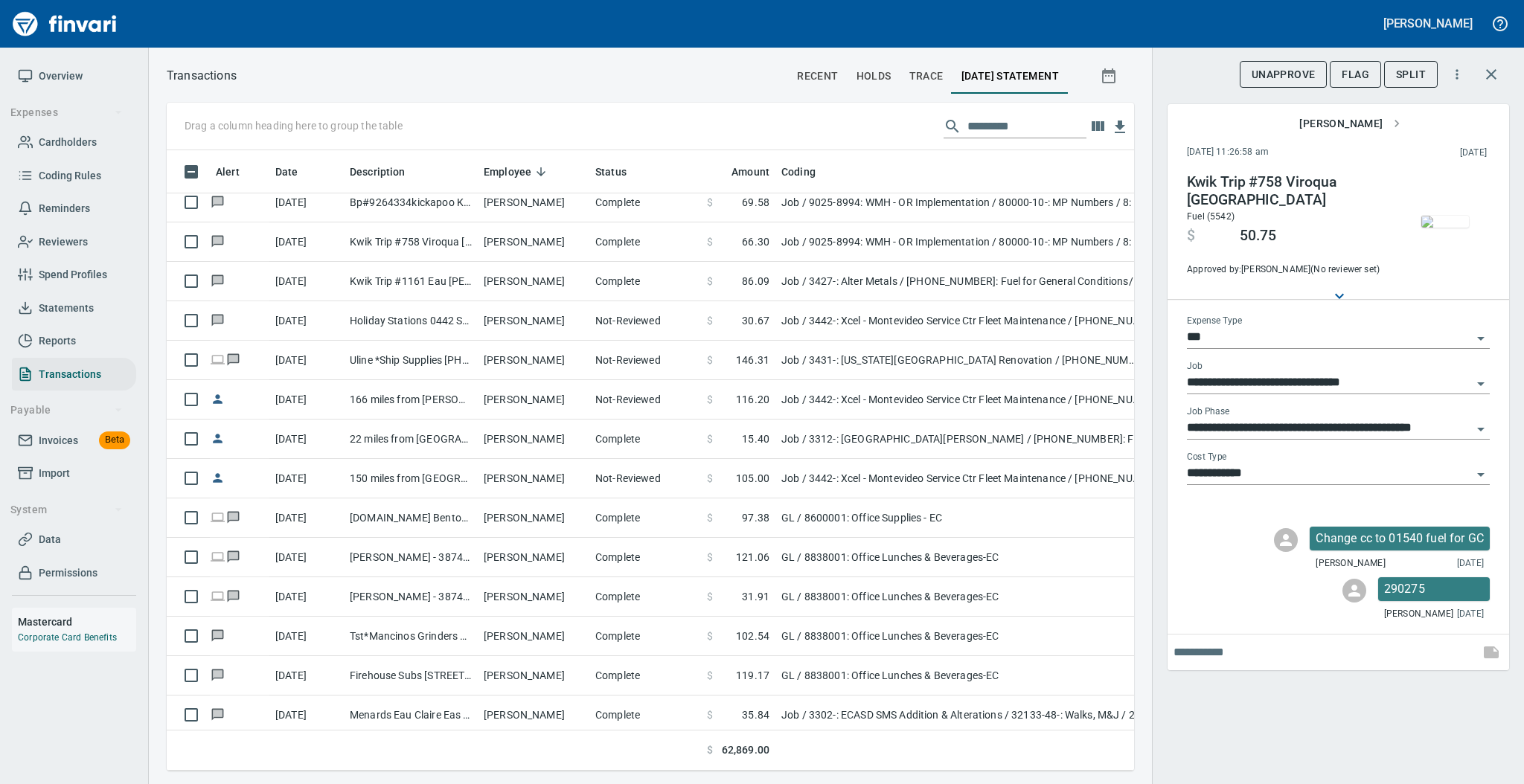
scroll to position [2577, 0]
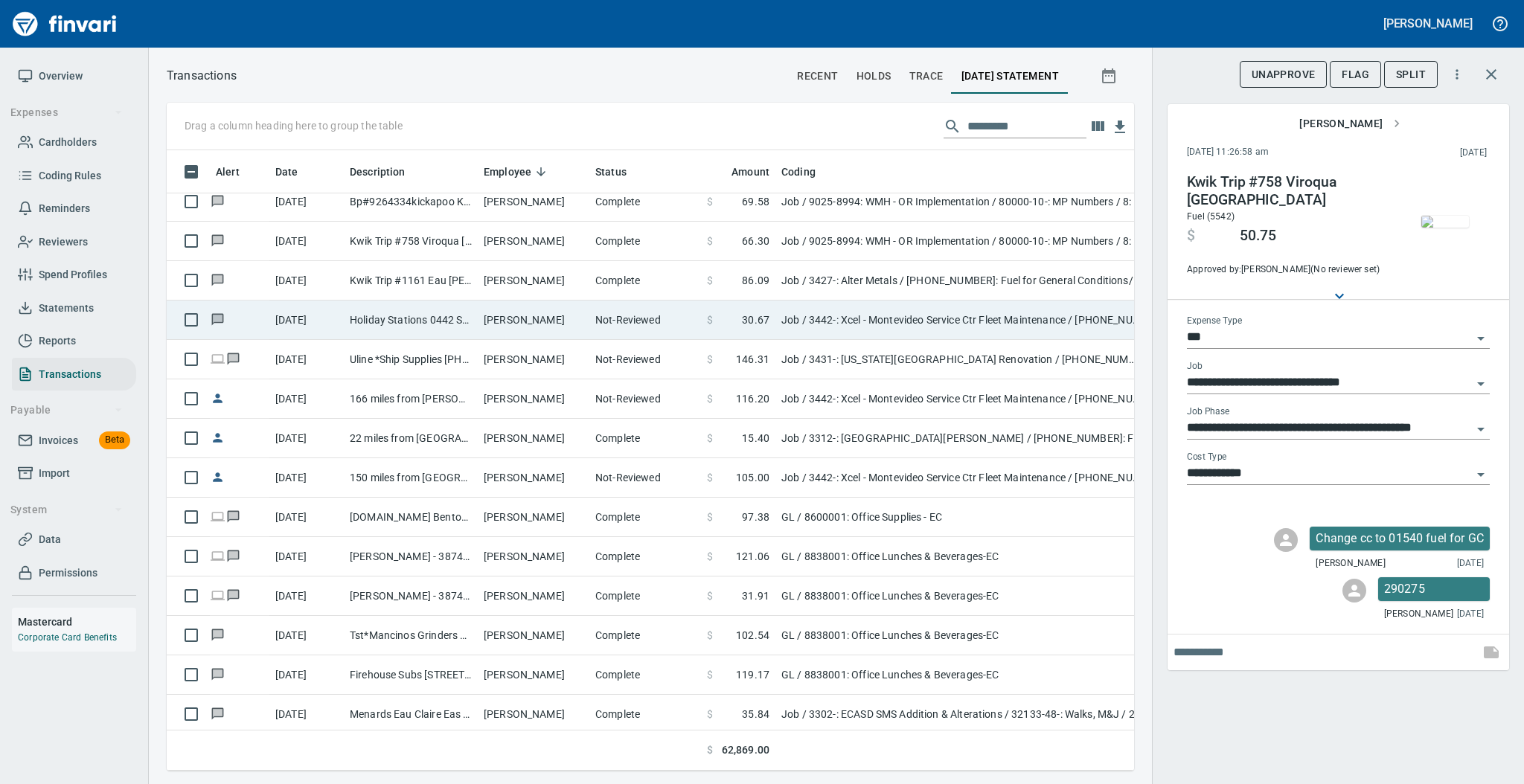
click at [559, 310] on td "[PERSON_NAME]" at bounding box center [533, 321] width 112 height 40
type input "**********"
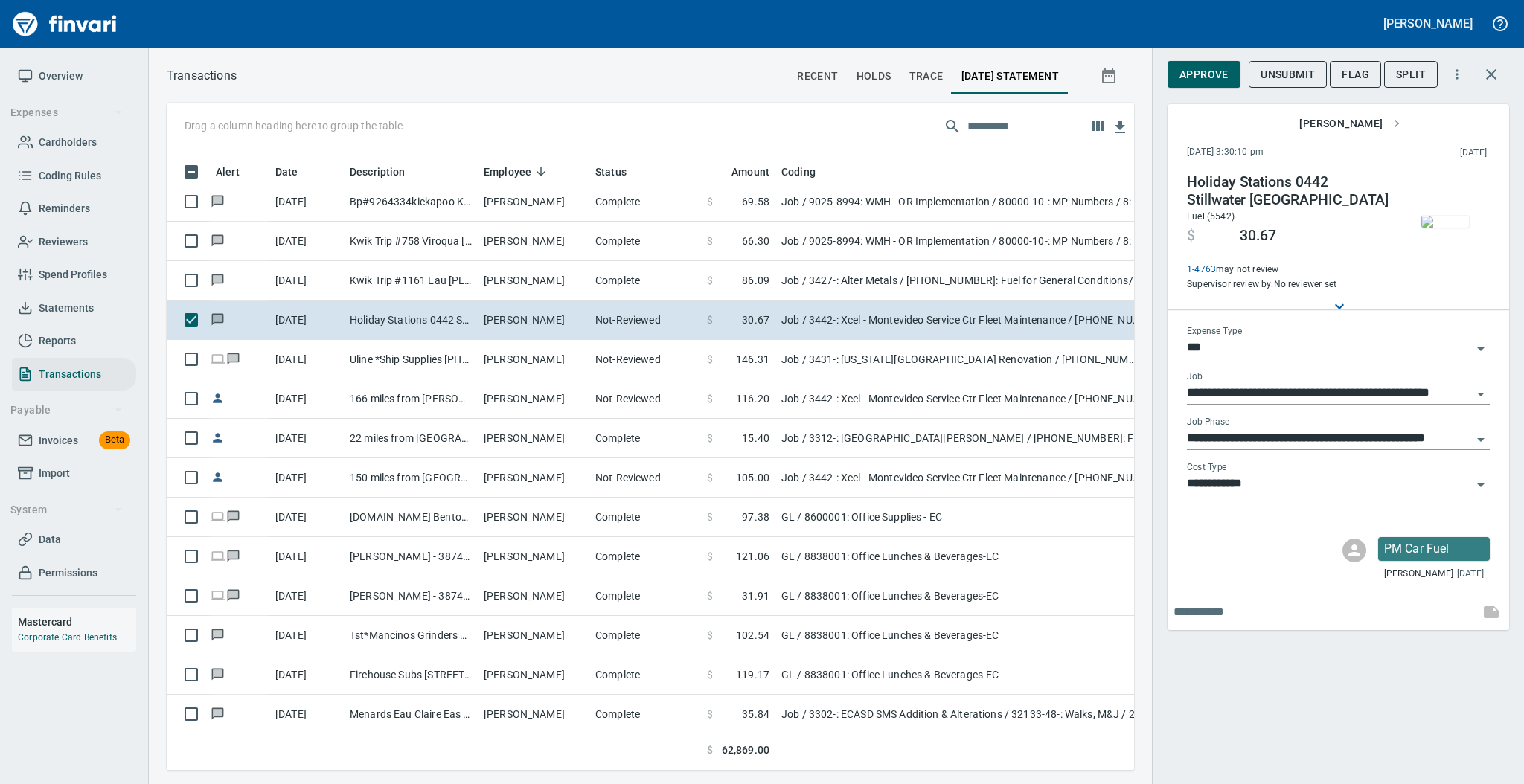
click at [1442, 215] on img "button" at bounding box center [1445, 221] width 48 height 12
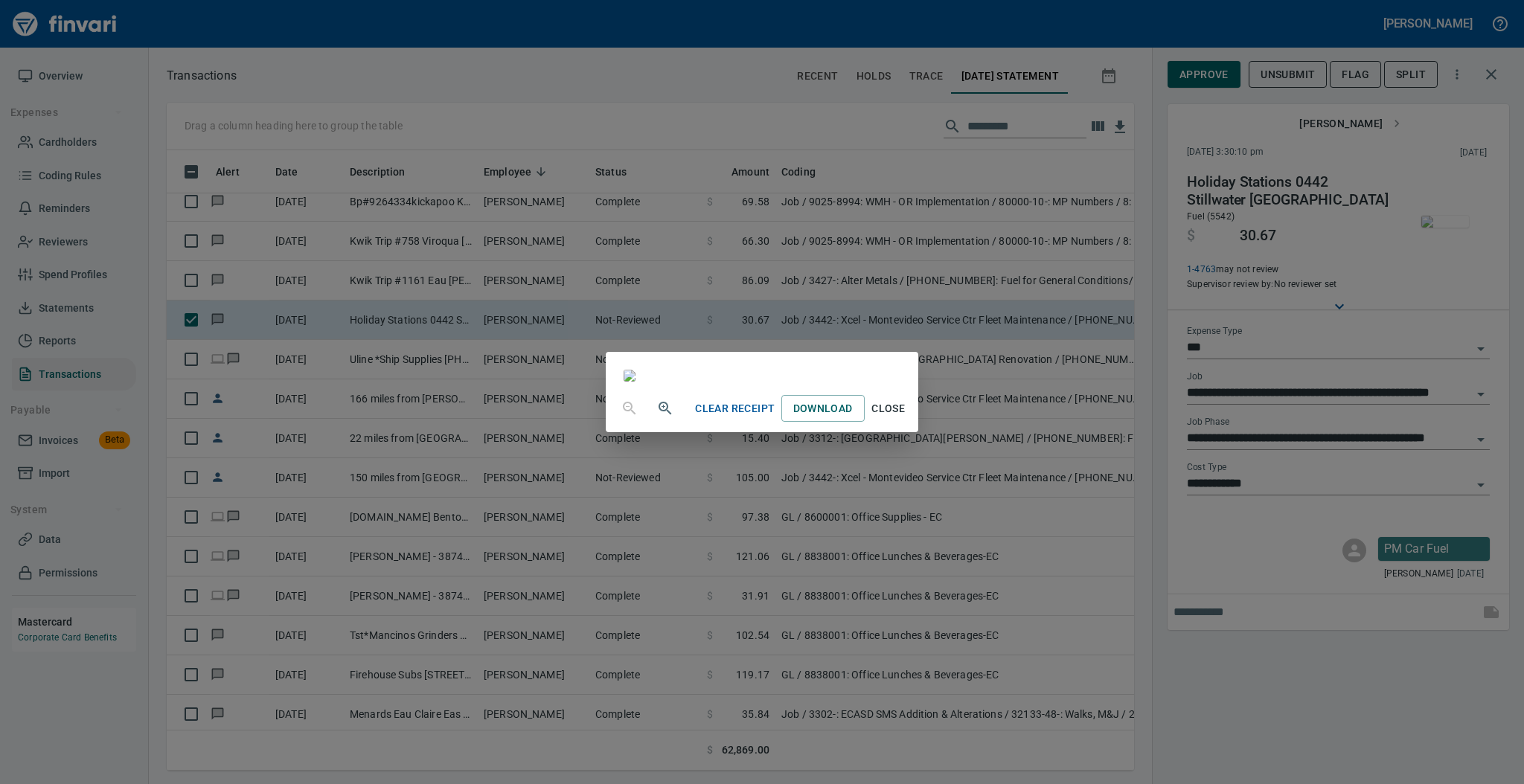
click at [906, 417] on span "Close" at bounding box center [888, 408] width 36 height 19
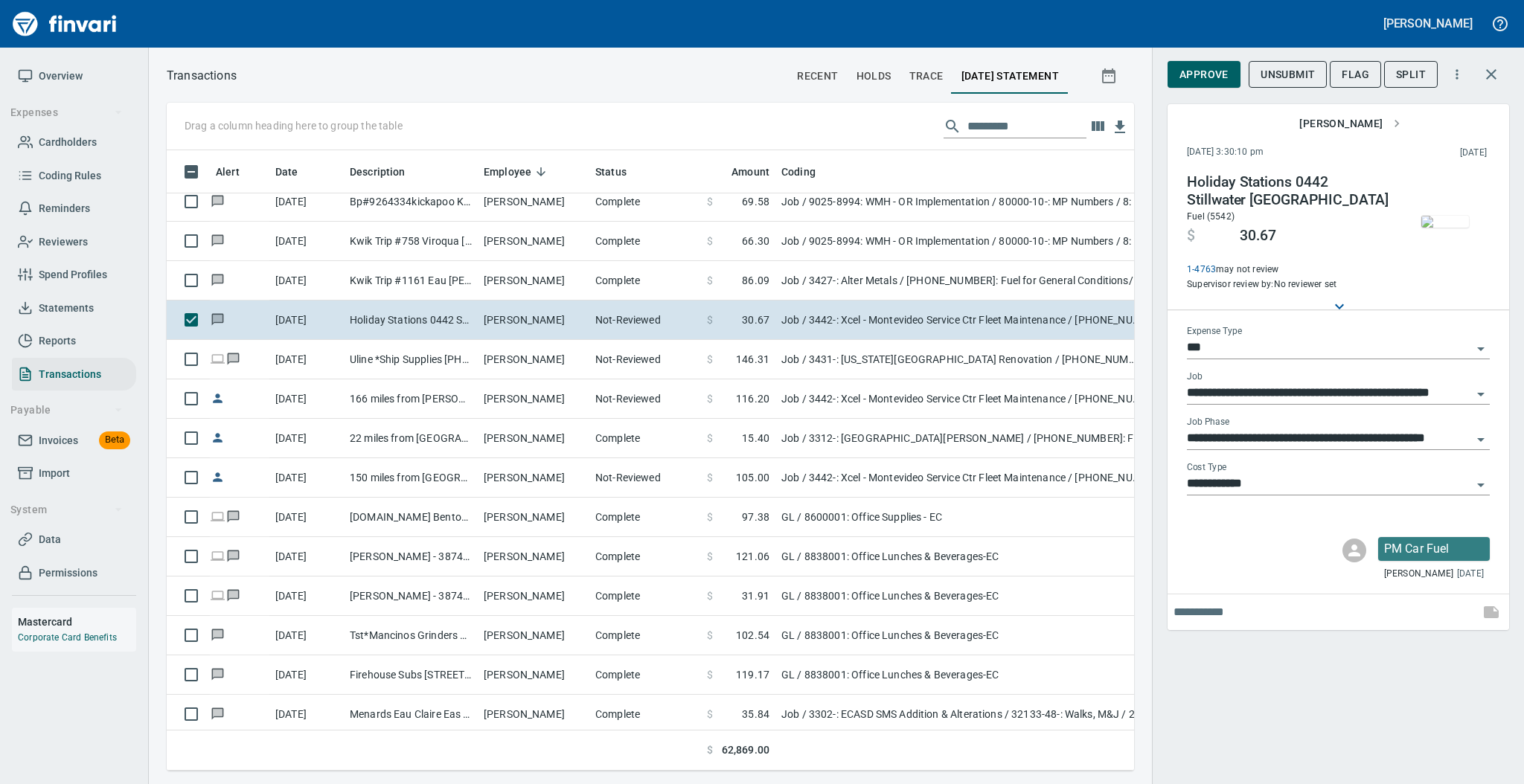
scroll to position [591, 937]
click at [1483, 345] on icon "Open" at bounding box center [1480, 349] width 18 height 18
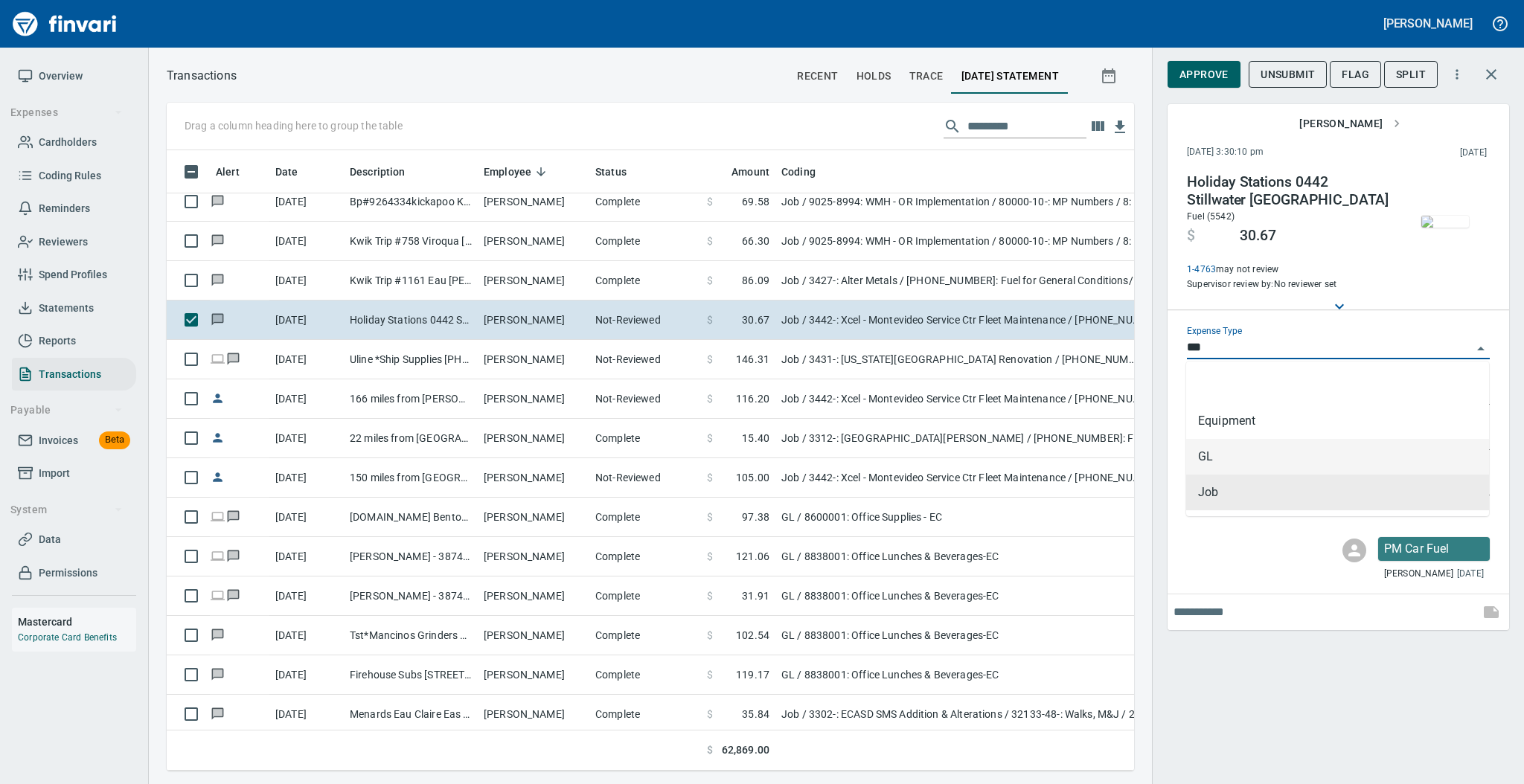
click at [1331, 453] on li "GL" at bounding box center [1338, 456] width 303 height 36
type input "**"
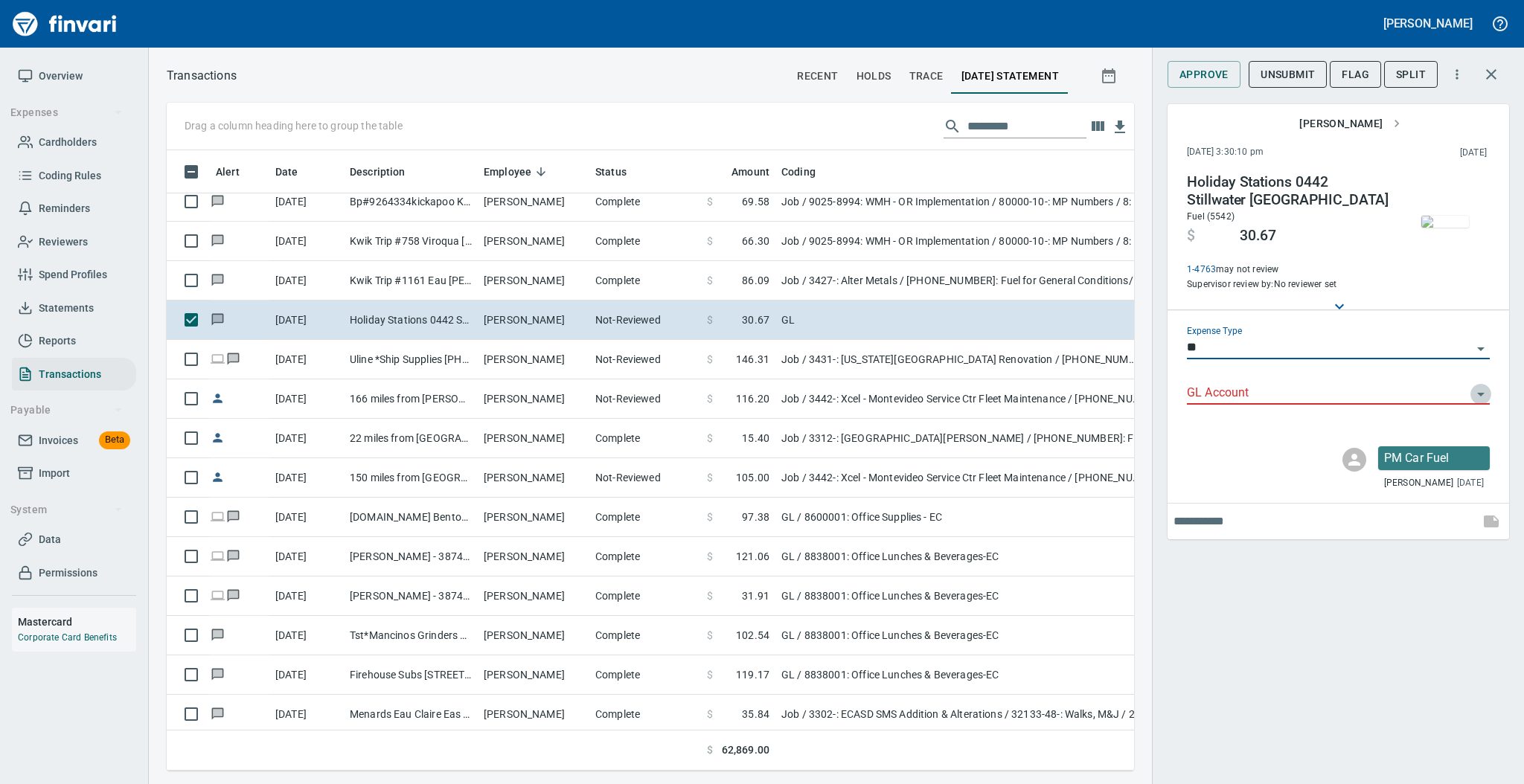
click at [1482, 391] on icon "Open" at bounding box center [1480, 394] width 18 height 18
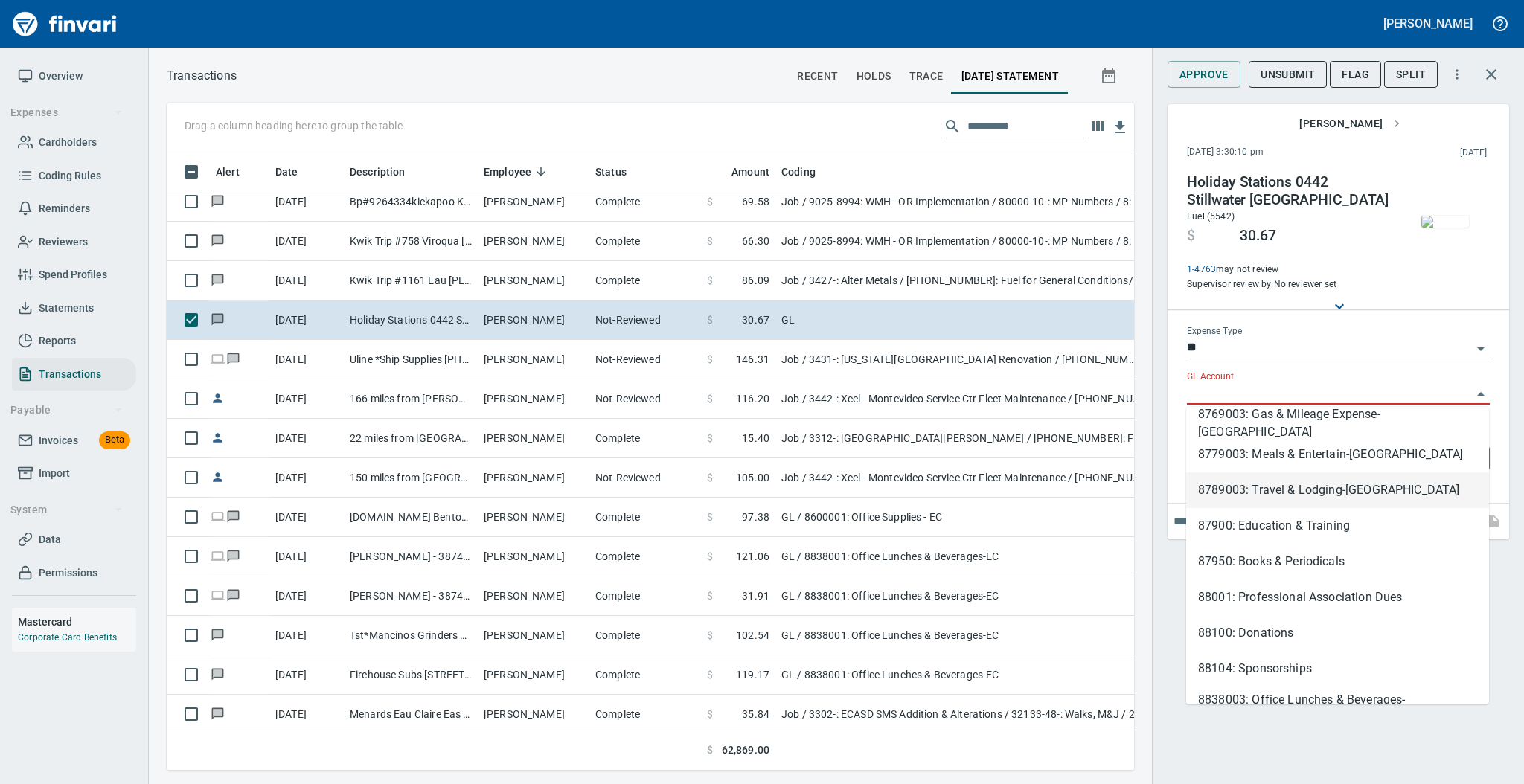
scroll to position [198, 0]
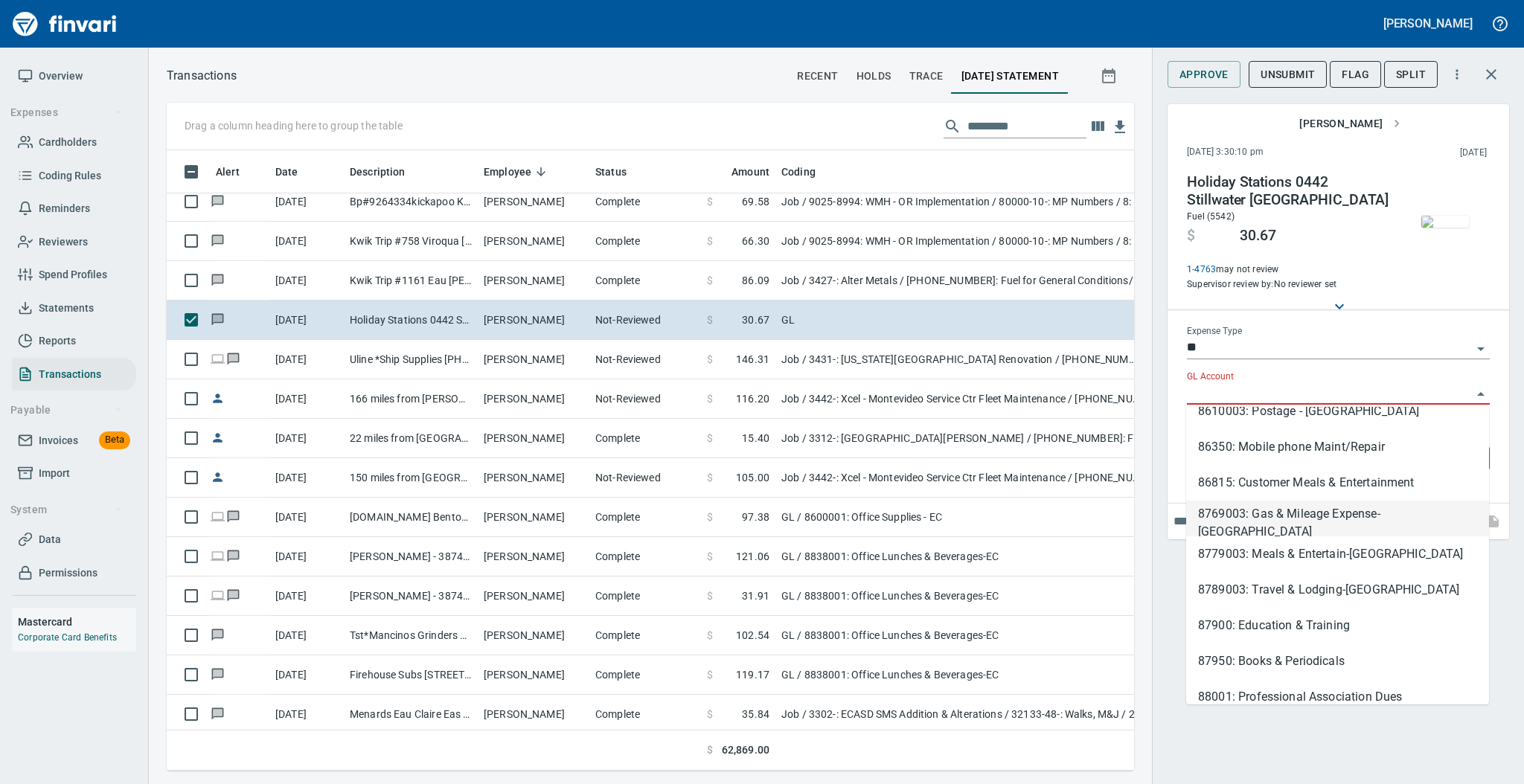
click at [1370, 518] on li "8769003: Gas & Mileage Expense-[GEOGRAPHIC_DATA]" at bounding box center [1338, 518] width 303 height 36
type input "**********"
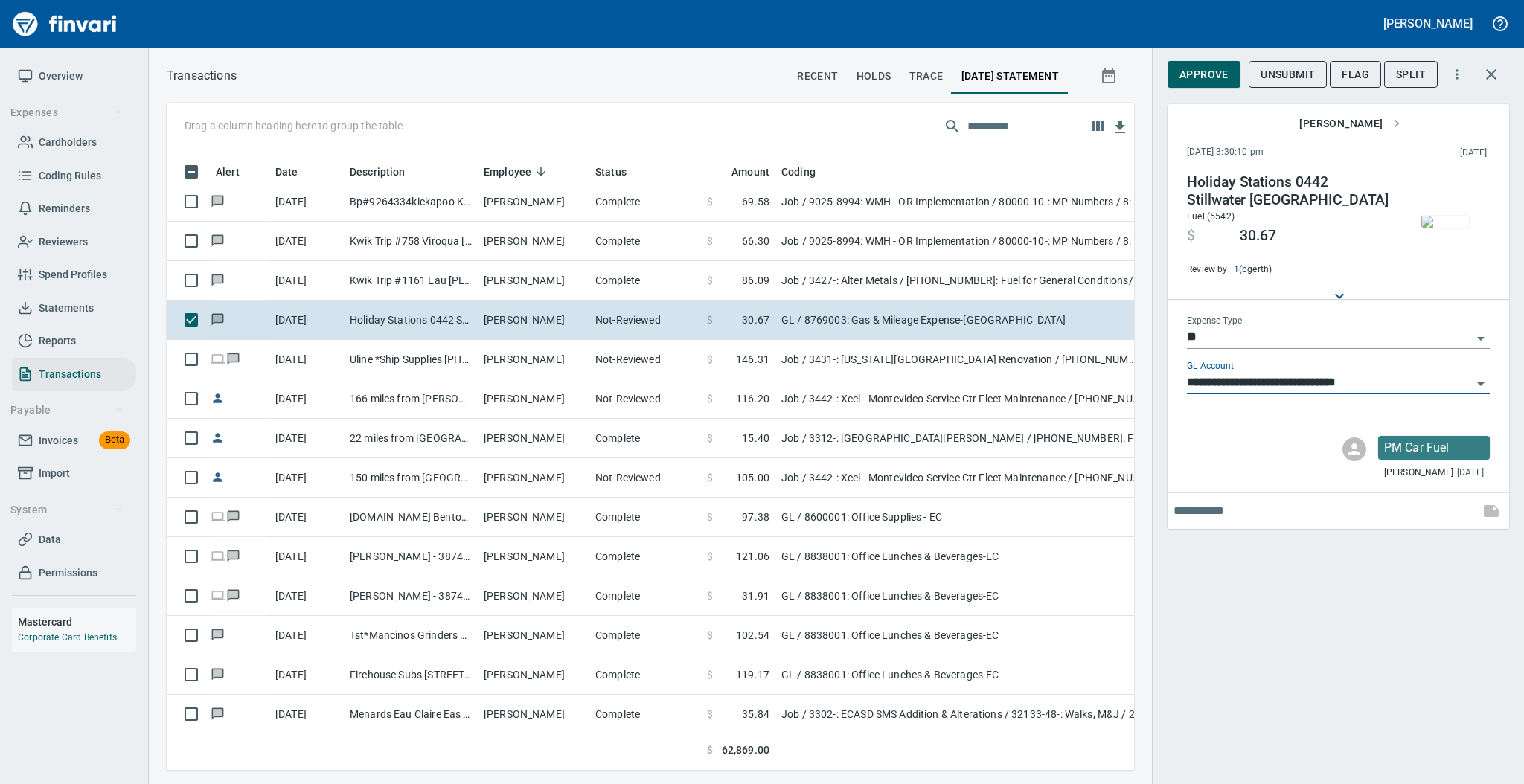
scroll to position [591, 937]
click at [1204, 75] on span "Approve" at bounding box center [1203, 75] width 49 height 19
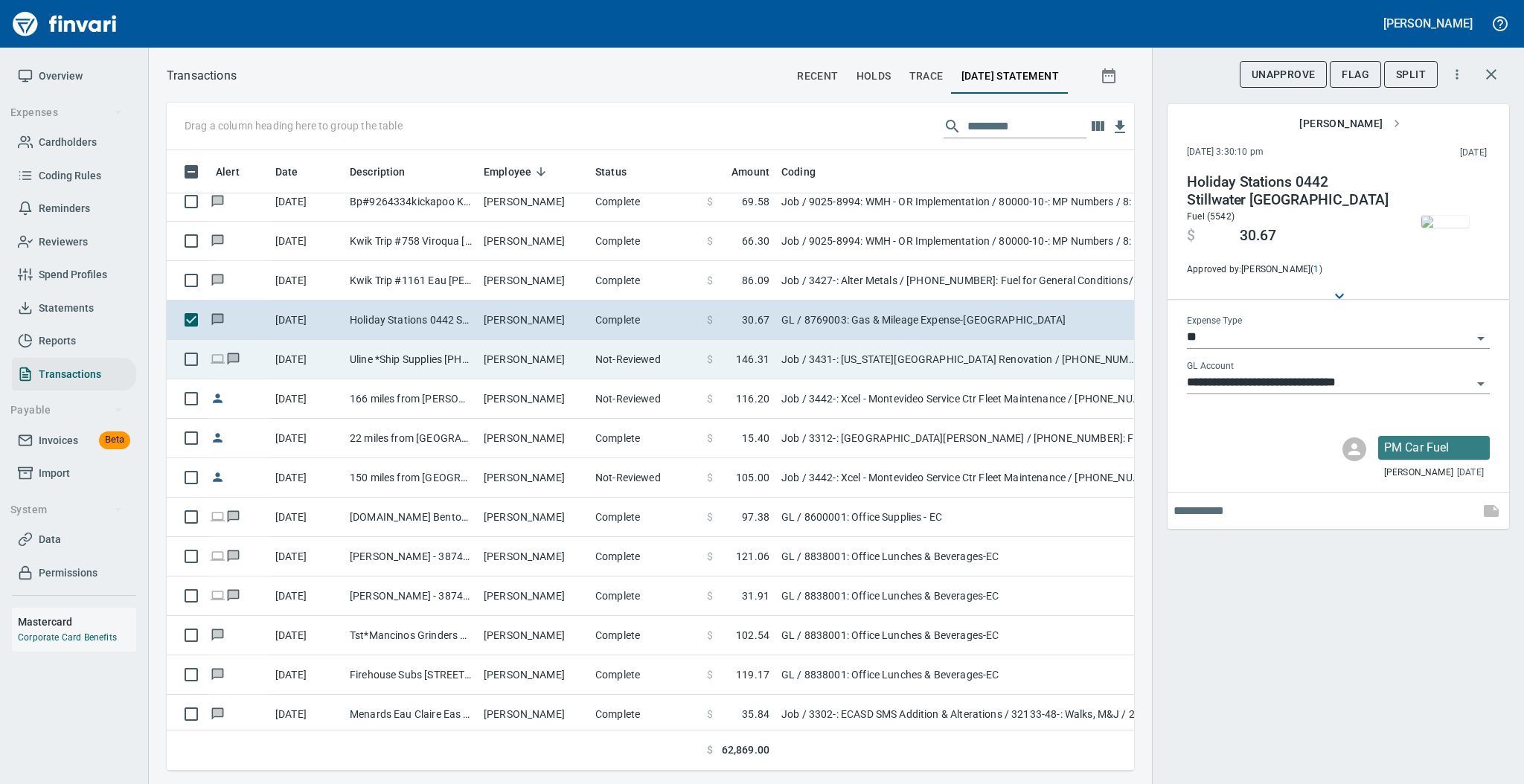
click at [533, 357] on td "[PERSON_NAME]" at bounding box center [533, 360] width 112 height 40
type input "***"
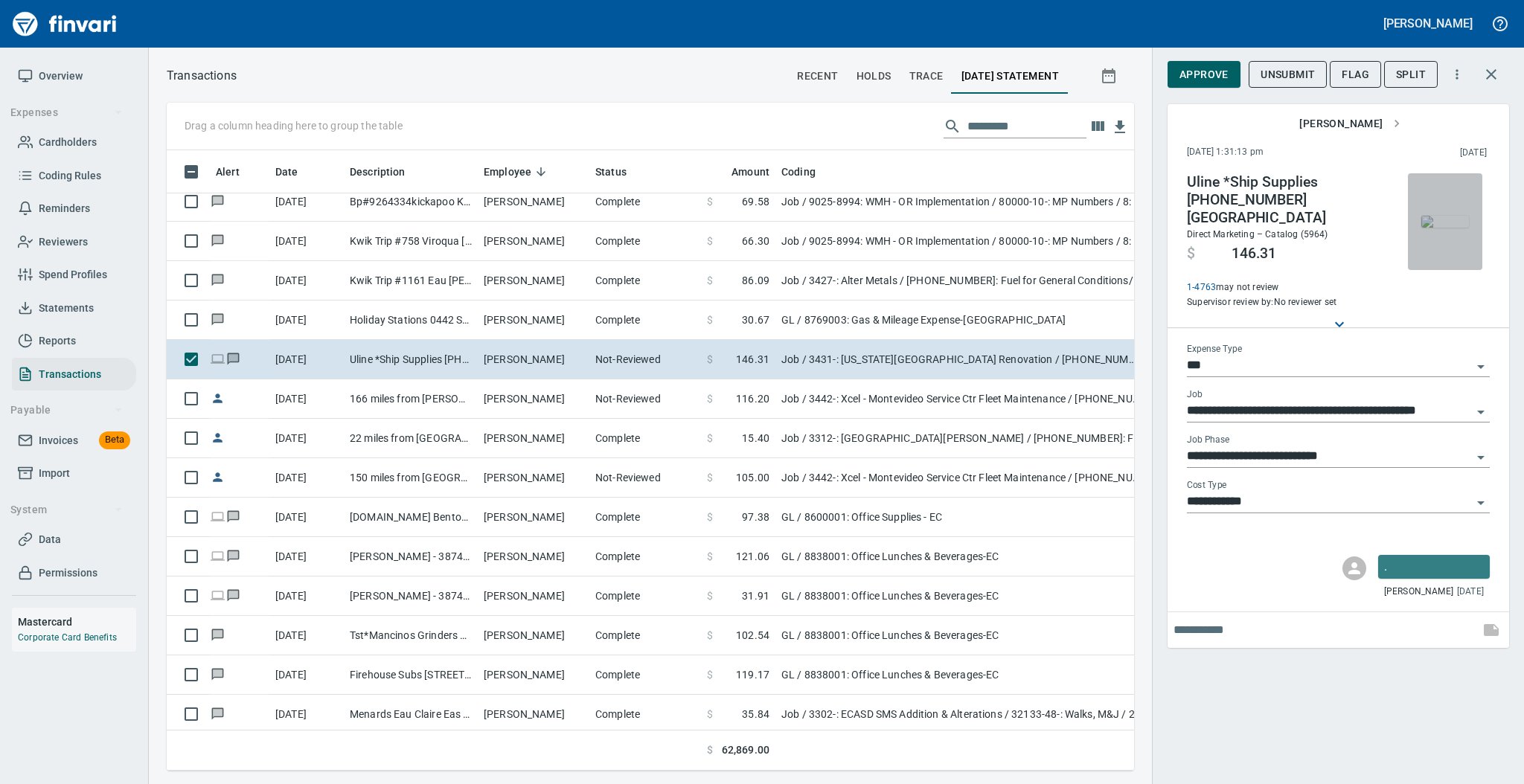
click at [1429, 215] on img "button" at bounding box center [1445, 221] width 48 height 12
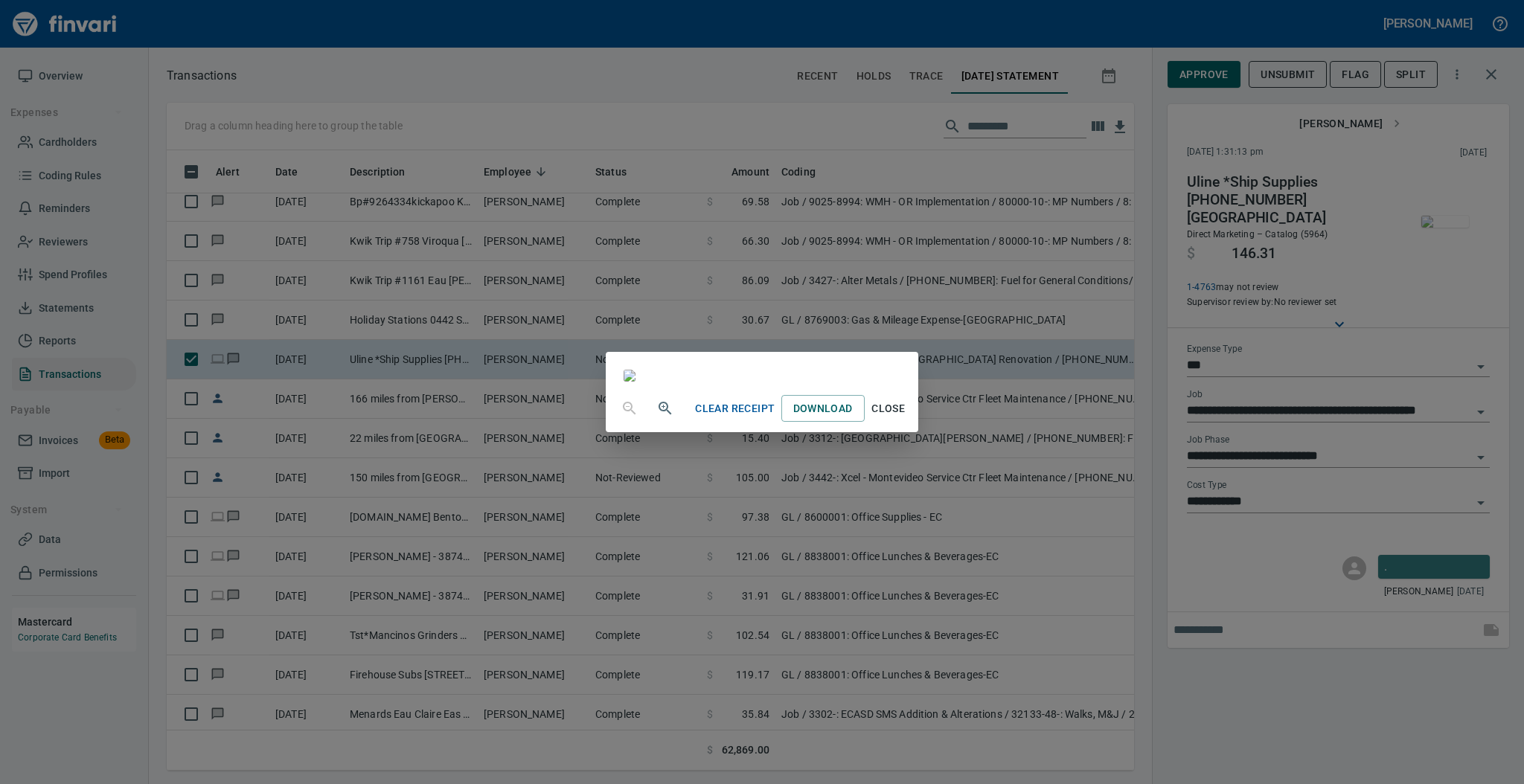
scroll to position [298, 0]
drag, startPoint x: 1470, startPoint y: 737, endPoint x: 1464, endPoint y: 720, distance: 18.0
click at [906, 417] on span "Close" at bounding box center [888, 408] width 36 height 19
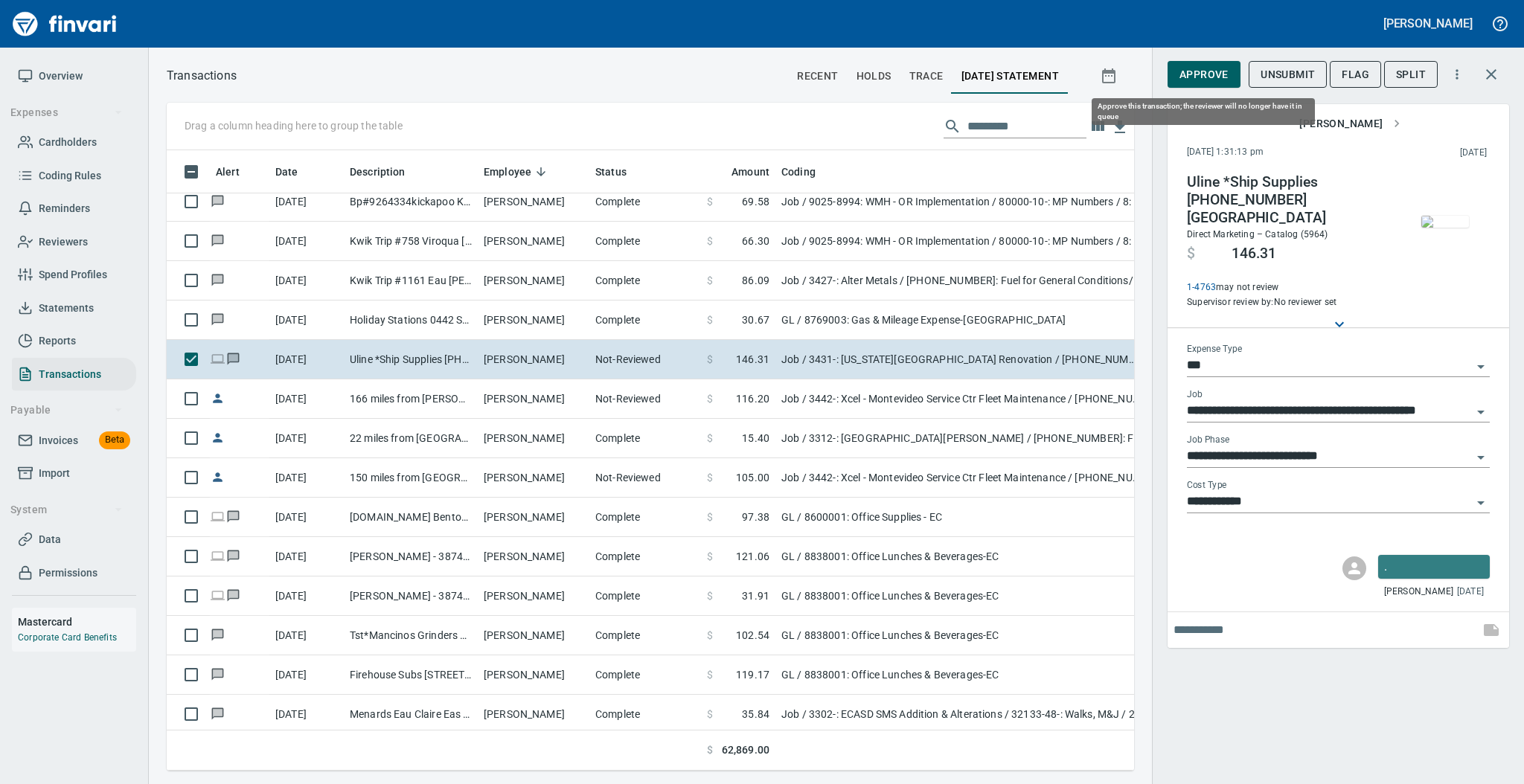
scroll to position [591, 937]
click at [1196, 69] on span "Approve" at bounding box center [1203, 75] width 49 height 19
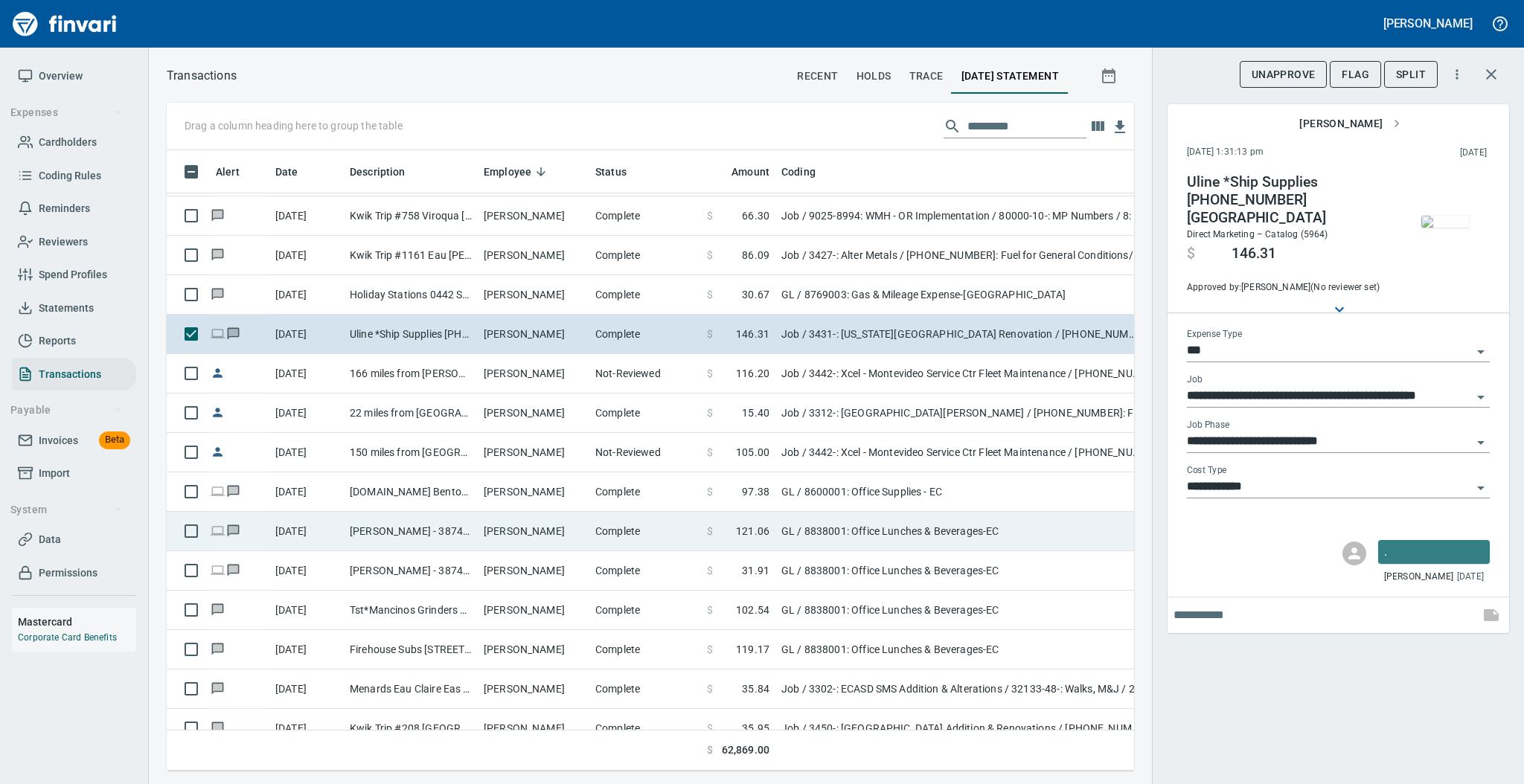
scroll to position [2677, 0]
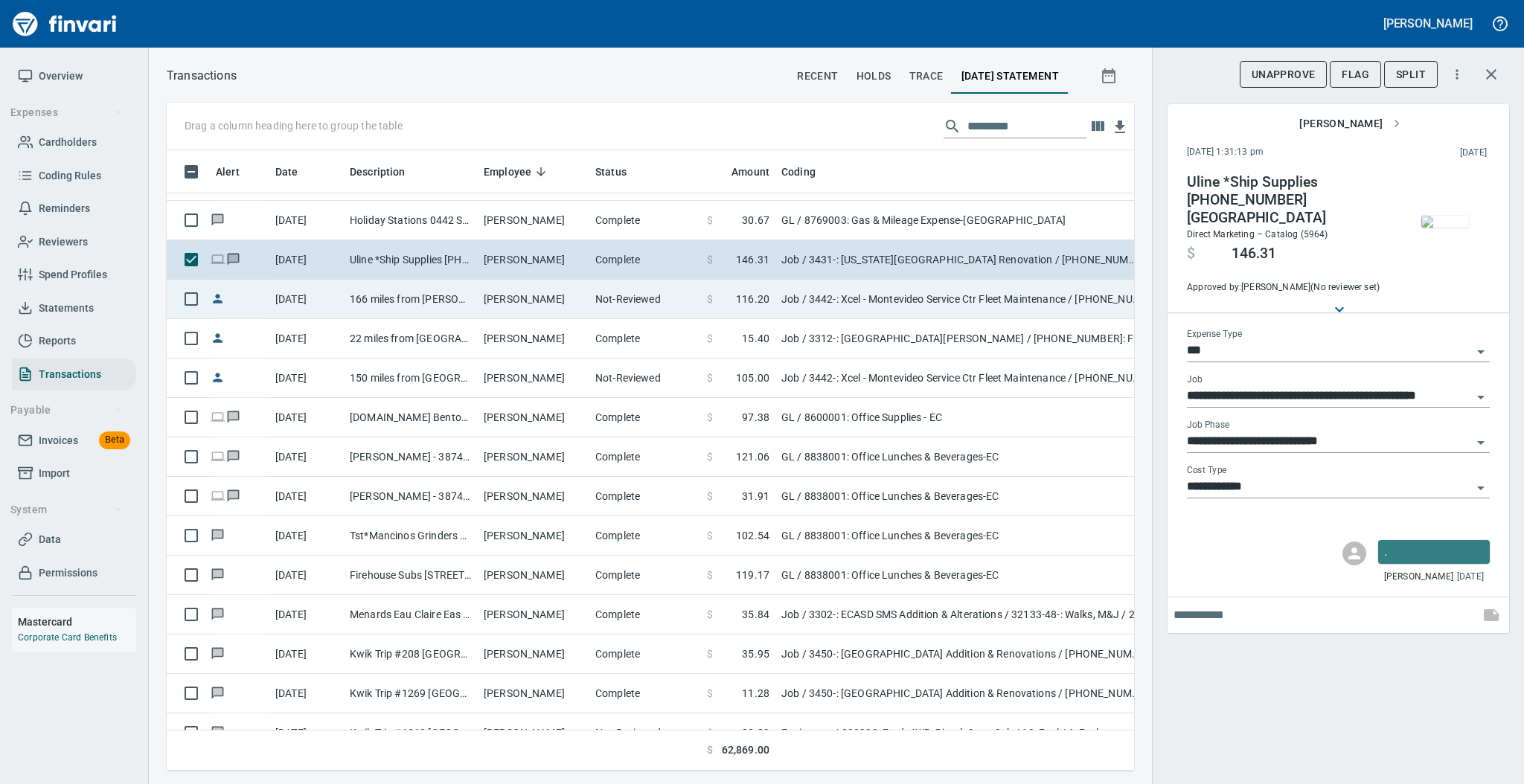
click at [570, 297] on td "[PERSON_NAME]" at bounding box center [533, 300] width 112 height 40
type input "**********"
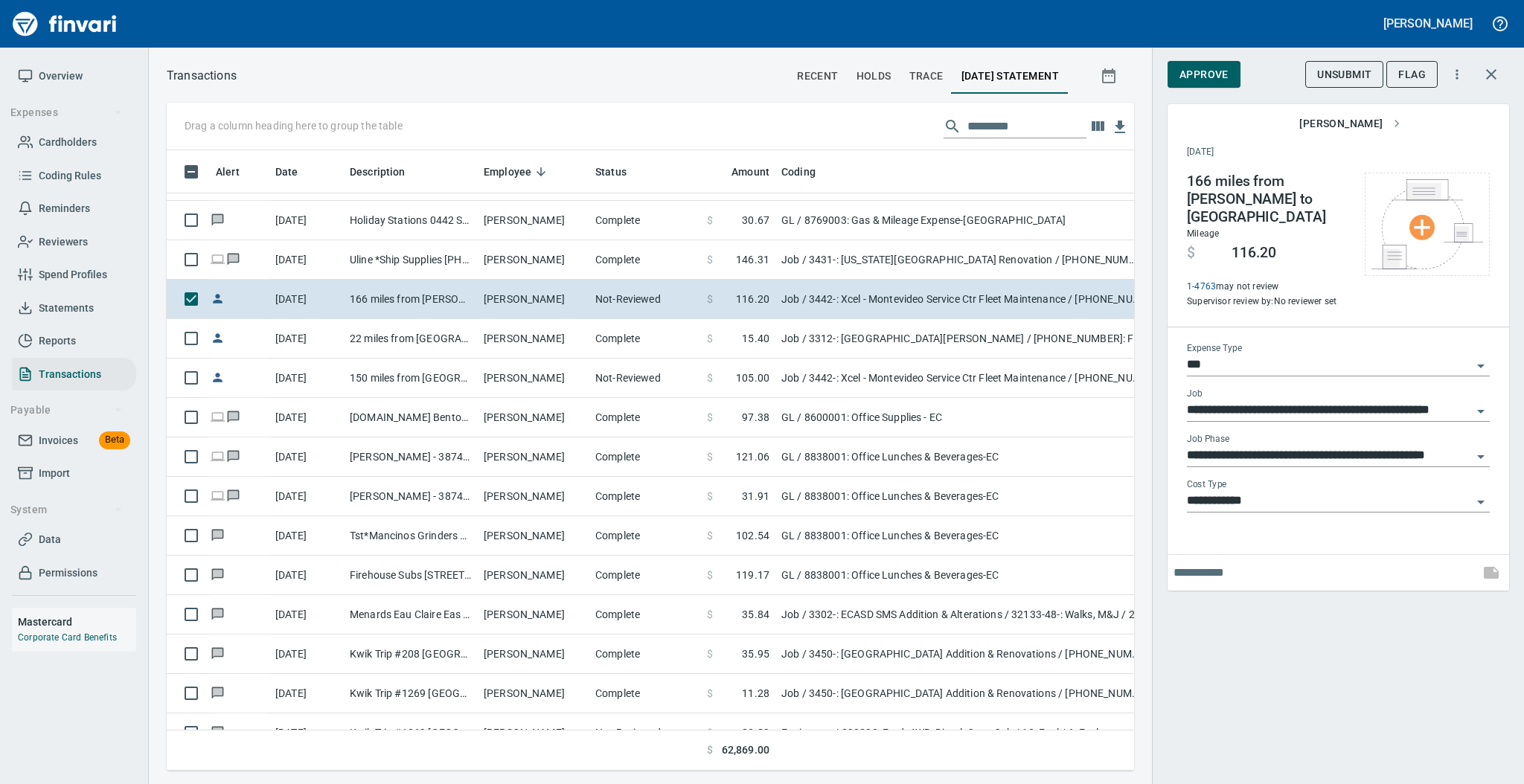
scroll to position [591, 937]
click at [1210, 71] on span "Approve" at bounding box center [1203, 75] width 49 height 19
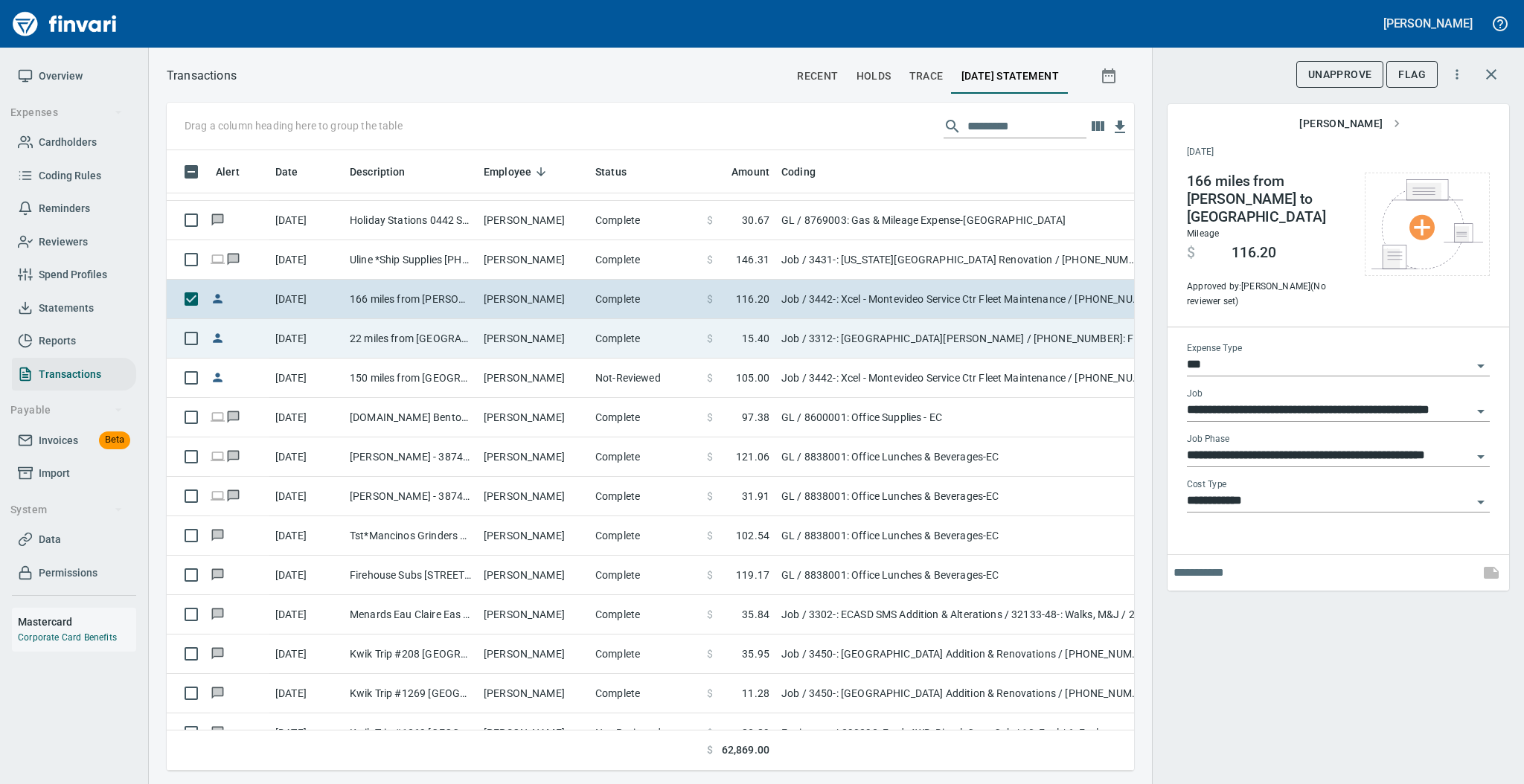
click at [542, 345] on td "[PERSON_NAME]" at bounding box center [533, 339] width 112 height 40
type input "**********"
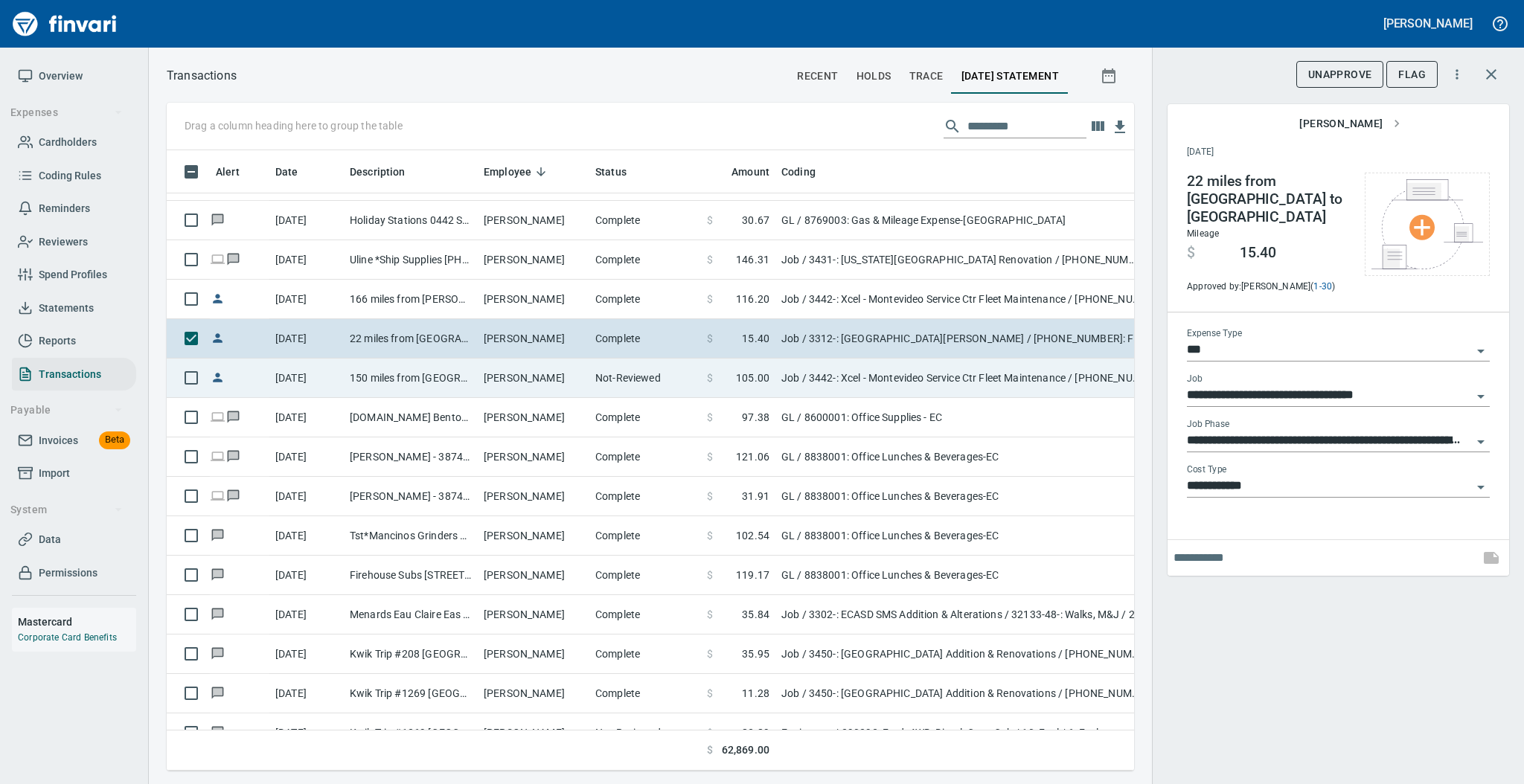
click at [541, 383] on td "[PERSON_NAME]" at bounding box center [533, 379] width 112 height 40
type input "**********"
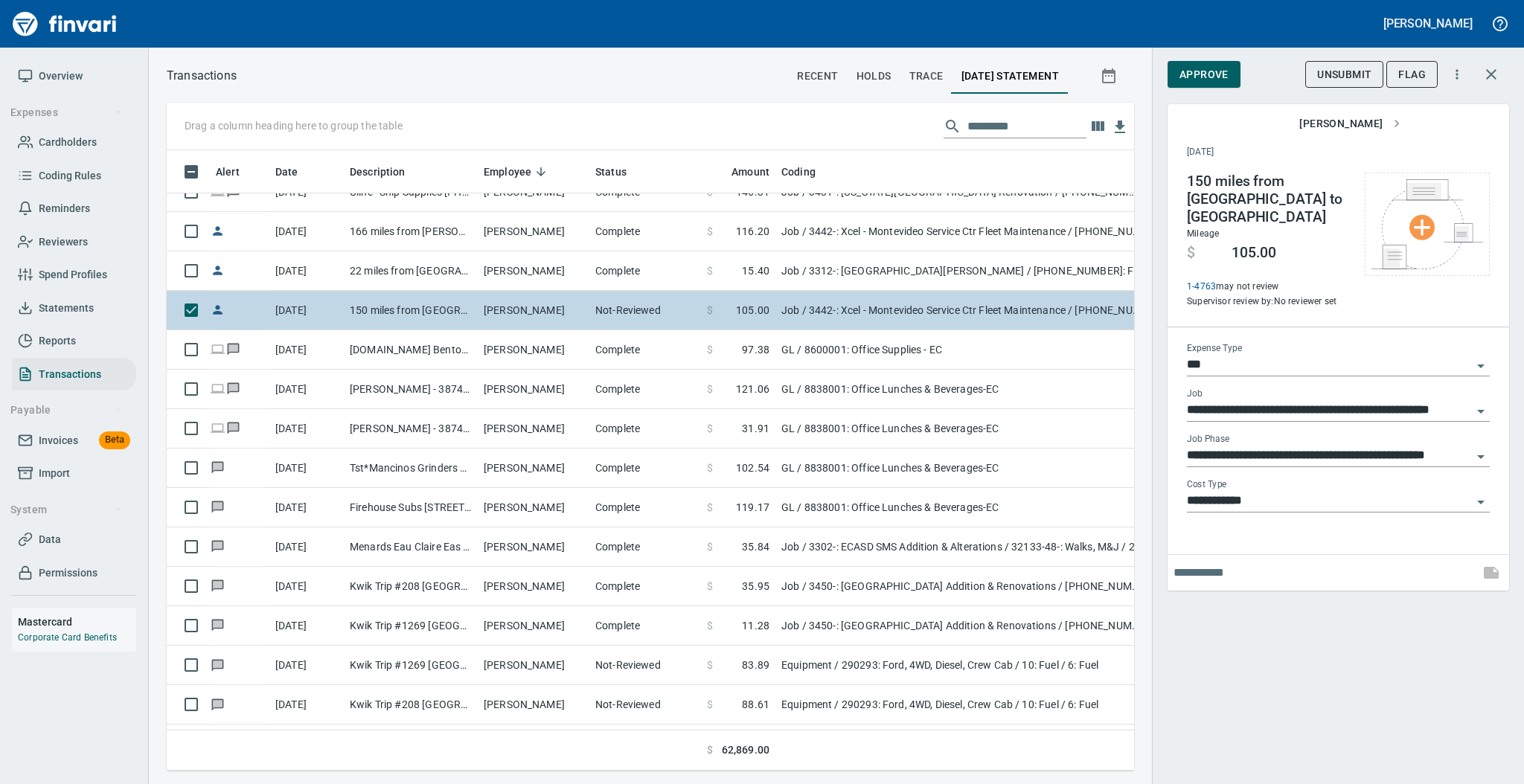
scroll to position [2775, 0]
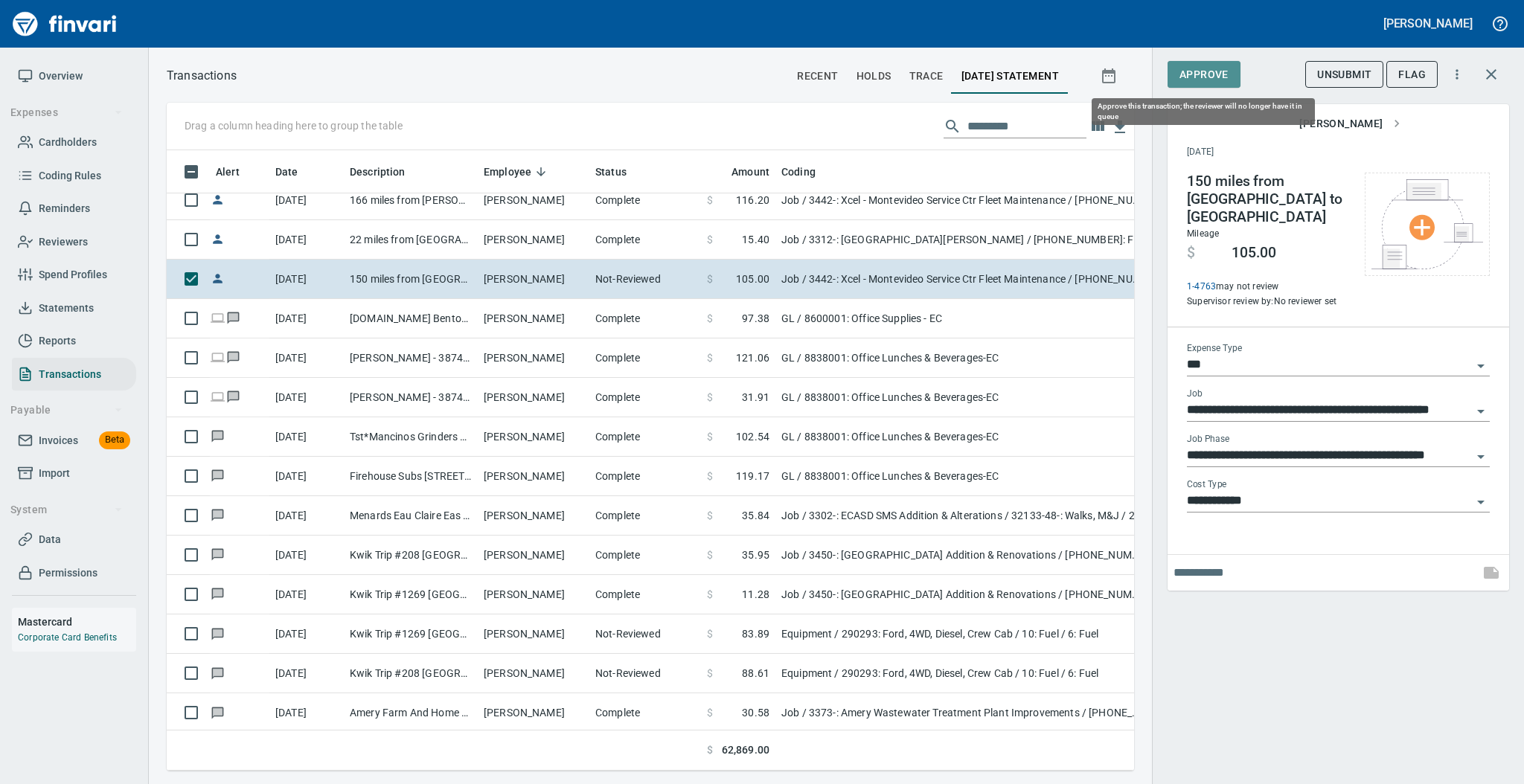
click at [1182, 76] on span "Approve" at bounding box center [1203, 75] width 49 height 19
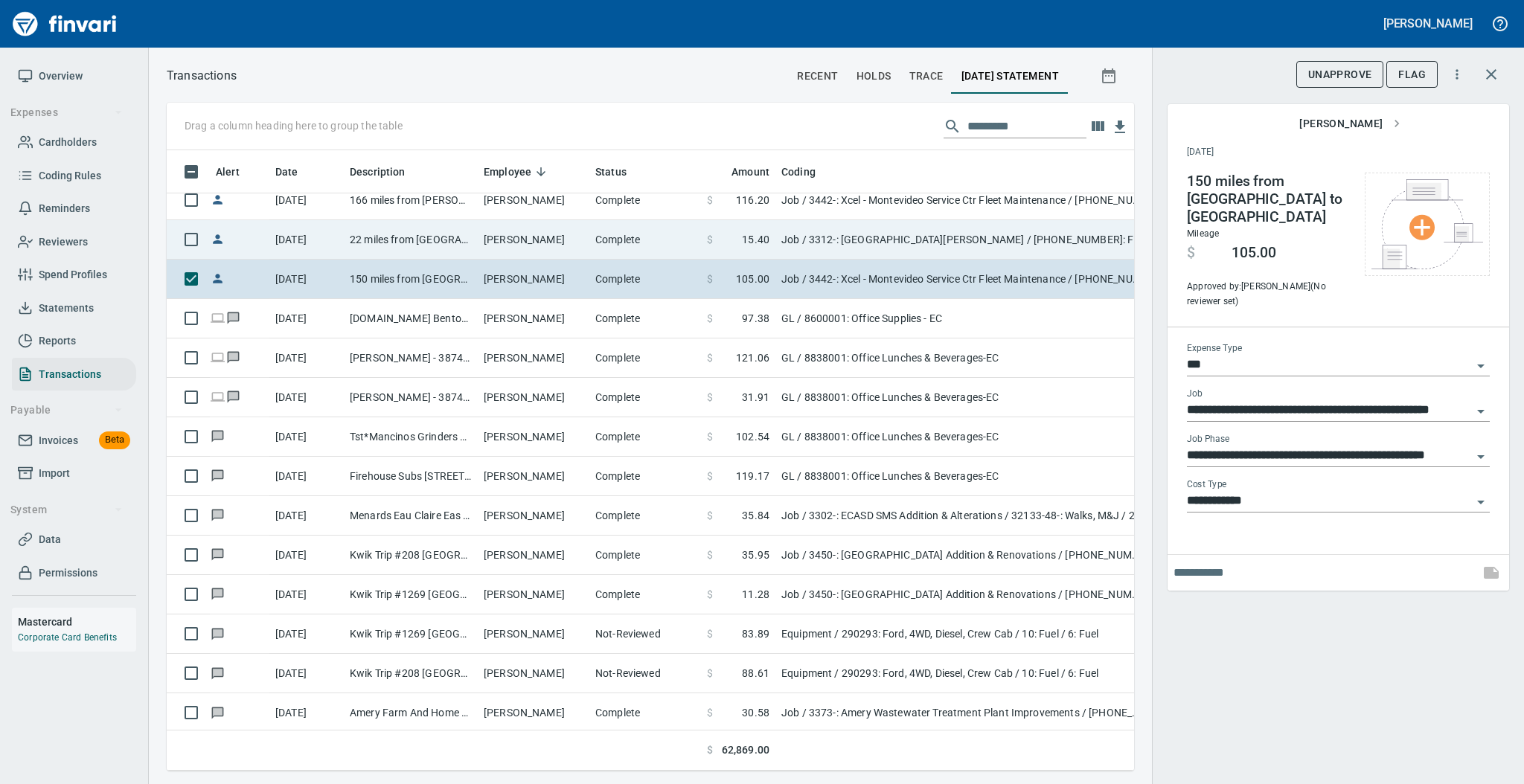
scroll to position [591, 937]
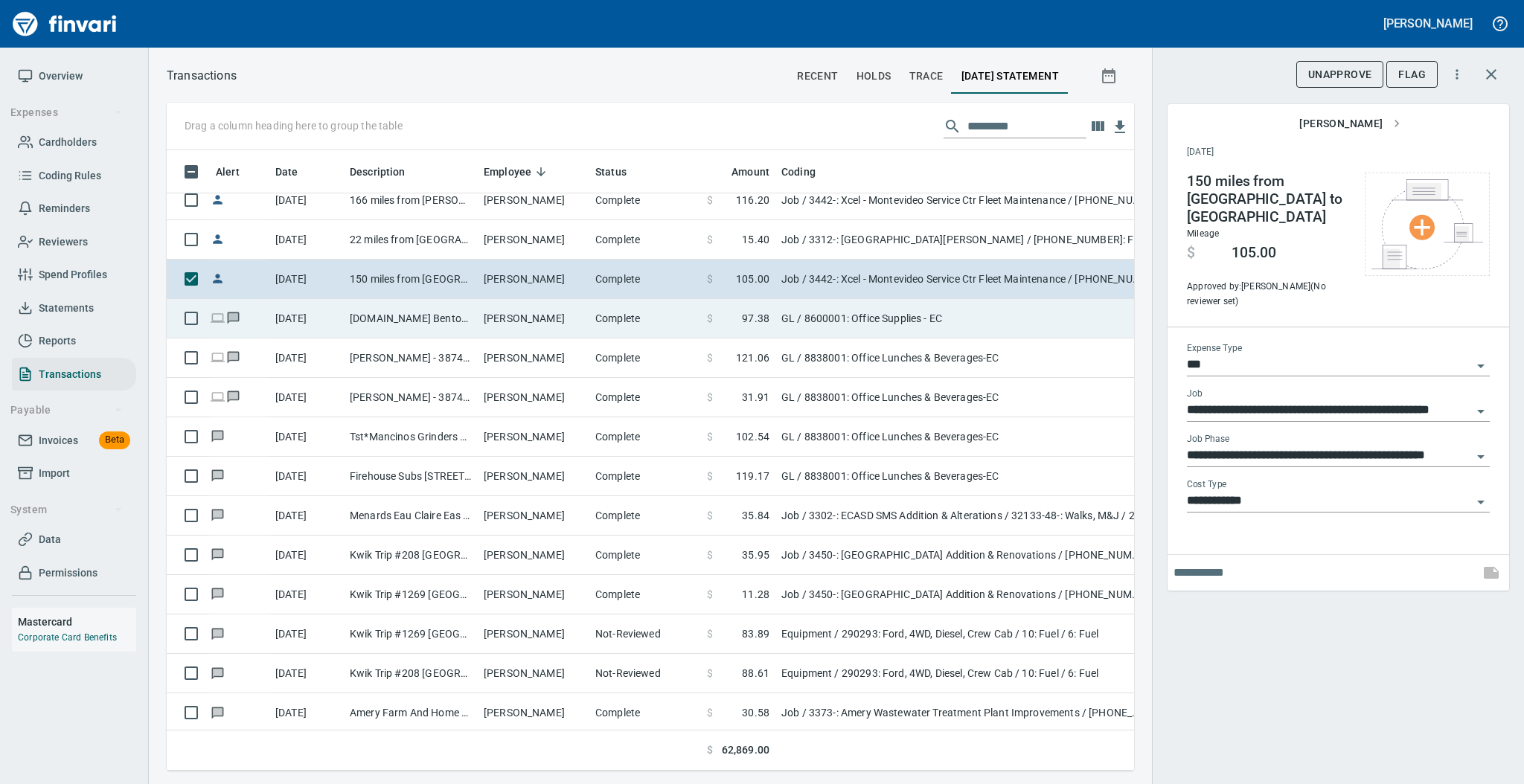
click at [557, 326] on td "[PERSON_NAME]" at bounding box center [533, 319] width 112 height 40
type input "**"
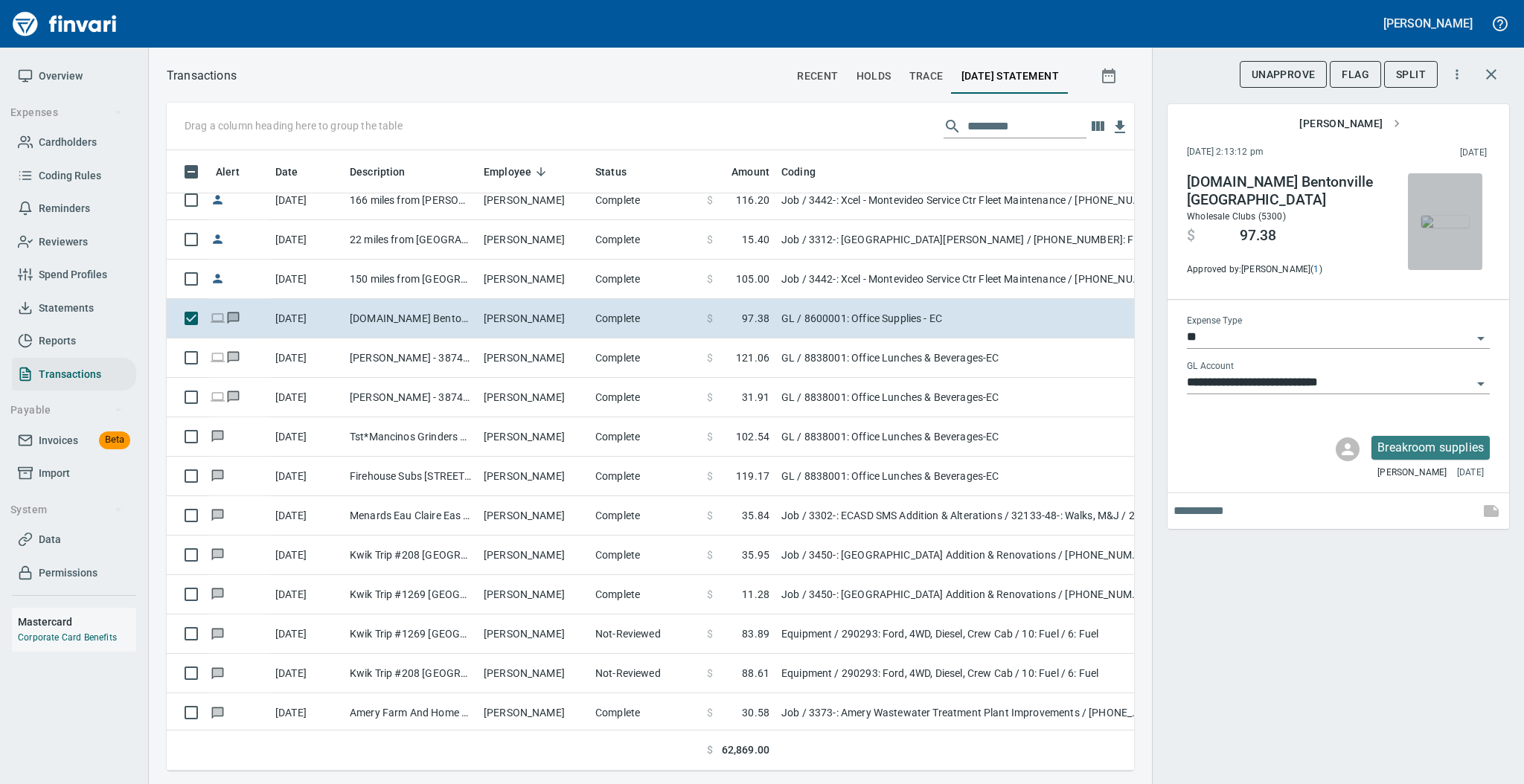
click at [1455, 215] on img "button" at bounding box center [1445, 221] width 48 height 12
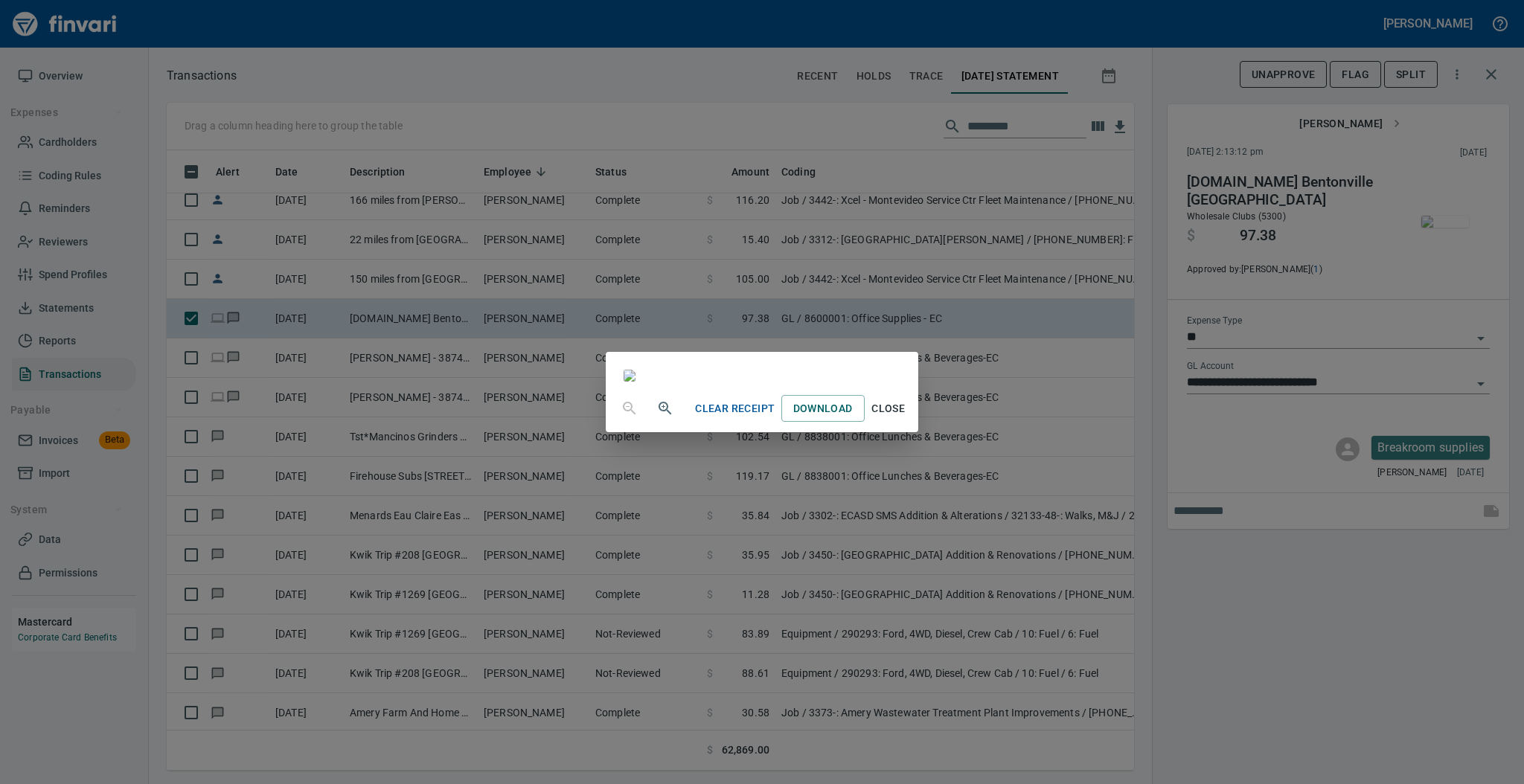
scroll to position [90, 0]
click at [906, 417] on span "Close" at bounding box center [888, 408] width 36 height 19
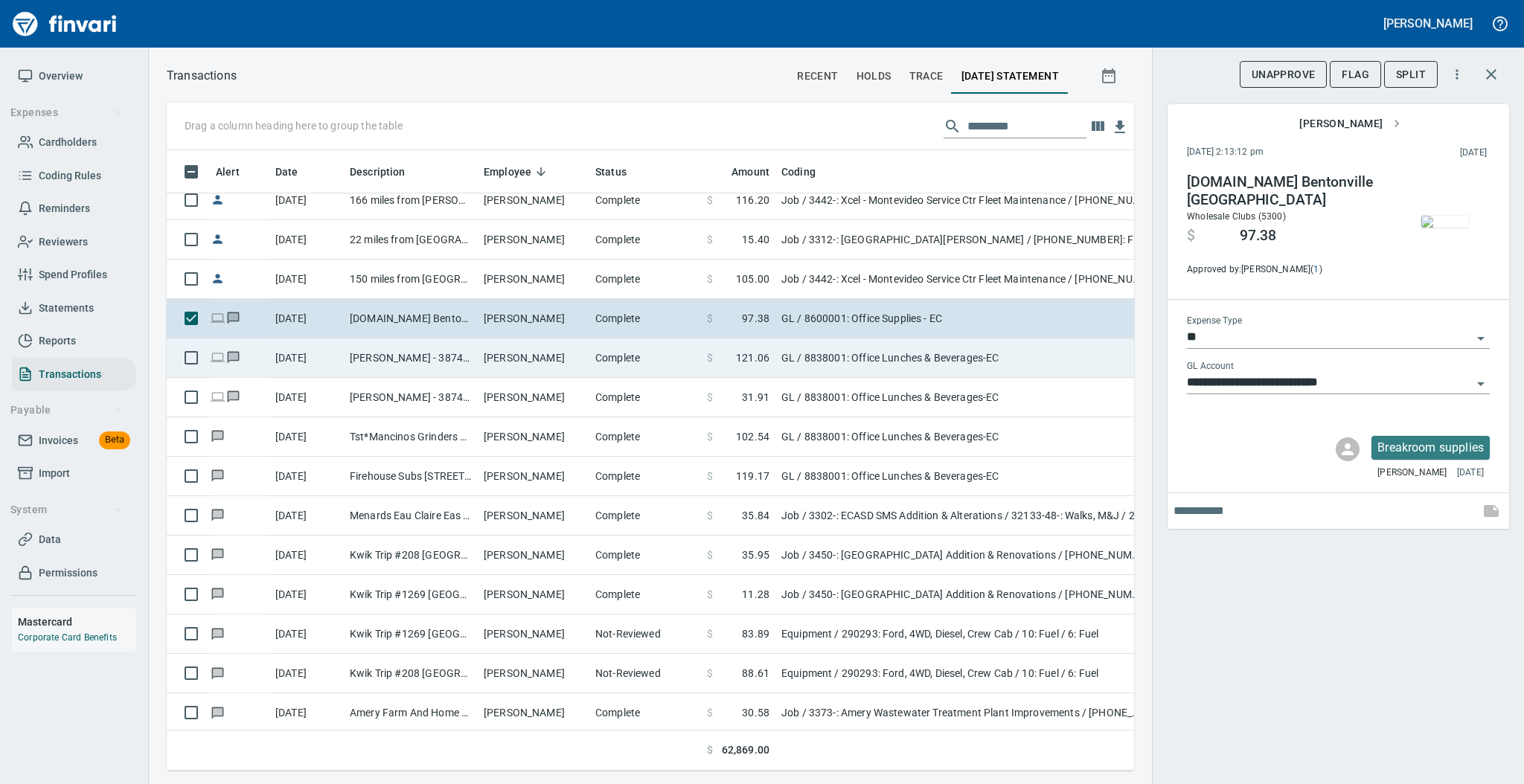
click at [508, 361] on td "[PERSON_NAME]" at bounding box center [533, 359] width 112 height 40
type input "**********"
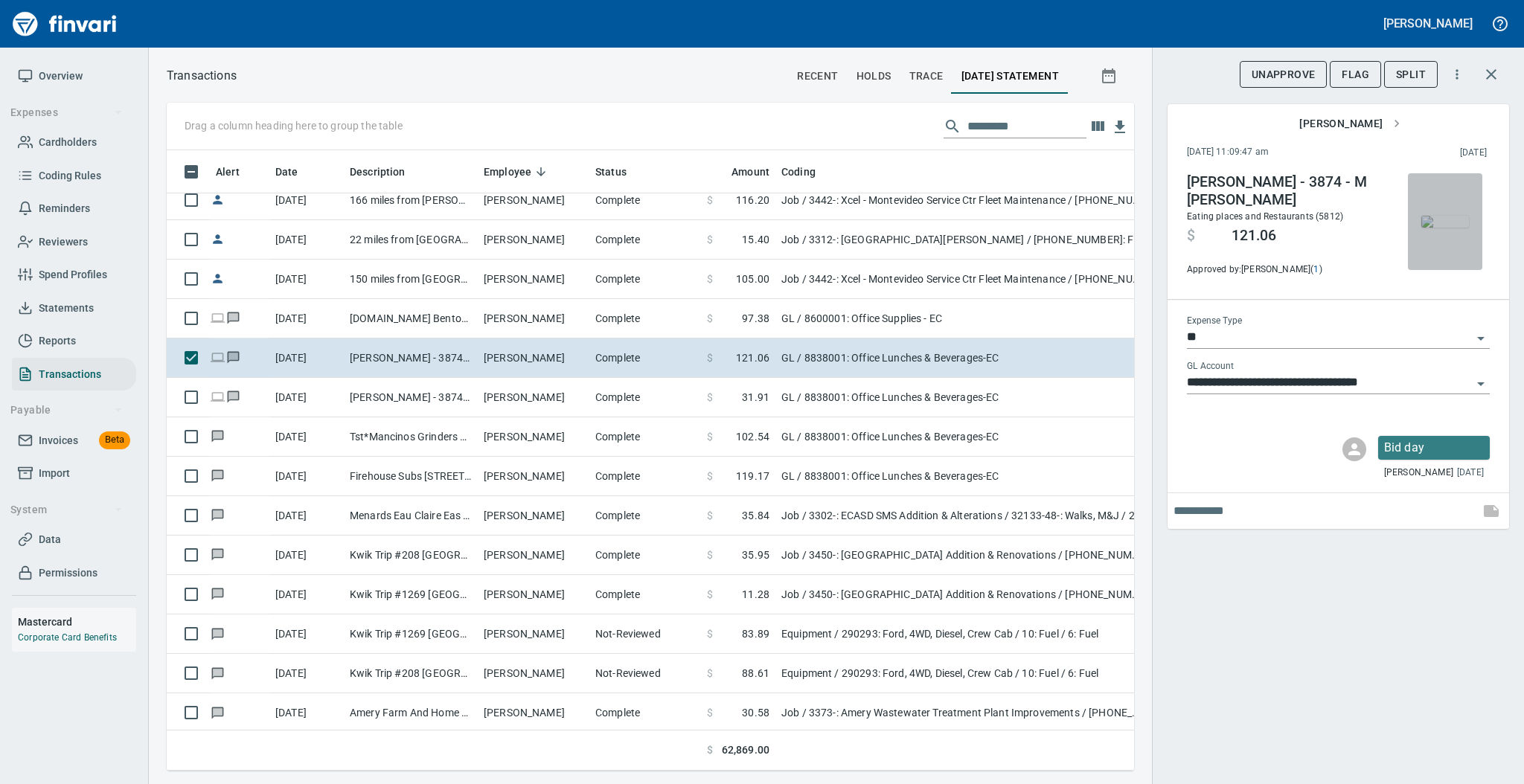
click at [1456, 215] on img "button" at bounding box center [1445, 221] width 48 height 12
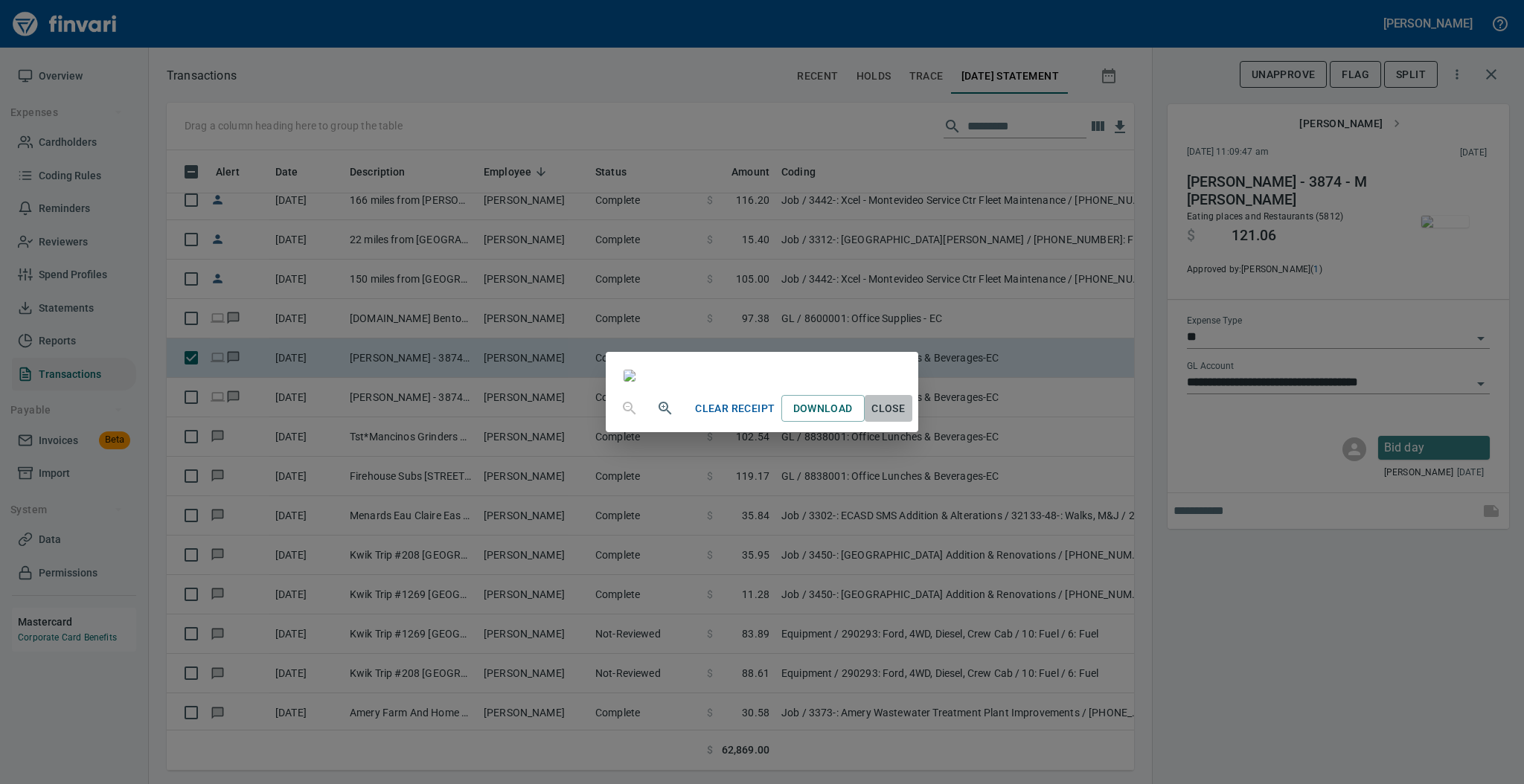
click at [906, 417] on span "Close" at bounding box center [888, 408] width 36 height 19
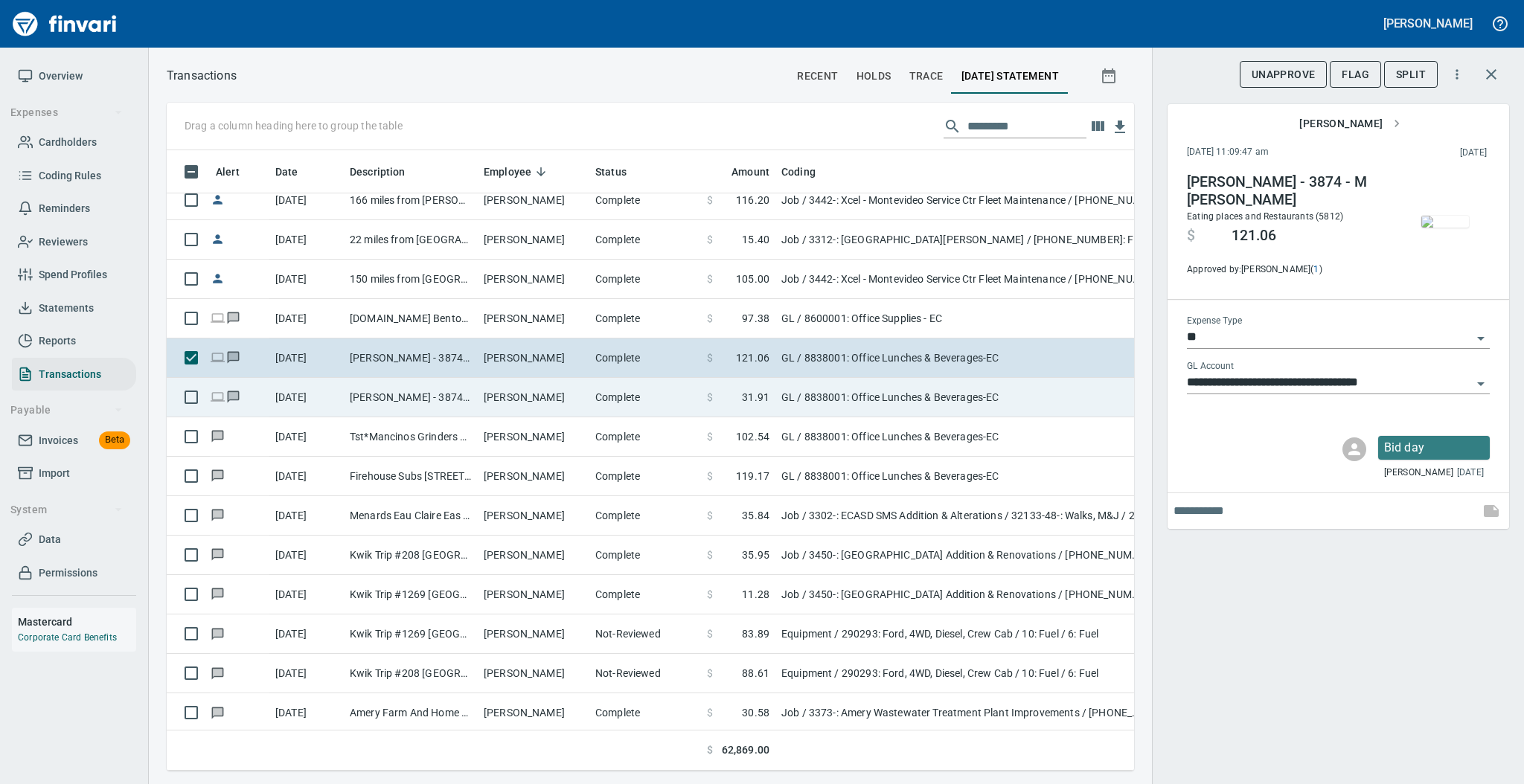
click at [485, 392] on td "[PERSON_NAME]" at bounding box center [533, 397] width 112 height 40
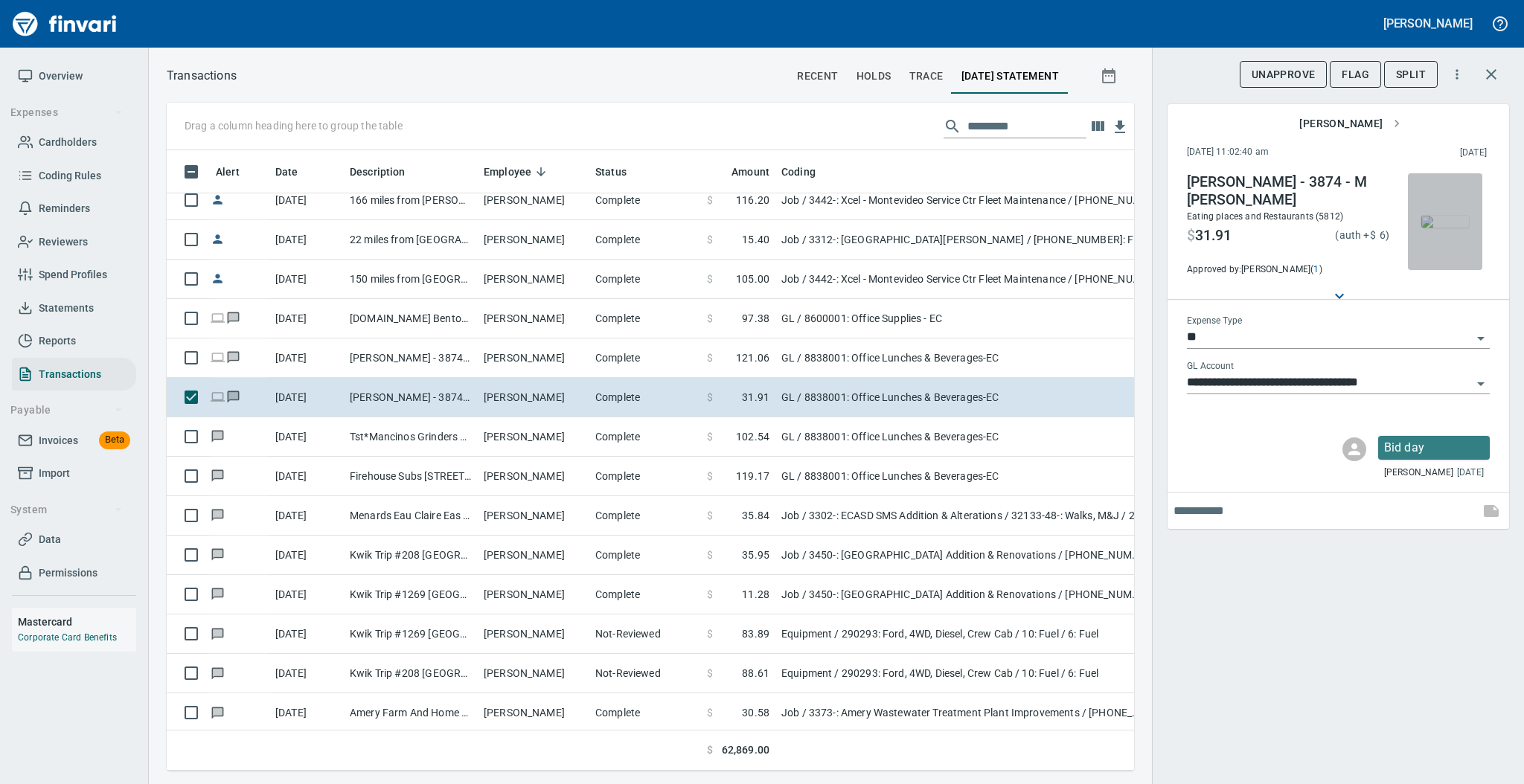
click at [1451, 223] on img "button" at bounding box center [1445, 221] width 48 height 12
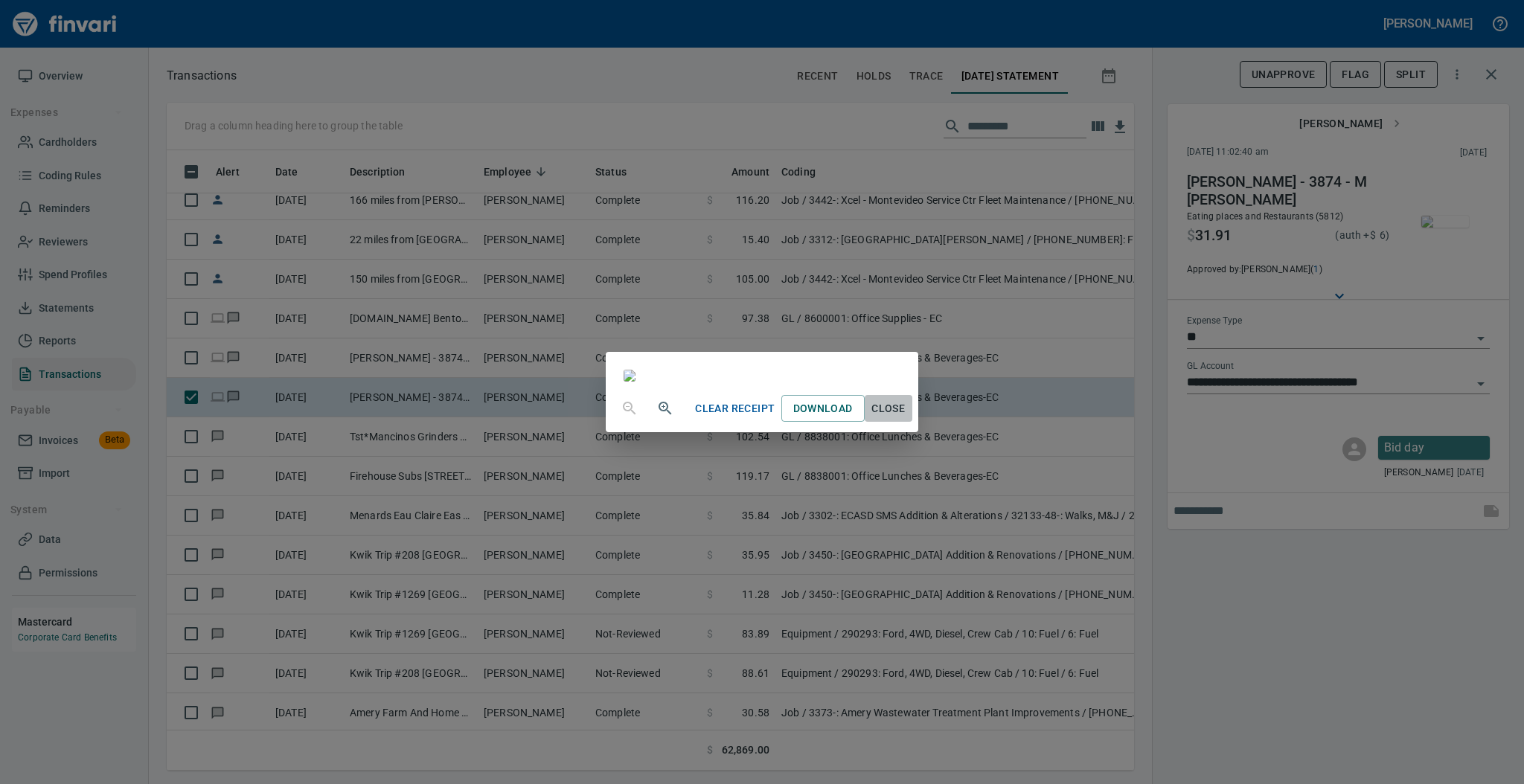
click at [906, 417] on span "Close" at bounding box center [888, 408] width 36 height 19
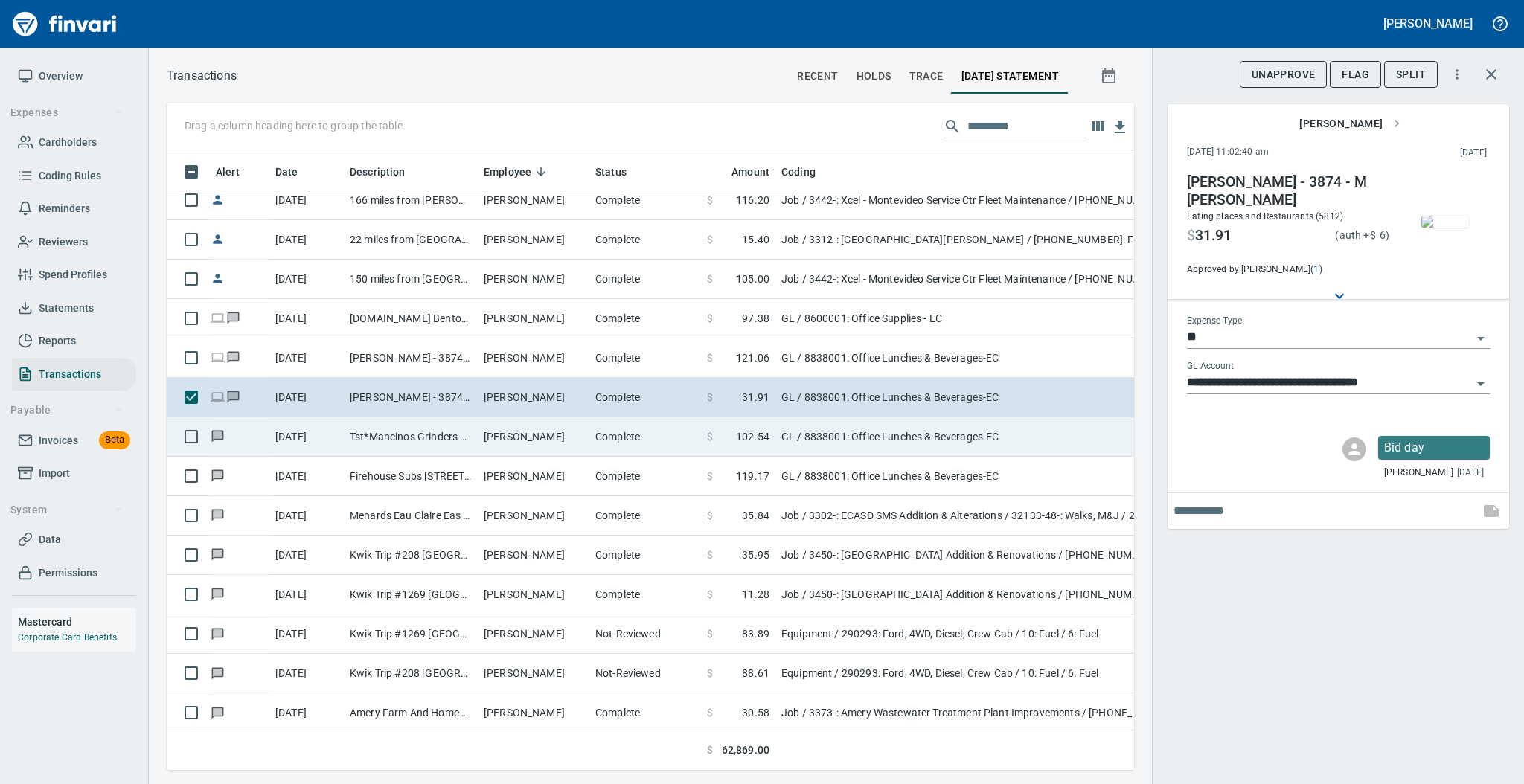
click at [567, 425] on td "[PERSON_NAME]" at bounding box center [533, 437] width 112 height 40
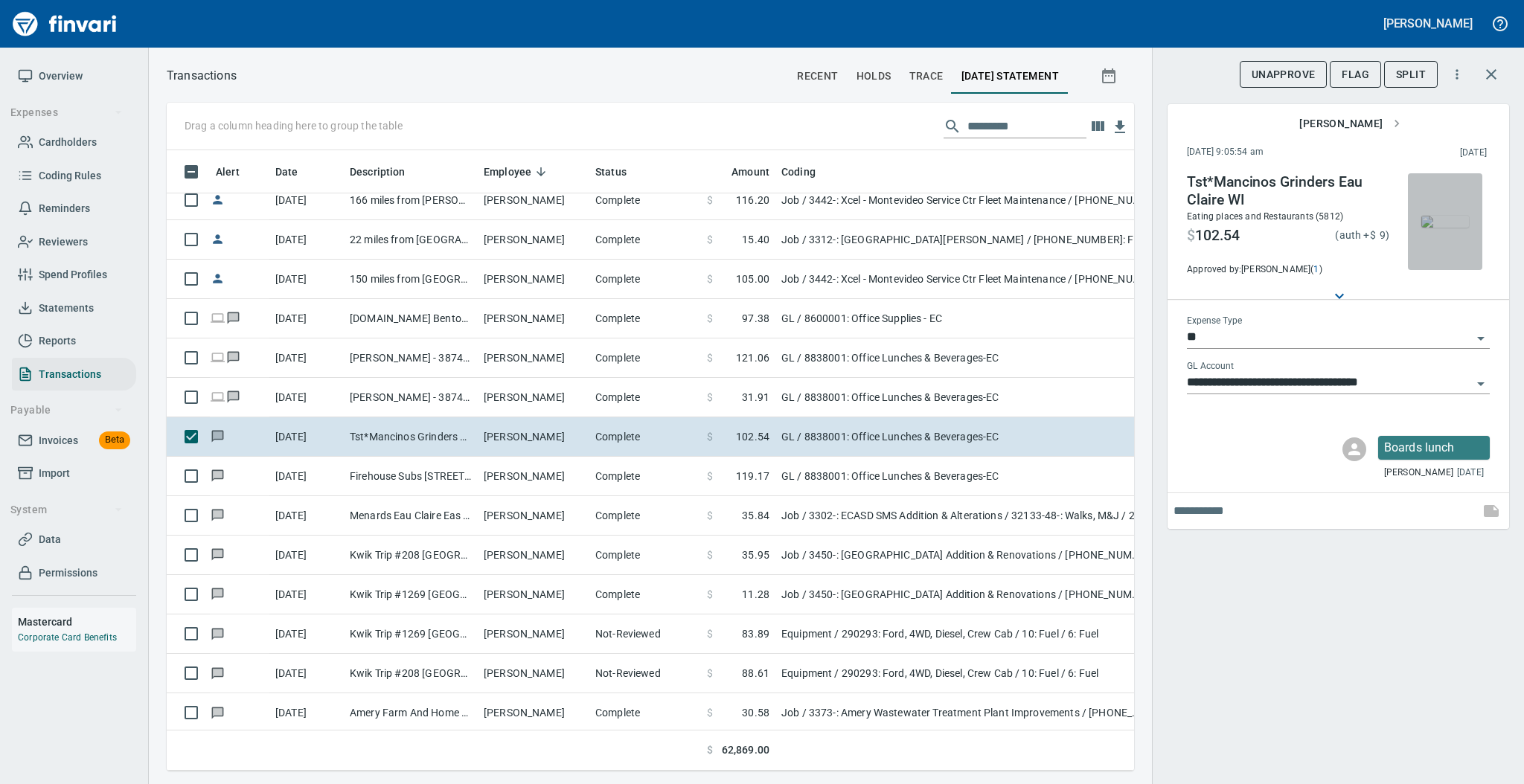
click at [1440, 219] on img "button" at bounding box center [1445, 221] width 48 height 12
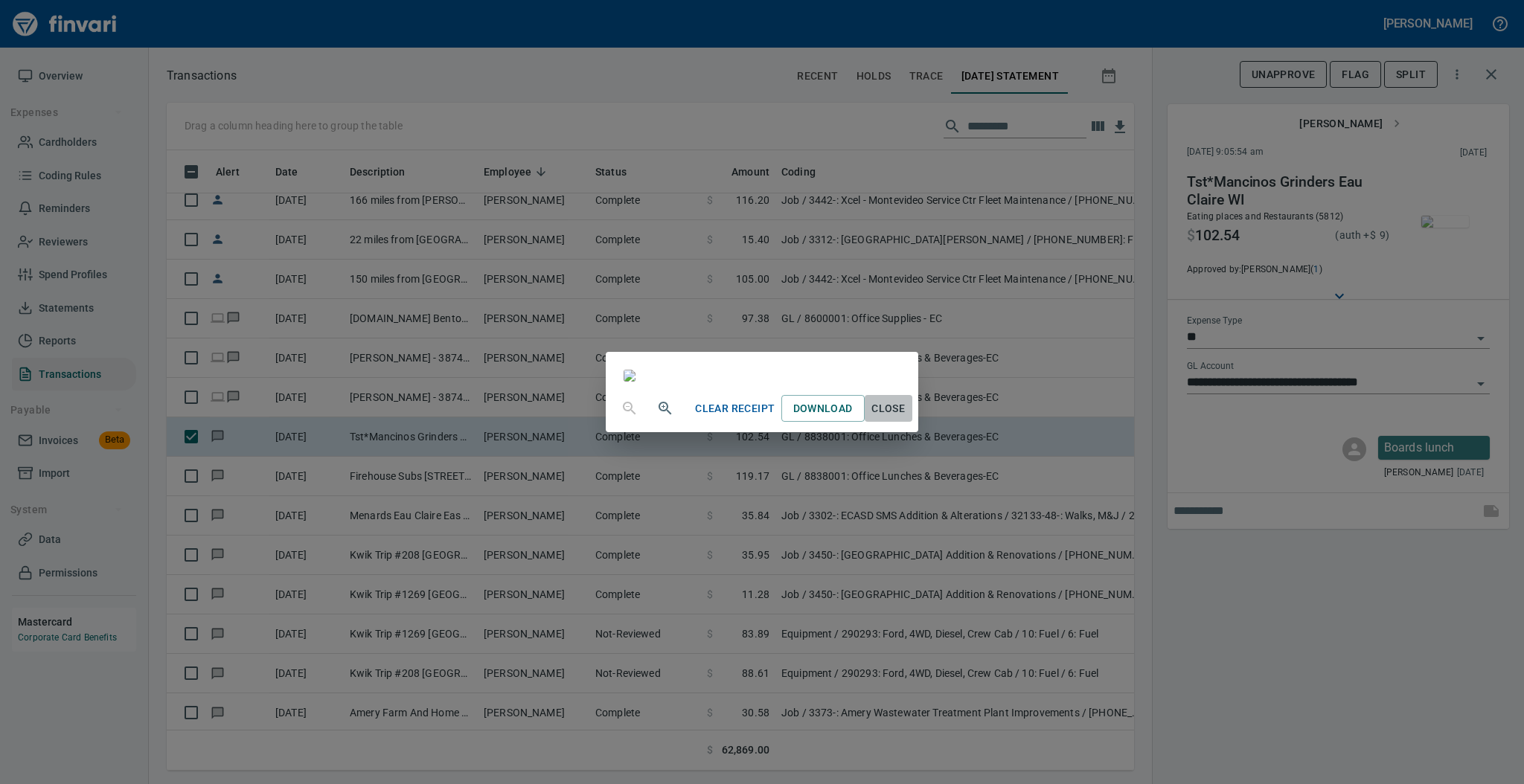
click at [906, 417] on span "Close" at bounding box center [888, 408] width 36 height 19
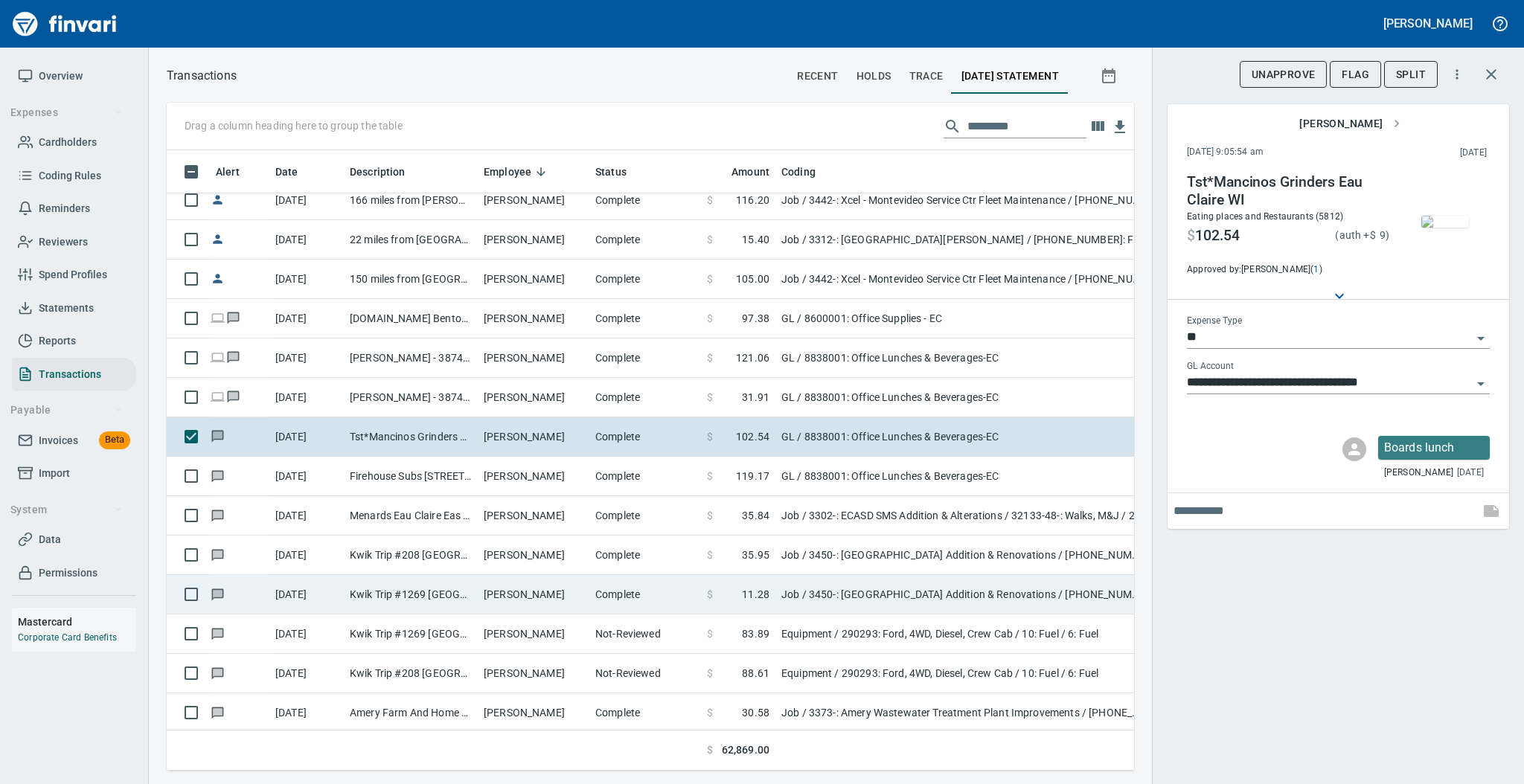
scroll to position [2875, 0]
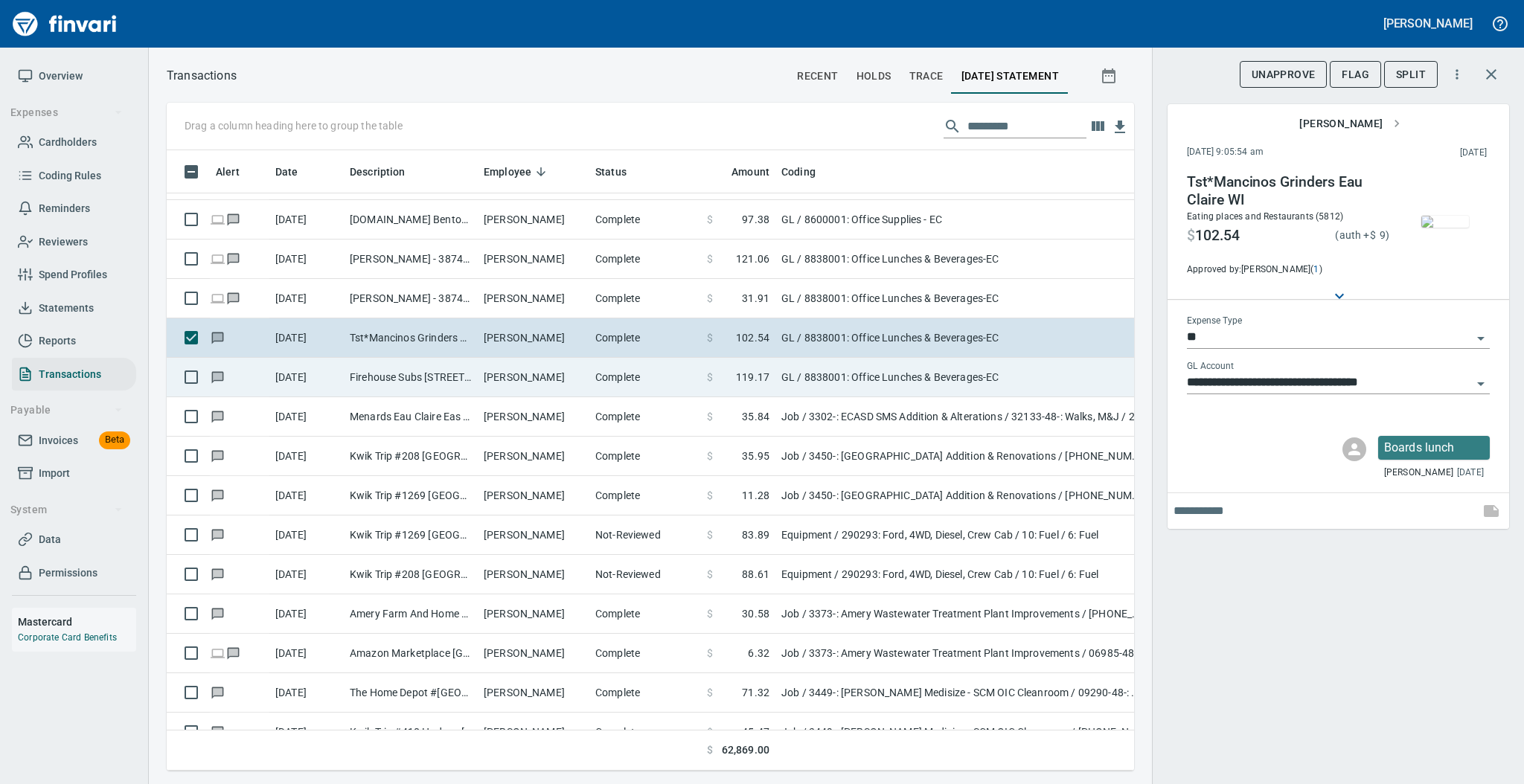
click at [548, 377] on td "[PERSON_NAME]" at bounding box center [533, 378] width 112 height 40
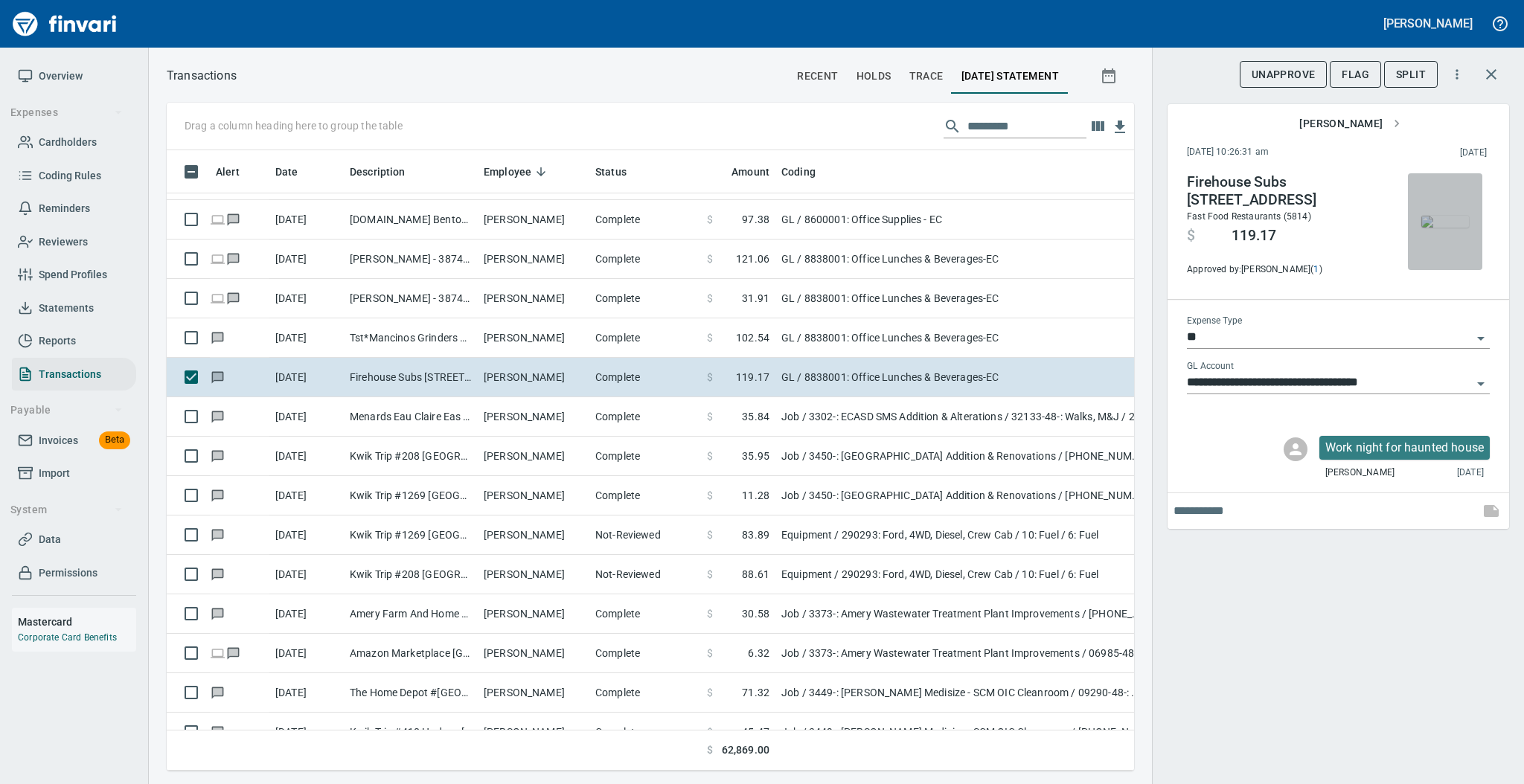
click at [1436, 218] on img "button" at bounding box center [1445, 221] width 48 height 12
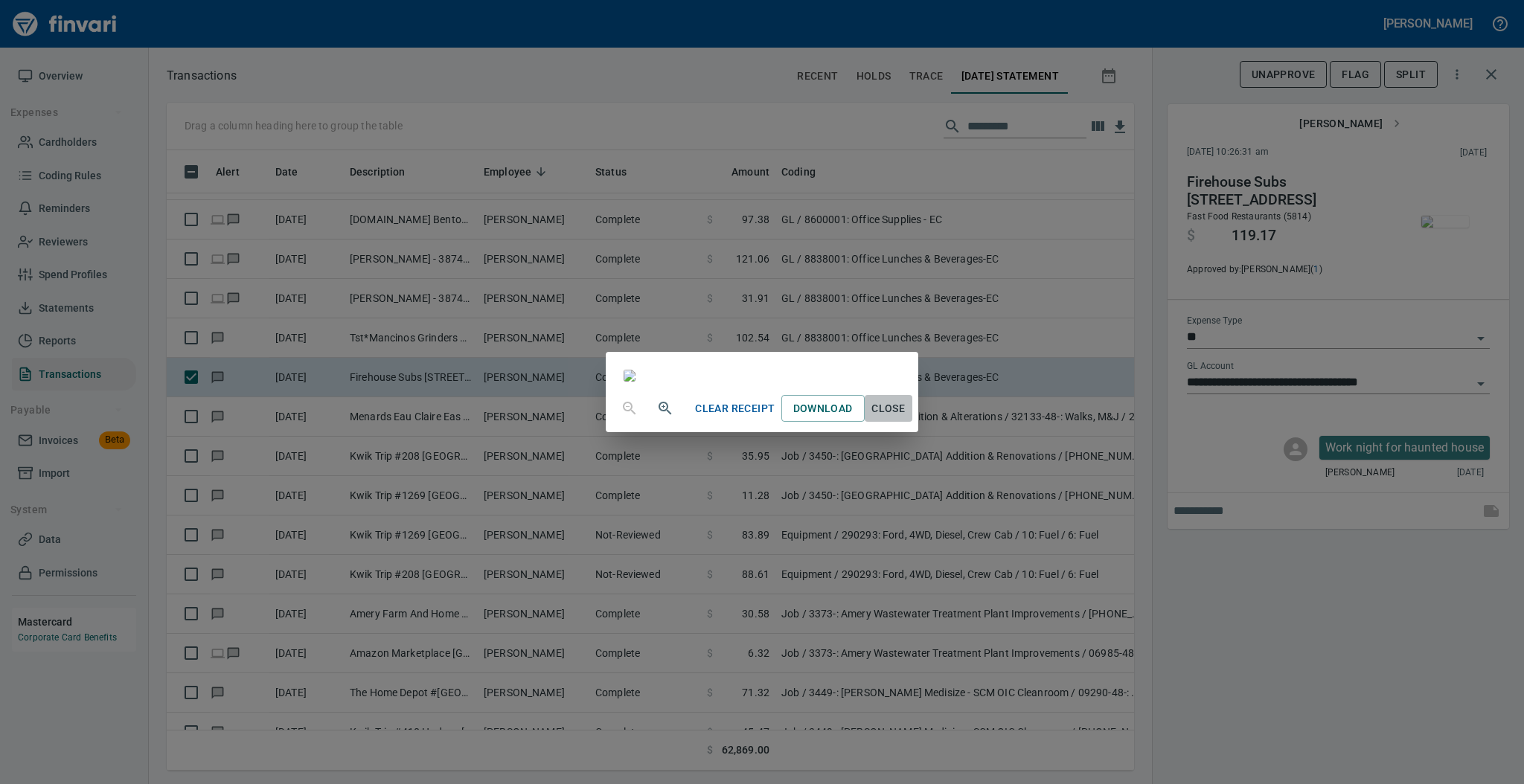
click at [906, 417] on span "Close" at bounding box center [888, 408] width 36 height 19
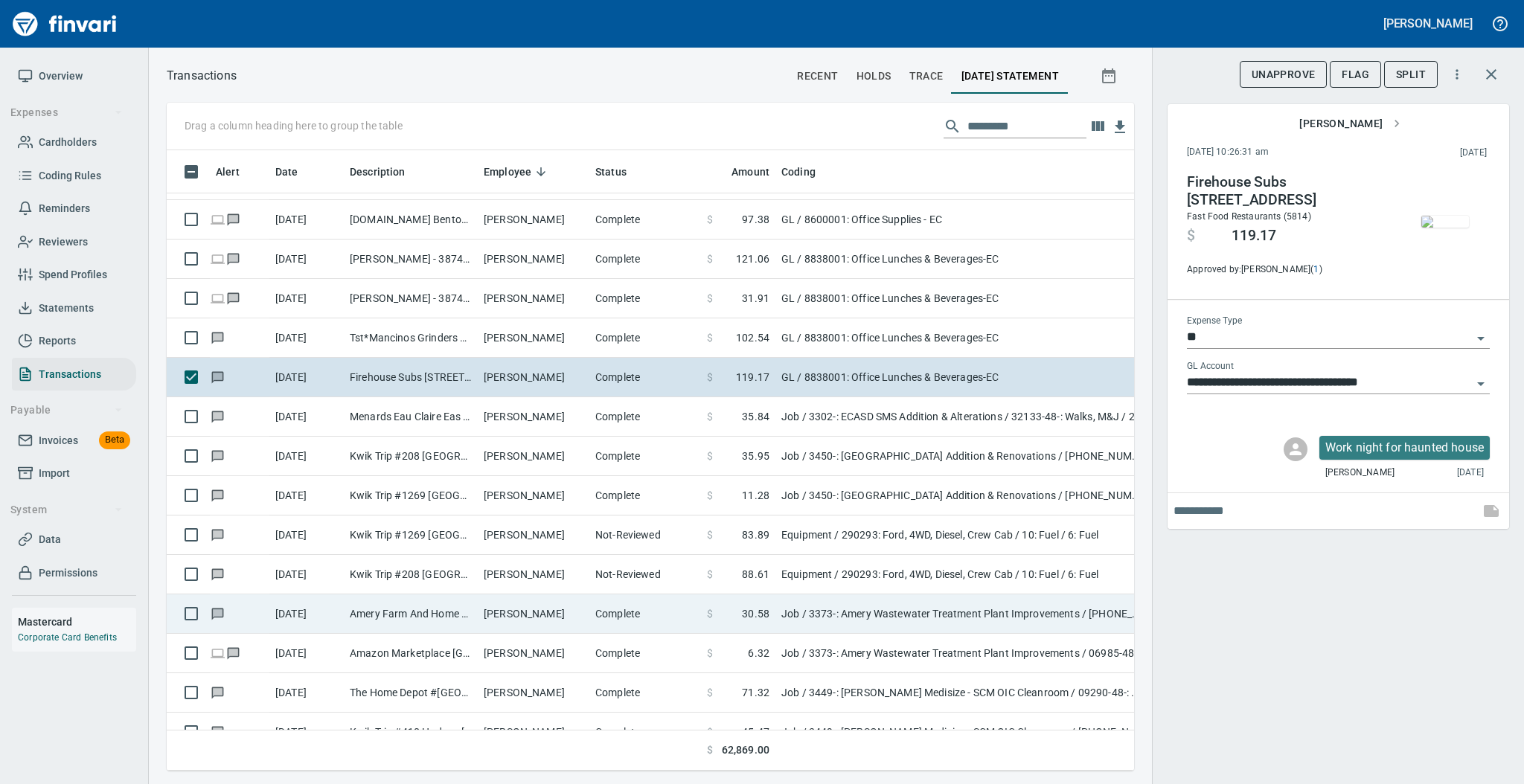
scroll to position [2975, 0]
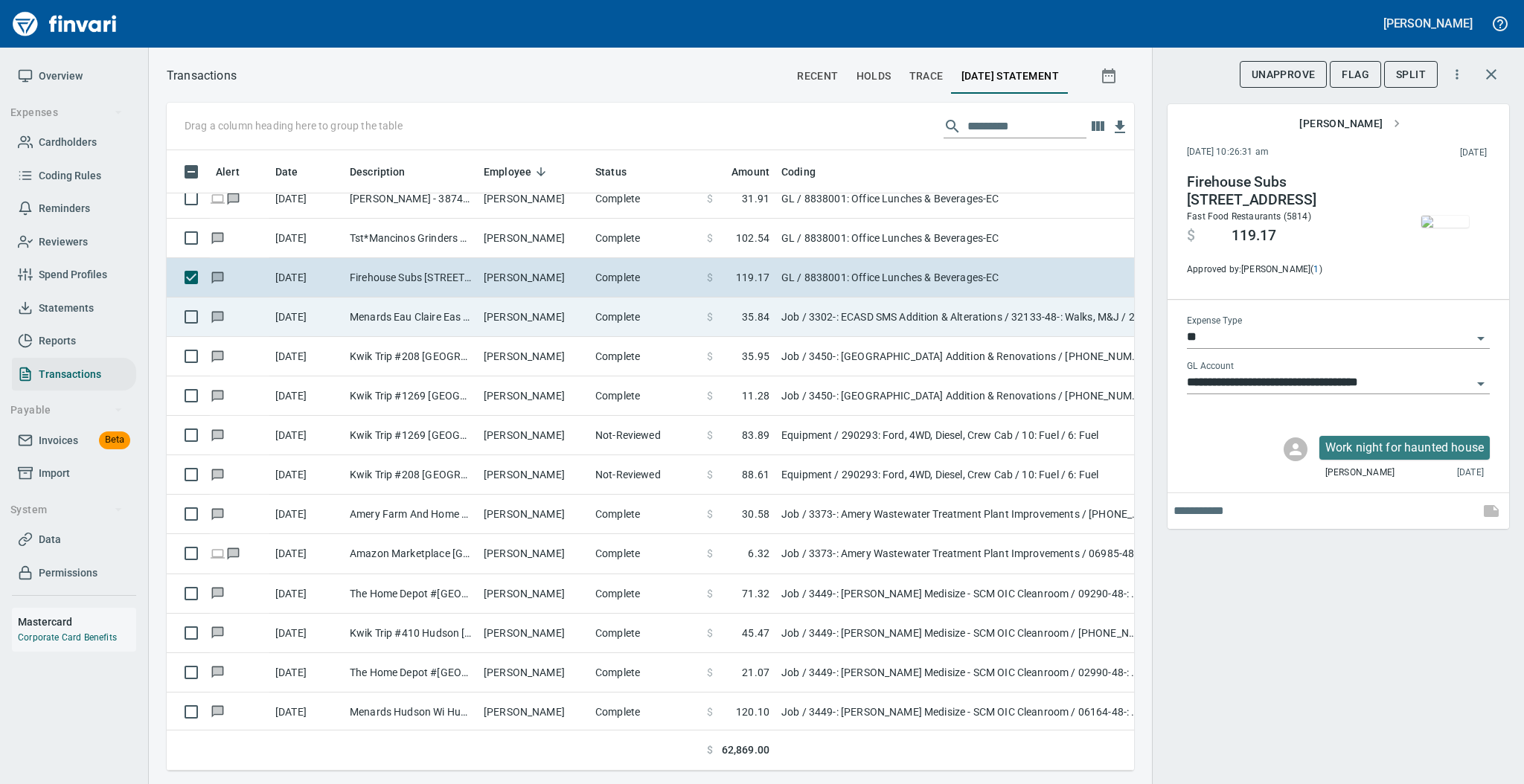
click at [522, 316] on td "[PERSON_NAME]" at bounding box center [533, 318] width 112 height 40
type input "***"
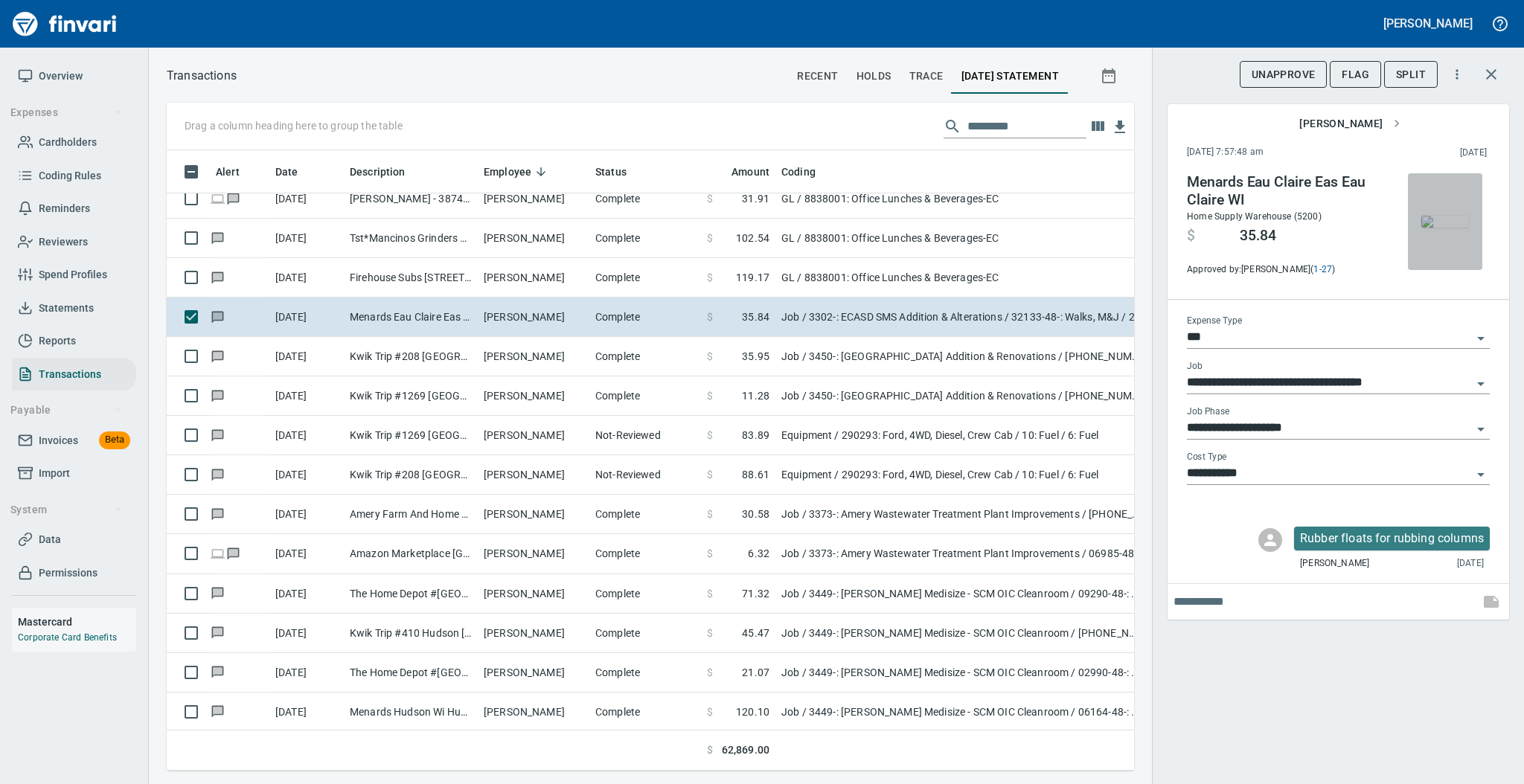
click at [1447, 218] on img "button" at bounding box center [1445, 221] width 48 height 12
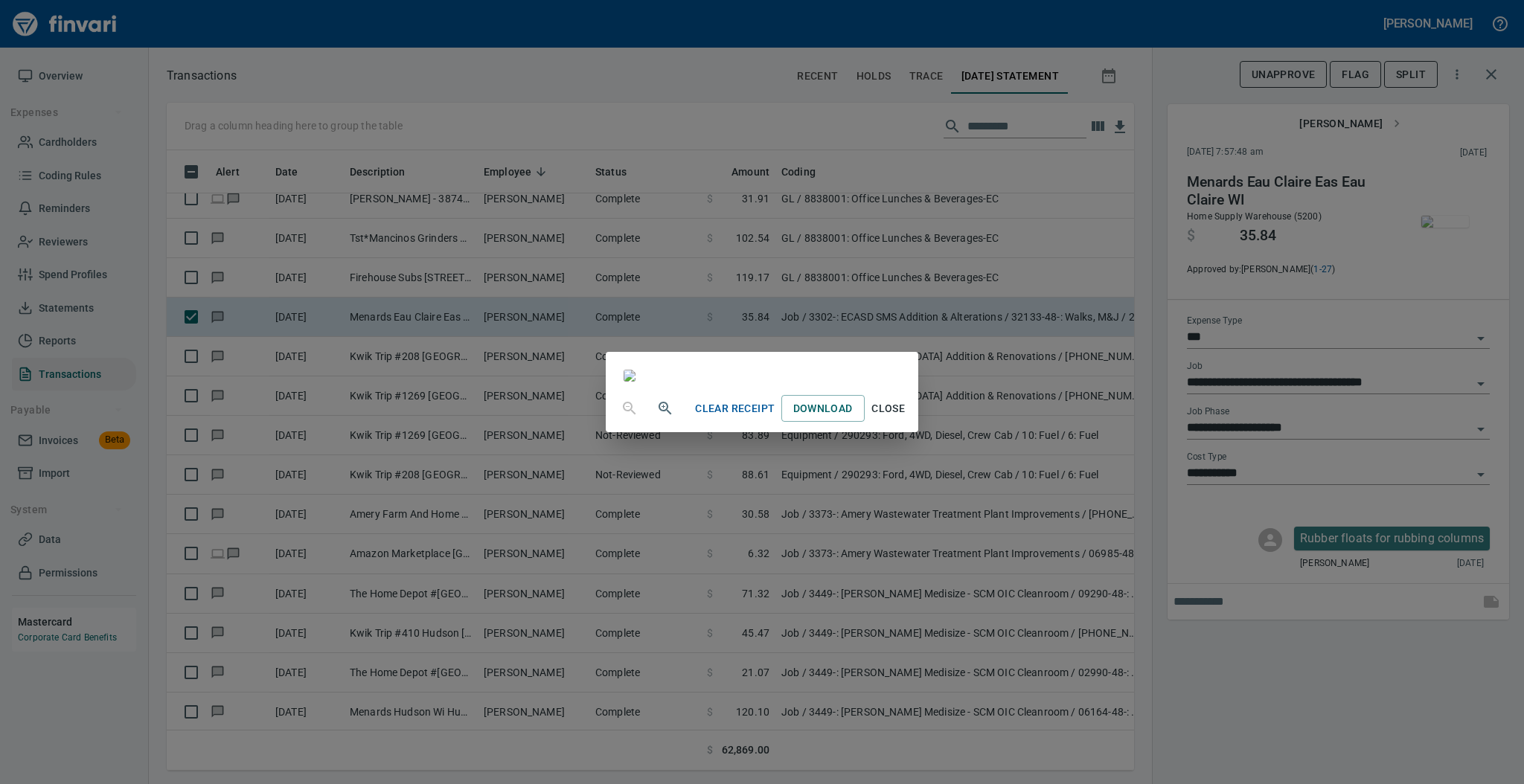
click at [906, 417] on span "Close" at bounding box center [888, 408] width 36 height 19
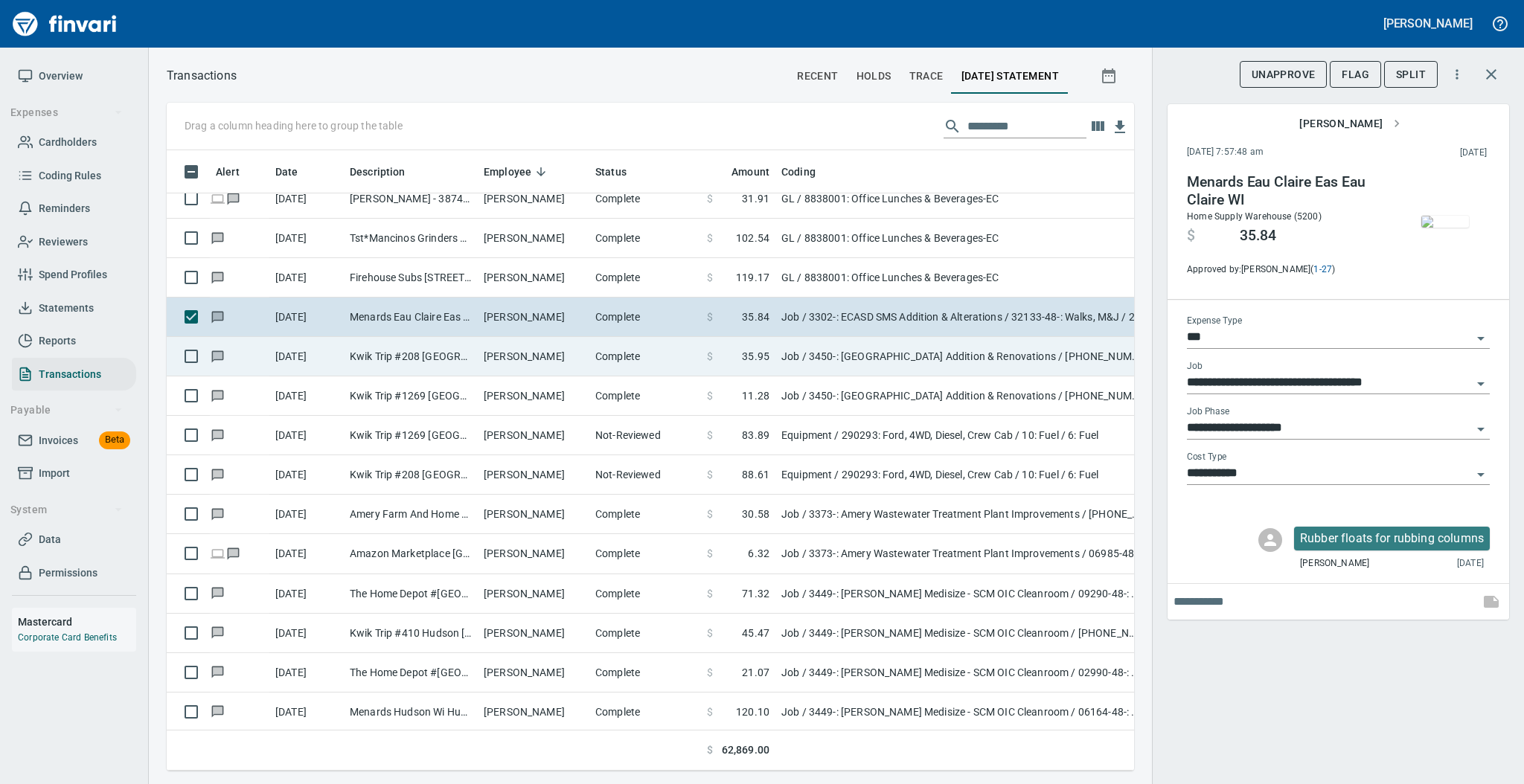
click at [550, 354] on td "[PERSON_NAME]" at bounding box center [533, 357] width 112 height 40
type input "**********"
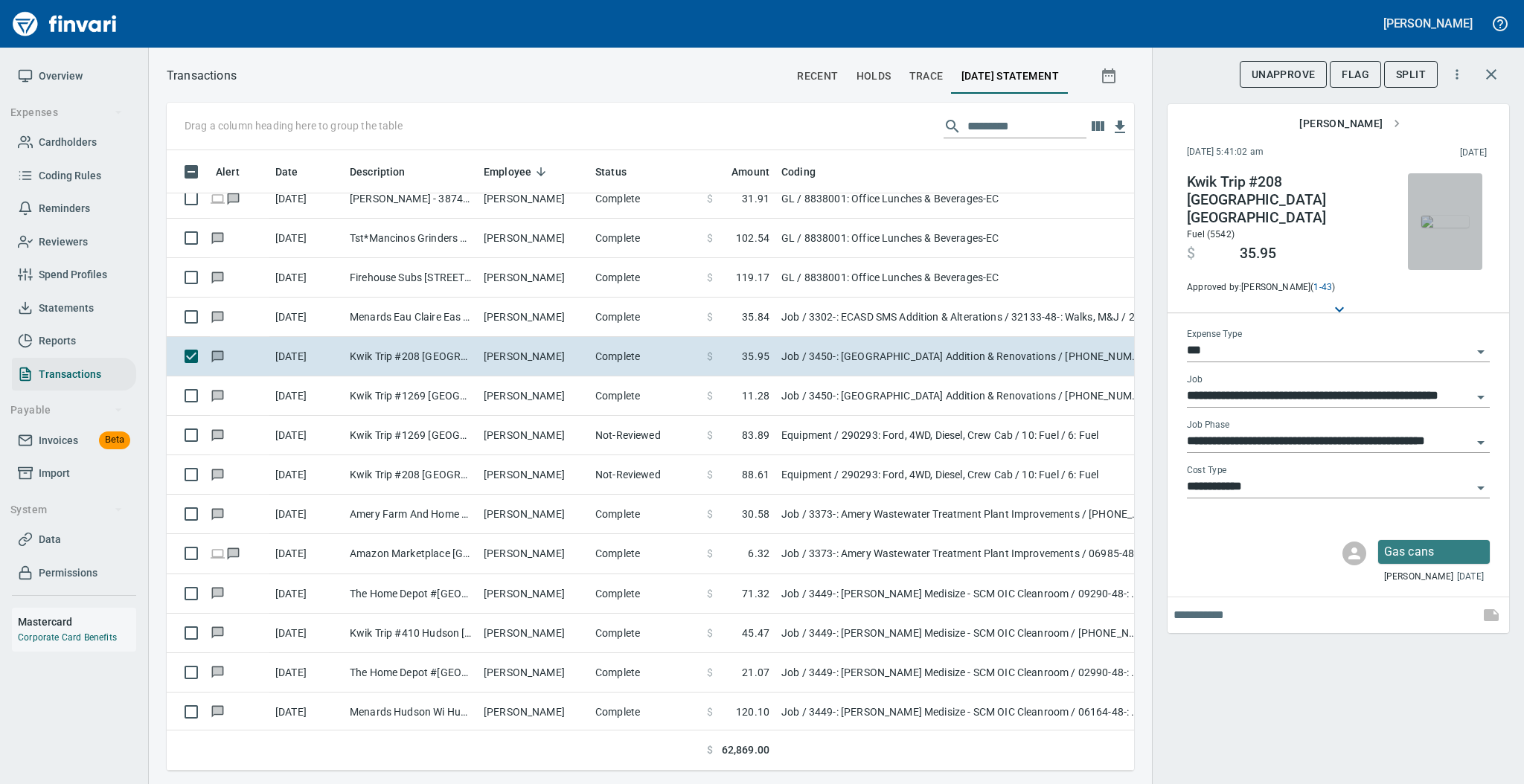
click at [1428, 215] on img "button" at bounding box center [1445, 221] width 48 height 12
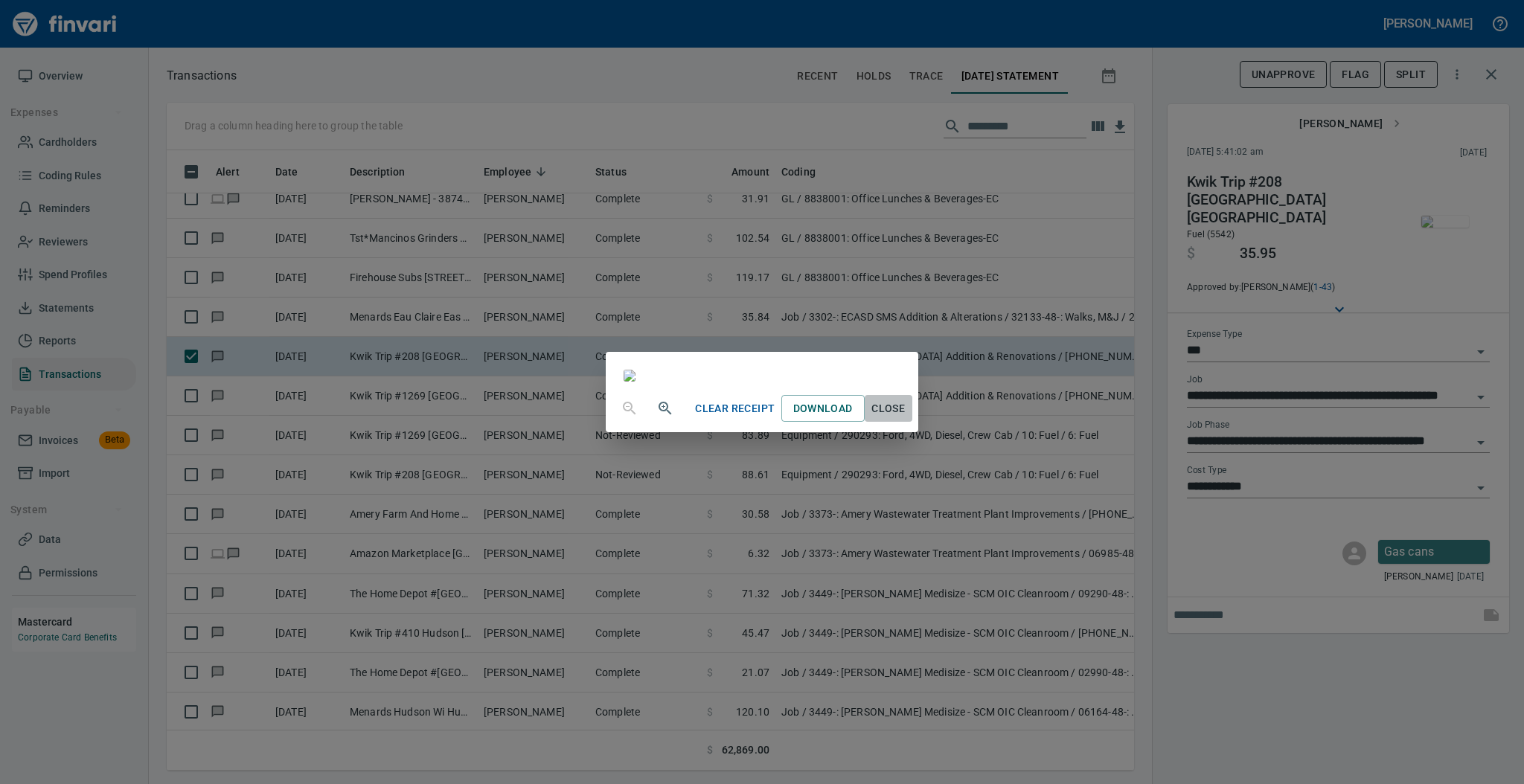
click at [906, 417] on span "Close" at bounding box center [888, 408] width 36 height 19
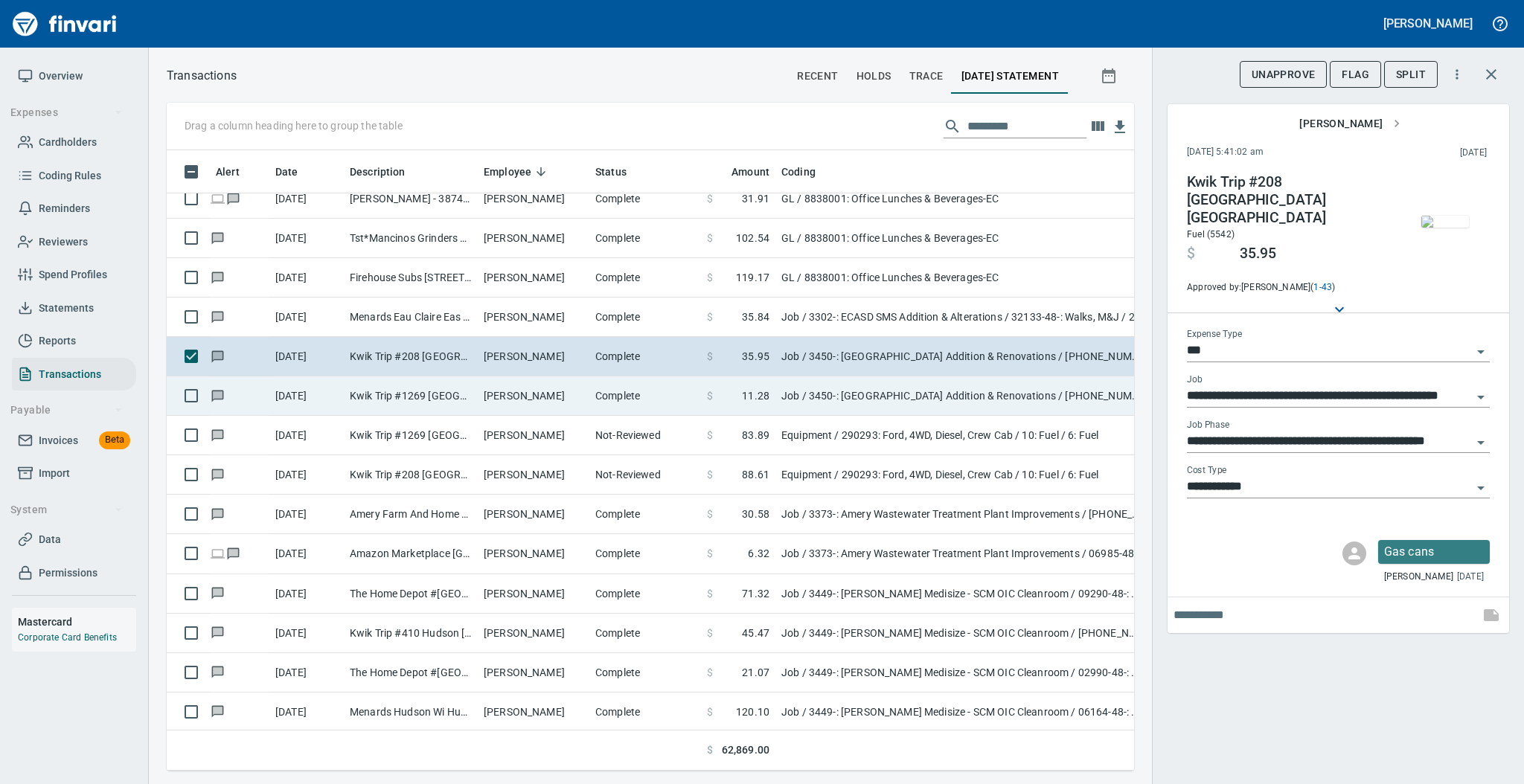
click at [564, 392] on td "[PERSON_NAME]" at bounding box center [533, 396] width 112 height 40
type input "**********"
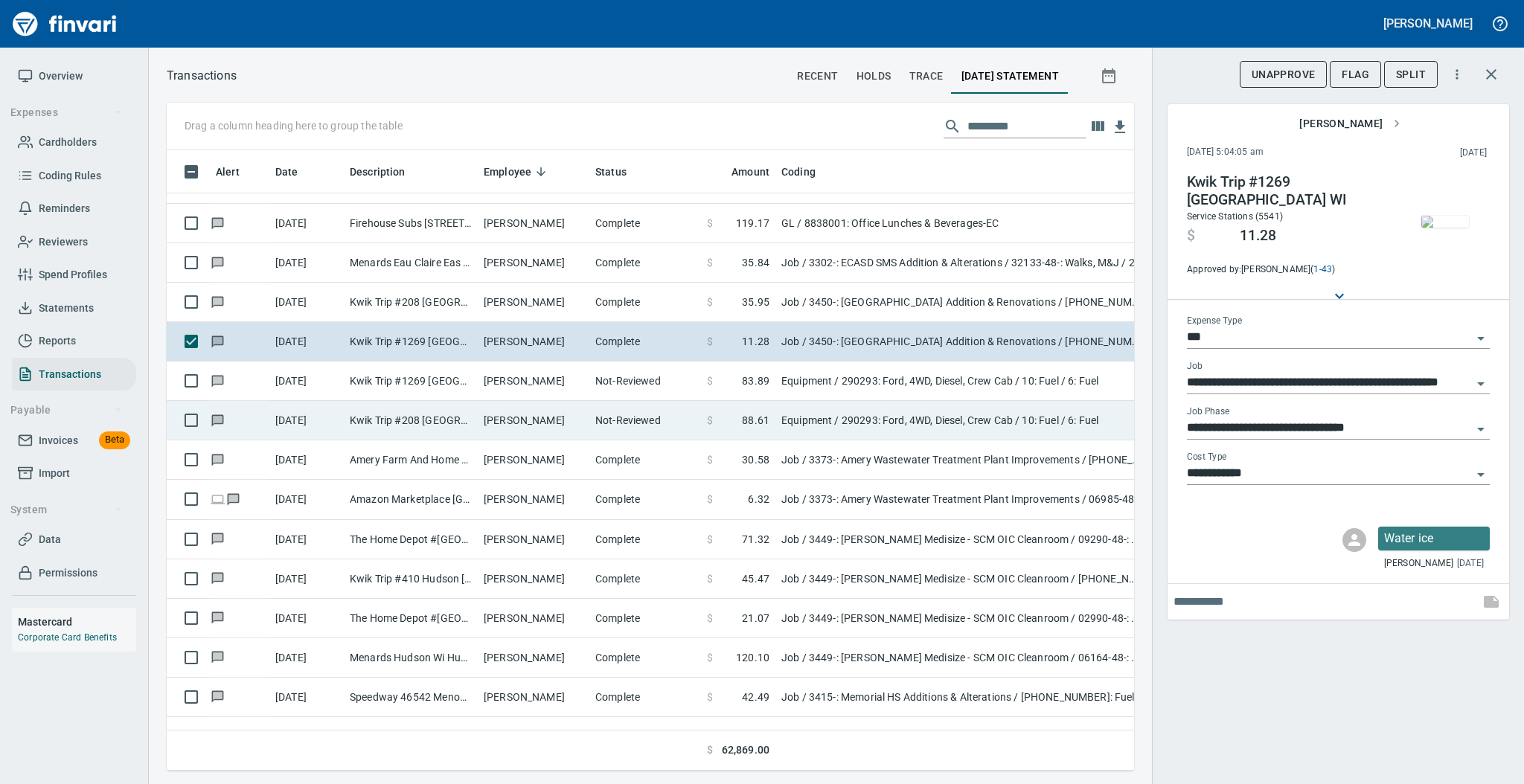
scroll to position [3073, 0]
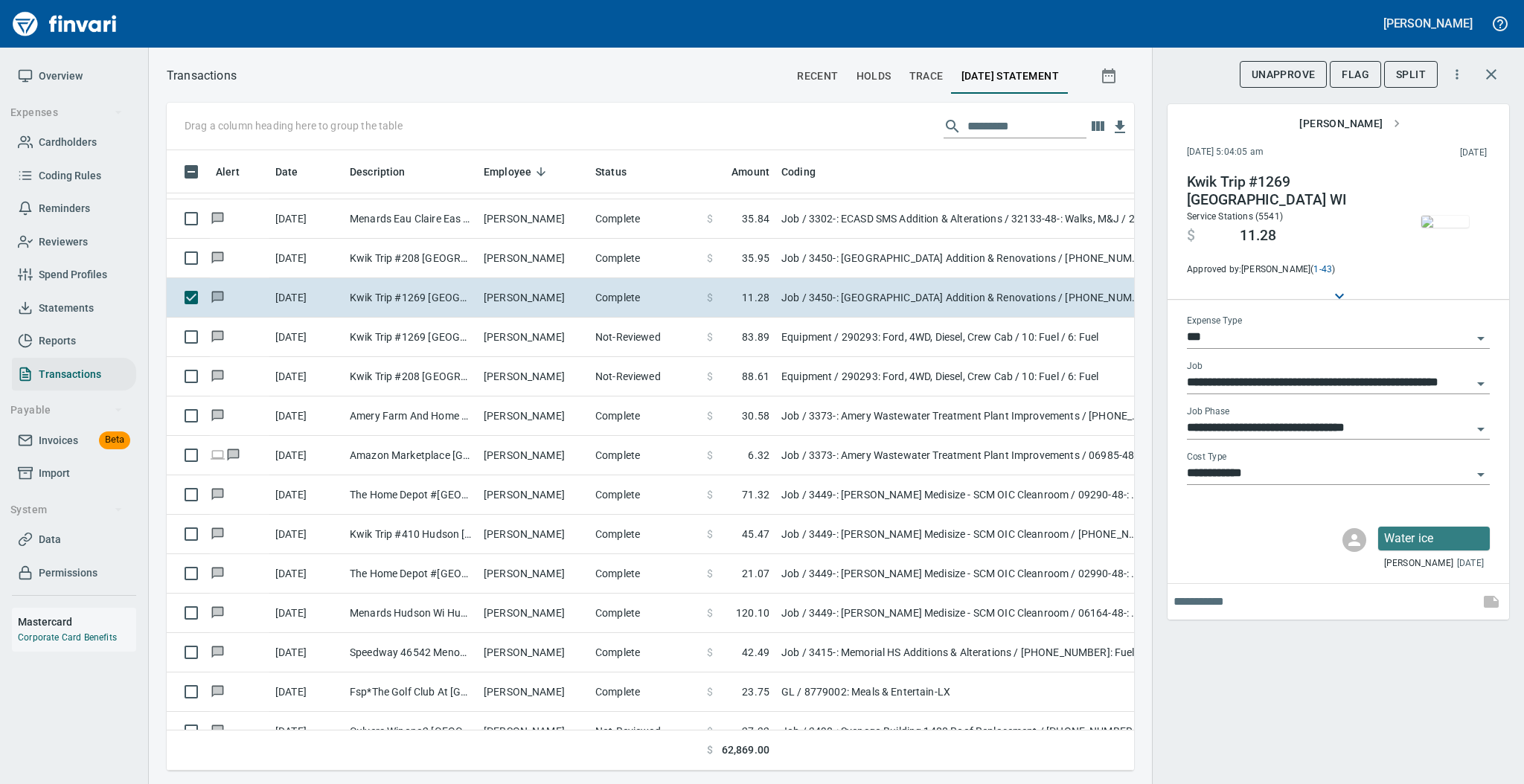
click at [1438, 215] on img "button" at bounding box center [1445, 221] width 48 height 12
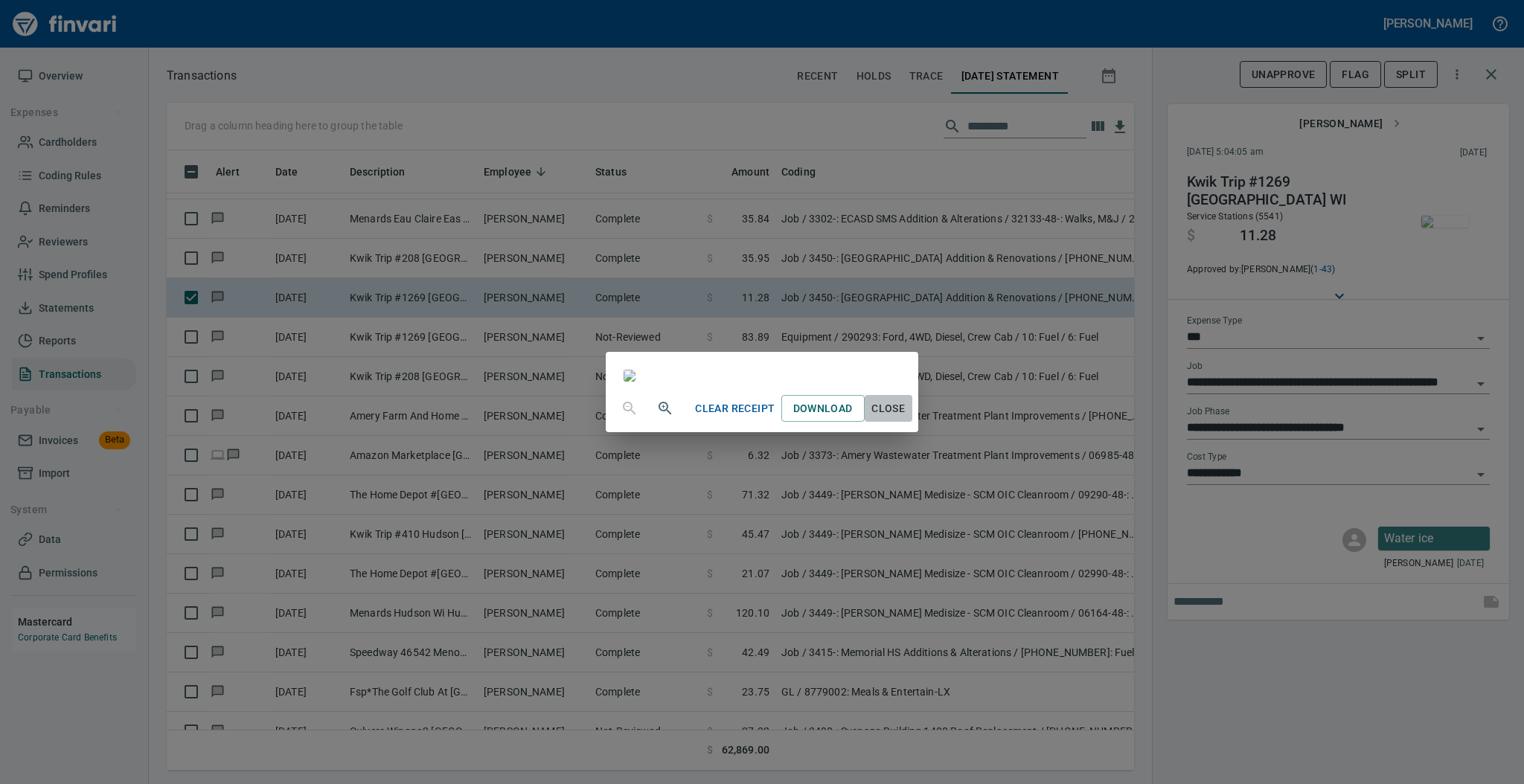
click at [906, 417] on span "Close" at bounding box center [888, 408] width 36 height 19
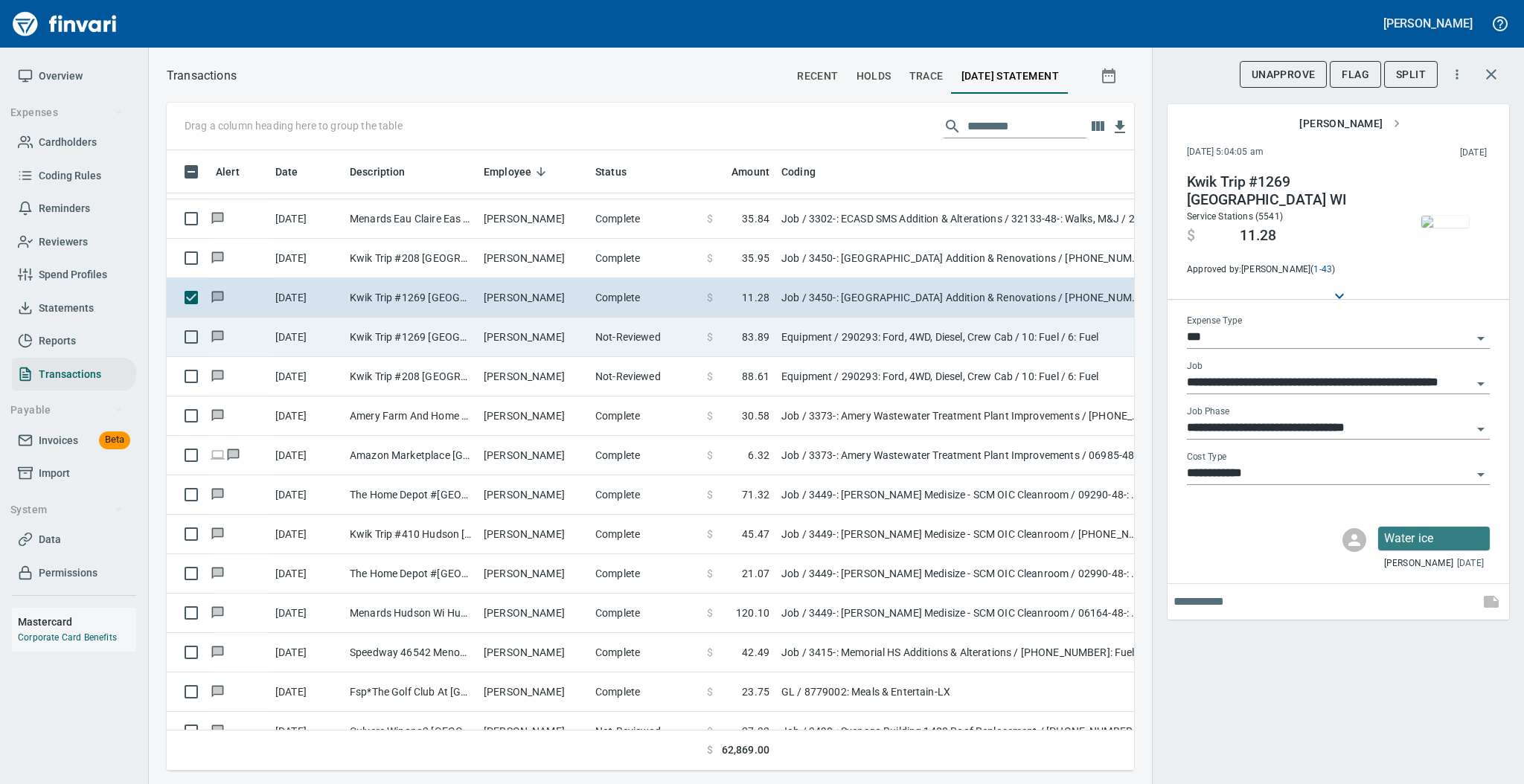
click at [541, 338] on td "[PERSON_NAME]" at bounding box center [533, 338] width 112 height 40
type input "*********"
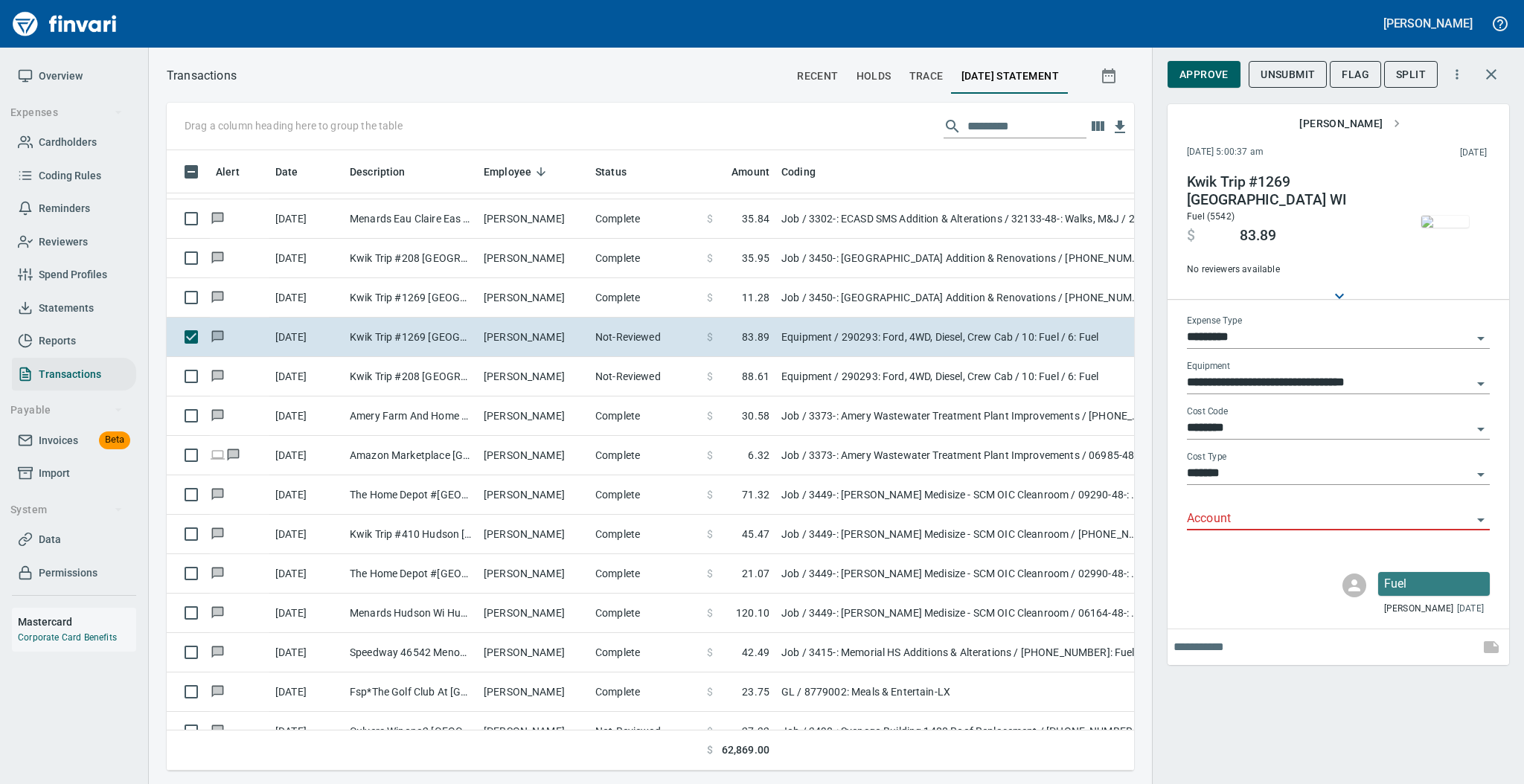
click at [1452, 215] on img "button" at bounding box center [1445, 221] width 48 height 12
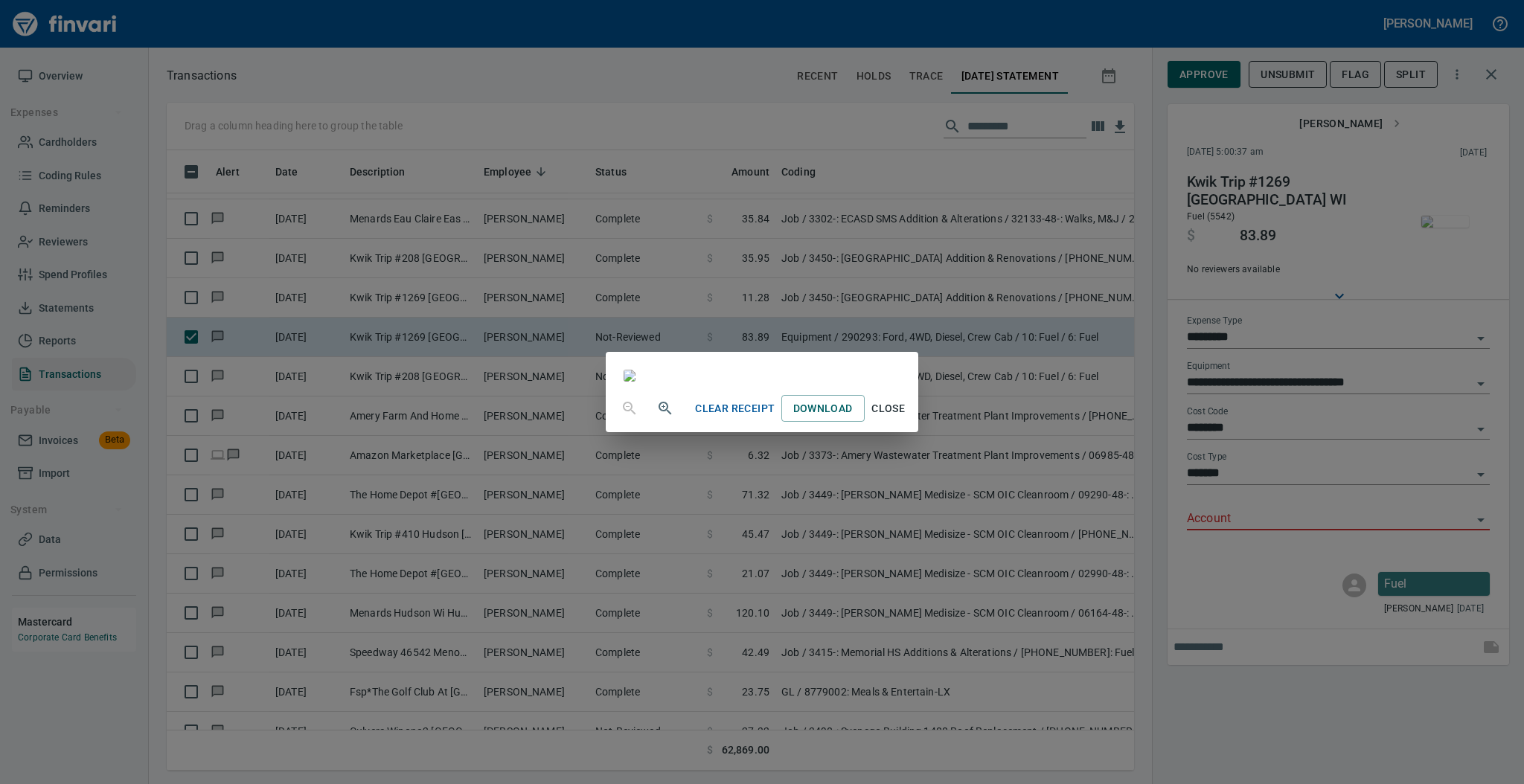
click at [906, 417] on span "Close" at bounding box center [888, 408] width 36 height 19
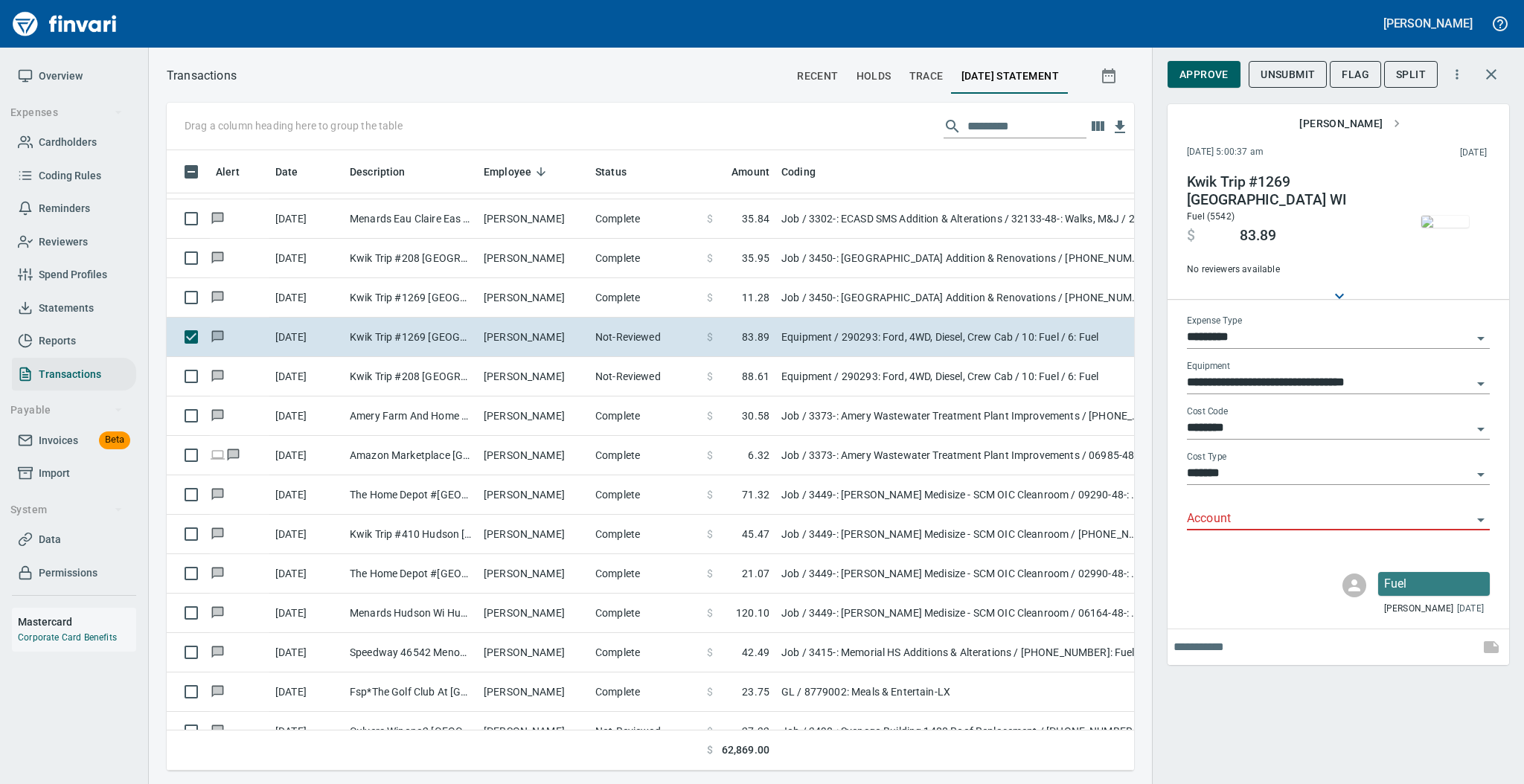
click at [1204, 515] on input "Account" at bounding box center [1330, 519] width 285 height 21
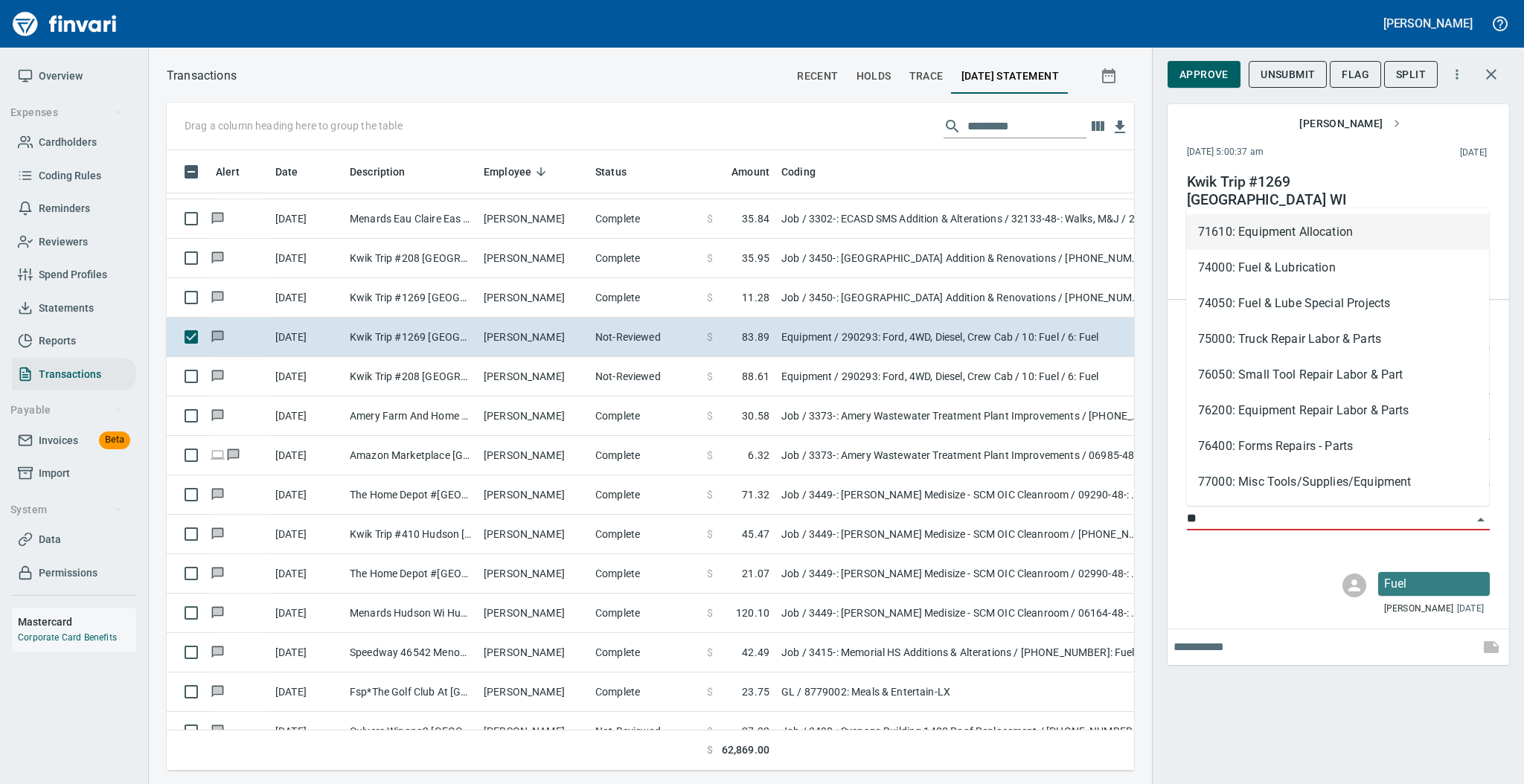
scroll to position [591, 937]
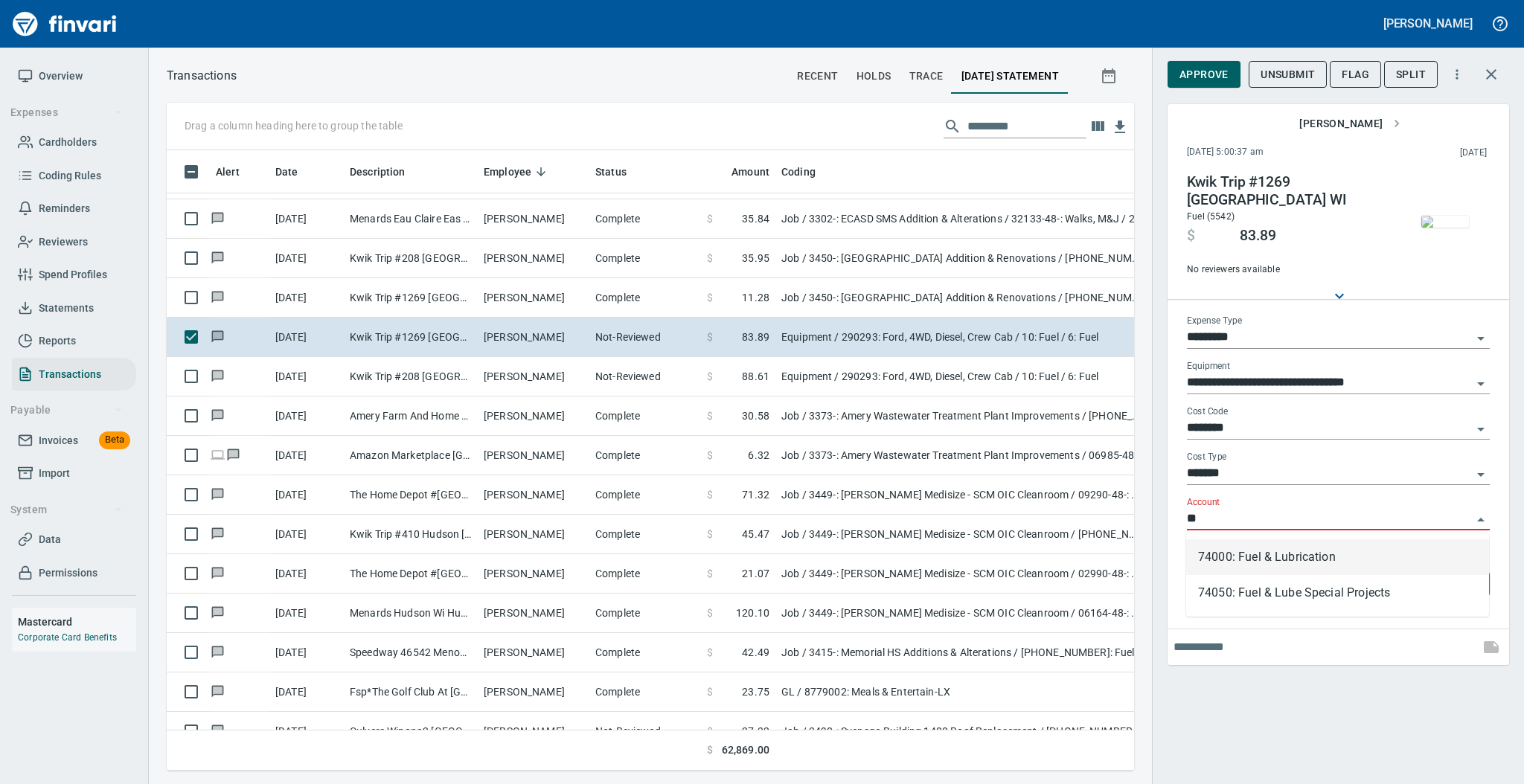
drag, startPoint x: 1228, startPoint y: 548, endPoint x: 1246, endPoint y: 577, distance: 34.1
click at [1230, 548] on li "74000: Fuel & Lubrication" at bounding box center [1338, 557] width 303 height 36
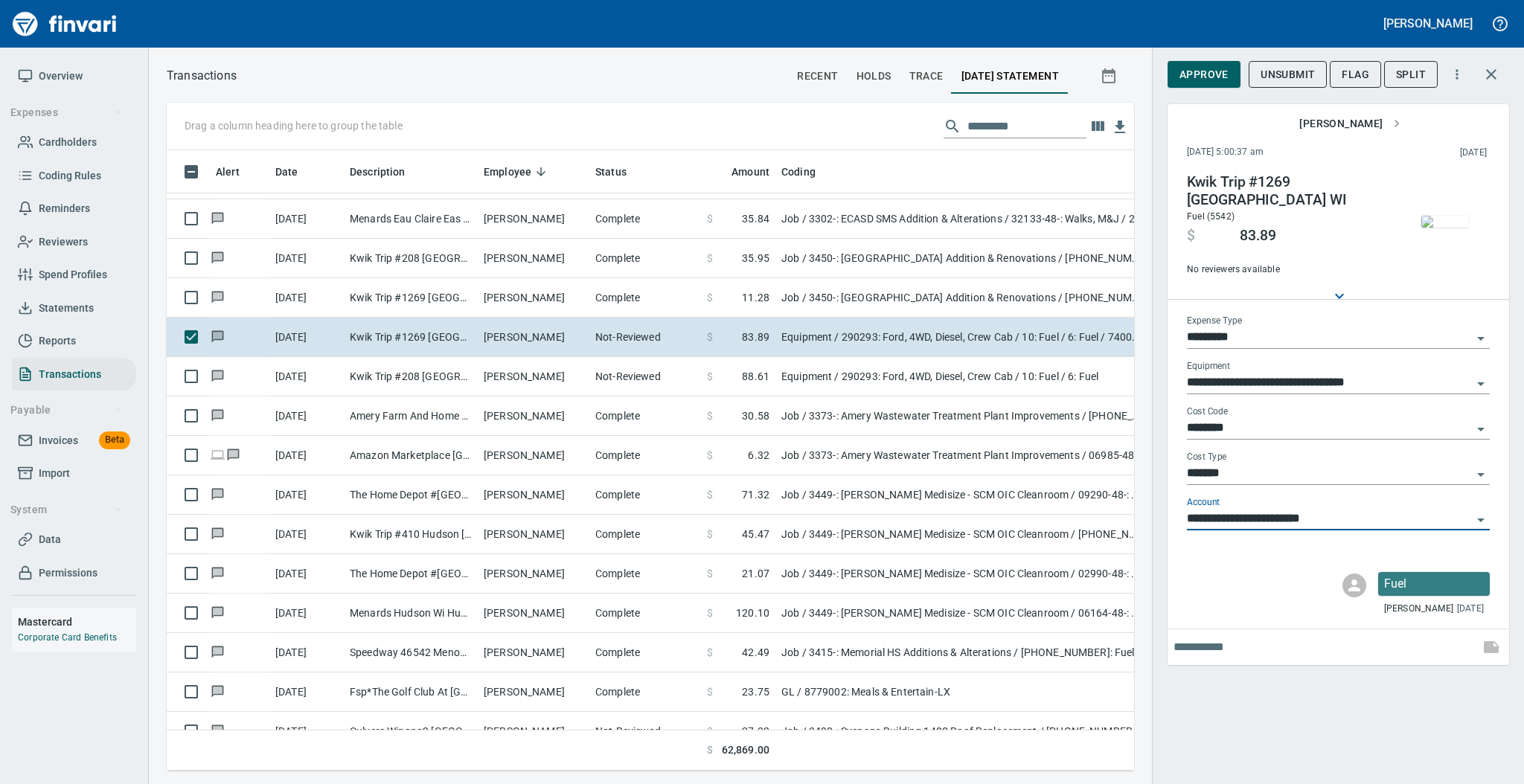
type input "**********"
click at [1212, 75] on span "Approve" at bounding box center [1203, 75] width 49 height 19
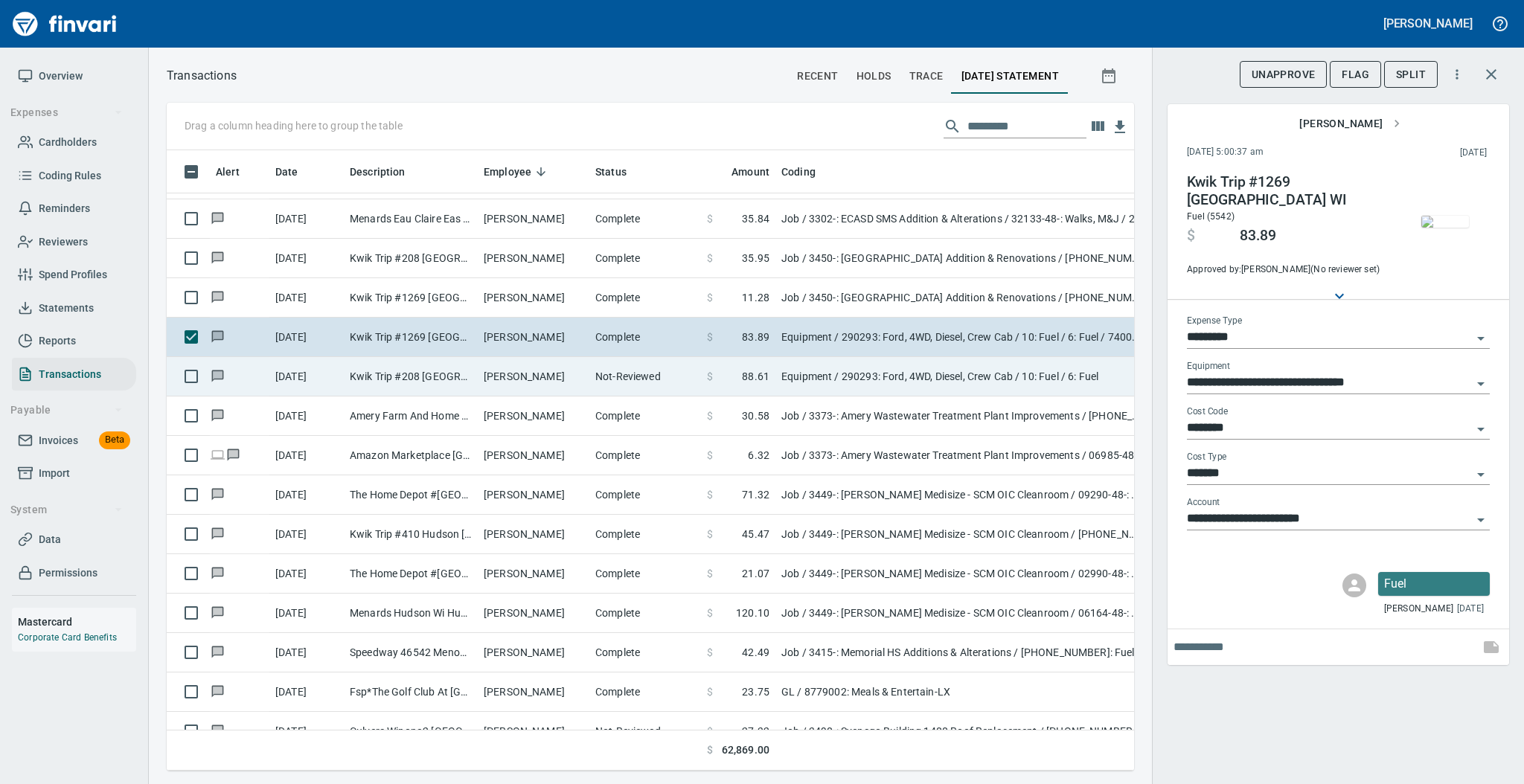
click at [556, 374] on td "[PERSON_NAME]" at bounding box center [533, 377] width 112 height 40
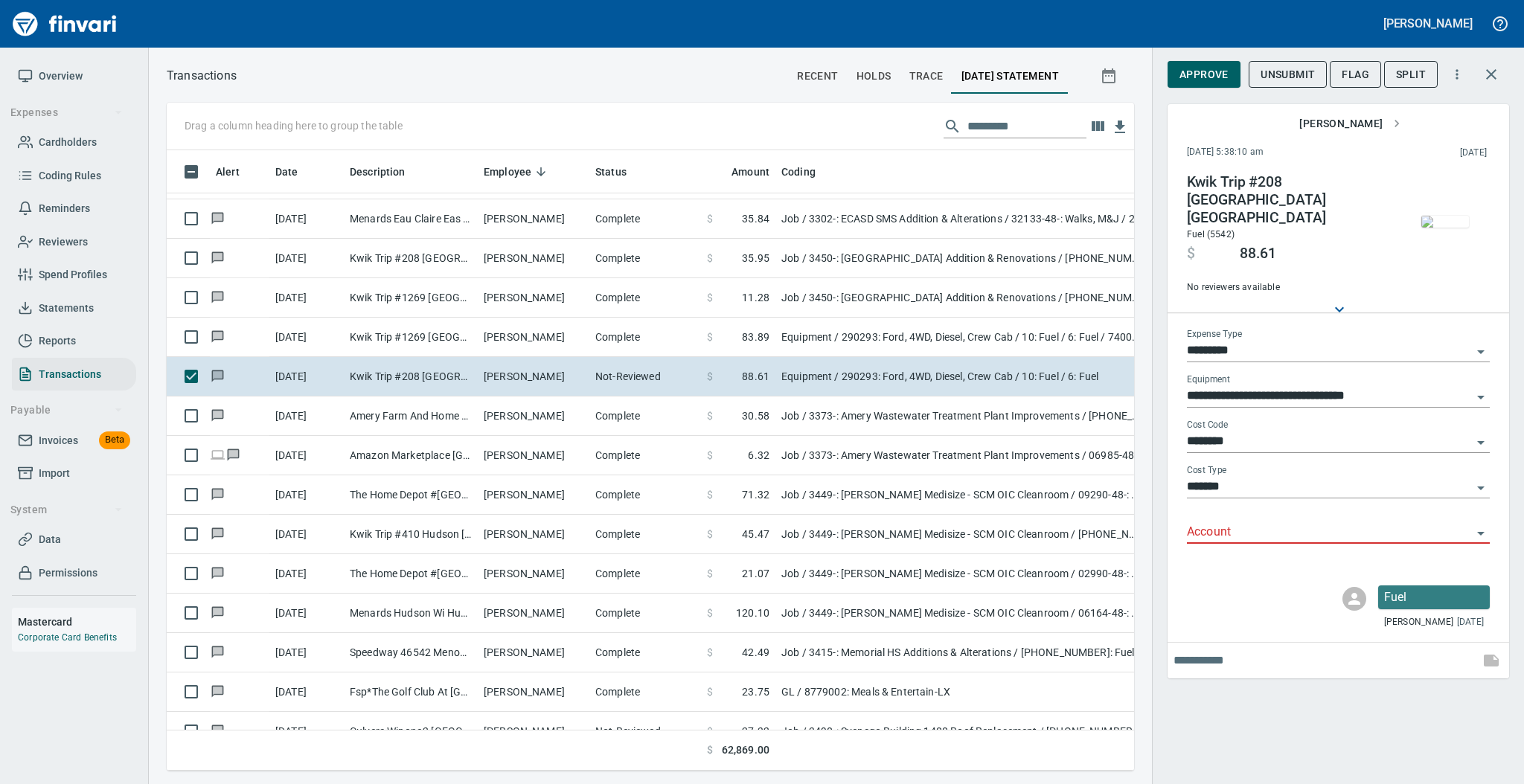
click at [1440, 217] on img "button" at bounding box center [1445, 221] width 48 height 12
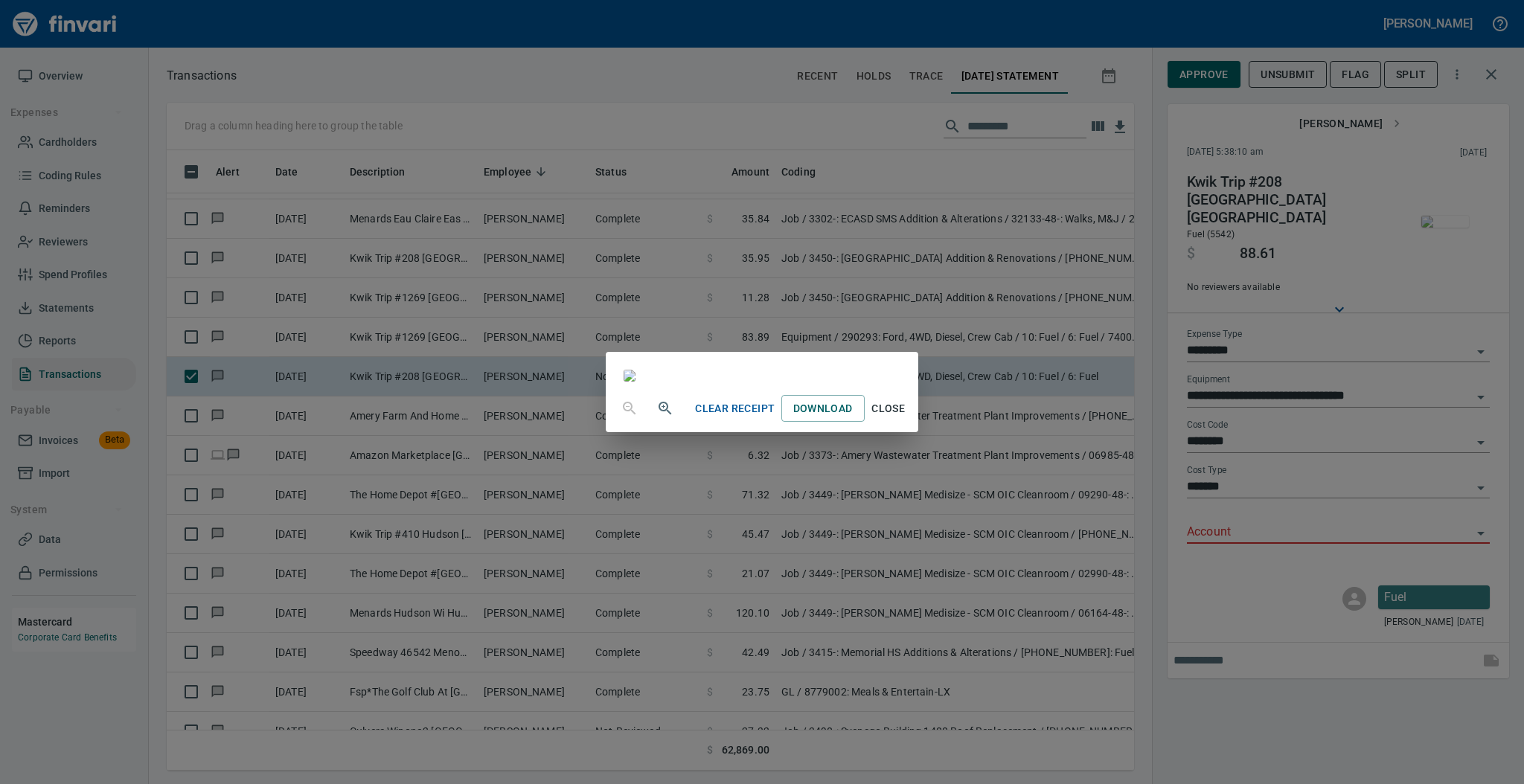
drag, startPoint x: 1030, startPoint y: 743, endPoint x: 1064, endPoint y: 717, distance: 42.8
click at [906, 417] on span "Close" at bounding box center [888, 408] width 36 height 19
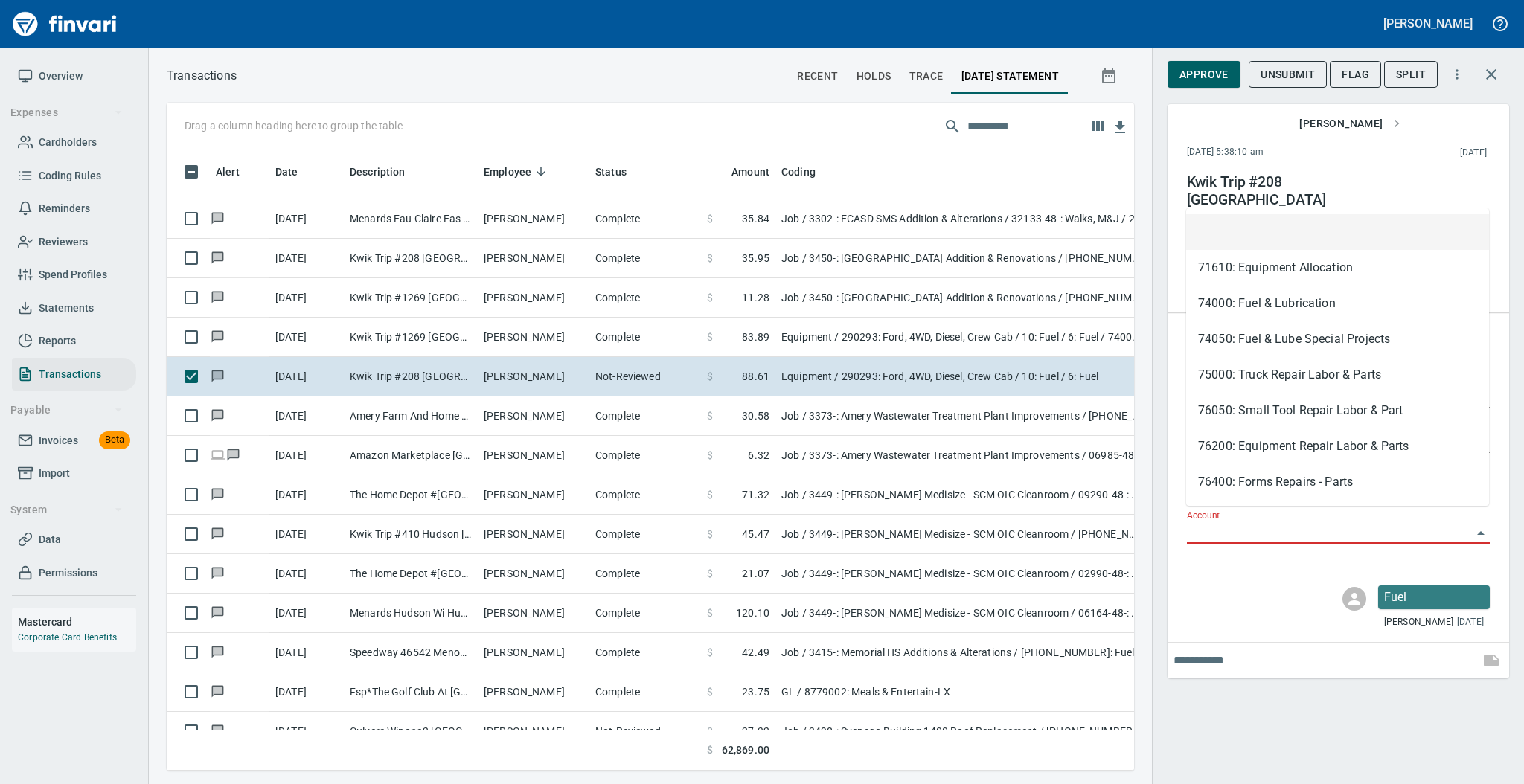
click at [1229, 522] on input "Account" at bounding box center [1330, 532] width 285 height 21
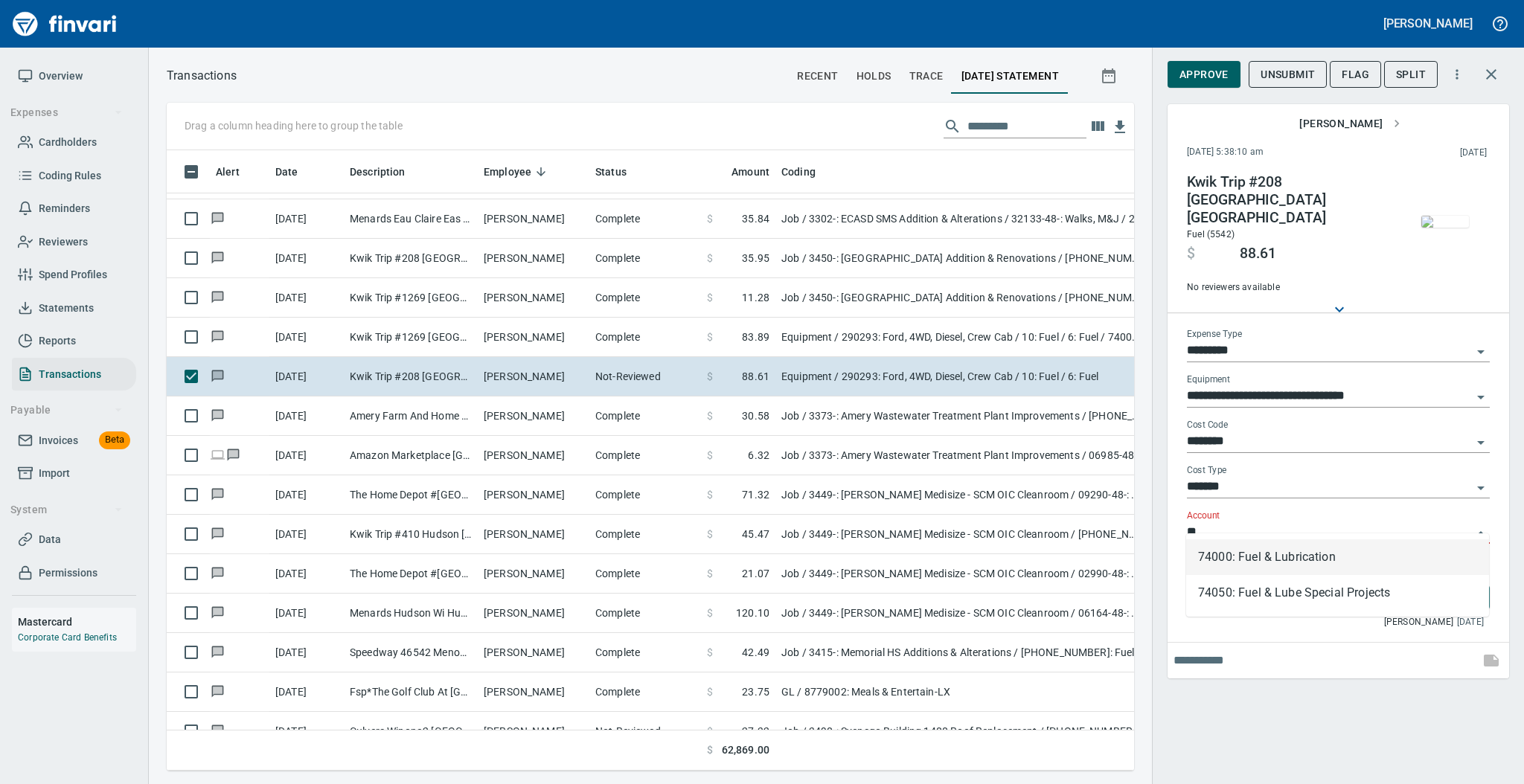
click at [1222, 554] on li "74000: Fuel & Lubrication" at bounding box center [1338, 557] width 303 height 36
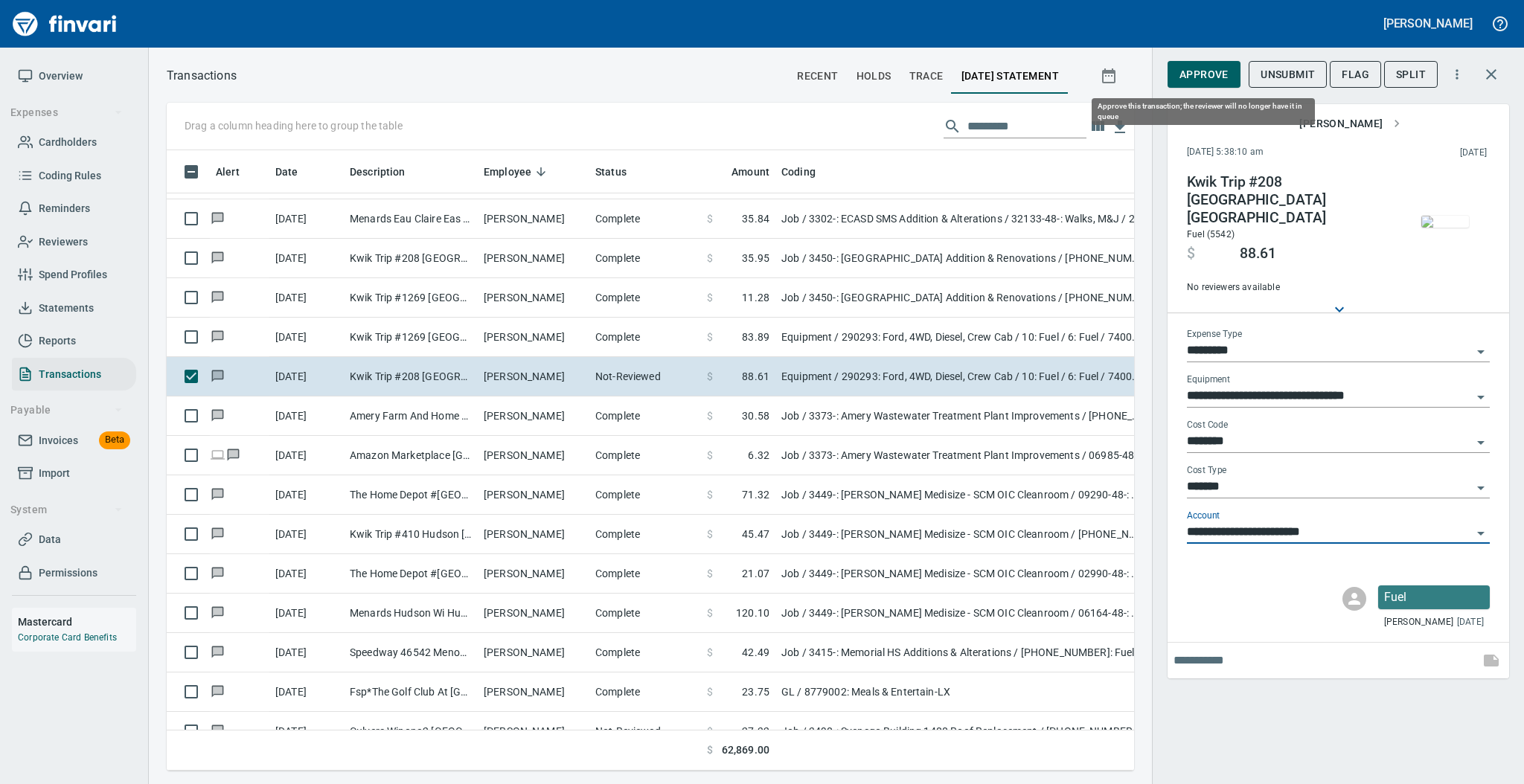
type input "**********"
click at [1206, 75] on span "Approve" at bounding box center [1203, 75] width 49 height 19
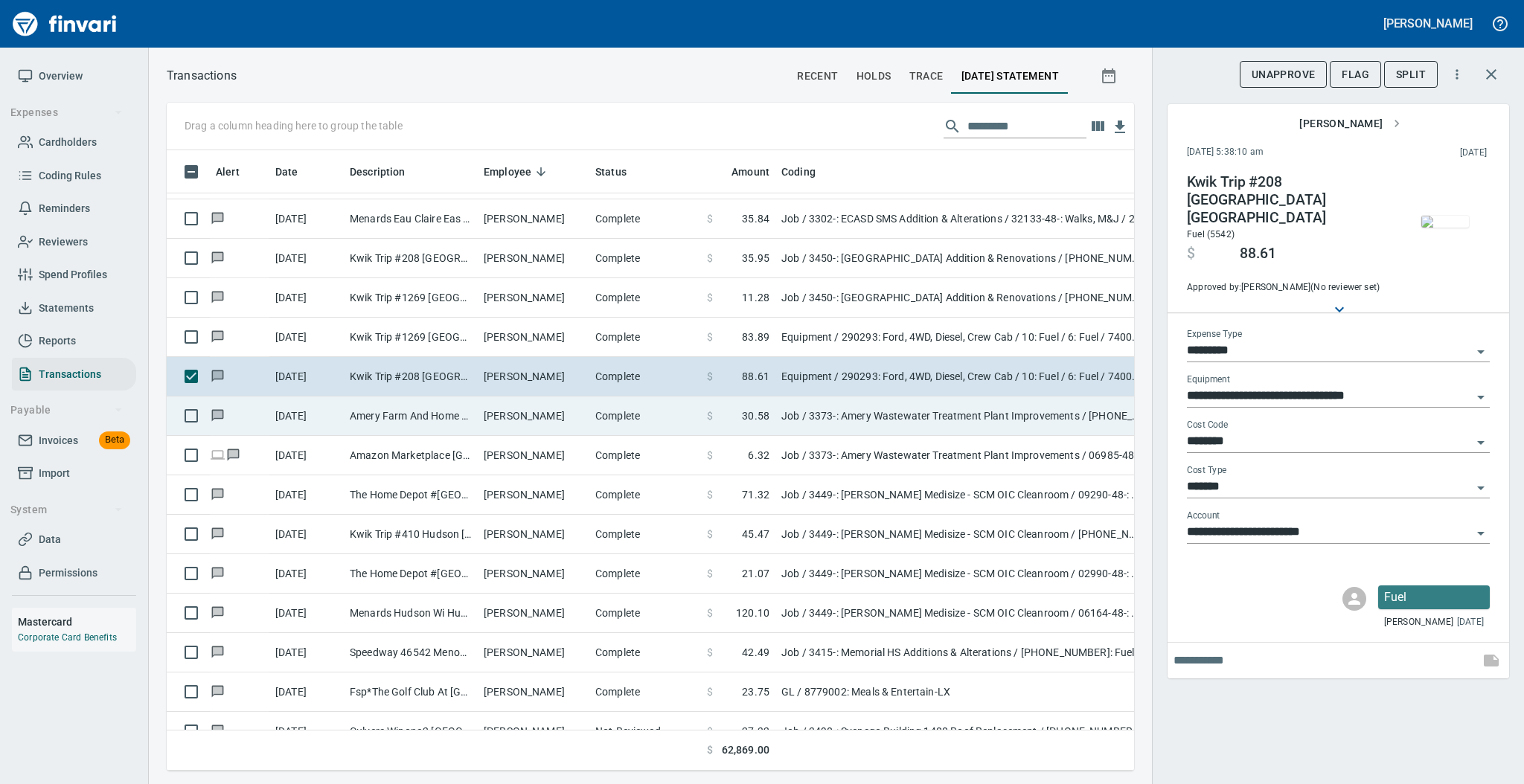
click at [500, 420] on td "[PERSON_NAME]" at bounding box center [533, 416] width 112 height 40
type input "***"
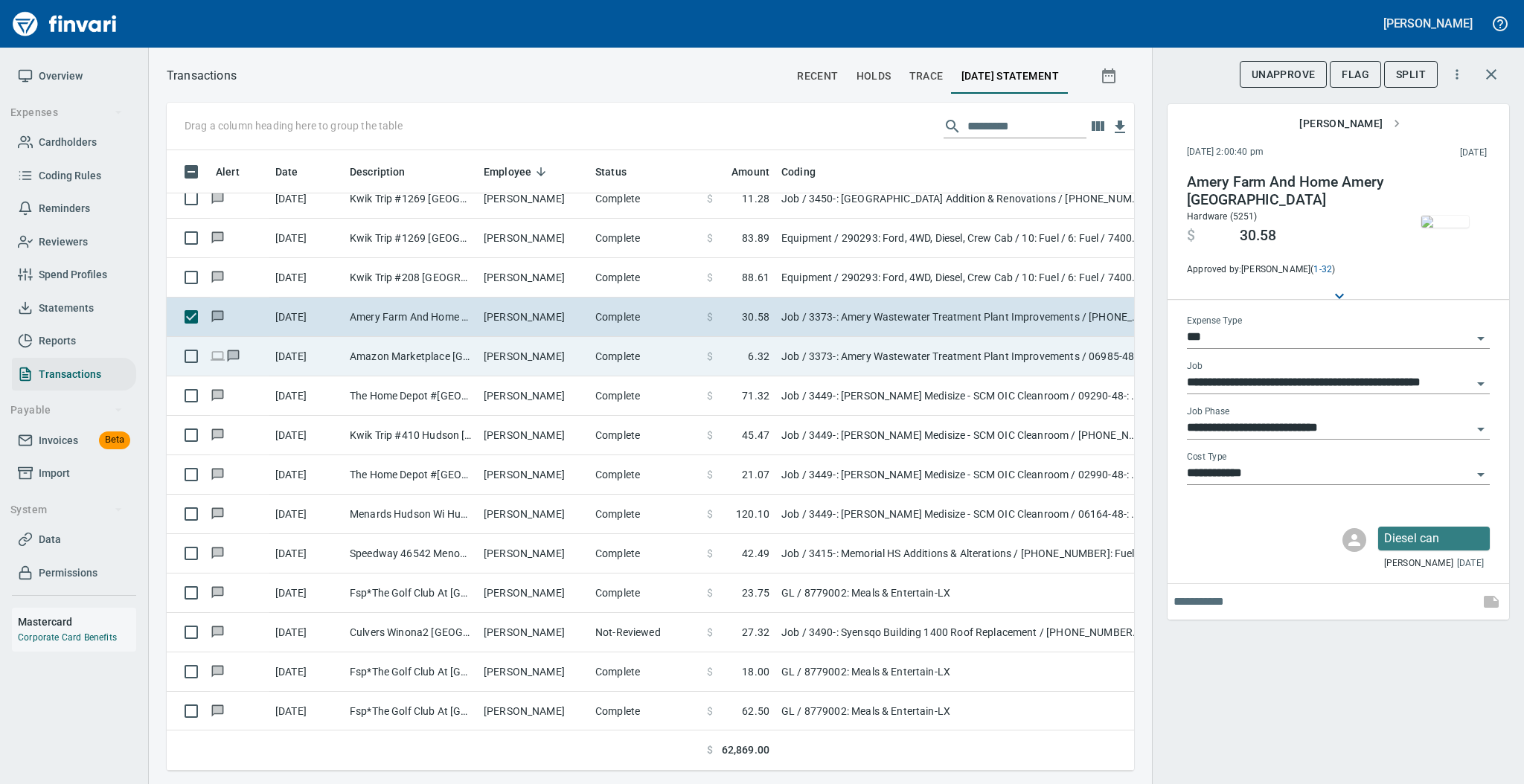
scroll to position [3271, 0]
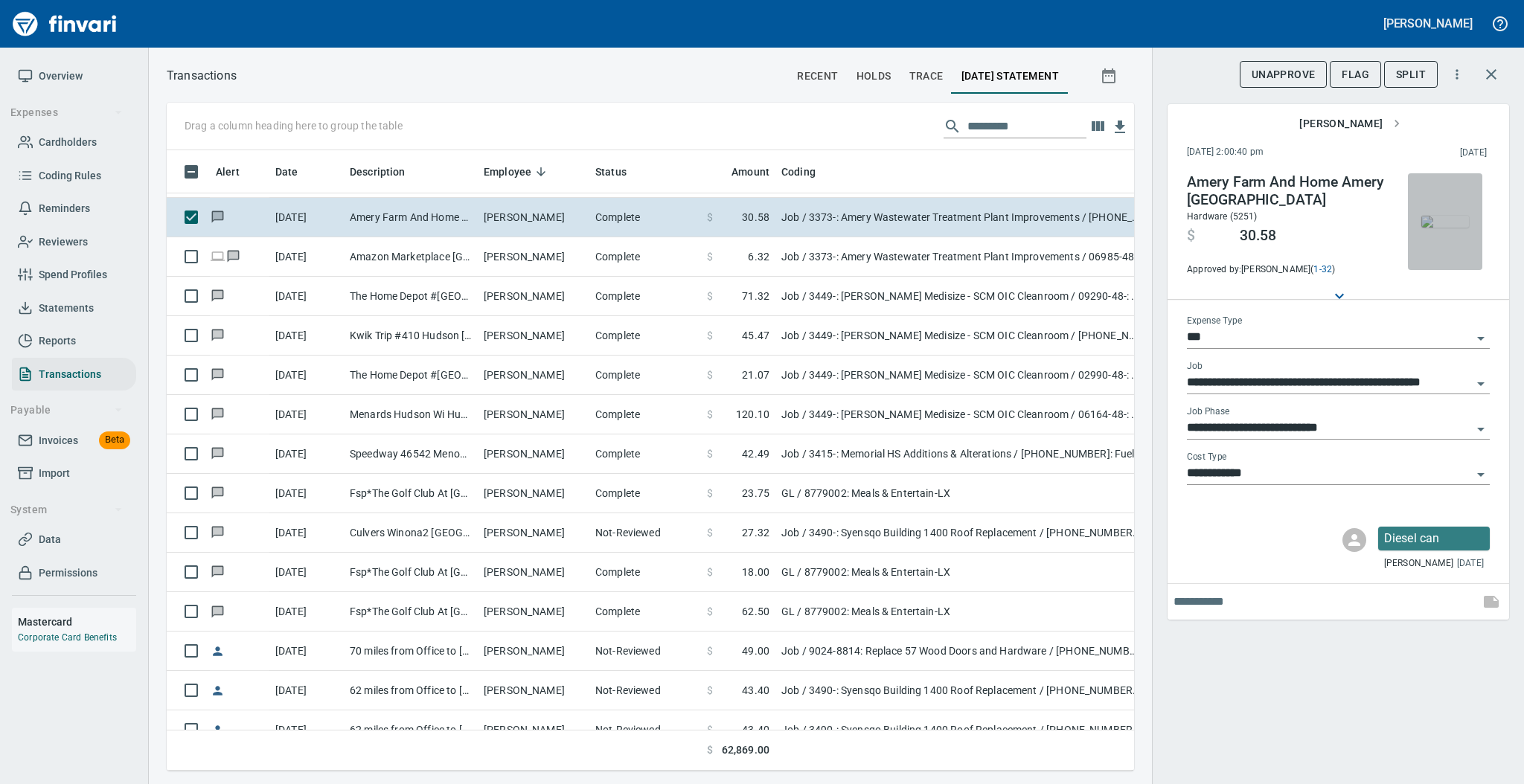
click at [1447, 215] on img "button" at bounding box center [1445, 221] width 48 height 12
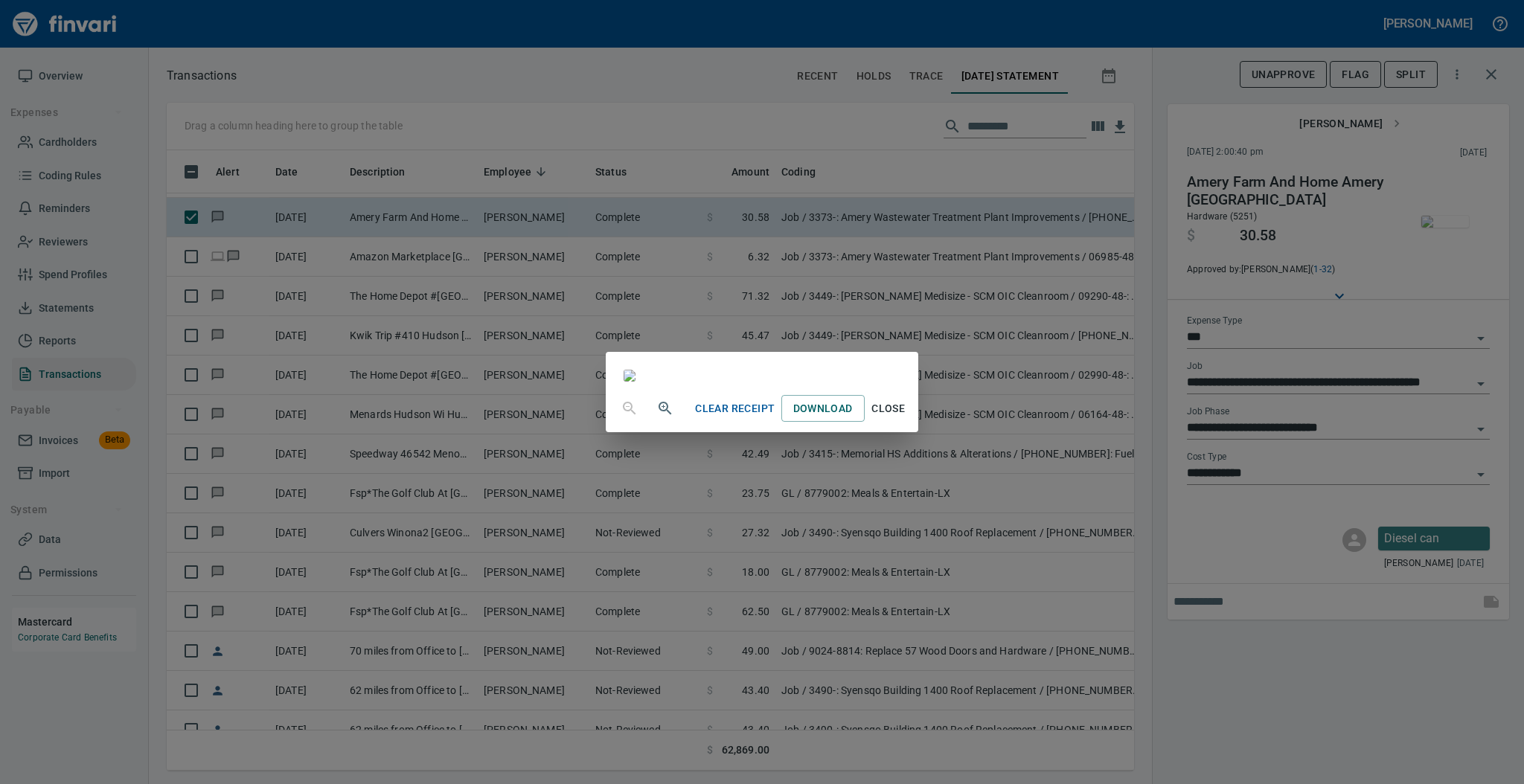
click at [906, 417] on span "Close" at bounding box center [888, 408] width 36 height 19
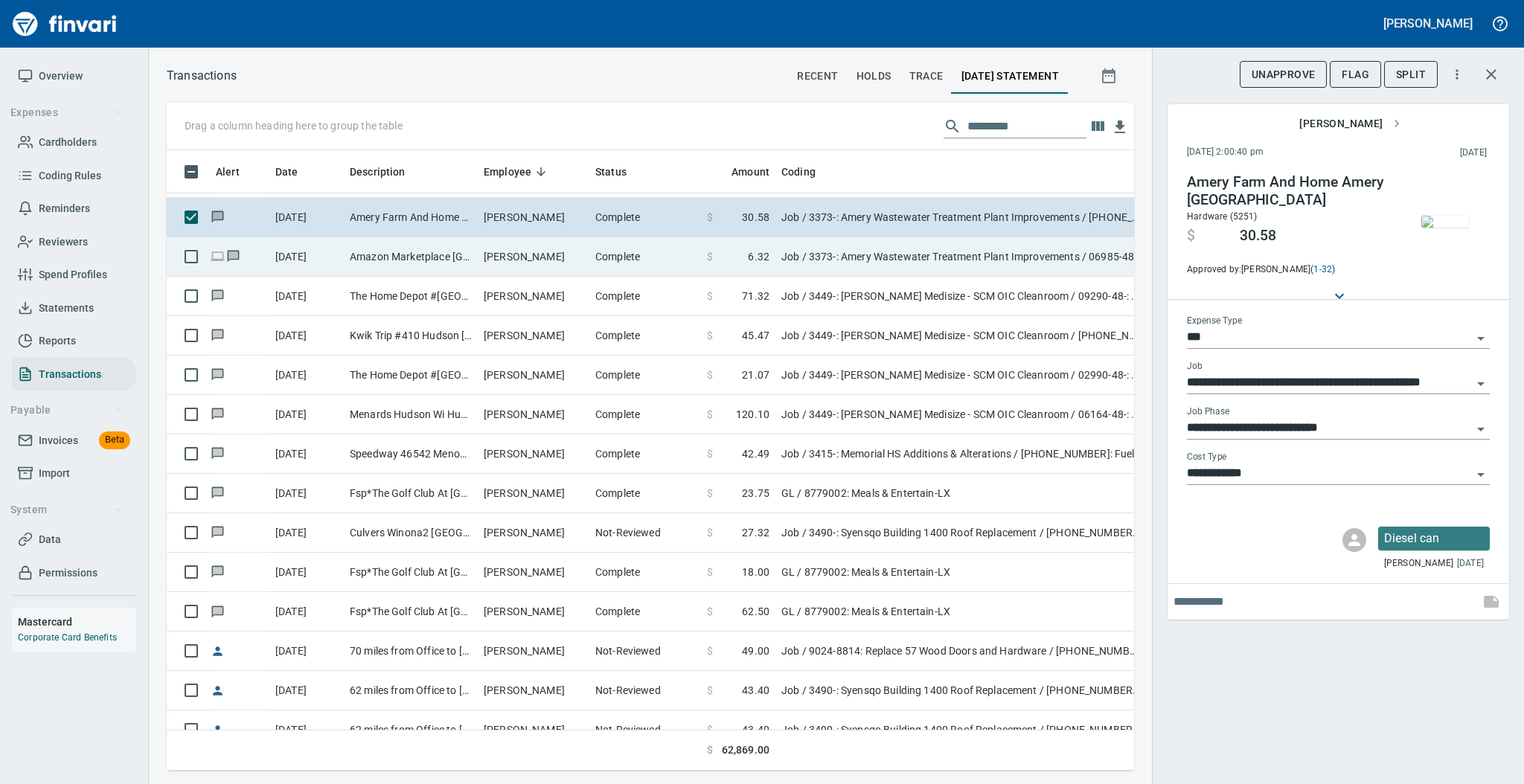
click at [540, 247] on td "[PERSON_NAME]" at bounding box center [533, 257] width 112 height 40
type input "**********"
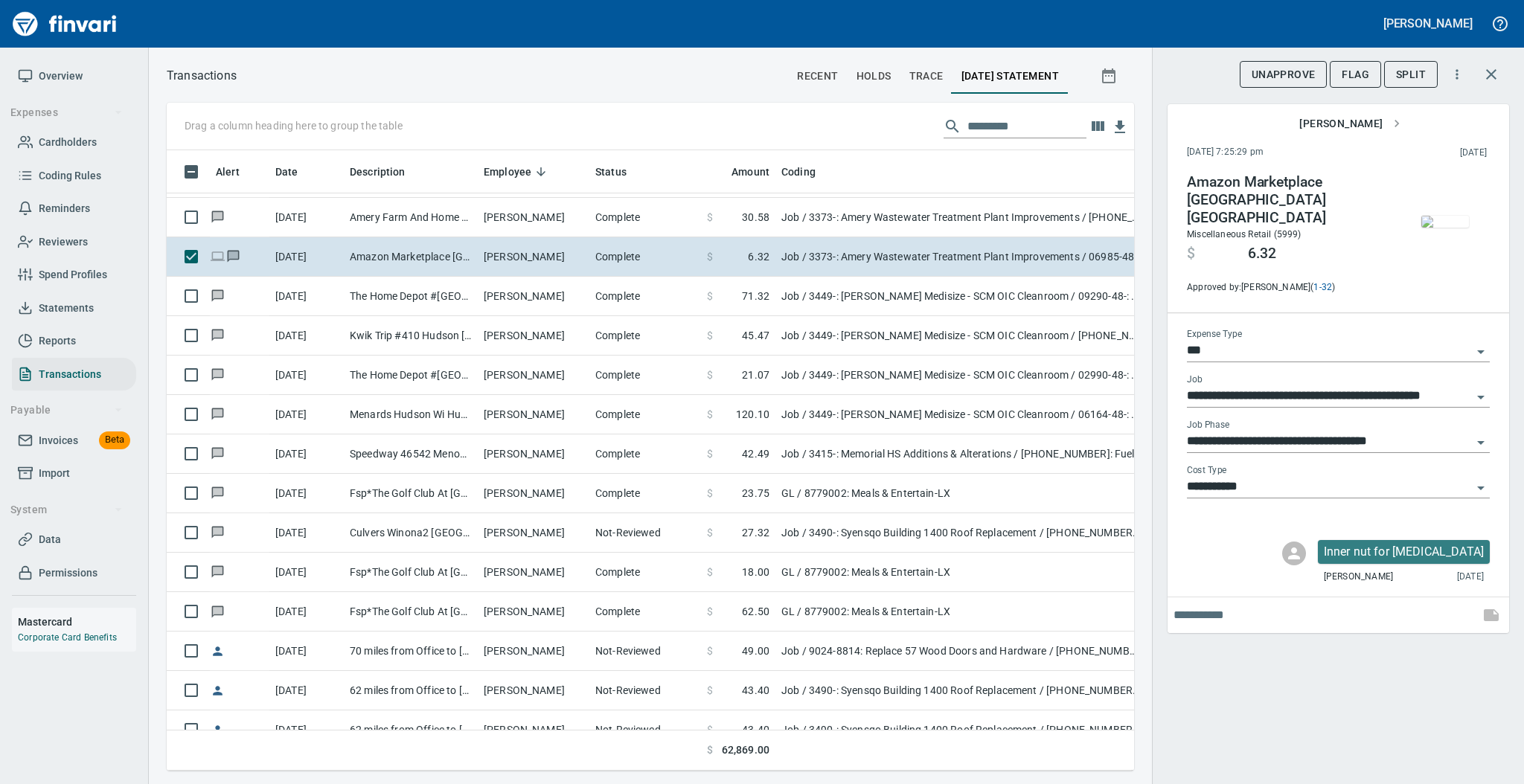
click at [1433, 218] on img "button" at bounding box center [1445, 221] width 48 height 12
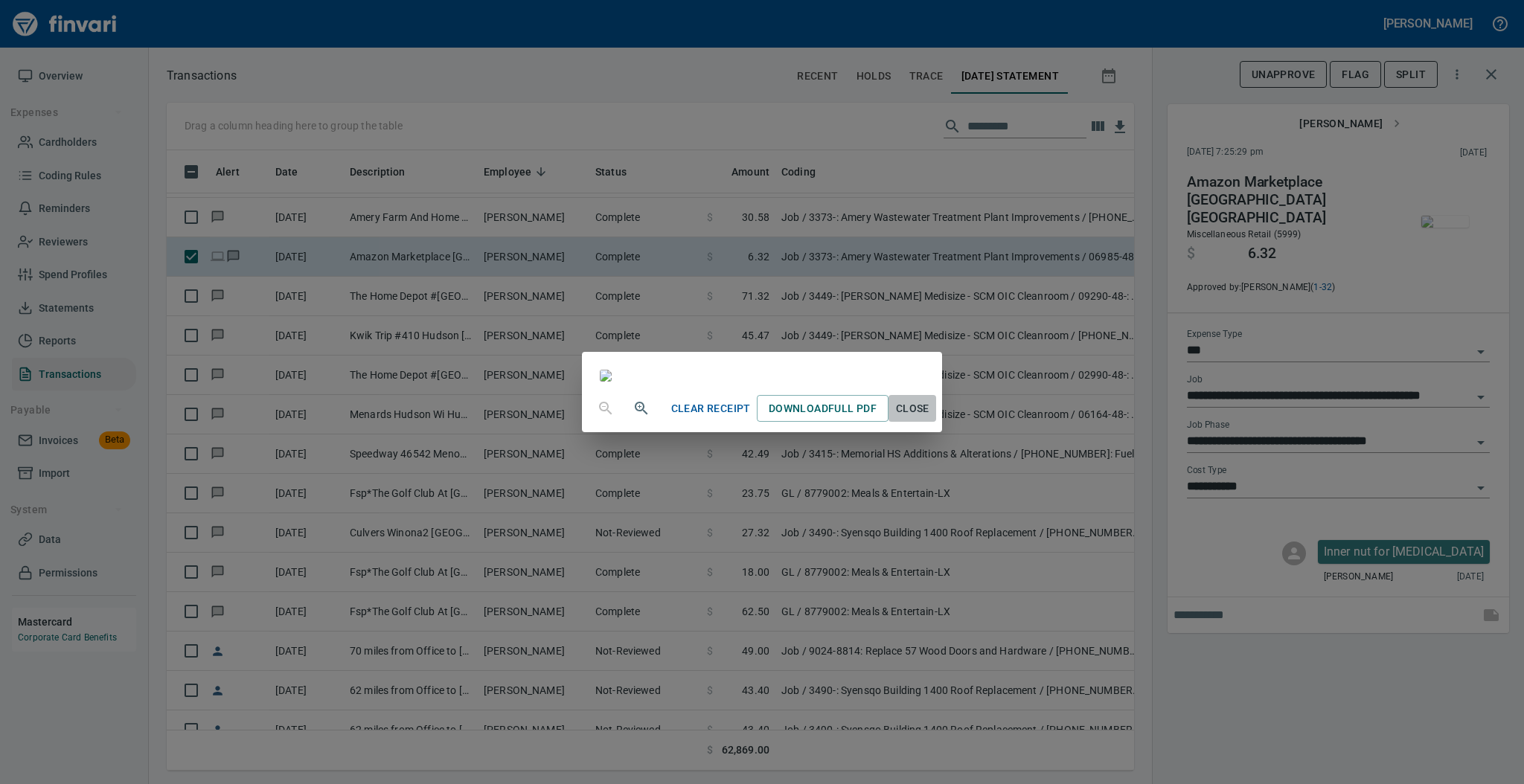
click at [930, 417] on span "Close" at bounding box center [912, 408] width 36 height 19
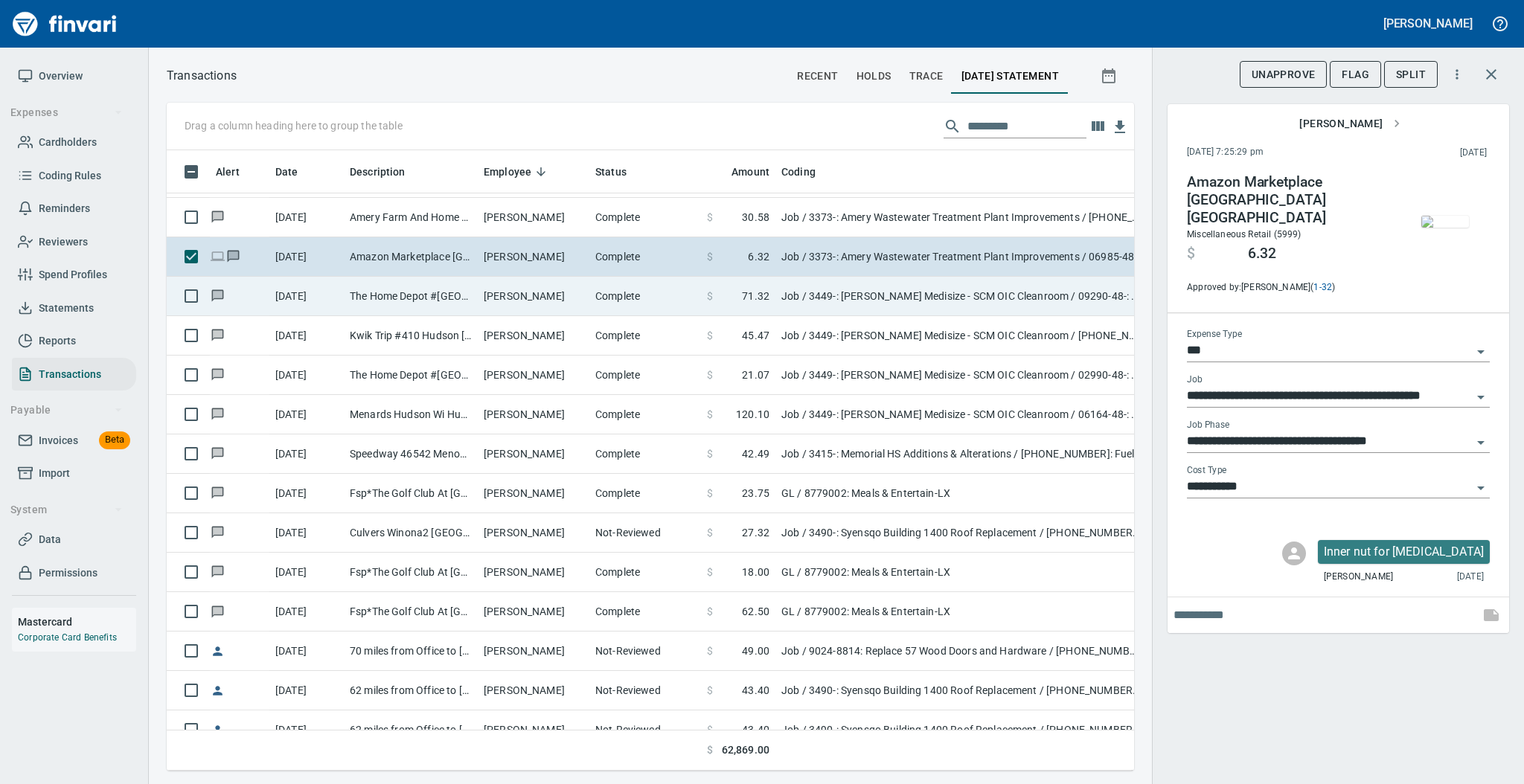
click at [629, 297] on td "Complete" at bounding box center [645, 297] width 112 height 40
type input "**********"
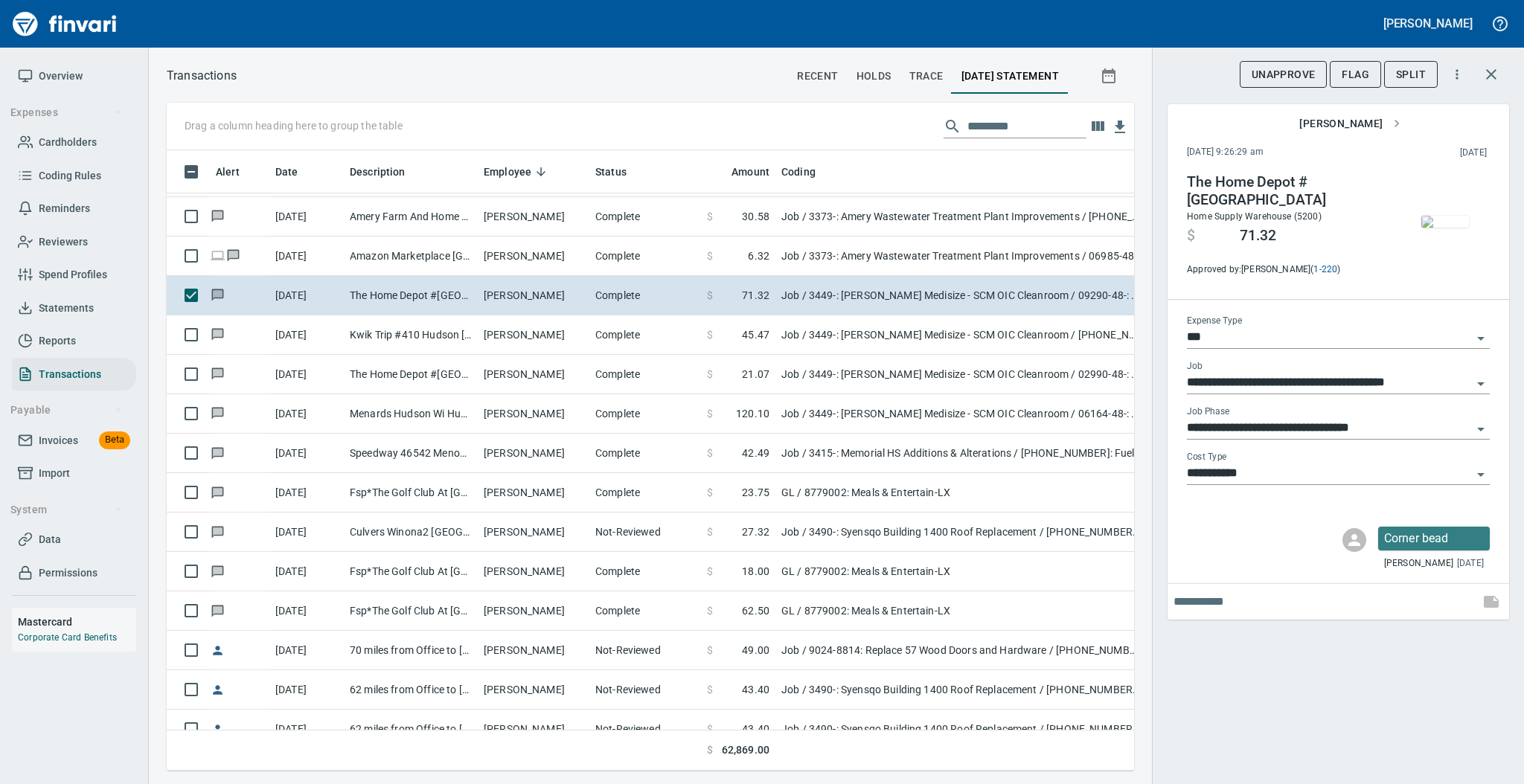
scroll to position [3271, 0]
click at [1454, 218] on img "button" at bounding box center [1445, 221] width 48 height 12
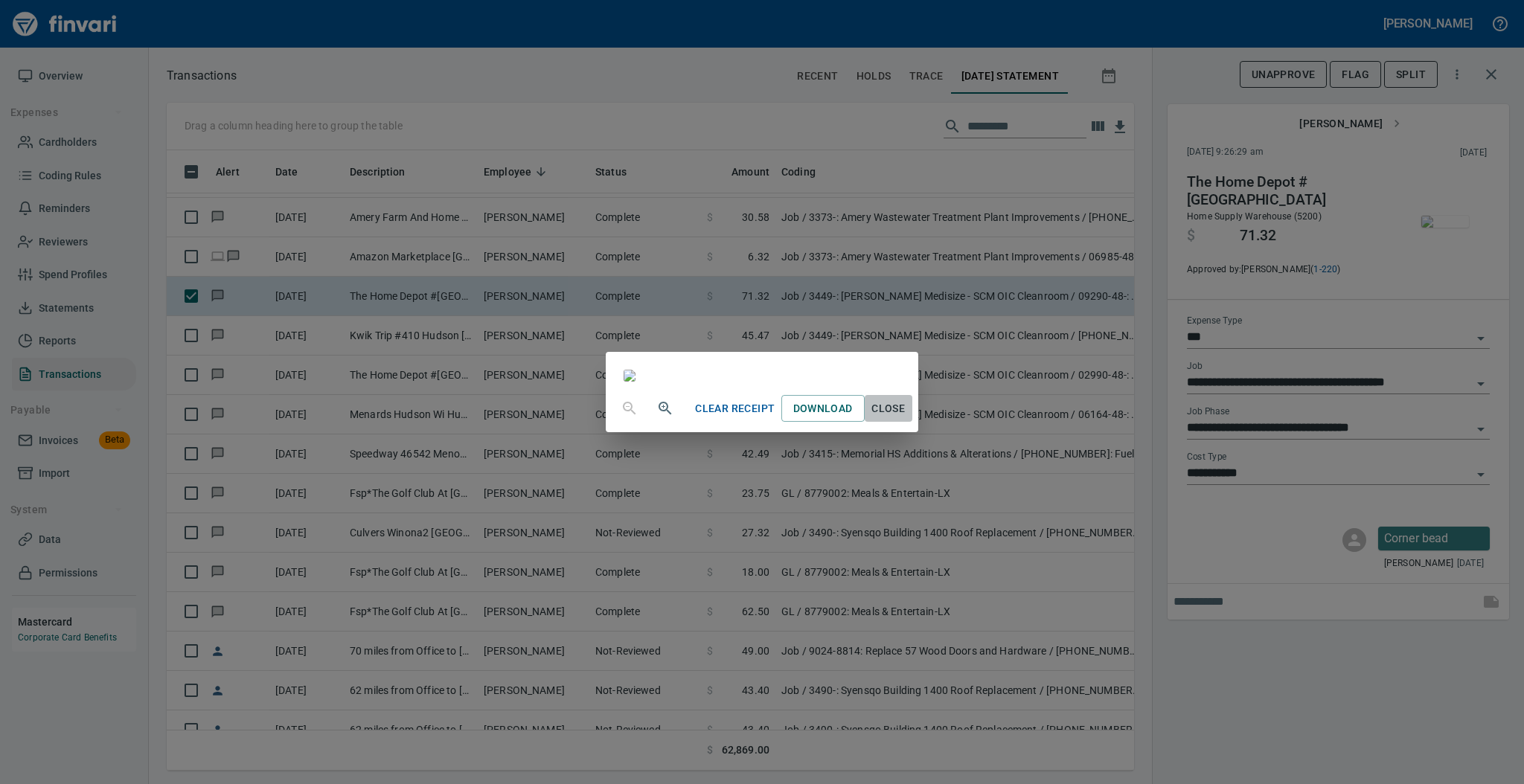
click at [906, 417] on span "Close" at bounding box center [888, 408] width 36 height 19
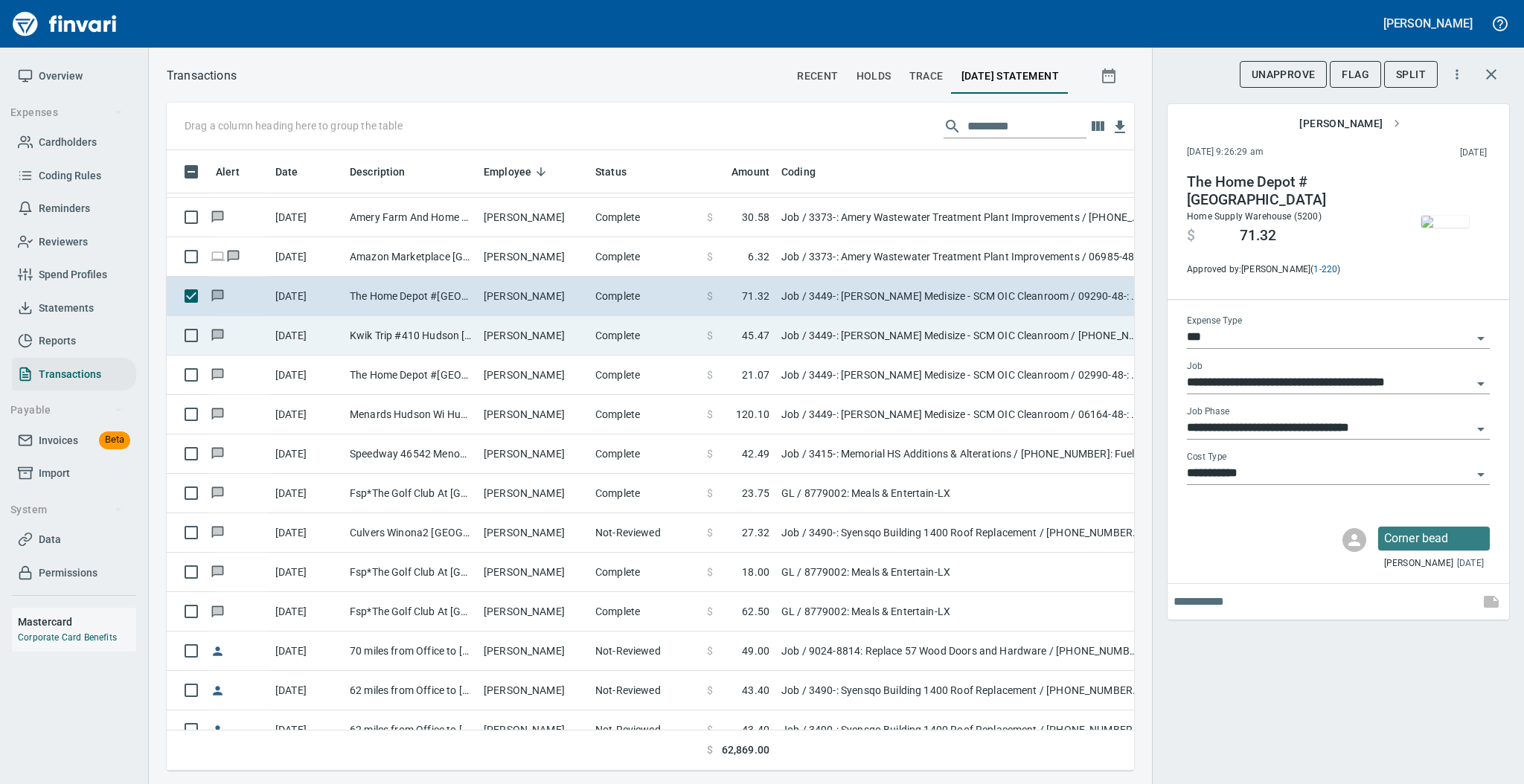
click at [567, 342] on td "[PERSON_NAME]" at bounding box center [533, 336] width 112 height 40
type input "**********"
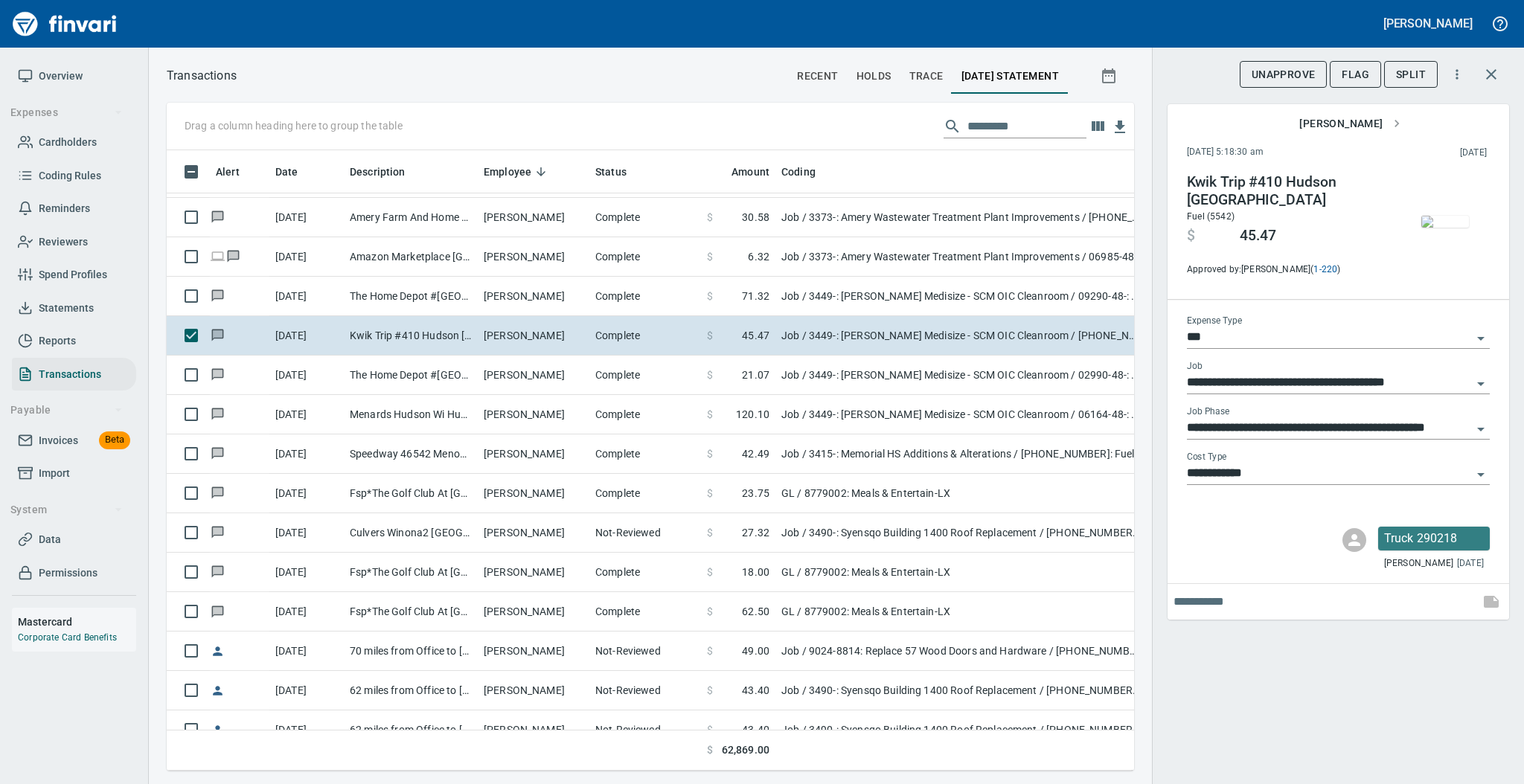
click at [1448, 215] on img "button" at bounding box center [1445, 221] width 48 height 12
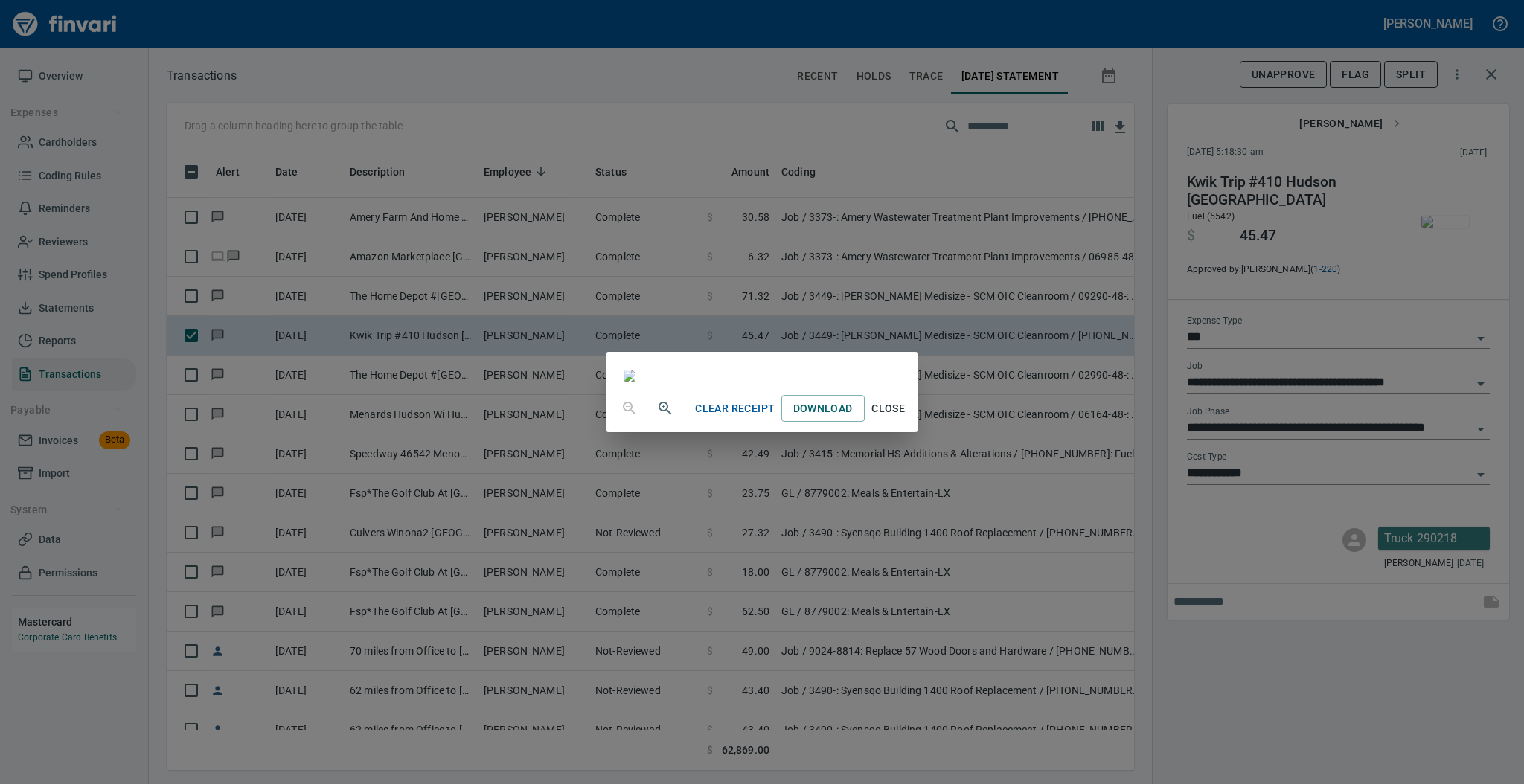
click at [906, 417] on span "Close" at bounding box center [888, 408] width 36 height 19
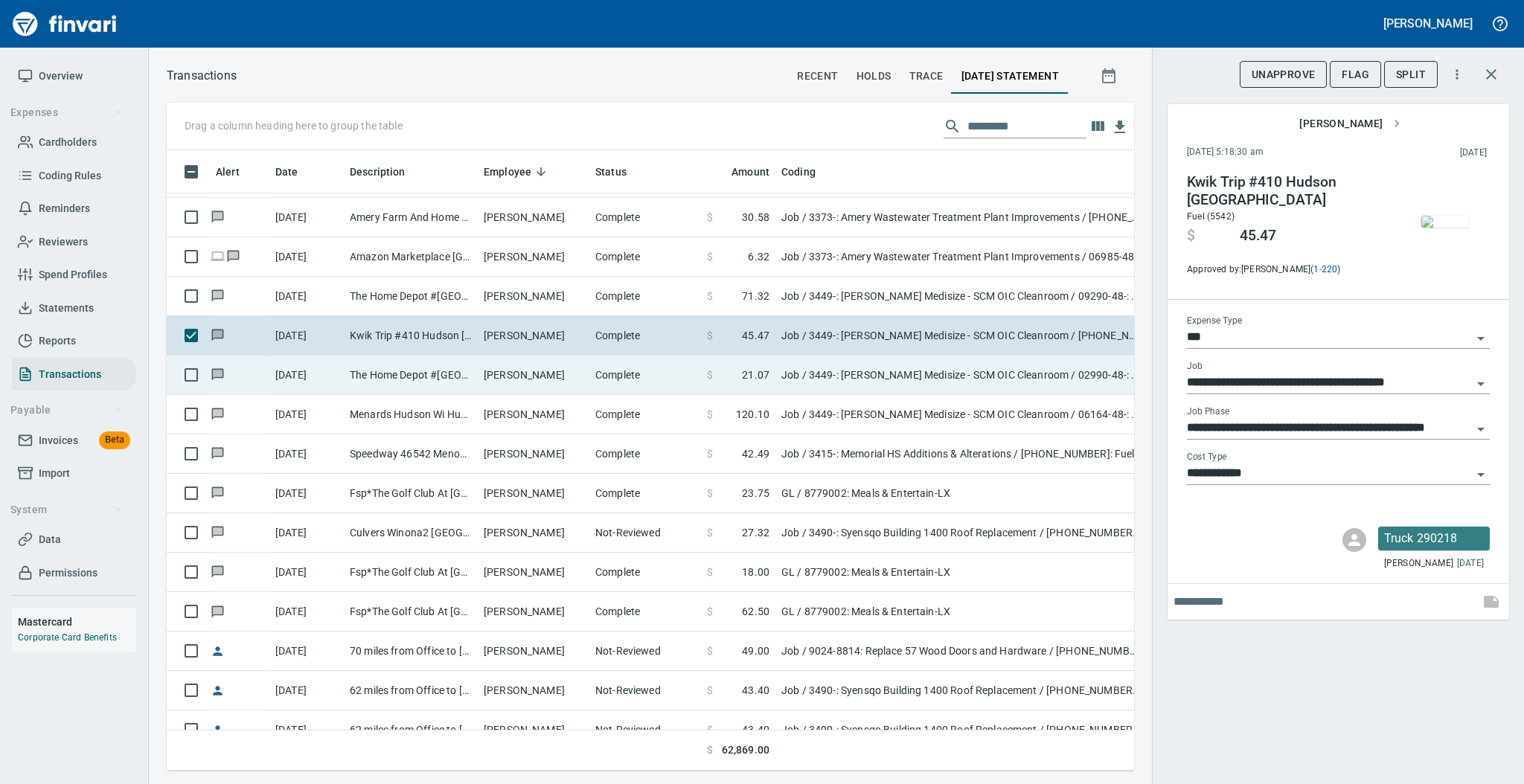
click at [464, 369] on td "The Home Depot #[GEOGRAPHIC_DATA]" at bounding box center [411, 376] width 134 height 40
type input "**********"
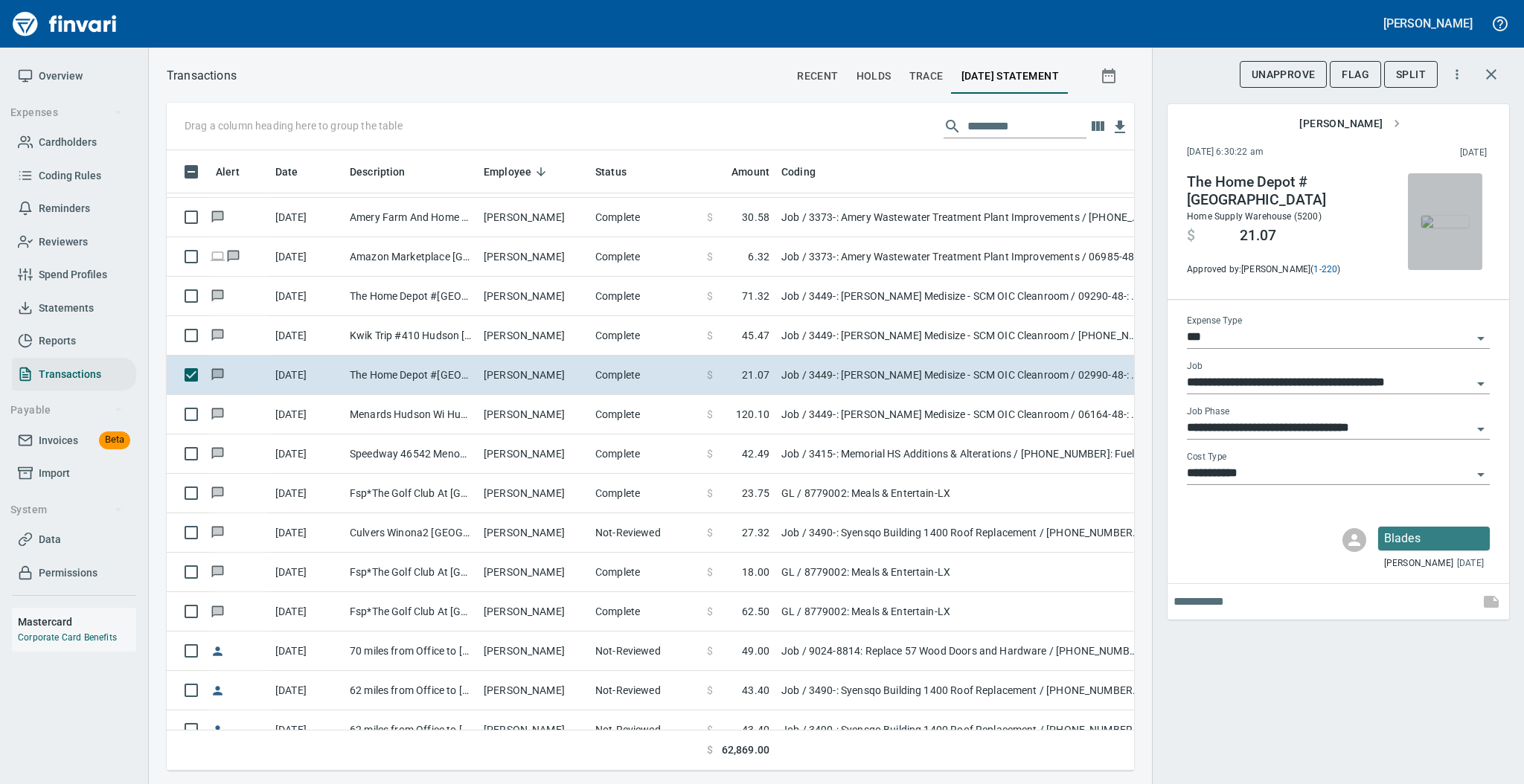
click at [1442, 215] on img "button" at bounding box center [1445, 221] width 48 height 12
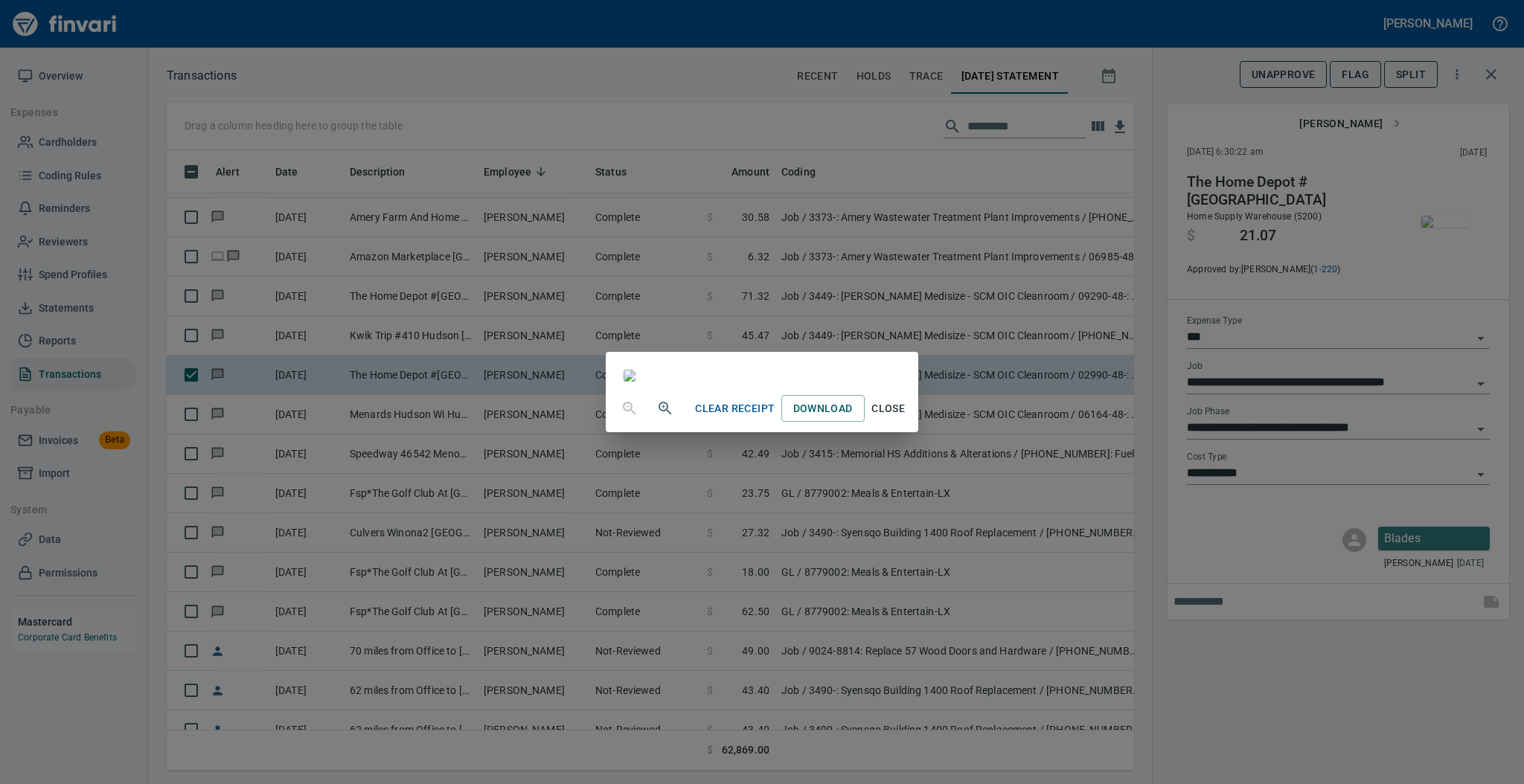
click at [906, 417] on span "Close" at bounding box center [888, 408] width 36 height 19
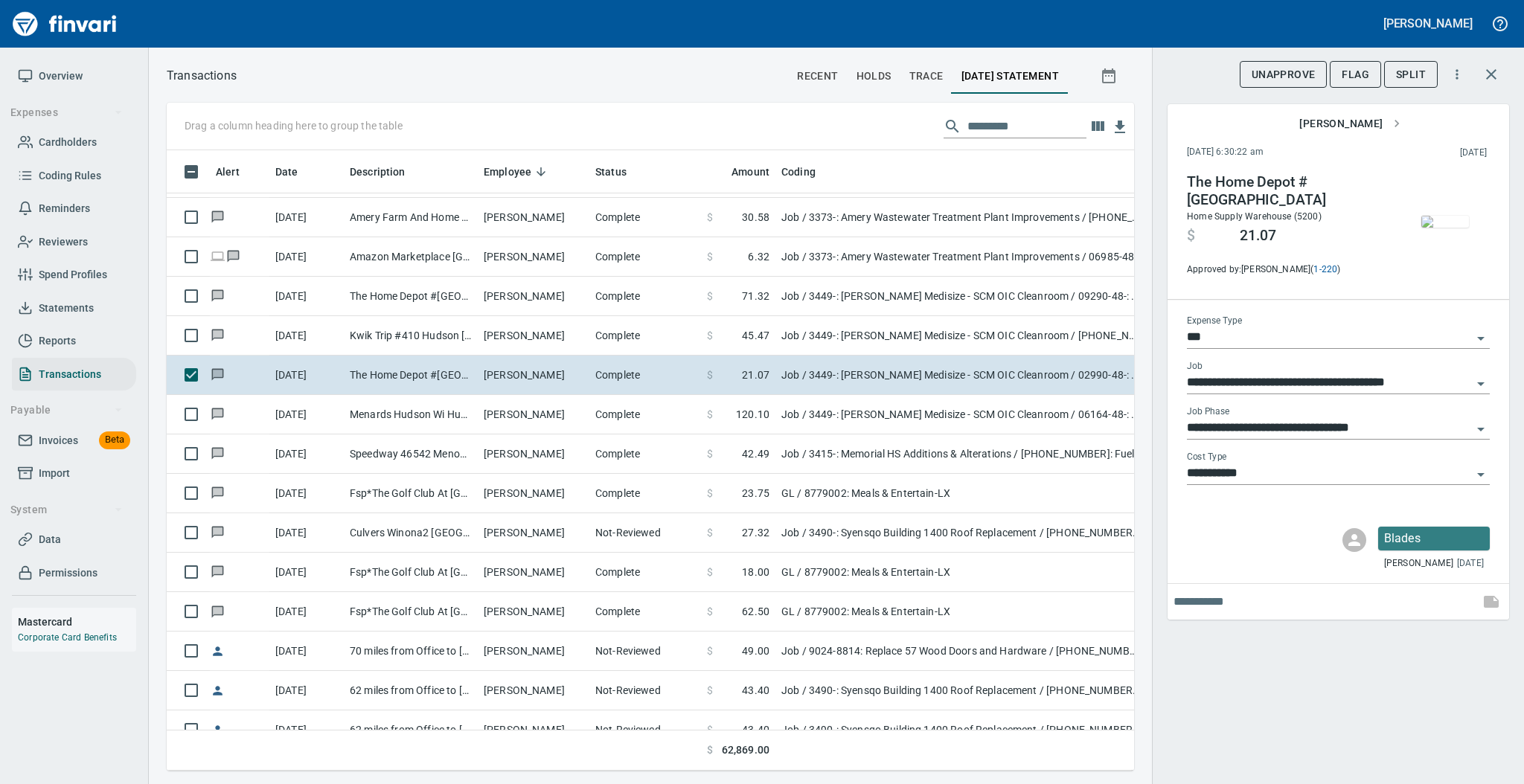
click at [1478, 469] on icon "Open" at bounding box center [1480, 474] width 18 height 18
click at [1478, 469] on icon "Close" at bounding box center [1480, 474] width 18 height 18
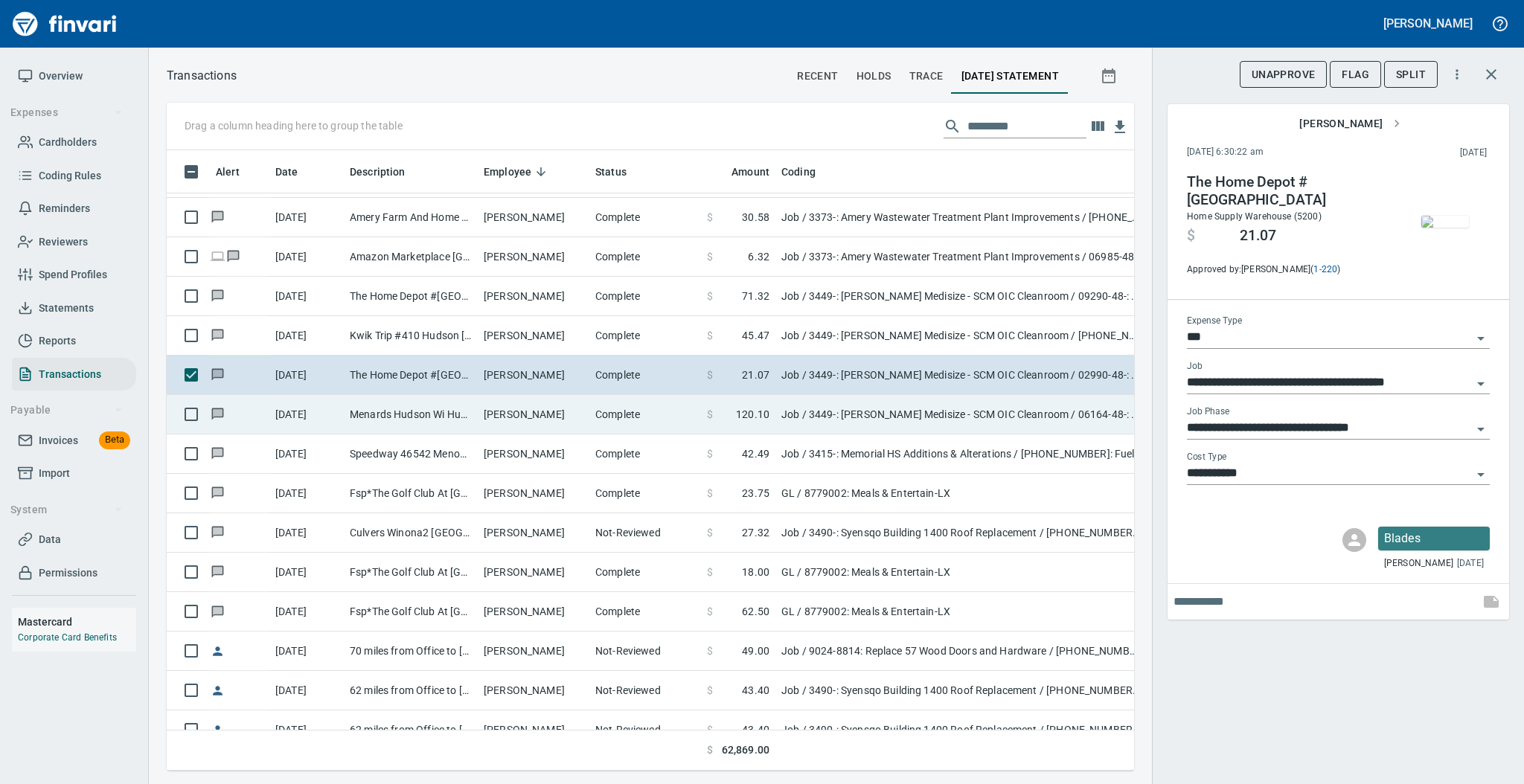
click at [634, 410] on td "Complete" at bounding box center [645, 414] width 112 height 40
type input "**********"
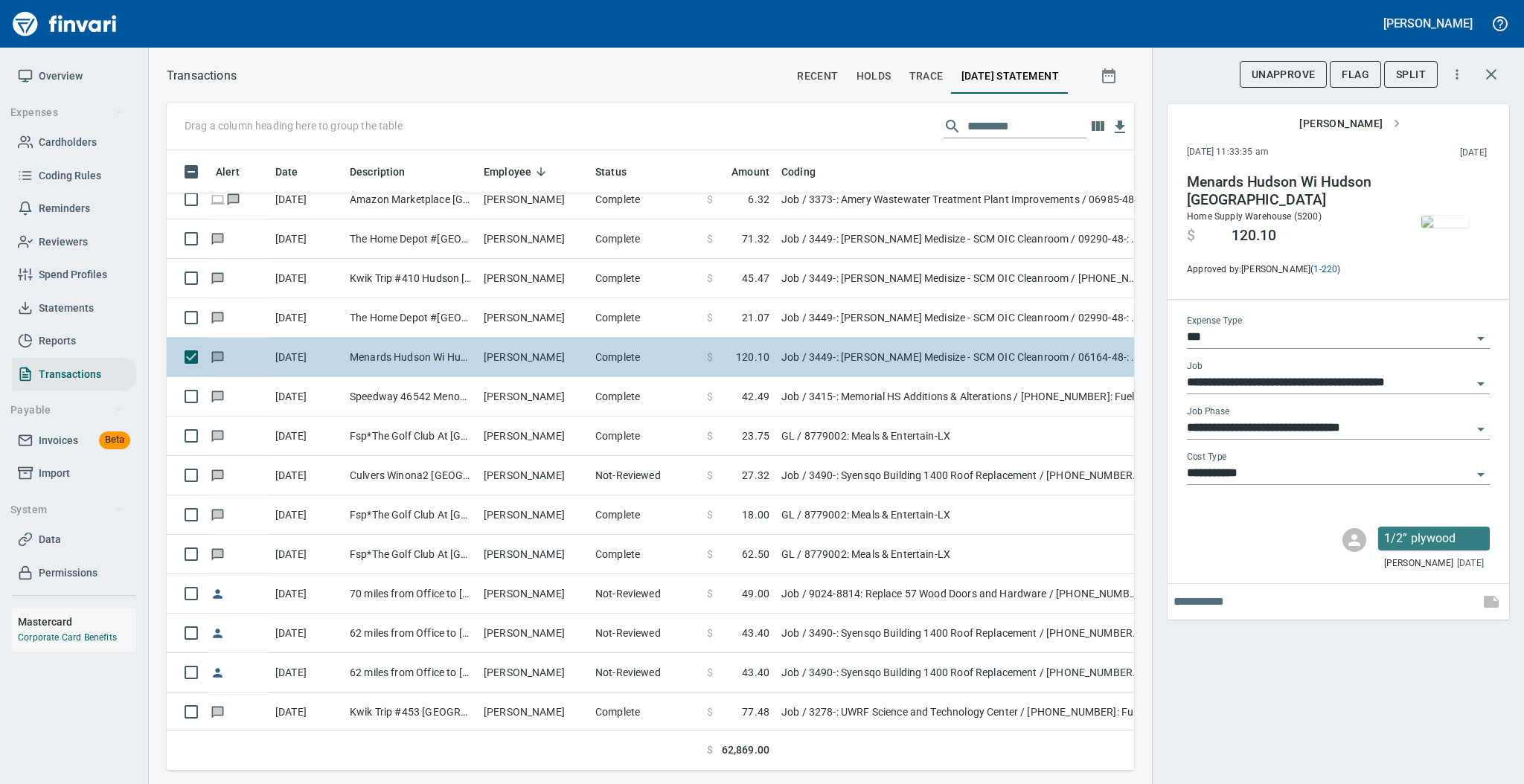
scroll to position [3371, 0]
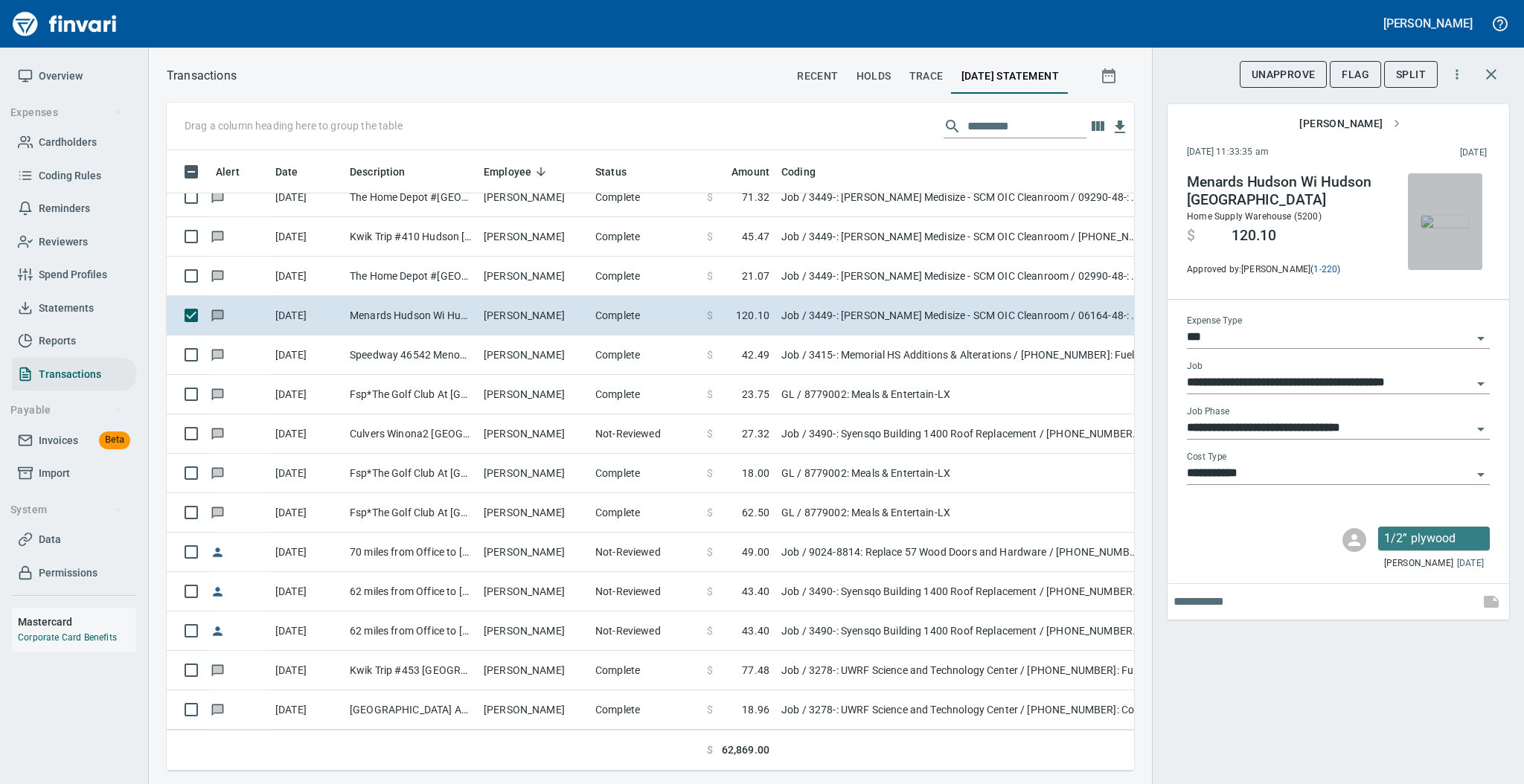
click at [1444, 218] on img "button" at bounding box center [1445, 221] width 48 height 12
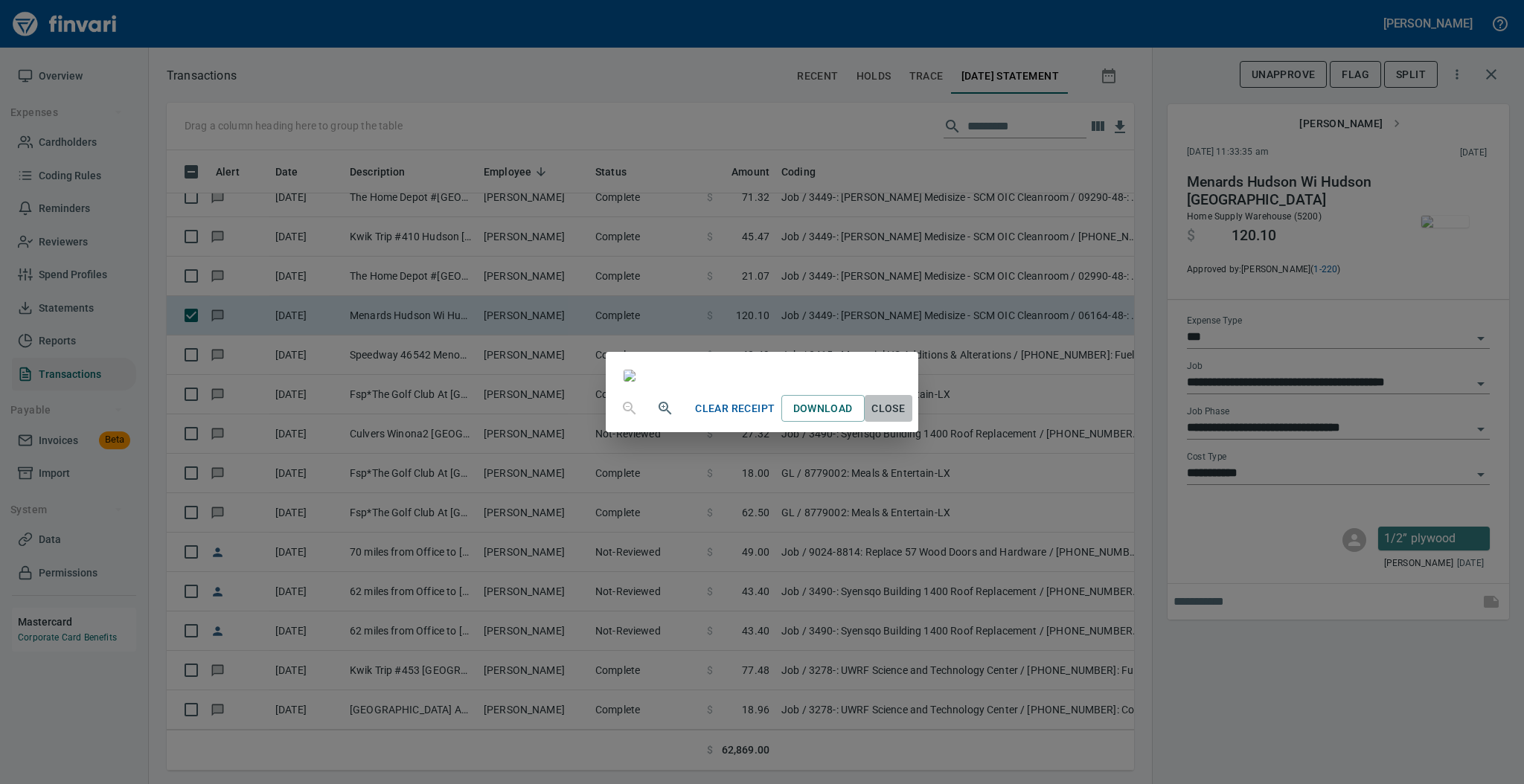
click at [906, 417] on span "Close" at bounding box center [888, 408] width 36 height 19
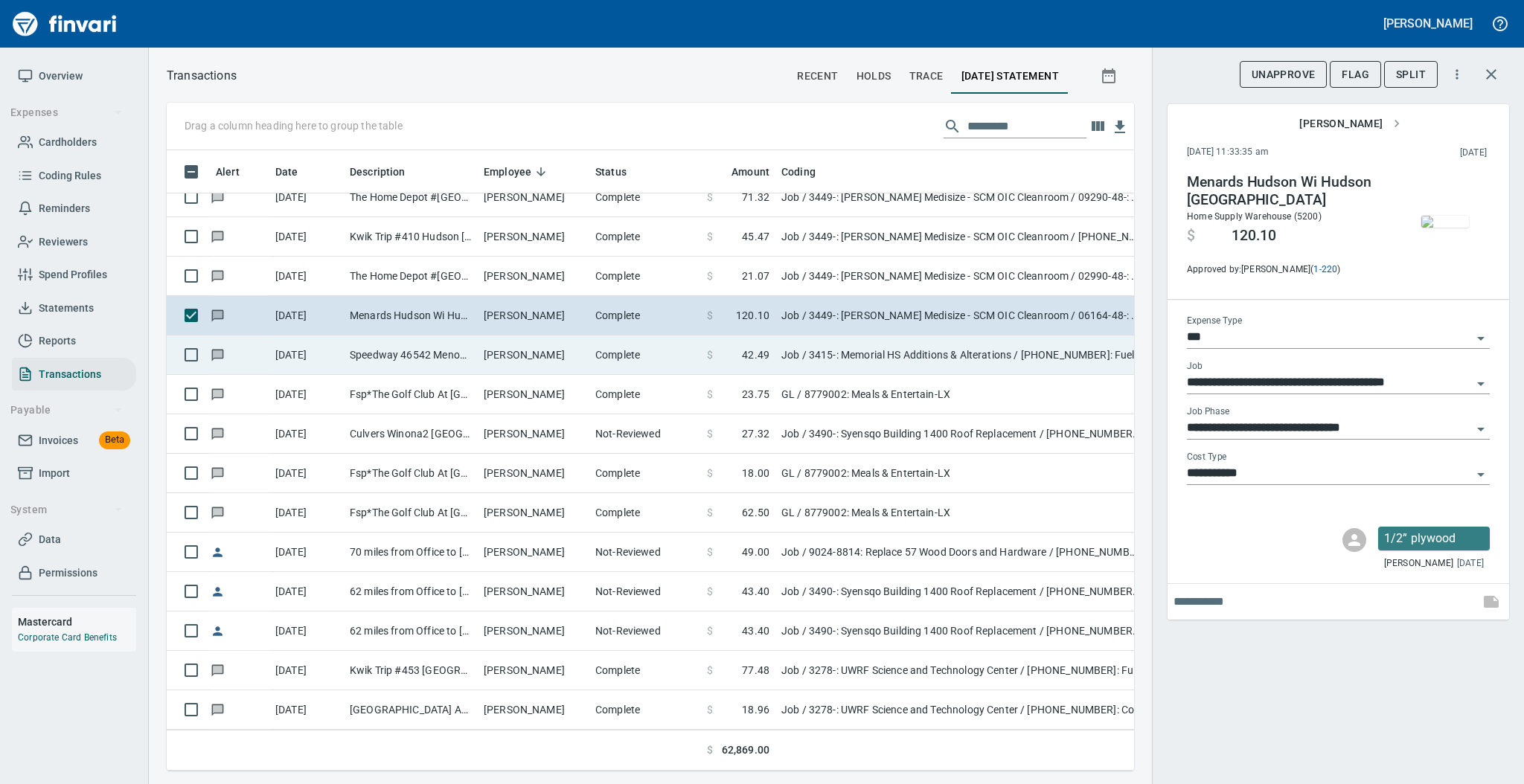
click at [621, 368] on td "Complete" at bounding box center [645, 356] width 112 height 40
type input "**********"
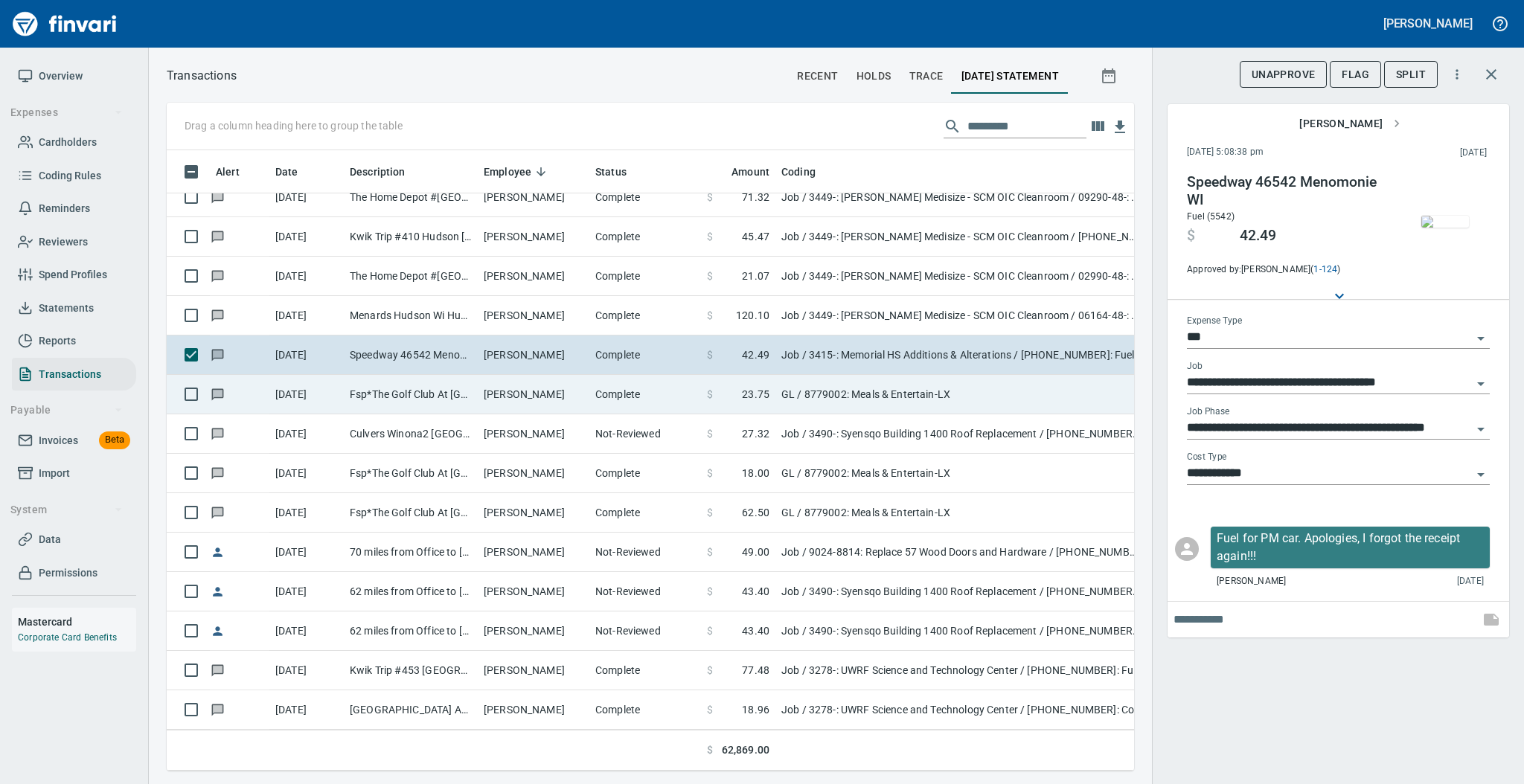
click at [546, 397] on td "[PERSON_NAME]" at bounding box center [533, 394] width 112 height 40
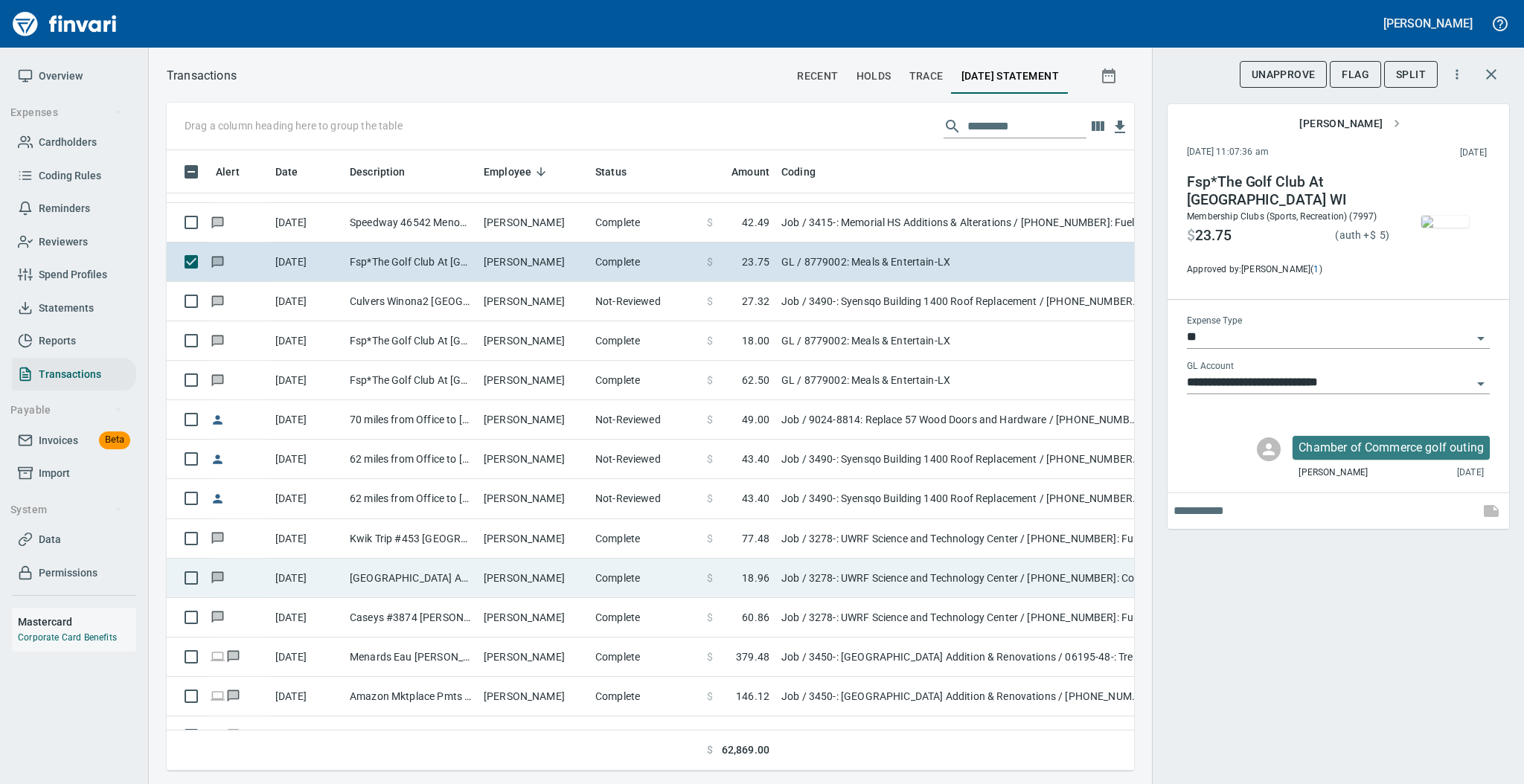
scroll to position [3470, 0]
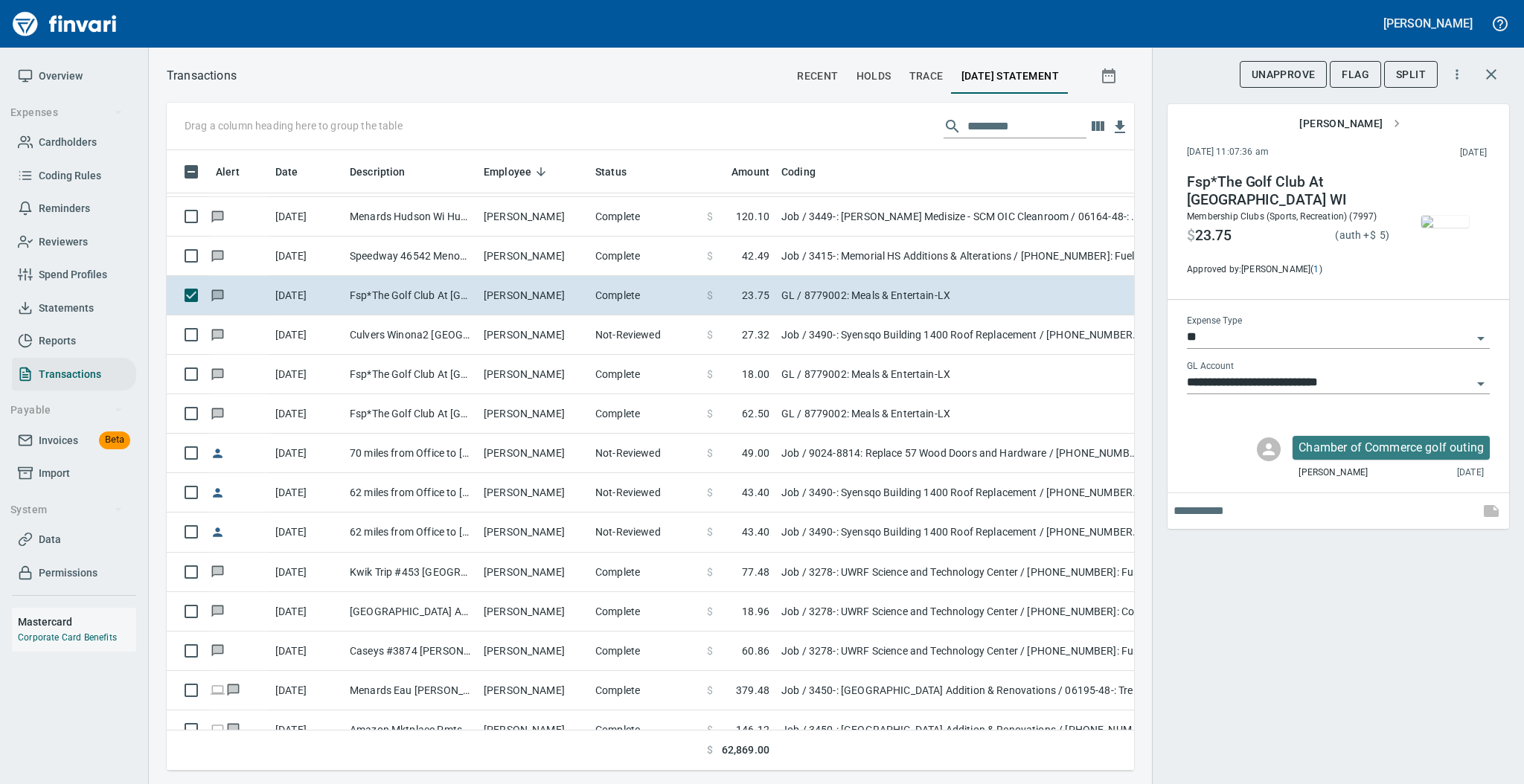
click at [1445, 224] on img "button" at bounding box center [1445, 221] width 48 height 12
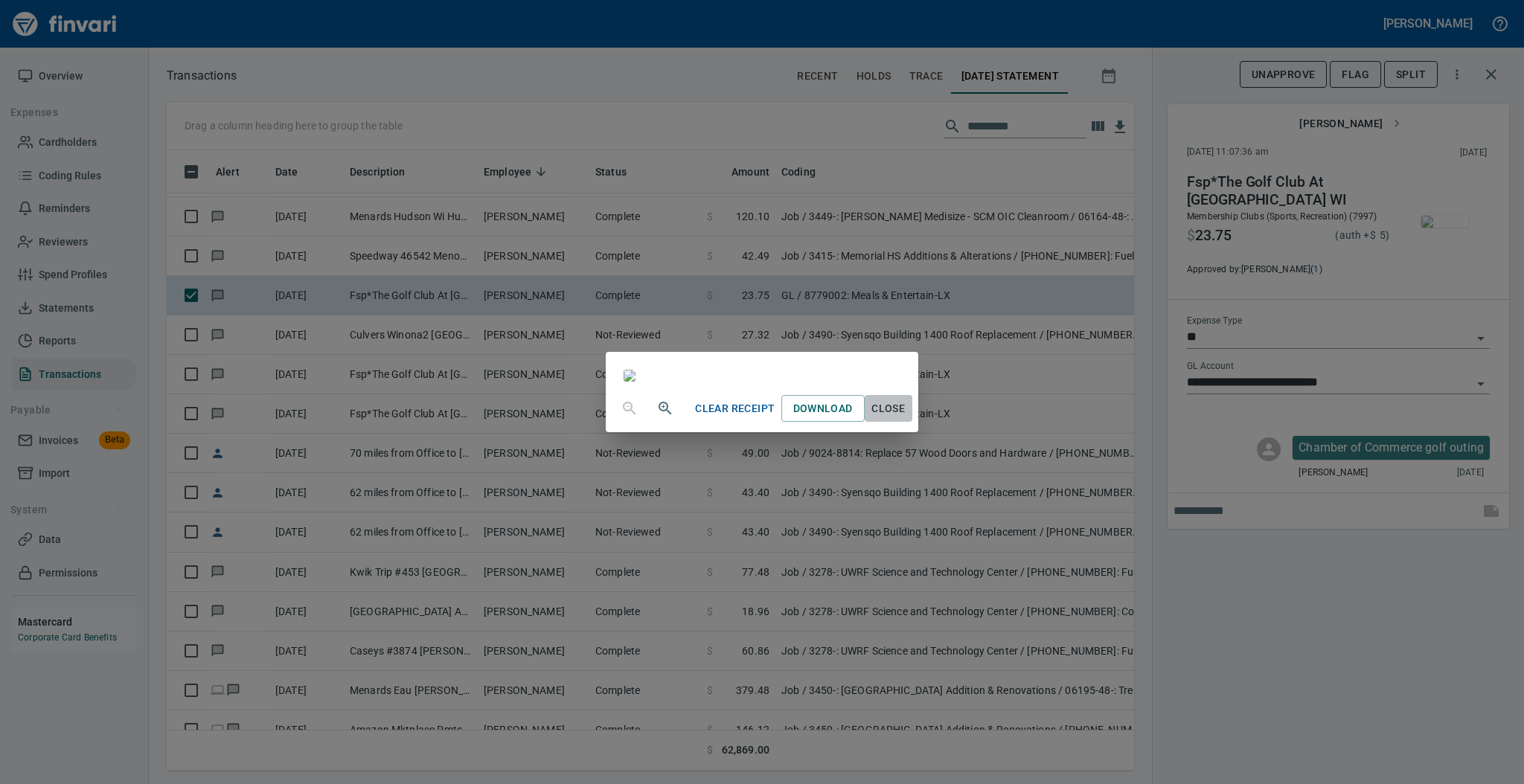
click at [906, 417] on span "Close" at bounding box center [888, 408] width 36 height 19
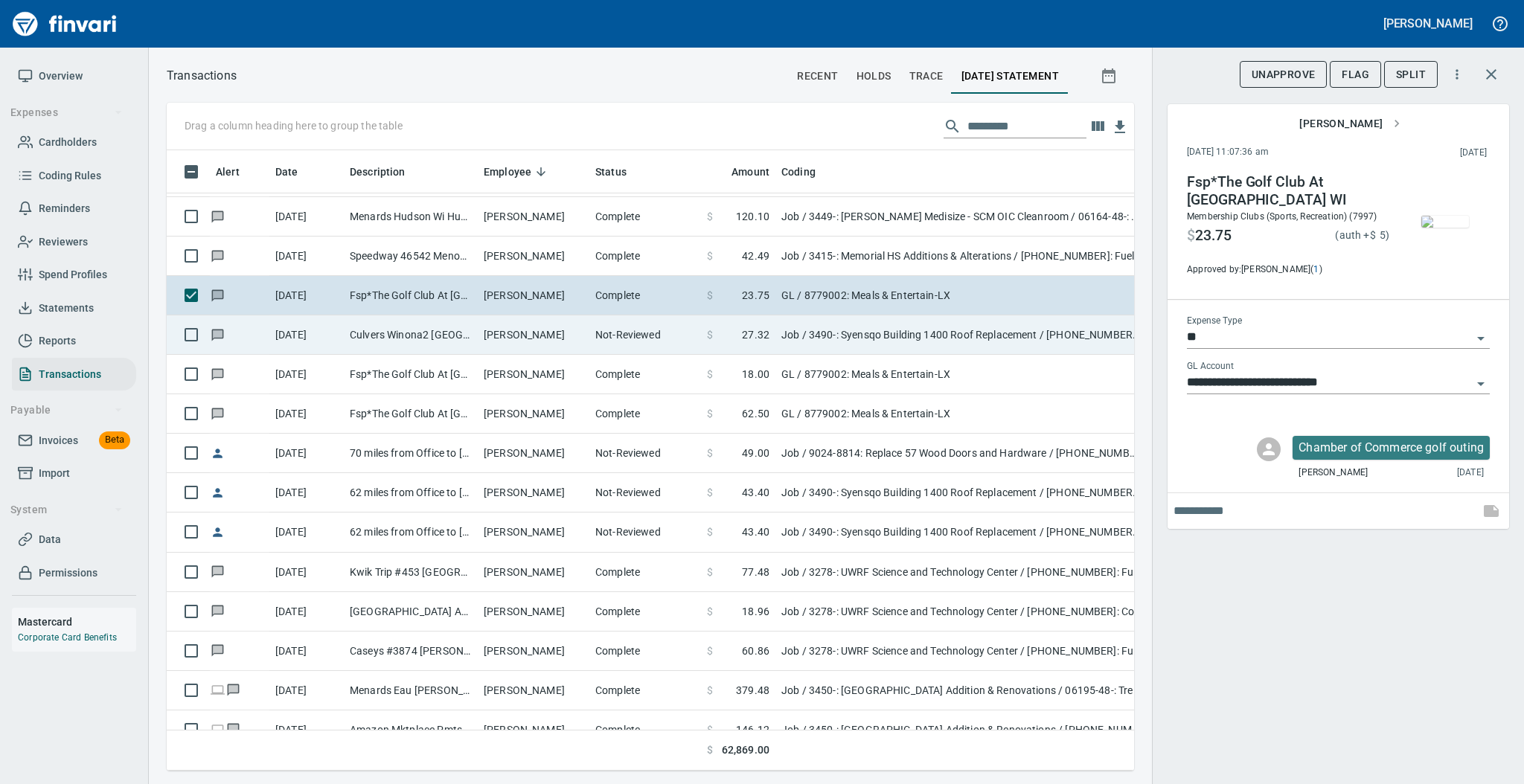
click at [535, 323] on td "[PERSON_NAME]" at bounding box center [533, 335] width 112 height 40
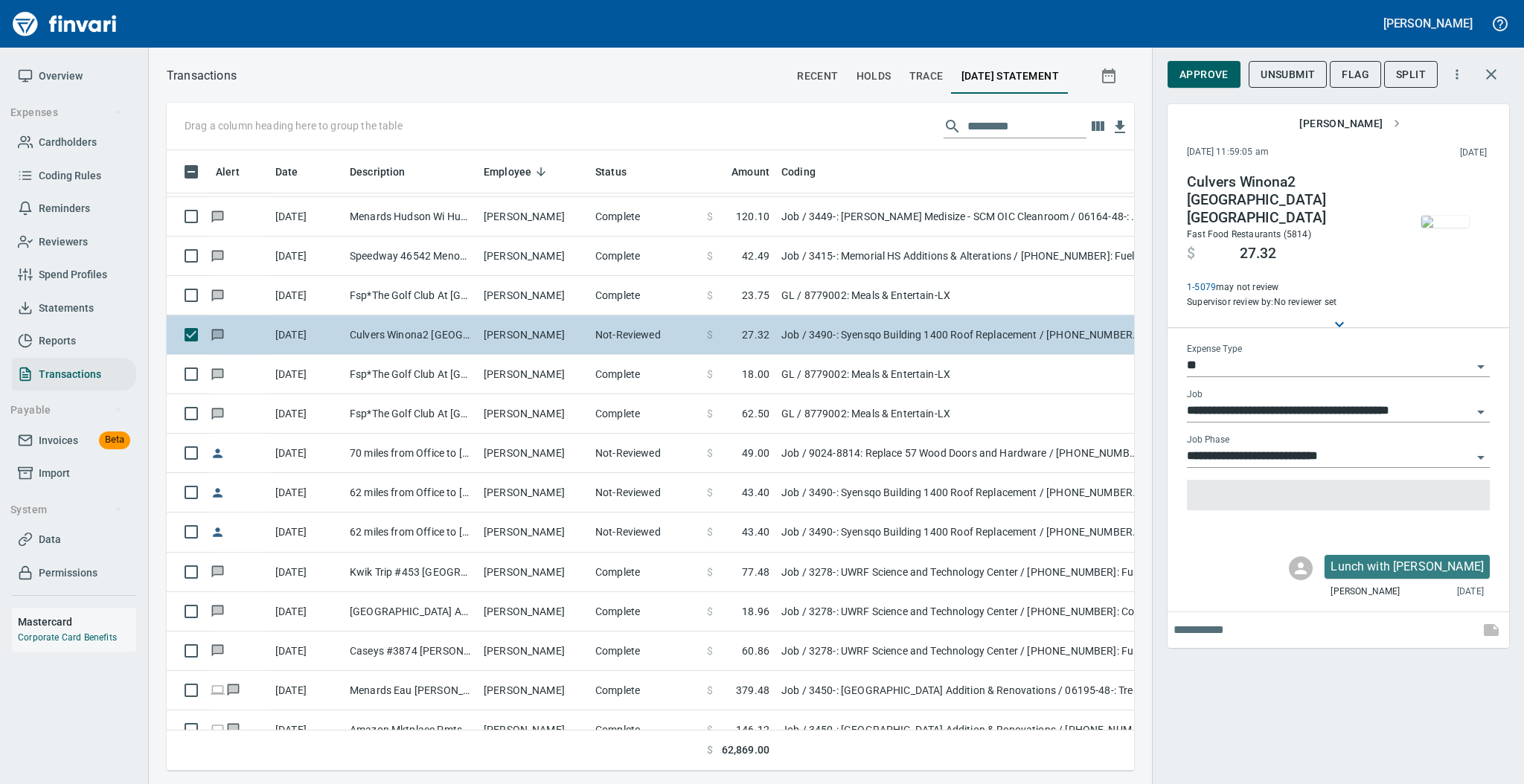
type input "***"
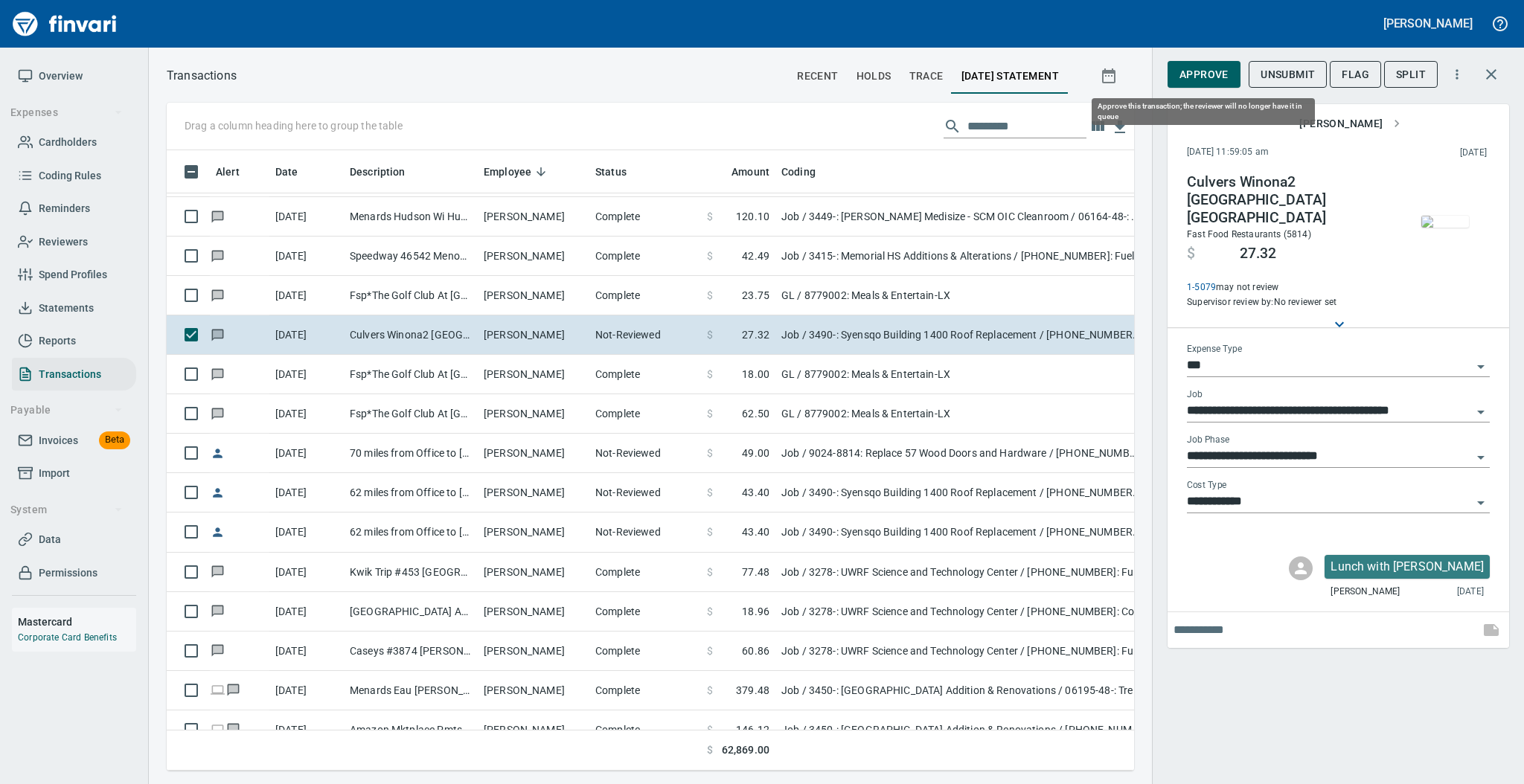
click at [1200, 70] on span "Approve" at bounding box center [1203, 75] width 49 height 19
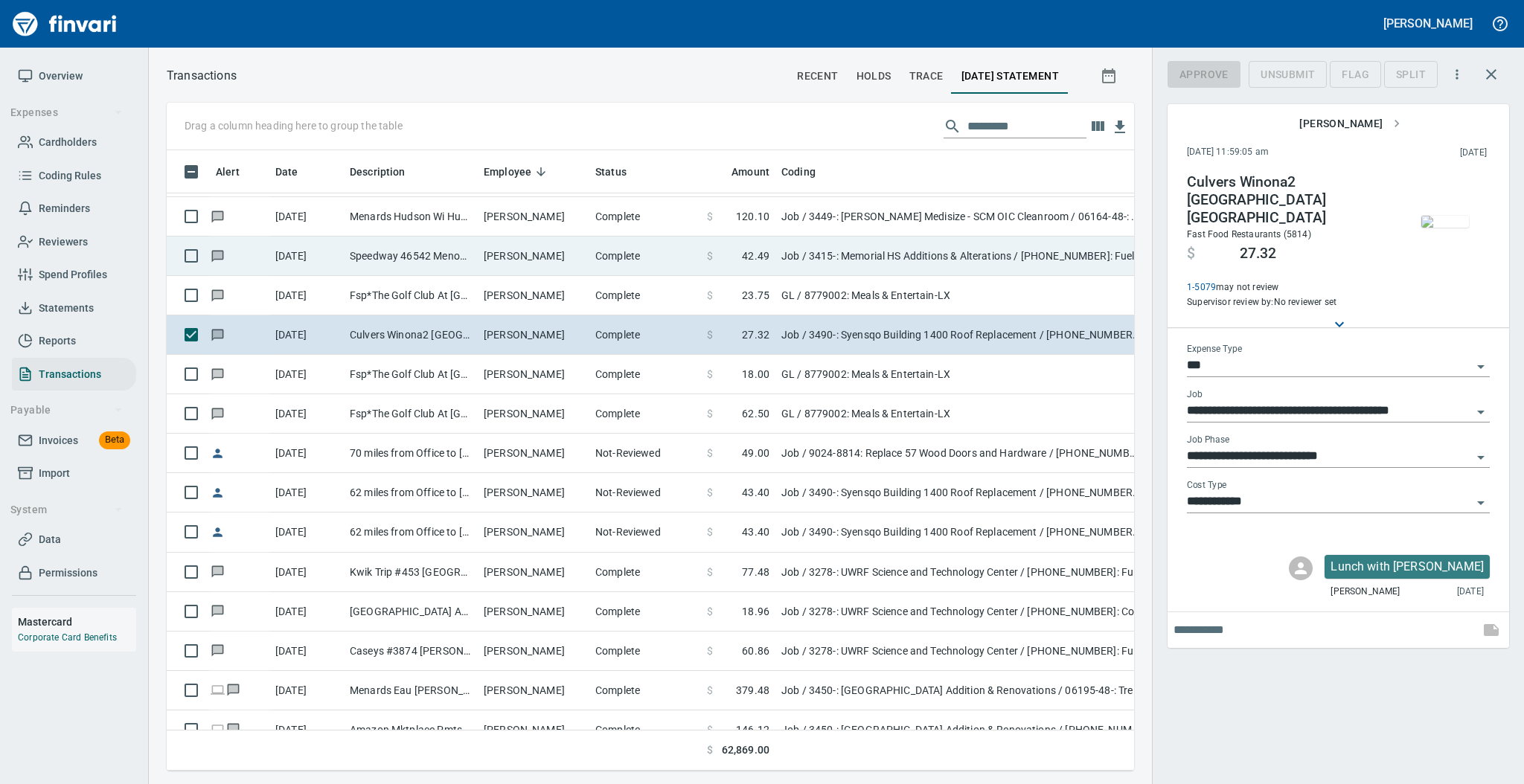
scroll to position [591, 937]
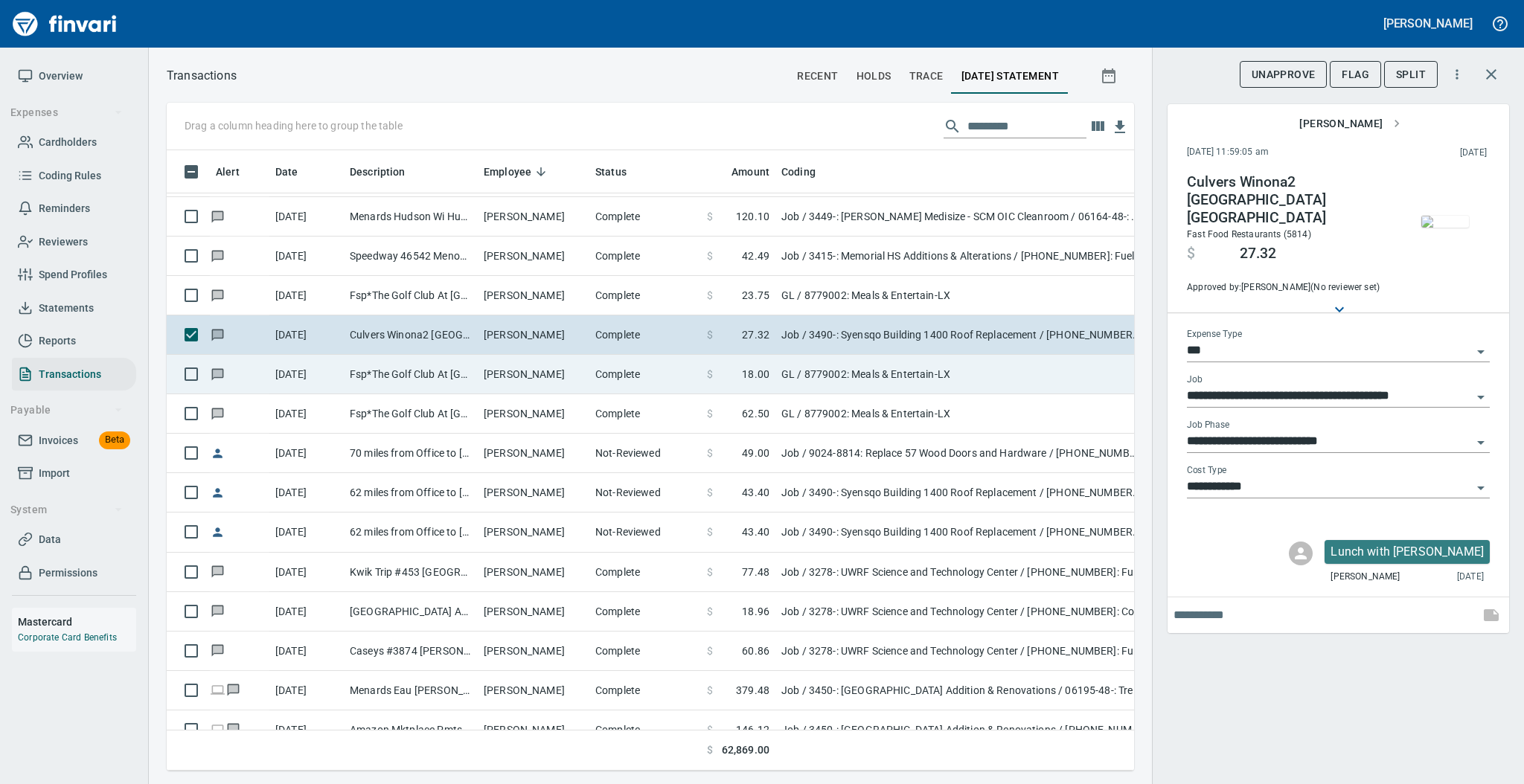
click at [575, 366] on td "[PERSON_NAME]" at bounding box center [533, 375] width 112 height 40
type input "**"
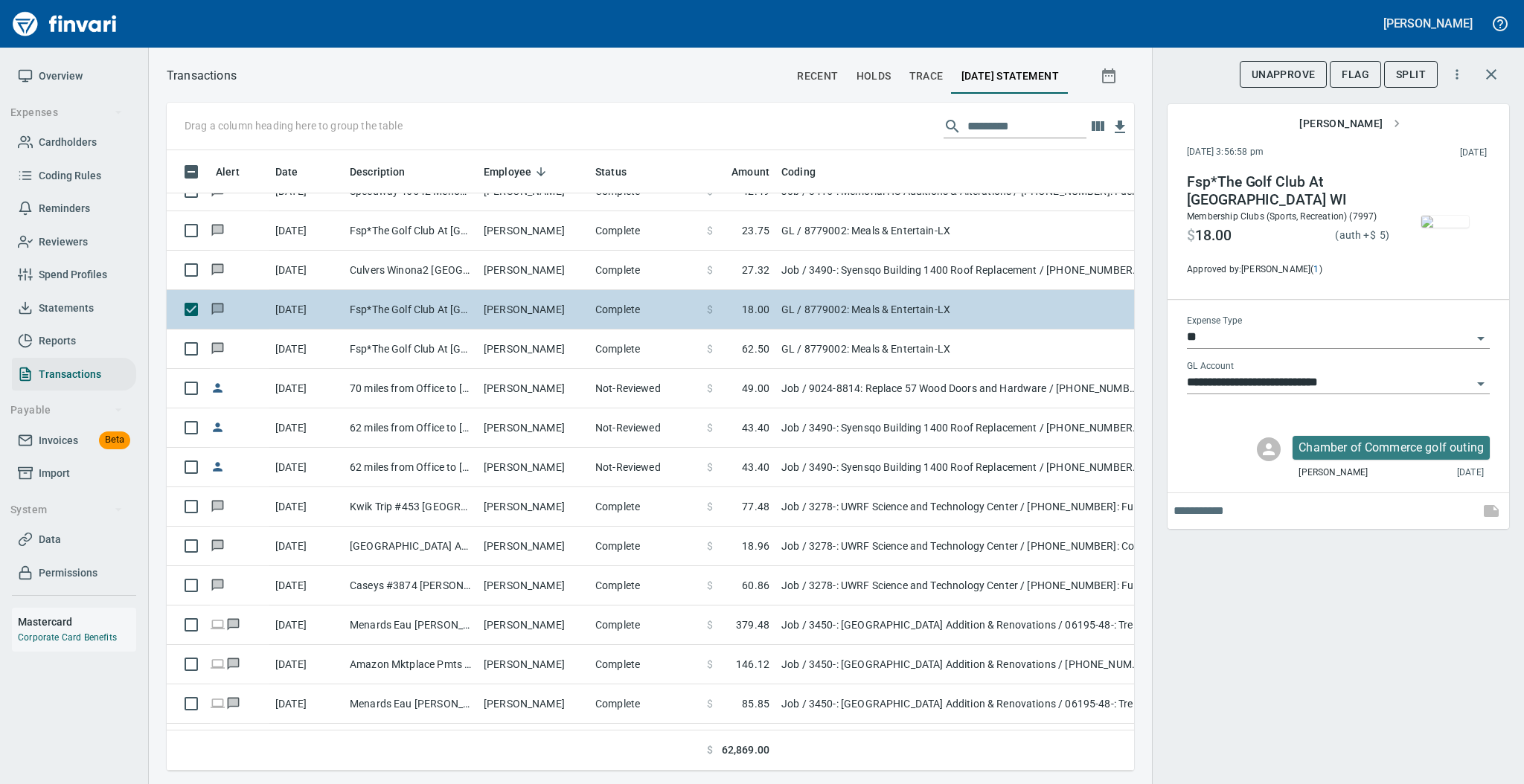
scroll to position [3569, 0]
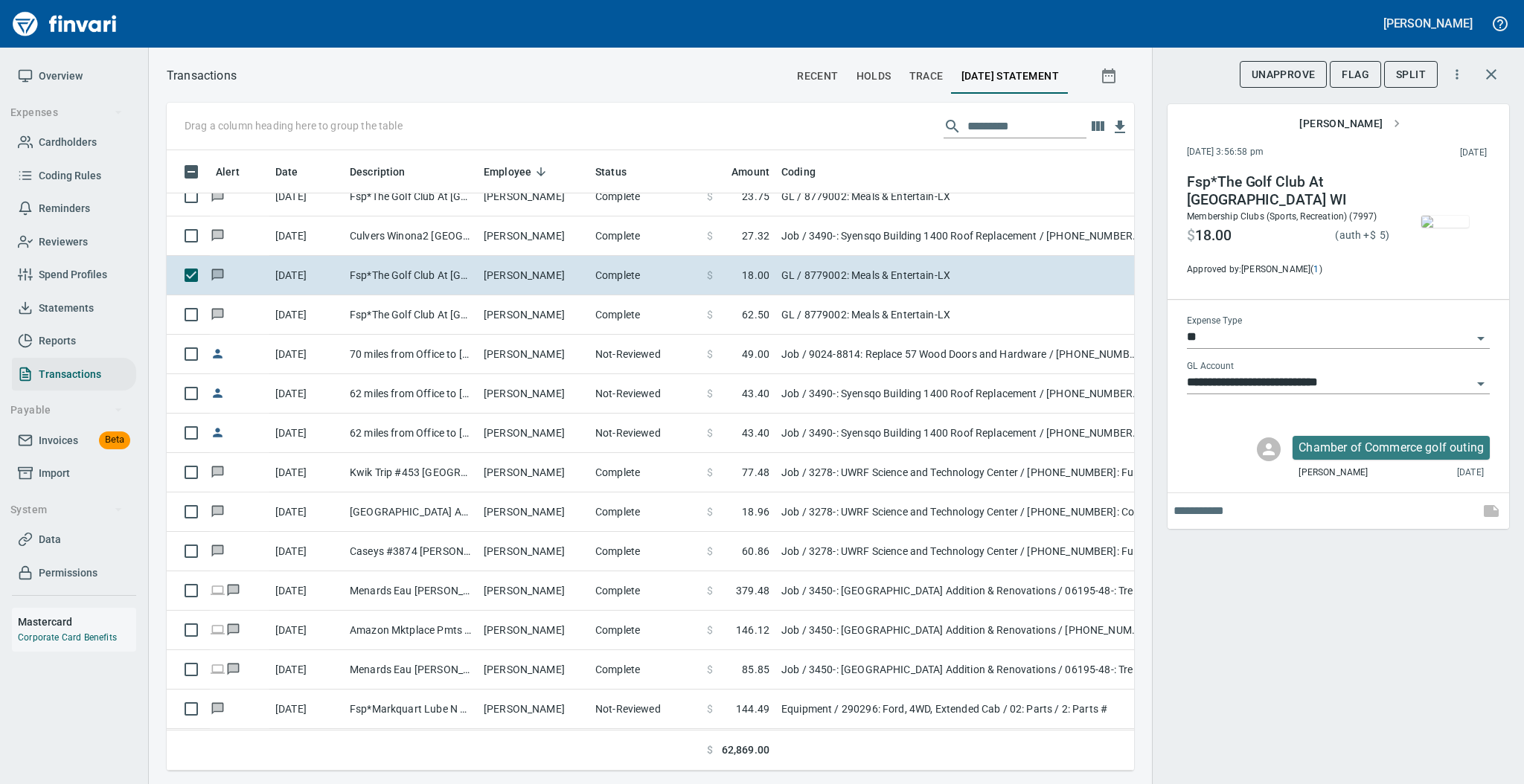
click at [1446, 221] on img "button" at bounding box center [1445, 221] width 48 height 12
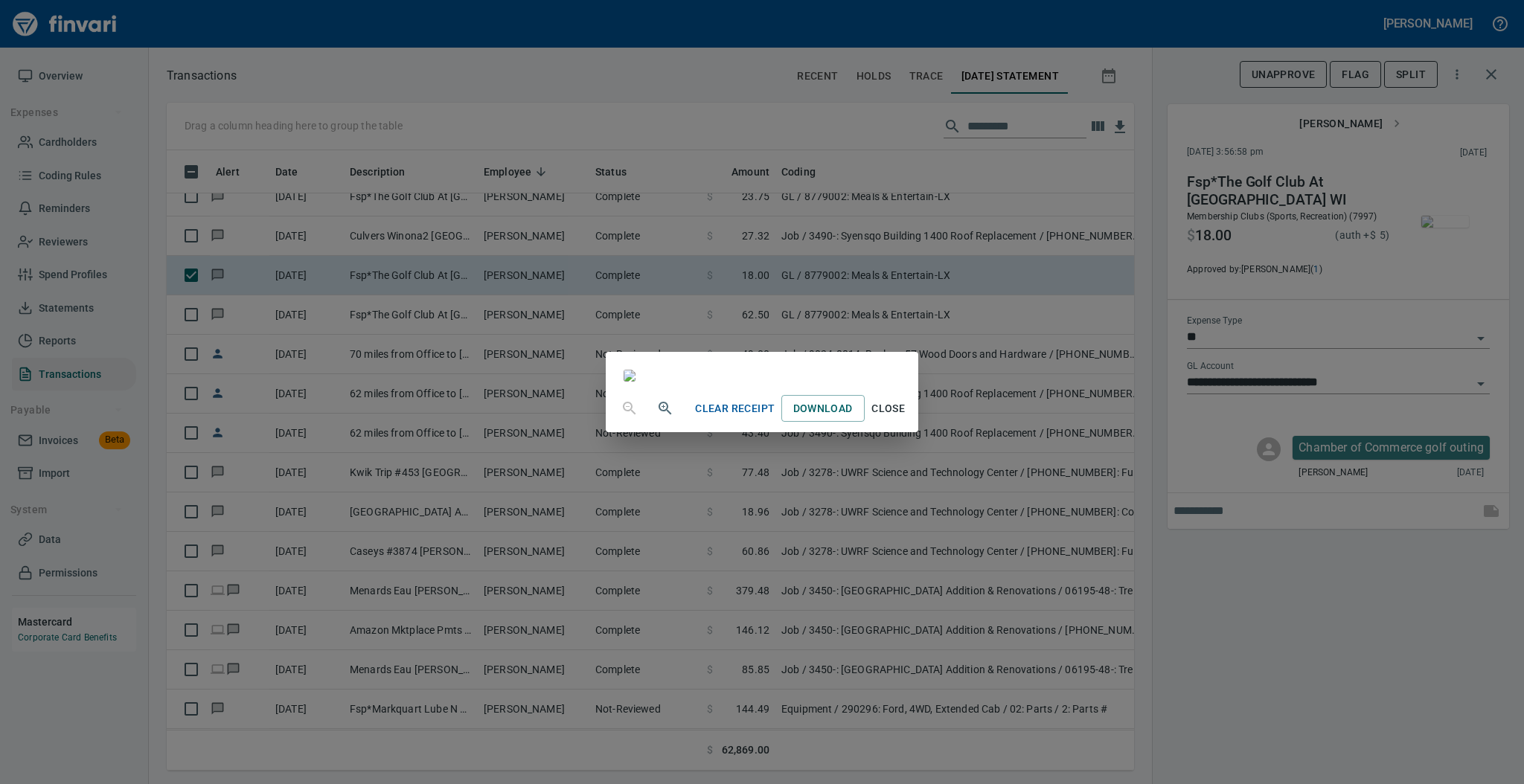
click at [906, 417] on span "Close" at bounding box center [888, 408] width 36 height 19
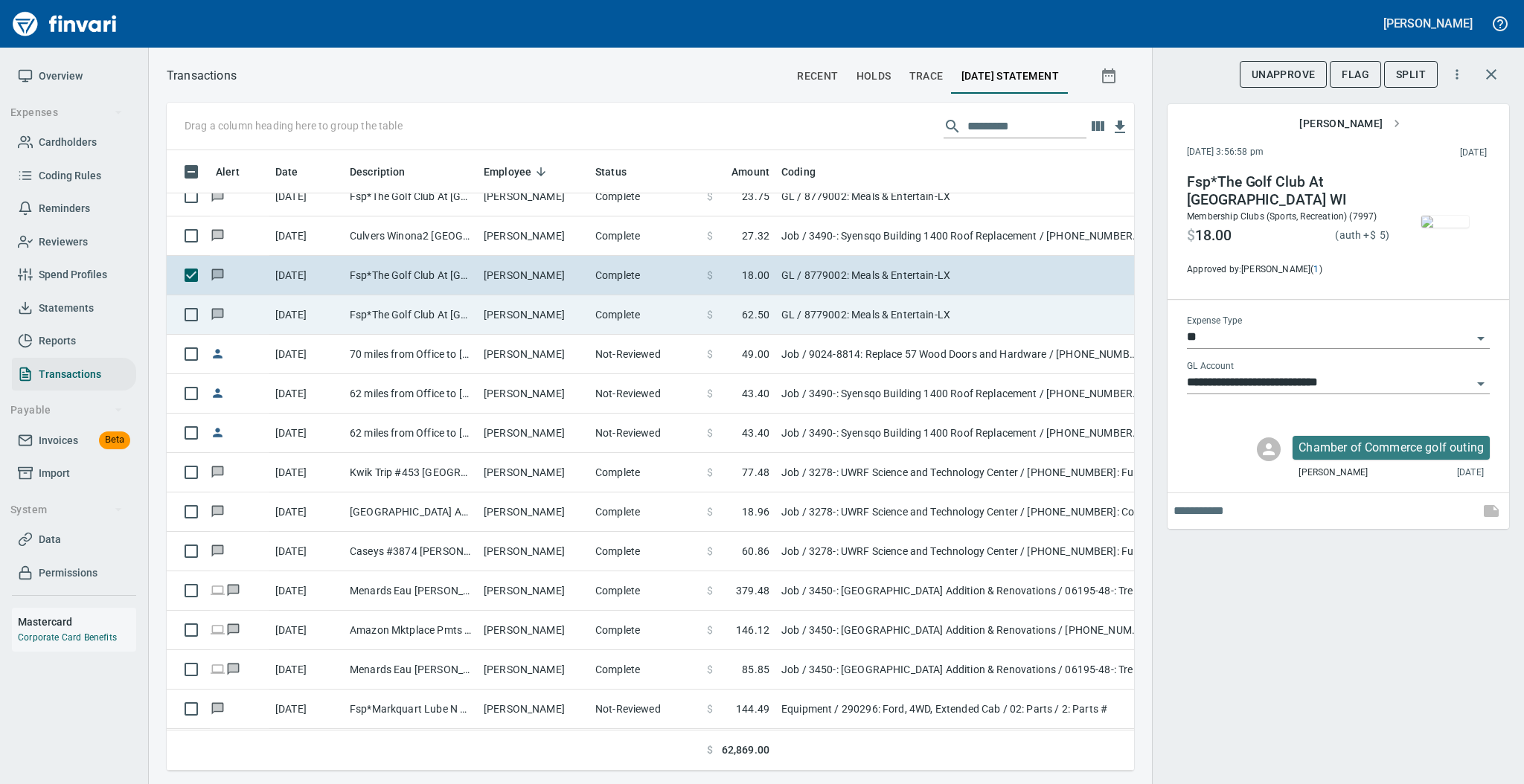
click at [538, 318] on td "[PERSON_NAME]" at bounding box center [533, 315] width 112 height 40
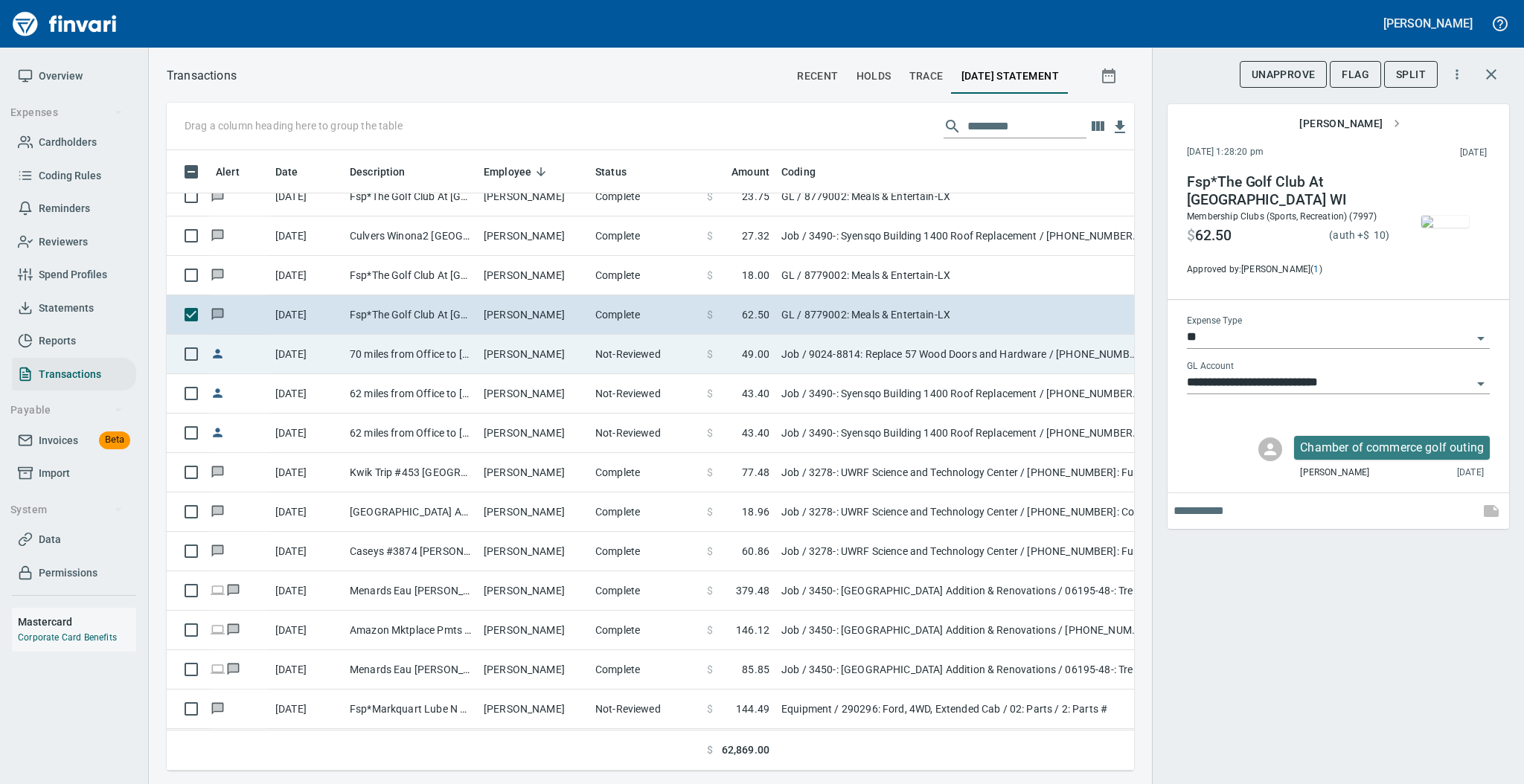
click at [532, 363] on td "[PERSON_NAME]" at bounding box center [533, 355] width 112 height 40
type input "***"
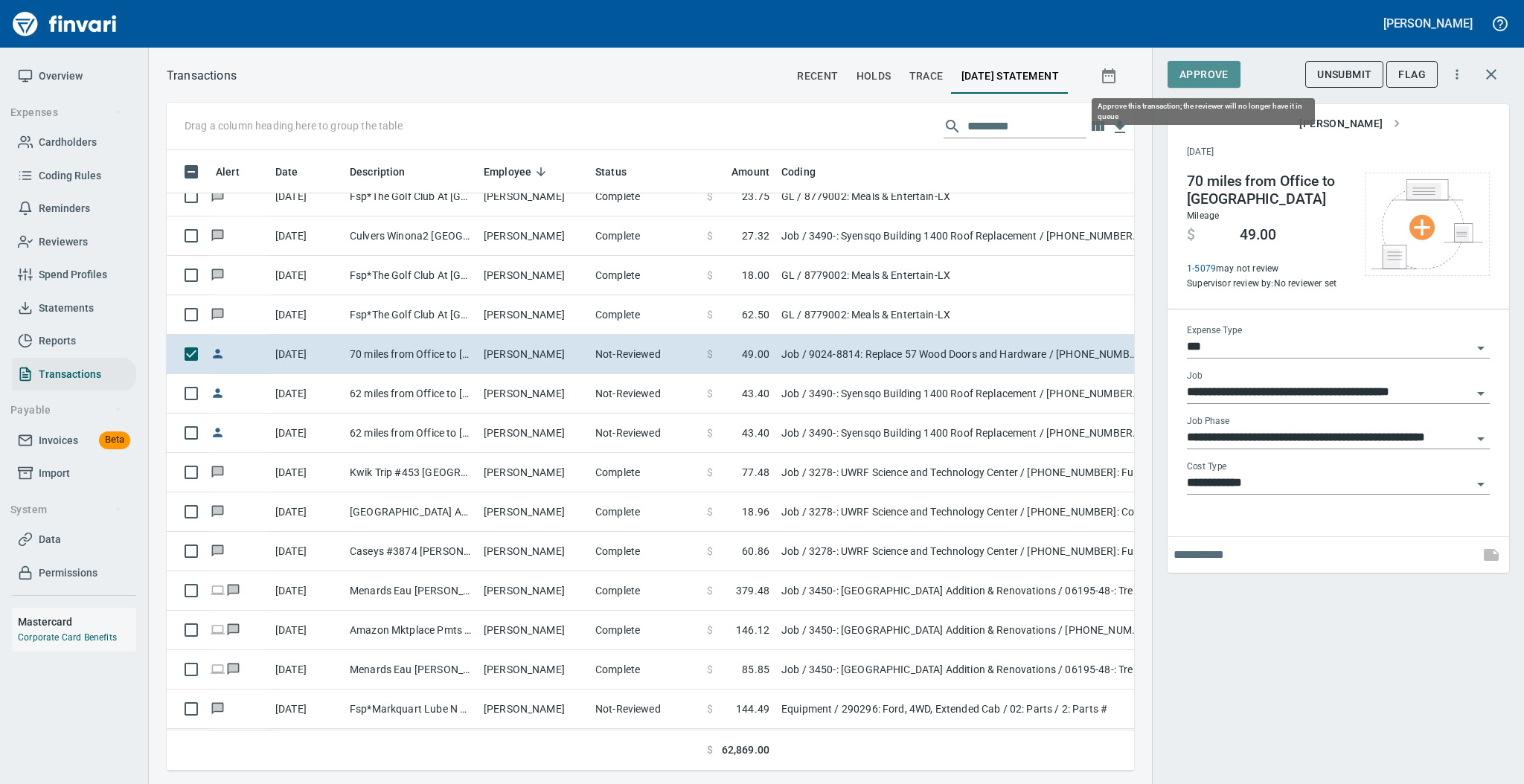
click at [1200, 73] on span "Approve" at bounding box center [1203, 75] width 49 height 19
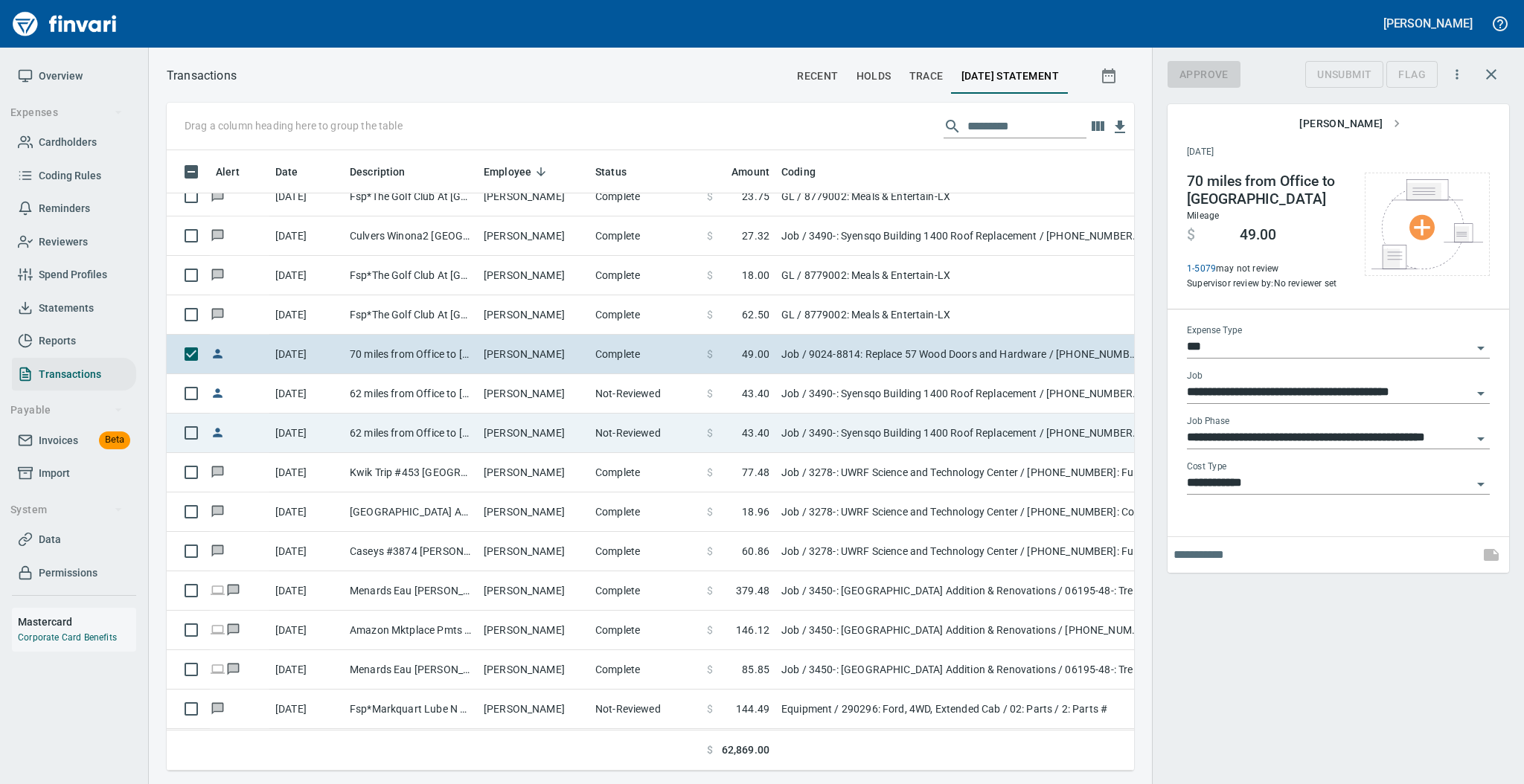
scroll to position [591, 937]
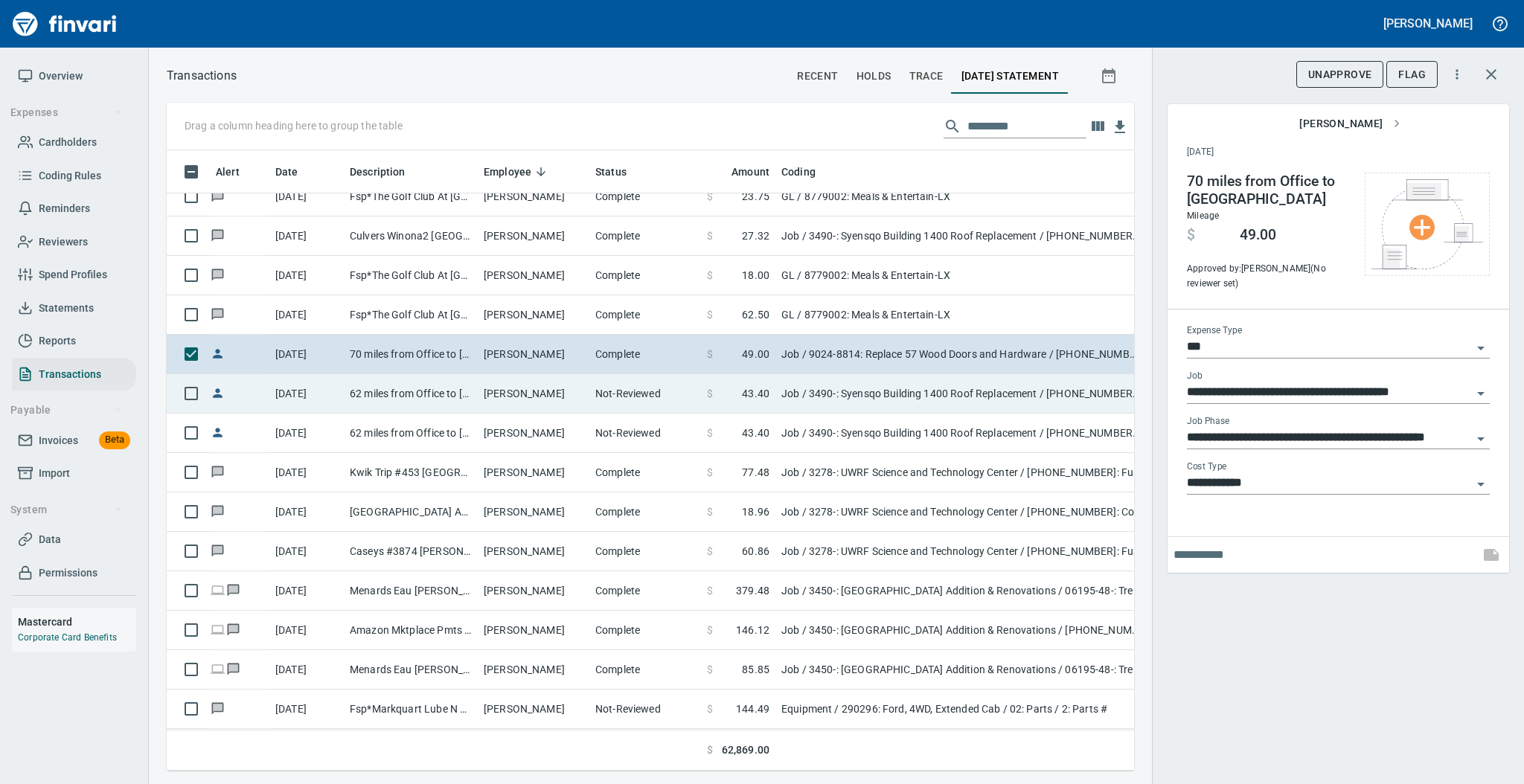
click at [503, 400] on td "[PERSON_NAME]" at bounding box center [533, 393] width 112 height 40
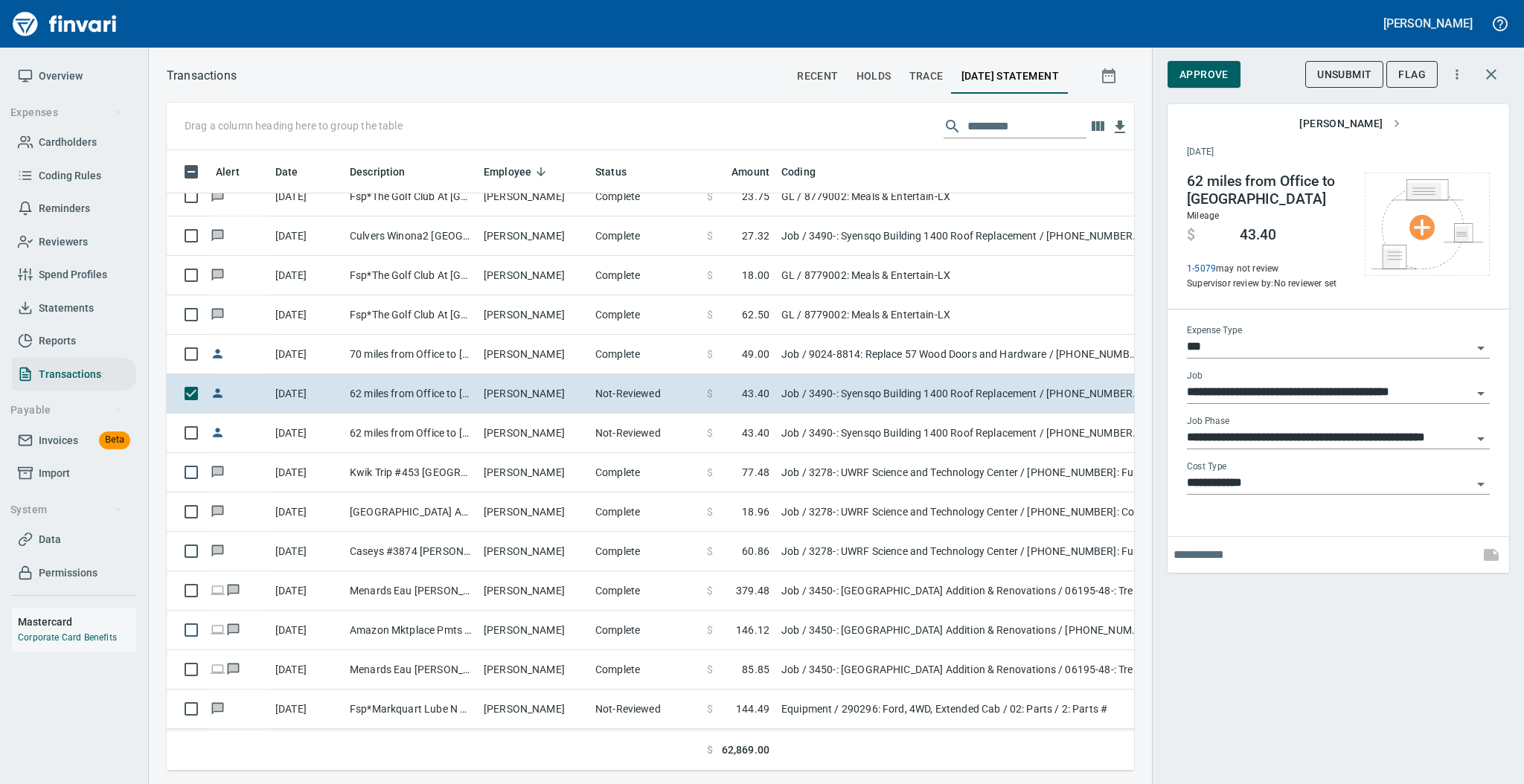
scroll to position [591, 937]
click at [1207, 75] on span "Approve" at bounding box center [1203, 75] width 49 height 19
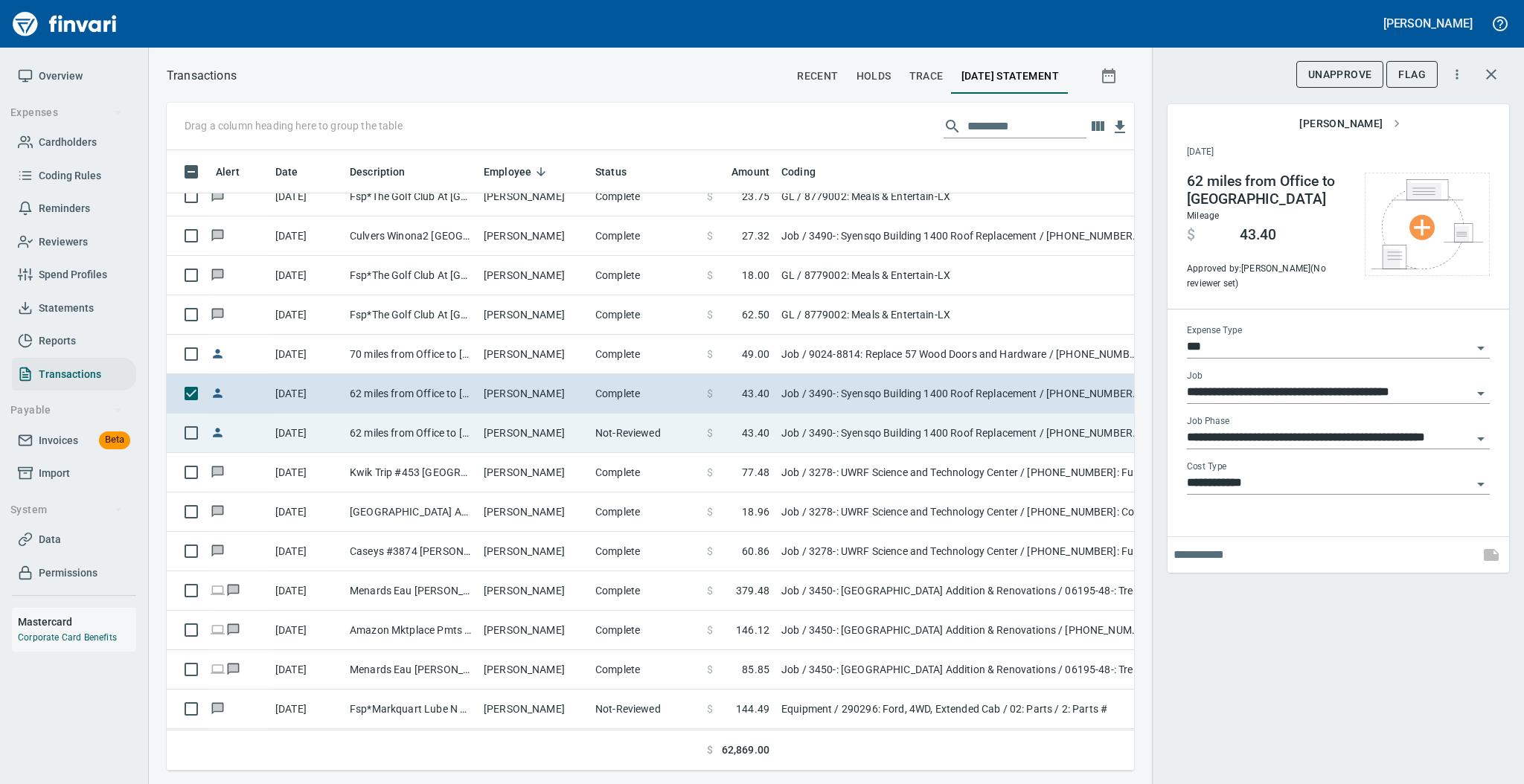
click at [542, 431] on td "[PERSON_NAME]" at bounding box center [533, 433] width 112 height 40
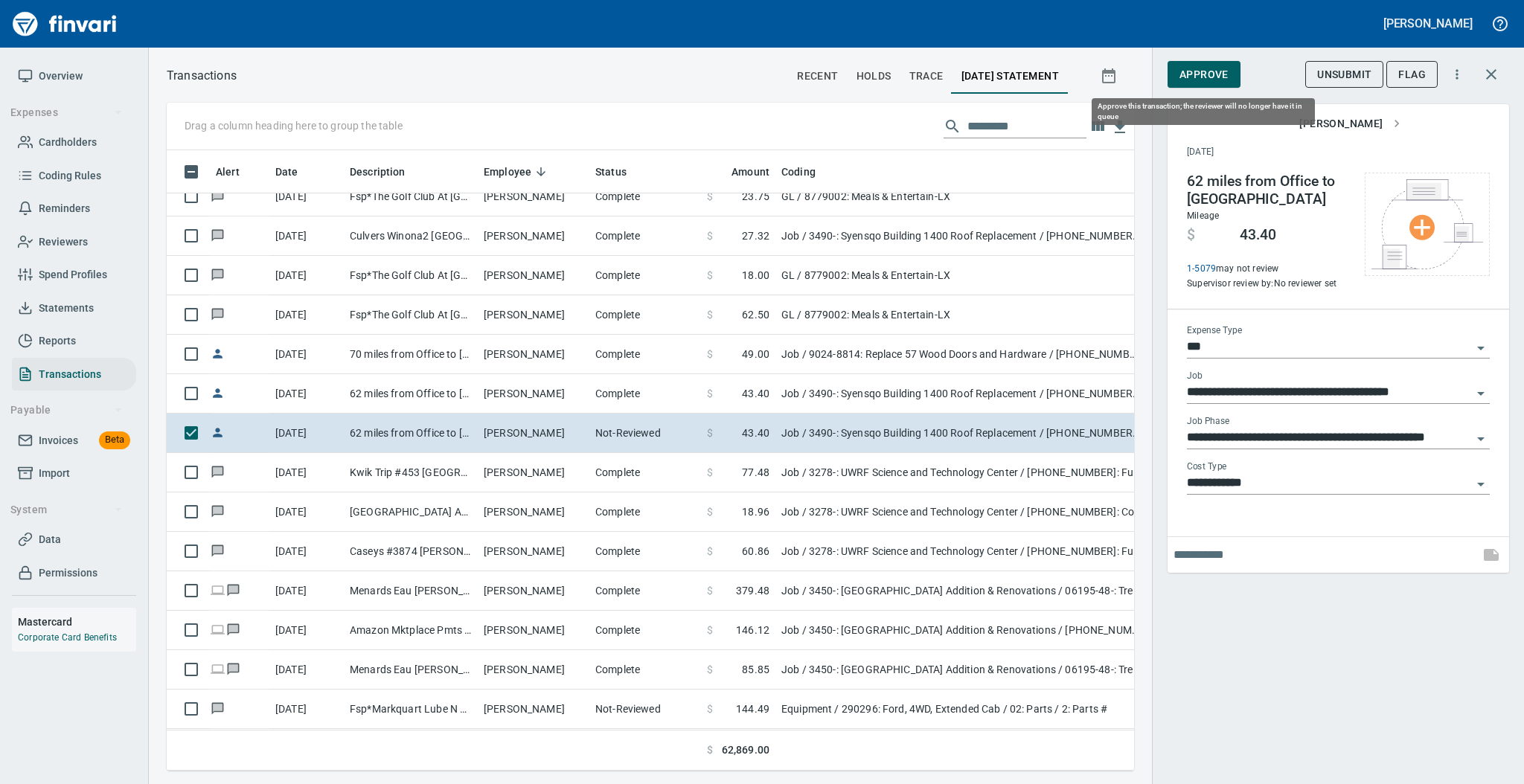
click at [1188, 69] on span "Approve" at bounding box center [1203, 75] width 49 height 19
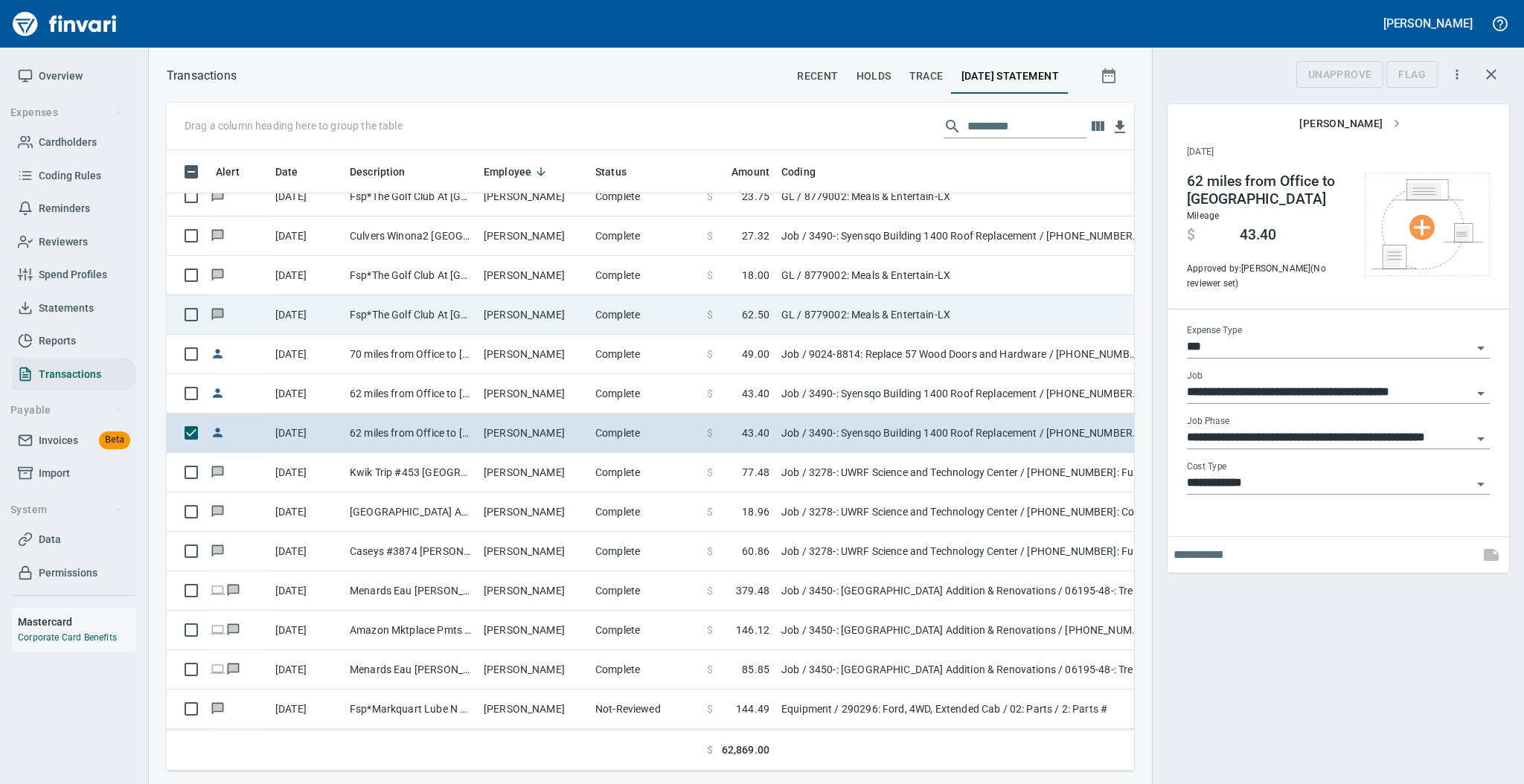
scroll to position [591, 937]
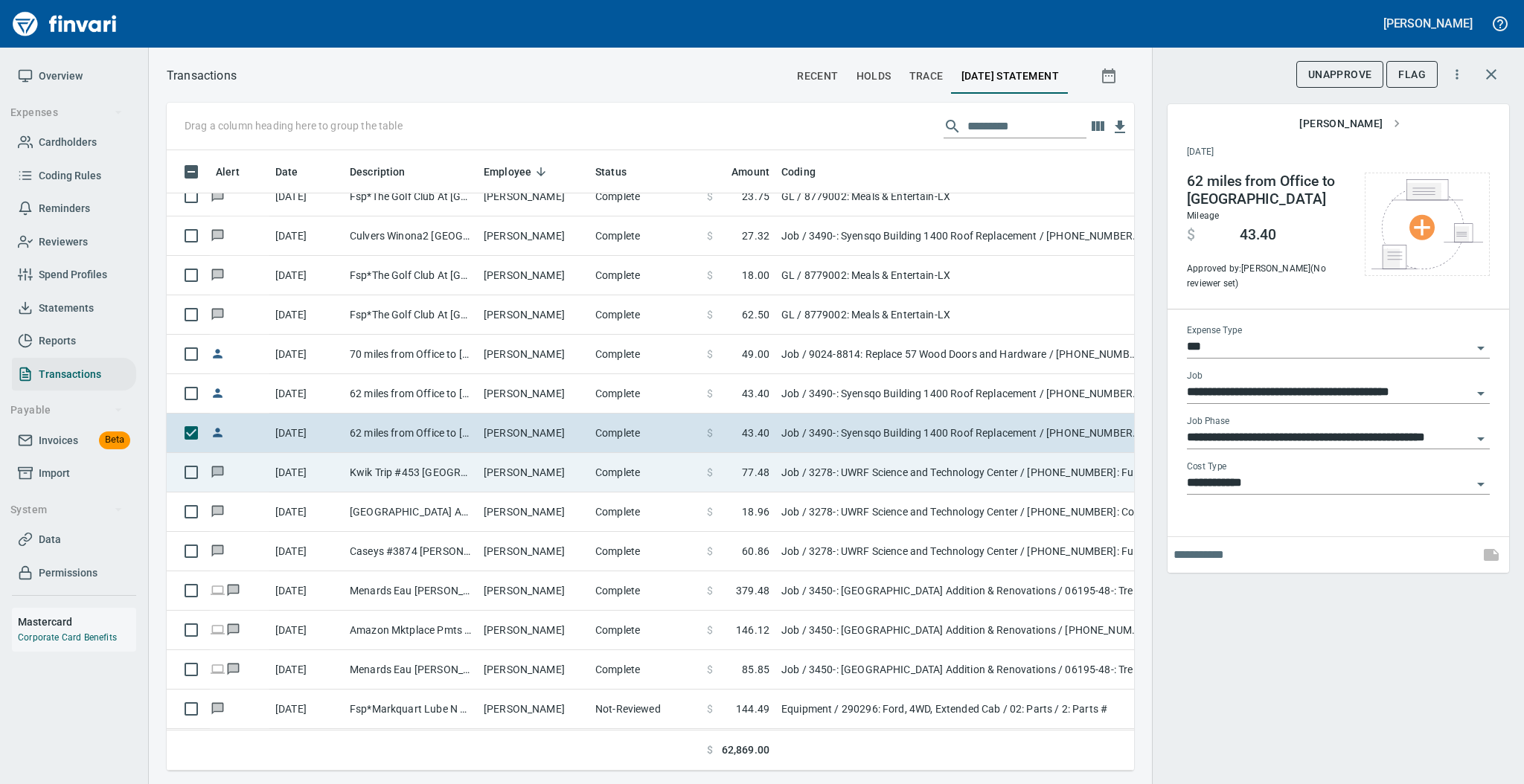
click at [532, 468] on td "[PERSON_NAME]" at bounding box center [533, 473] width 112 height 40
type input "**********"
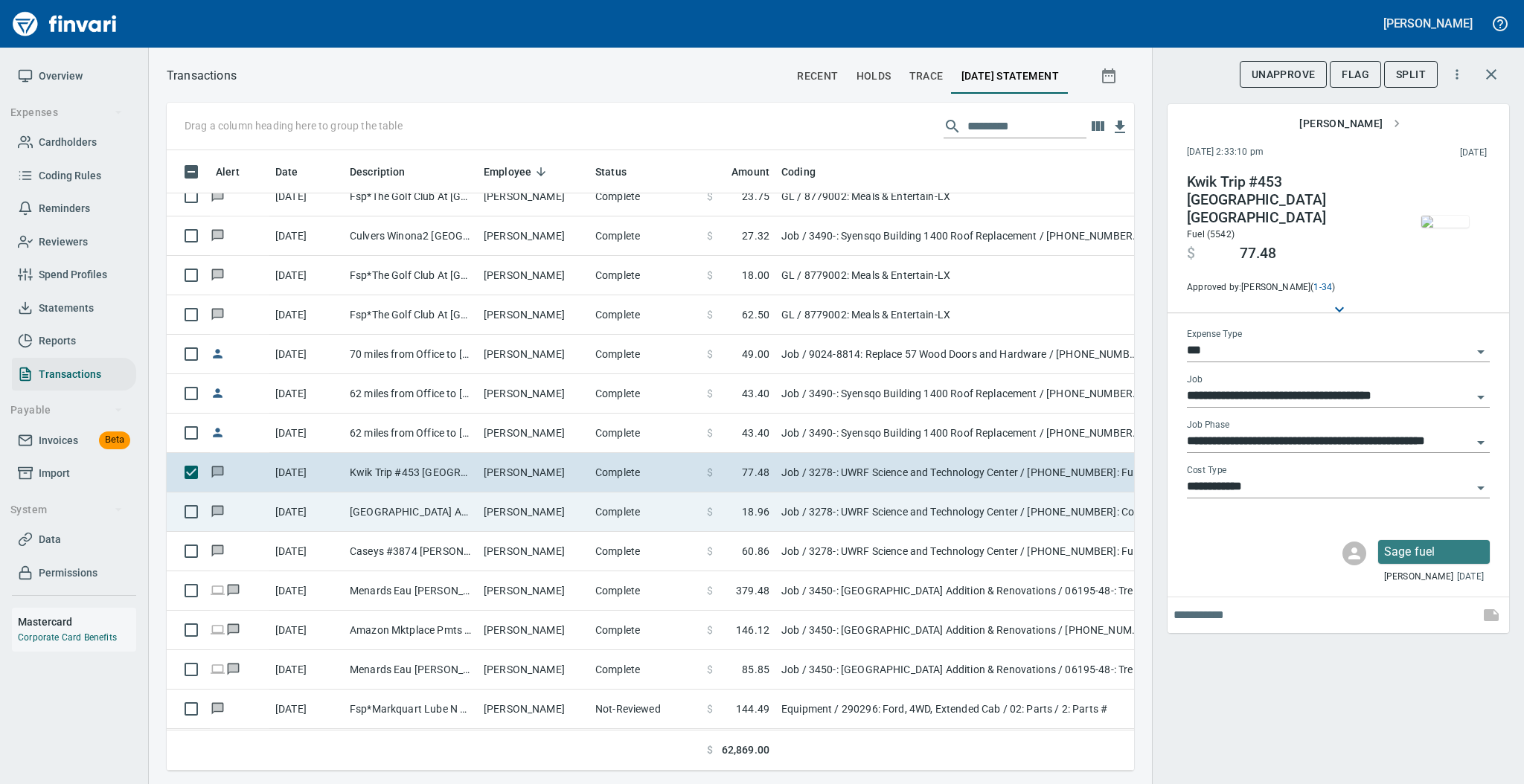
click at [514, 516] on td "[PERSON_NAME]" at bounding box center [533, 512] width 112 height 40
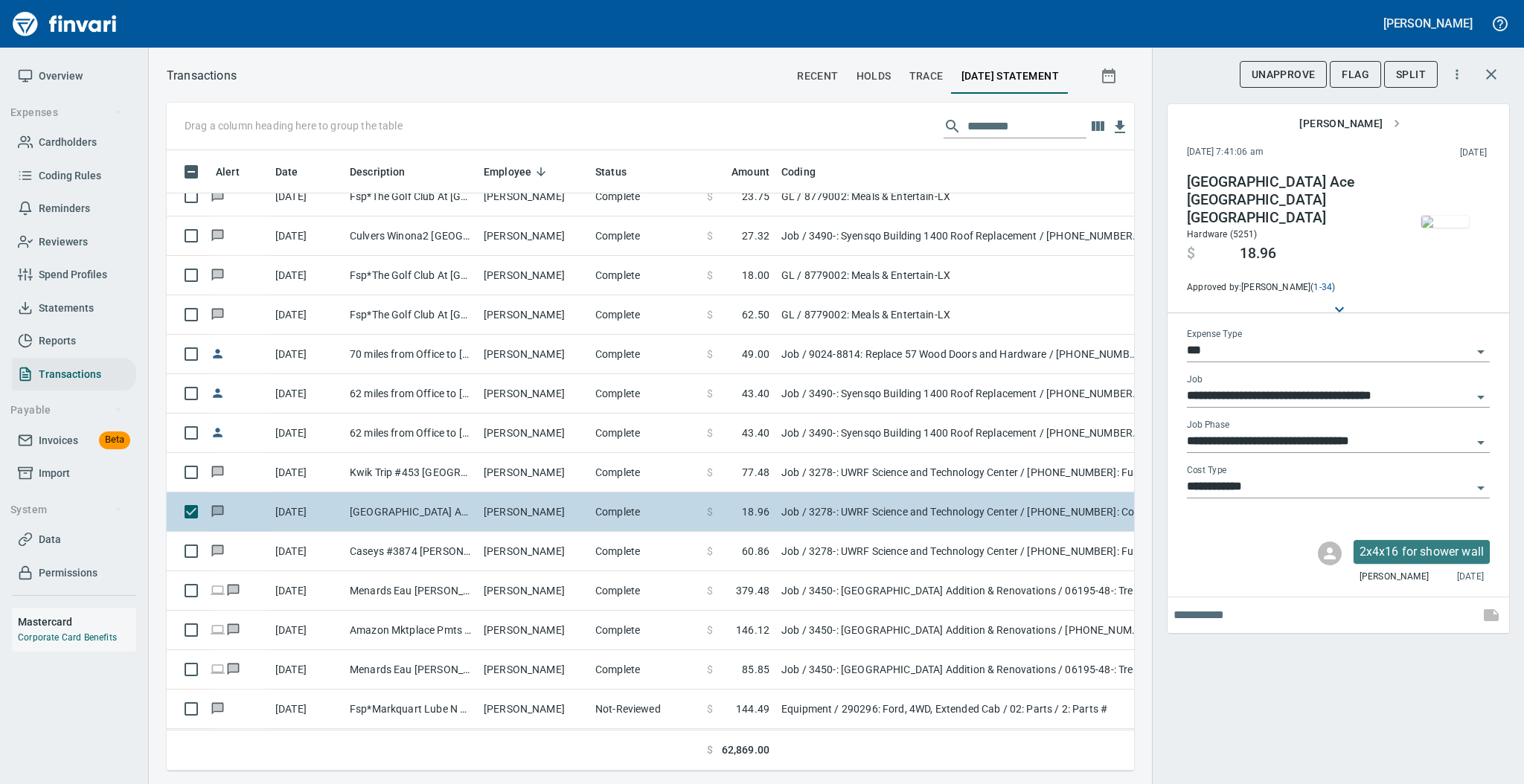
scroll to position [3668, 0]
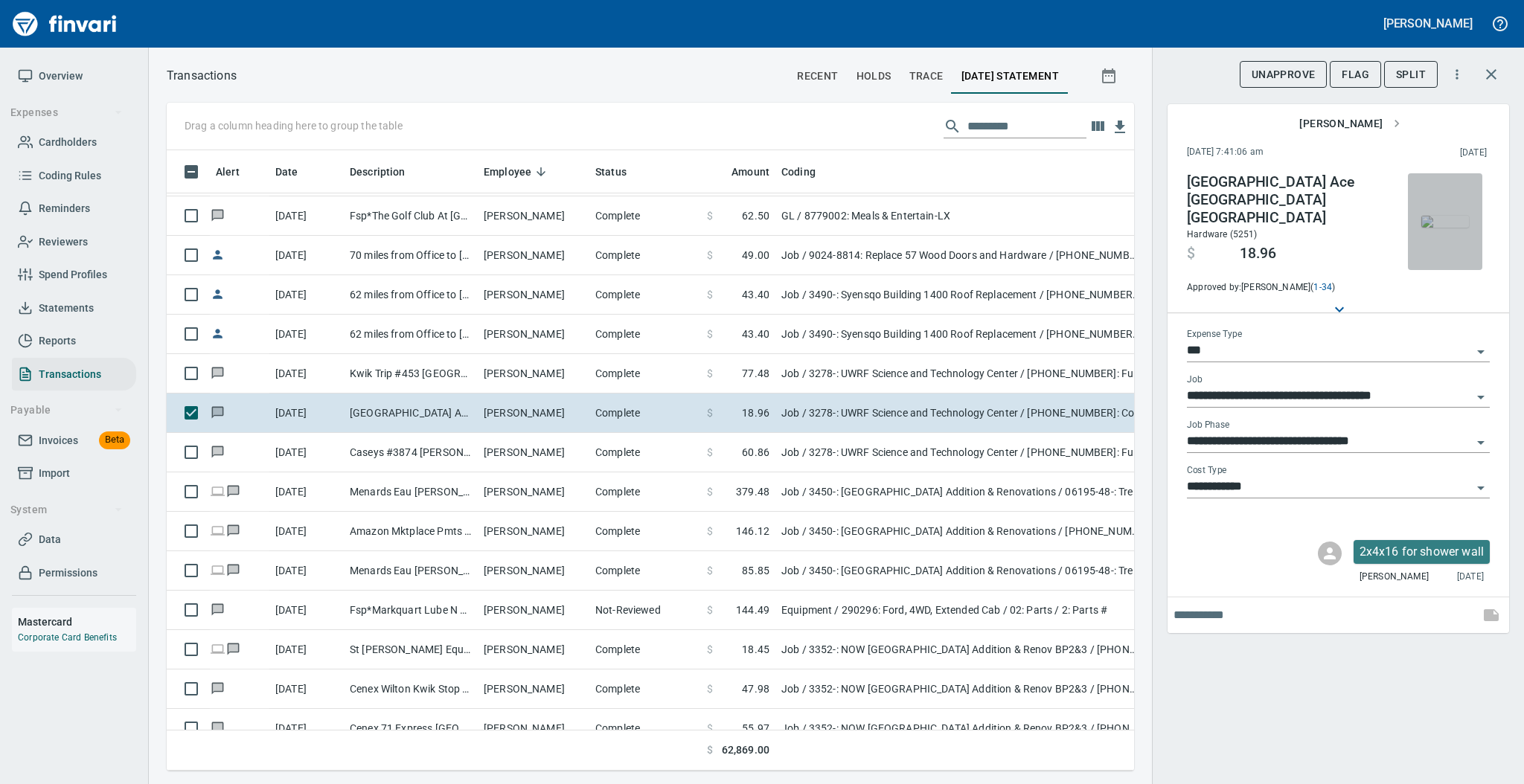
click at [1442, 218] on img "button" at bounding box center [1445, 221] width 48 height 12
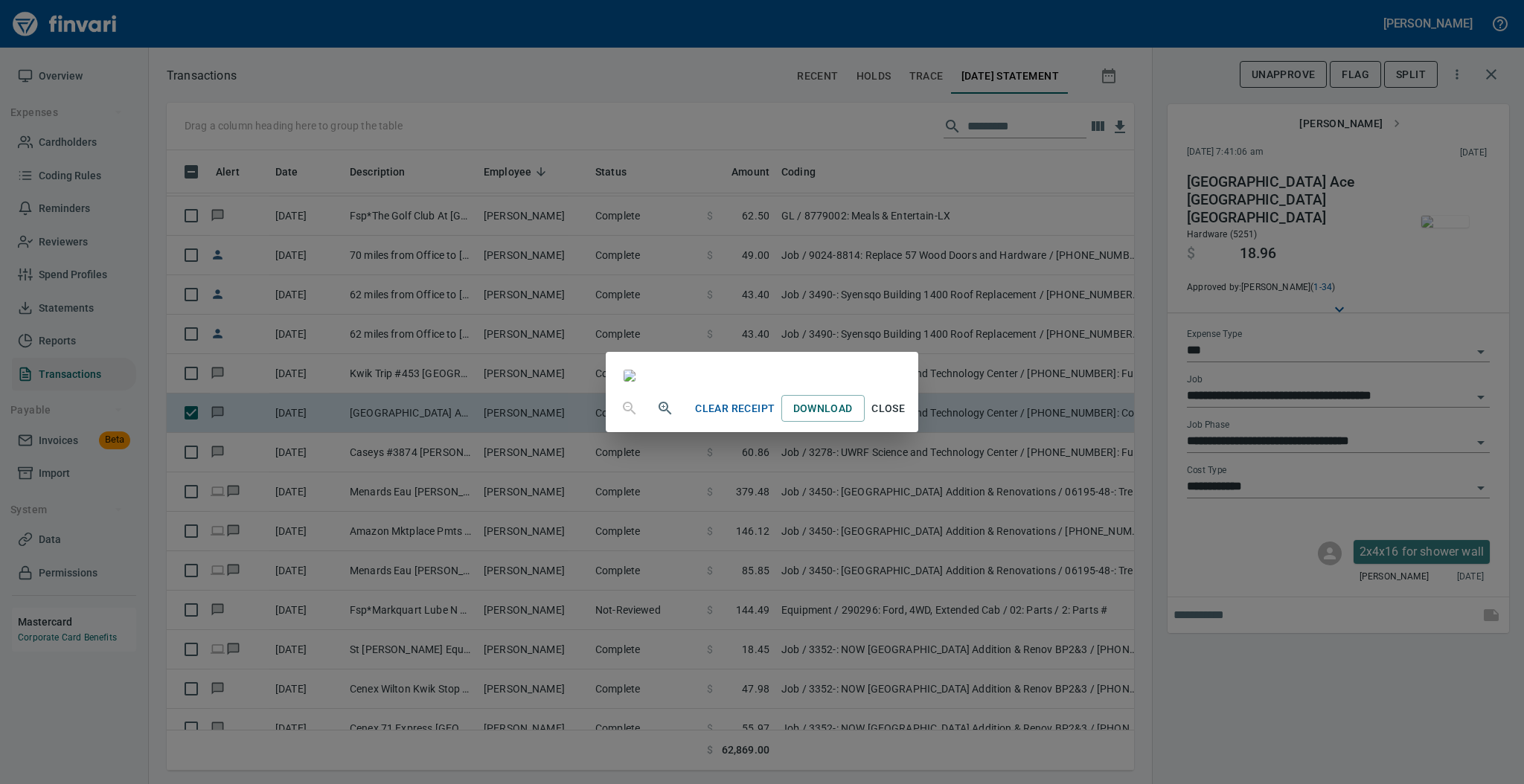
click at [906, 417] on span "Close" at bounding box center [888, 408] width 36 height 19
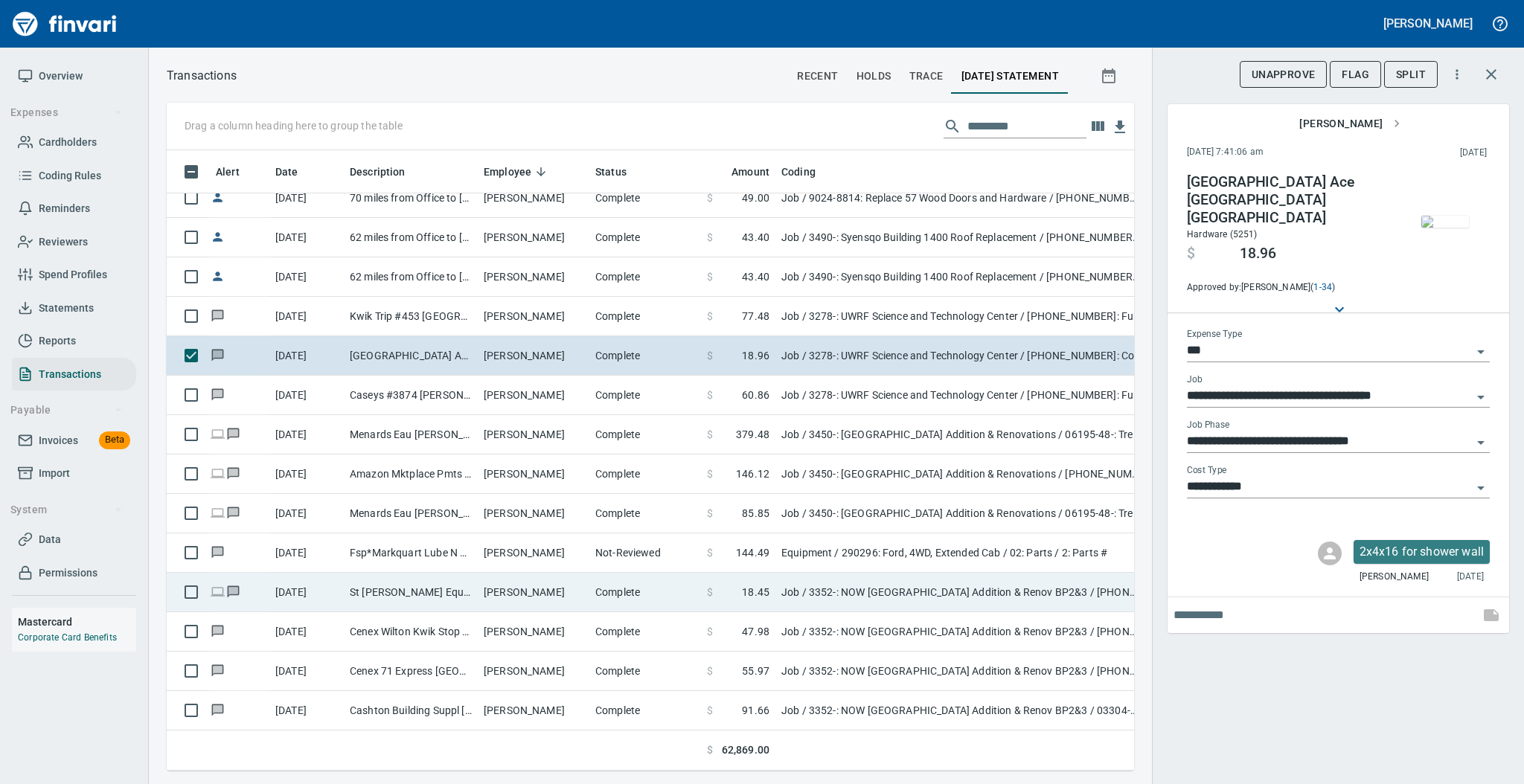
scroll to position [3767, 0]
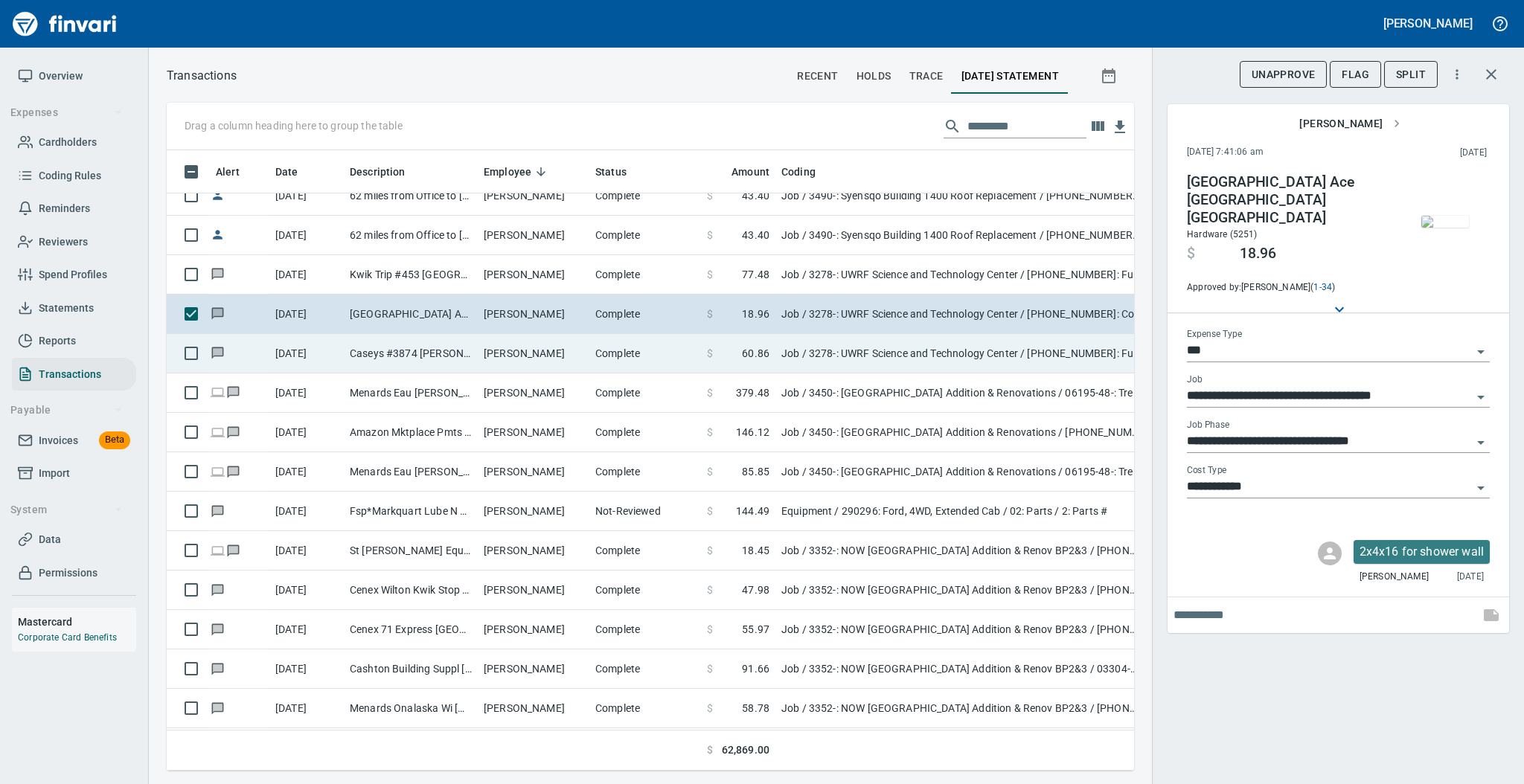
click at [588, 351] on td "[PERSON_NAME]" at bounding box center [533, 354] width 112 height 40
type input "**********"
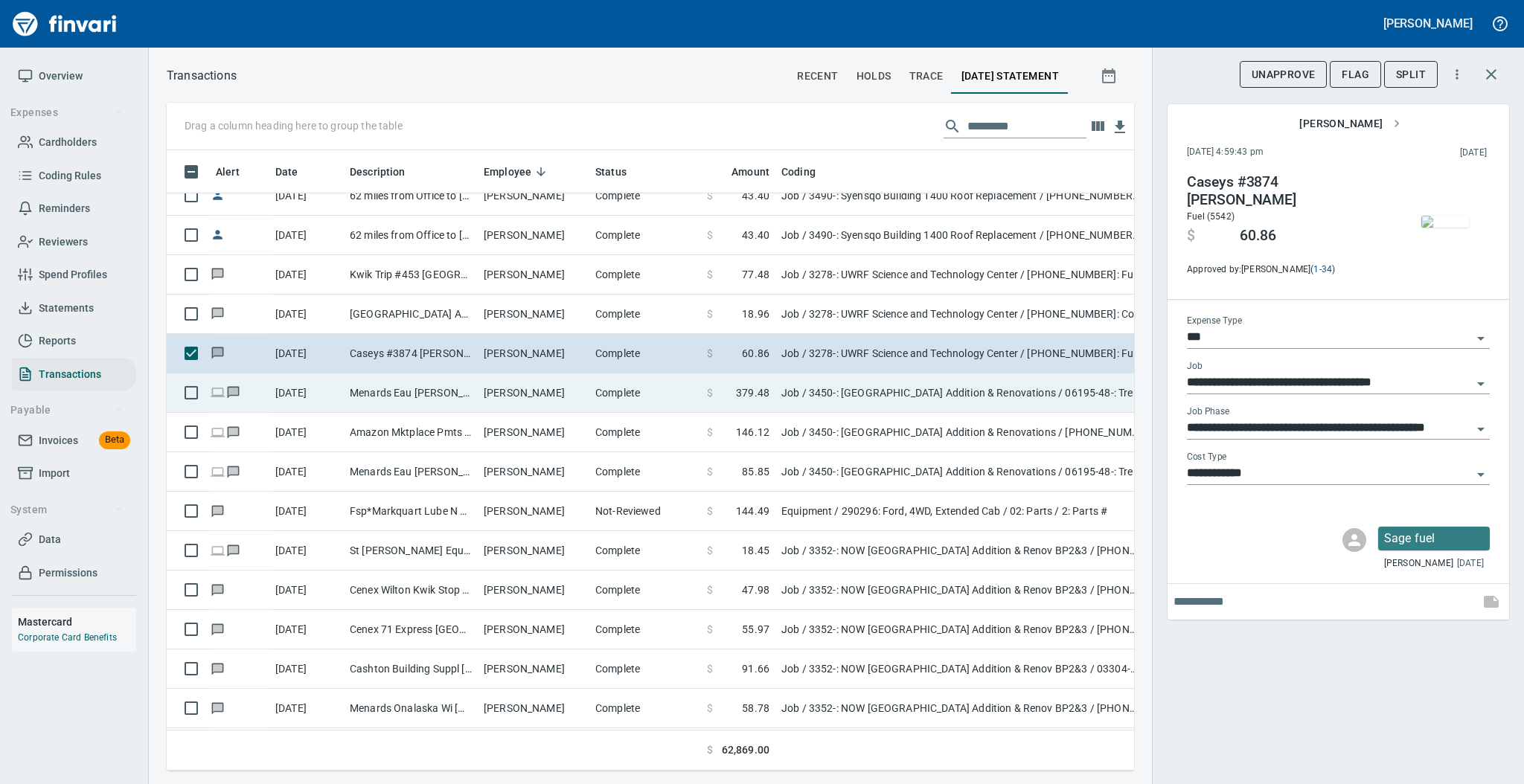
click at [596, 397] on td "Complete" at bounding box center [645, 393] width 112 height 40
type input "**********"
